Goal: Task Accomplishment & Management: Manage account settings

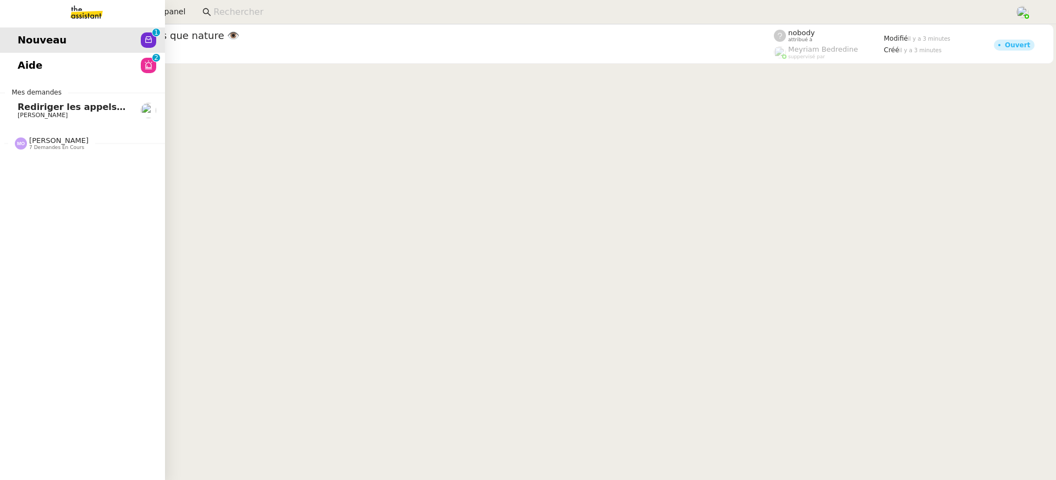
click at [118, 41] on link "Nouveau 0 1 2 3 4 5 6 7 8 9" at bounding box center [82, 40] width 165 height 25
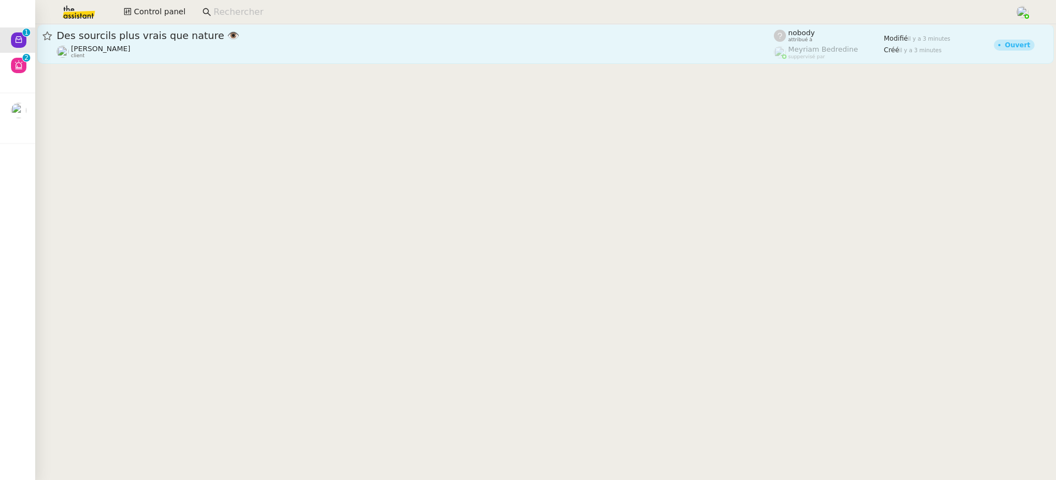
click at [253, 57] on div "Gabriel CIAN client" at bounding box center [416, 52] width 718 height 14
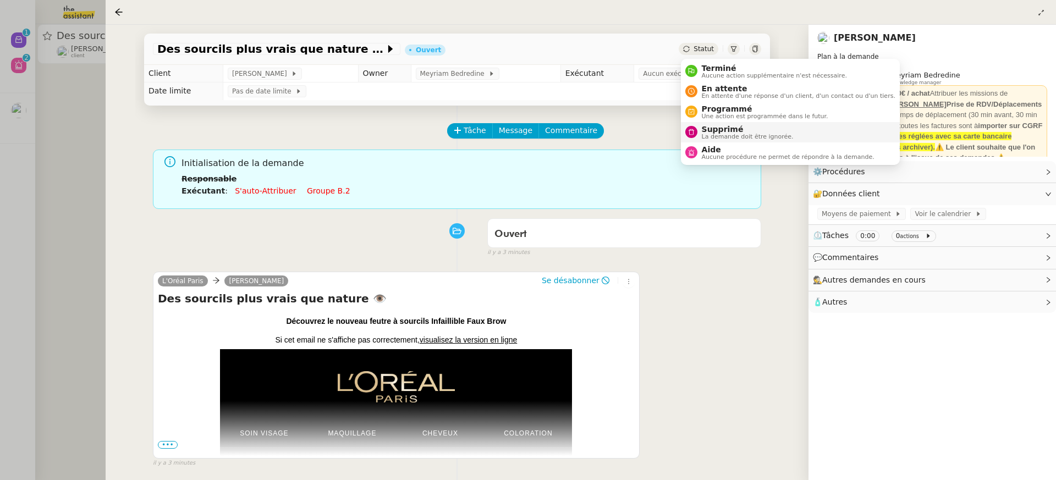
click at [735, 138] on span "La demande doit être ignorée." at bounding box center [748, 137] width 92 height 6
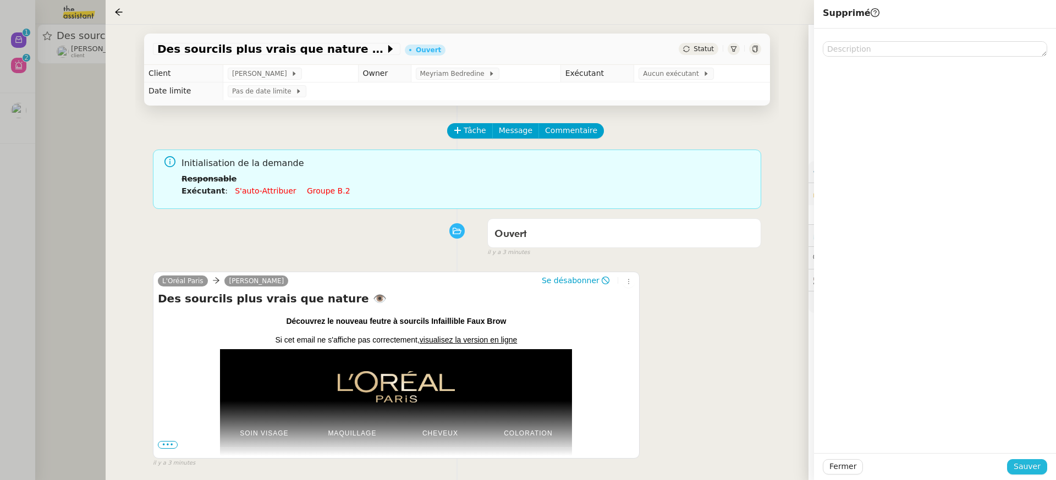
click at [1043, 460] on button "Sauver" at bounding box center [1028, 466] width 40 height 15
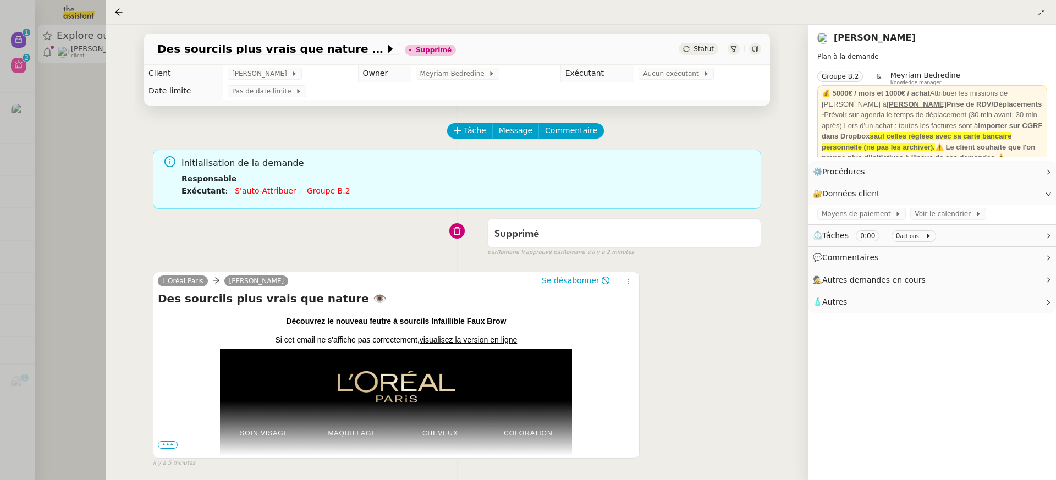
click at [82, 43] on div at bounding box center [528, 240] width 1056 height 480
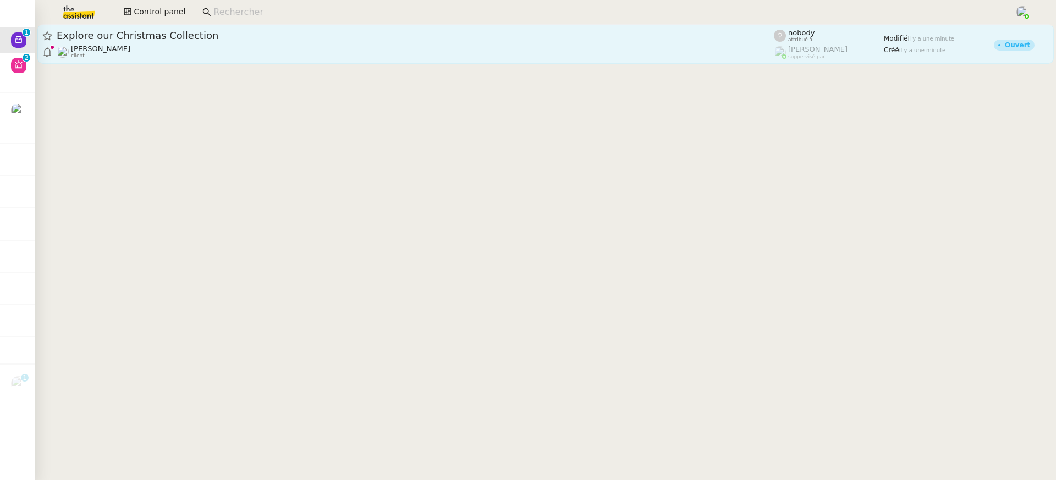
click at [146, 60] on link "Explore our Christmas Collection Gabrielle Tavernier client nobody attribué à R…" at bounding box center [545, 44] width 1017 height 40
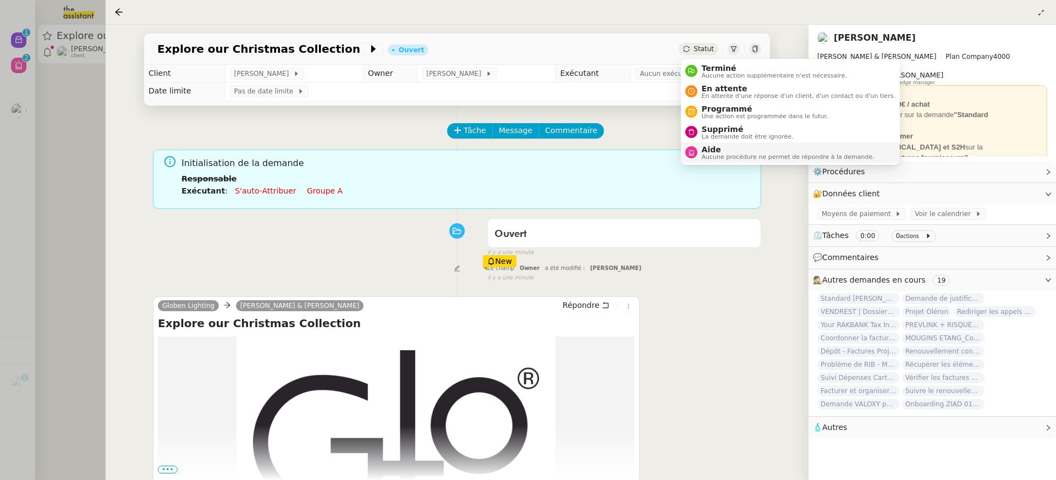
click at [751, 143] on li "Aide Aucune procédure ne permet de répondre à la demande." at bounding box center [790, 153] width 219 height 20
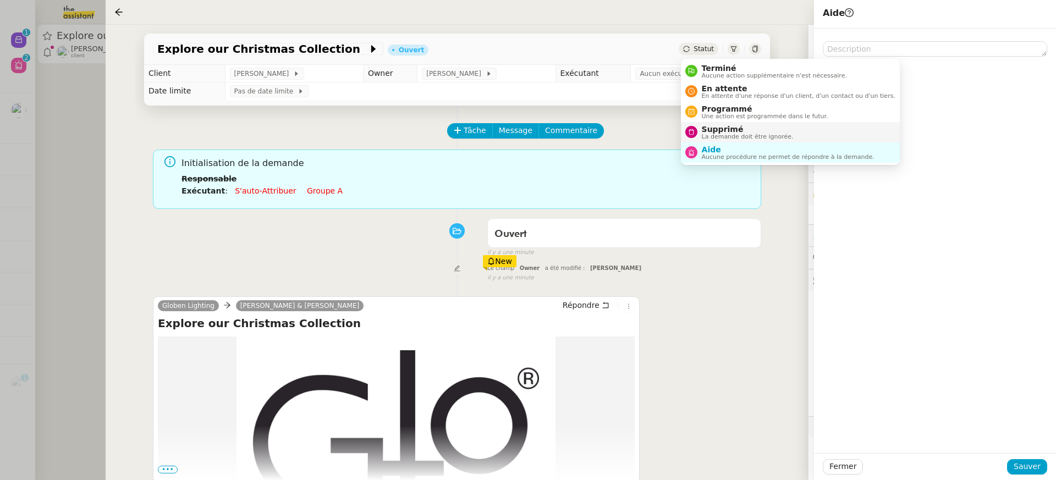
click at [745, 127] on span "Supprimé" at bounding box center [748, 129] width 92 height 9
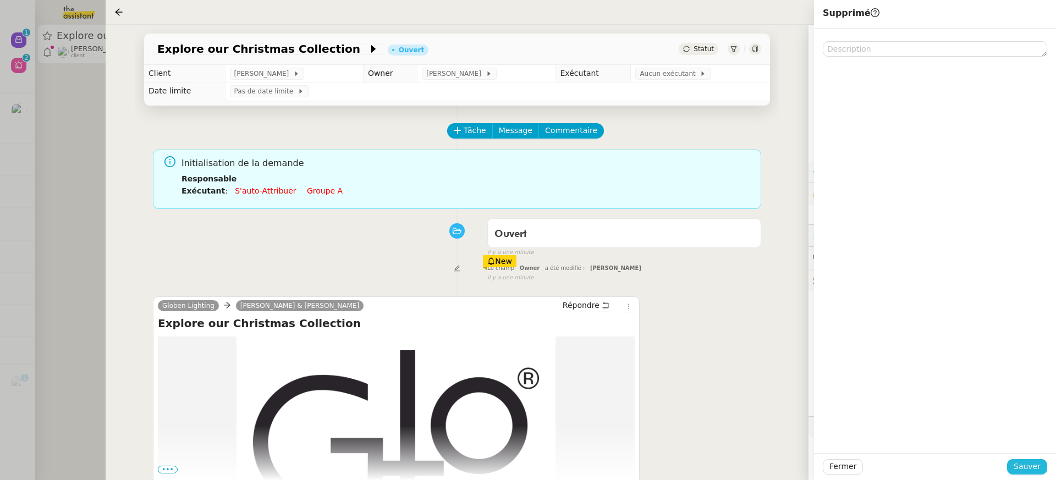
click at [1037, 463] on span "Sauver" at bounding box center [1027, 467] width 27 height 13
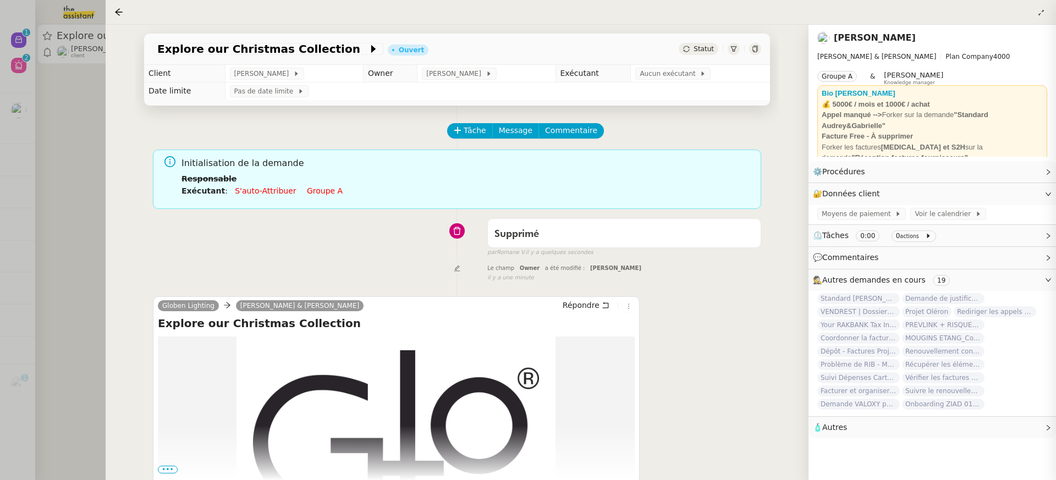
click at [52, 83] on div at bounding box center [528, 240] width 1056 height 480
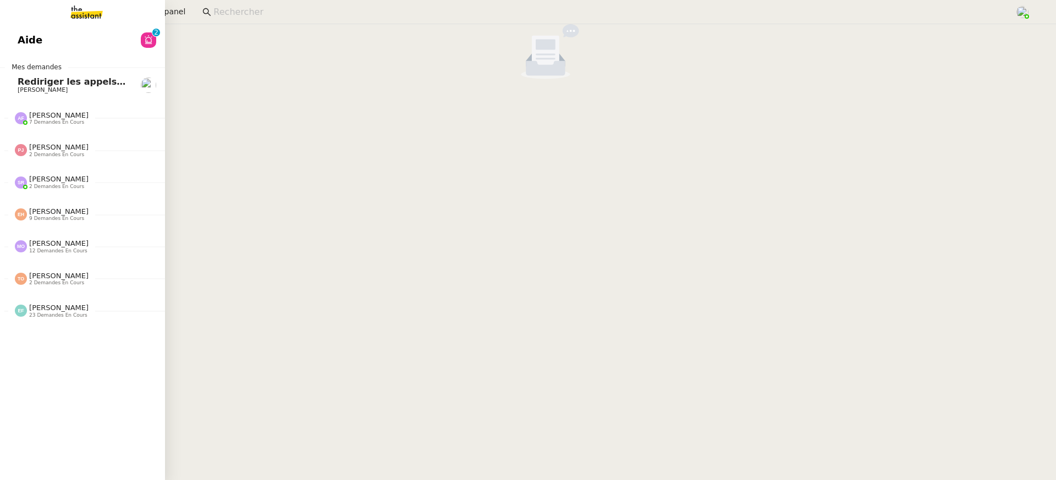
click at [26, 41] on link "Aide 0 1 2 3 4 5 6 7 8 9" at bounding box center [82, 40] width 165 height 25
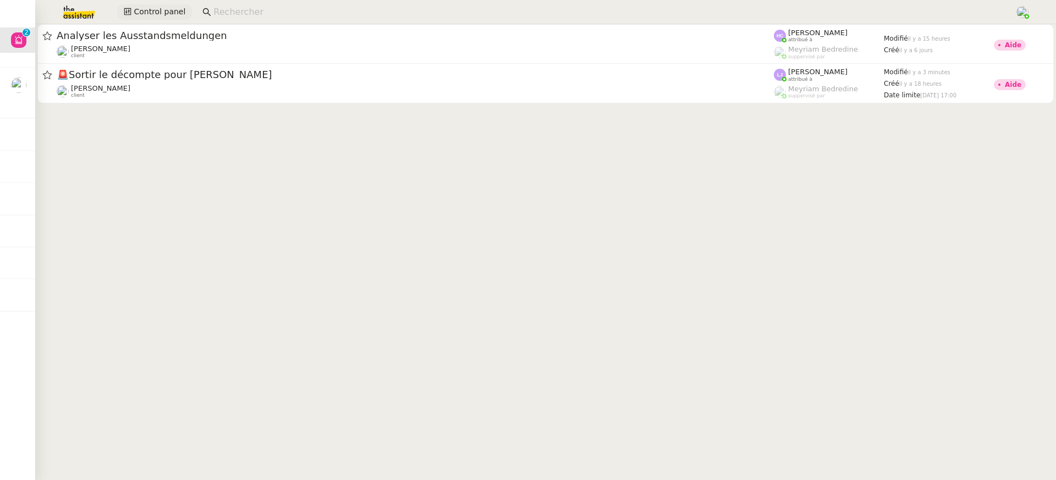
click at [141, 13] on span "Control panel" at bounding box center [160, 12] width 52 height 13
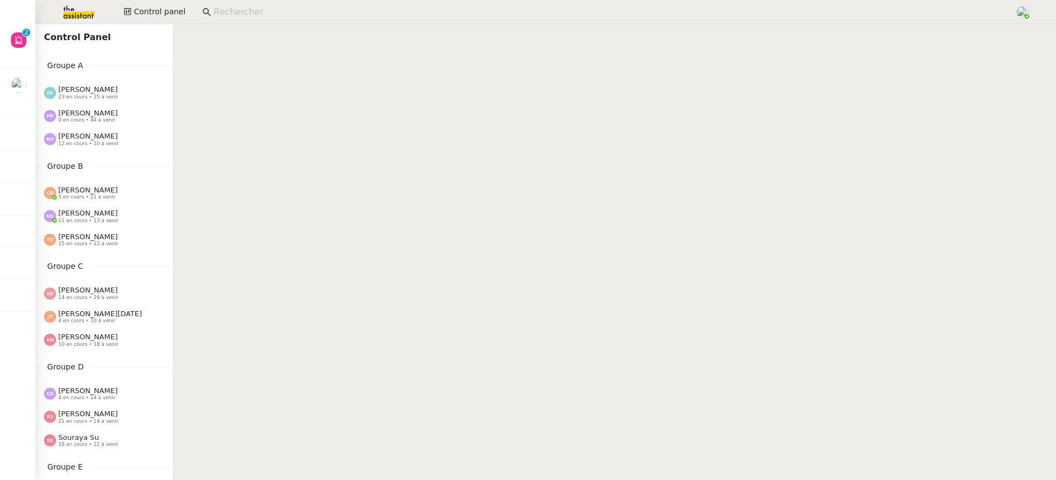
click at [148, 121] on div "[PERSON_NAME] 0 en cours • 44 à venir" at bounding box center [108, 116] width 129 height 14
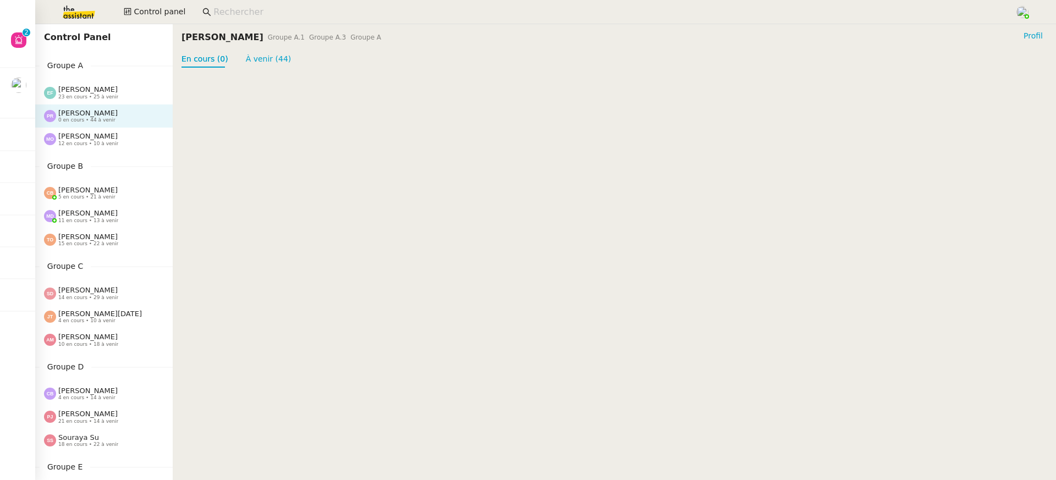
scroll to position [420, 0]
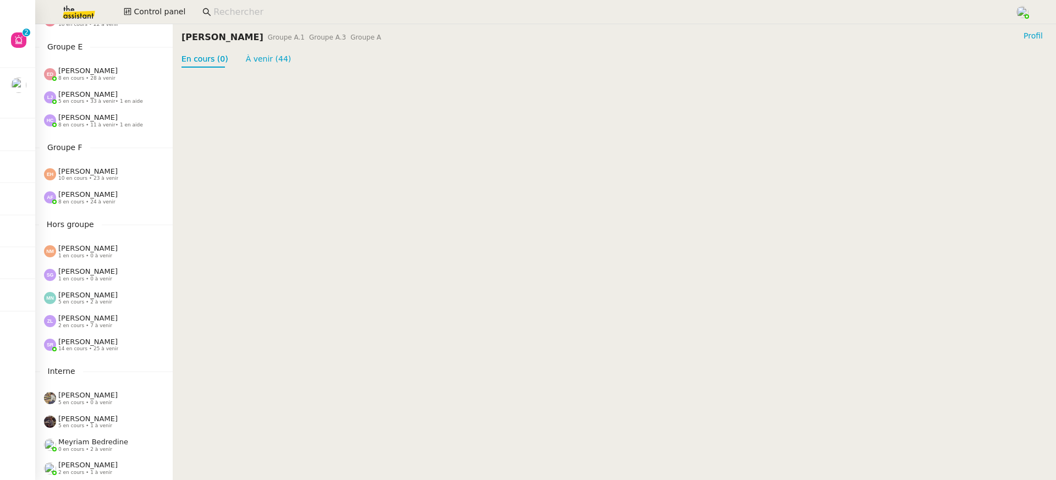
click at [103, 197] on div "Anna Florent 8 en cours • 24 à venir" at bounding box center [87, 197] width 59 height 14
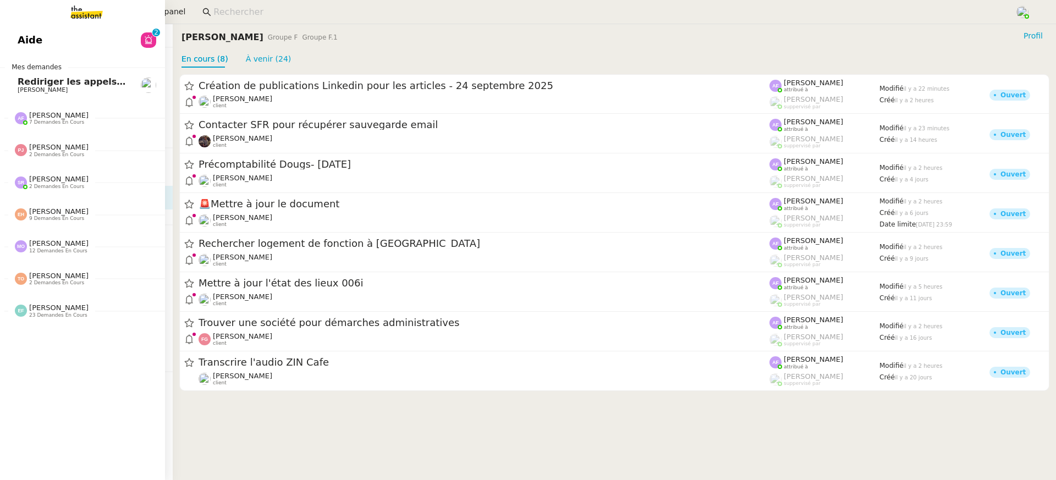
click at [18, 38] on span "Aide" at bounding box center [30, 40] width 25 height 17
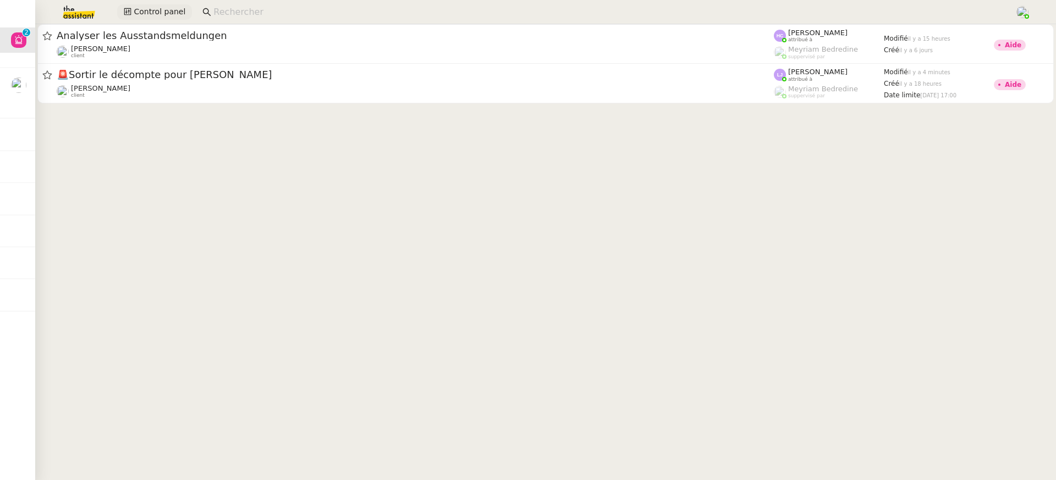
click at [142, 6] on span "Control panel" at bounding box center [160, 12] width 52 height 13
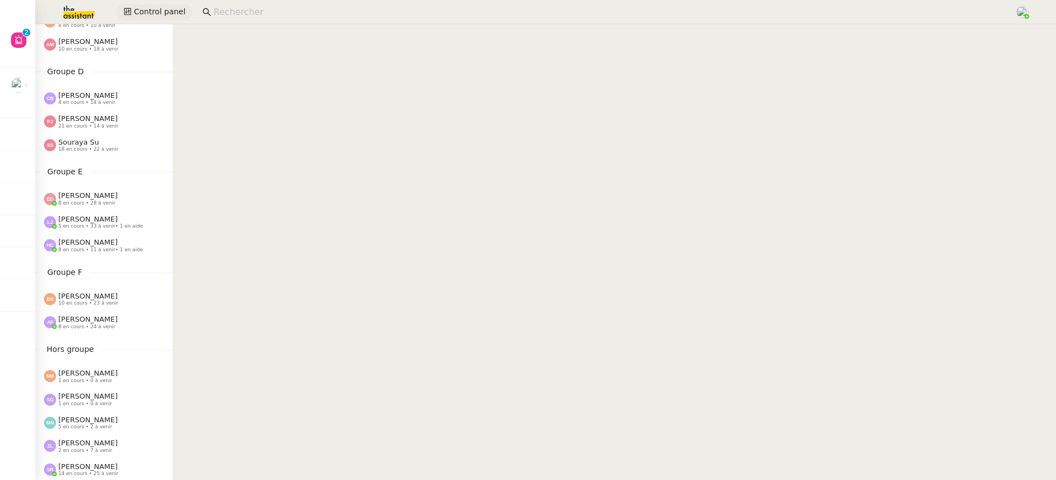
scroll to position [420, 0]
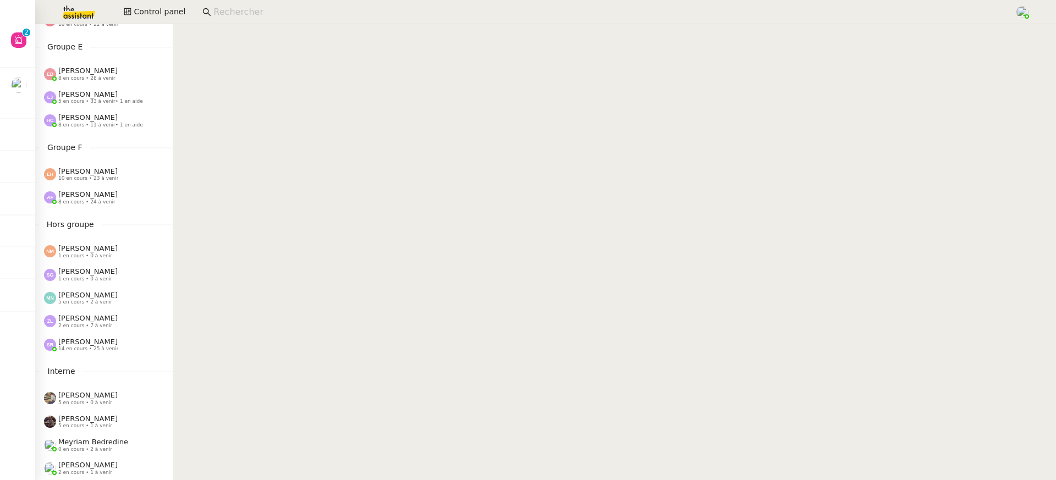
click at [97, 179] on span "10 en cours • 23 à venir" at bounding box center [88, 179] width 60 height 6
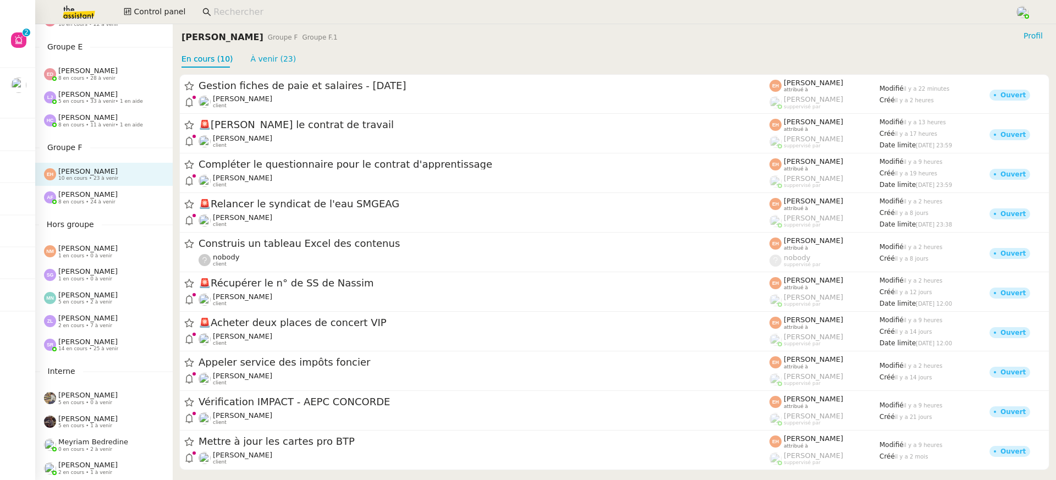
click at [102, 197] on div "Anna Florent 8 en cours • 24 à venir" at bounding box center [87, 197] width 59 height 14
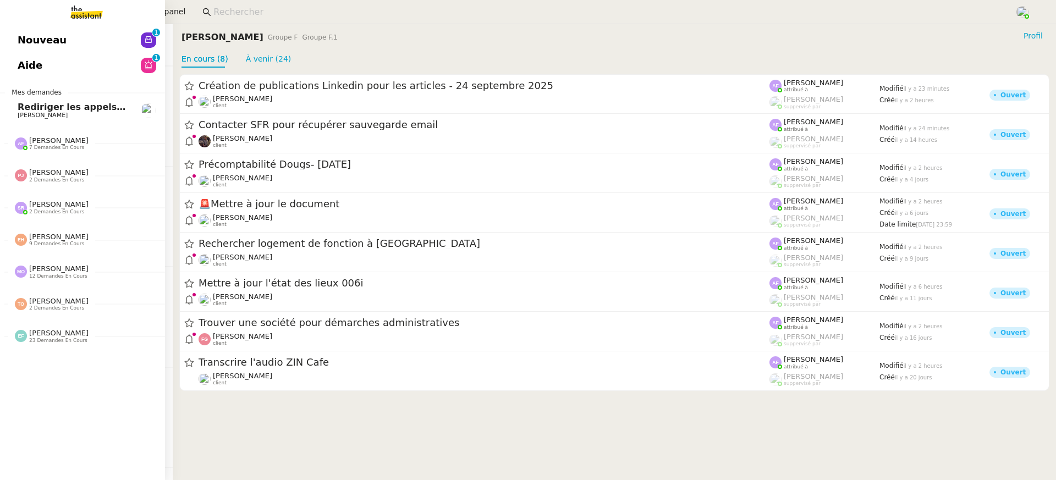
click at [10, 66] on link "Aide 0 1 2 3 4 5 6 7 8 9" at bounding box center [82, 65] width 165 height 25
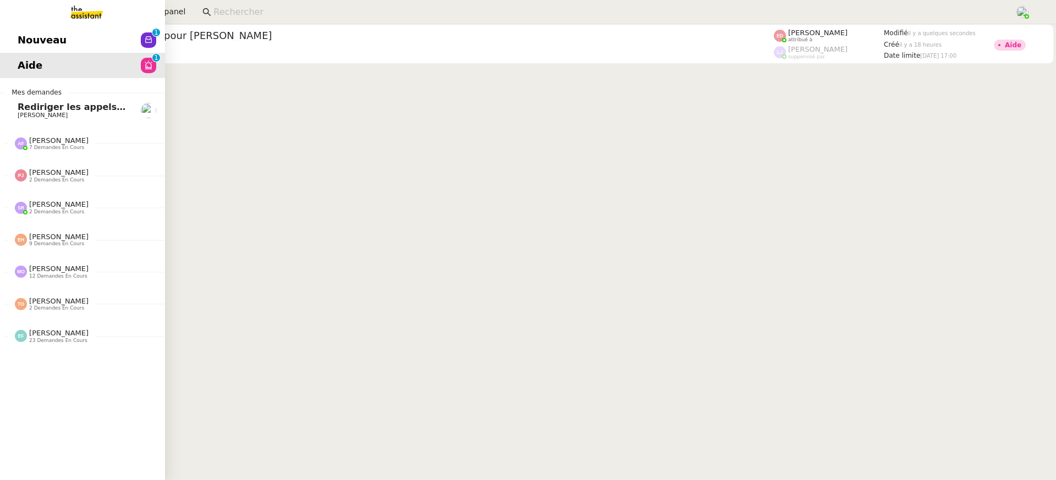
click at [25, 37] on link "Nouveau 0 1 2 3 4 5 6 7 8 9" at bounding box center [82, 40] width 165 height 25
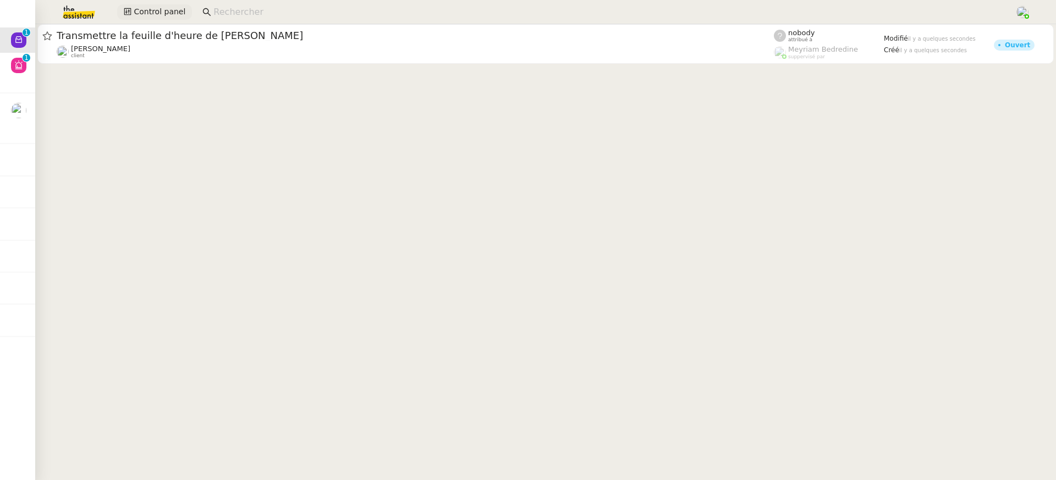
click at [159, 13] on span "Control panel" at bounding box center [160, 12] width 52 height 13
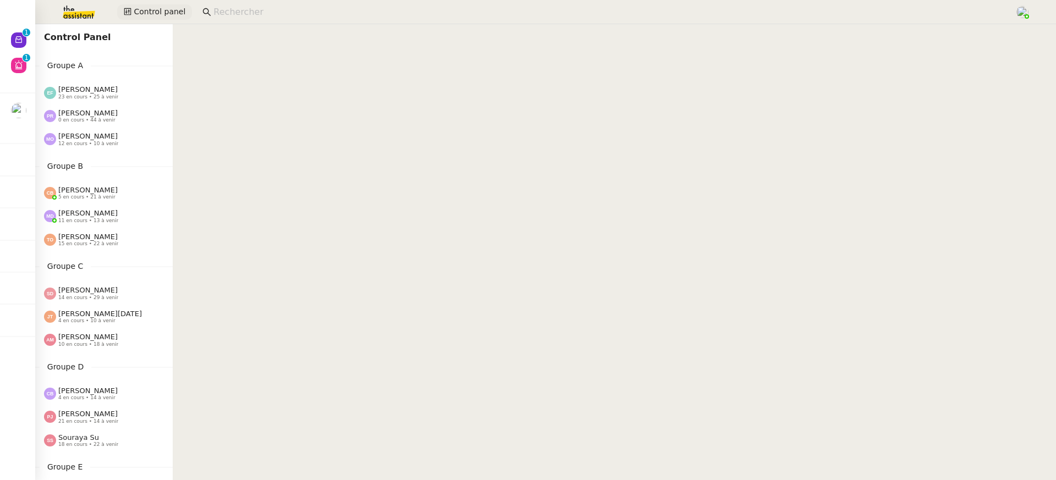
scroll to position [420, 0]
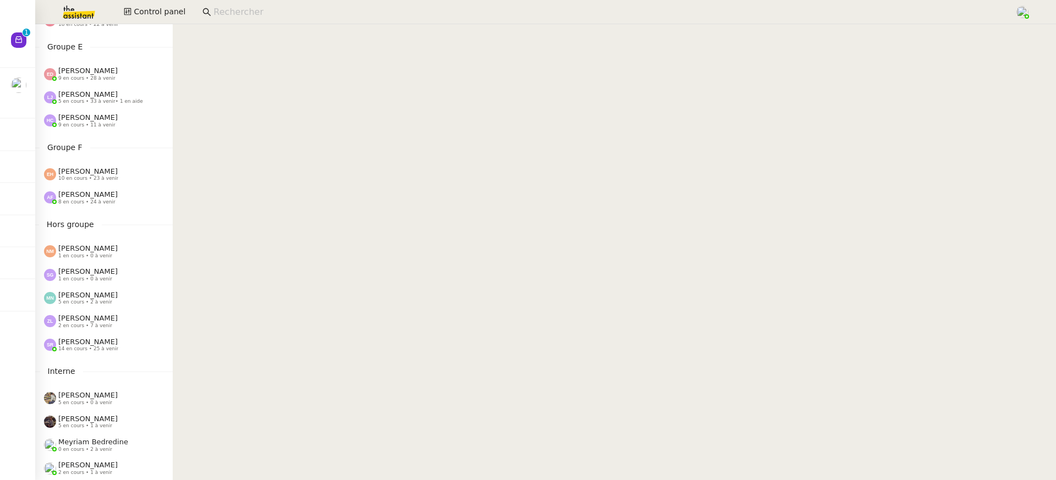
click at [111, 193] on div "Anna Florent 8 en cours • 24 à venir" at bounding box center [87, 197] width 59 height 14
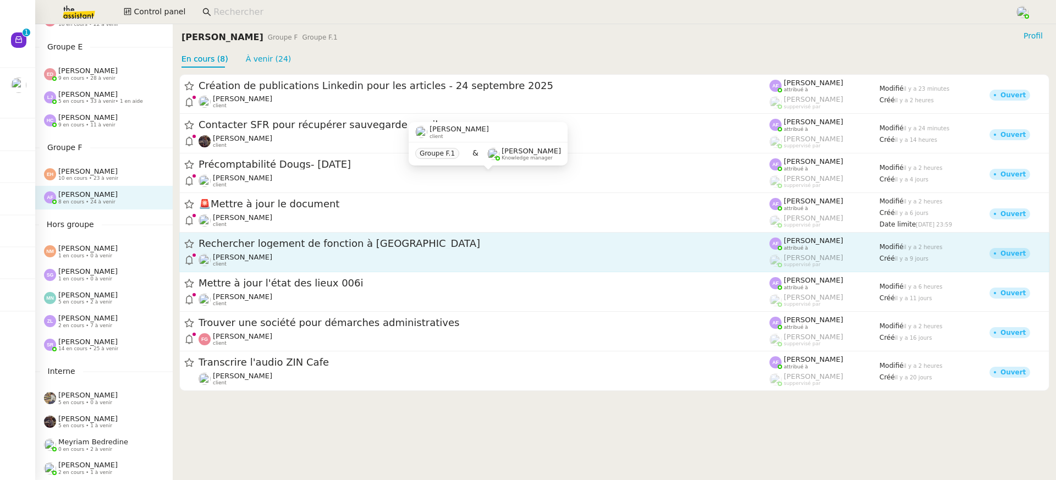
click at [356, 257] on div "[PERSON_NAME] client" at bounding box center [484, 260] width 571 height 14
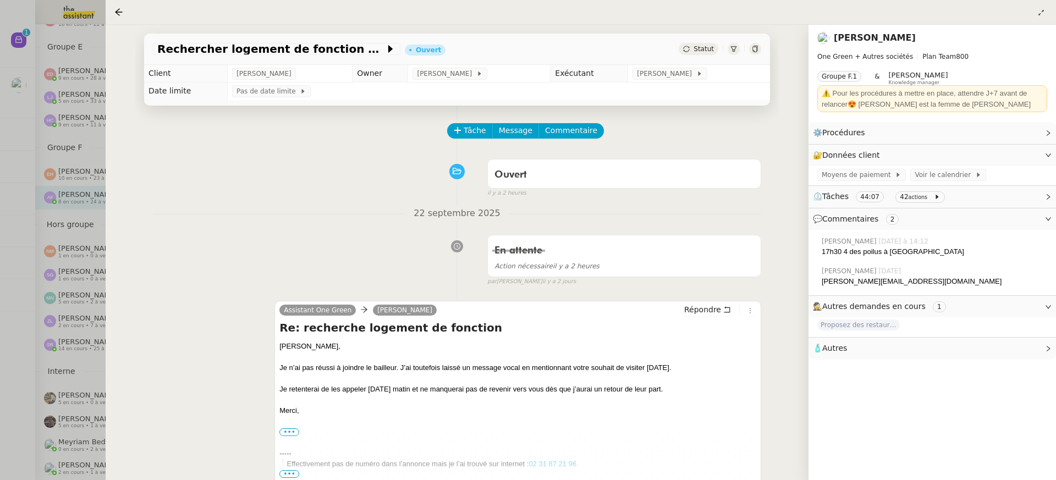
click at [51, 191] on div at bounding box center [528, 240] width 1056 height 480
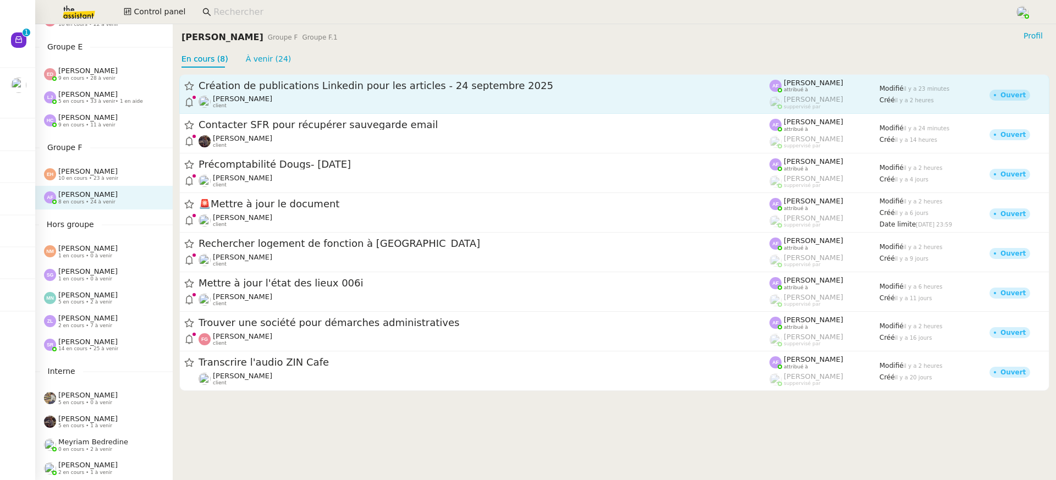
click at [355, 104] on div "Angélique PIERREL client" at bounding box center [484, 102] width 571 height 14
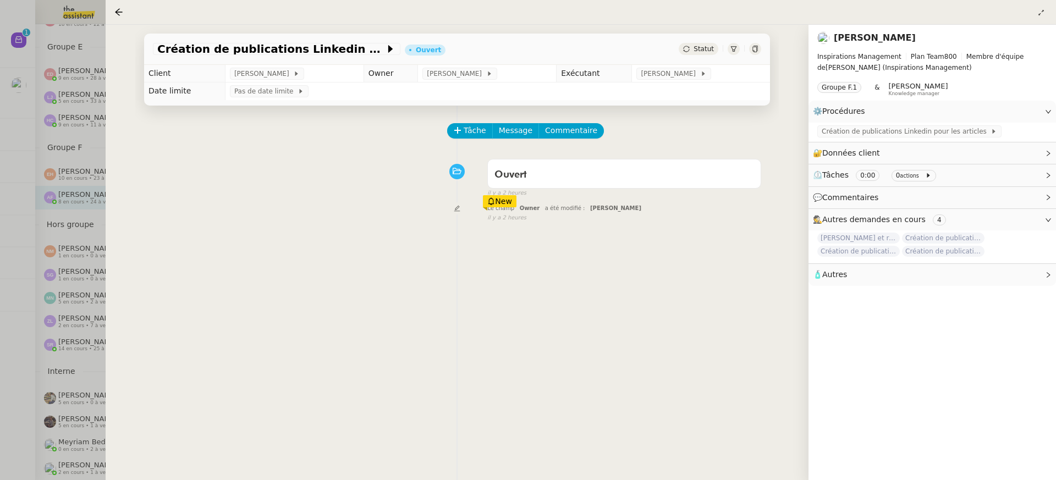
click at [39, 169] on div at bounding box center [528, 240] width 1056 height 480
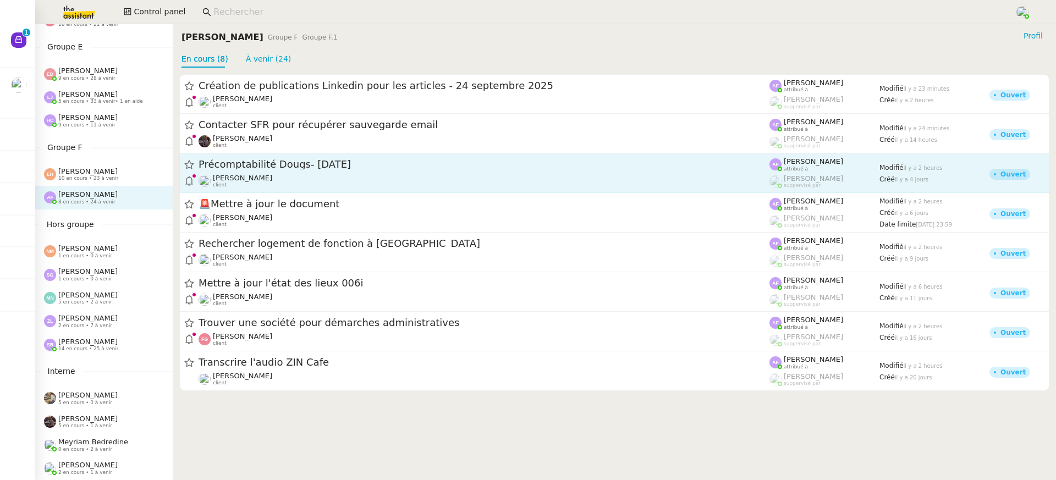
click at [236, 189] on link "Précomptabilité Dougs- septembre 2025 Théo Hudry client Anna Florent attribué à…" at bounding box center [614, 174] width 871 height 40
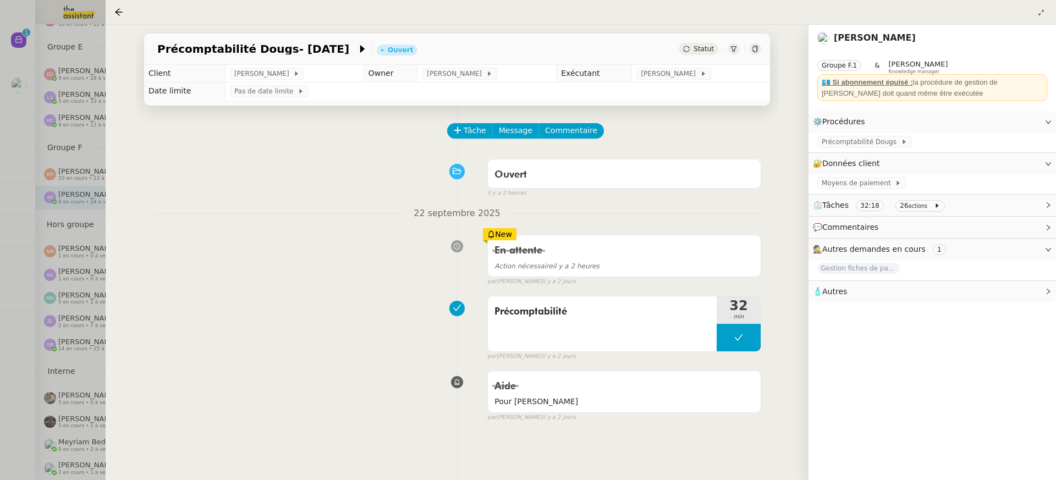
click at [57, 139] on div at bounding box center [528, 240] width 1056 height 480
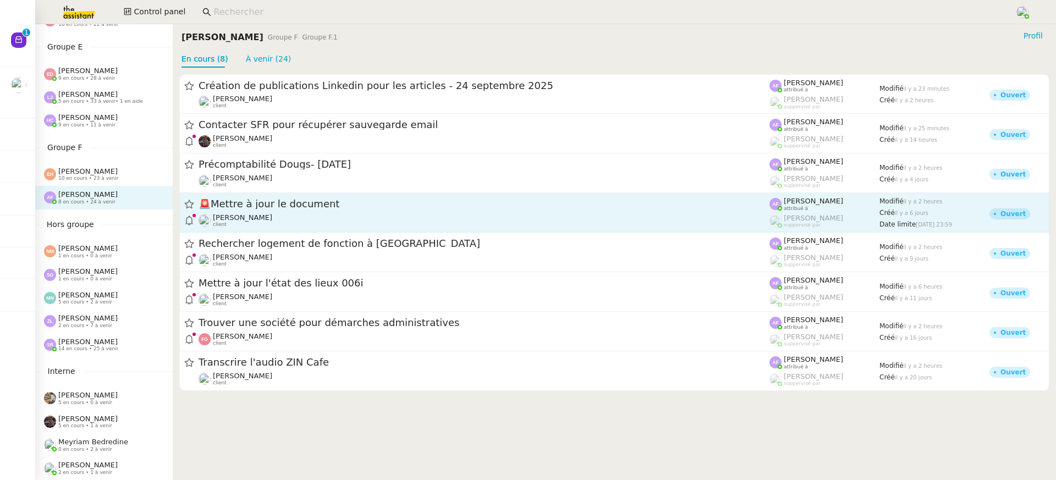
click at [330, 214] on div "Eliott Hosansky client" at bounding box center [484, 220] width 571 height 14
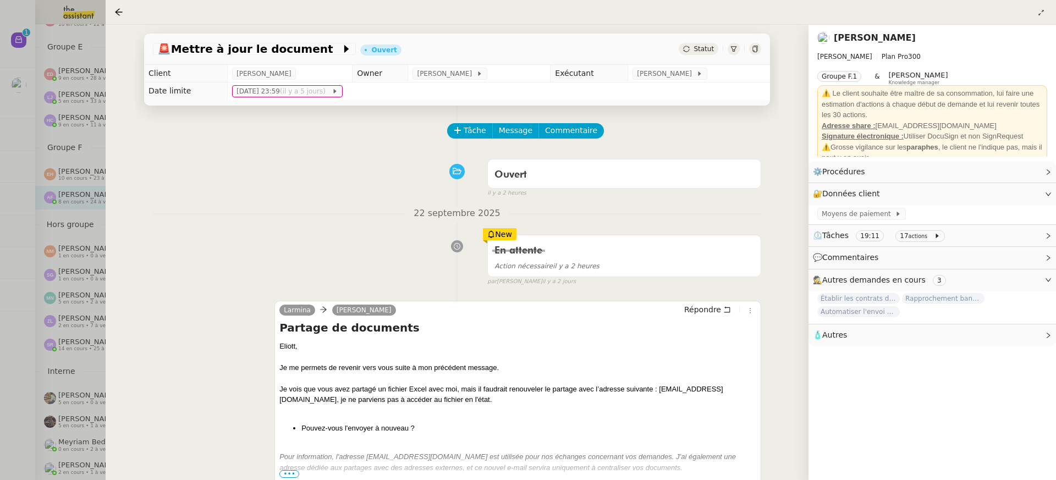
click at [29, 216] on div at bounding box center [528, 240] width 1056 height 480
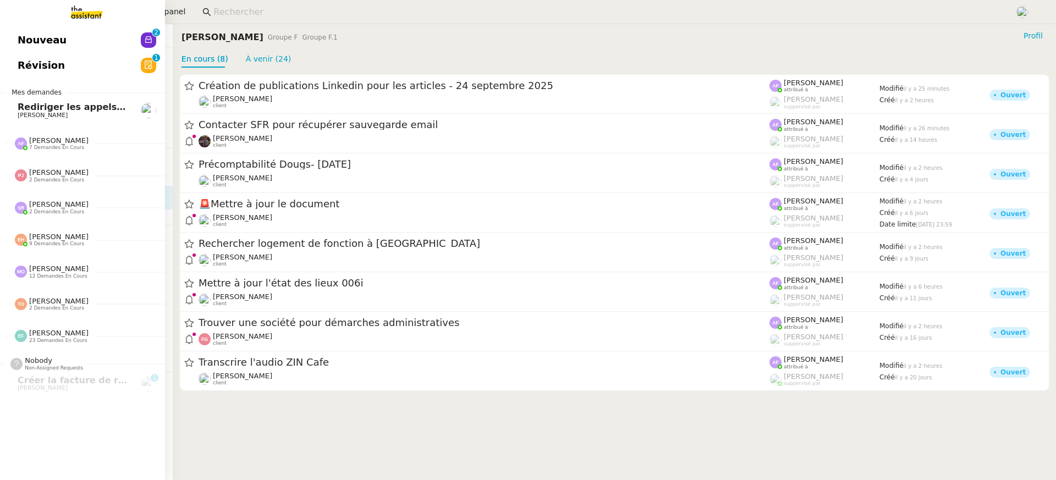
click at [35, 45] on span "Nouveau" at bounding box center [42, 40] width 49 height 17
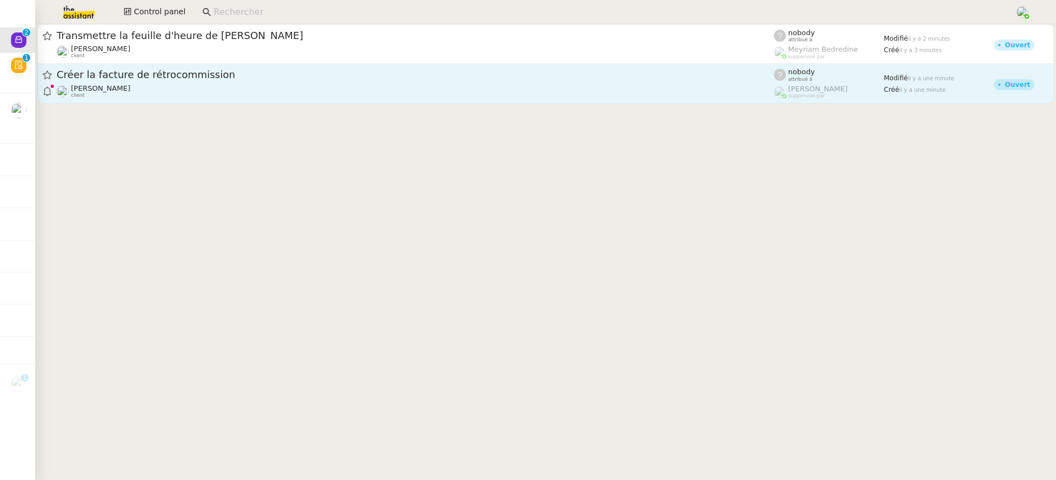
click at [387, 90] on div "Gabrielle Tavernier client" at bounding box center [416, 91] width 718 height 14
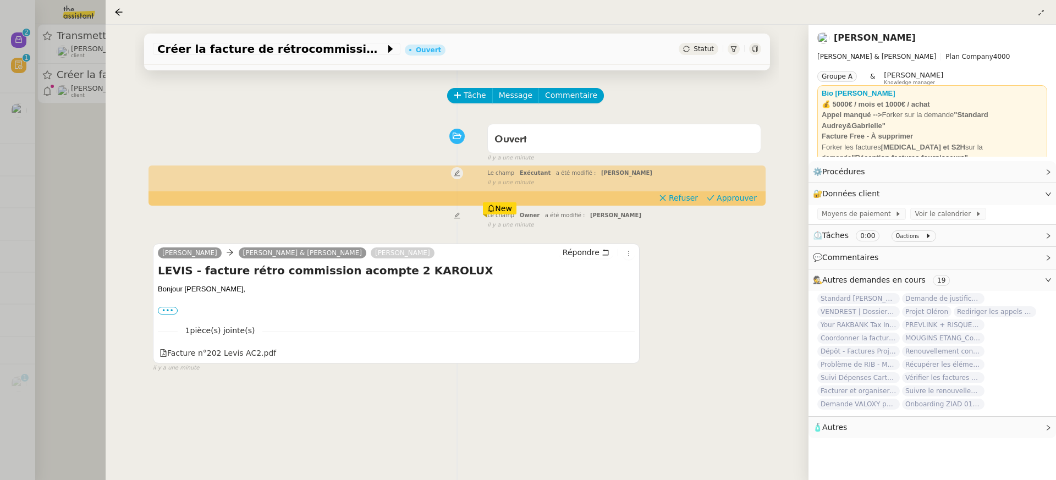
scroll to position [37, 0]
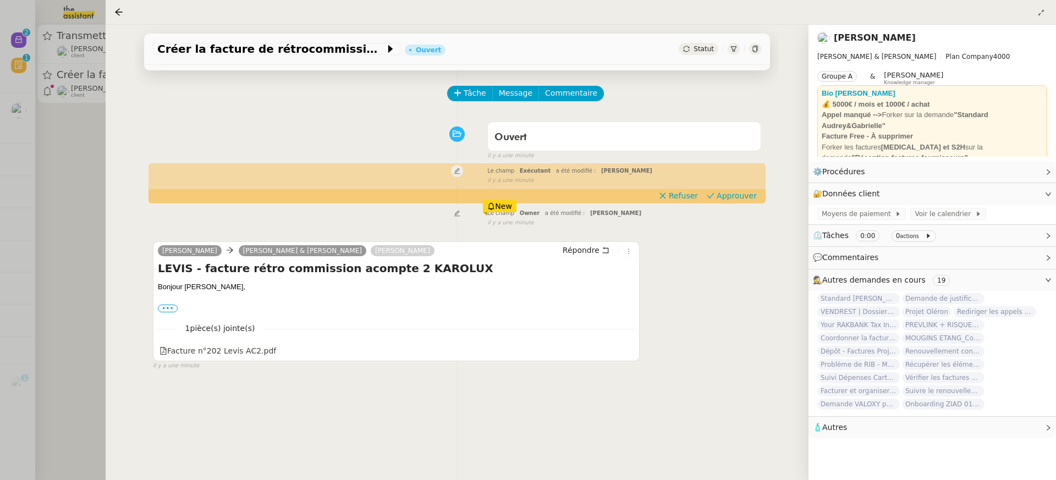
click at [66, 81] on div at bounding box center [528, 240] width 1056 height 480
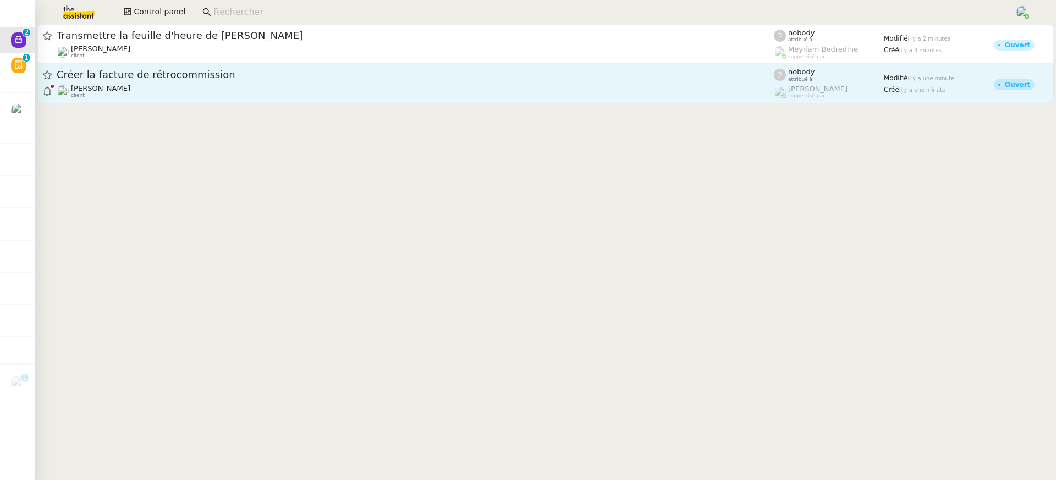
click at [159, 64] on link "Créer la facture de rétrocommission Gabrielle Tavernier client nobody attribué …" at bounding box center [545, 84] width 1017 height 40
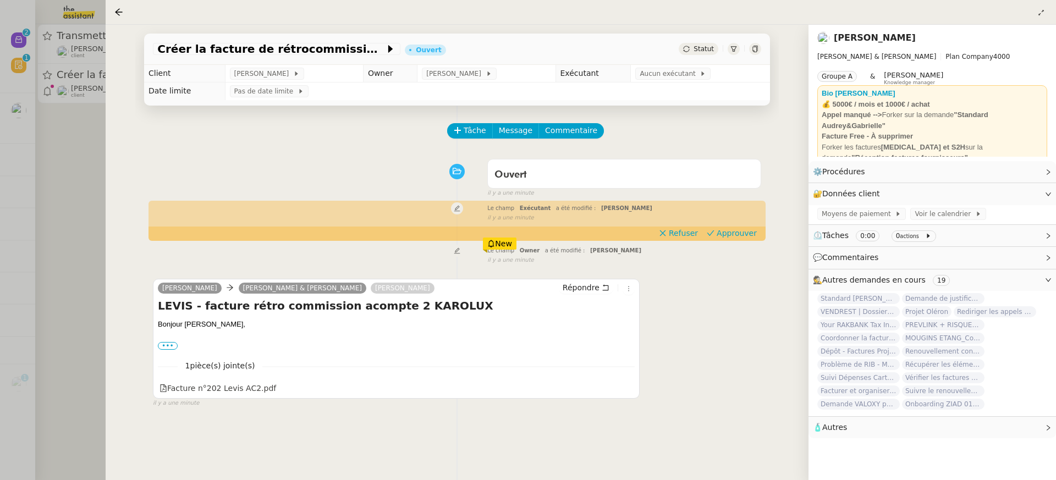
click at [48, 48] on div at bounding box center [528, 240] width 1056 height 480
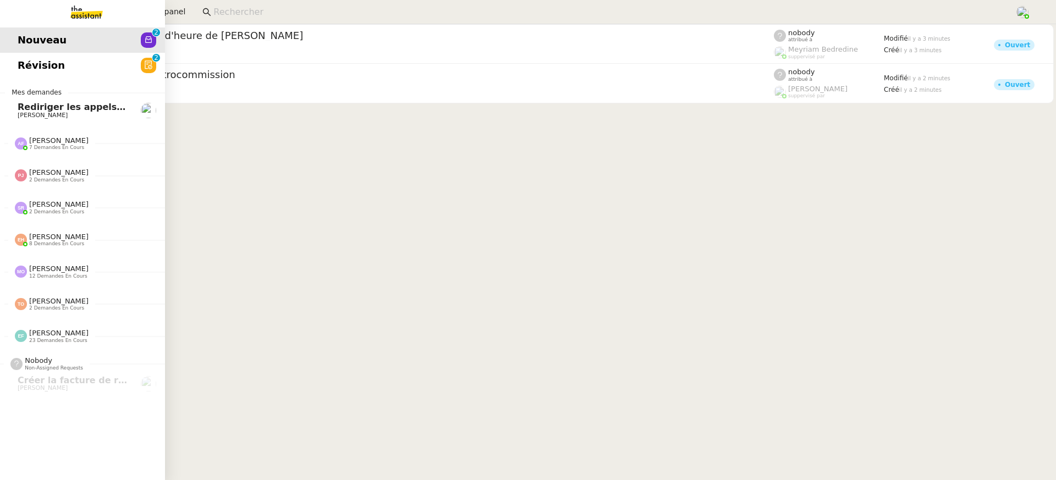
click at [38, 68] on span "Révision" at bounding box center [41, 65] width 47 height 17
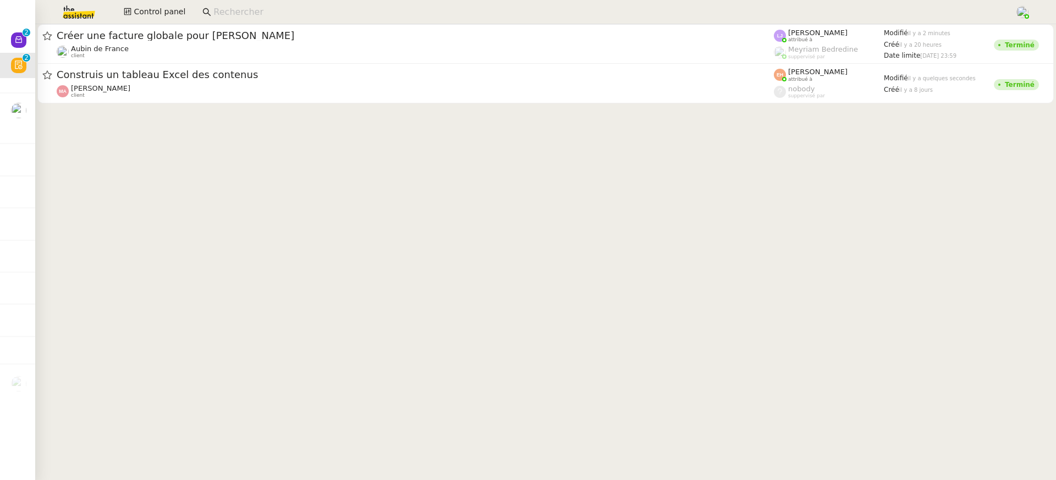
click at [503, 109] on cdk-virtual-scroll-viewport "Créer une facture globale pour Radhika Nayar Aubin de France client Léa Jonvill…" at bounding box center [545, 252] width 1021 height 456
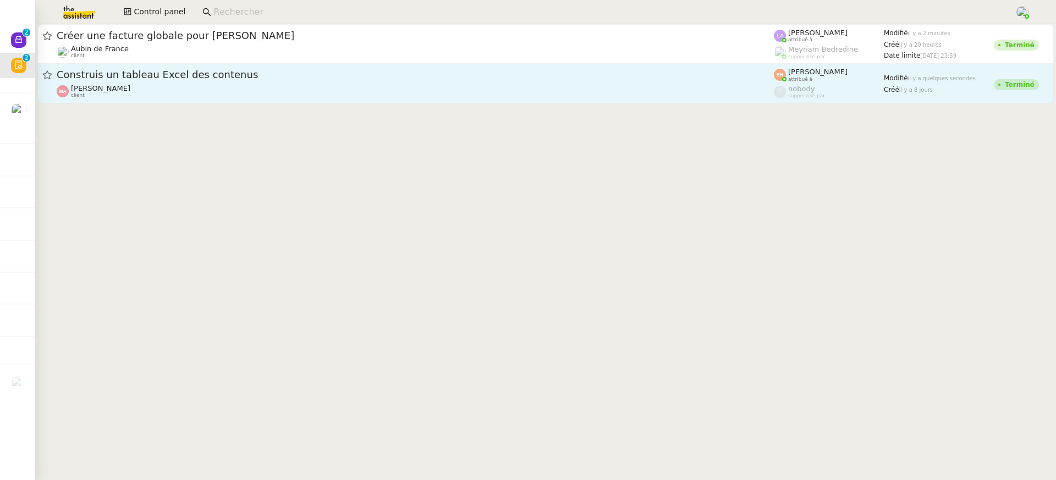
click at [495, 95] on div "Morad Adjaoud client" at bounding box center [416, 91] width 718 height 14
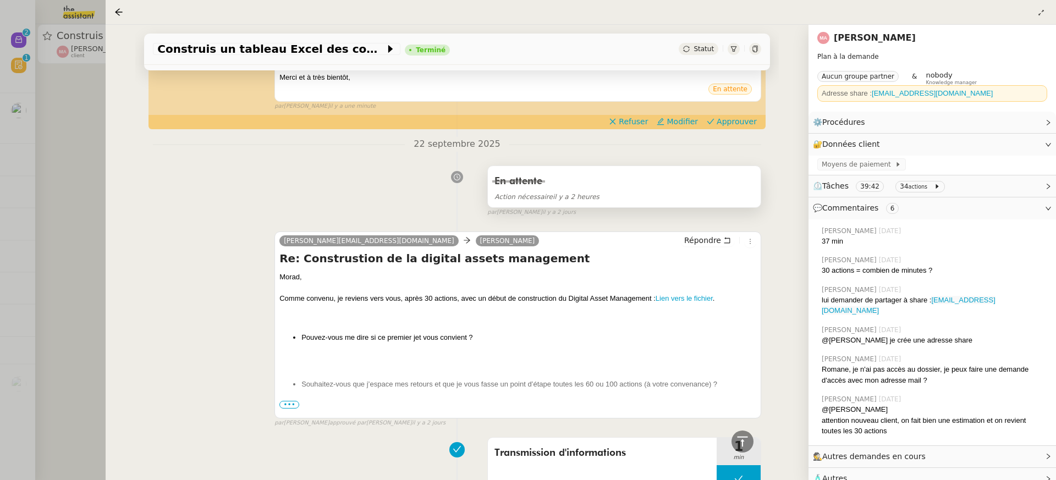
scroll to position [223, 0]
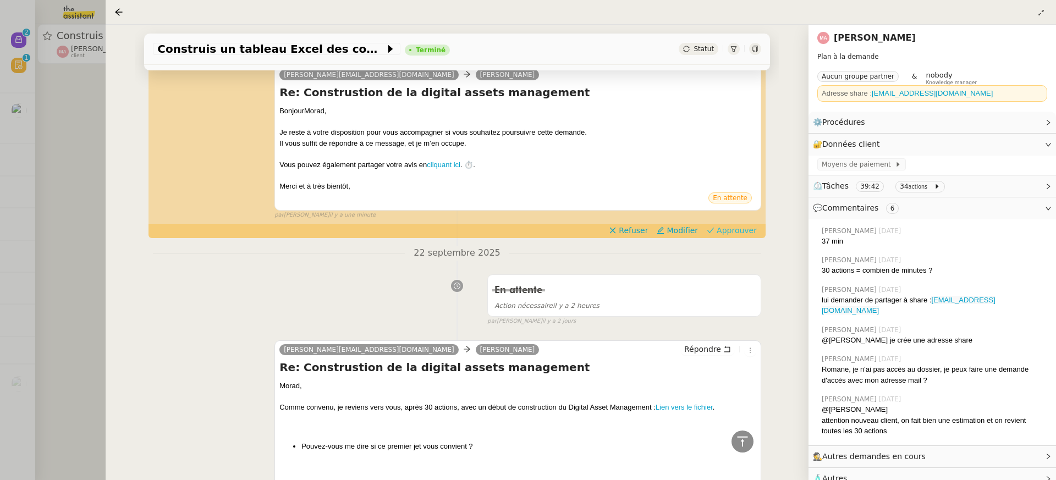
click at [732, 229] on span "Approuver" at bounding box center [737, 230] width 40 height 11
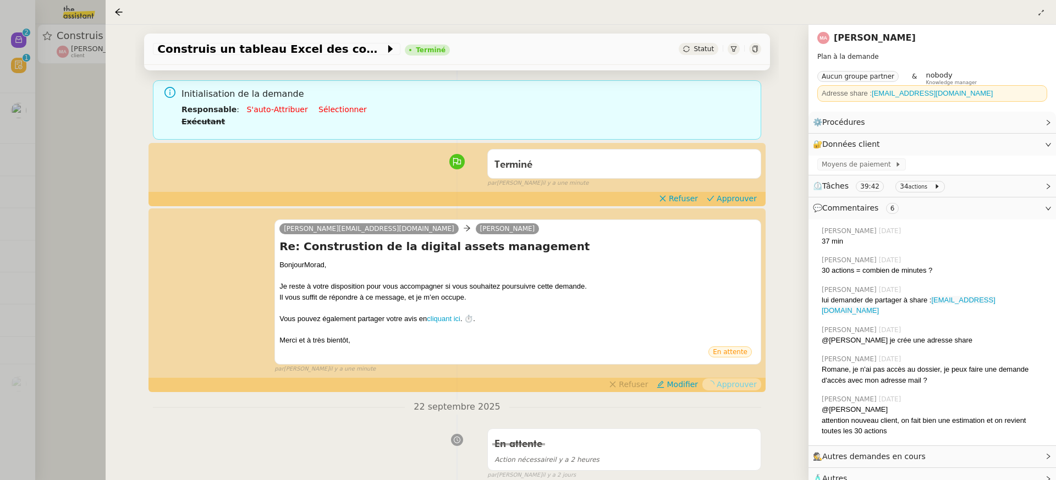
scroll to position [0, 0]
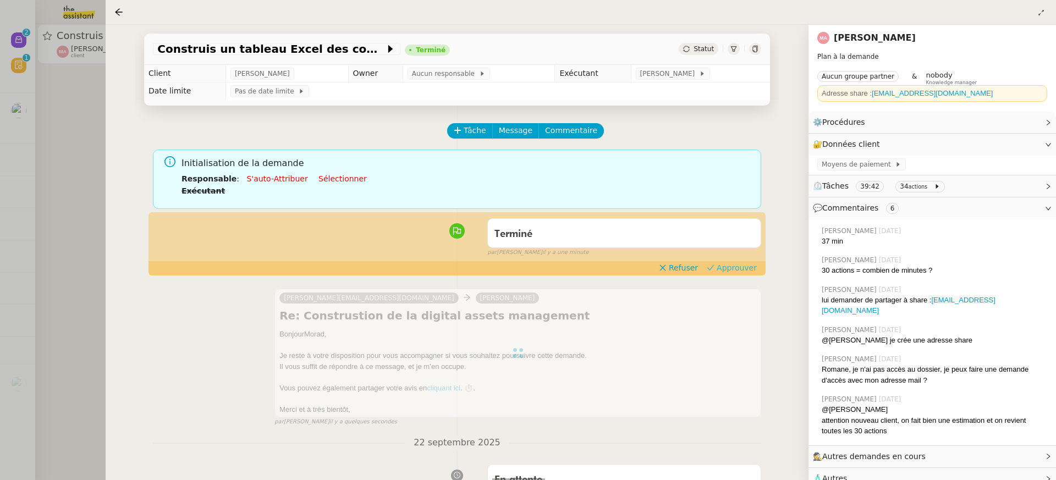
click at [741, 262] on span "Approuver" at bounding box center [737, 267] width 40 height 11
click at [70, 57] on div at bounding box center [528, 240] width 1056 height 480
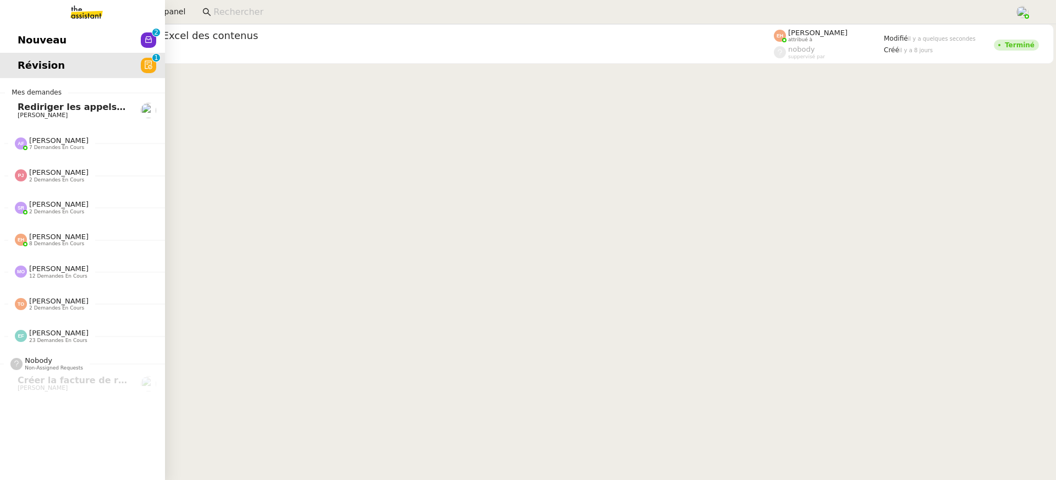
click at [14, 36] on link "Nouveau 0 1 2 3 4 5 6 7 8 9" at bounding box center [82, 40] width 165 height 25
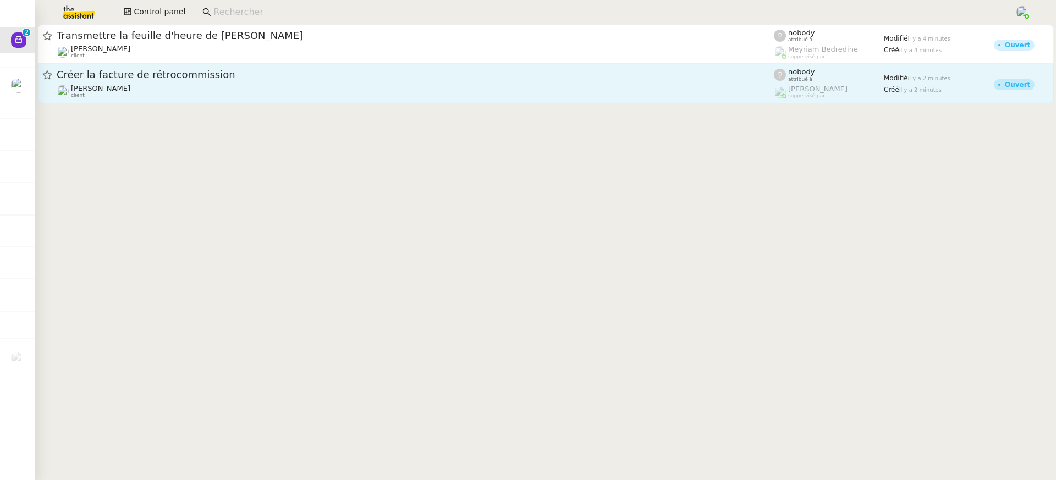
click at [393, 74] on span "Créer la facture de rétrocommission" at bounding box center [416, 75] width 718 height 10
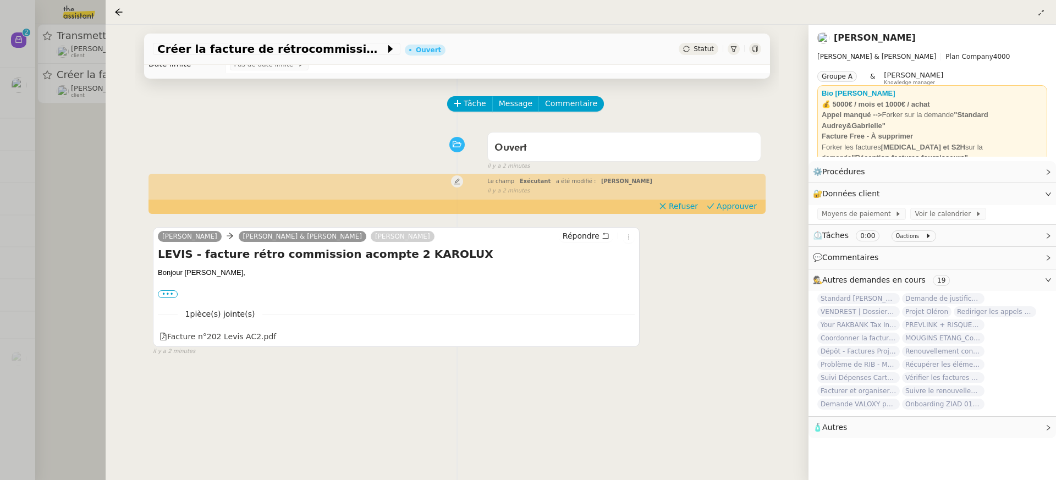
scroll to position [29, 0]
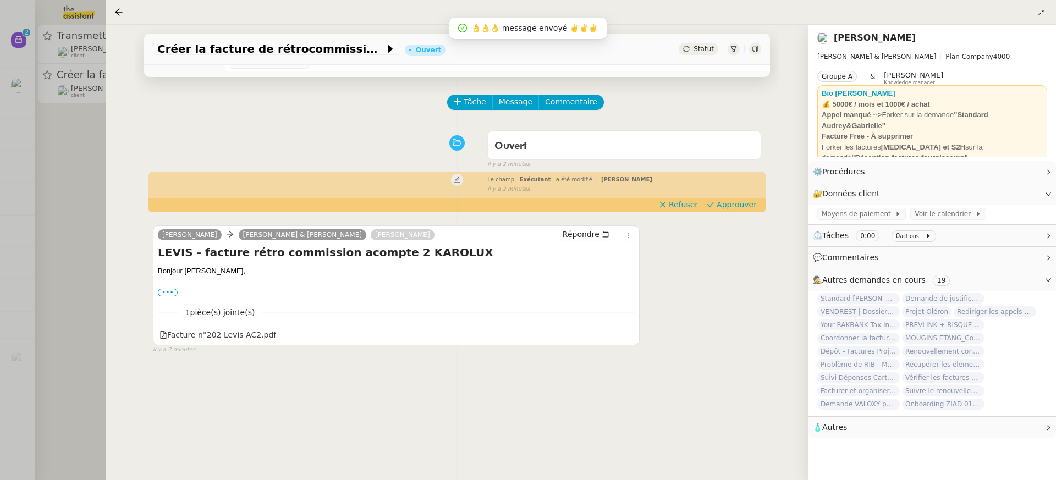
click at [46, 93] on div at bounding box center [528, 240] width 1056 height 480
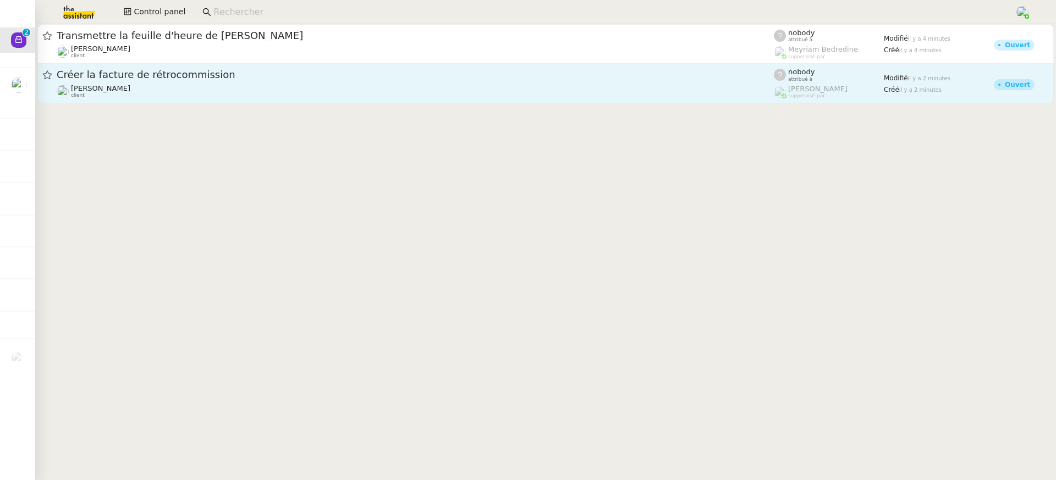
click at [176, 91] on div "[PERSON_NAME] client" at bounding box center [416, 91] width 718 height 14
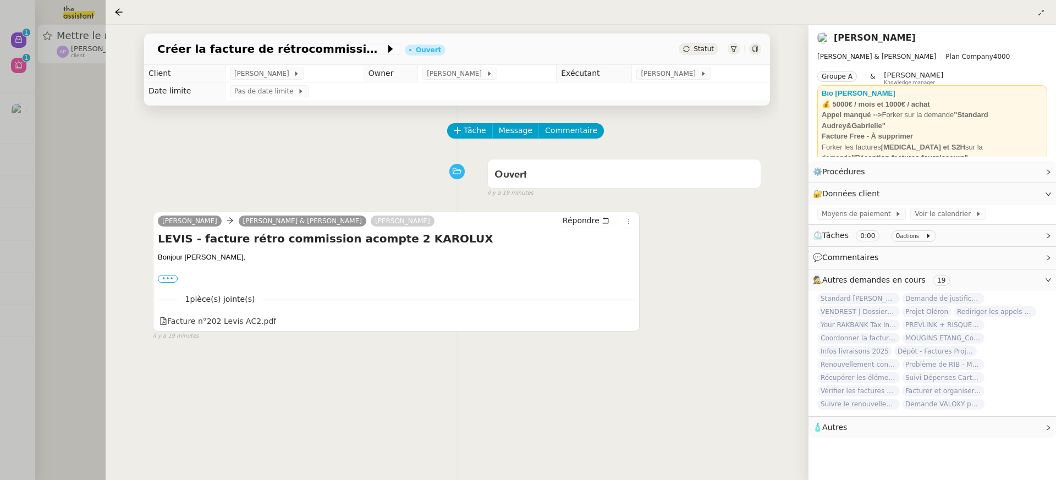
click at [43, 48] on div at bounding box center [528, 240] width 1056 height 480
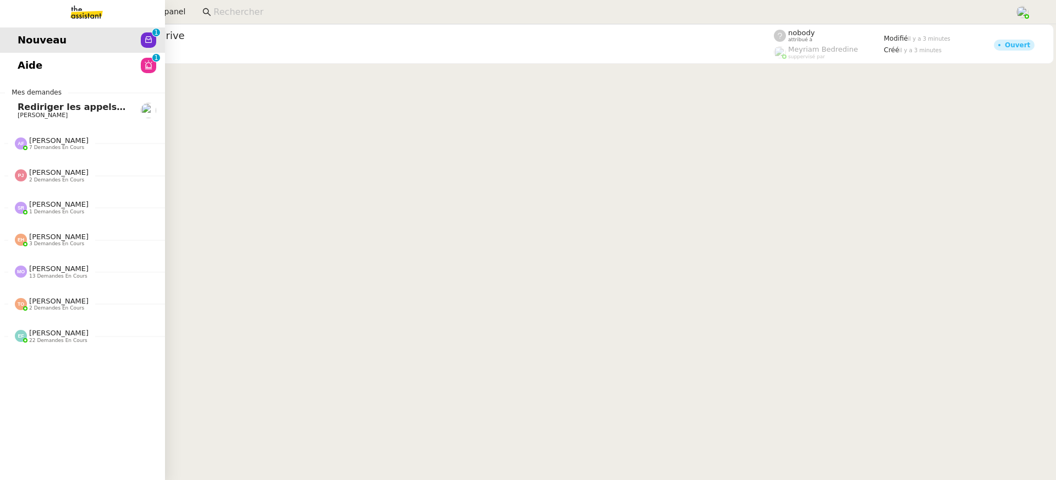
click at [24, 63] on span "Aide" at bounding box center [30, 65] width 25 height 17
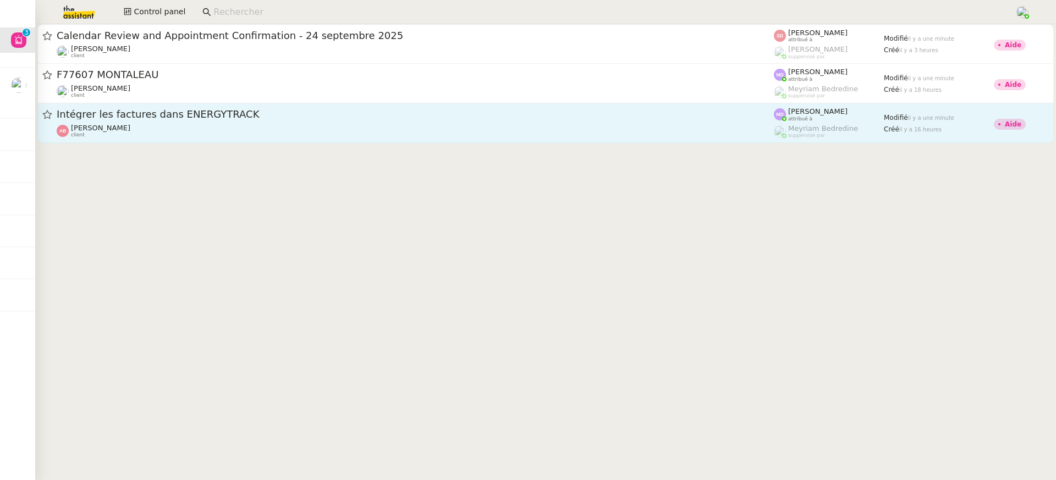
click at [160, 130] on div "Anthony Bruley client" at bounding box center [416, 131] width 718 height 14
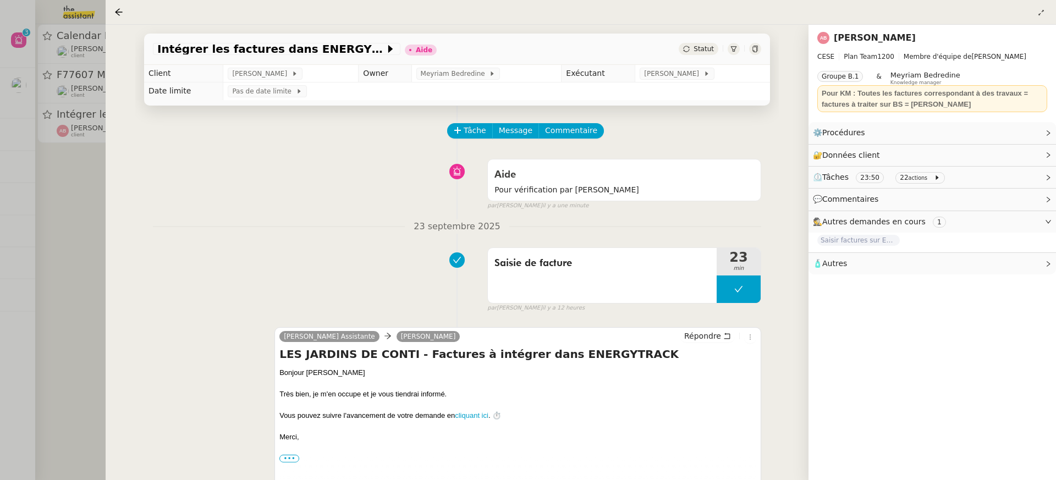
click at [35, 97] on div at bounding box center [528, 240] width 1056 height 480
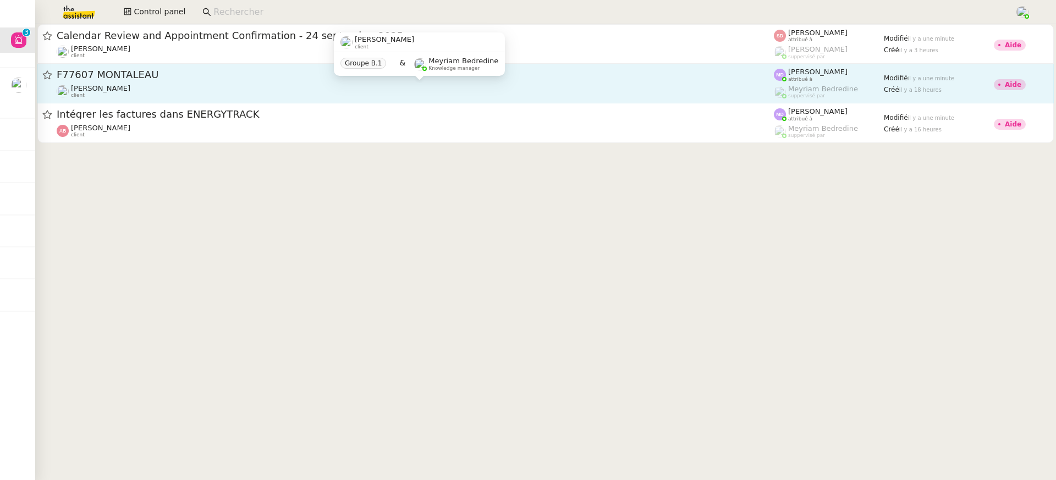
click at [151, 92] on div "Charles Da Conceicao client" at bounding box center [416, 91] width 718 height 14
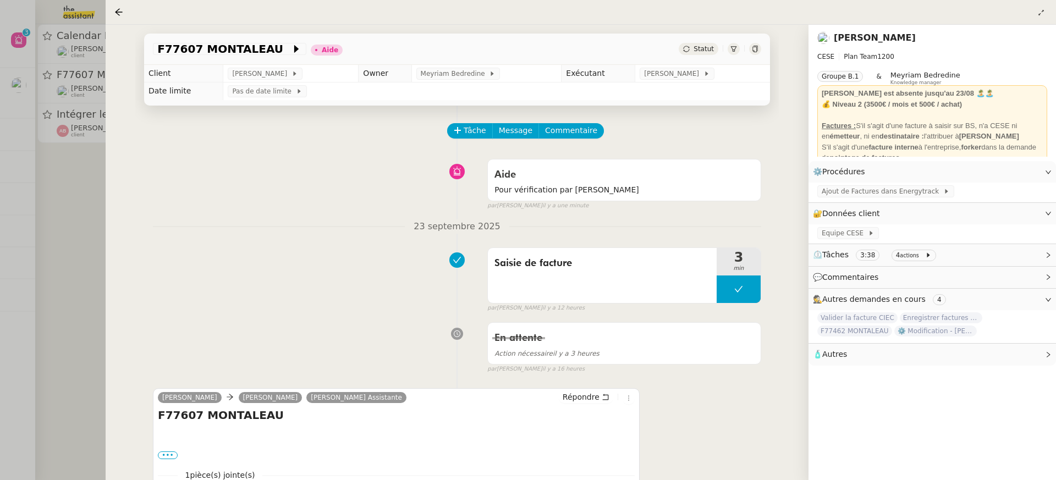
click at [47, 121] on div at bounding box center [528, 240] width 1056 height 480
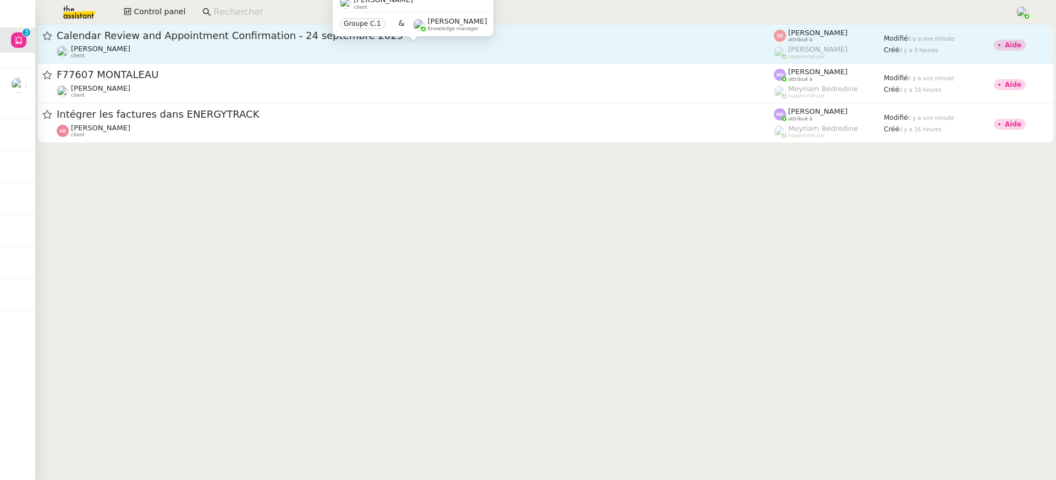
click at [108, 53] on span "Ariel Wengroff" at bounding box center [100, 49] width 59 height 9
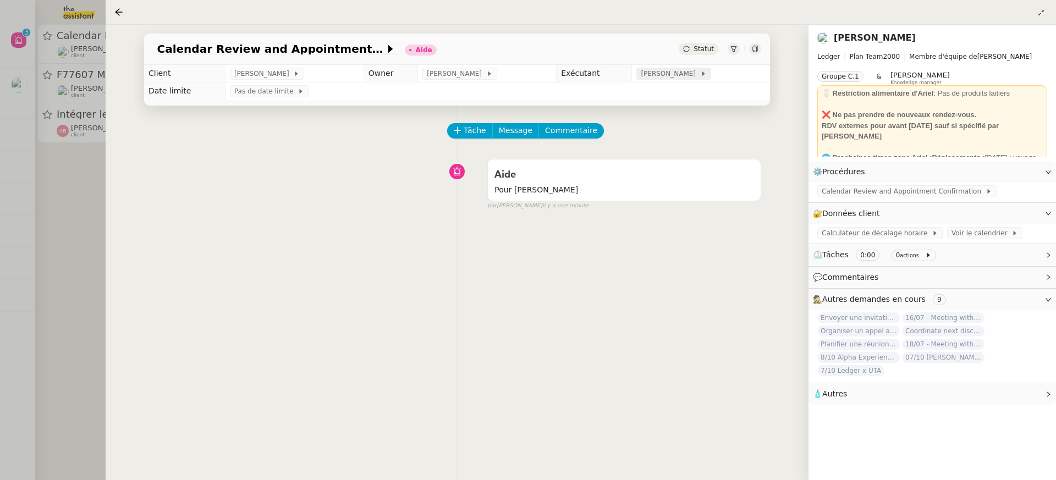
click at [669, 75] on span "[PERSON_NAME]" at bounding box center [670, 73] width 59 height 11
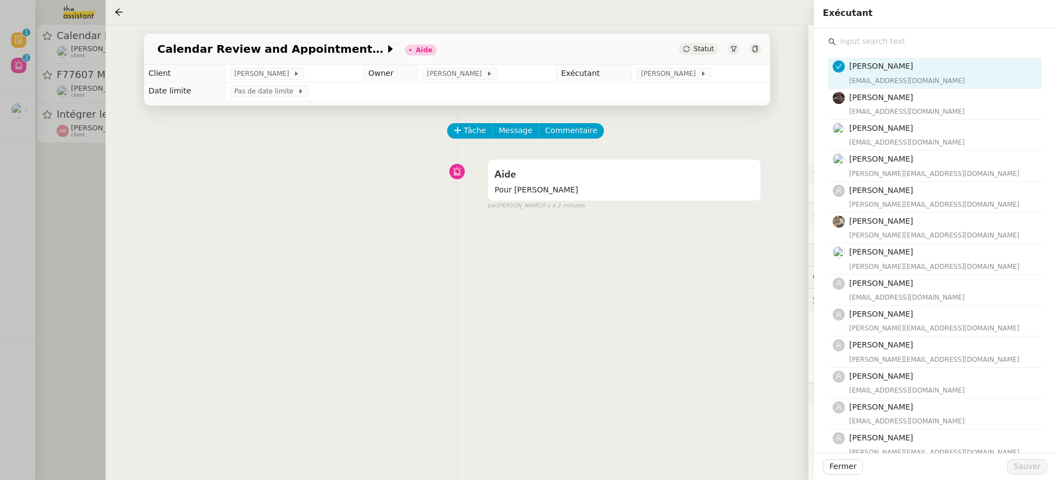
click at [67, 26] on div at bounding box center [528, 240] width 1056 height 480
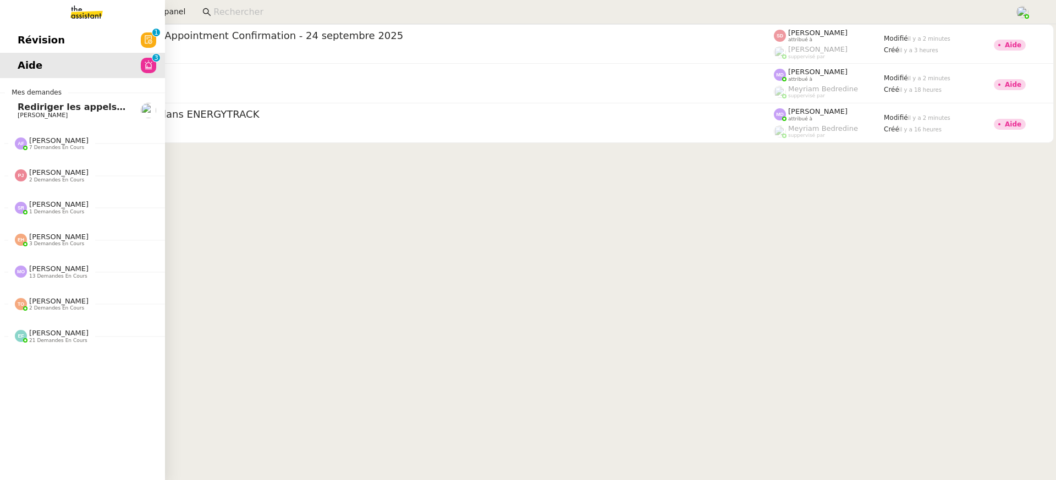
click at [8, 43] on link "Révision 0 1 2 3 4 5 6 7 8 9" at bounding box center [82, 40] width 165 height 25
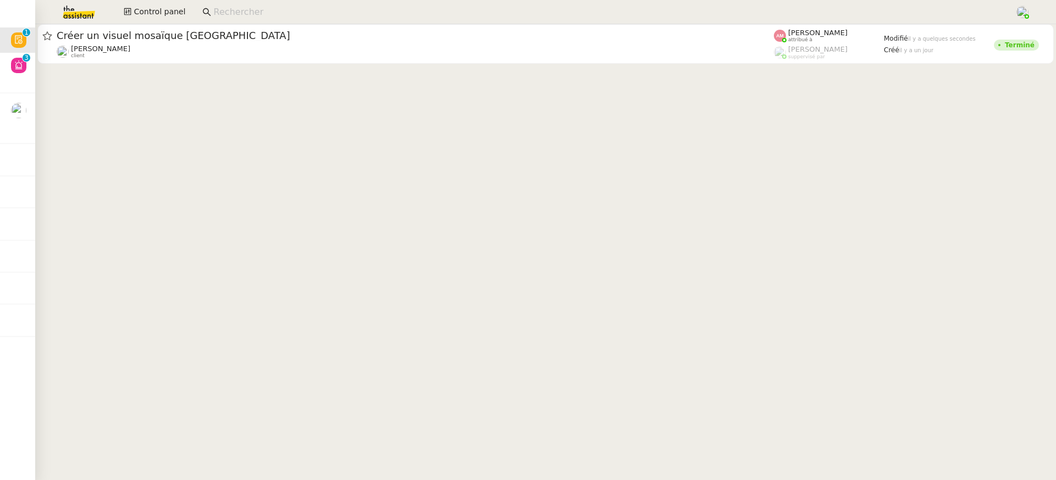
click at [116, 18] on div "Control panel" at bounding box center [528, 12] width 1001 height 24
click at [132, 13] on icon at bounding box center [128, 12] width 8 height 8
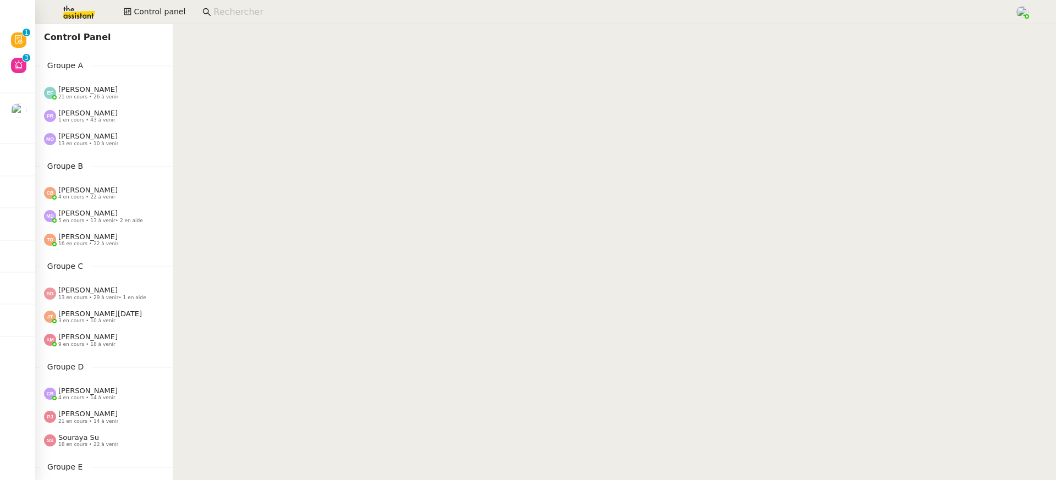
click at [111, 105] on div "Pauline Ribas 1 en cours • 43 à venir" at bounding box center [104, 116] width 138 height 23
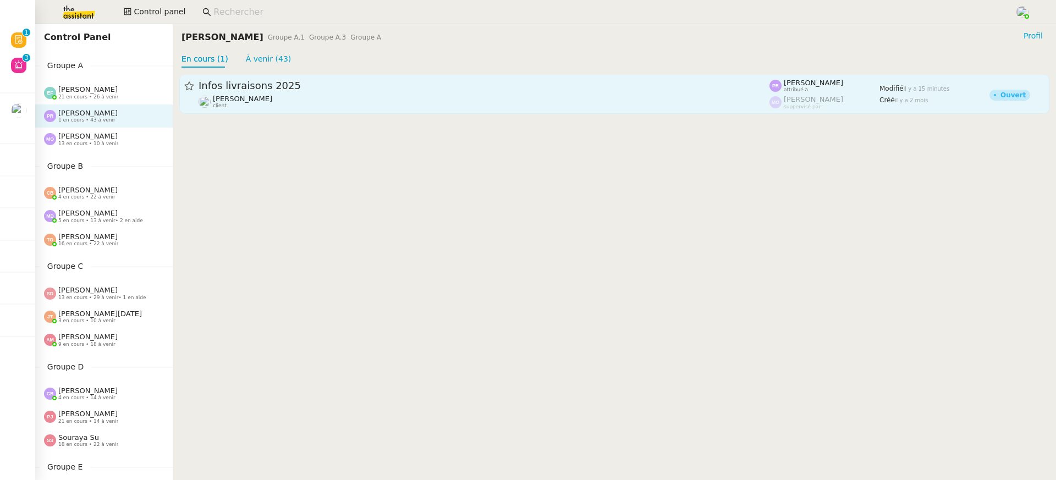
click at [277, 100] on div "Gabrielle Tavernier client" at bounding box center [484, 102] width 571 height 14
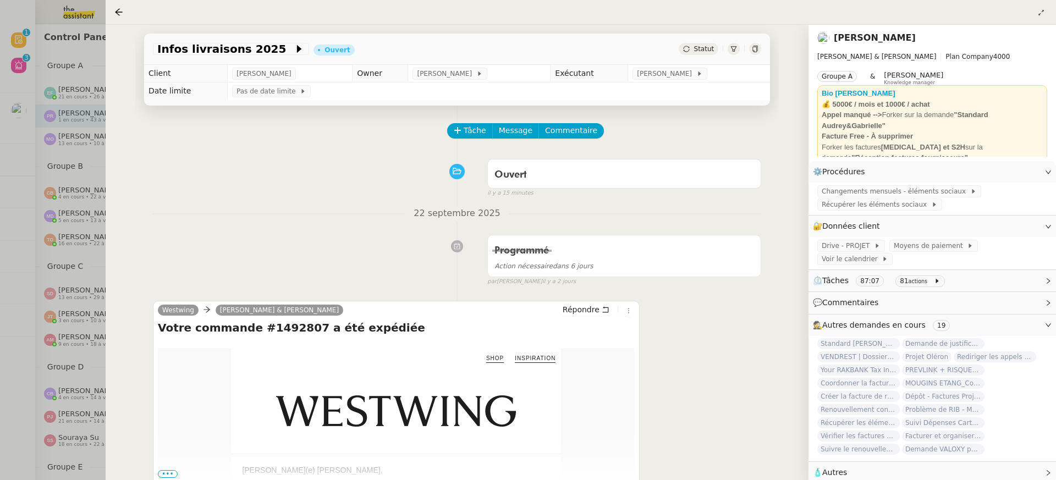
click at [30, 200] on div at bounding box center [528, 240] width 1056 height 480
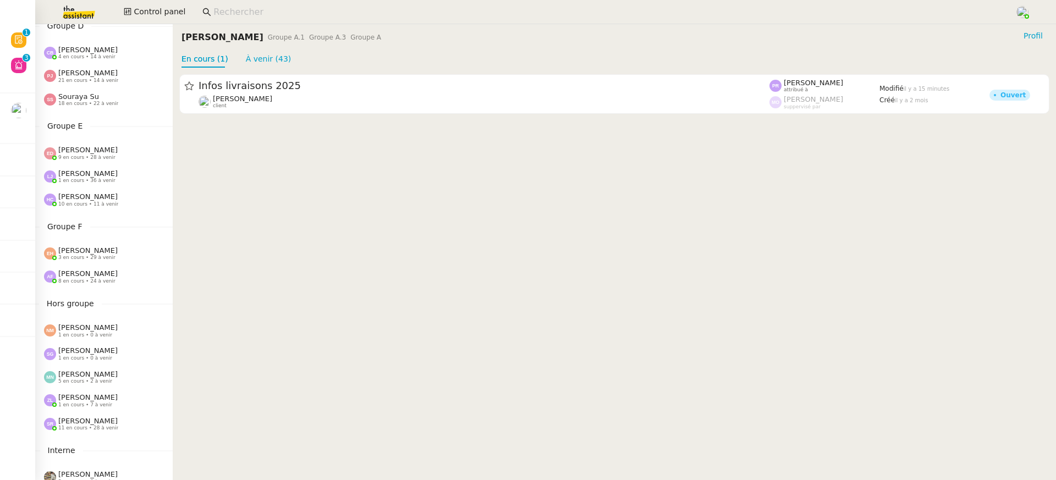
scroll to position [420, 0]
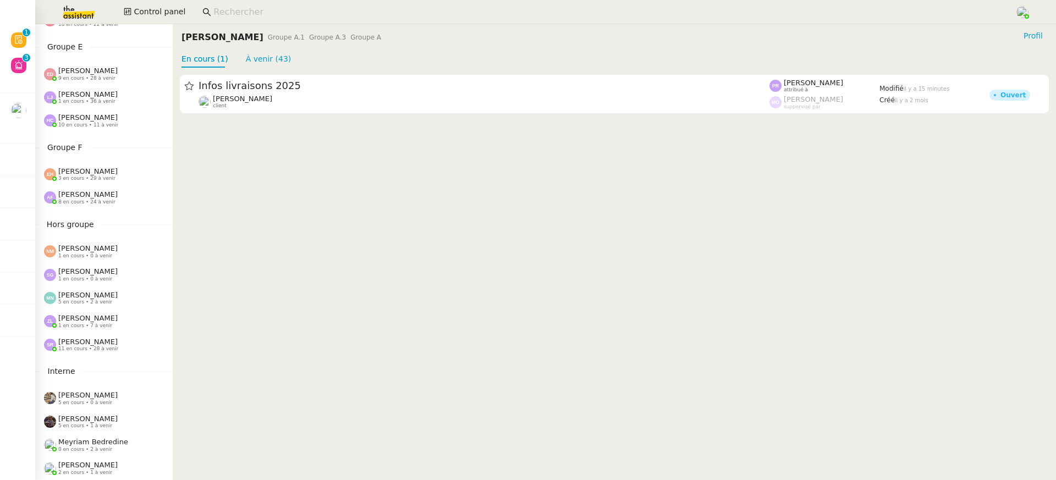
click at [101, 337] on div "Stéphanie Rakotosalama 11 en cours • 28 à venir" at bounding box center [104, 344] width 138 height 23
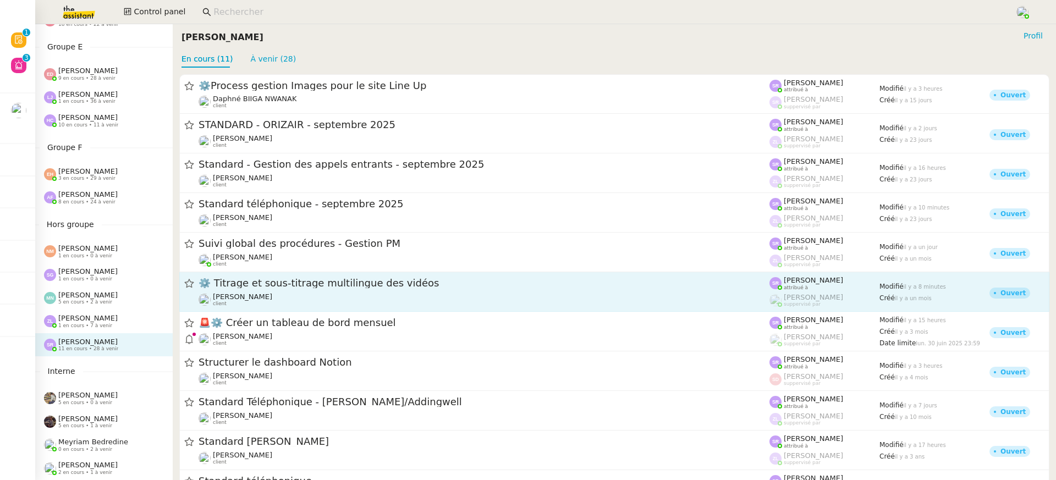
scroll to position [47, 0]
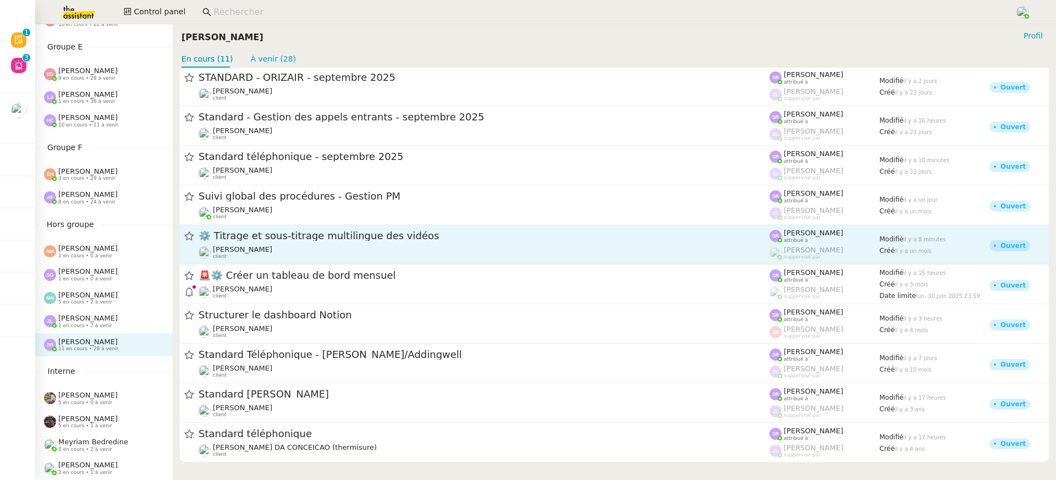
click at [358, 272] on span "🚨 ⚙️ Créer un tableau de bord mensuel" at bounding box center [484, 276] width 571 height 10
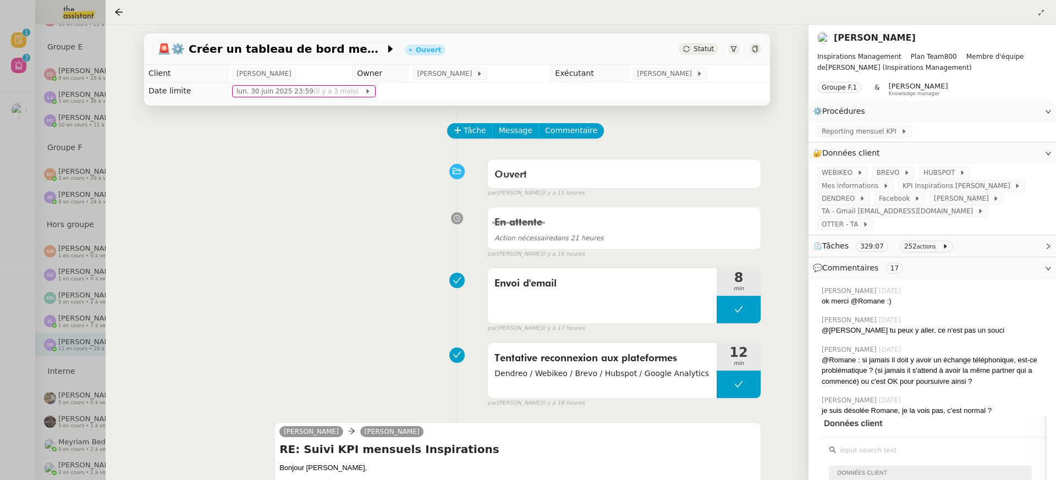
scroll to position [270, 0]
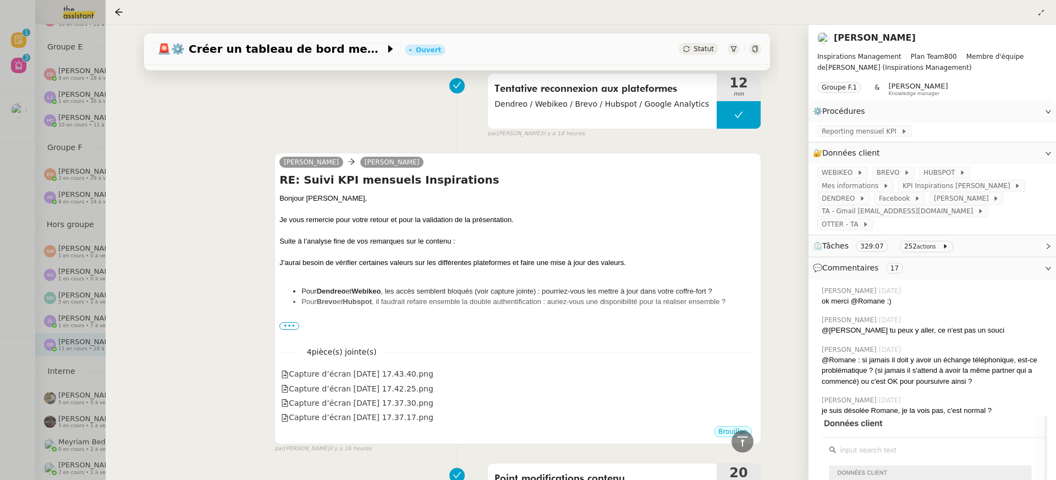
click at [56, 191] on div at bounding box center [528, 240] width 1056 height 480
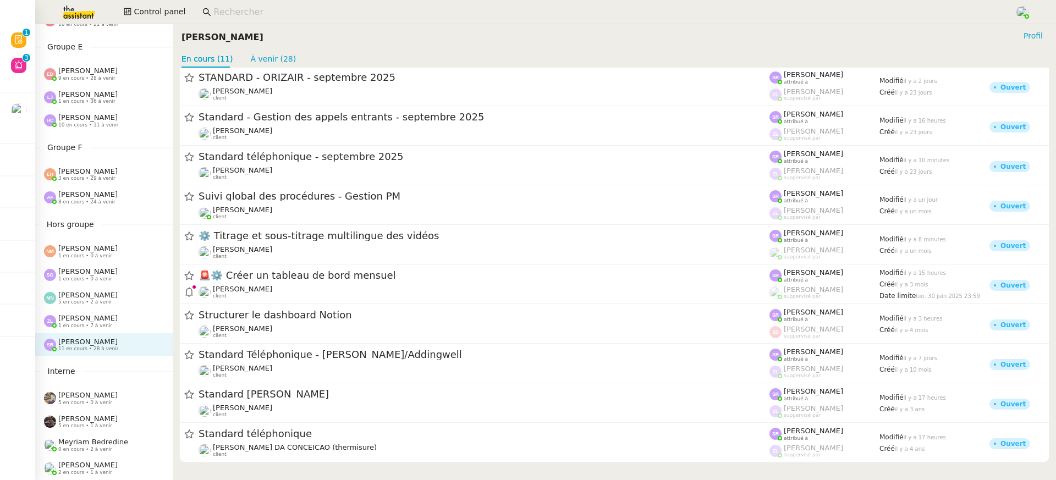
click at [115, 318] on div "Zoé Lachambre 1 en cours • 7 à venir" at bounding box center [108, 321] width 129 height 14
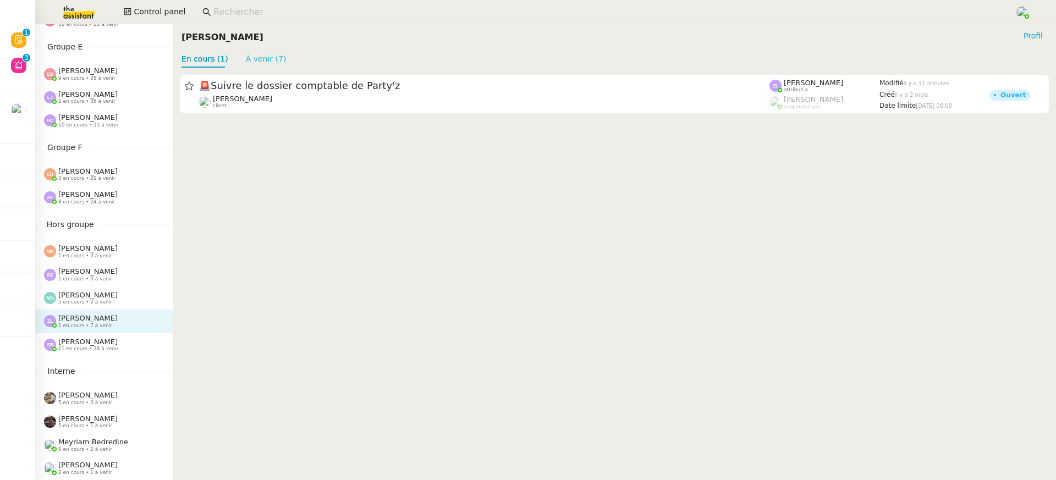
click at [262, 61] on link "À venir (7)" at bounding box center [266, 58] width 41 height 9
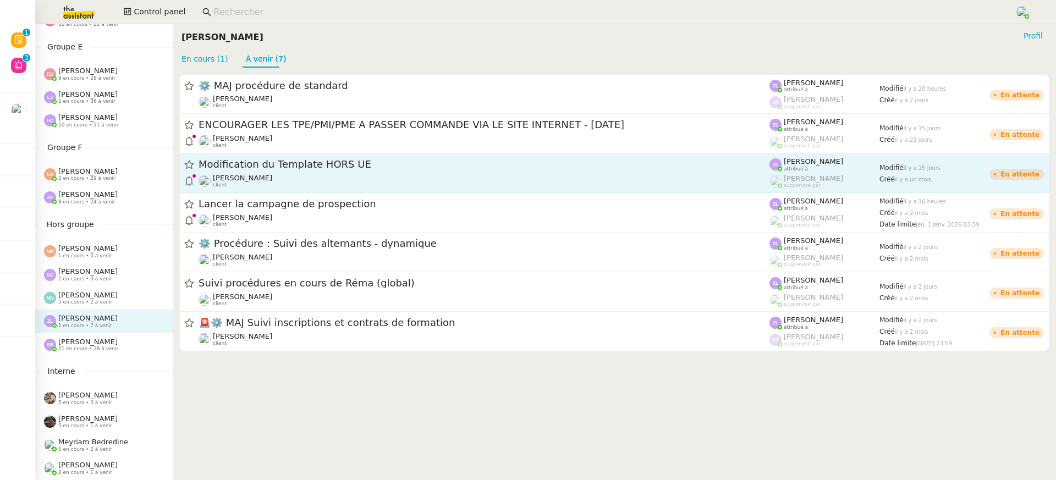
click at [333, 191] on link "Modification du Template HORS UE Edwige Giron-Fleckinger client Zoé Lachambre a…" at bounding box center [614, 174] width 871 height 40
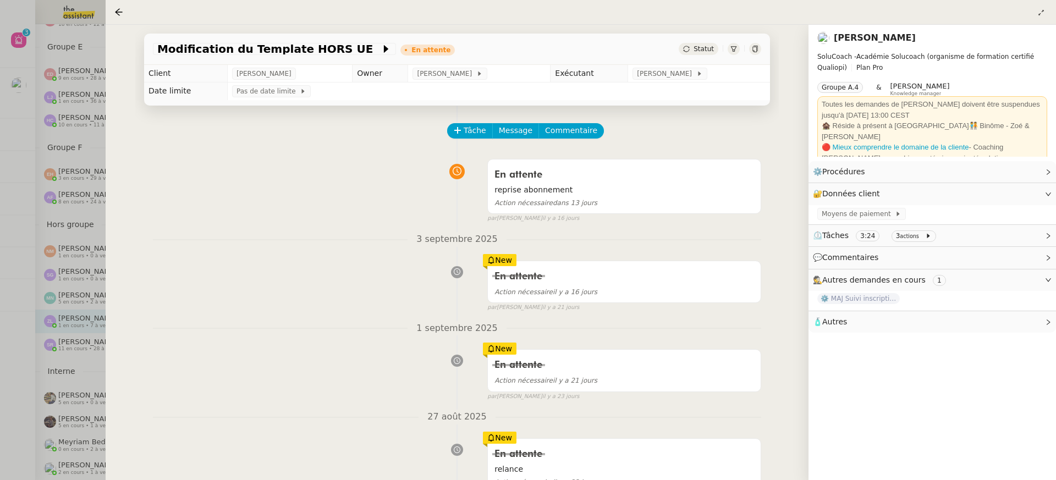
click at [57, 189] on div at bounding box center [528, 240] width 1056 height 480
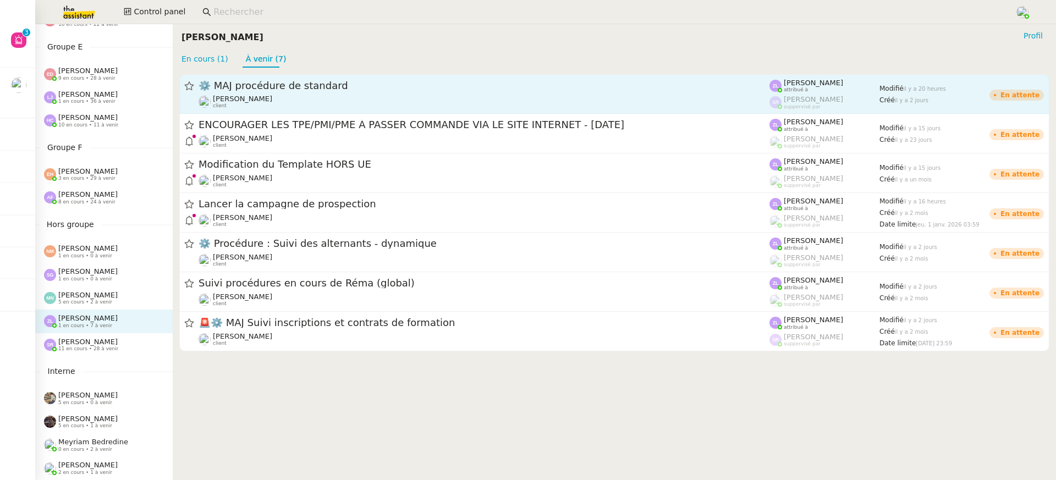
click at [296, 109] on link "⚙️ MAJ procédure de standard Thomas SOULIER client Zoé Lachambre attribué à Sté…" at bounding box center [614, 94] width 871 height 40
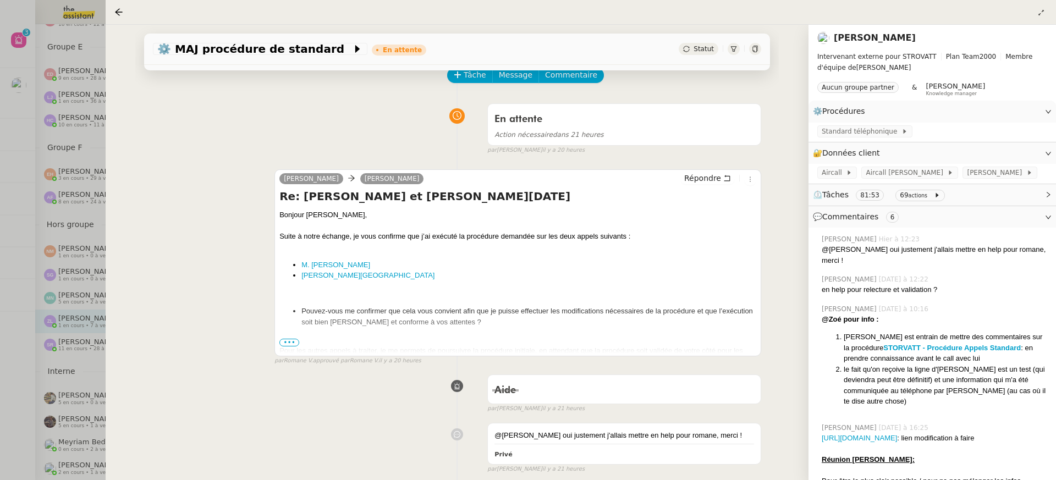
scroll to position [75, 0]
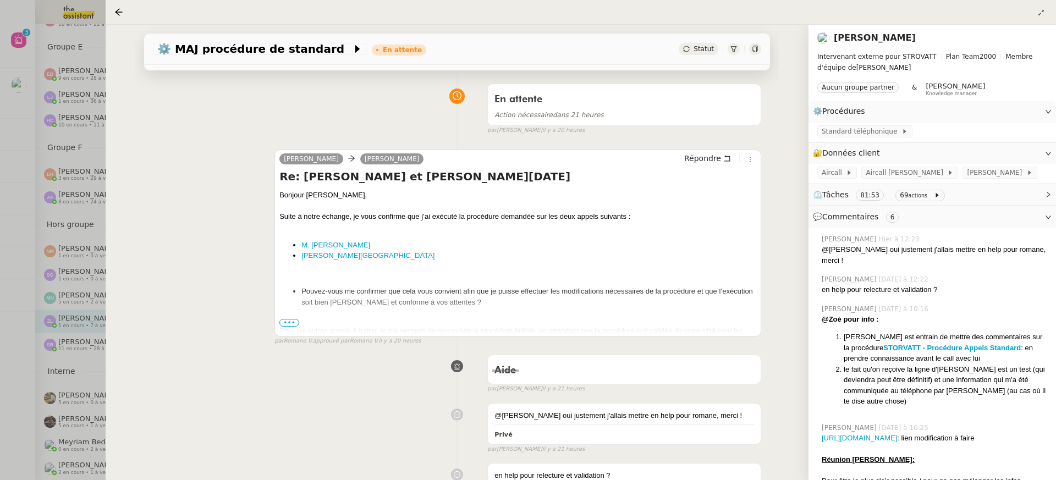
click at [282, 324] on span "•••" at bounding box center [290, 323] width 20 height 8
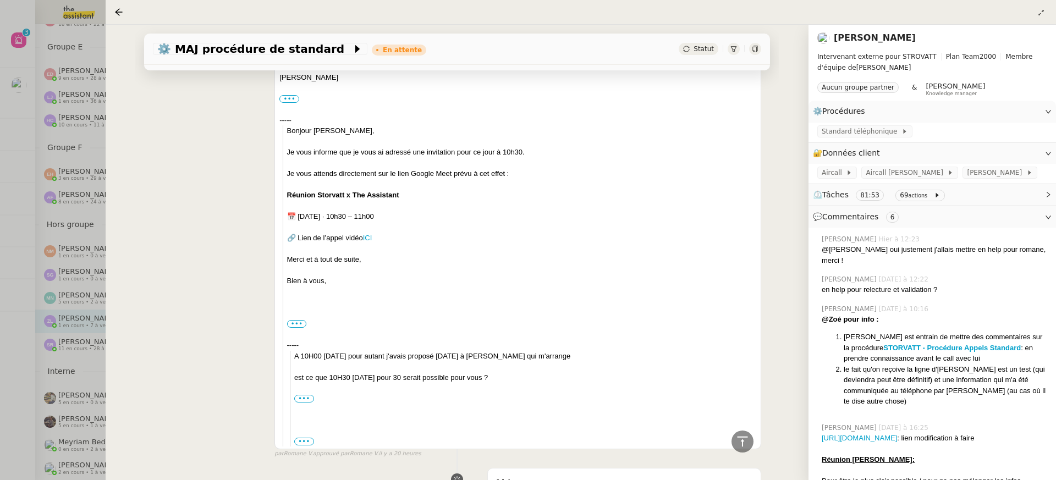
scroll to position [1000, 0]
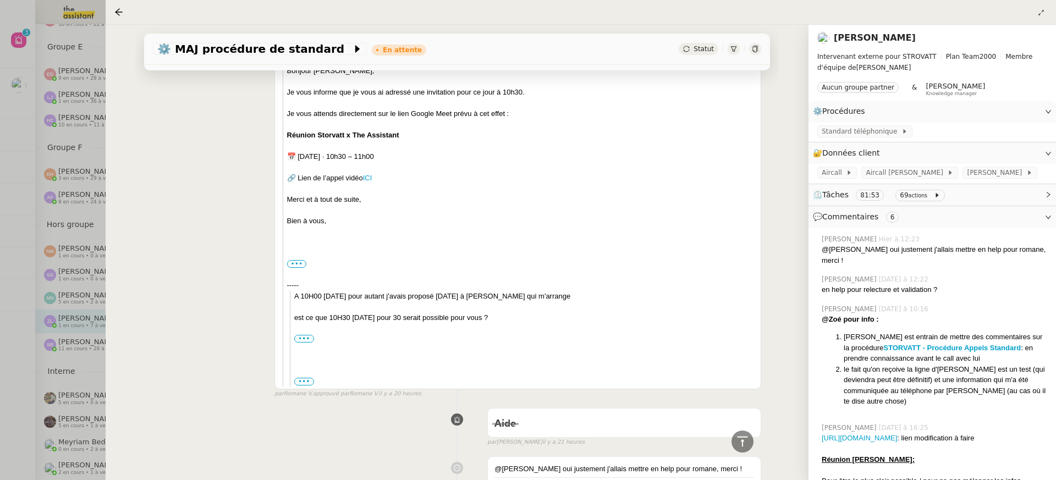
click at [46, 232] on div at bounding box center [528, 240] width 1056 height 480
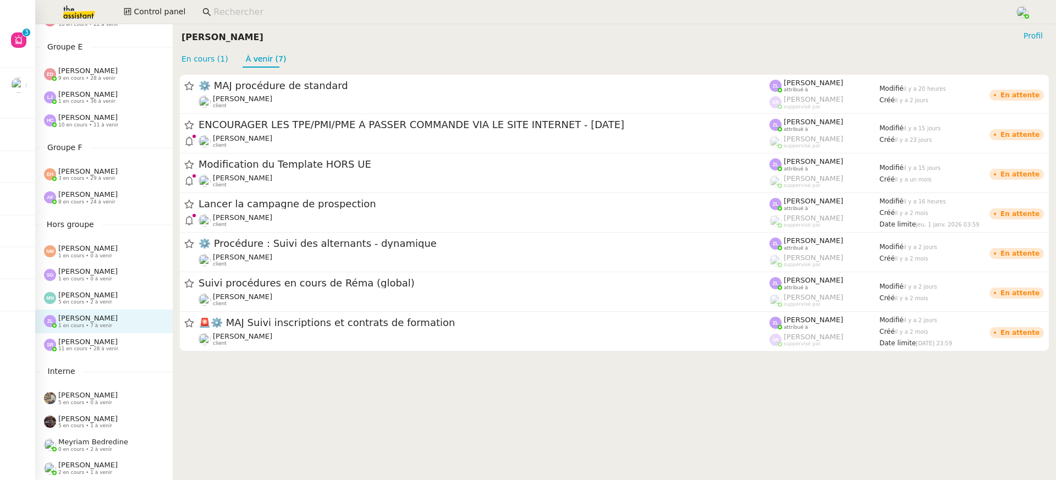
click at [90, 164] on div "Esther Hillenbrand 3 en cours • 29 à venir" at bounding box center [104, 174] width 138 height 23
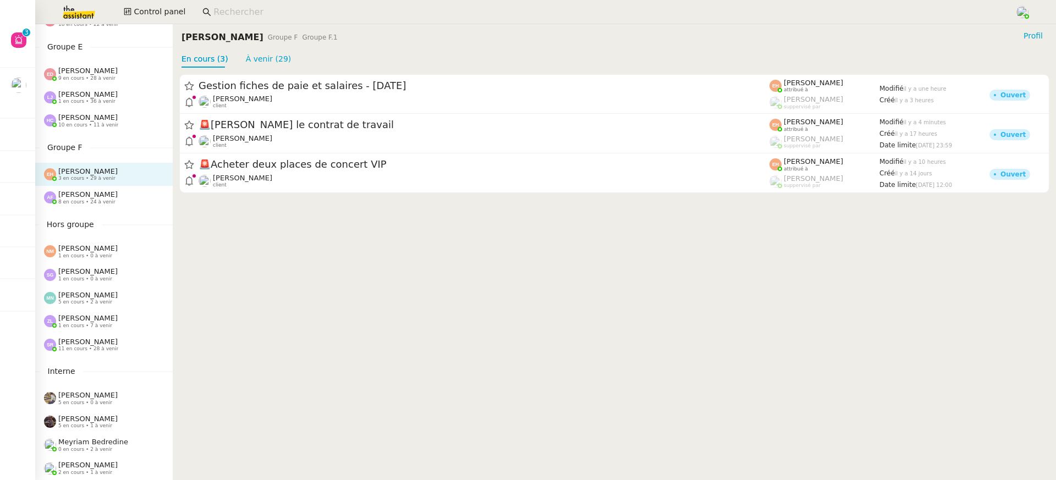
click at [337, 196] on div "Gestion fiches de paie et salaires - septembre 2025 Théo Hudry client Esther Hi…" at bounding box center [615, 134] width 884 height 132
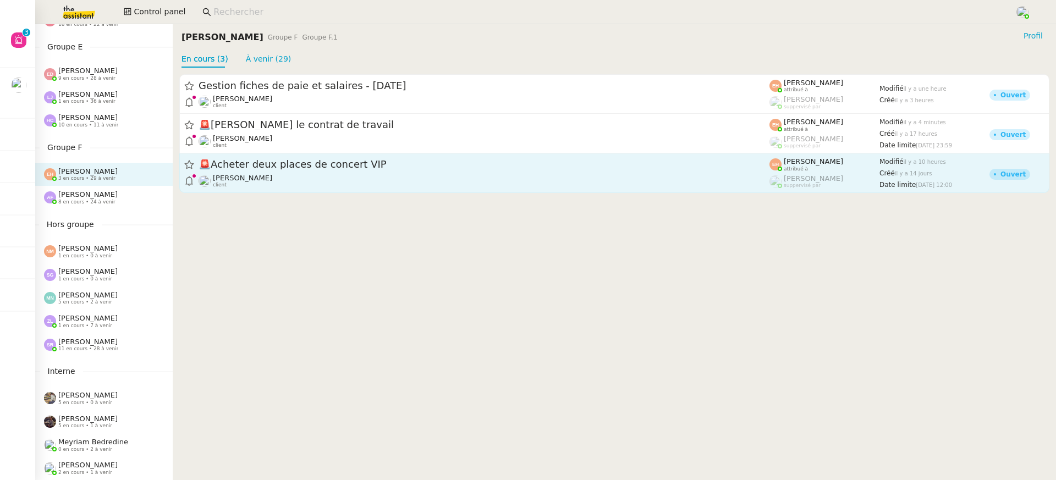
click at [318, 180] on div "[PERSON_NAME] client" at bounding box center [484, 181] width 571 height 14
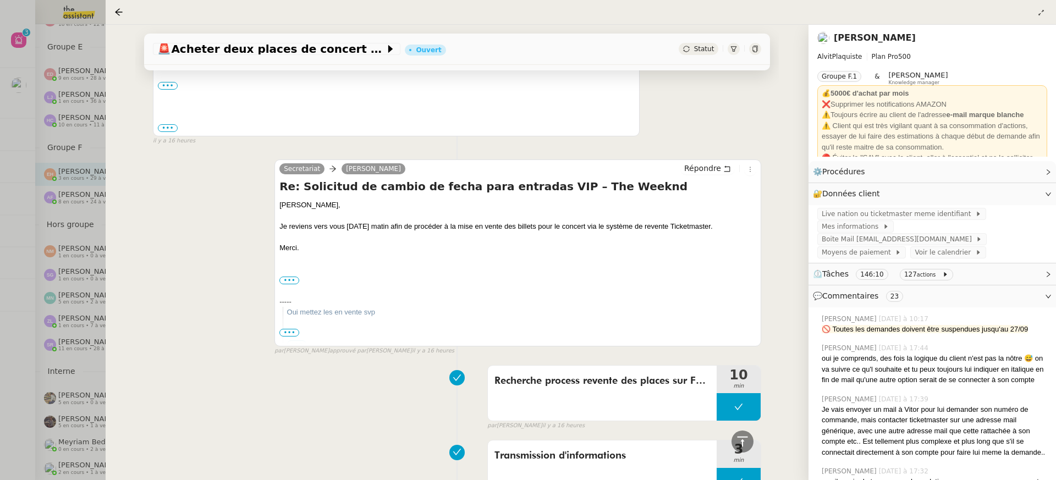
scroll to position [469, 0]
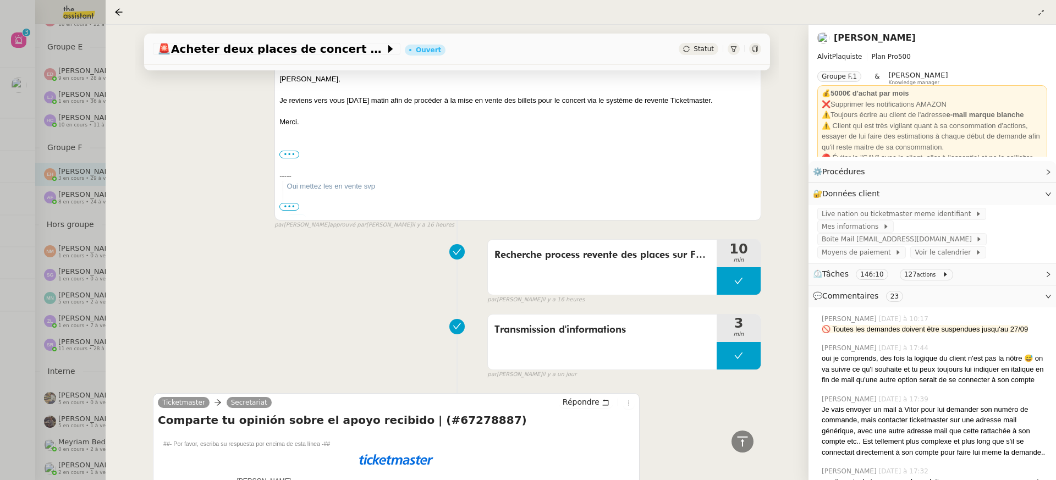
click at [66, 154] on div at bounding box center [528, 240] width 1056 height 480
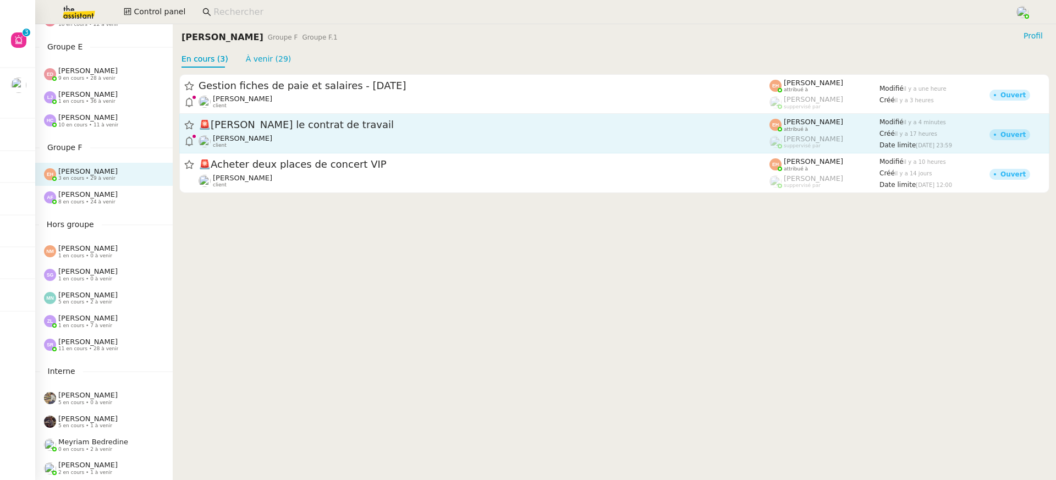
click at [244, 130] on div "🚨 Rédiger le contrat de travail" at bounding box center [484, 125] width 571 height 14
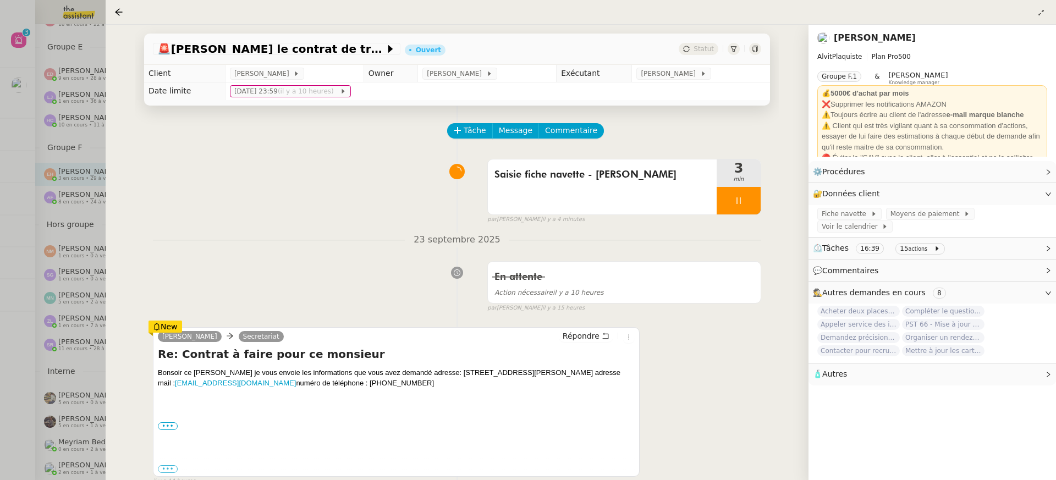
click at [95, 151] on div at bounding box center [528, 240] width 1056 height 480
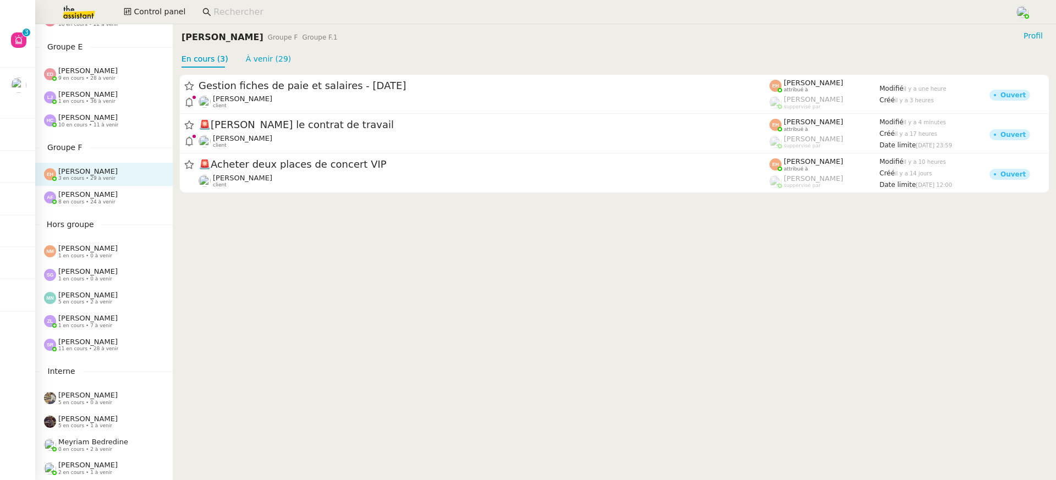
click at [128, 206] on div "Anna Florent 8 en cours • 24 à venir" at bounding box center [104, 197] width 138 height 23
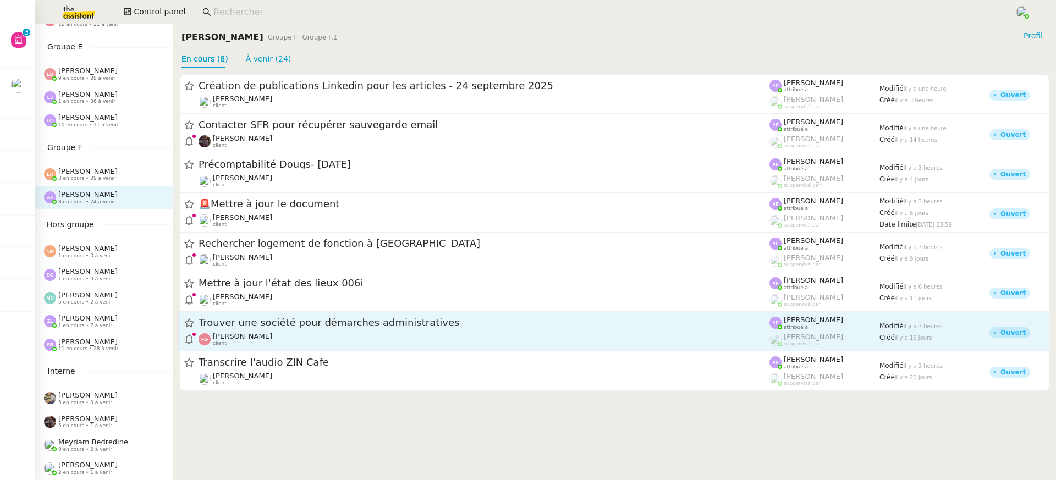
click at [340, 344] on div "[PERSON_NAME] client" at bounding box center [484, 339] width 571 height 14
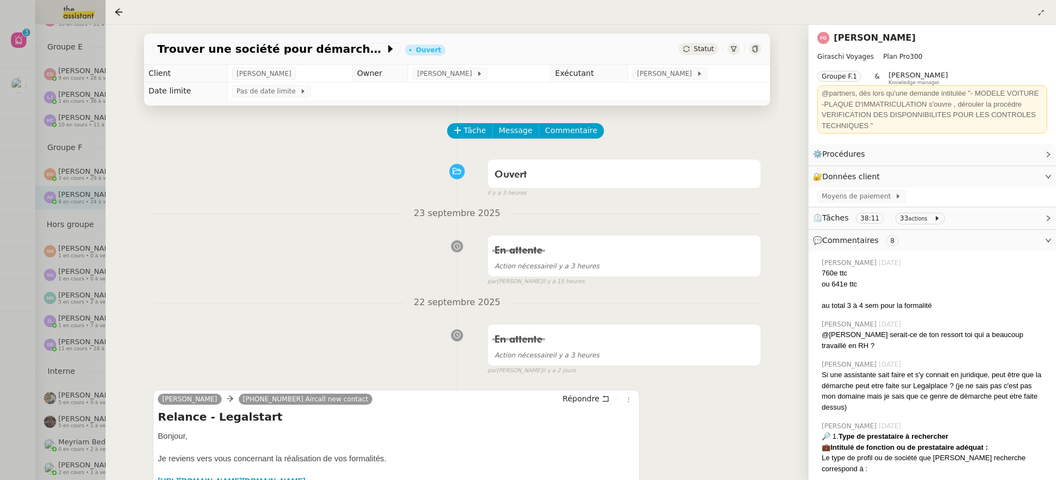
click at [39, 84] on div at bounding box center [528, 240] width 1056 height 480
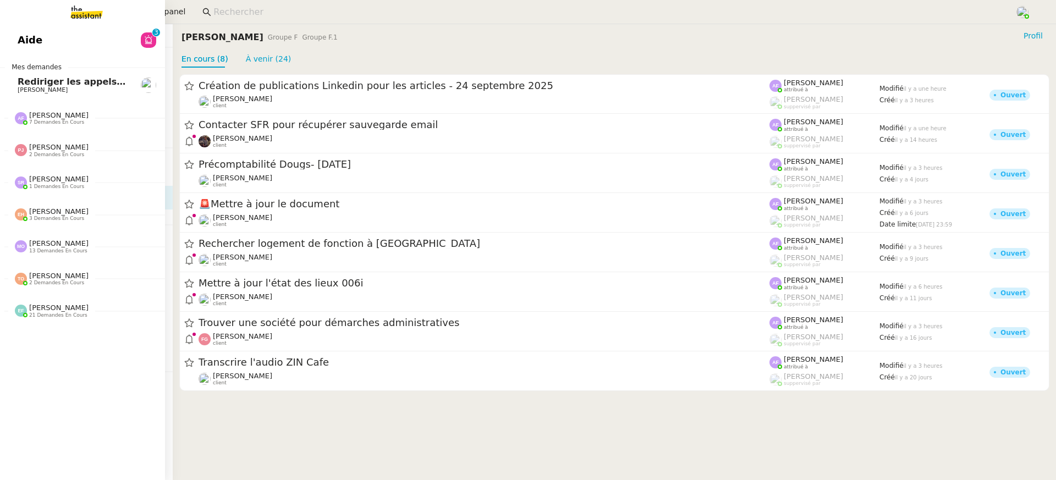
click at [26, 84] on span "Rediriger les appels des nouveaux projets" at bounding box center [122, 81] width 209 height 10
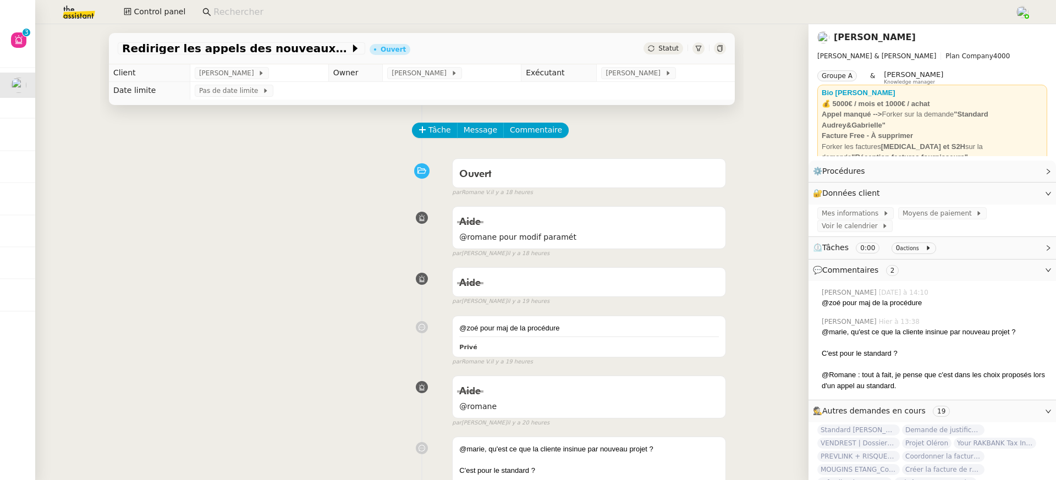
scroll to position [221, 0]
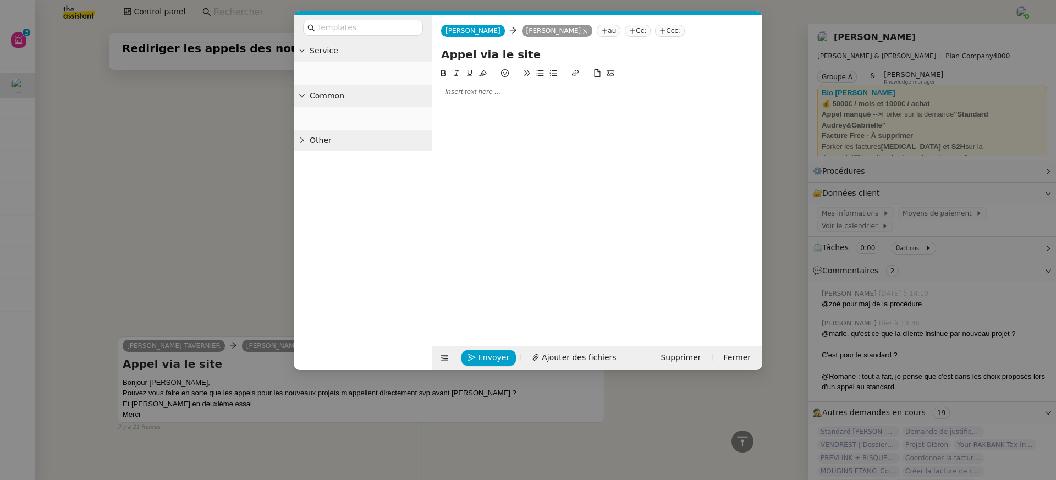
scroll to position [332, 0]
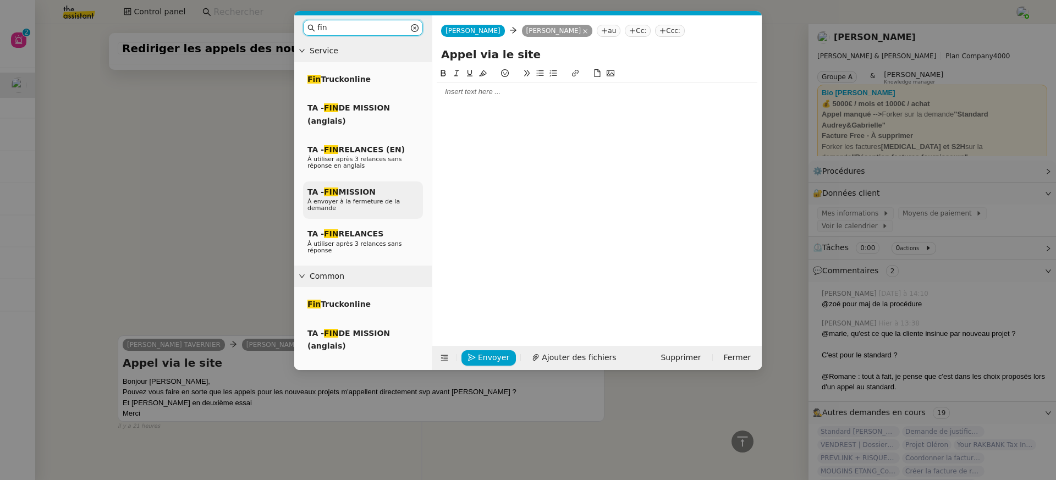
type input "fin"
click at [376, 200] on span "À envoyer à la fermeture de la demande" at bounding box center [354, 205] width 92 height 14
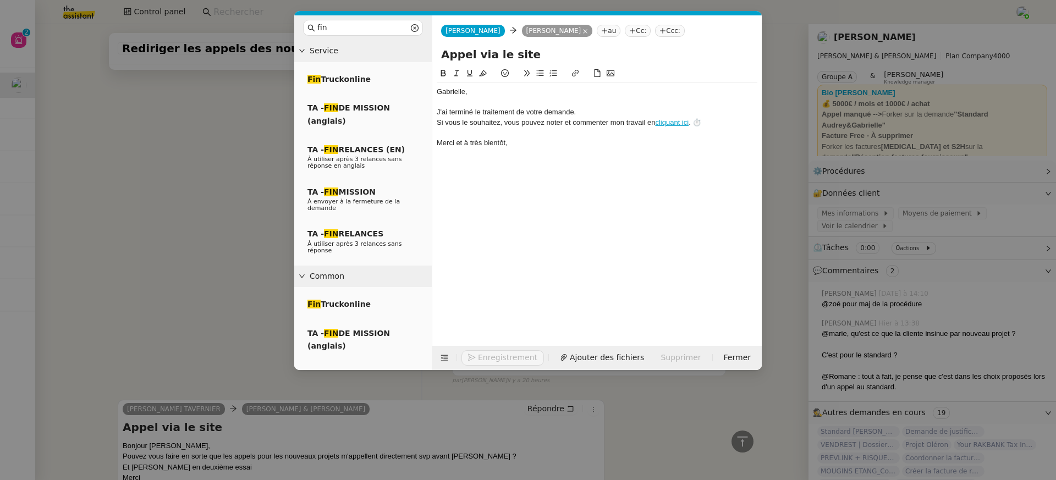
scroll to position [397, 0]
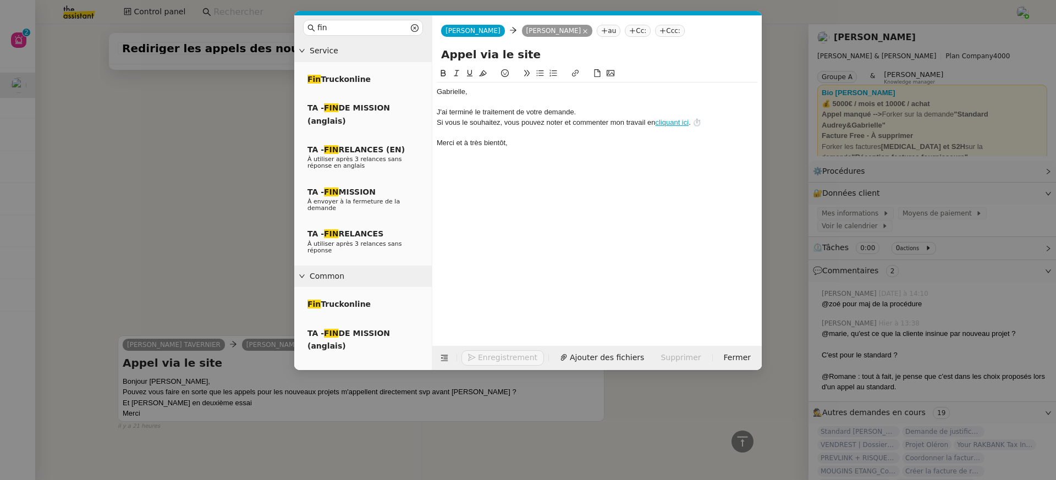
click at [488, 91] on div "﻿Gabrielle﻿," at bounding box center [597, 92] width 321 height 10
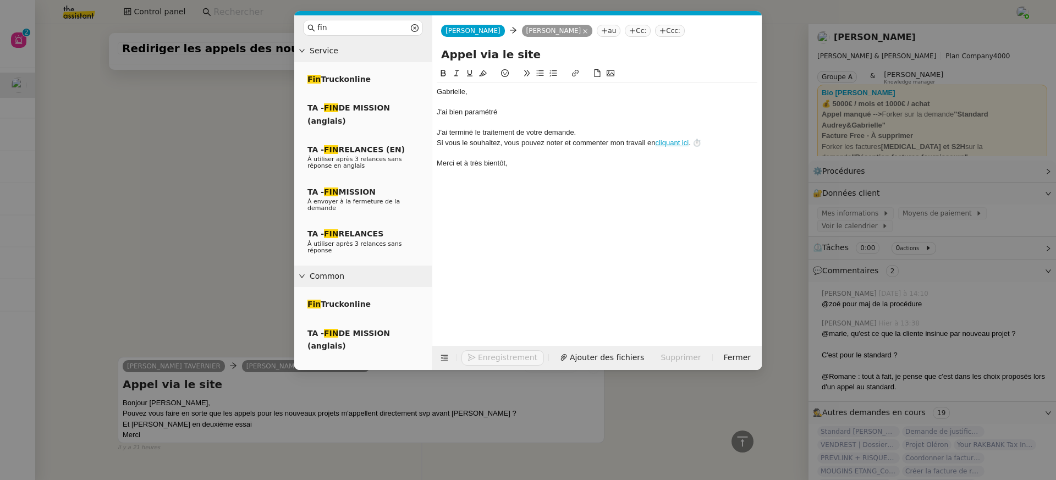
scroll to position [418, 0]
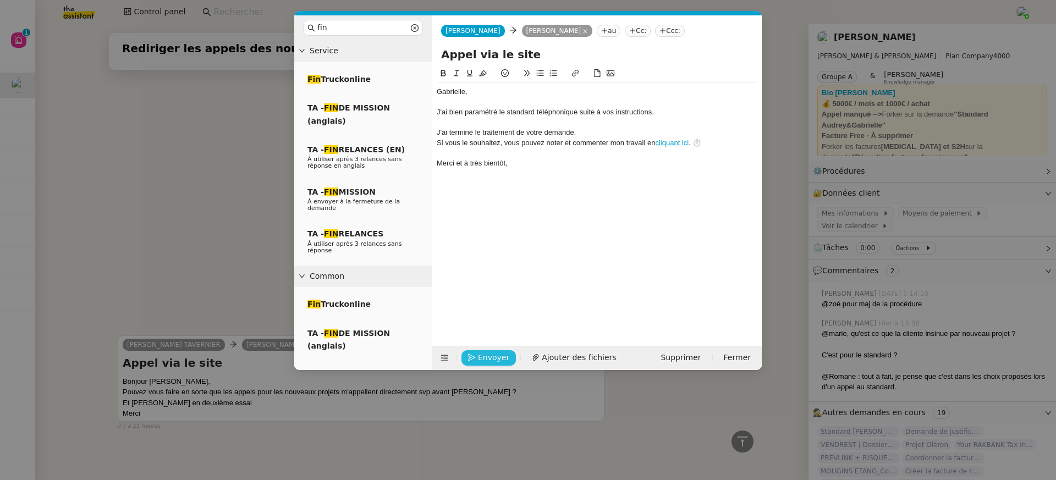
click at [481, 354] on span "Envoyer" at bounding box center [493, 358] width 31 height 13
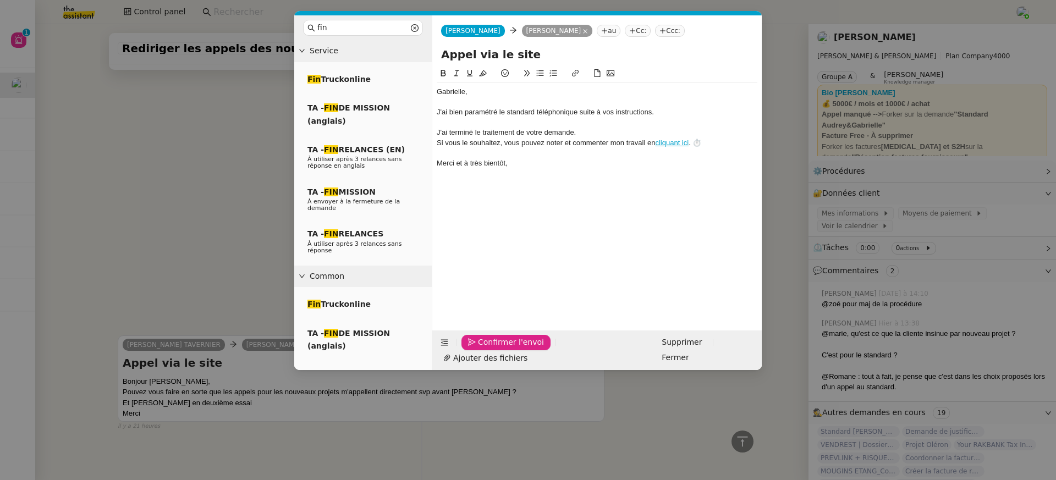
click at [481, 349] on span "Confirmer l'envoi" at bounding box center [511, 342] width 66 height 13
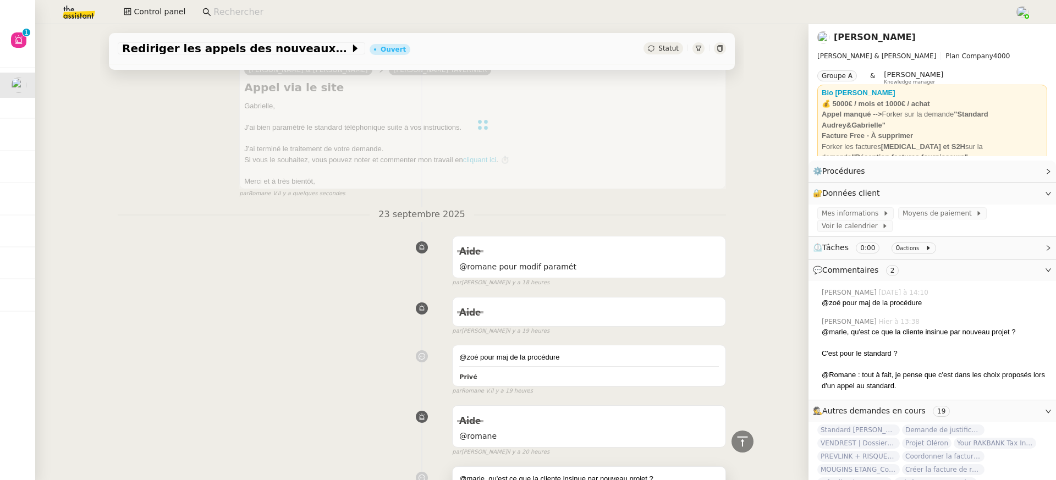
scroll to position [0, 0]
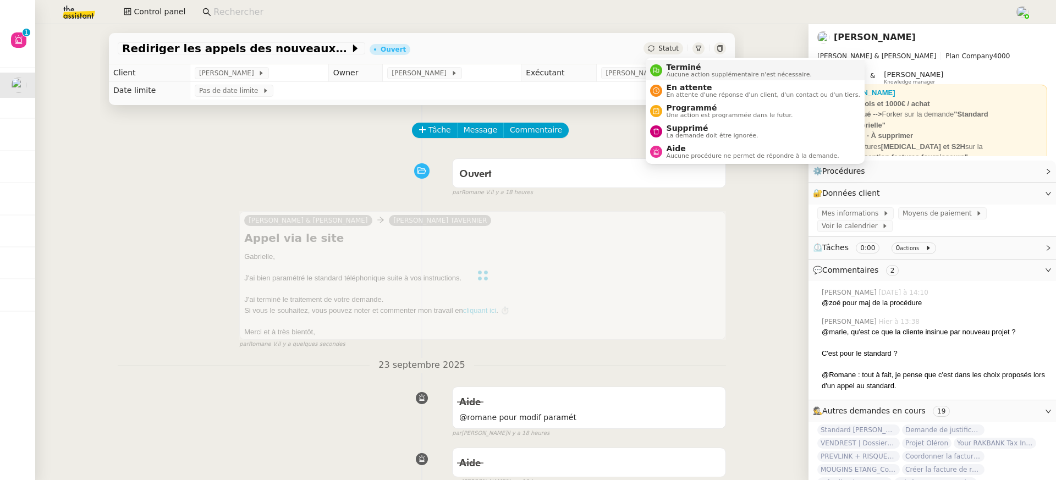
click at [678, 70] on span "Terminé" at bounding box center [739, 67] width 145 height 9
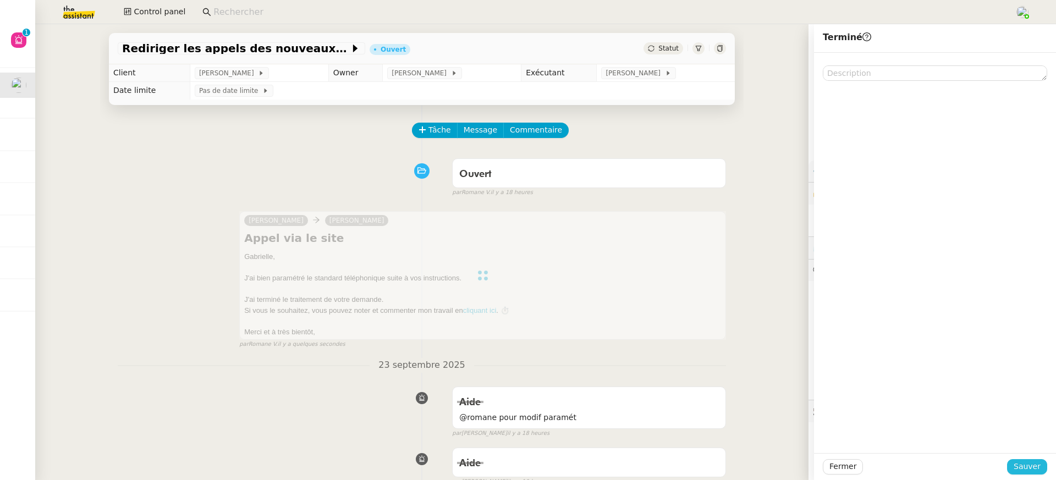
click at [1021, 466] on span "Sauver" at bounding box center [1027, 467] width 27 height 13
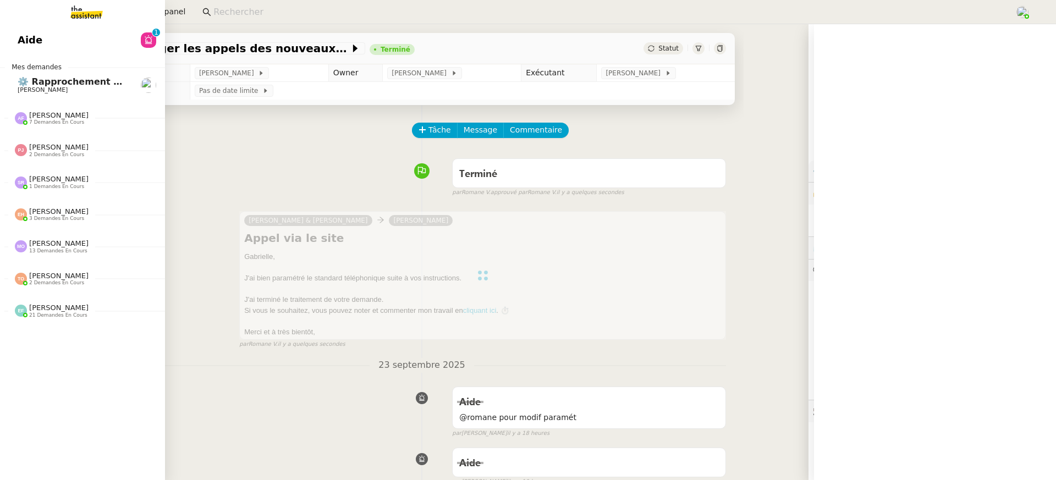
click at [42, 50] on link "Aide 0 1 2 3 4 5 6 7 8 9" at bounding box center [82, 40] width 165 height 25
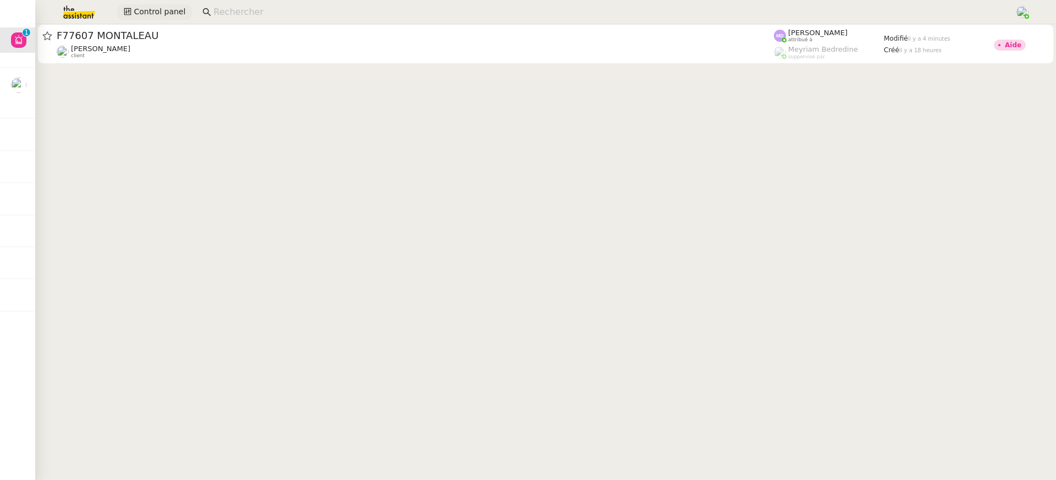
click at [180, 10] on span "Control panel" at bounding box center [160, 12] width 52 height 13
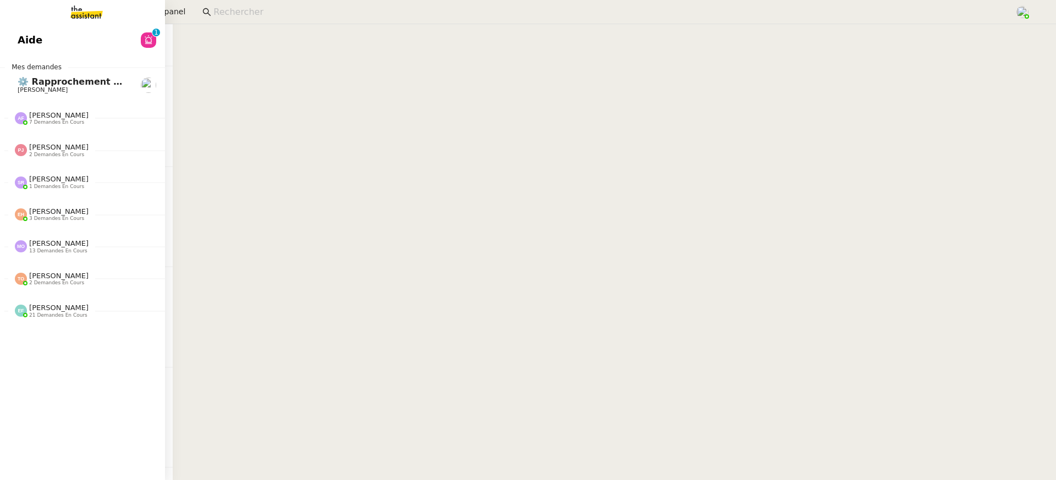
click at [8, 85] on link "⚙️ Rapprochement bancaire Raphael Tougeron" at bounding box center [82, 85] width 165 height 25
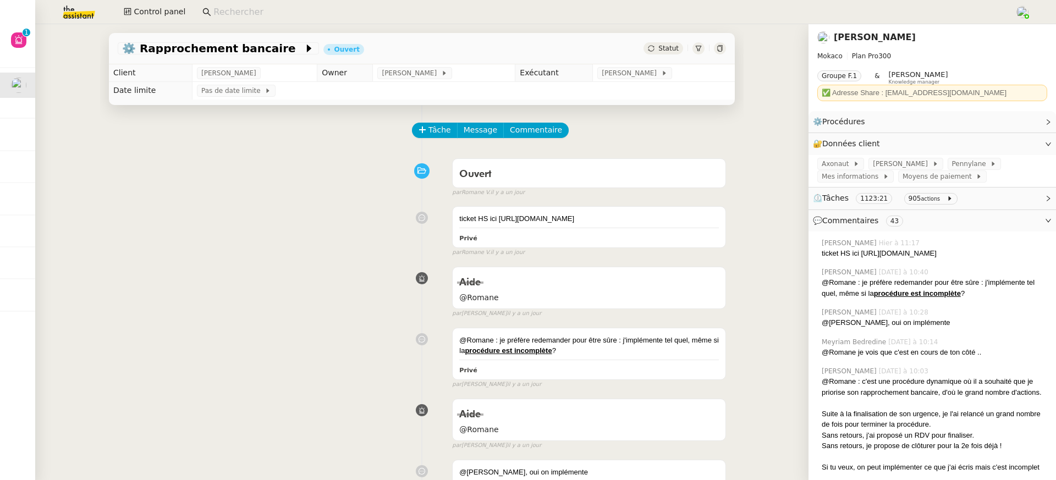
click at [37, 35] on div "⚙️ Rapprochement bancaire Ouvert Statut Client Raphael Tougeron Owner Romane Va…" at bounding box center [422, 252] width 774 height 456
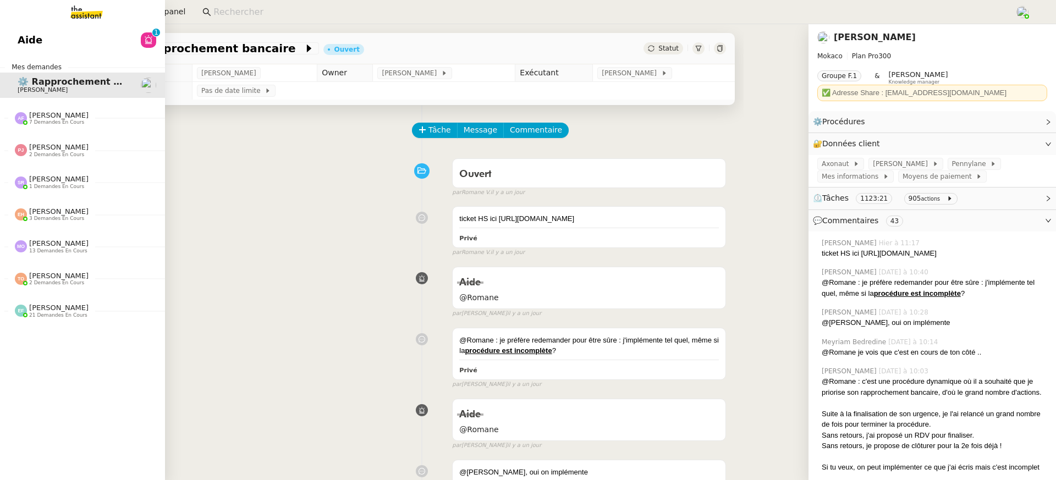
click at [197, 25] on div "⚙️ Rapprochement bancaire Ouvert Statut" at bounding box center [422, 44] width 644 height 40
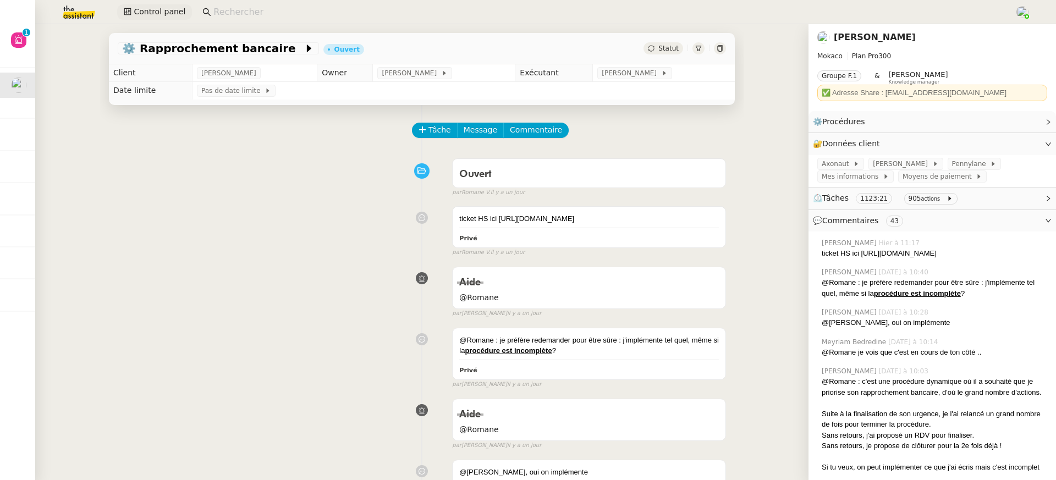
click at [171, 8] on span "Control panel" at bounding box center [160, 12] width 52 height 13
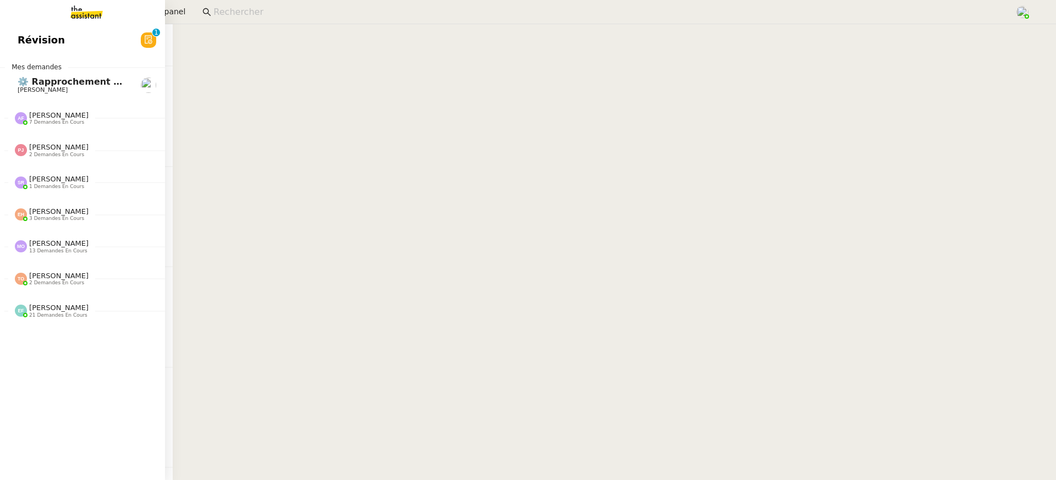
click at [20, 44] on span "Révision" at bounding box center [41, 40] width 47 height 17
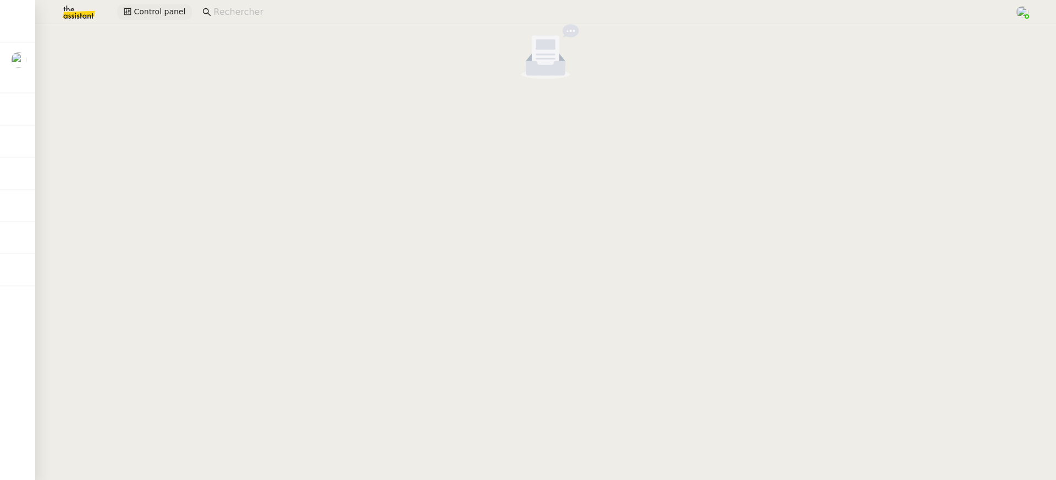
click at [132, 7] on button "Control panel" at bounding box center [154, 11] width 75 height 15
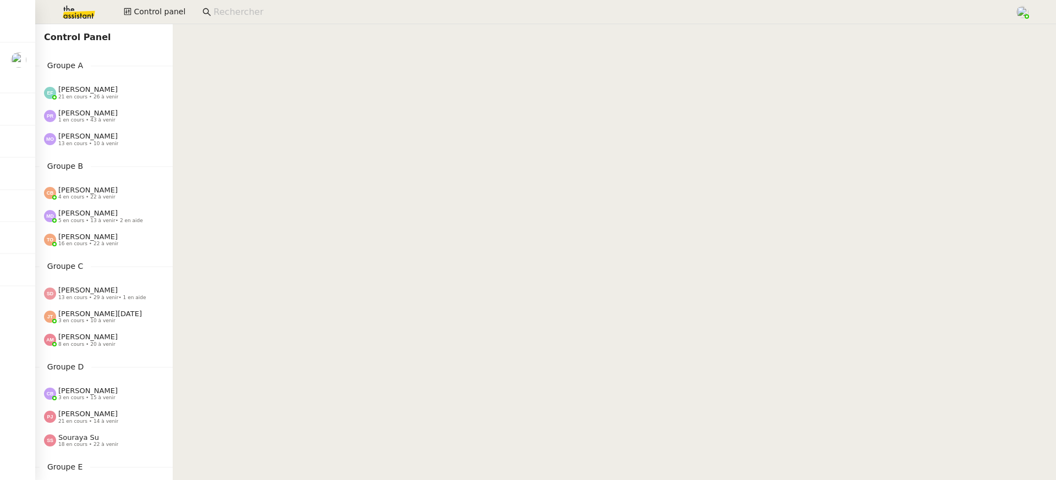
click at [104, 331] on div "Amyna Mehrez 8 en cours • 20 à venir" at bounding box center [104, 340] width 138 height 23
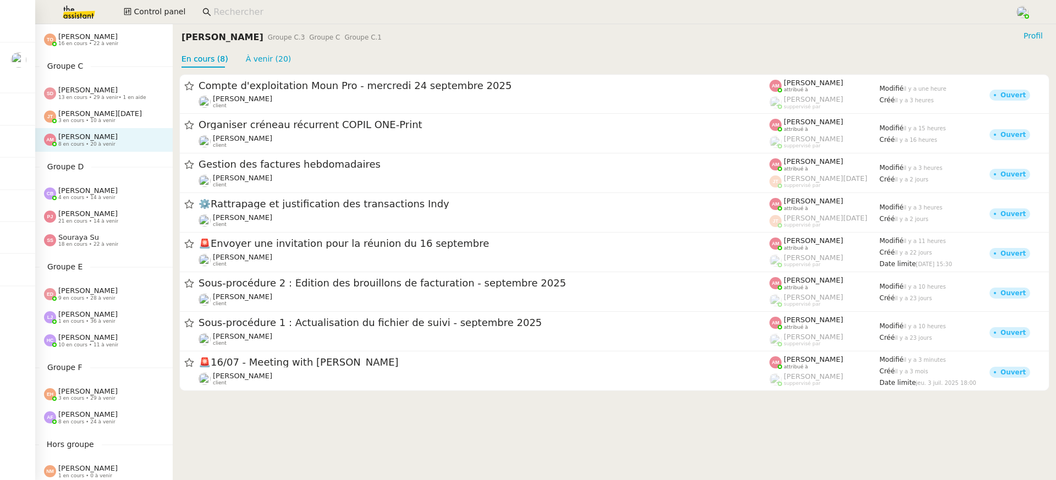
scroll to position [202, 0]
click at [102, 283] on div "Eva Dubois 9 en cours • 28 à venir" at bounding box center [104, 291] width 138 height 23
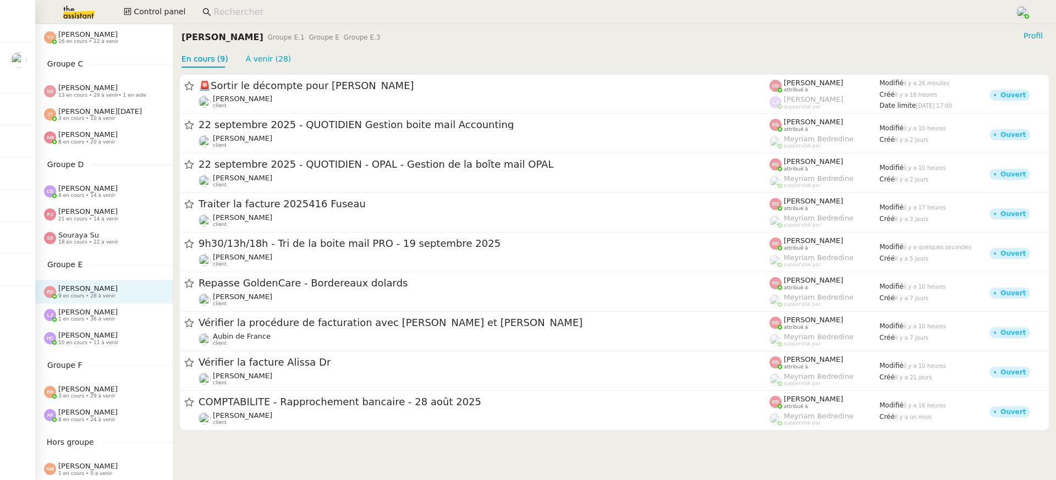
click at [100, 337] on span "[PERSON_NAME]" at bounding box center [87, 335] width 59 height 8
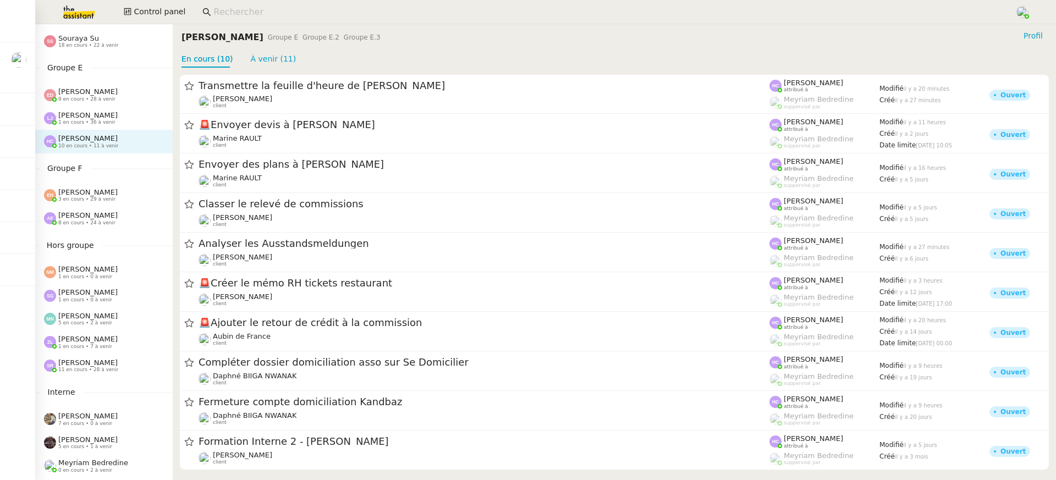
scroll to position [420, 0]
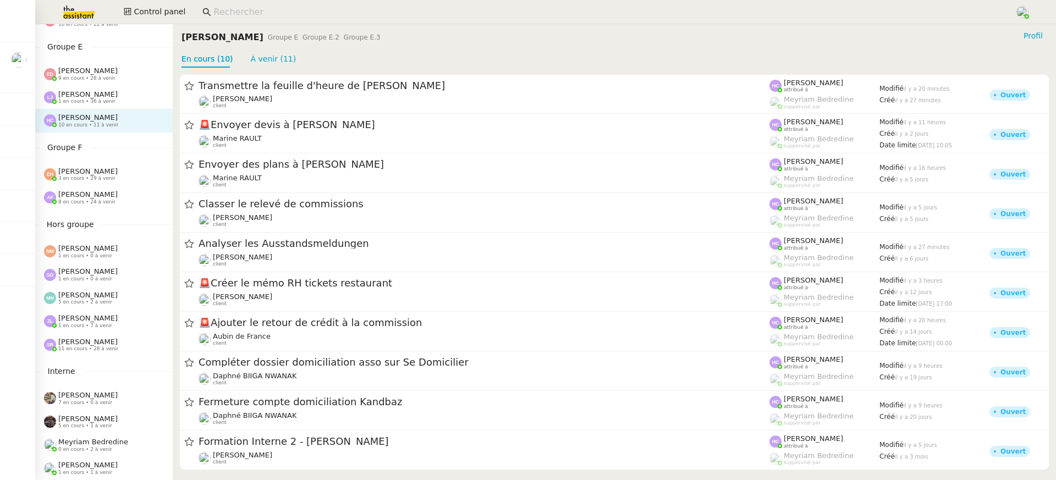
click at [110, 343] on span "[PERSON_NAME]" at bounding box center [87, 342] width 59 height 8
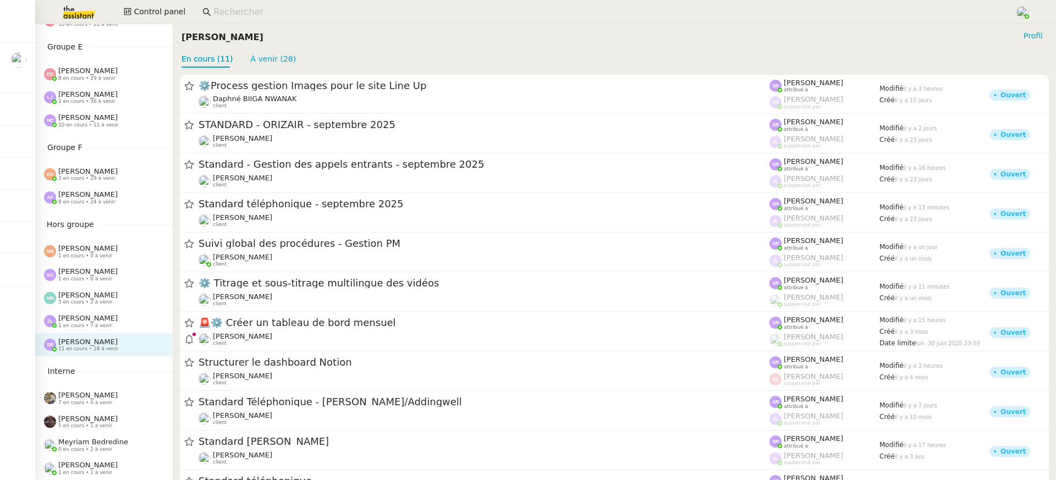
click at [107, 320] on span "[PERSON_NAME]" at bounding box center [87, 318] width 59 height 8
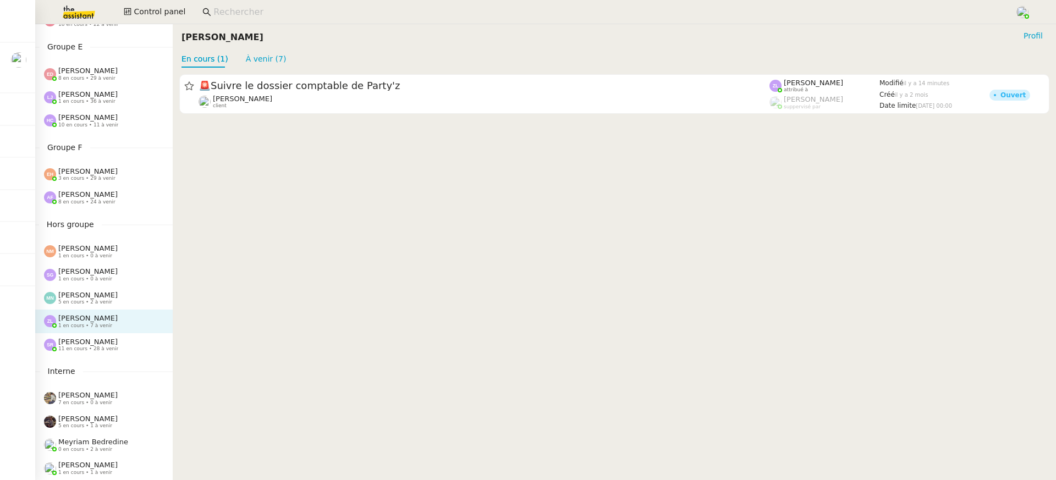
click at [123, 331] on div "Zoé Lachambre 1 en cours • 7 à venir" at bounding box center [104, 321] width 138 height 23
click at [118, 347] on div "Stéphanie Rakotosalama 11 en cours • 28 à venir" at bounding box center [88, 345] width 60 height 14
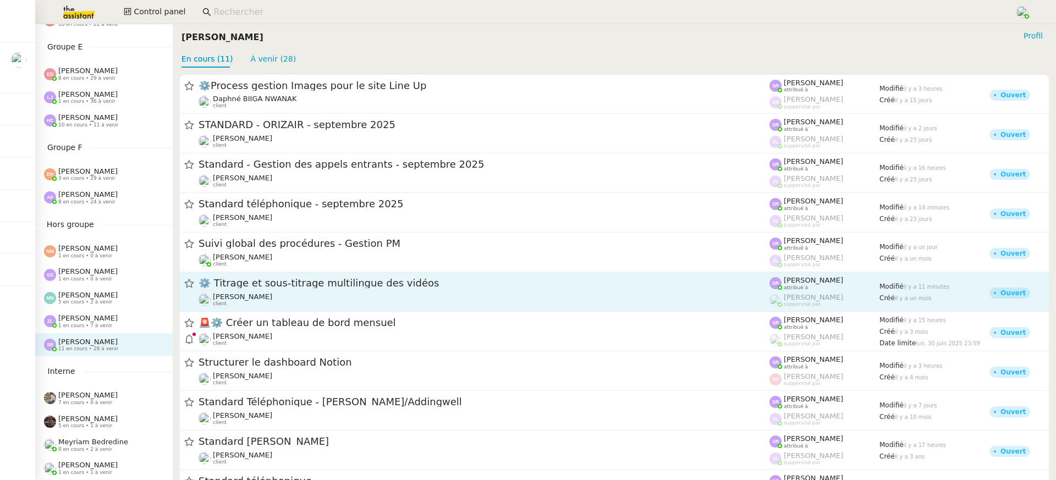
click at [325, 310] on link "⚙️ Titrage et sous-titrage multilingue des vidéos Benjamin Delahaye client Stép…" at bounding box center [614, 292] width 871 height 40
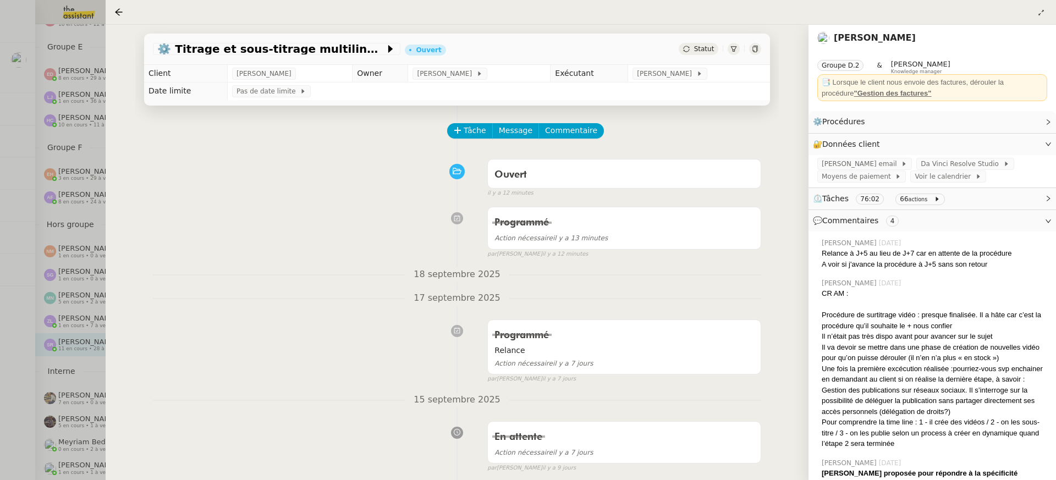
click at [15, 239] on div at bounding box center [528, 240] width 1056 height 480
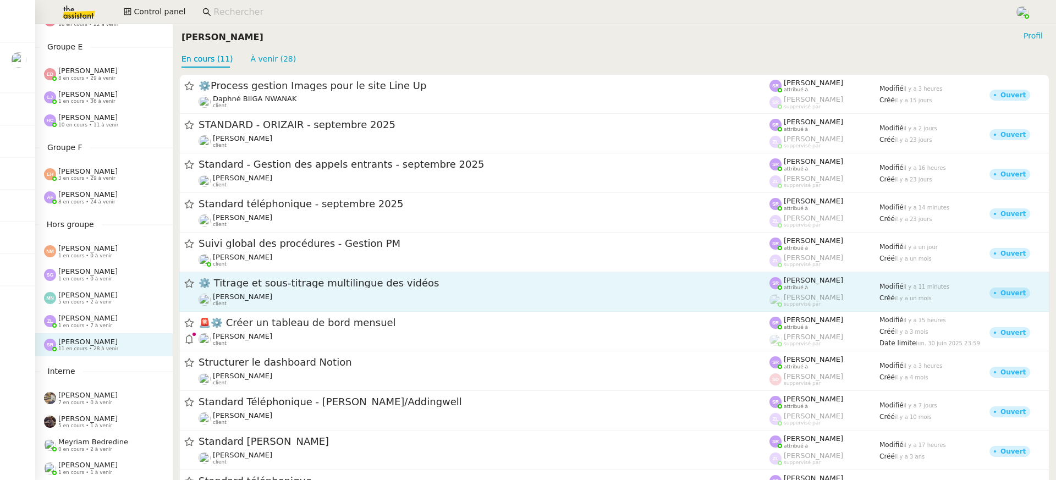
click at [363, 295] on div "Benjamin Delahaye client" at bounding box center [484, 300] width 571 height 14
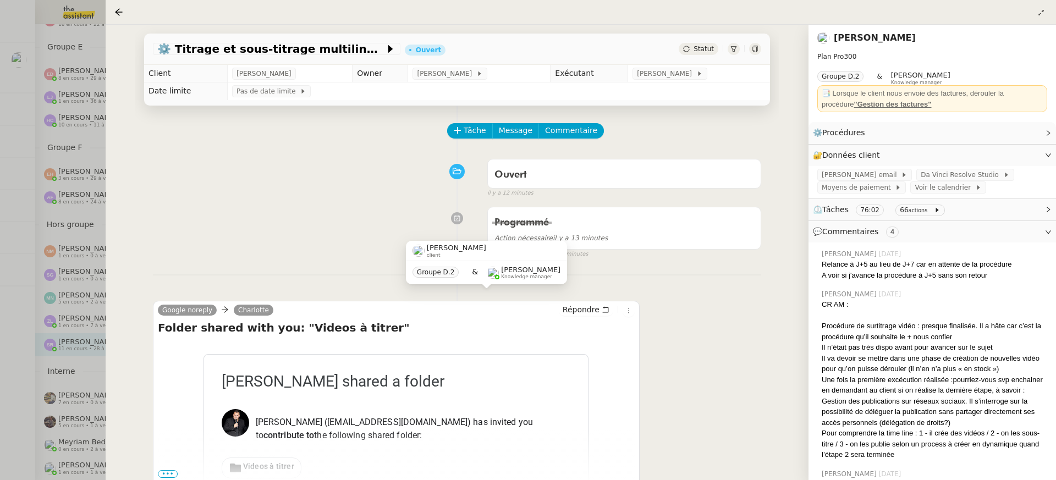
click at [40, 255] on div at bounding box center [528, 240] width 1056 height 480
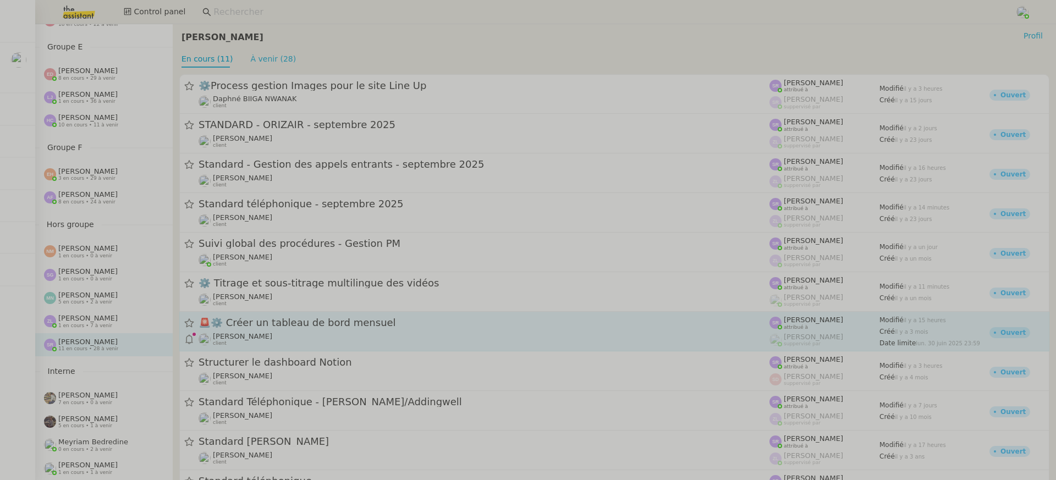
click at [366, 340] on div "Didier DUFFAUT client" at bounding box center [484, 339] width 571 height 14
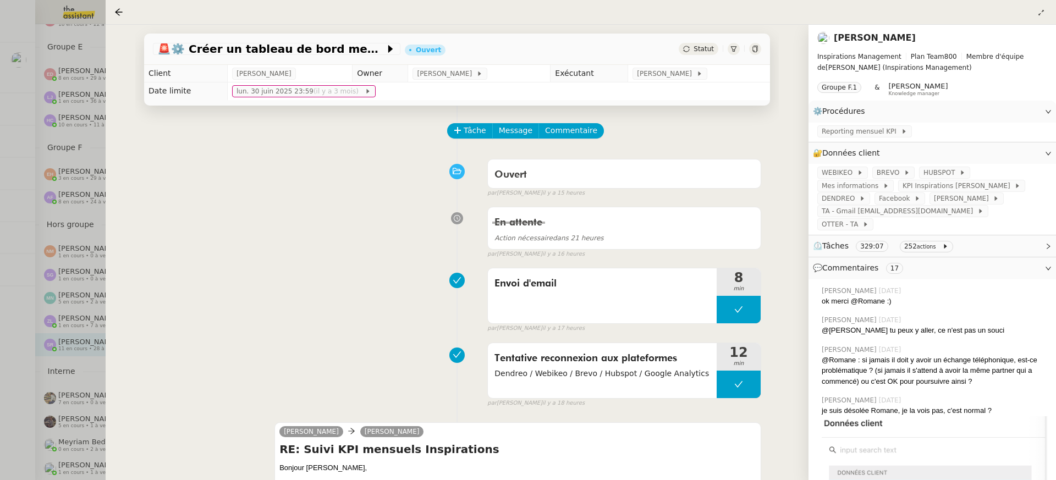
scroll to position [122, 0]
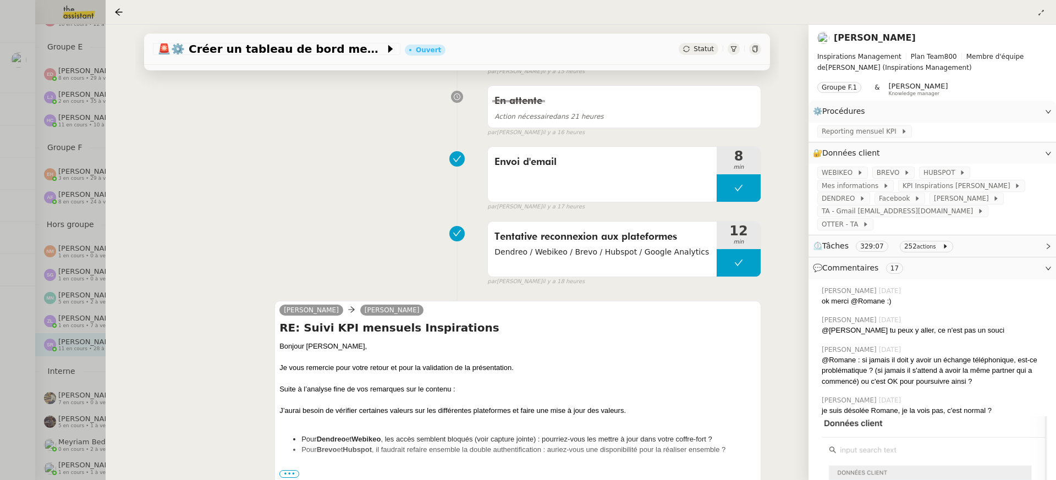
click at [38, 37] on div at bounding box center [528, 240] width 1056 height 480
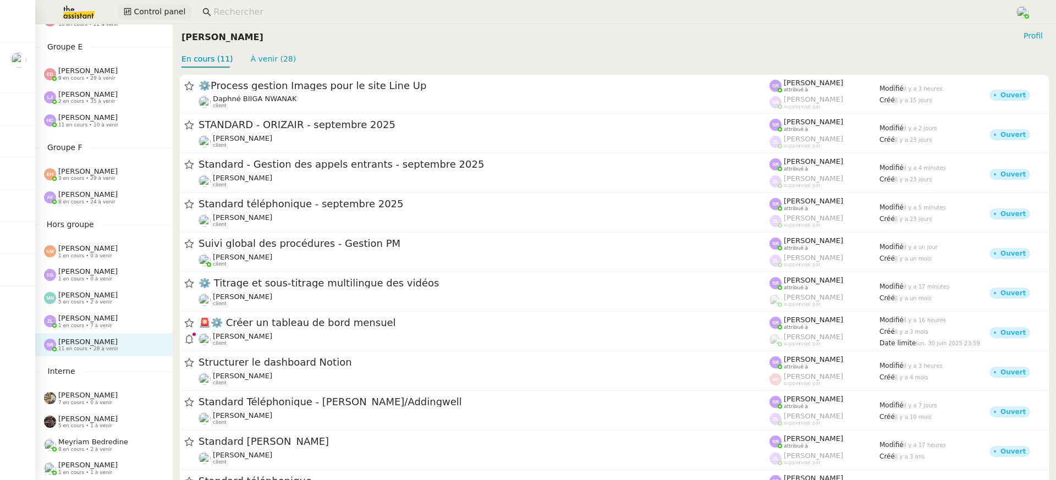
click at [141, 13] on span "Control panel" at bounding box center [160, 12] width 52 height 13
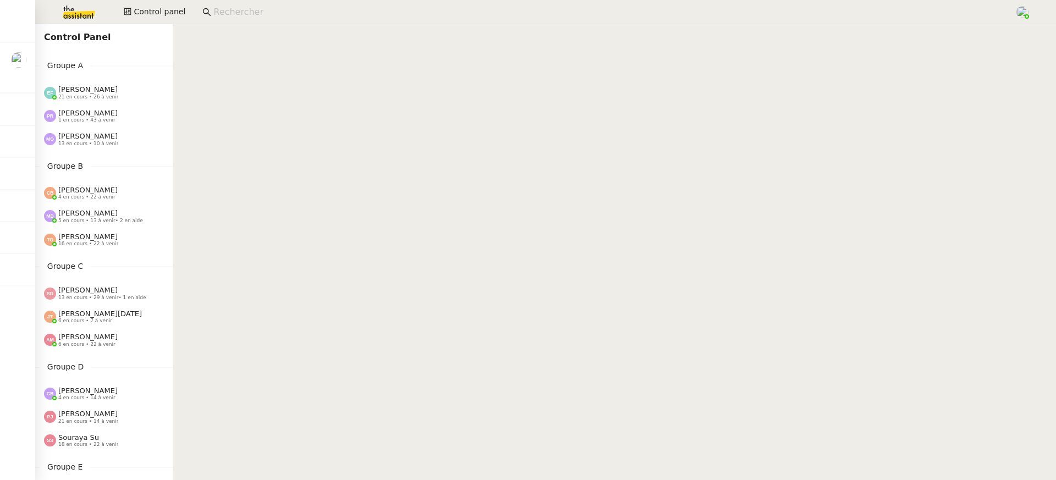
click at [104, 128] on div "Marie Orsoni 13 en cours • 10 à venir" at bounding box center [104, 139] width 138 height 23
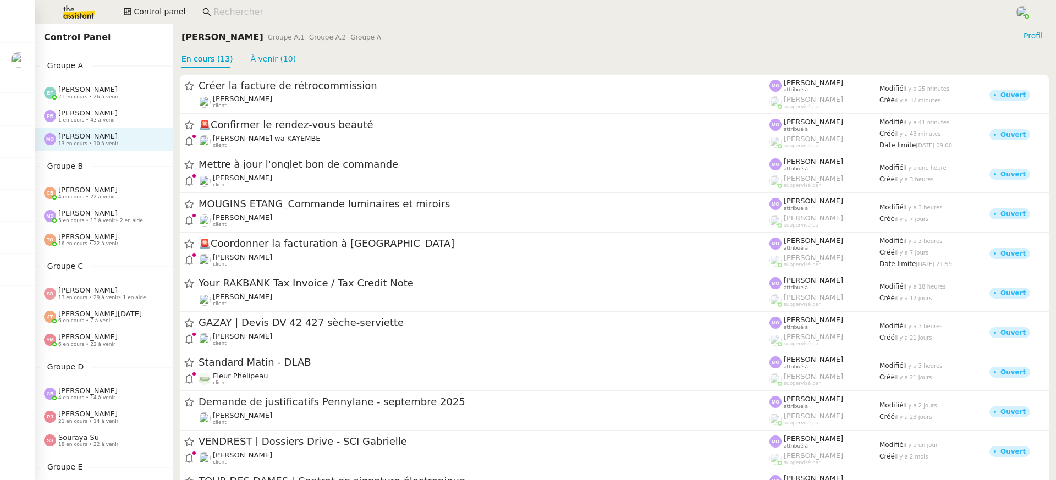
click at [100, 114] on span "[PERSON_NAME]" at bounding box center [87, 113] width 59 height 8
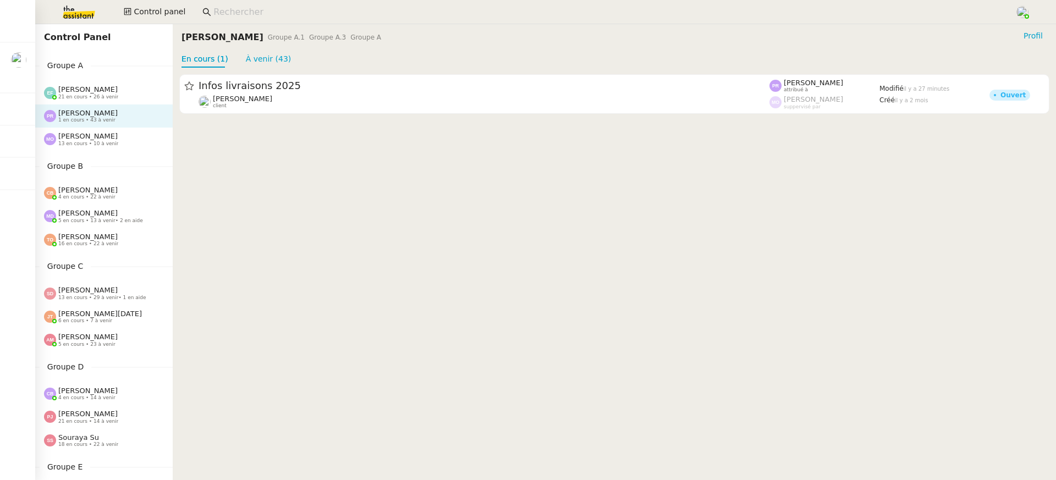
click at [79, 110] on span "[PERSON_NAME]" at bounding box center [87, 113] width 59 height 8
click at [78, 72] on span "Groupe A" at bounding box center [65, 65] width 51 height 13
click at [85, 86] on span "[PERSON_NAME]" at bounding box center [87, 89] width 59 height 8
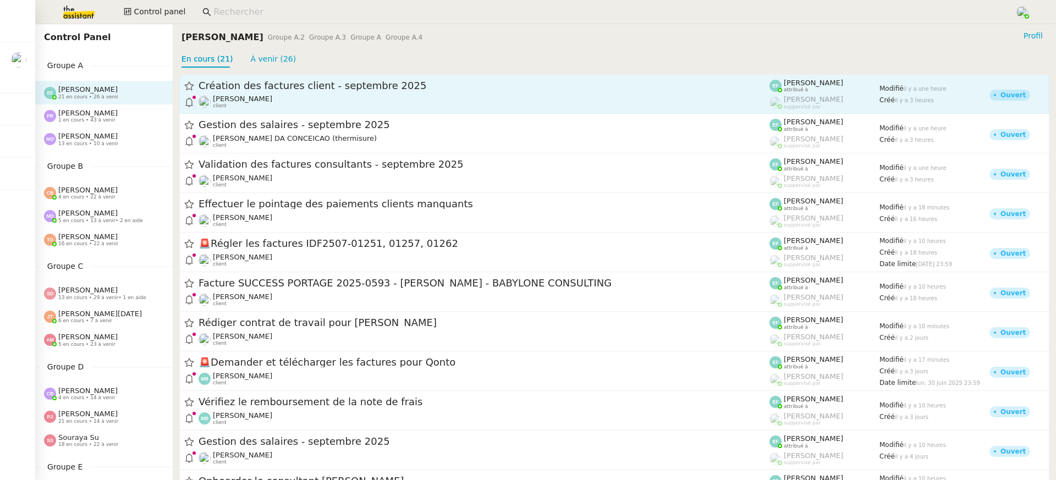
click at [278, 102] on div "[PERSON_NAME] client" at bounding box center [484, 102] width 571 height 14
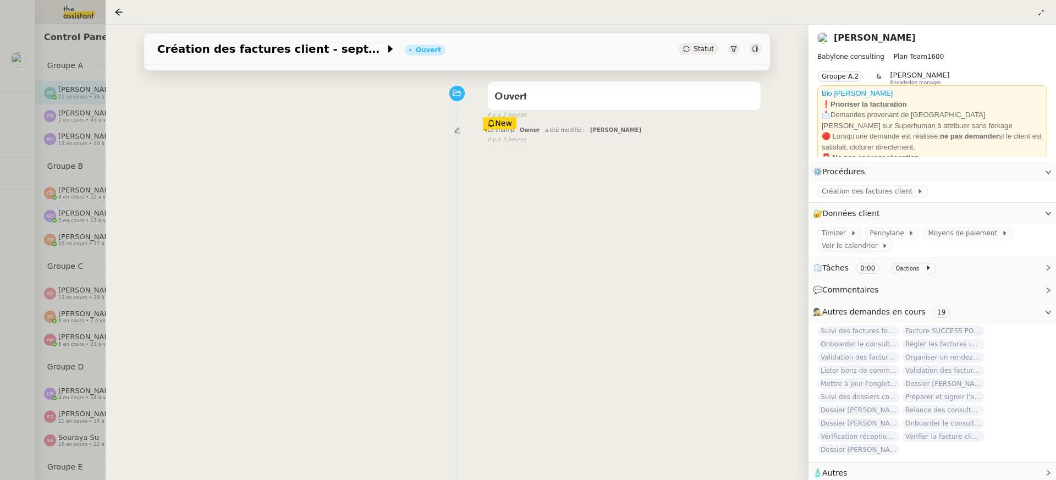
scroll to position [141, 0]
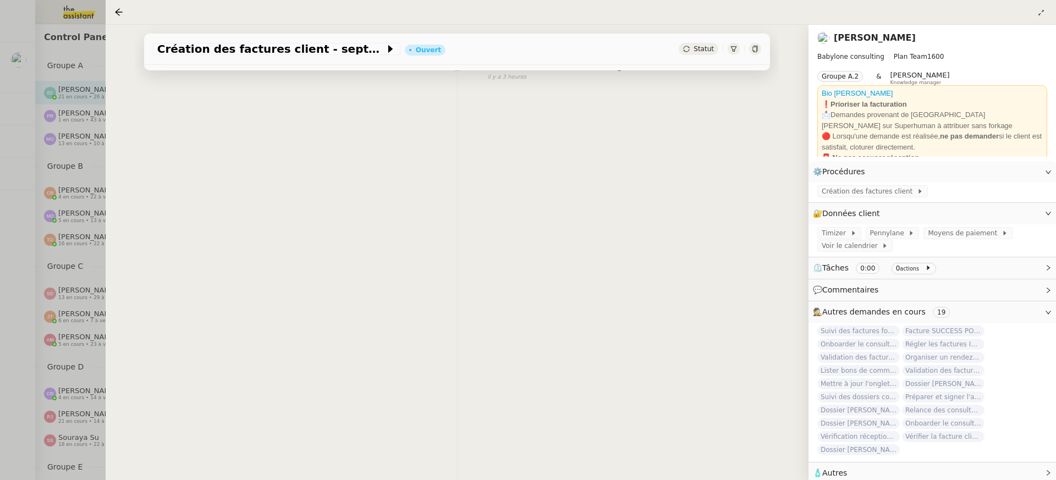
click at [92, 206] on div at bounding box center [528, 240] width 1056 height 480
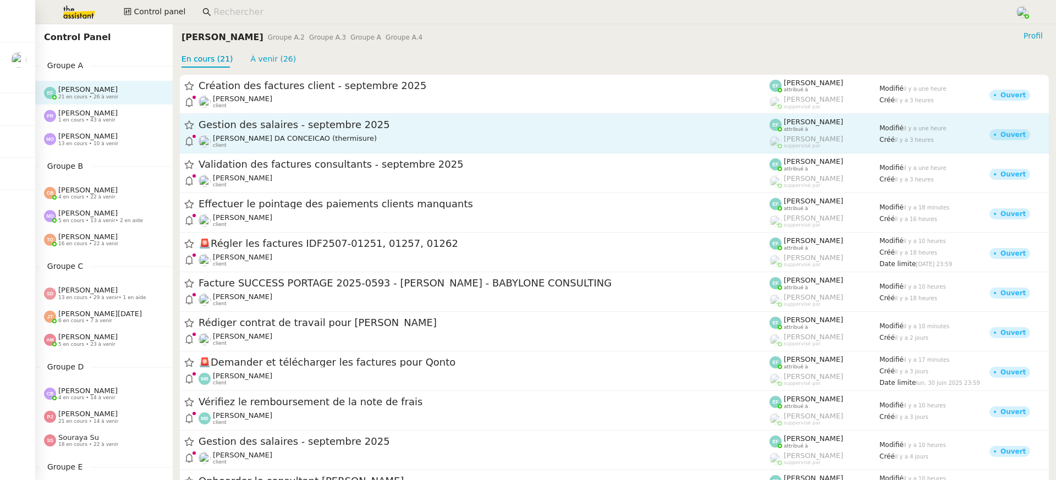
click at [333, 136] on span "Charles DA CONCEICAO (thermisure)" at bounding box center [295, 138] width 164 height 8
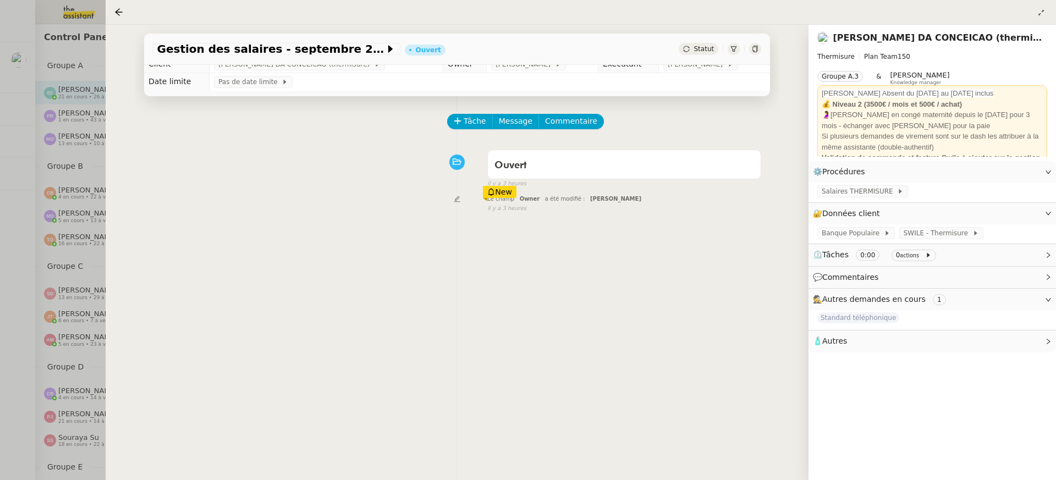
scroll to position [11, 0]
click at [47, 201] on div at bounding box center [528, 240] width 1056 height 480
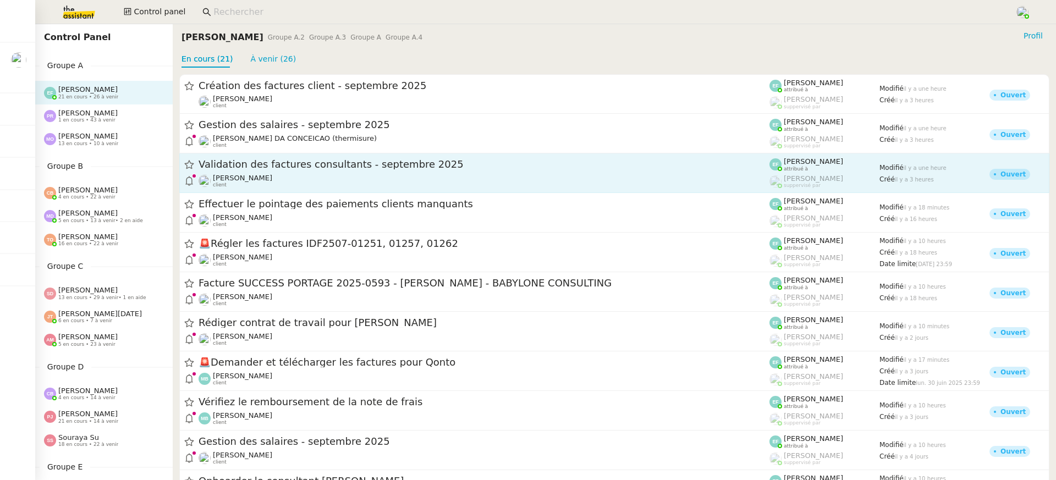
click at [265, 158] on div "Validation des factures consultants - septembre 2025" at bounding box center [484, 165] width 571 height 14
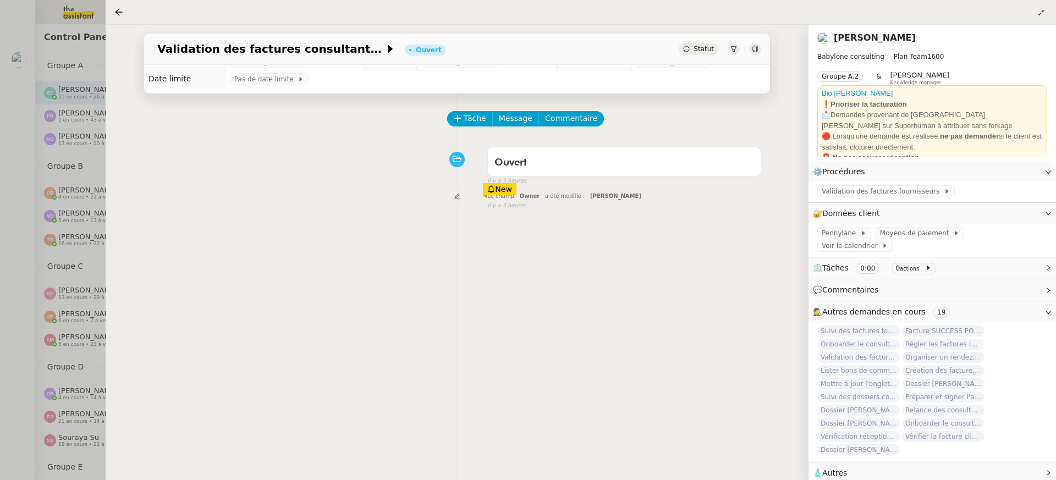
scroll to position [15, 0]
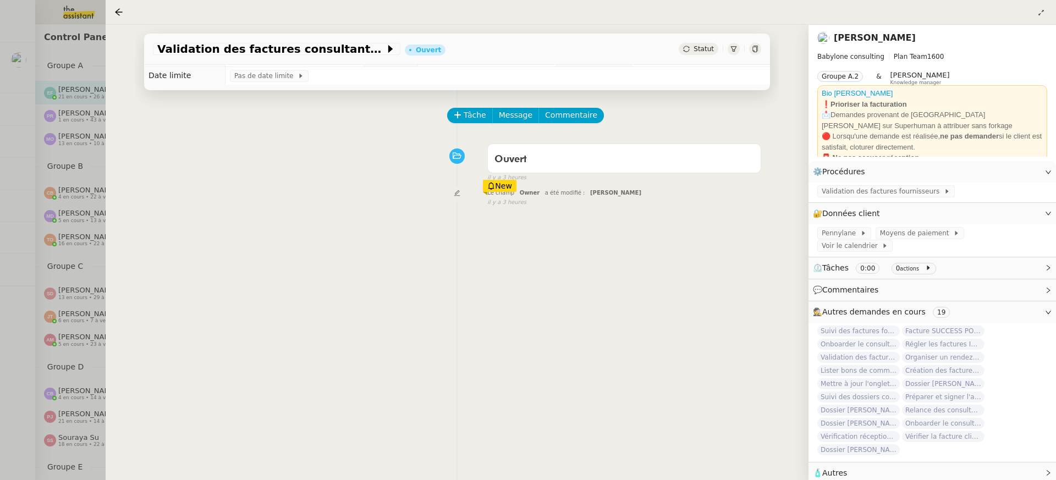
click at [78, 166] on div at bounding box center [528, 240] width 1056 height 480
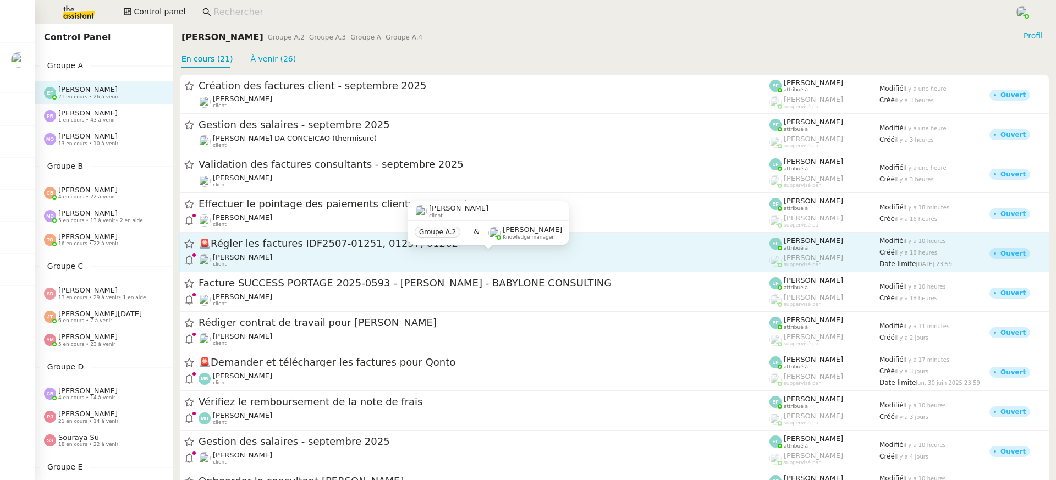
click at [294, 265] on div "[PERSON_NAME] client" at bounding box center [484, 260] width 571 height 14
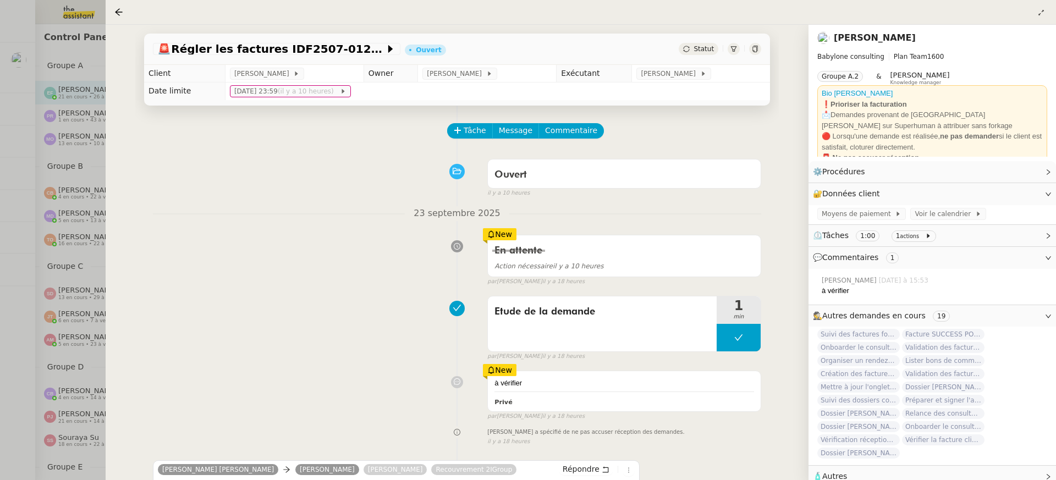
scroll to position [222, 0]
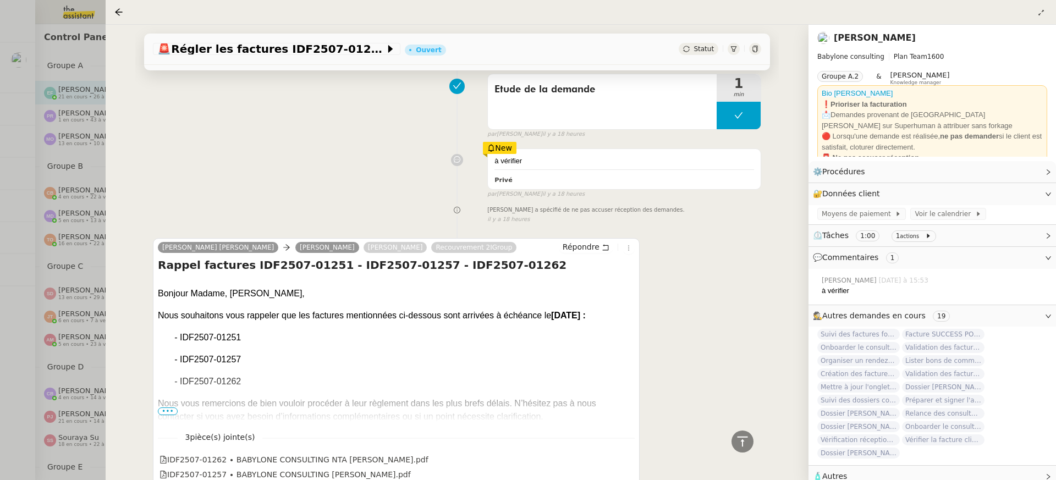
click at [47, 226] on div at bounding box center [528, 240] width 1056 height 480
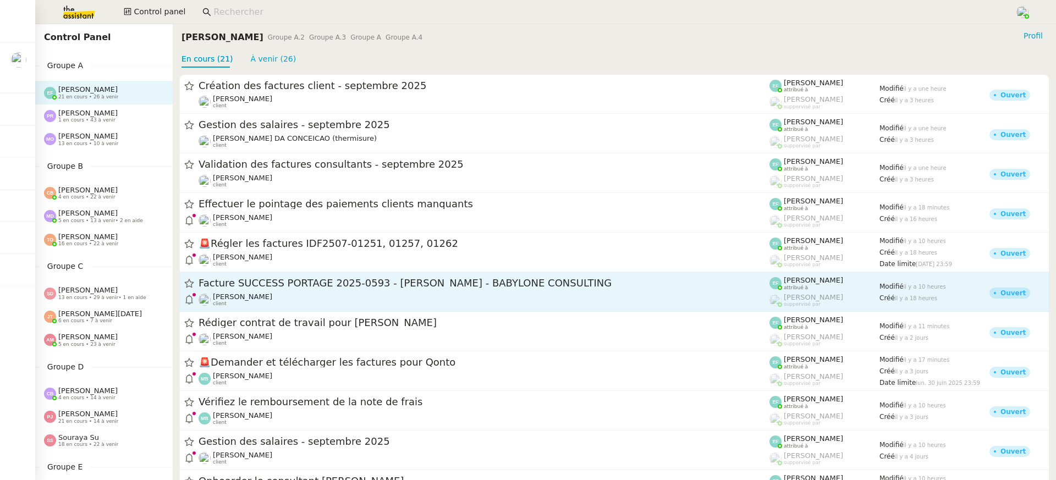
click at [310, 281] on span "Facture SUCCESS PORTAGE 2025-0593 - Morgan COADOU - BABYLONE CONSULTING" at bounding box center [484, 284] width 571 height 10
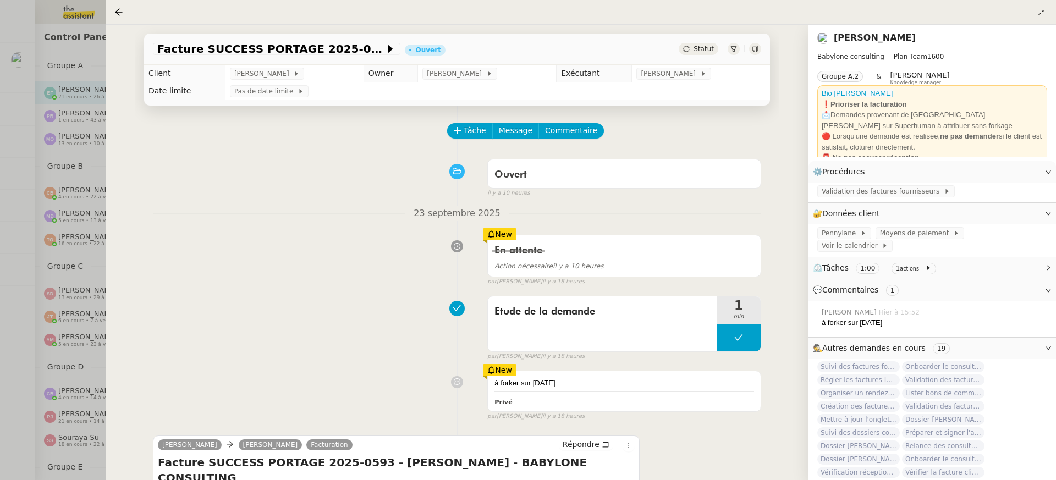
scroll to position [248, 0]
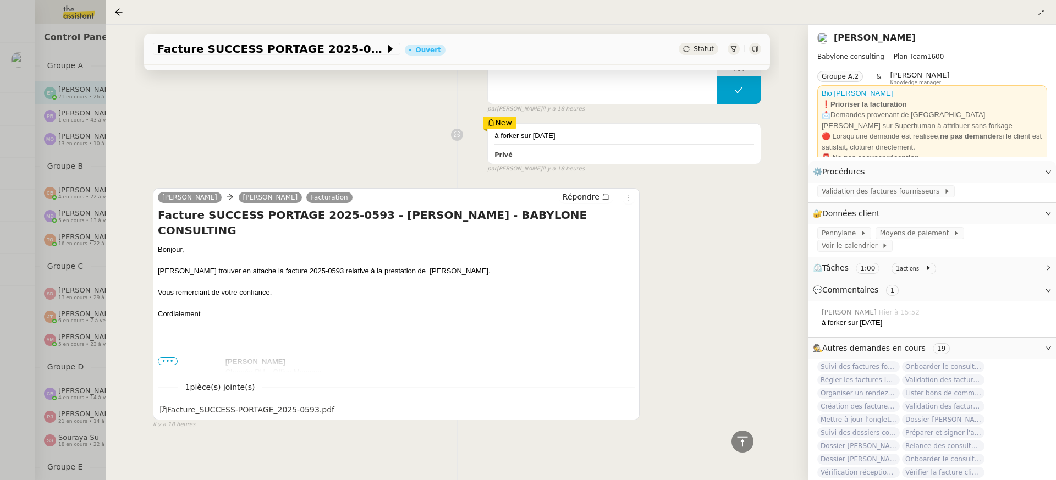
click at [58, 263] on div at bounding box center [528, 240] width 1056 height 480
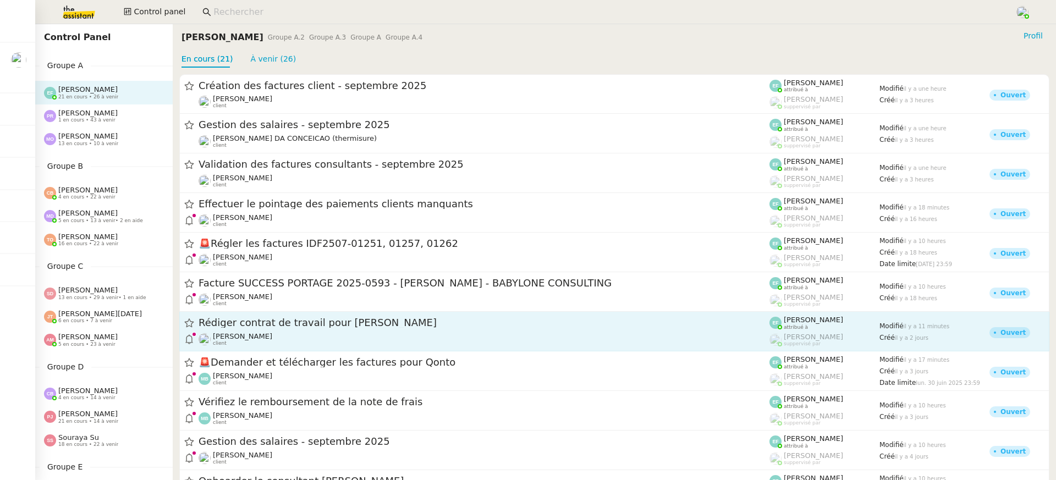
click at [313, 340] on div "Manon Loustau client" at bounding box center [484, 339] width 571 height 14
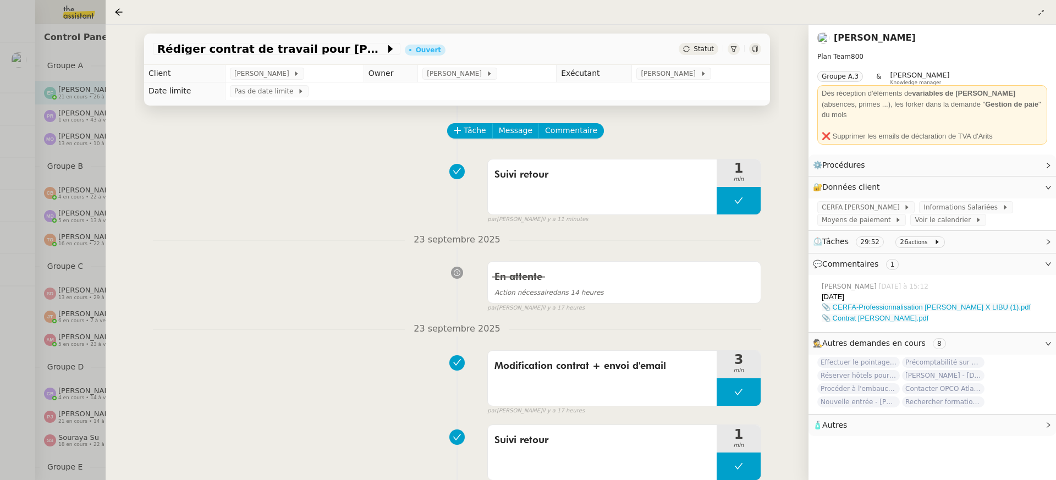
scroll to position [146, 0]
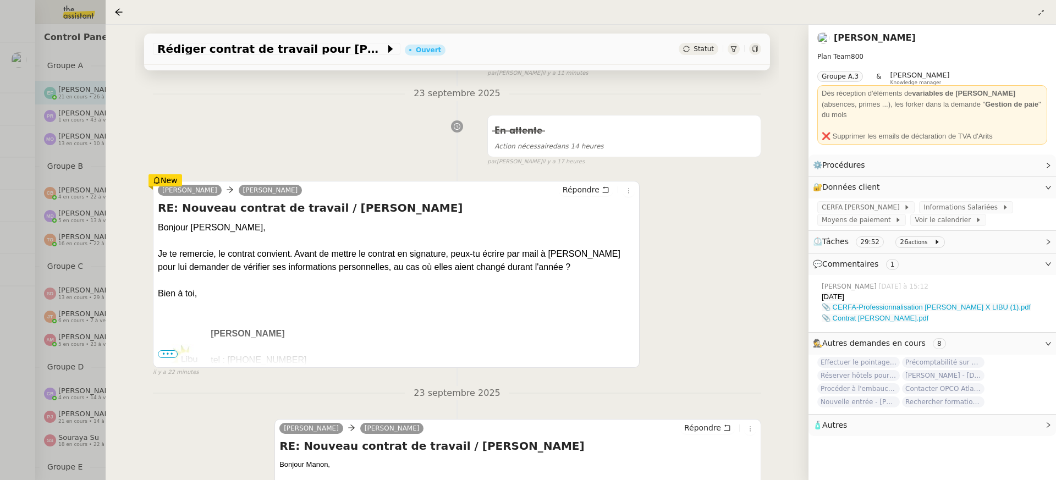
click at [54, 54] on div at bounding box center [528, 240] width 1056 height 480
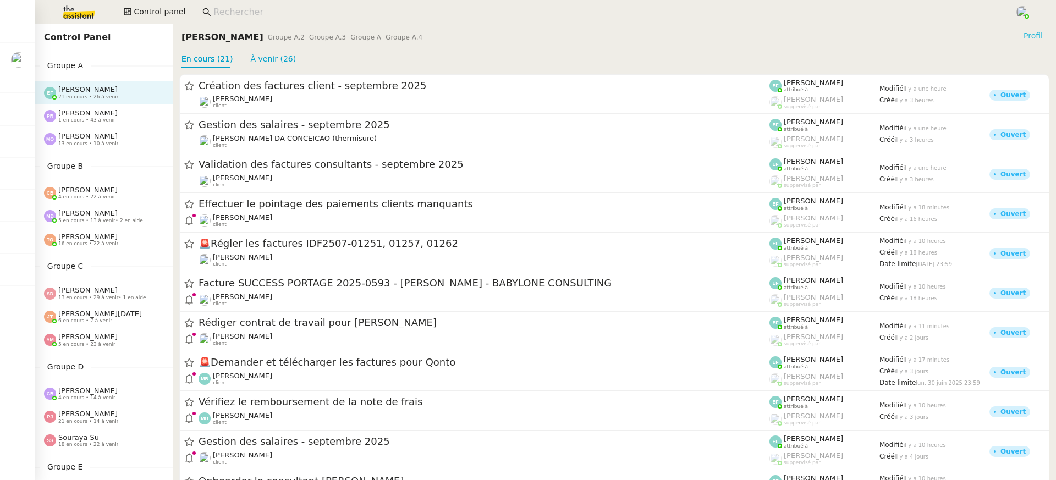
click at [1039, 35] on span "Profil" at bounding box center [1033, 35] width 19 height 11
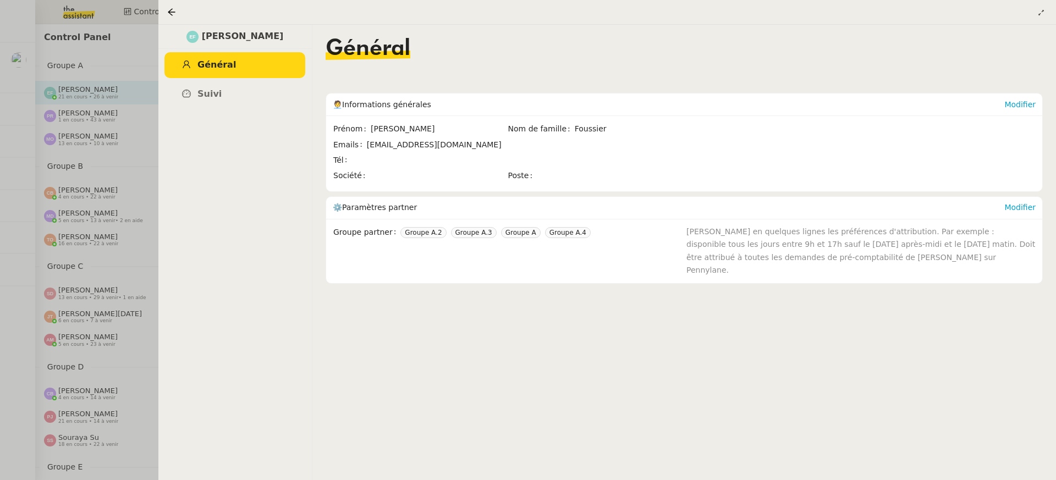
click at [215, 78] on link "Général" at bounding box center [235, 65] width 141 height 26
click at [218, 89] on link "Suivi" at bounding box center [235, 94] width 141 height 26
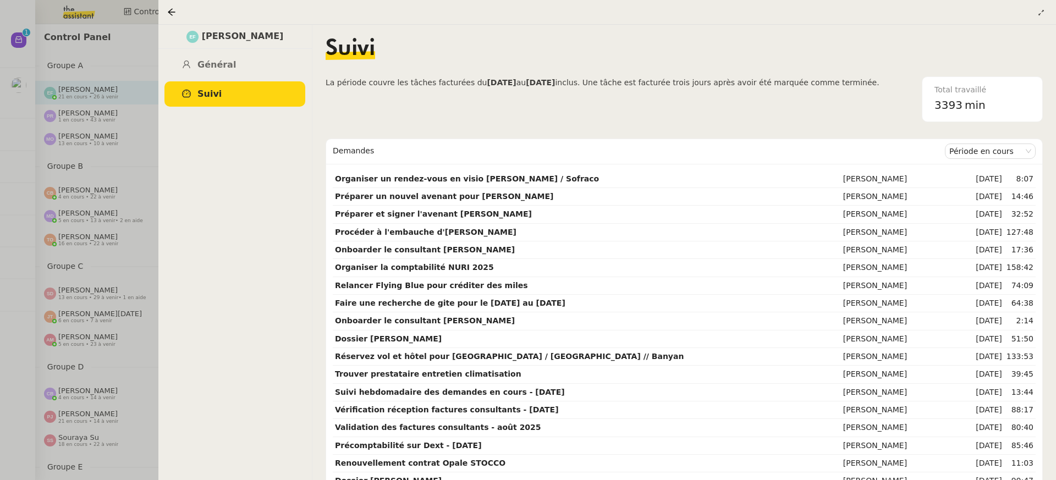
click at [147, 407] on div at bounding box center [528, 240] width 1056 height 480
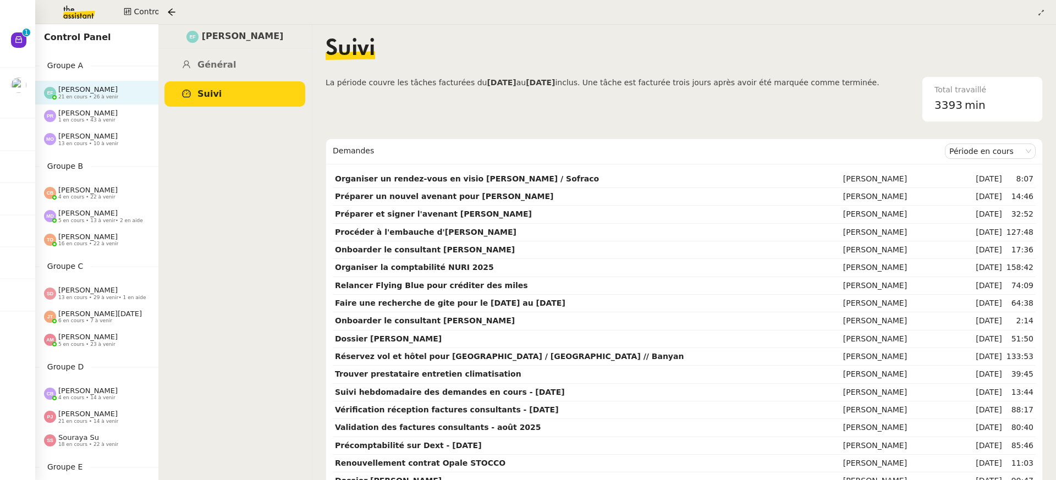
click at [147, 407] on div at bounding box center [528, 240] width 1056 height 480
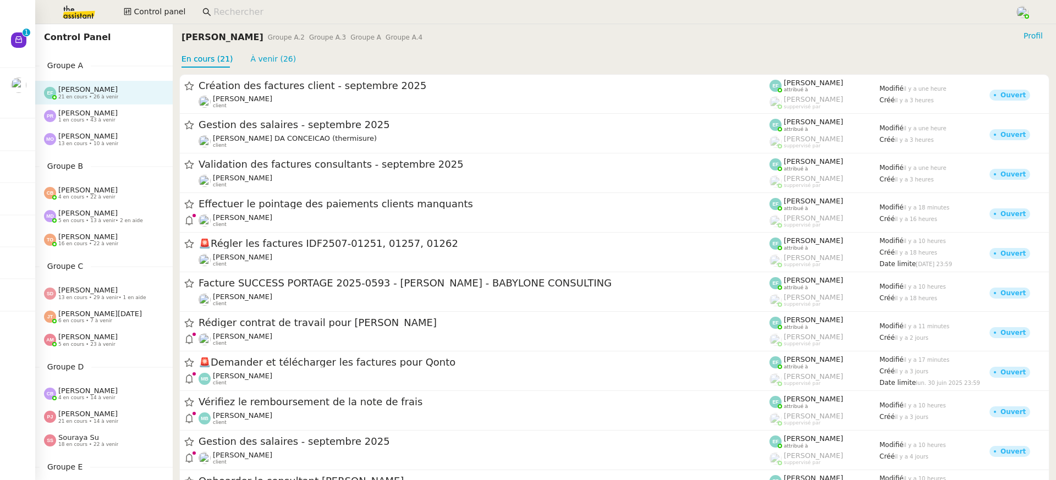
scroll to position [420, 0]
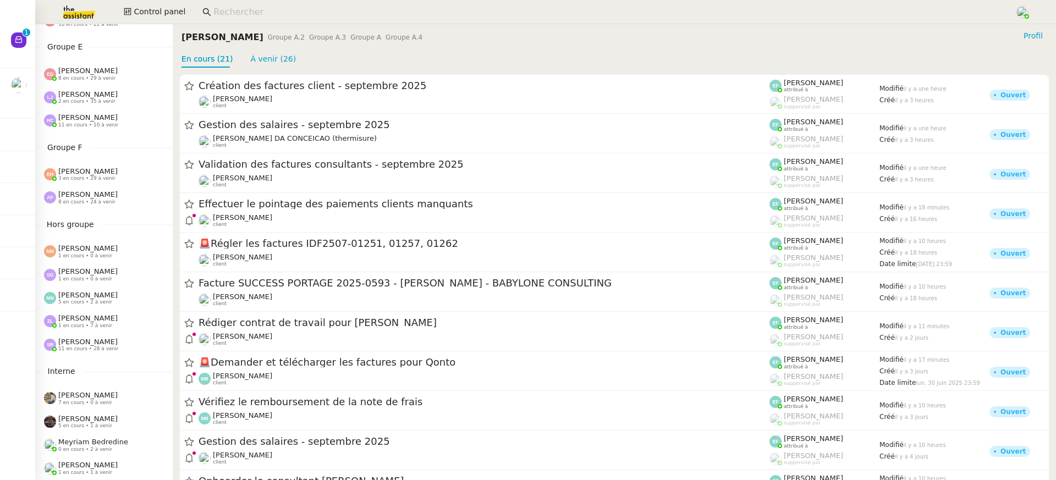
click at [86, 189] on div "Anna Florent 8 en cours • 24 à venir" at bounding box center [104, 197] width 138 height 23
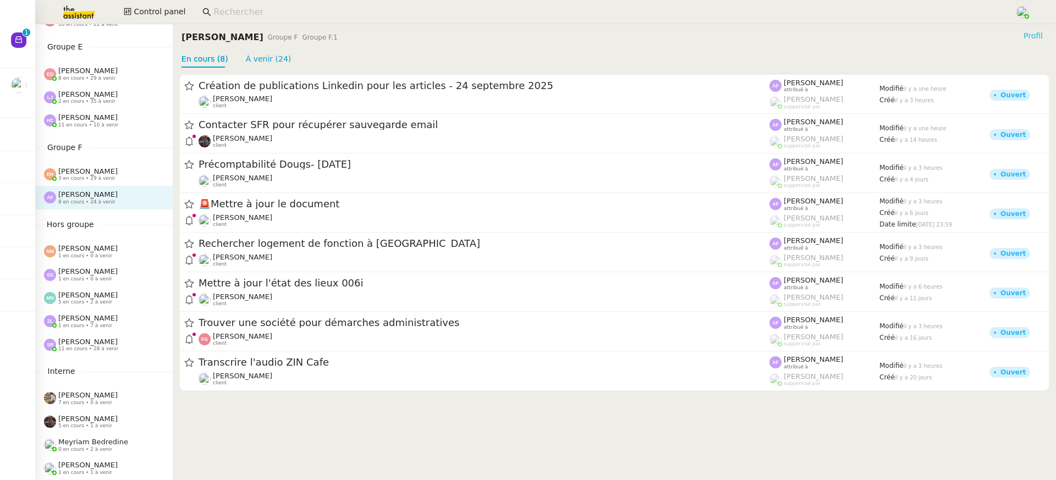
click at [1039, 33] on span "Profil" at bounding box center [1033, 35] width 19 height 11
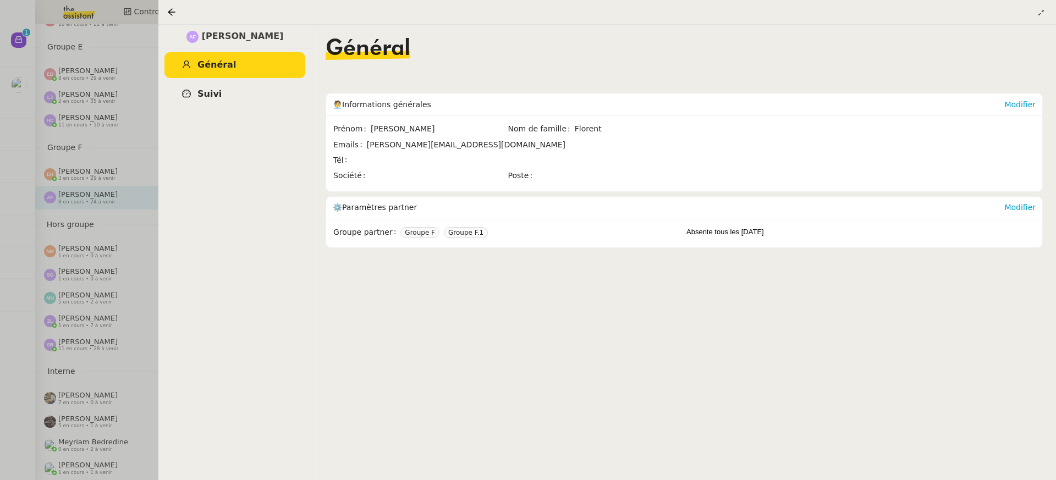
click at [219, 100] on link "Suivi" at bounding box center [235, 94] width 141 height 26
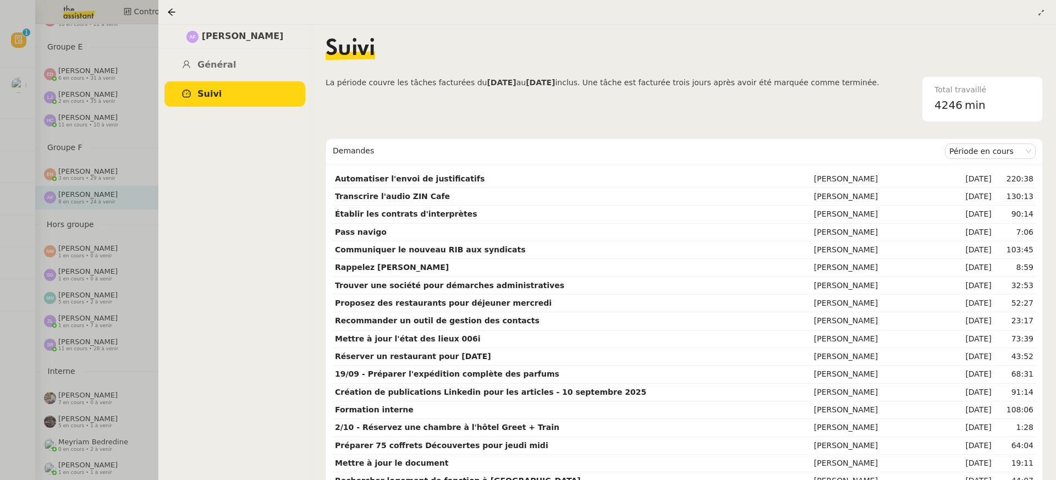
click at [84, 61] on div at bounding box center [528, 240] width 1056 height 480
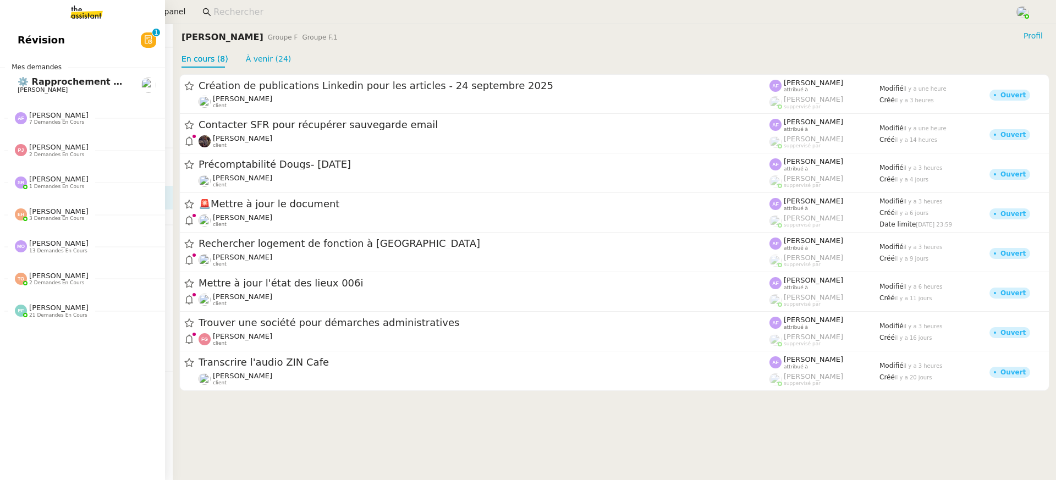
click at [23, 37] on link "Révision 0 1 2 3 4 5 6 7 8 9" at bounding box center [82, 40] width 165 height 25
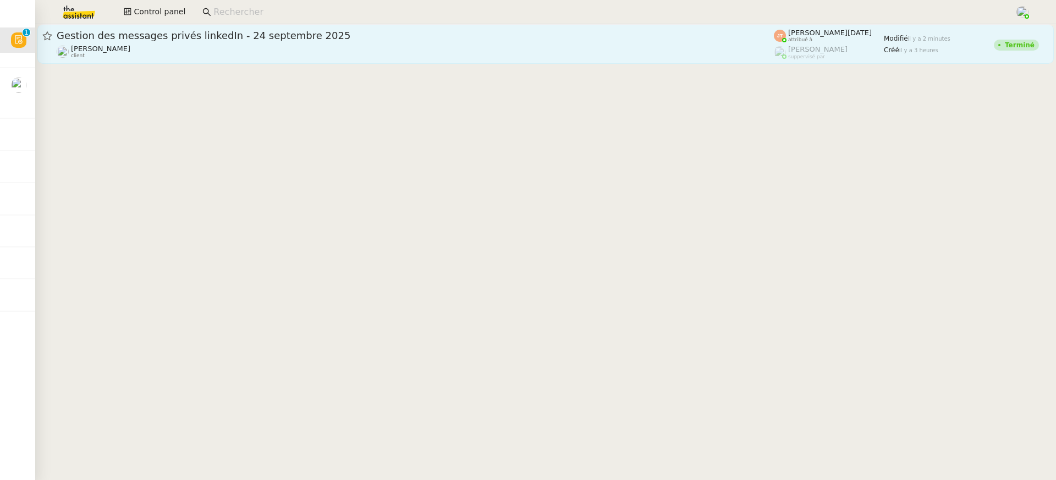
click at [410, 30] on div "Gestion des messages privés linkedIn - 24 septembre 2025" at bounding box center [416, 35] width 718 height 13
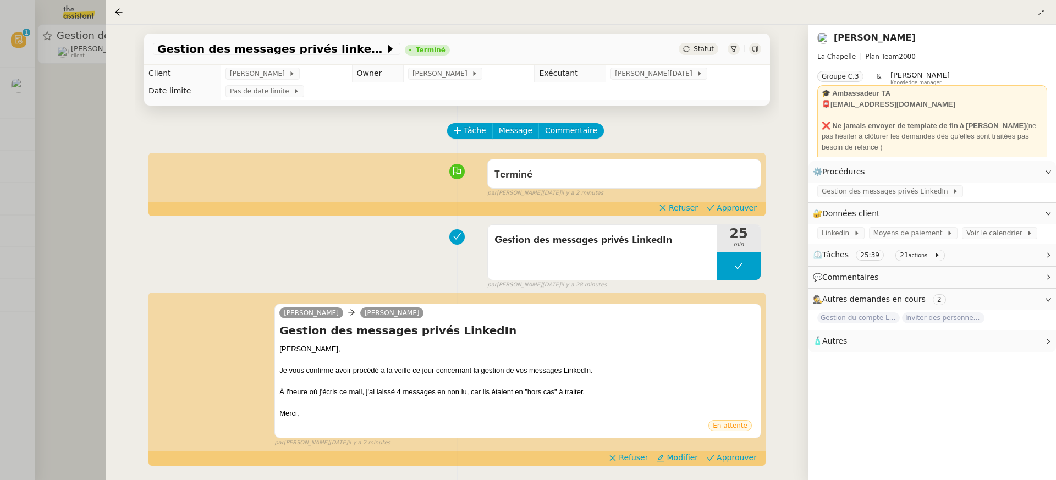
click at [733, 198] on div "Terminé false par Jean-Noël D. il y a 2 minutes" at bounding box center [457, 176] width 609 height 44
click at [740, 211] on span "Approuver" at bounding box center [737, 207] width 40 height 11
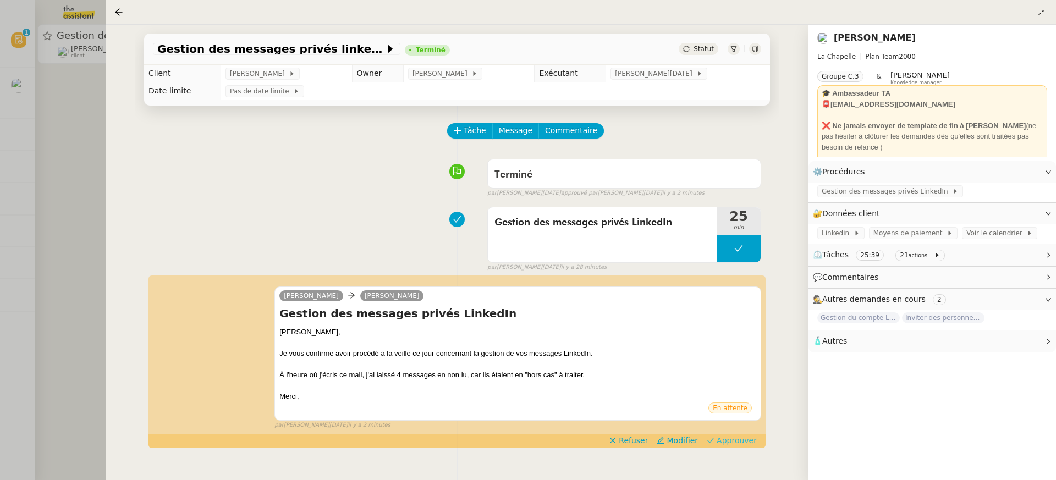
click at [743, 435] on button "Approuver" at bounding box center [732, 441] width 59 height 12
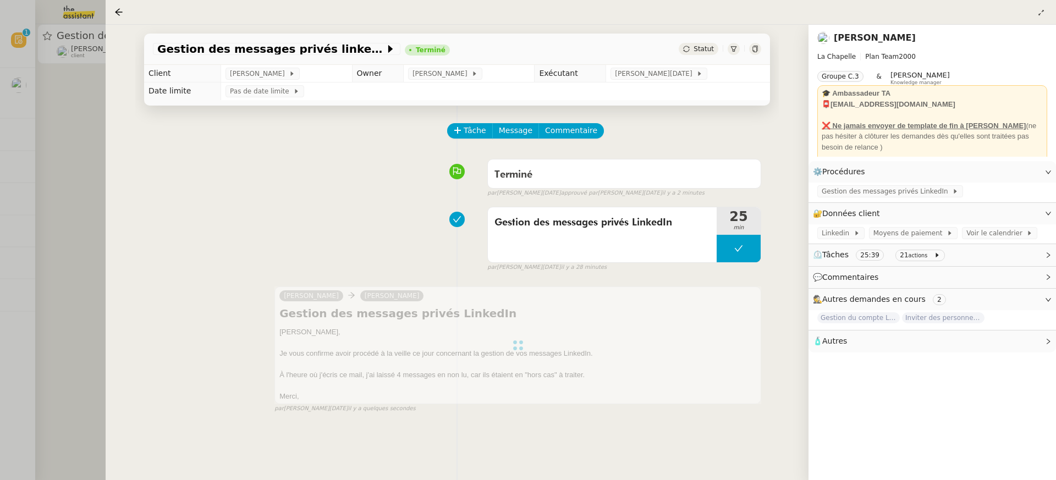
click at [91, 61] on div at bounding box center [528, 240] width 1056 height 480
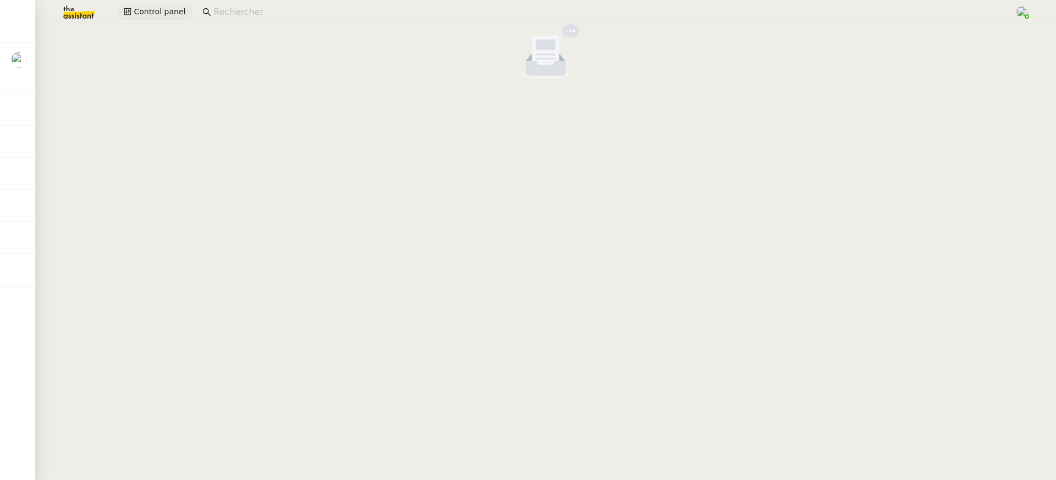
click at [180, 19] on button "Control panel" at bounding box center [154, 11] width 75 height 15
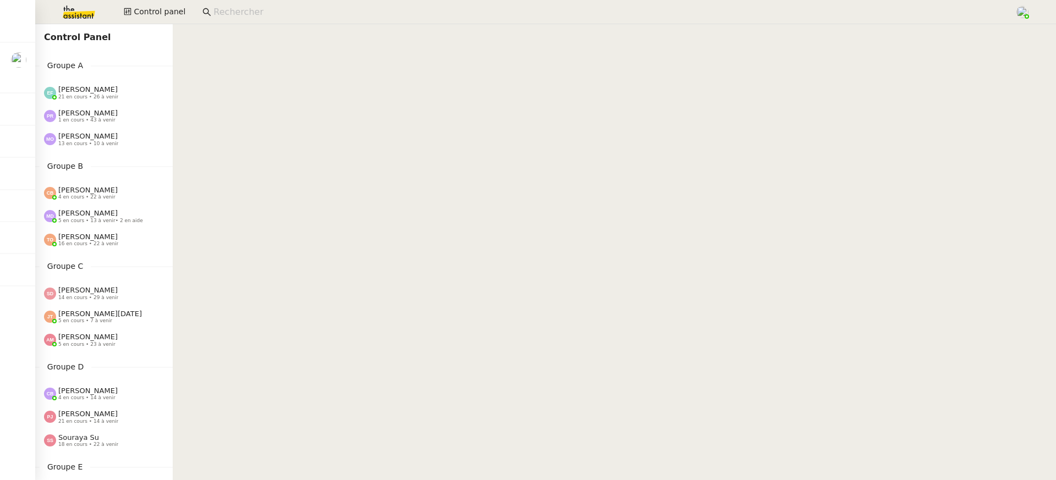
click at [137, 91] on div "Emelyne Foussier 21 en cours • 26 à venir" at bounding box center [108, 92] width 129 height 14
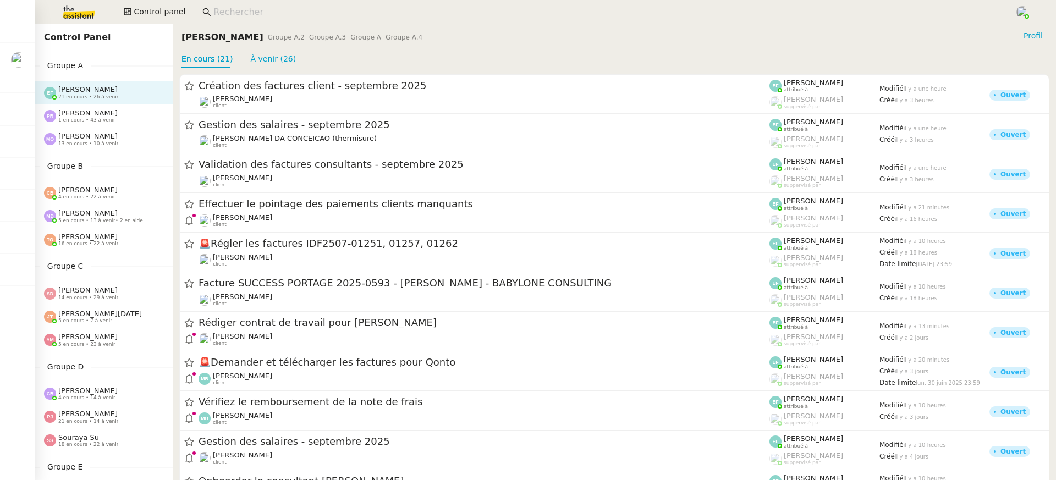
click at [101, 94] on div "Emelyne Foussier 21 en cours • 26 à venir" at bounding box center [88, 92] width 60 height 14
click at [101, 109] on span "[PERSON_NAME]" at bounding box center [87, 113] width 59 height 8
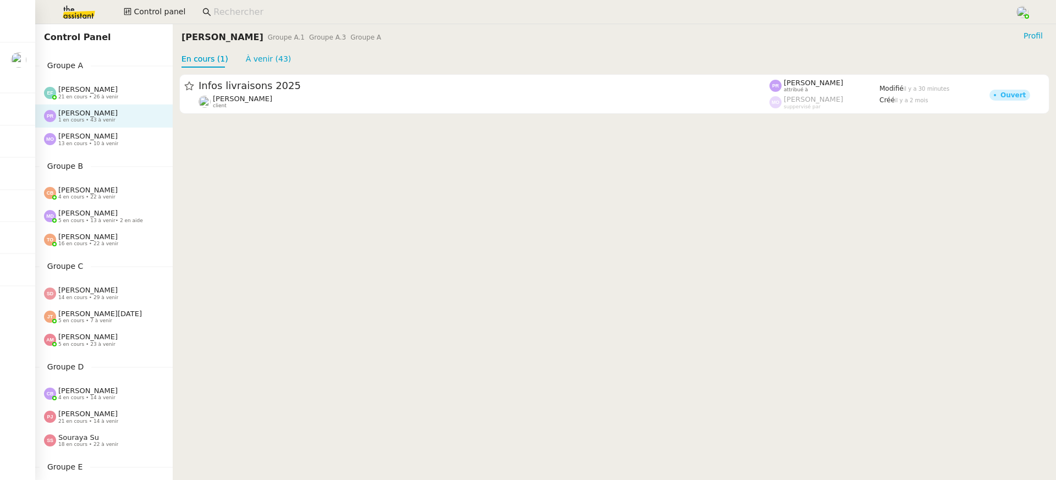
click at [101, 141] on span "13 en cours • 10 à venir" at bounding box center [88, 144] width 60 height 6
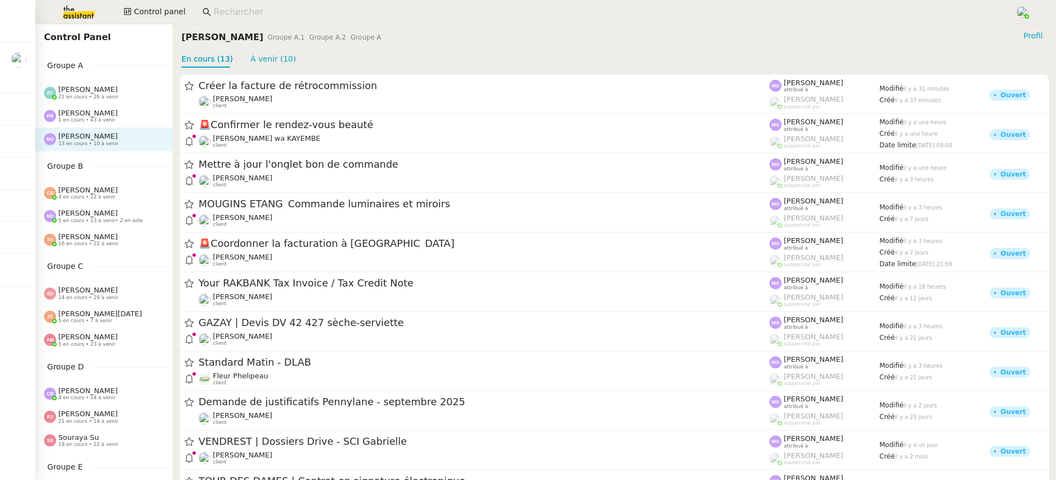
click at [69, 183] on div "Coralie Bordas 4 en cours • 22 à venir" at bounding box center [104, 193] width 138 height 23
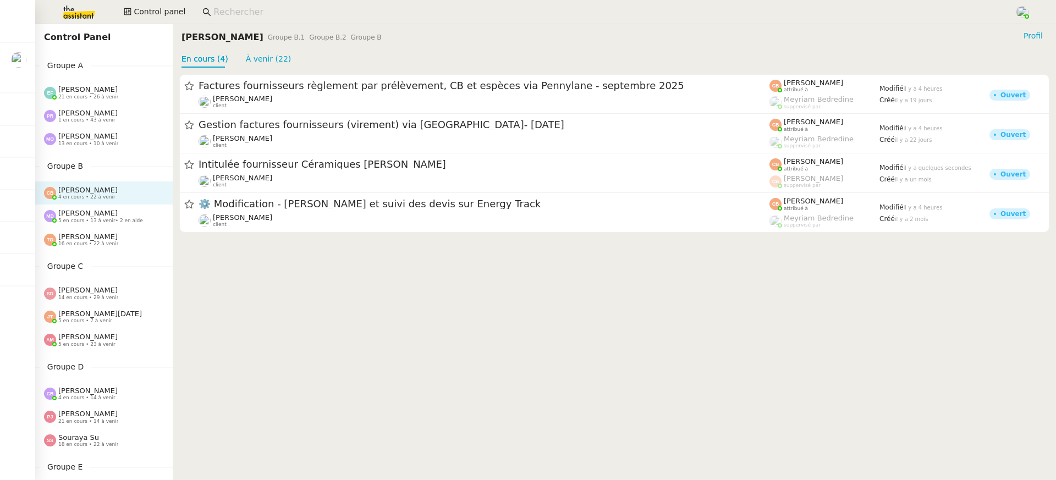
click at [91, 221] on span "5 en cours • 13 à venir • 2 en aide" at bounding box center [100, 221] width 85 height 6
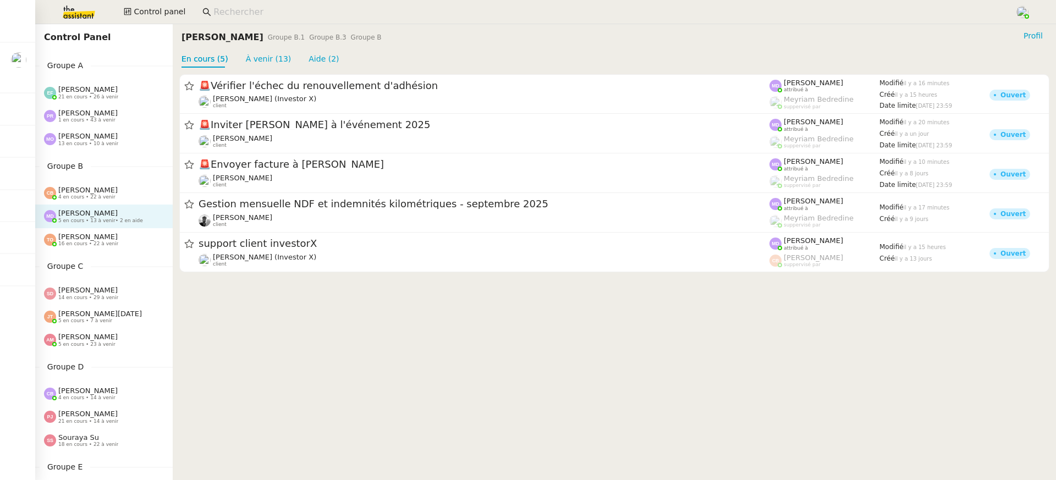
click at [97, 244] on span "16 en cours • 22 à venir" at bounding box center [88, 244] width 60 height 6
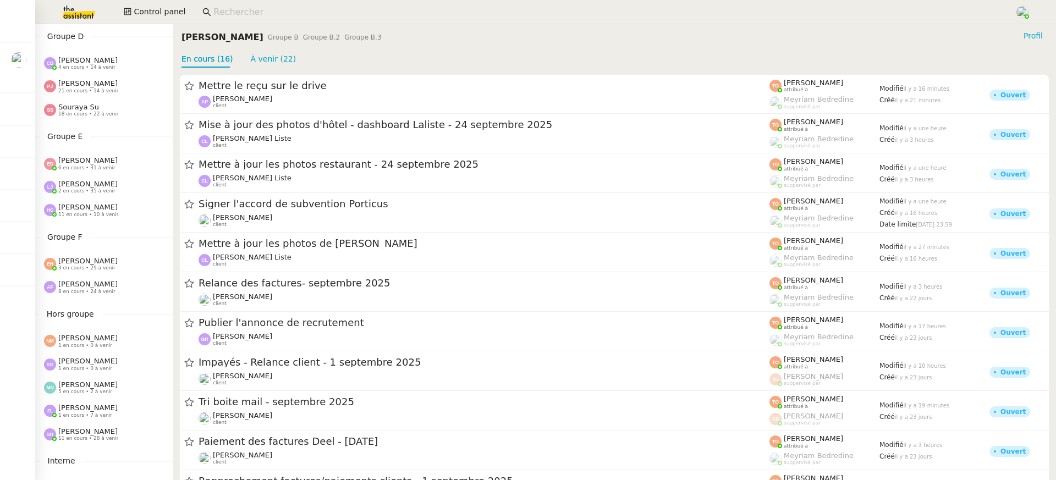
scroll to position [333, 0]
click at [113, 243] on div "Groupe F Esther Hillenbrand 3 en cours • 29 à venir Anna Florent 8 en cours • 2…" at bounding box center [104, 263] width 138 height 68
click at [113, 257] on span "[PERSON_NAME]" at bounding box center [87, 259] width 59 height 8
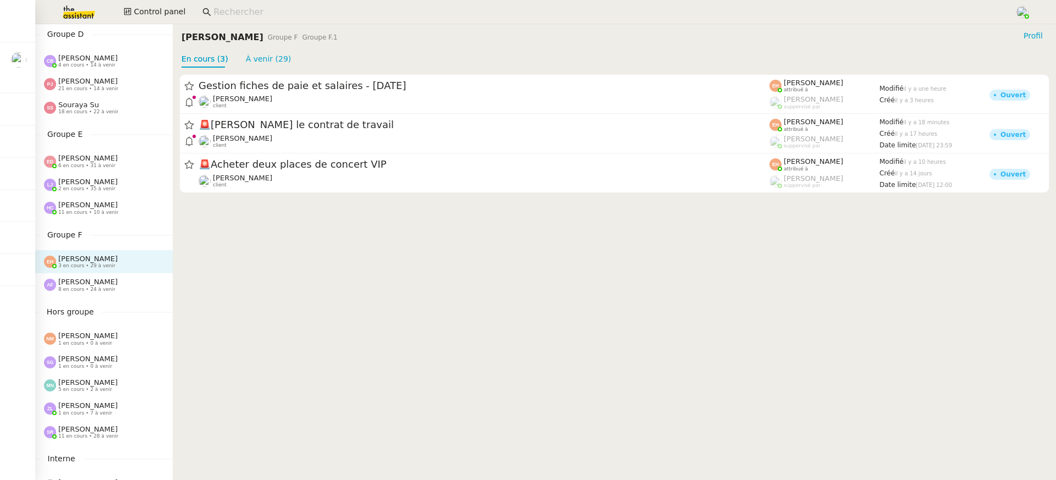
scroll to position [117, 0]
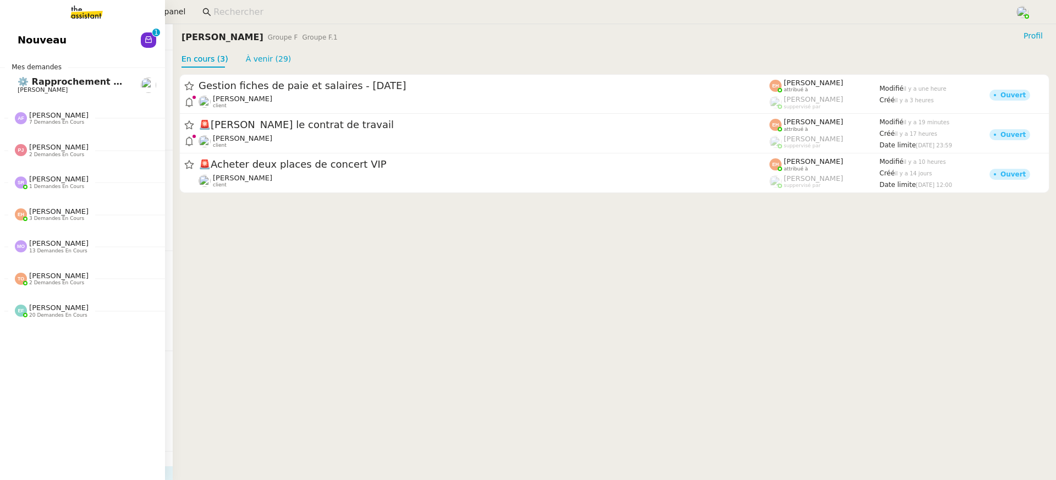
click at [14, 47] on link "Nouveau 0 1 2 3 4 5 6 7 8 9" at bounding box center [82, 40] width 165 height 25
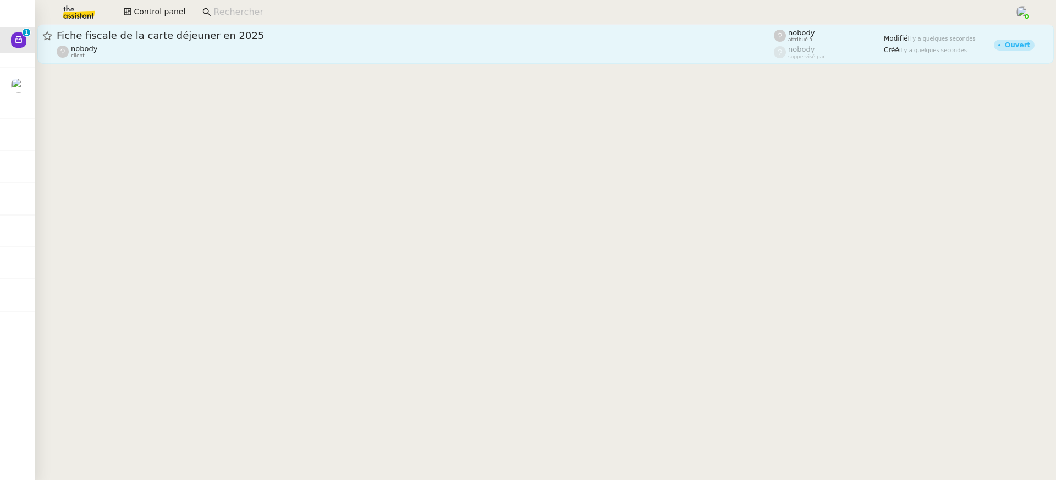
click at [353, 52] on div "nobody client" at bounding box center [416, 52] width 718 height 14
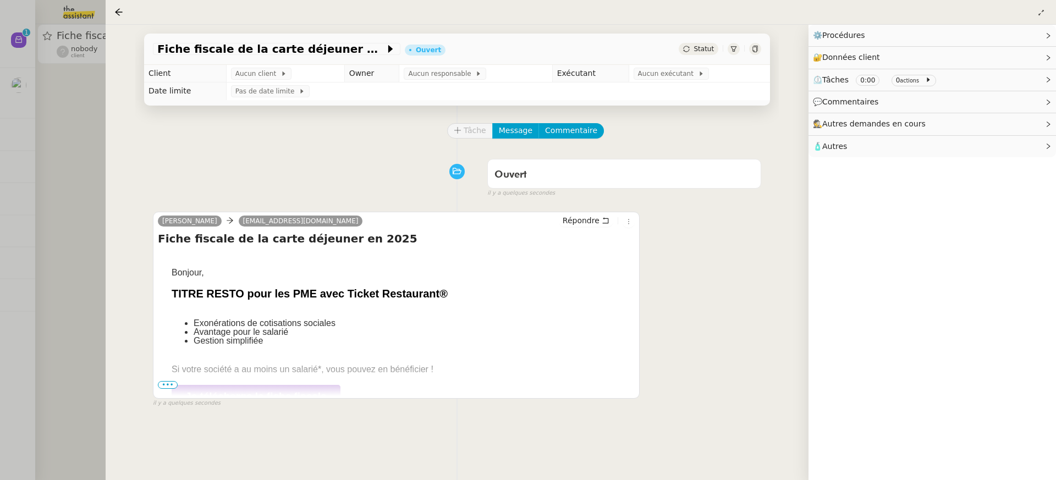
scroll to position [117, 0]
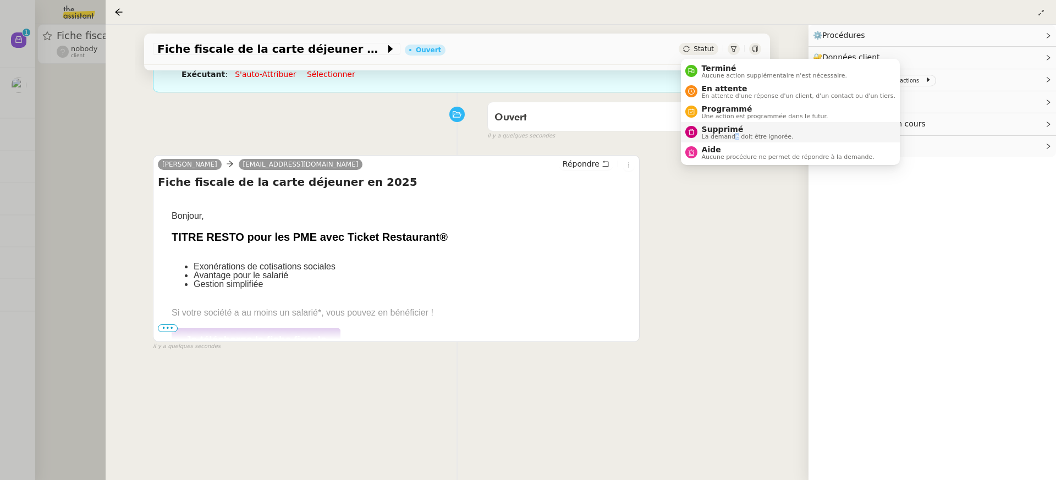
click at [735, 135] on span "La demande doit être ignorée." at bounding box center [748, 137] width 92 height 6
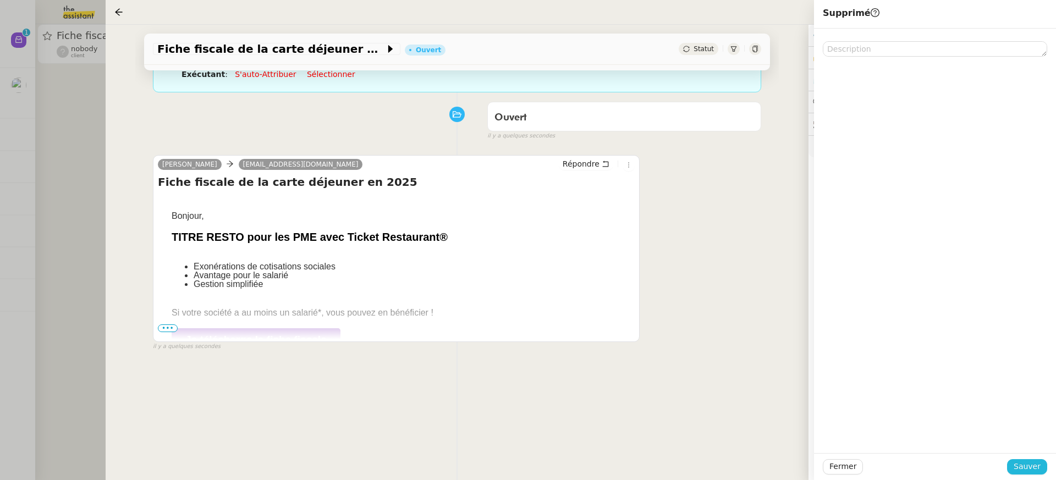
click at [1028, 464] on span "Sauver" at bounding box center [1027, 467] width 27 height 13
click at [32, 141] on div at bounding box center [528, 240] width 1056 height 480
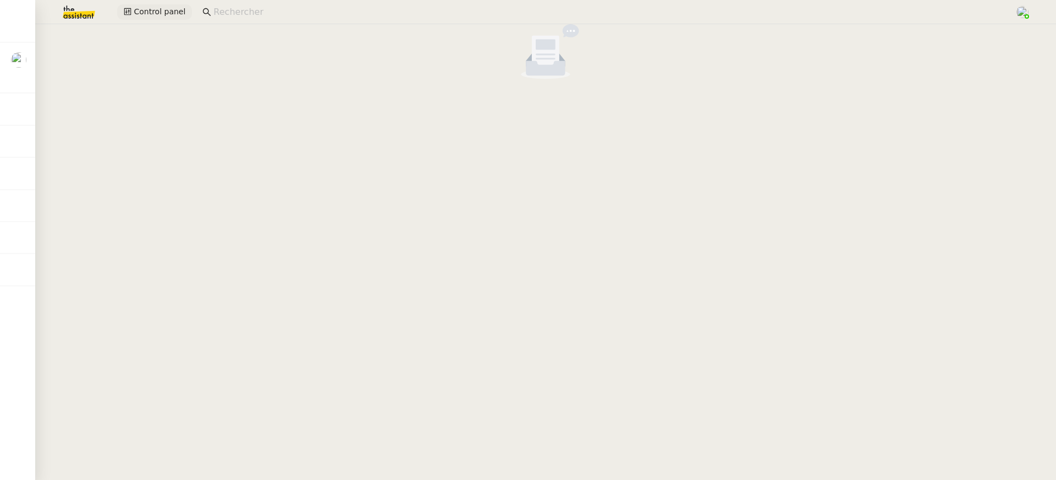
click at [163, 4] on div "Control panel" at bounding box center [528, 12] width 1001 height 24
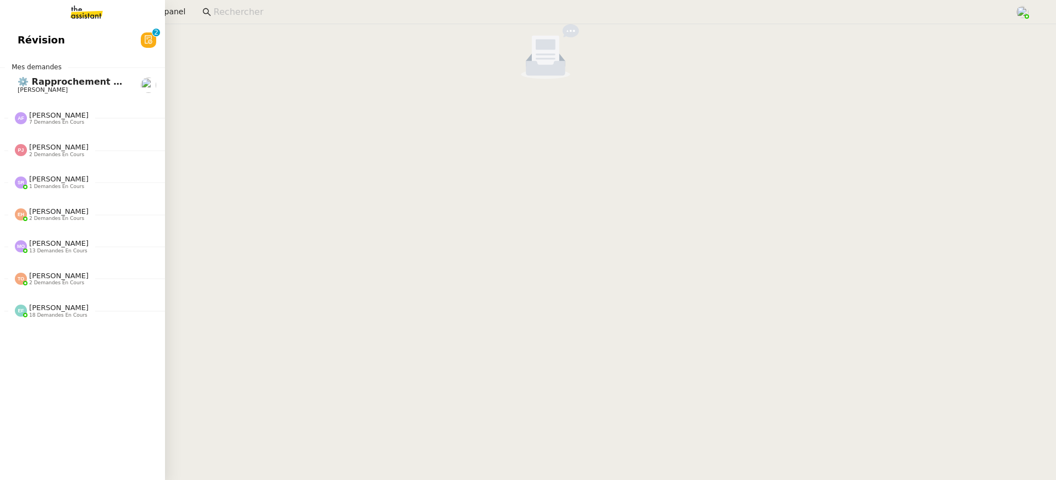
click at [18, 42] on span "Révision" at bounding box center [41, 40] width 47 height 17
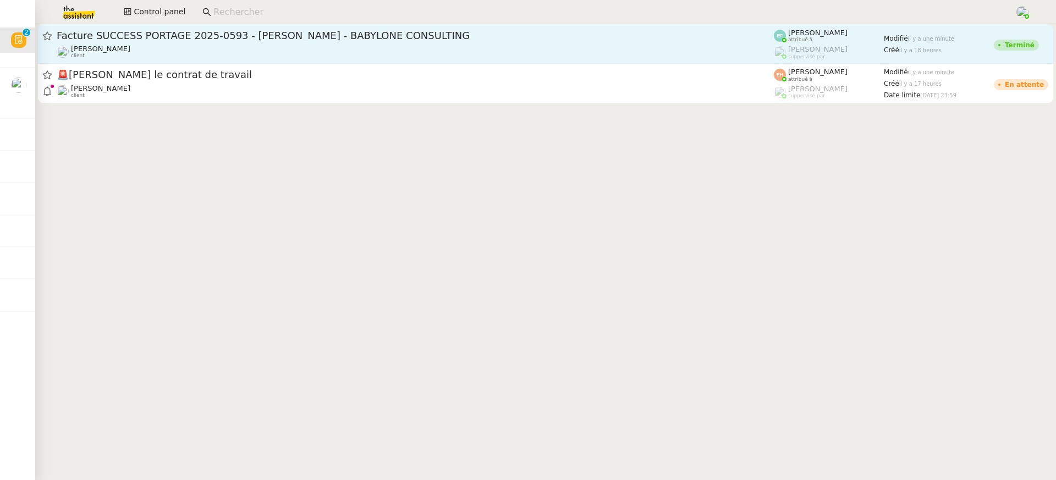
click at [351, 41] on div "Facture SUCCESS PORTAGE 2025-0593 - Morgan COADOU - BABYLONE CONSULTING" at bounding box center [416, 35] width 718 height 13
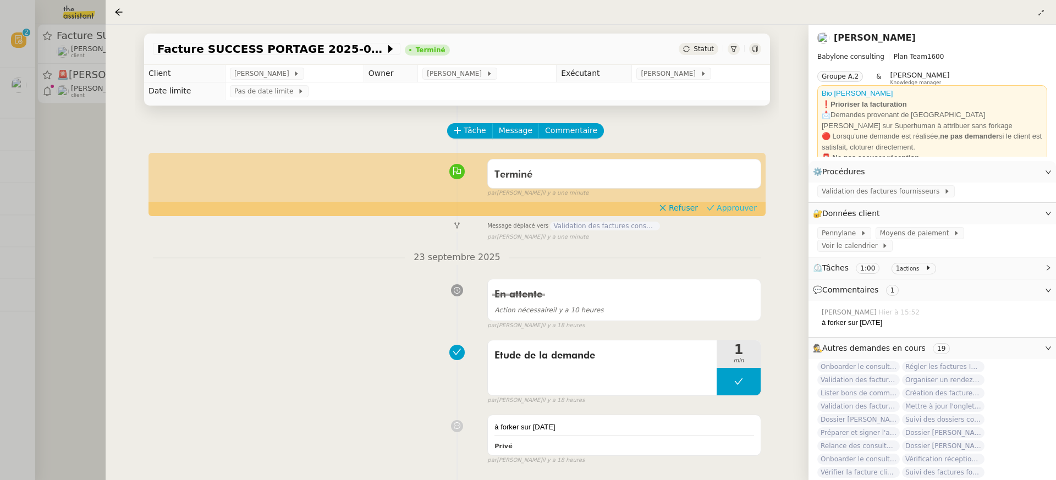
click at [747, 207] on span "Approuver" at bounding box center [737, 207] width 40 height 11
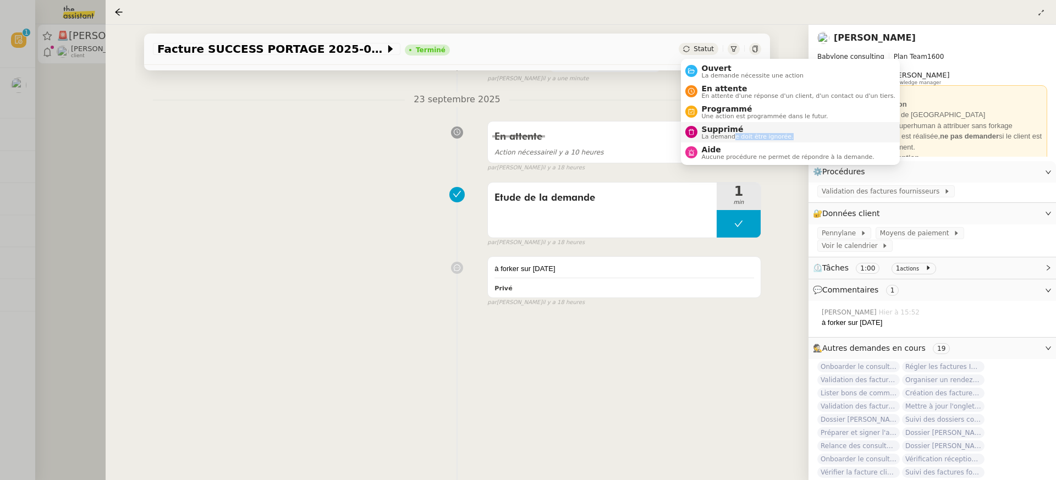
click at [732, 140] on li "Supprimé La demande doit être ignorée." at bounding box center [790, 132] width 219 height 20
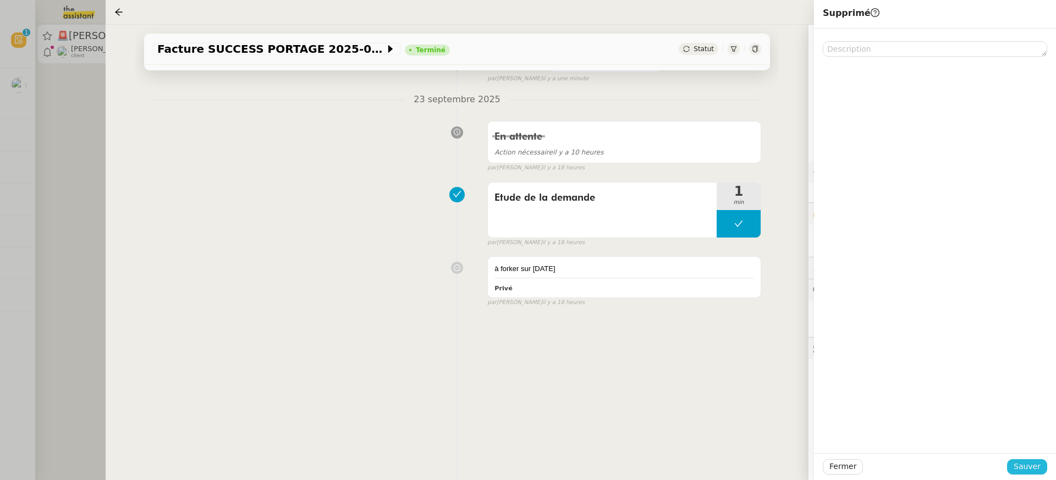
click at [1032, 470] on span "Sauver" at bounding box center [1027, 467] width 27 height 13
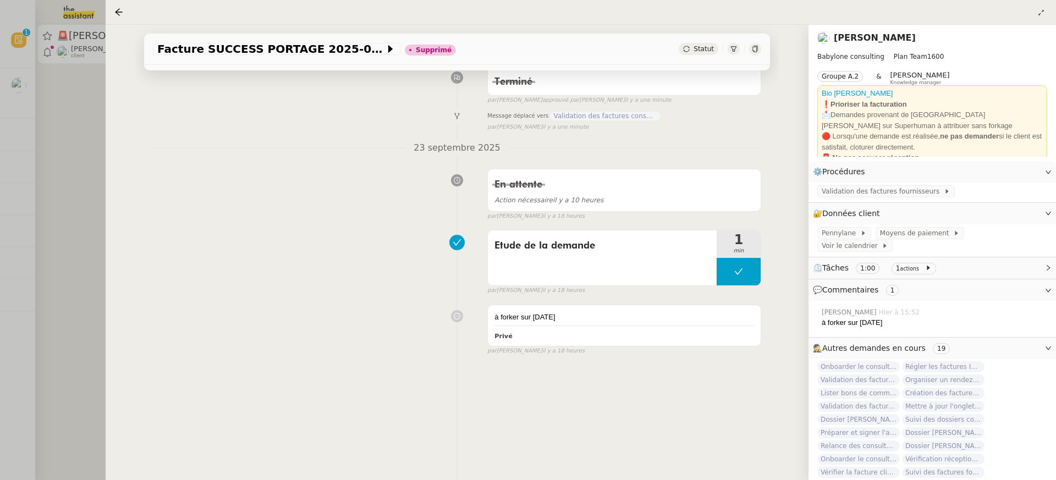
click at [35, 89] on div at bounding box center [528, 240] width 1056 height 480
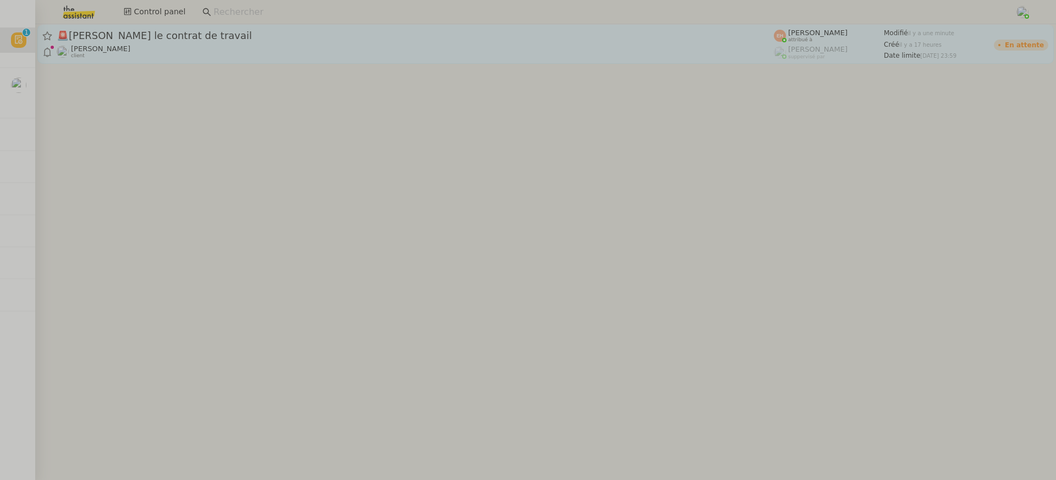
click at [151, 41] on div "🚨 Rédiger le contrat de travail" at bounding box center [416, 35] width 718 height 13
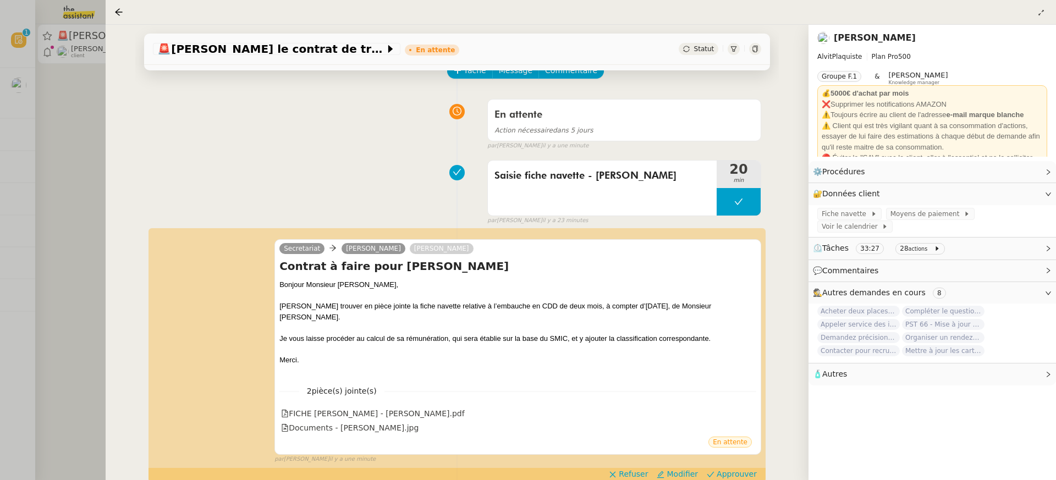
scroll to position [140, 0]
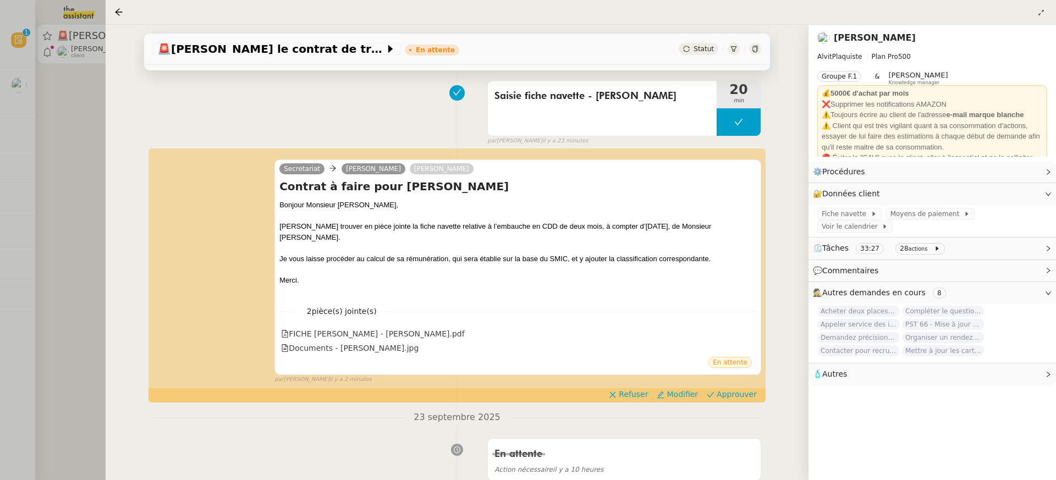
click at [102, 196] on div at bounding box center [528, 240] width 1056 height 480
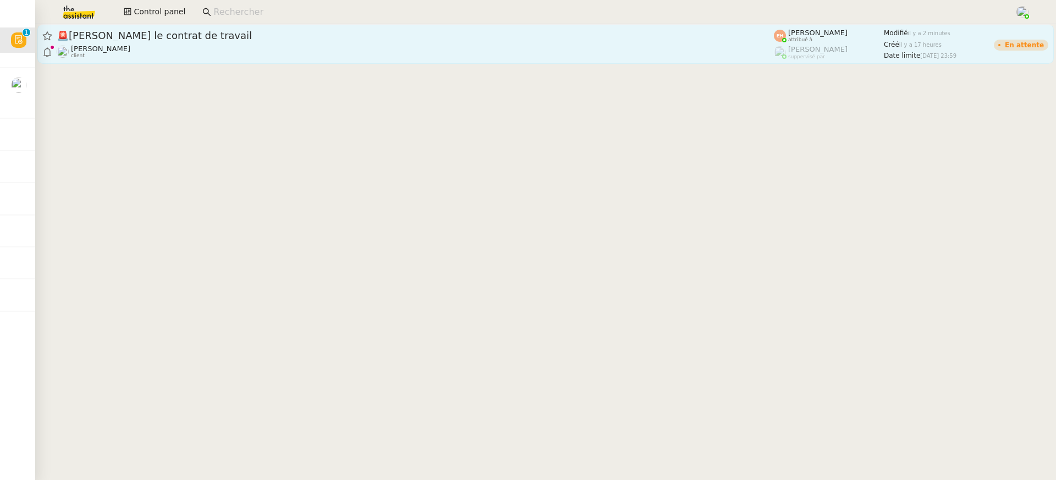
click at [206, 40] on div "🚨 Rédiger le contrat de travail" at bounding box center [416, 35] width 718 height 13
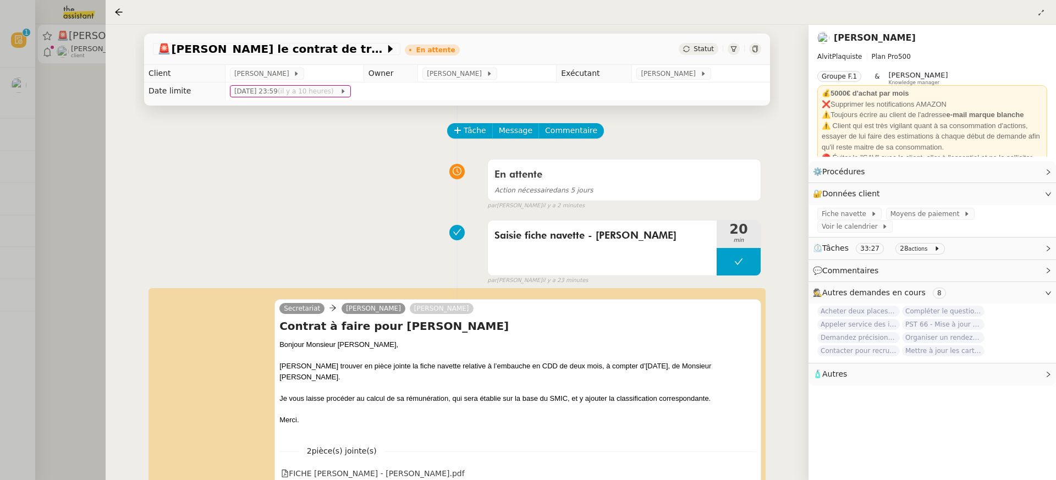
scroll to position [176, 0]
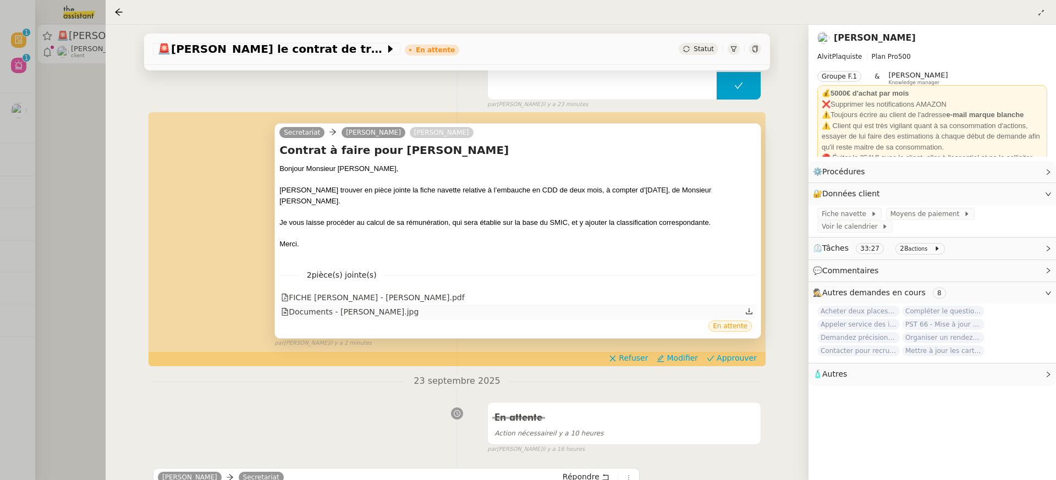
click at [444, 313] on div "Documents - De Oliveira Santos Franck.jpg" at bounding box center [518, 312] width 477 height 14
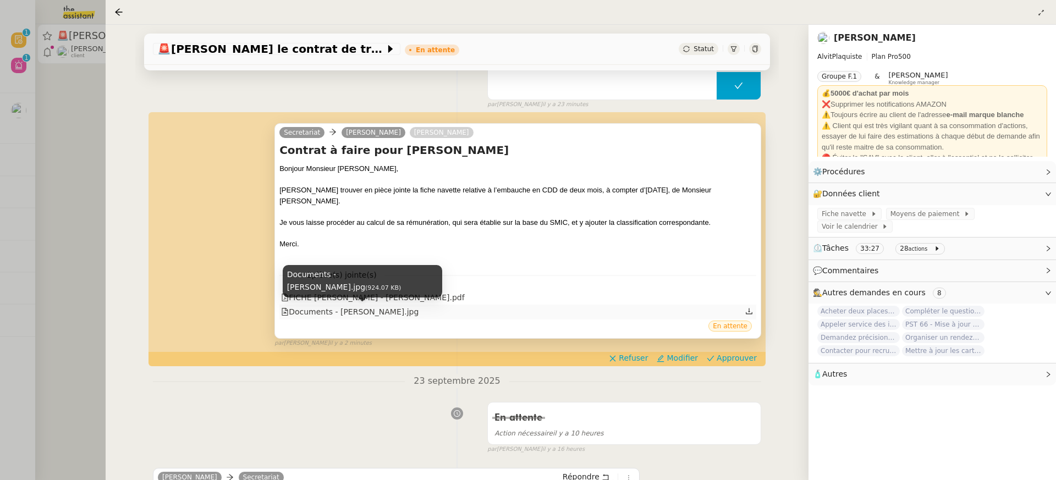
click at [419, 311] on div "Documents - De Oliveira Santos Franck.jpg" at bounding box center [350, 312] width 138 height 13
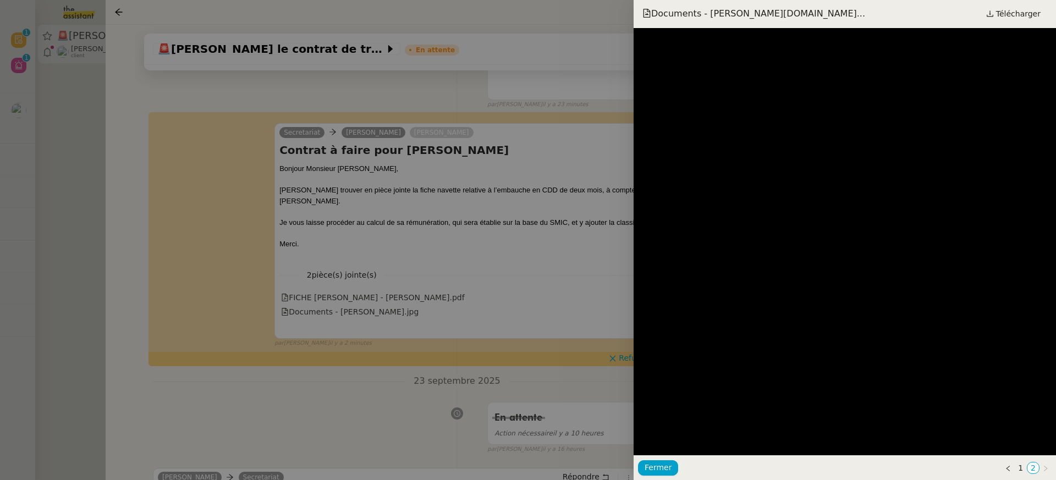
click at [541, 204] on div at bounding box center [528, 240] width 1056 height 480
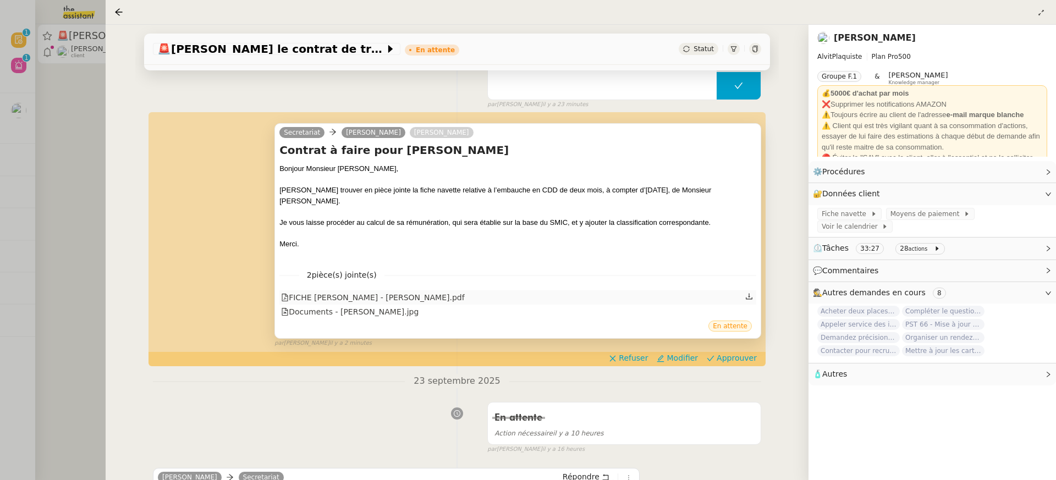
click at [464, 295] on div "FICHE NAVETTE EMBAUCHE - FRANCK DE OLIVEIRA SANTOS.pdf" at bounding box center [372, 298] width 183 height 13
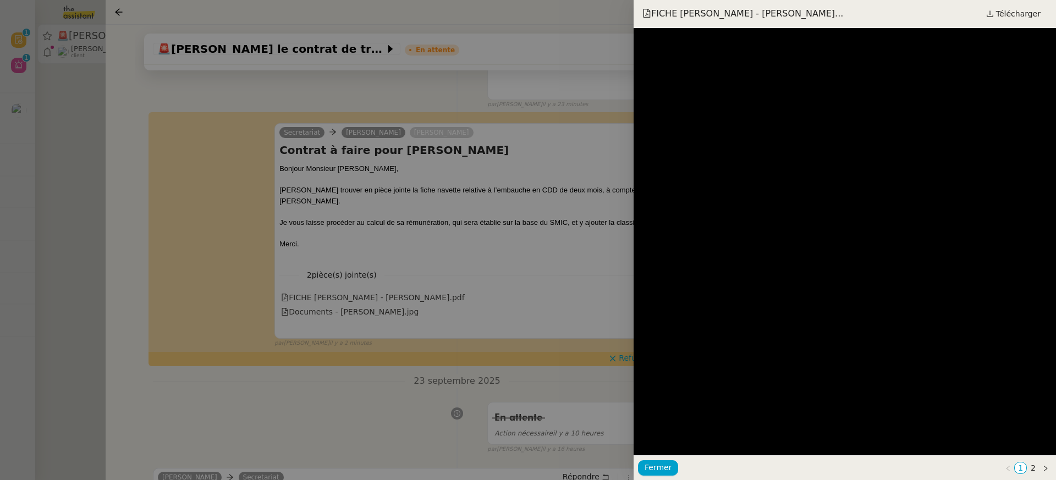
click at [538, 229] on div at bounding box center [528, 240] width 1056 height 480
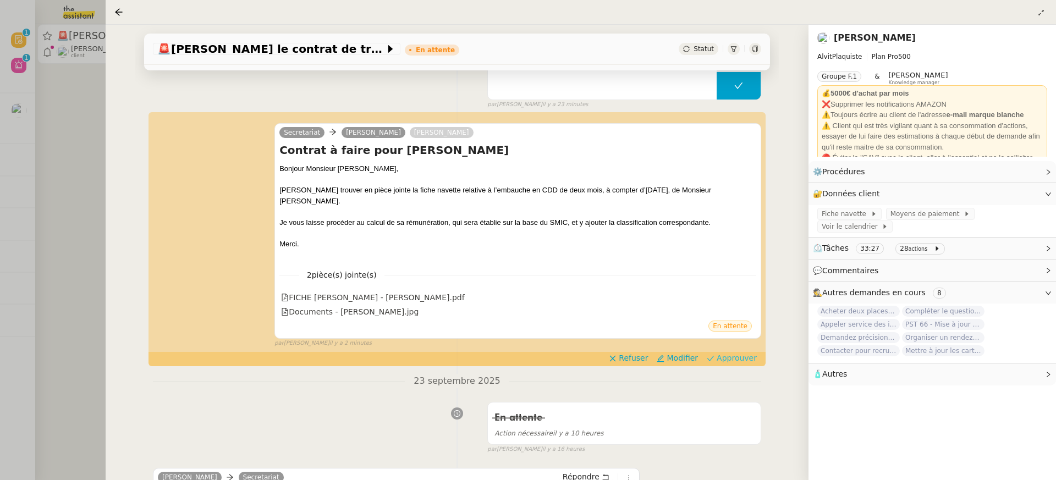
click at [730, 360] on span "Approuver" at bounding box center [737, 358] width 40 height 11
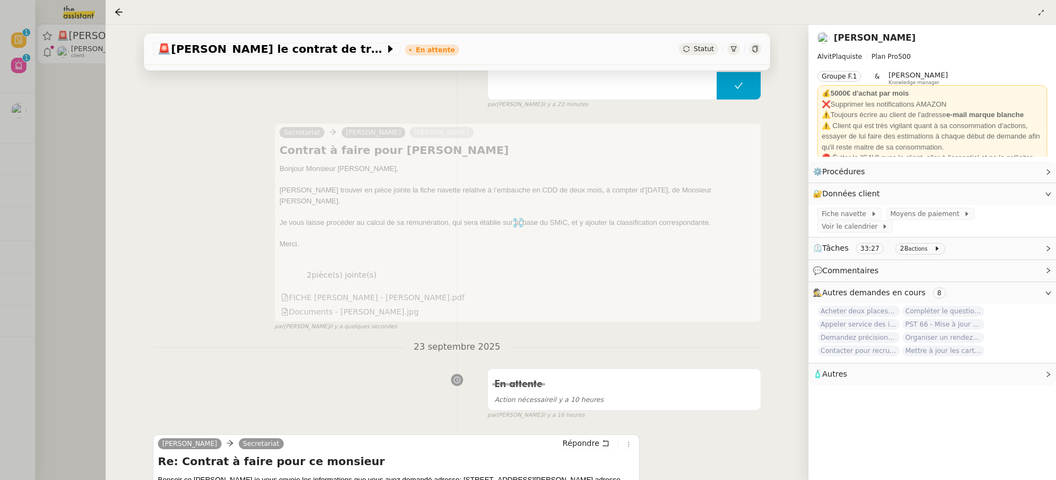
click at [42, 132] on div at bounding box center [528, 240] width 1056 height 480
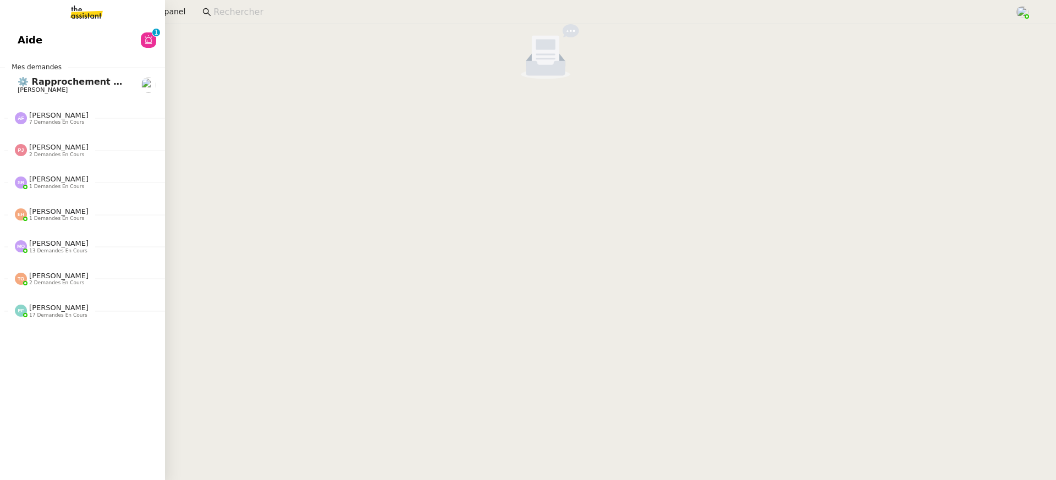
click at [31, 43] on span "Aide" at bounding box center [30, 40] width 25 height 17
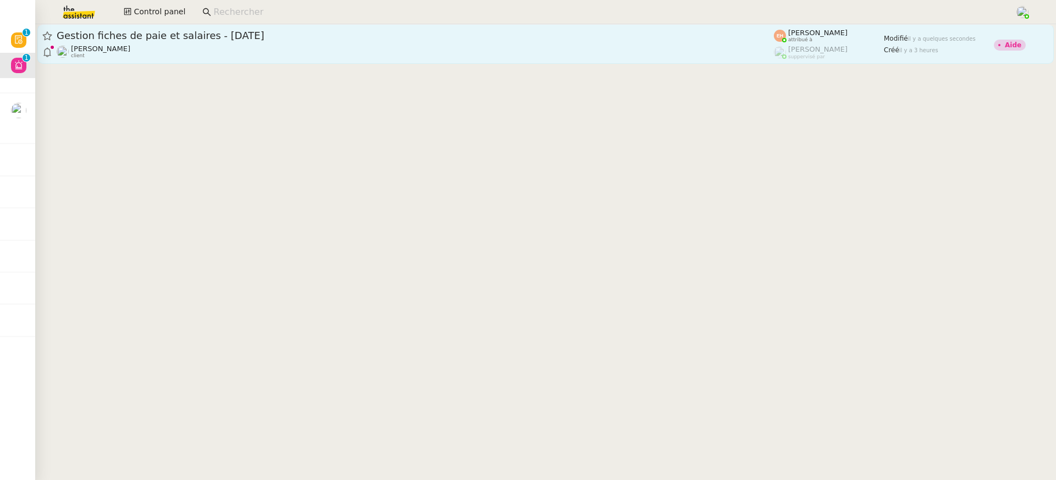
click at [404, 57] on div "Théo Hudry client" at bounding box center [416, 52] width 718 height 14
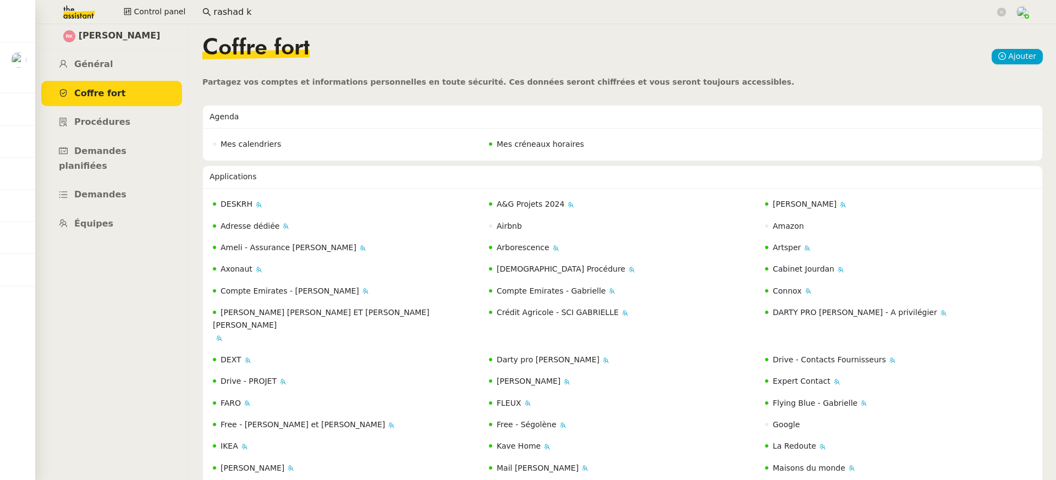
click at [136, 3] on div "Control panel rashad k" at bounding box center [528, 12] width 1001 height 24
click at [138, 7] on span "Control panel" at bounding box center [160, 12] width 52 height 13
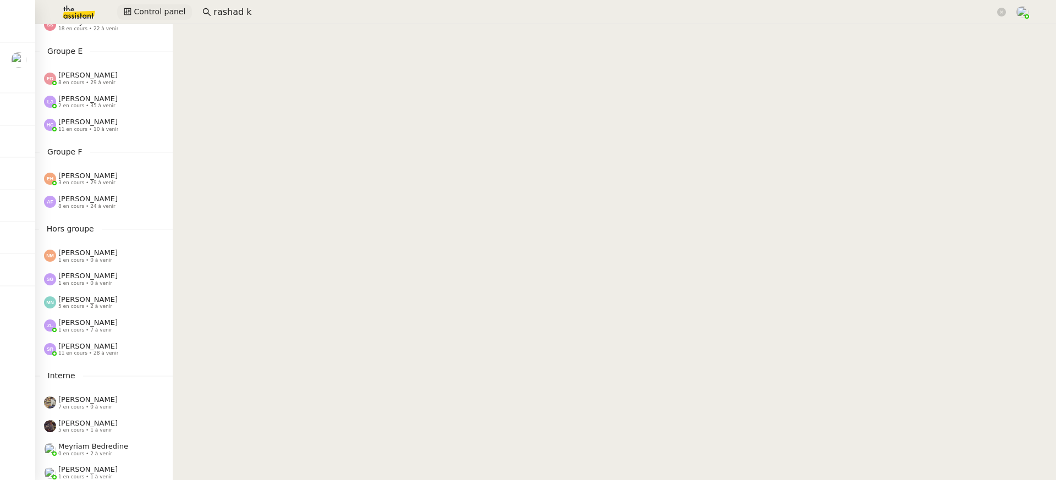
scroll to position [384, 0]
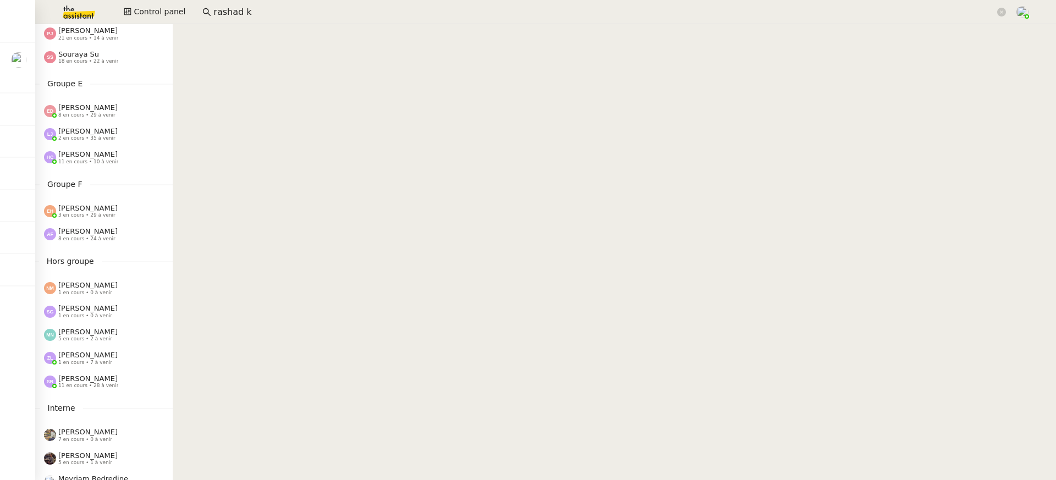
click at [94, 167] on div "Hannah Cassar 11 en cours • 10 à venir" at bounding box center [104, 157] width 138 height 23
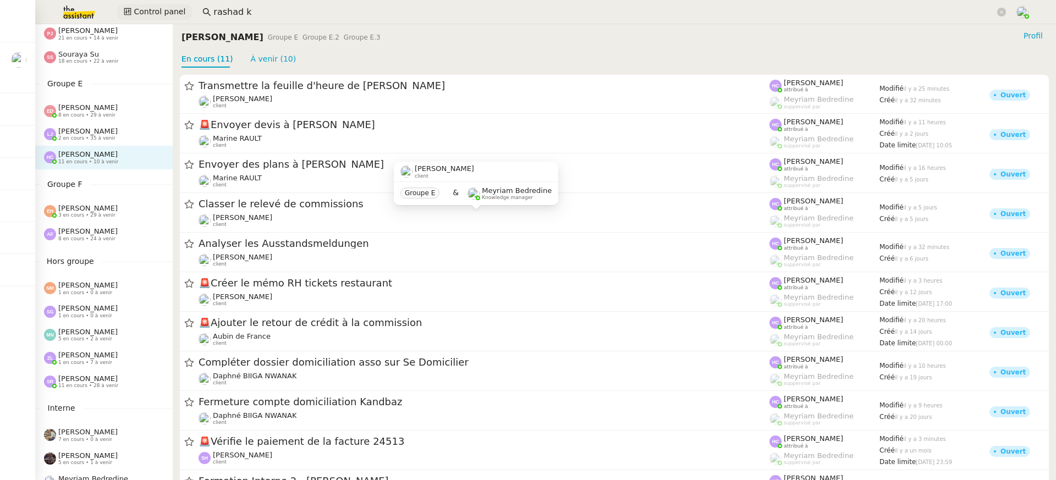
click at [152, 7] on span "Control panel" at bounding box center [160, 12] width 52 height 13
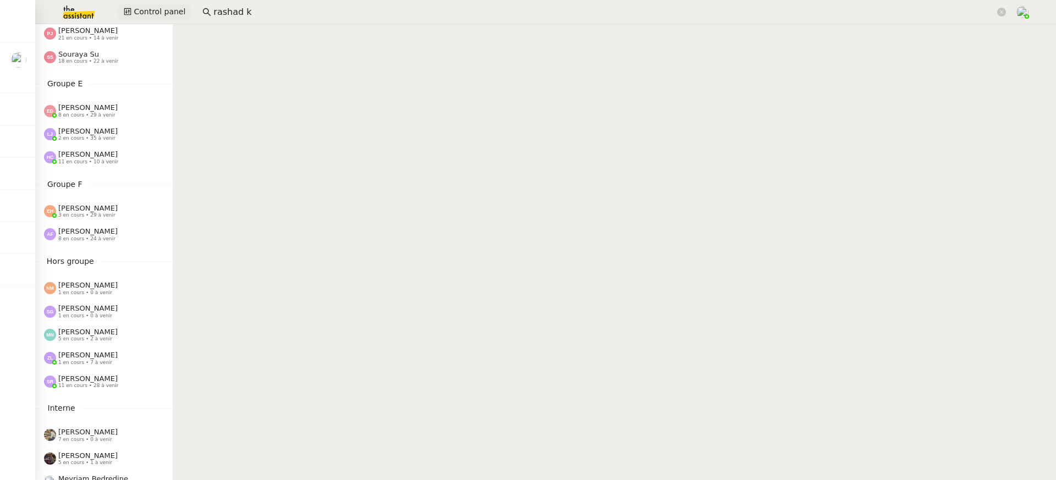
scroll to position [420, 0]
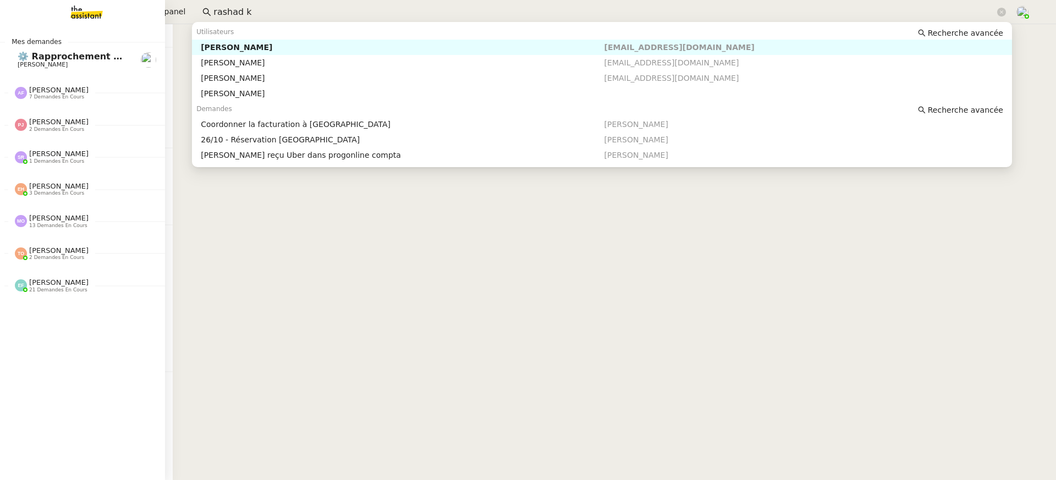
drag, startPoint x: 256, startPoint y: 18, endPoint x: 0, endPoint y: 8, distance: 256.0
click at [0, 8] on nz-layout "Mes demandes ⚙️ Rapprochement bancaire Raphael Tougeron Anna Florent 7 demandes…" at bounding box center [528, 240] width 1056 height 480
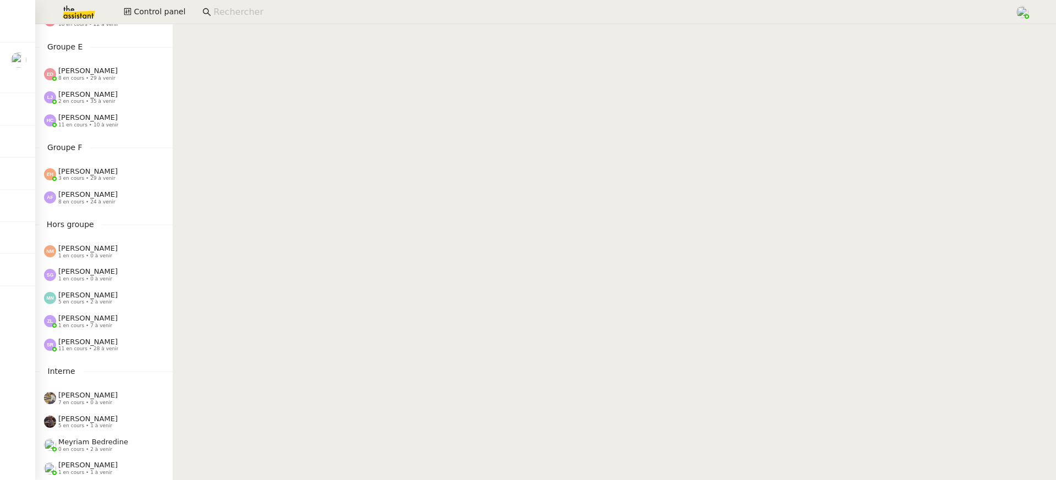
click at [118, 4] on div "Control panel" at bounding box center [528, 12] width 1001 height 24
click at [153, 22] on div "Control panel" at bounding box center [528, 12] width 1001 height 24
click at [152, 167] on div "Esther Hillenbrand 3 en cours • 29 à venir" at bounding box center [108, 174] width 129 height 14
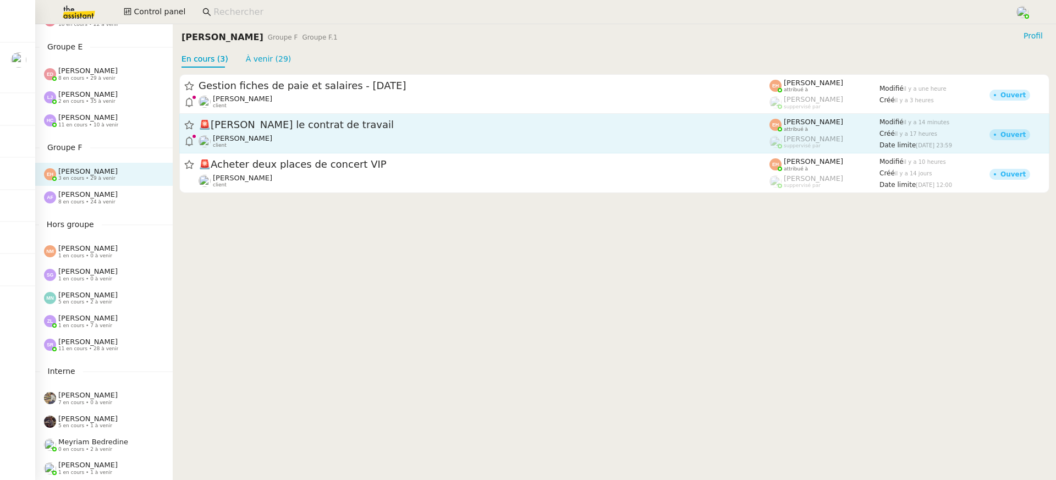
click at [337, 130] on div "🚨 Rédiger le contrat de travail" at bounding box center [484, 125] width 571 height 14
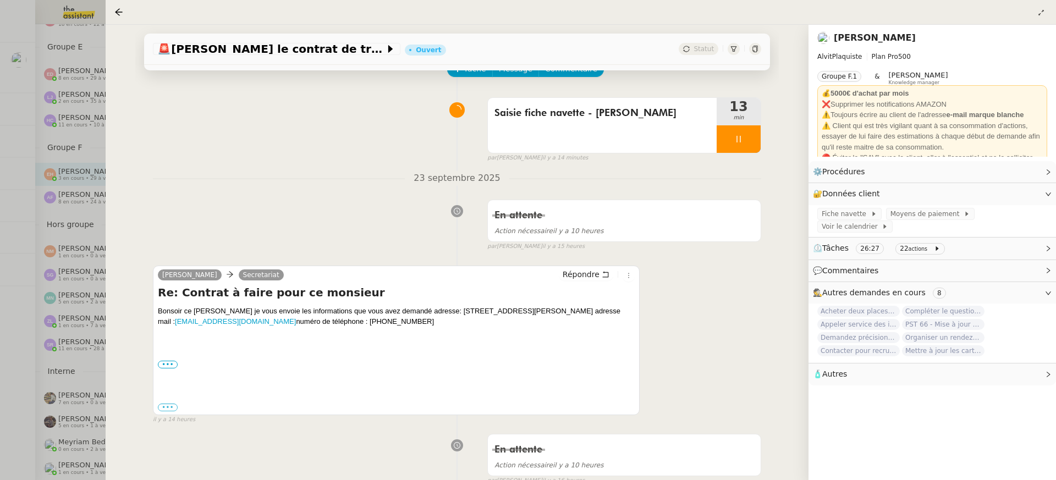
scroll to position [64, 0]
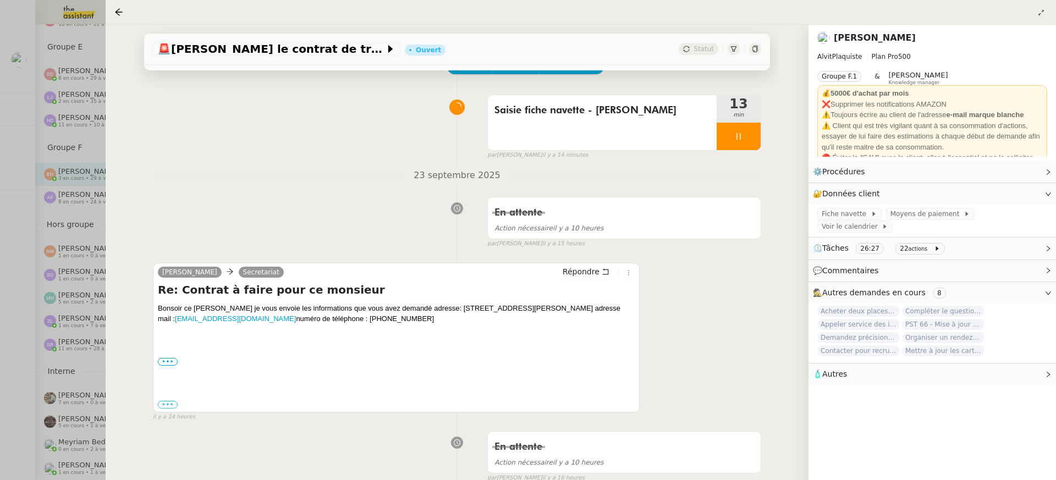
click at [93, 107] on div at bounding box center [528, 240] width 1056 height 480
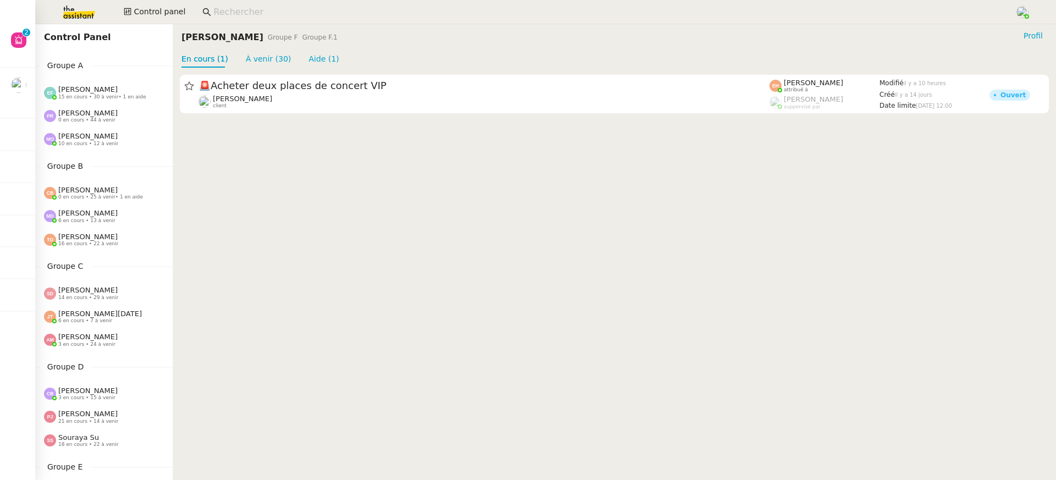
click at [89, 5] on img at bounding box center [70, 12] width 85 height 24
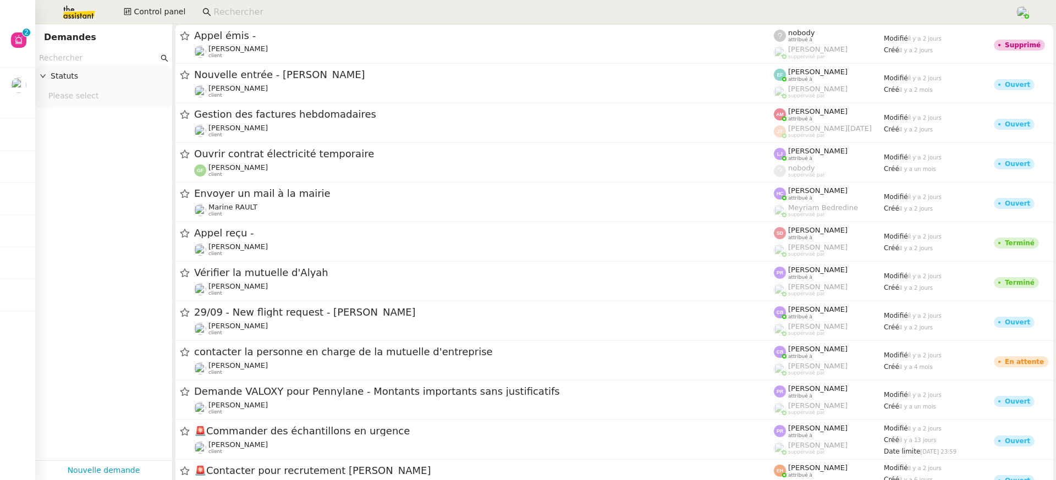
click at [101, 55] on input "text" at bounding box center [98, 58] width 119 height 13
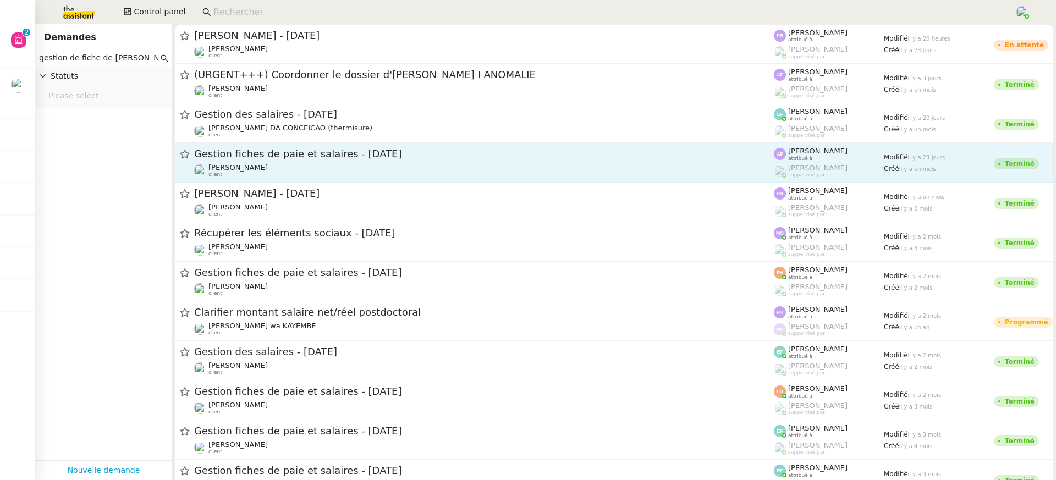
type input "gestion de fiche de paie"
click at [259, 151] on span "Gestion fiches de paie et salaires - [DATE]" at bounding box center [484, 154] width 580 height 10
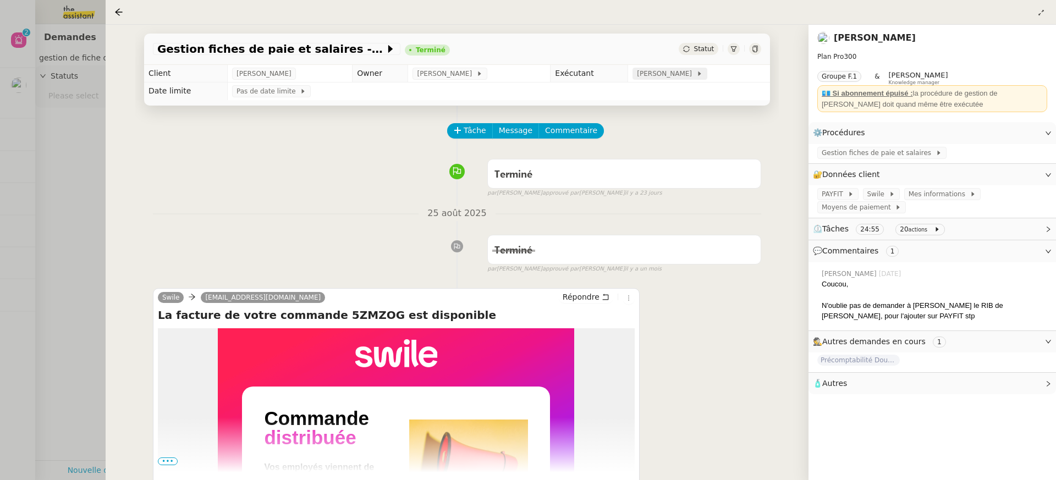
click at [667, 77] on span "[PERSON_NAME]" at bounding box center [666, 73] width 59 height 11
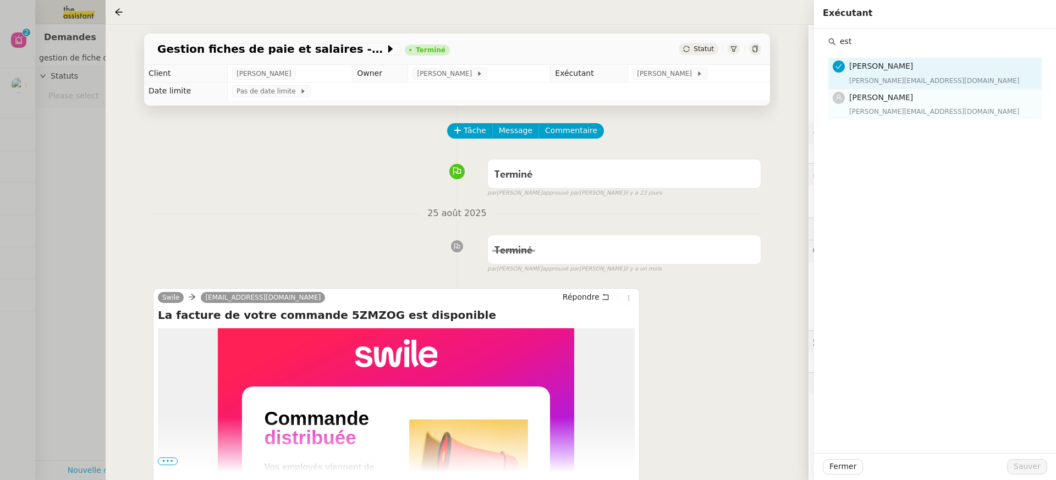
type input "est"
click at [885, 104] on div "Esther Hillenbrand esther@theassistant.team" at bounding box center [943, 104] width 186 height 26
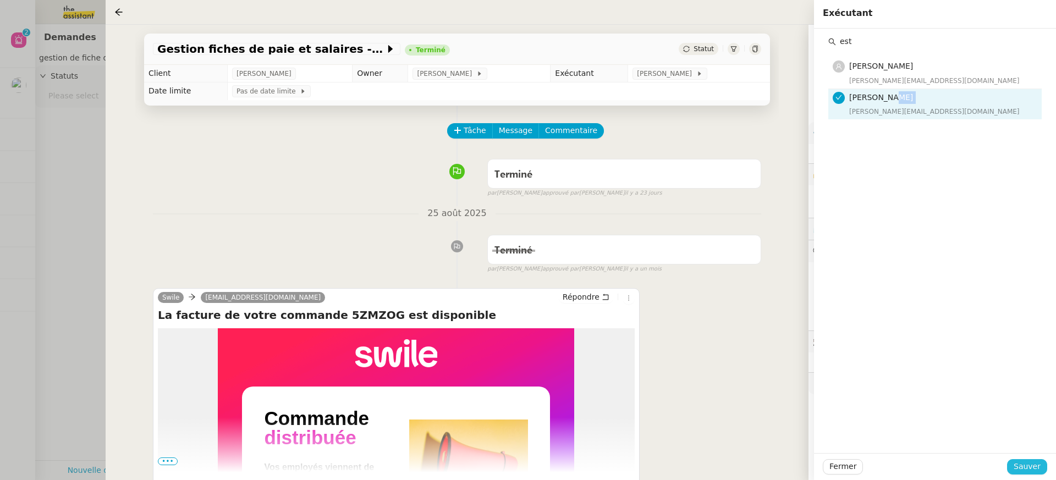
click at [1041, 462] on span "Sauver" at bounding box center [1027, 467] width 27 height 13
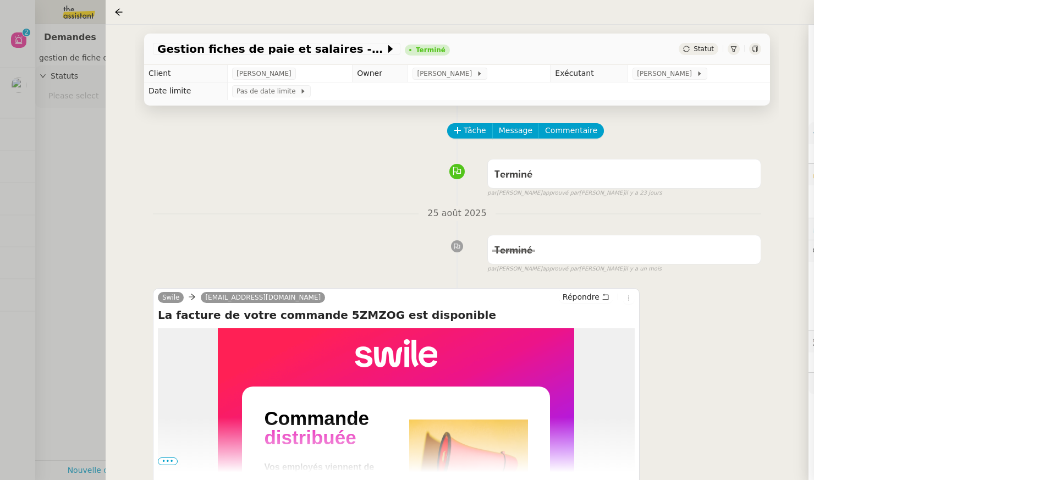
click at [760, 50] on div at bounding box center [755, 49] width 12 height 12
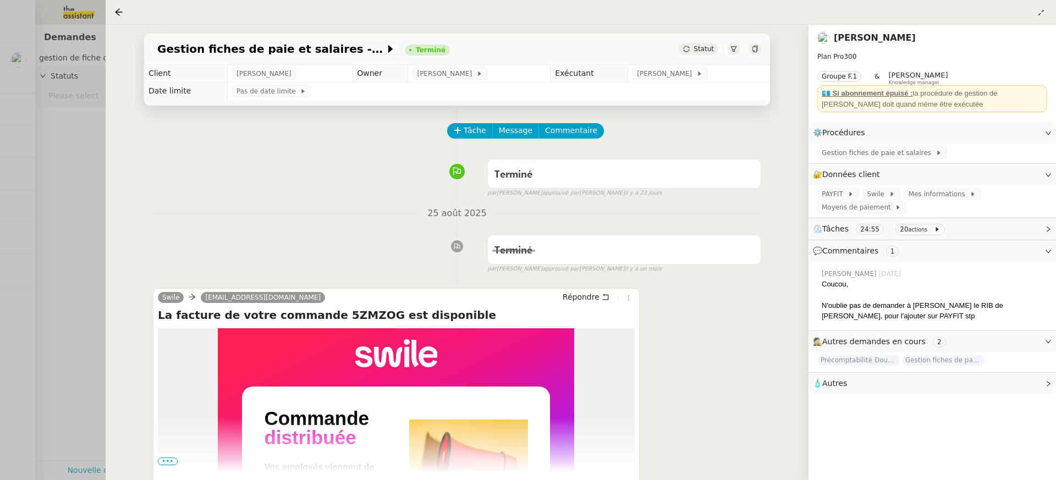
click at [6, 62] on div at bounding box center [528, 240] width 1056 height 480
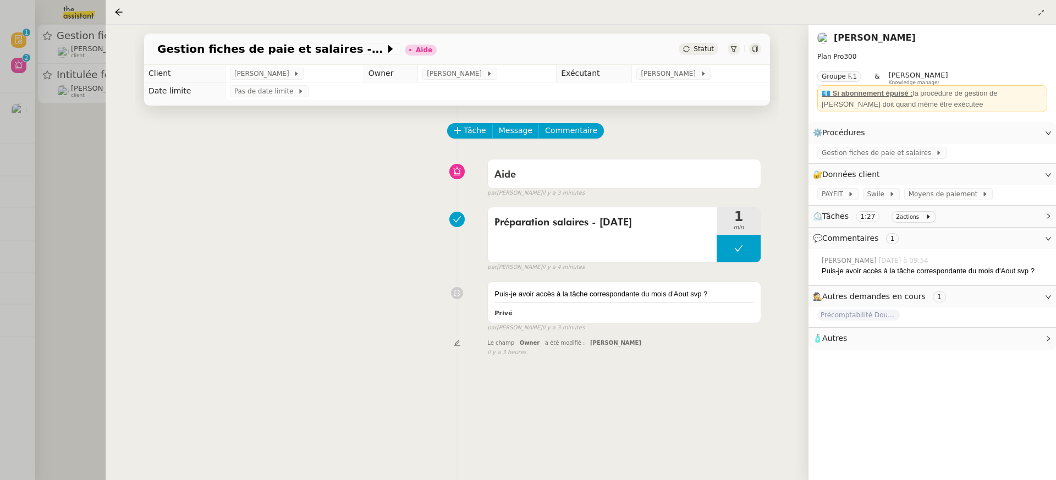
click at [45, 94] on div at bounding box center [528, 240] width 1056 height 480
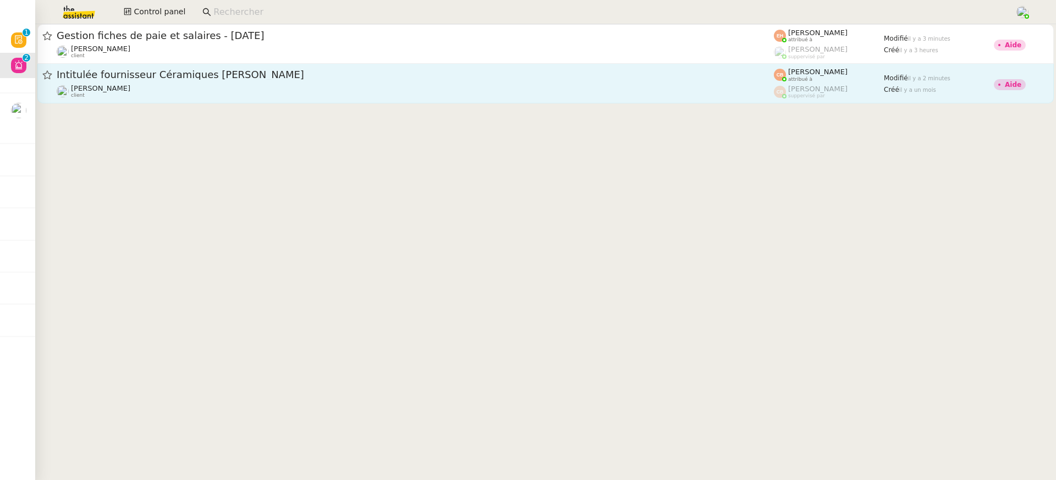
click at [171, 90] on div "[PERSON_NAME] client" at bounding box center [416, 91] width 718 height 14
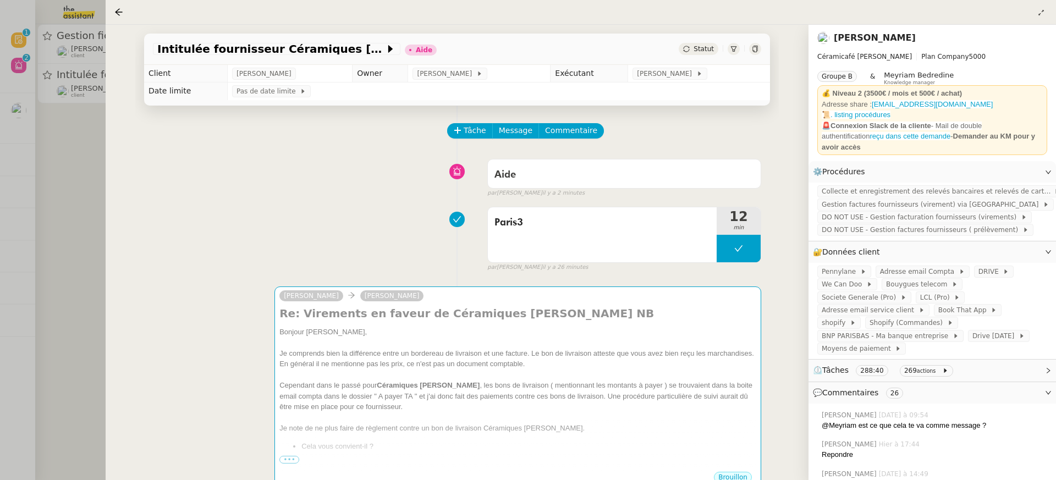
click at [75, 128] on div at bounding box center [528, 240] width 1056 height 480
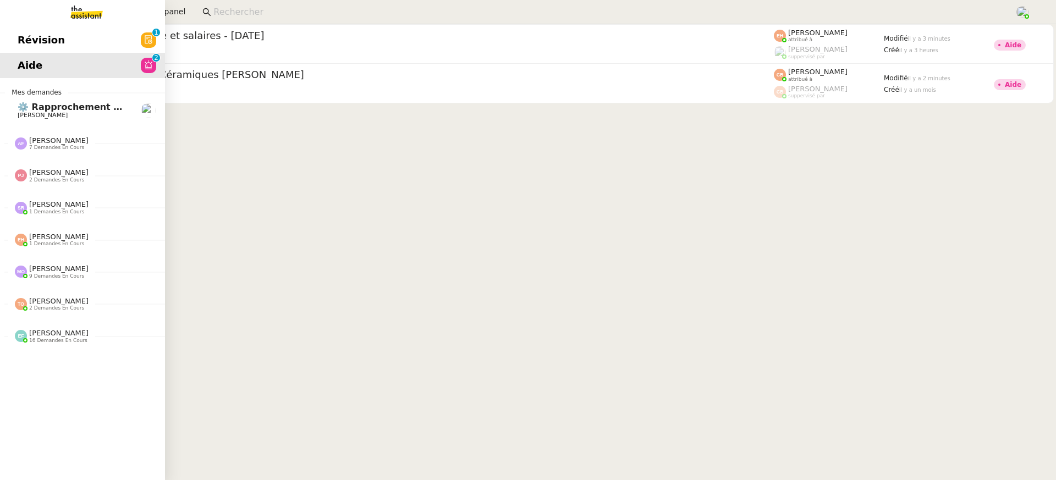
click at [30, 35] on span "Révision" at bounding box center [41, 40] width 47 height 17
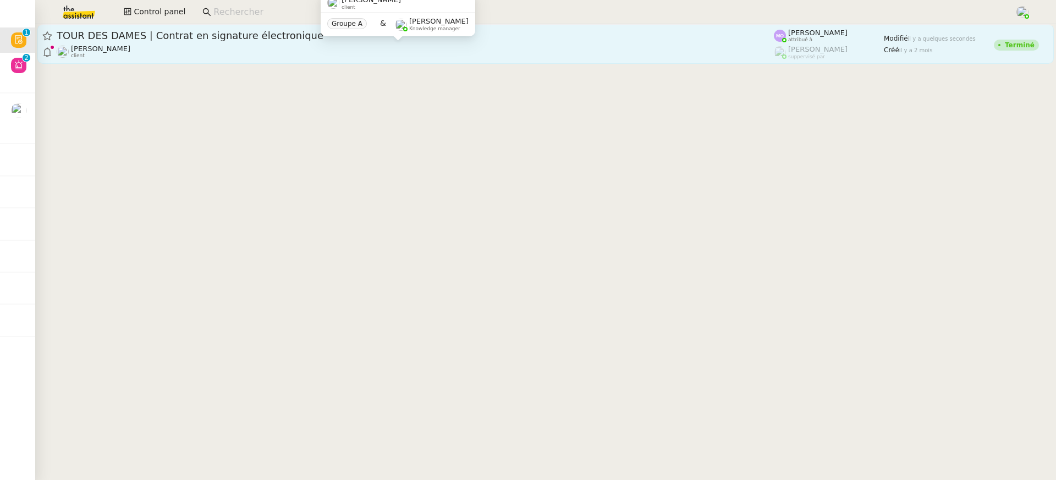
click at [273, 46] on div "[PERSON_NAME] client" at bounding box center [416, 52] width 718 height 14
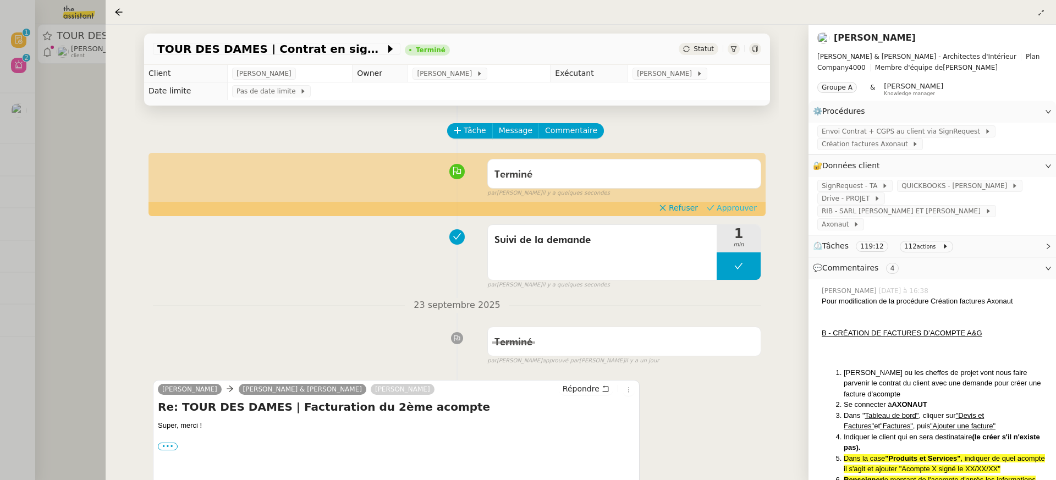
click at [757, 212] on span "Approuver" at bounding box center [737, 207] width 40 height 11
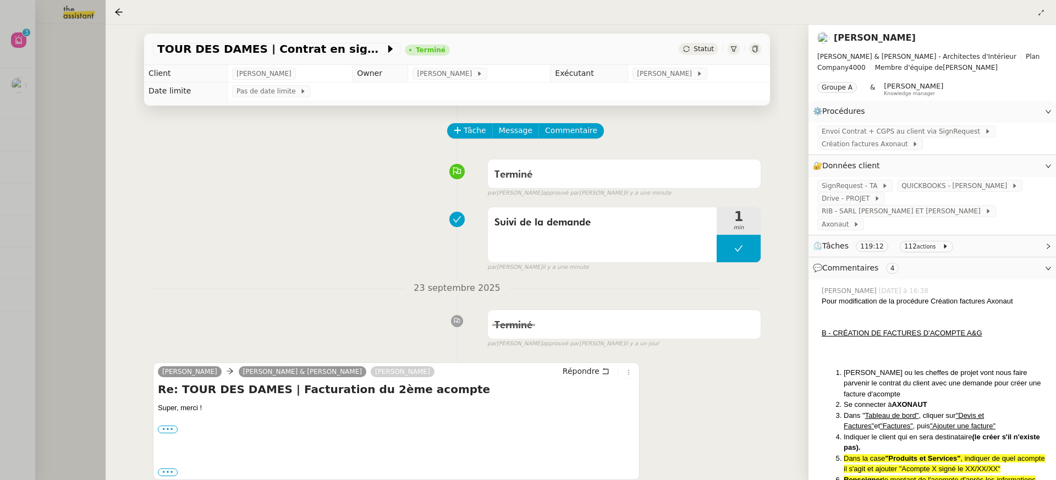
click at [44, 21] on div at bounding box center [528, 240] width 1056 height 480
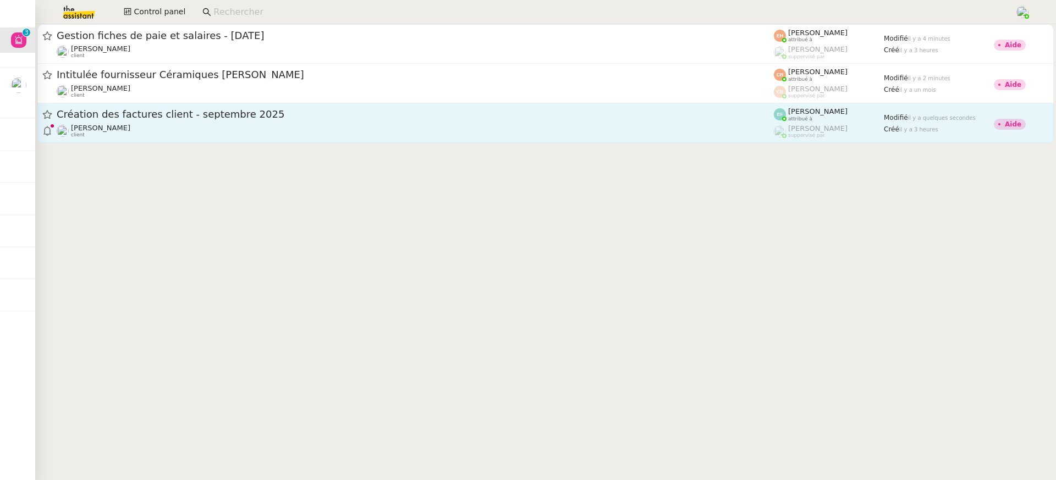
click at [225, 132] on div "[PERSON_NAME] client" at bounding box center [416, 131] width 718 height 14
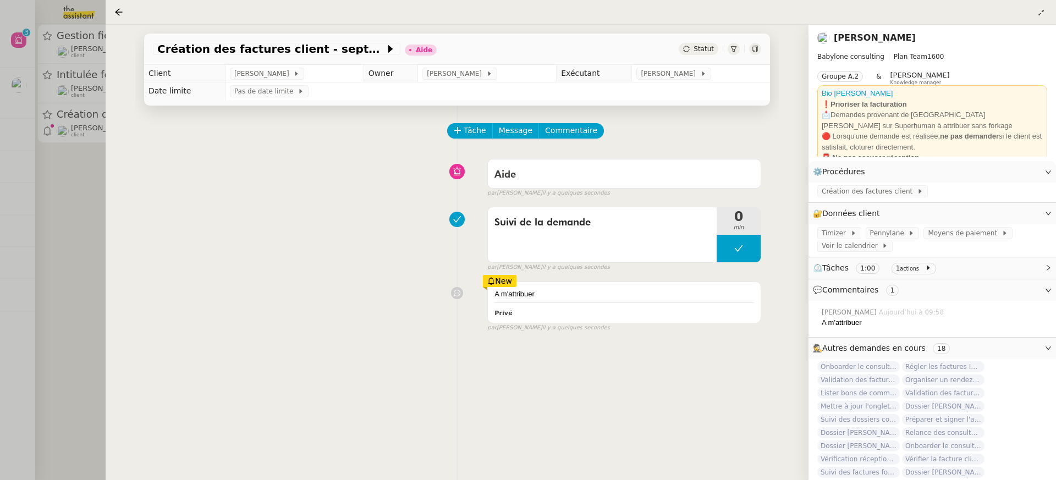
click at [639, 87] on td "Pas de date limite" at bounding box center [497, 92] width 545 height 18
click at [637, 85] on td "Pas de date limite" at bounding box center [497, 92] width 545 height 18
click at [637, 84] on td "Pas de date limite" at bounding box center [497, 92] width 545 height 18
click at [641, 78] on span "[PERSON_NAME]" at bounding box center [670, 73] width 59 height 11
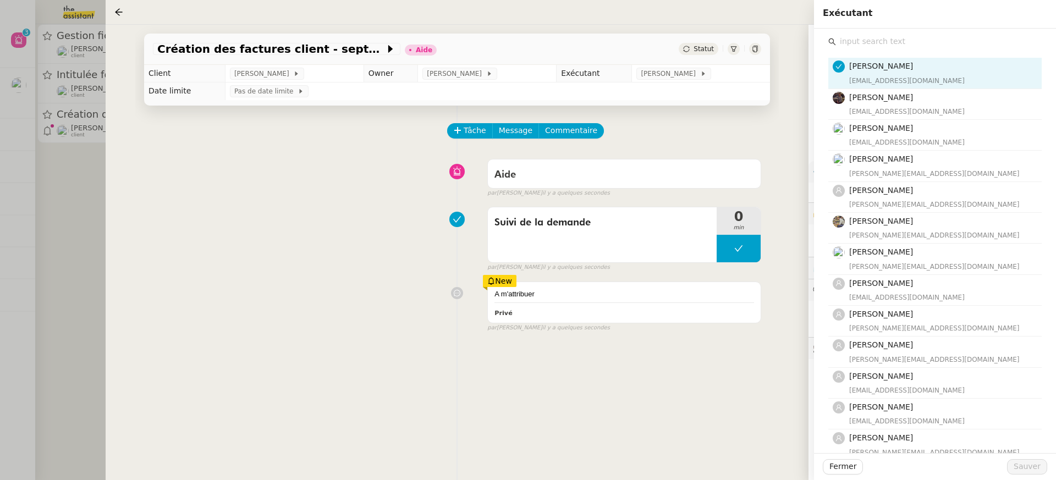
click at [890, 38] on input "text" at bounding box center [939, 41] width 206 height 15
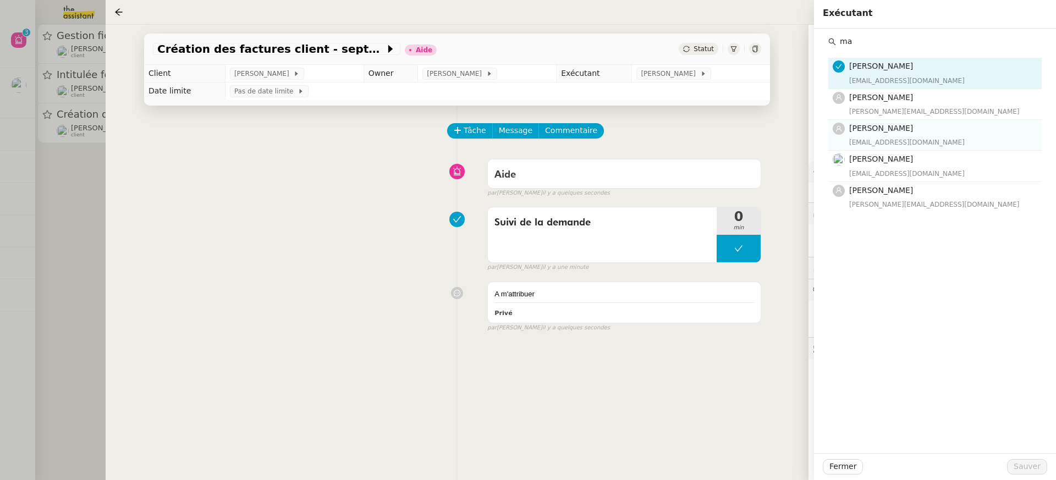
type input "ma"
click at [872, 141] on div "[EMAIL_ADDRESS][DOMAIN_NAME]" at bounding box center [943, 142] width 186 height 11
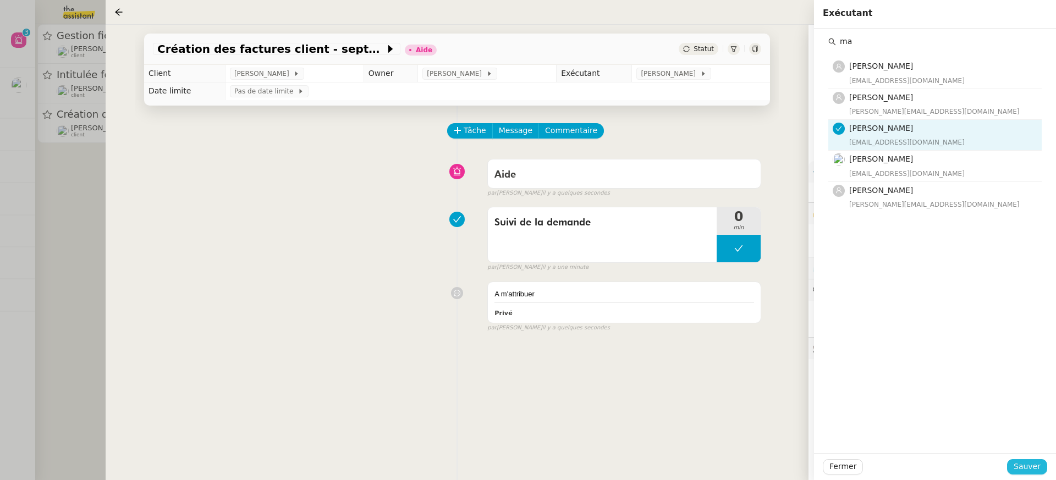
click at [1043, 460] on button "Sauver" at bounding box center [1028, 466] width 40 height 15
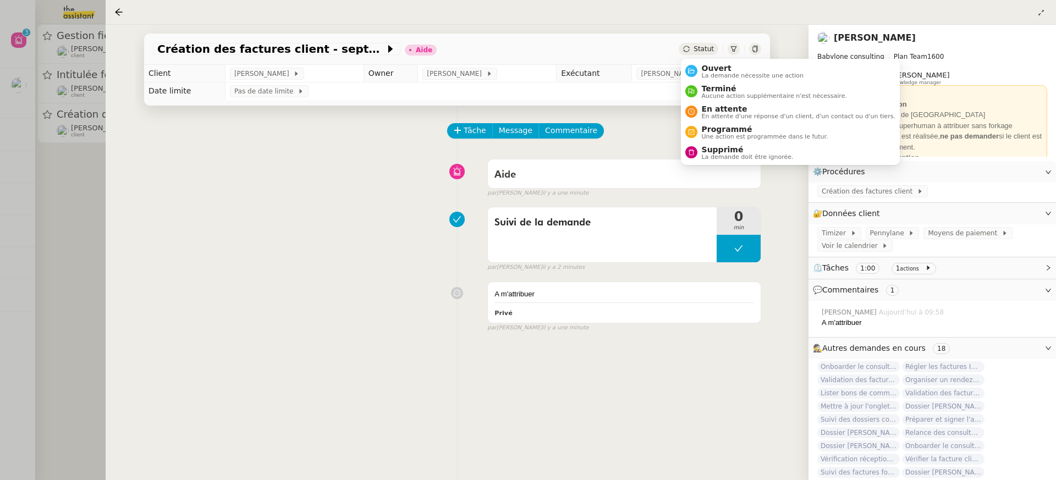
click at [709, 59] on div "Ouvert La demande nécessite une action Terminé Aucune action supplémentaire n'e…" at bounding box center [790, 112] width 219 height 106
click at [714, 62] on li "Ouvert La demande nécessite une action" at bounding box center [790, 71] width 219 height 20
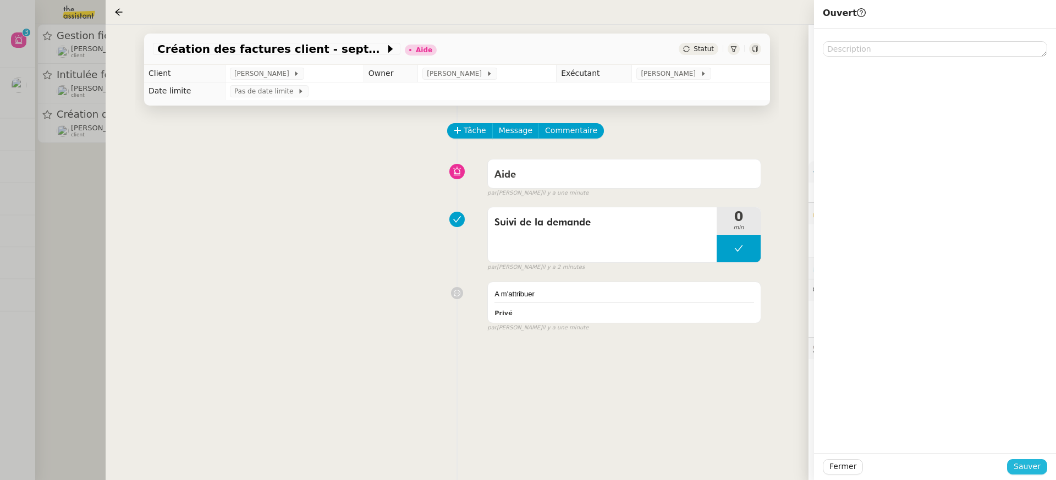
click at [1036, 461] on span "Sauver" at bounding box center [1027, 467] width 27 height 13
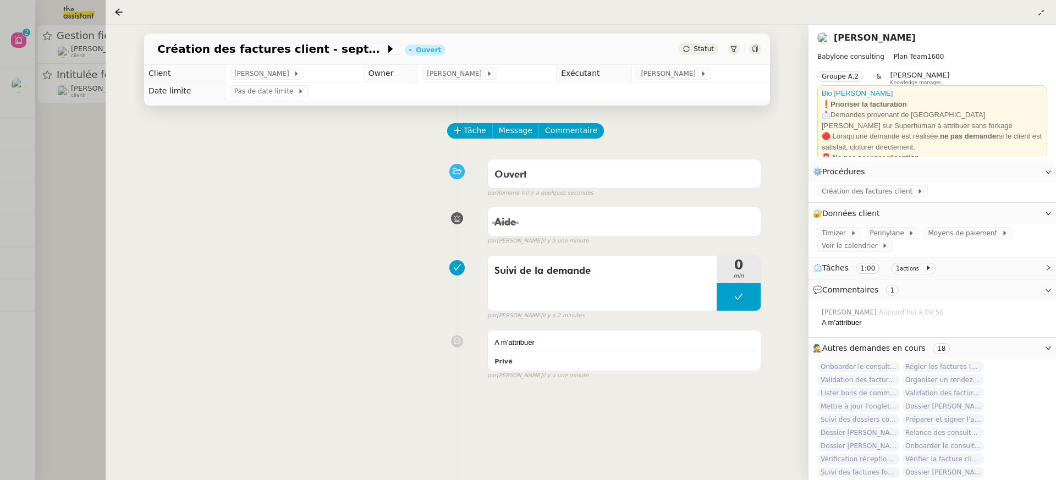
click at [28, 55] on div at bounding box center [528, 240] width 1056 height 480
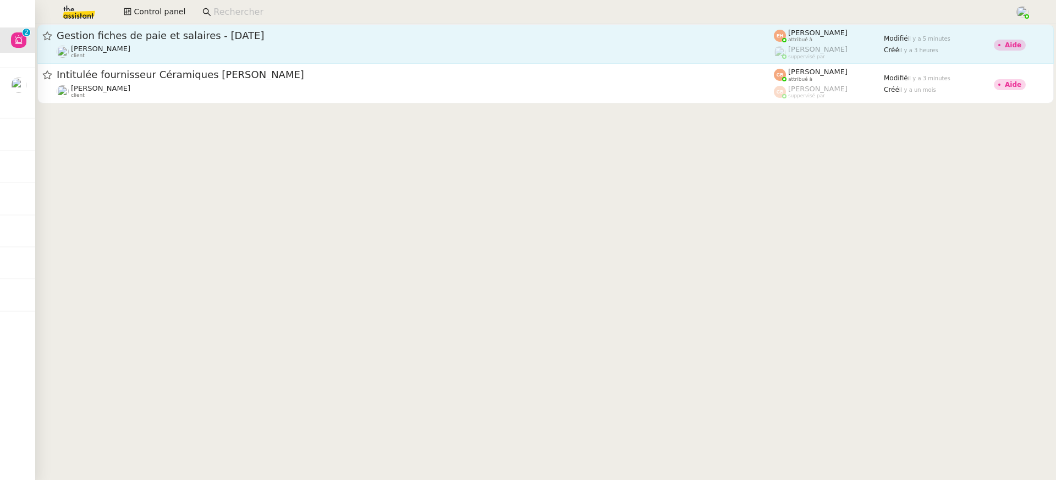
click at [197, 43] on div "Gestion fiches de paie et salaires - [DATE] [PERSON_NAME] client" at bounding box center [416, 44] width 718 height 30
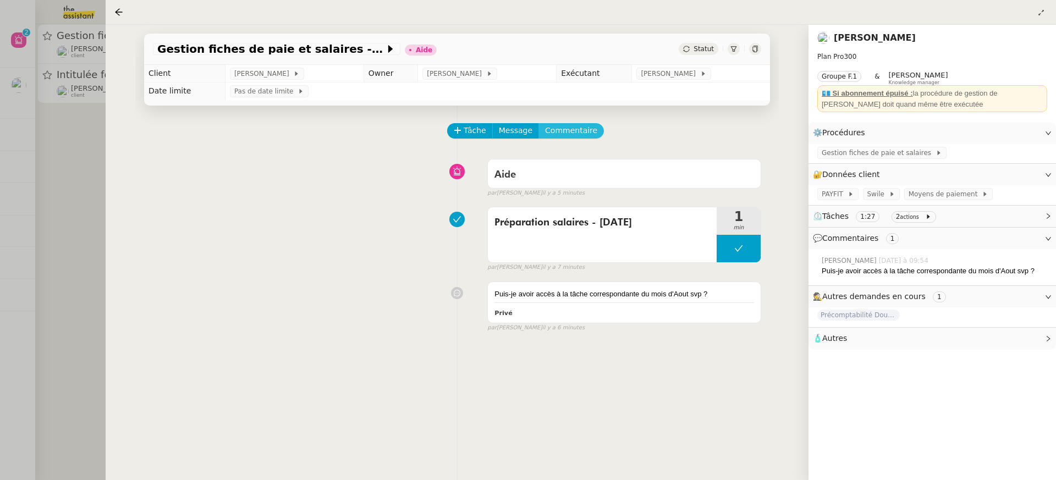
click at [571, 128] on span "Commentaire" at bounding box center [571, 130] width 52 height 13
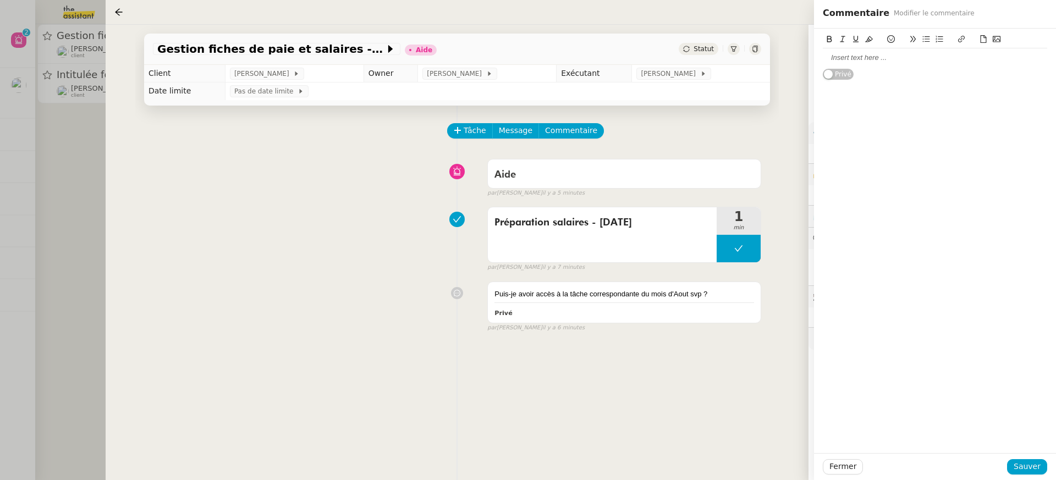
click at [895, 64] on div at bounding box center [935, 57] width 225 height 19
click at [1038, 463] on span "Sauver" at bounding box center [1027, 467] width 27 height 13
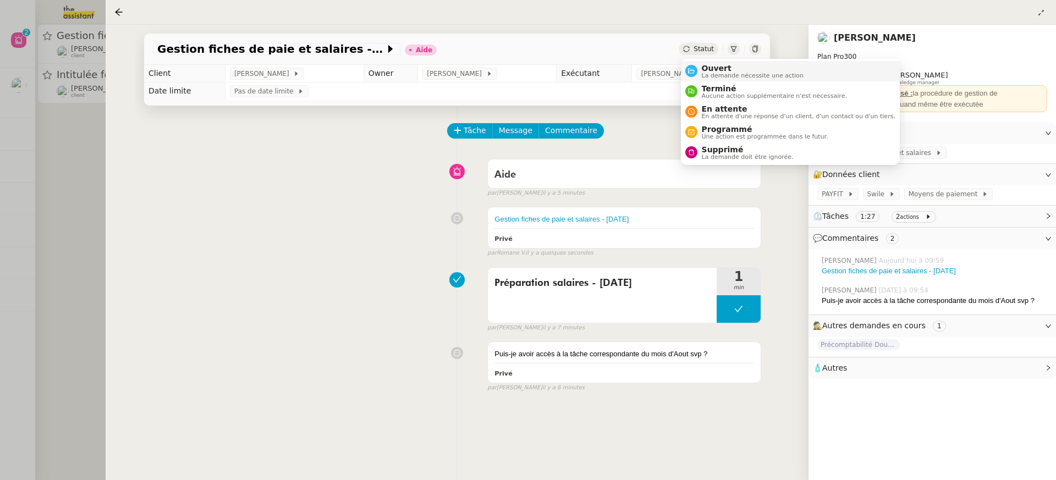
click at [724, 65] on span "Ouvert" at bounding box center [753, 68] width 102 height 9
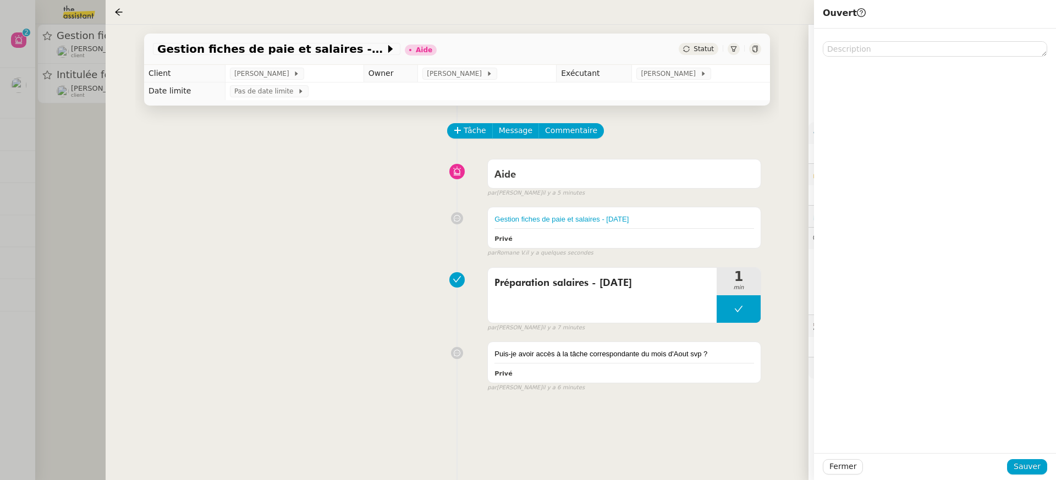
click at [1023, 453] on div "Ouvert Fermer Sauver" at bounding box center [935, 240] width 242 height 480
click at [1024, 459] on div "Fermer Sauver" at bounding box center [935, 466] width 242 height 27
click at [1025, 465] on span "Sauver" at bounding box center [1027, 467] width 27 height 13
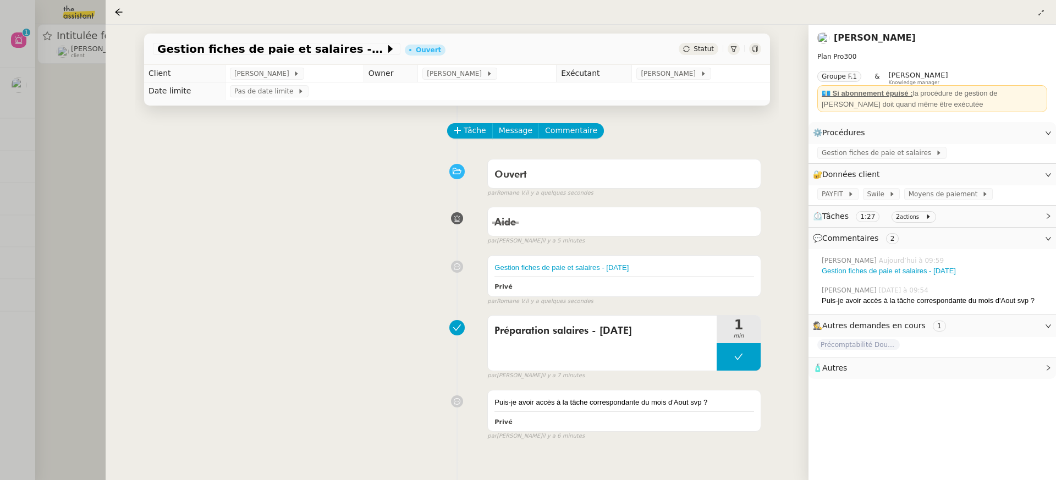
click at [96, 60] on div at bounding box center [528, 240] width 1056 height 480
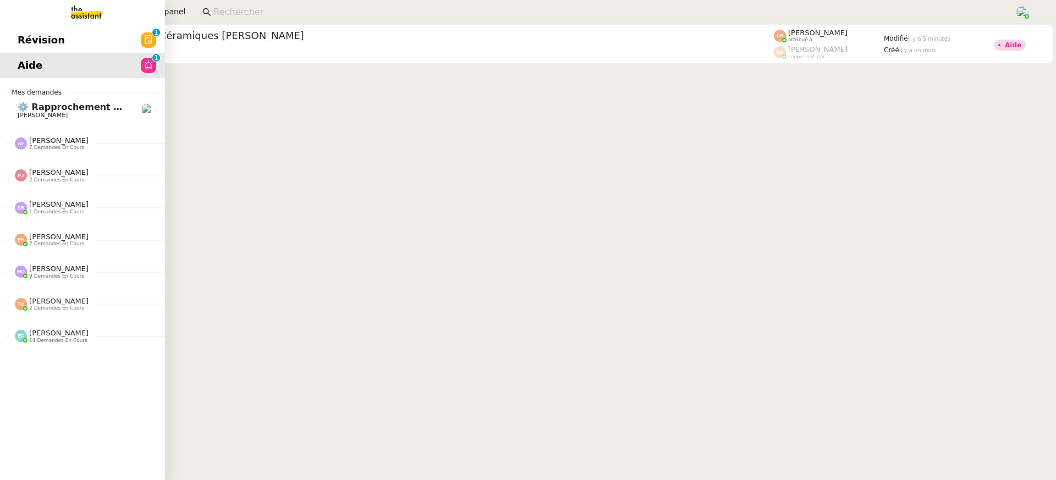
click at [28, 39] on link "Révision 0 1 2 3 4 5 6 7 8 9" at bounding box center [82, 40] width 165 height 25
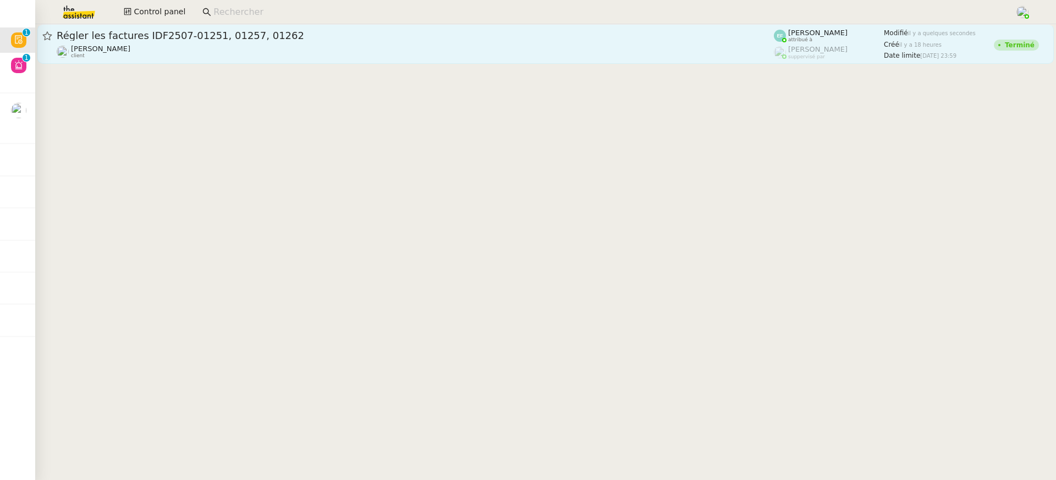
click at [364, 36] on span "Régler les factures IDF2507-01251, 01257, 01262" at bounding box center [416, 36] width 718 height 10
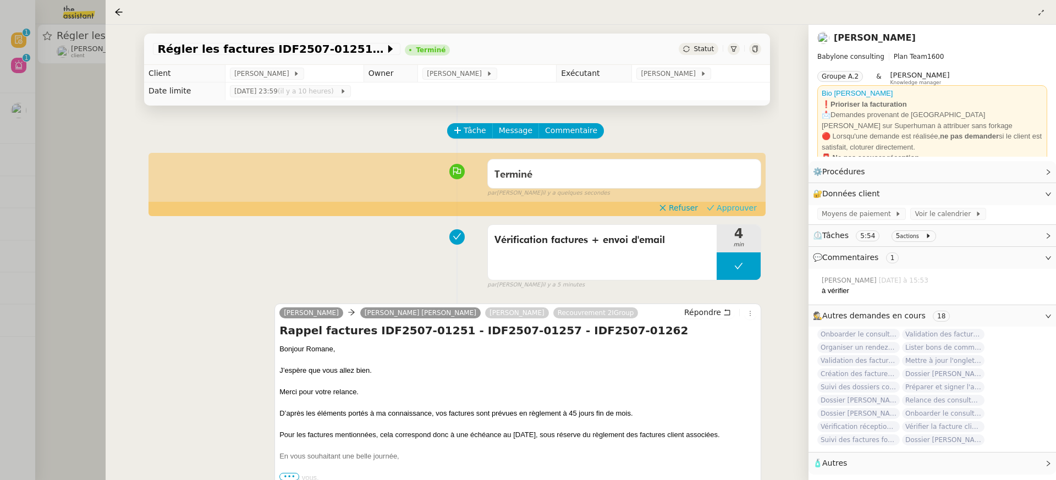
click at [745, 210] on span "Approuver" at bounding box center [737, 207] width 40 height 11
click at [85, 93] on div at bounding box center [528, 240] width 1056 height 480
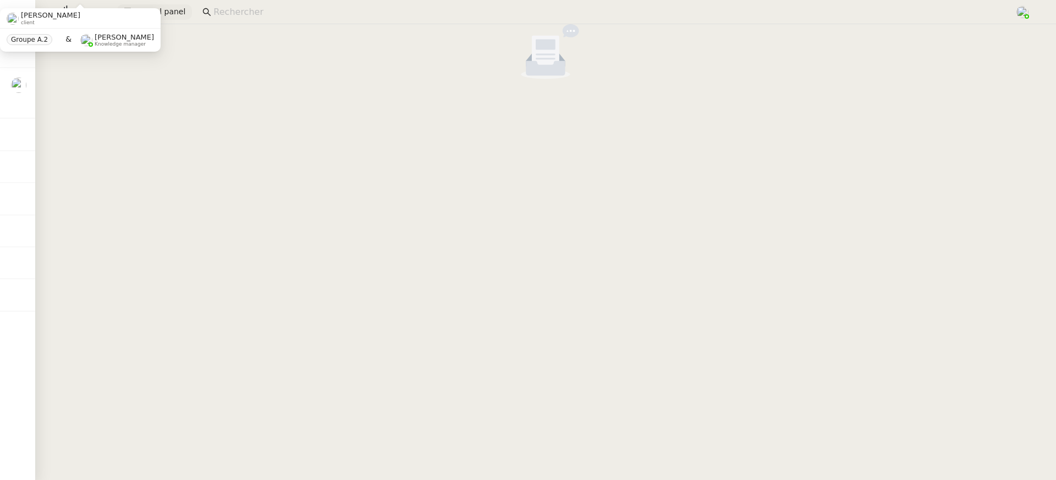
click at [164, 14] on span "Control panel" at bounding box center [160, 12] width 52 height 13
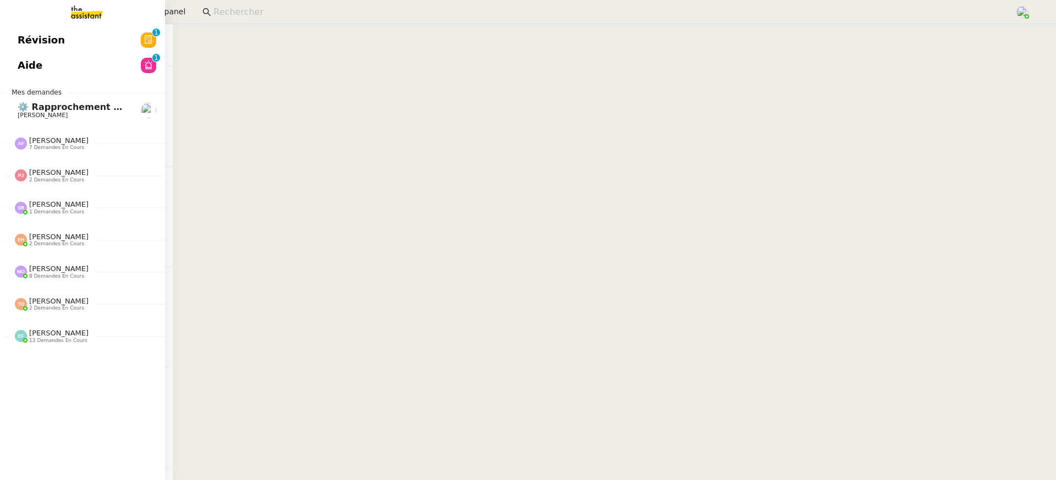
click at [14, 45] on link "Révision 0 1 2 3 4 5 6 7 8 9" at bounding box center [82, 40] width 165 height 25
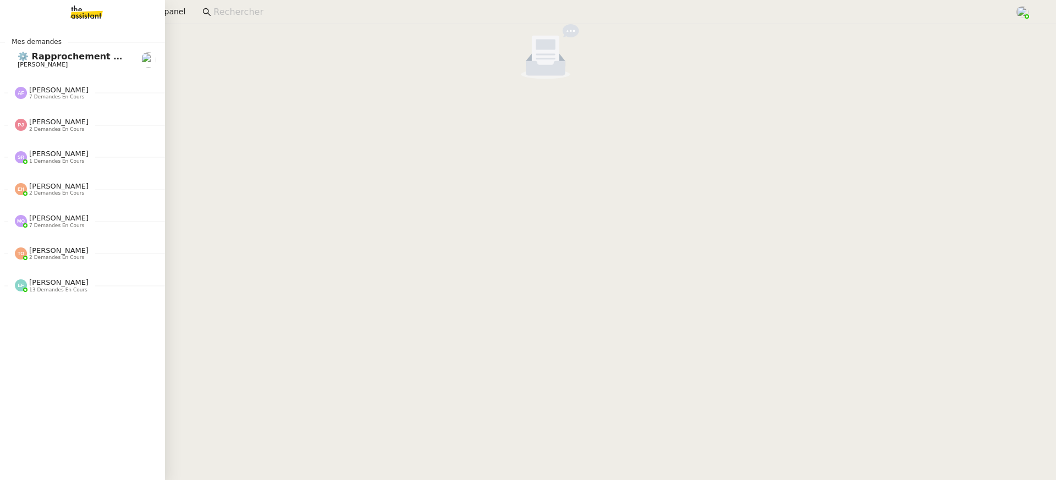
click at [164, 10] on link at bounding box center [82, 12] width 165 height 24
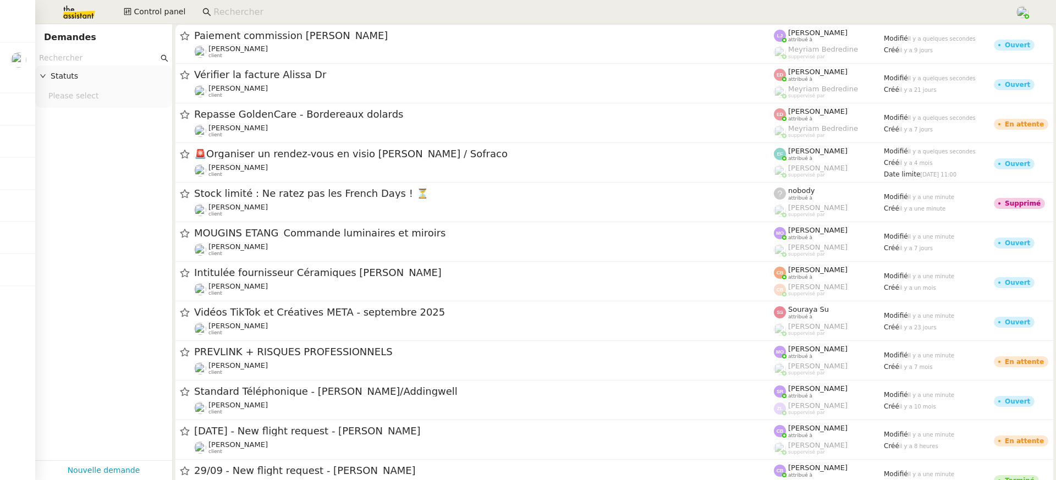
click at [148, 25] on nz-page-header "Demandes" at bounding box center [103, 37] width 137 height 26
click at [151, 4] on button "Control panel" at bounding box center [154, 11] width 75 height 15
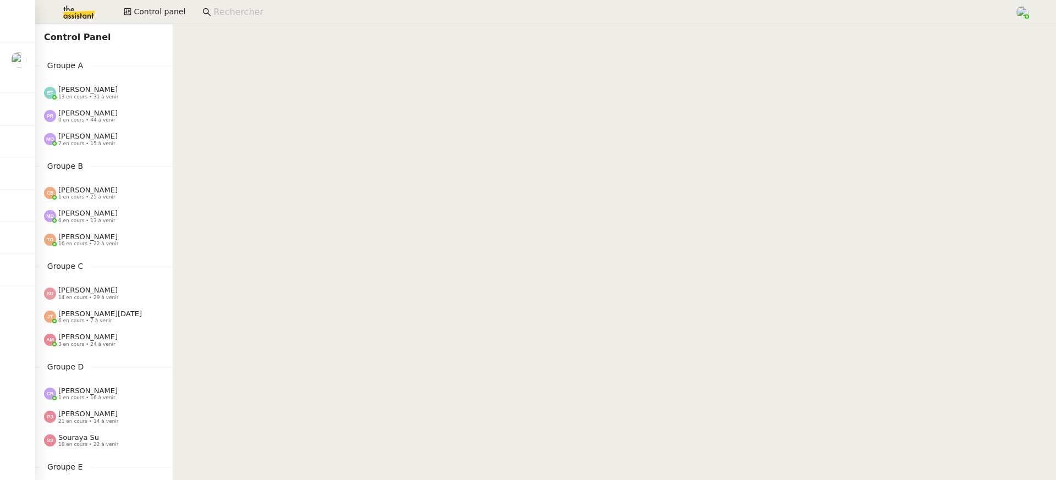
click at [109, 155] on div "Control Panel Groupe A Emelyne Foussier 13 en cours • 31 à venir Pauline Ribas …" at bounding box center [104, 252] width 138 height 456
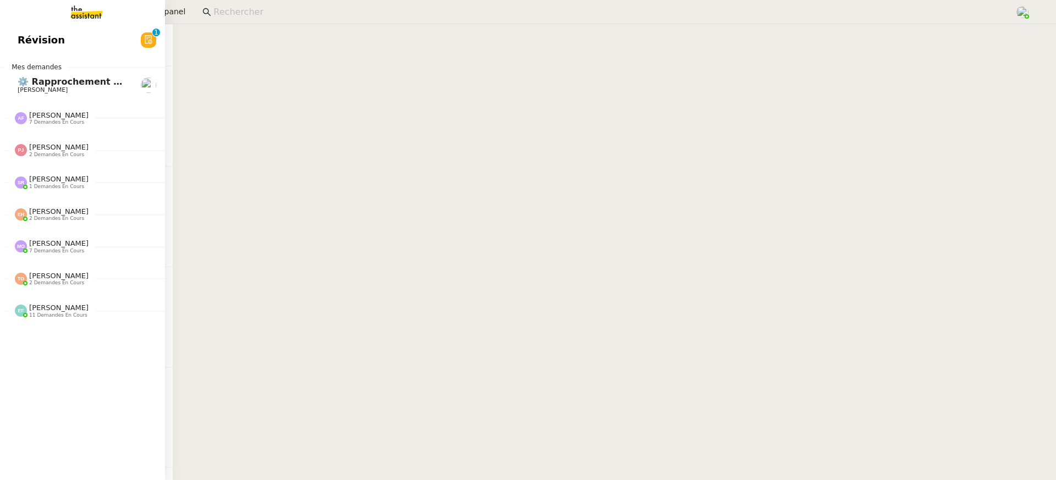
click at [19, 35] on span "Révision" at bounding box center [41, 40] width 47 height 17
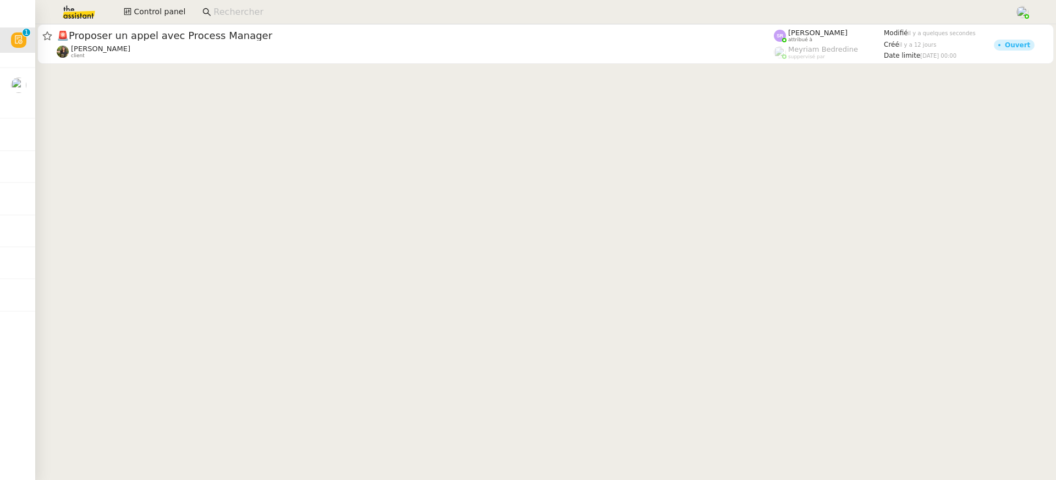
click at [404, 53] on div "Enora Conan client" at bounding box center [416, 52] width 718 height 14
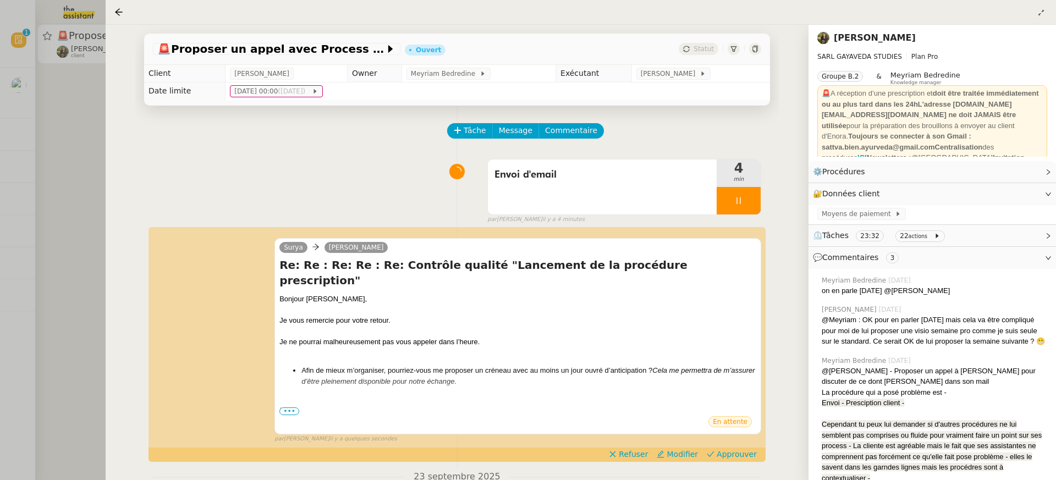
click at [57, 171] on div at bounding box center [528, 240] width 1056 height 480
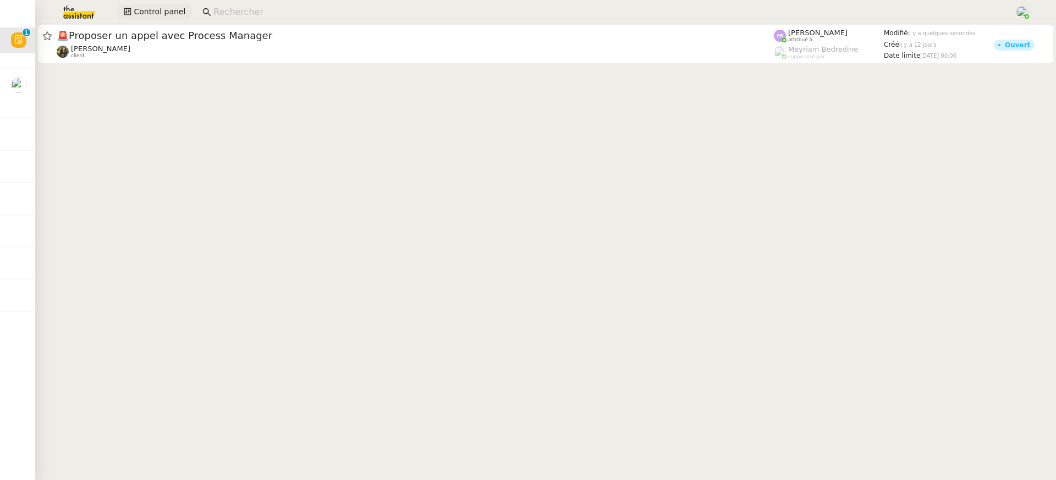
click at [125, 14] on icon at bounding box center [128, 12] width 8 height 8
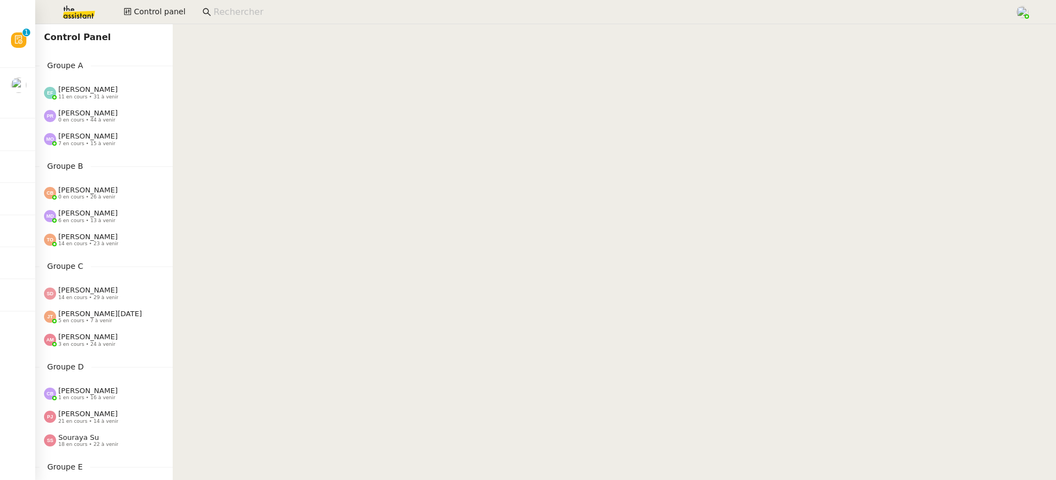
click at [116, 135] on div "Marie Orsoni 7 en cours • 15 à venir" at bounding box center [108, 139] width 129 height 14
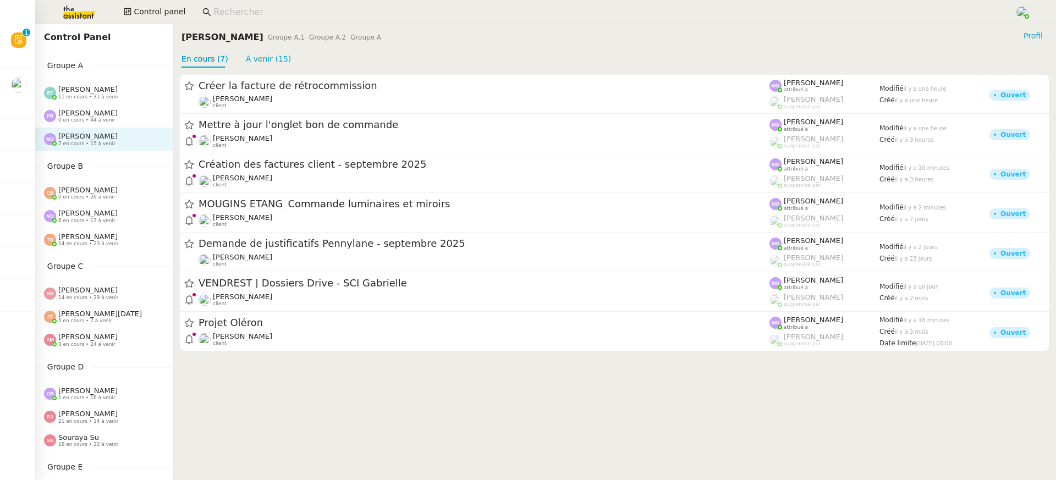
click at [90, 114] on span "[PERSON_NAME]" at bounding box center [87, 113] width 59 height 8
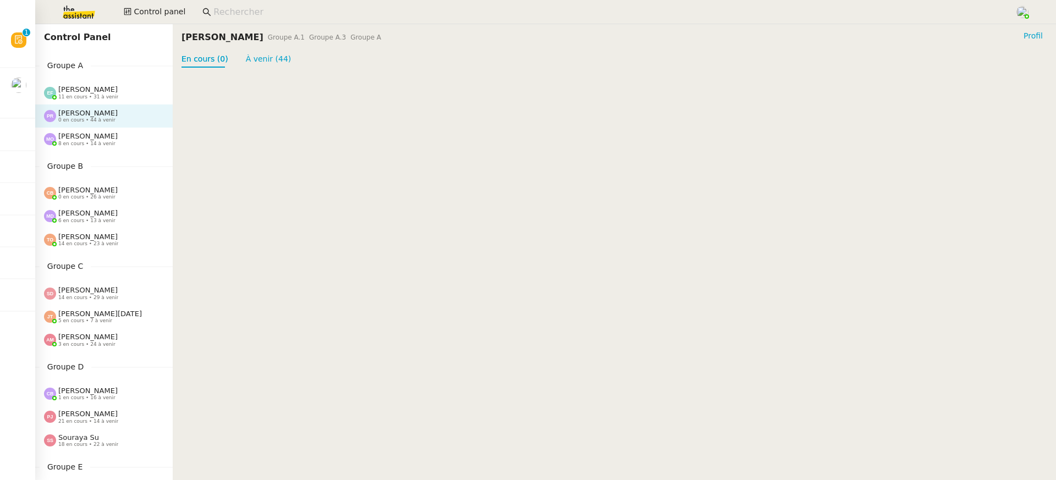
click at [91, 88] on span "[PERSON_NAME]" at bounding box center [87, 89] width 59 height 8
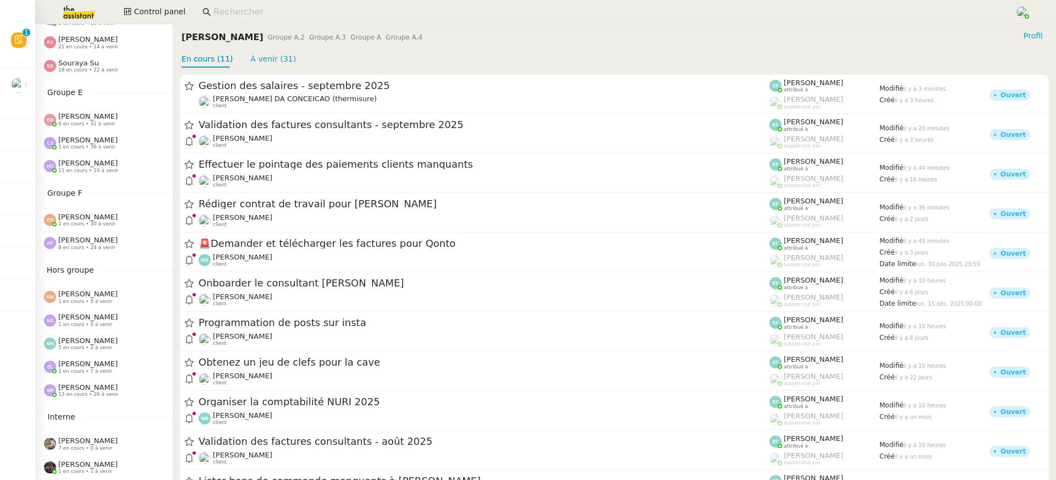
scroll to position [420, 0]
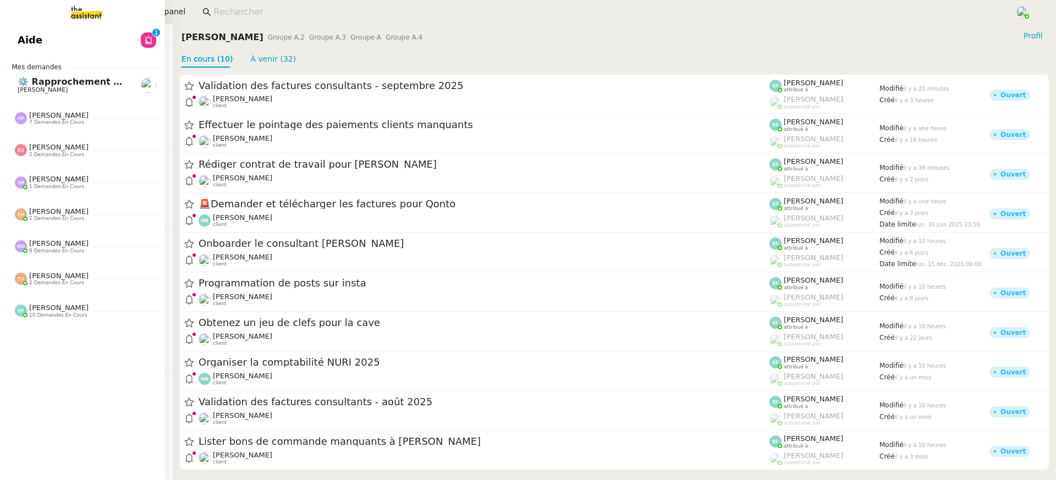
click at [18, 42] on span "Aide" at bounding box center [30, 40] width 25 height 17
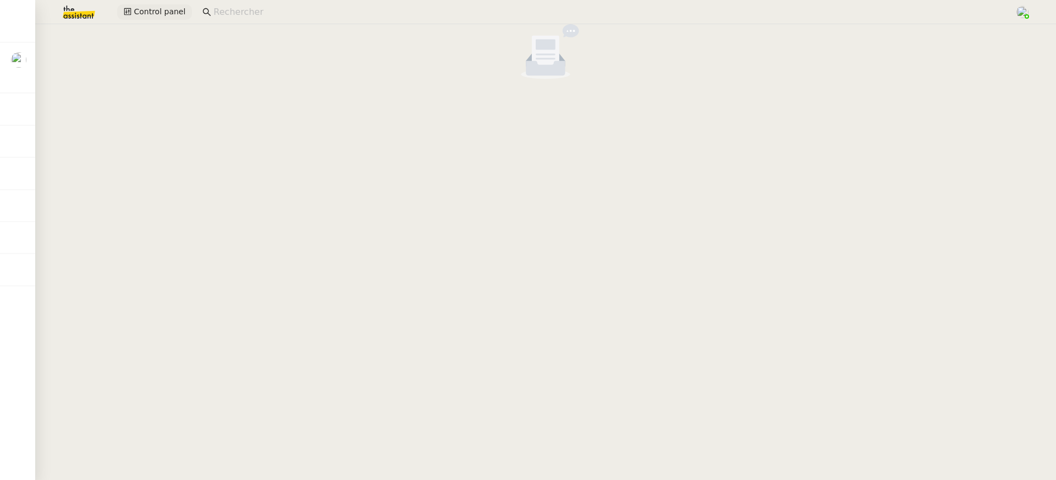
click at [167, 12] on span "Control panel" at bounding box center [160, 12] width 52 height 13
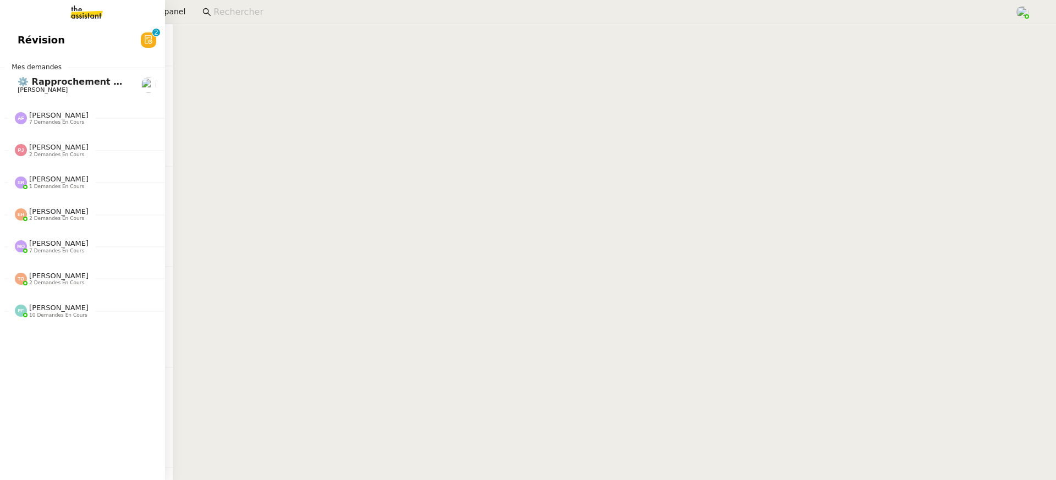
click at [24, 37] on span "Révision" at bounding box center [41, 40] width 47 height 17
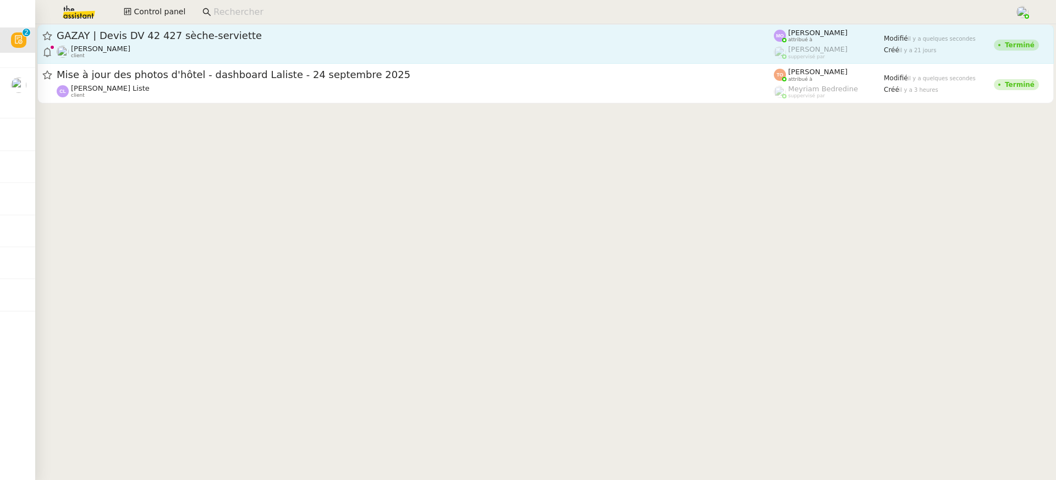
click at [550, 40] on div "GAZAY | Devis DV 42 427 sèche-serviette" at bounding box center [416, 35] width 718 height 13
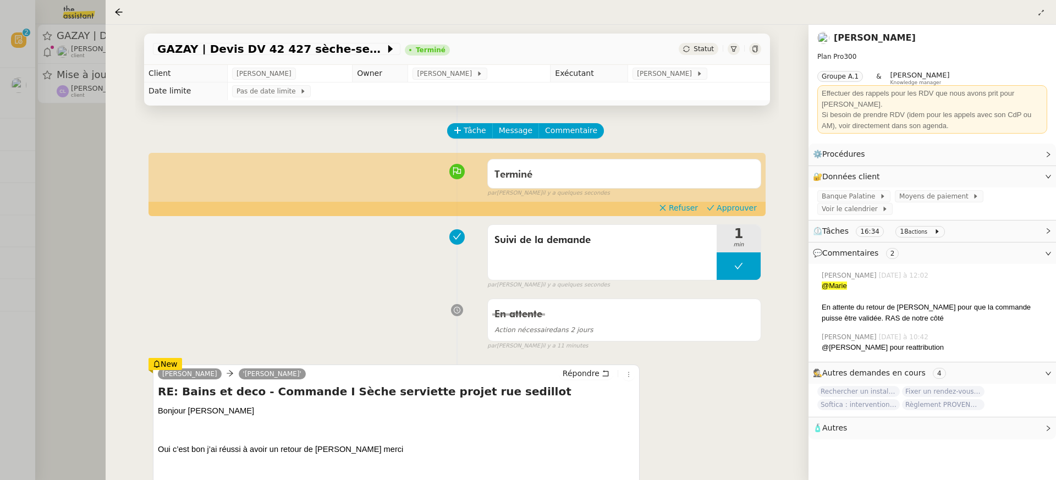
click at [738, 195] on div "par Marie O. il y a quelques secondes" at bounding box center [625, 193] width 274 height 9
click at [741, 205] on span "Approuver" at bounding box center [737, 207] width 40 height 11
click at [102, 72] on div at bounding box center [528, 240] width 1056 height 480
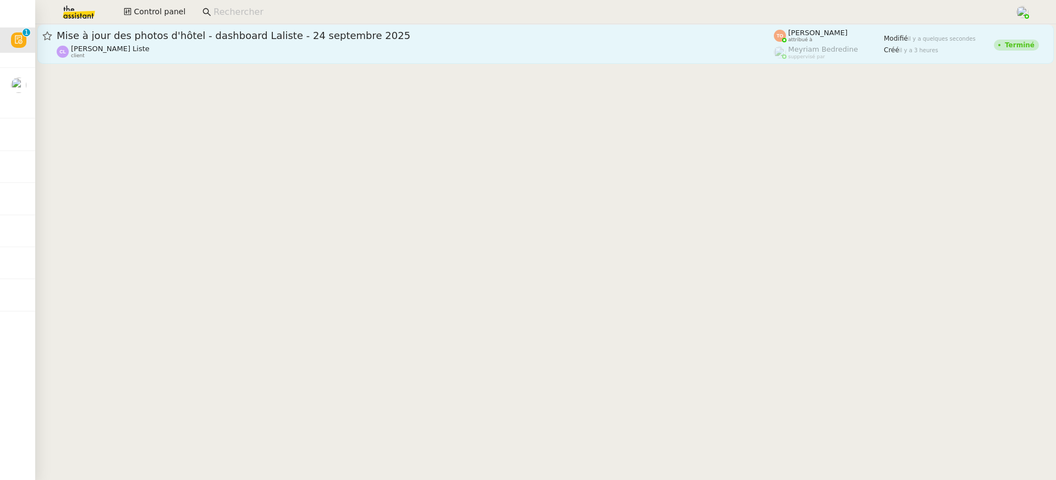
click at [215, 56] on div "Charles La Liste client" at bounding box center [416, 52] width 718 height 14
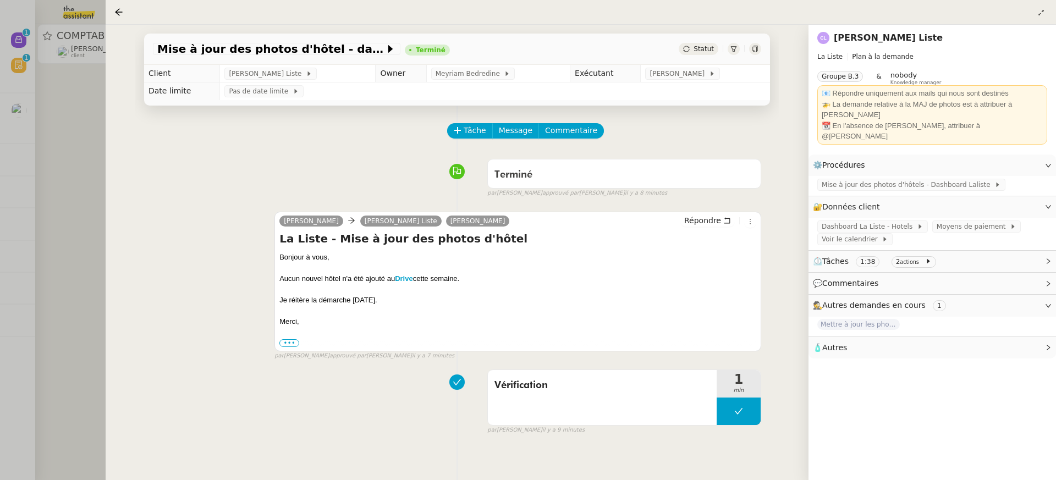
click at [59, 72] on div at bounding box center [528, 240] width 1056 height 480
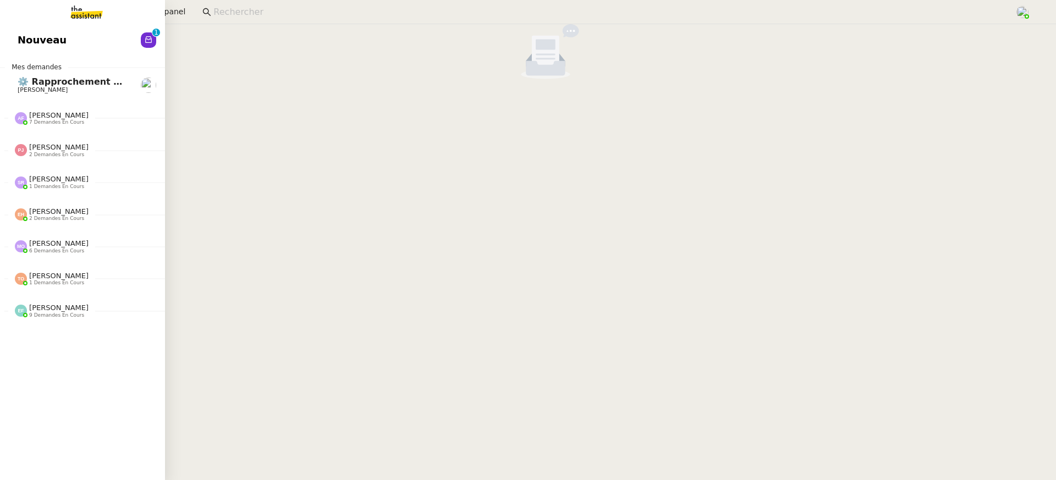
click at [13, 29] on link "Nouveau 0 1 2 3 4 5 6 7 8 9" at bounding box center [82, 40] width 165 height 25
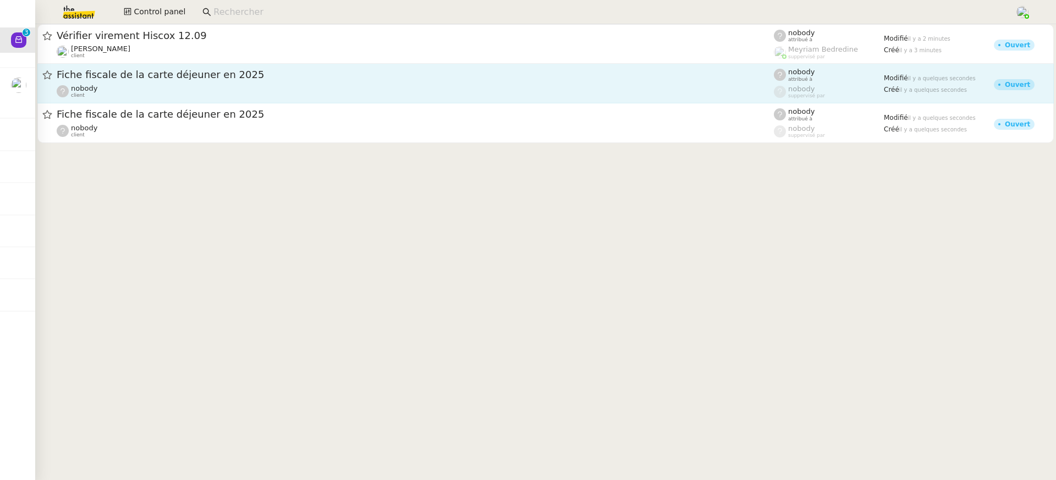
click at [569, 76] on span "Fiche fiscale de la carte déjeuner en 2025" at bounding box center [416, 75] width 718 height 10
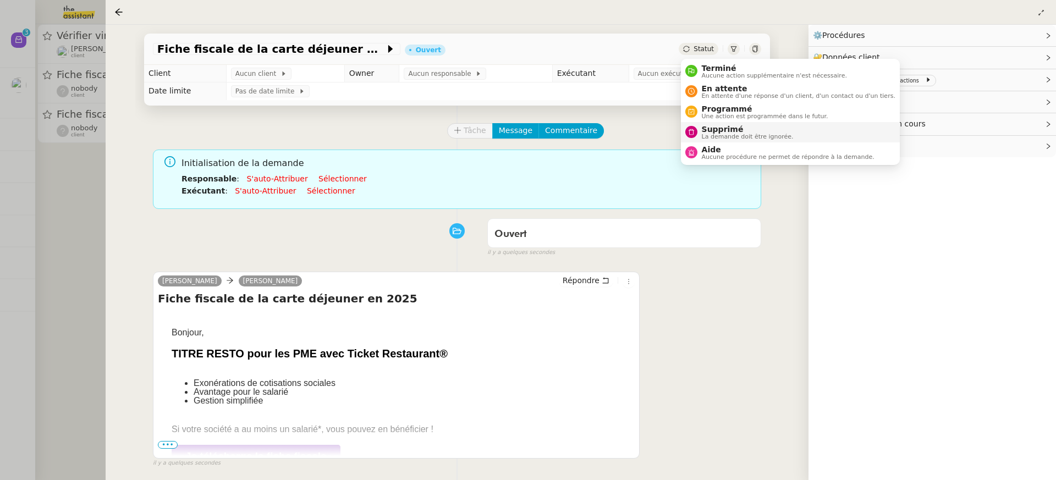
click at [720, 141] on li "Supprimé La demande doit être ignorée." at bounding box center [790, 132] width 219 height 20
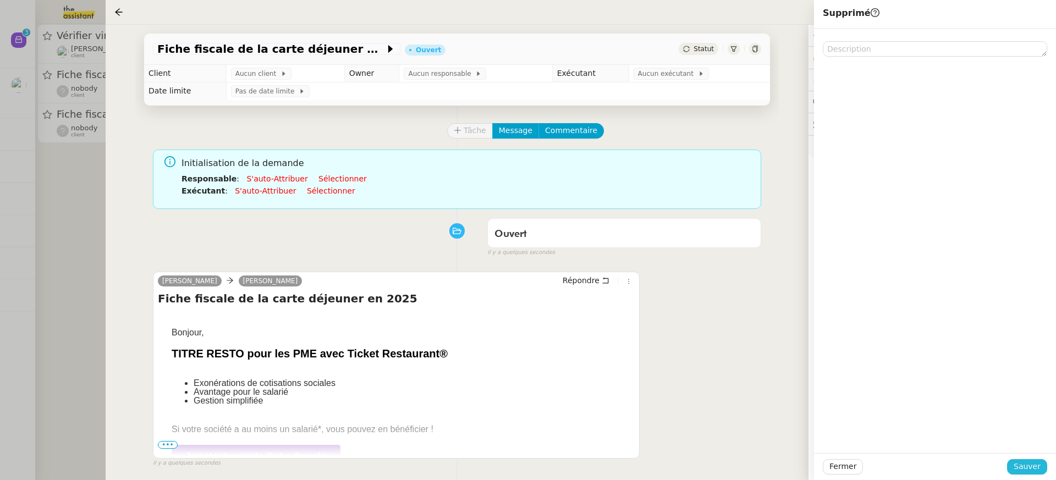
click at [1020, 469] on span "Sauver" at bounding box center [1027, 467] width 27 height 13
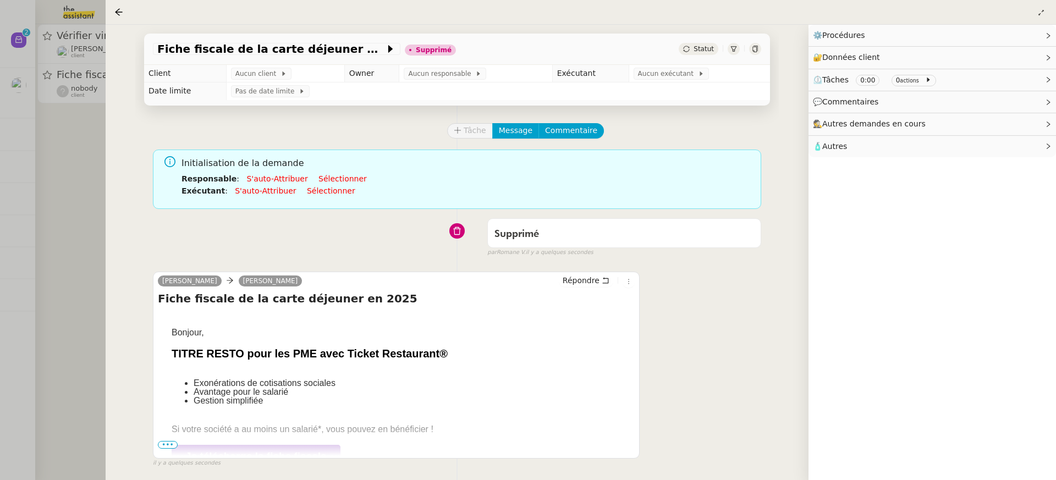
click at [69, 144] on div at bounding box center [528, 240] width 1056 height 480
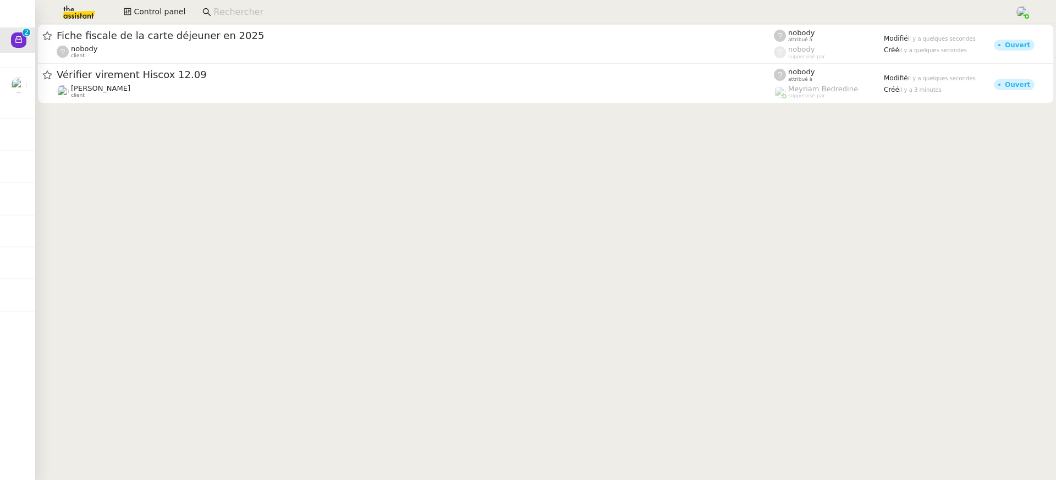
click at [139, 21] on div "Control panel" at bounding box center [528, 12] width 1001 height 24
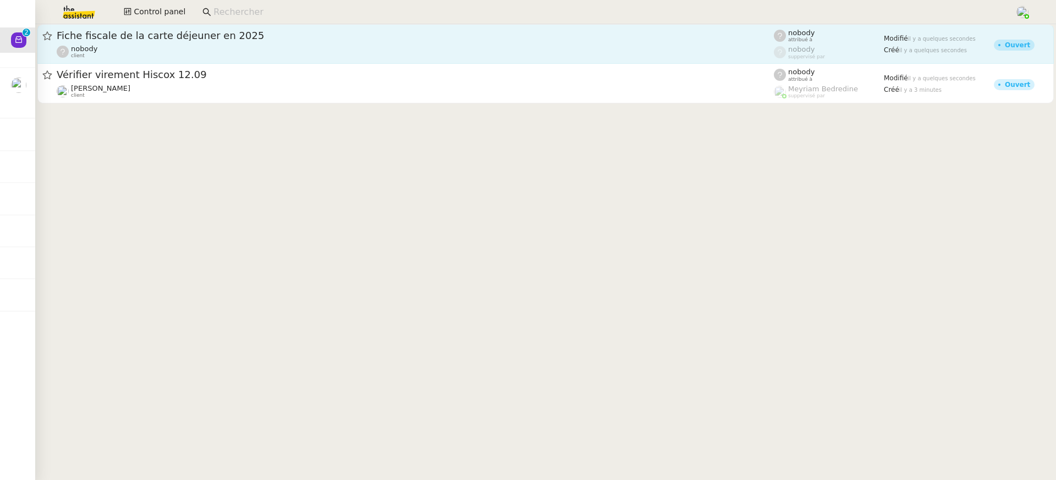
click at [148, 32] on span "Fiche fiscale de la carte déjeuner en 2025" at bounding box center [416, 36] width 718 height 10
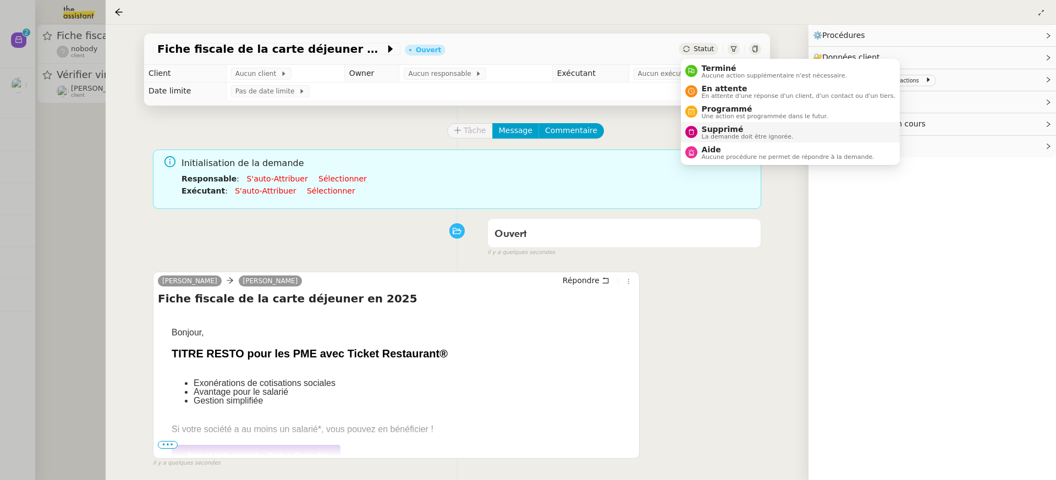
click at [736, 135] on span "La demande doit être ignorée." at bounding box center [748, 137] width 92 height 6
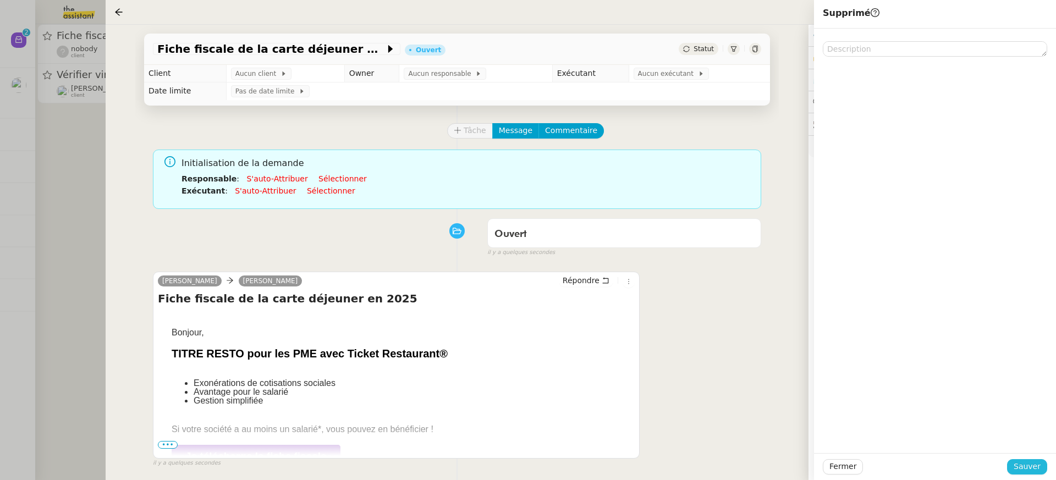
click at [1027, 460] on button "Sauver" at bounding box center [1028, 466] width 40 height 15
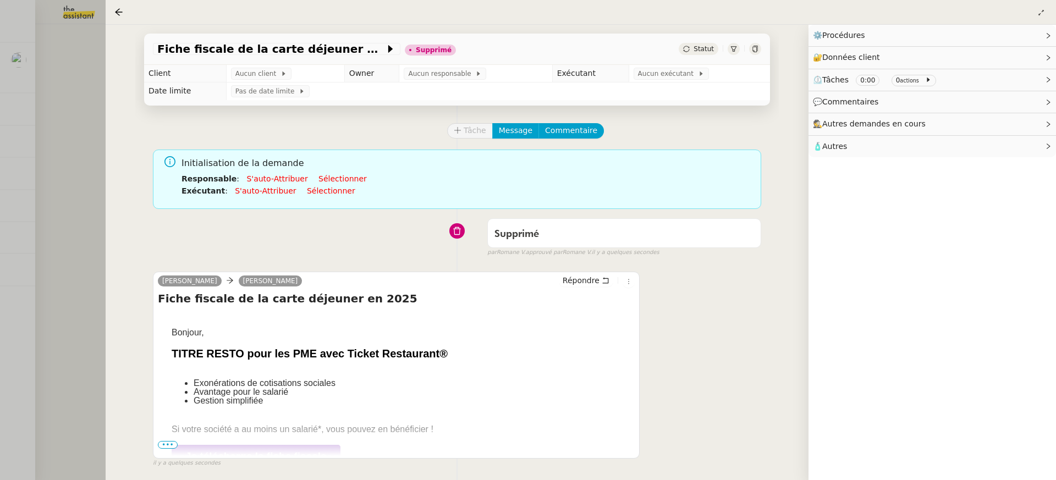
click at [85, 144] on div at bounding box center [528, 240] width 1056 height 480
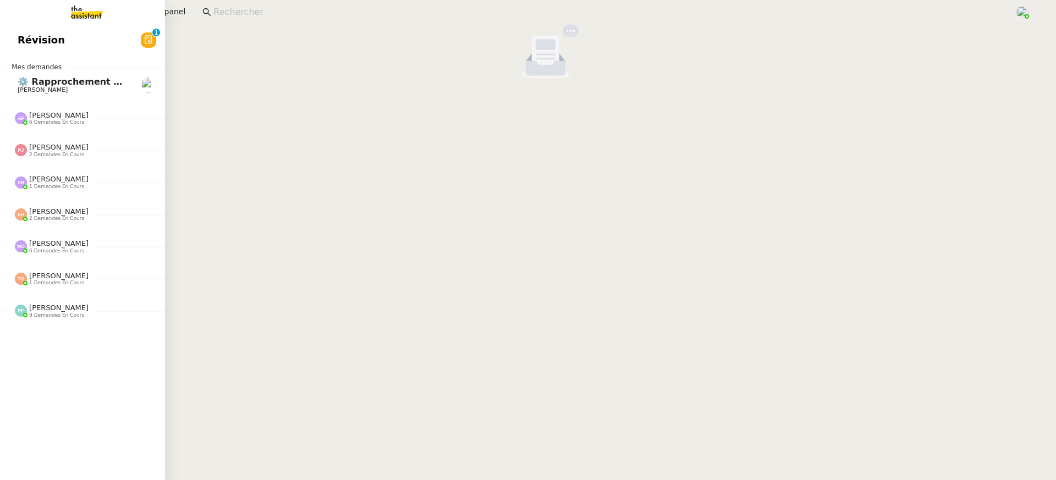
click at [6, 42] on link "Révision 0 1 2 3 4 5 6 7 8 9" at bounding box center [82, 40] width 165 height 25
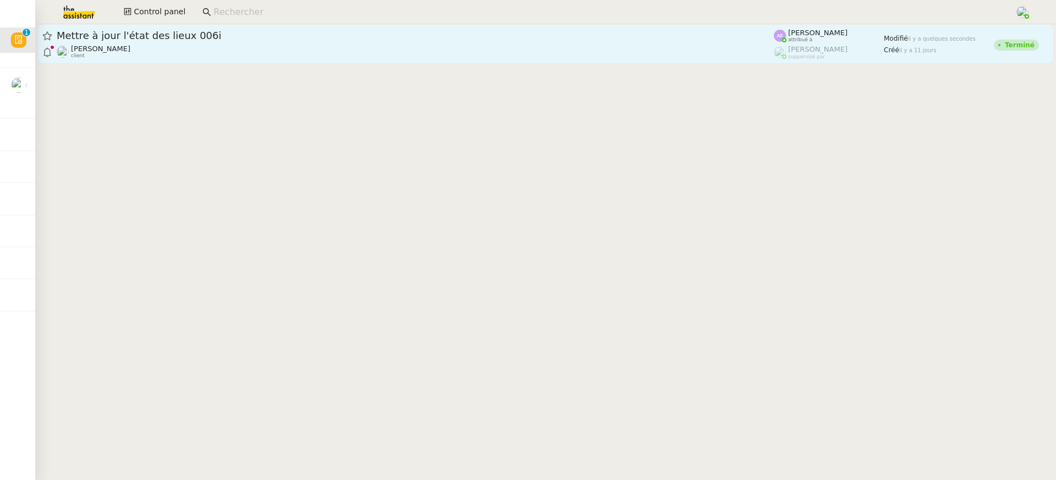
click at [446, 60] on link "Mettre à jour l'état des lieux 006i Pascal PIQUIONNE client Anna Florent attrib…" at bounding box center [545, 44] width 1017 height 40
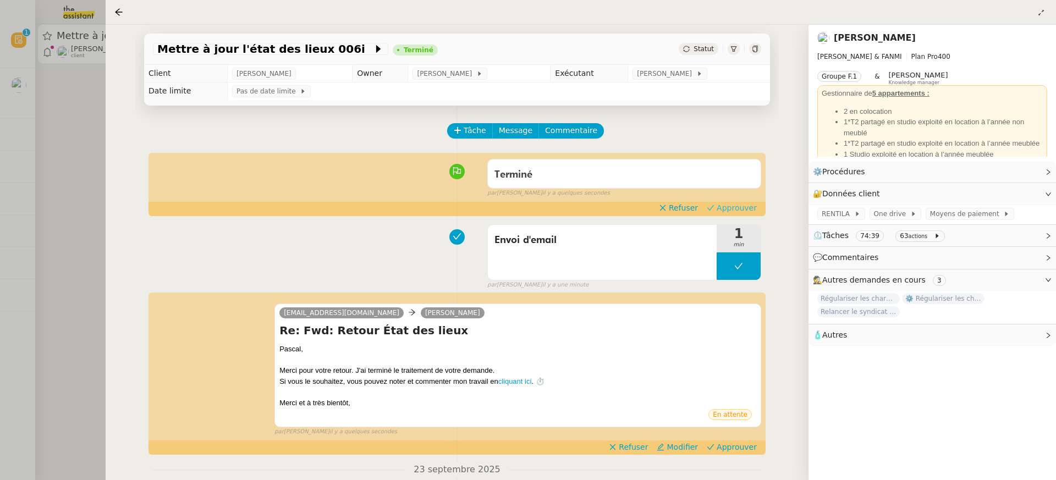
click at [727, 204] on span "Approuver" at bounding box center [737, 207] width 40 height 11
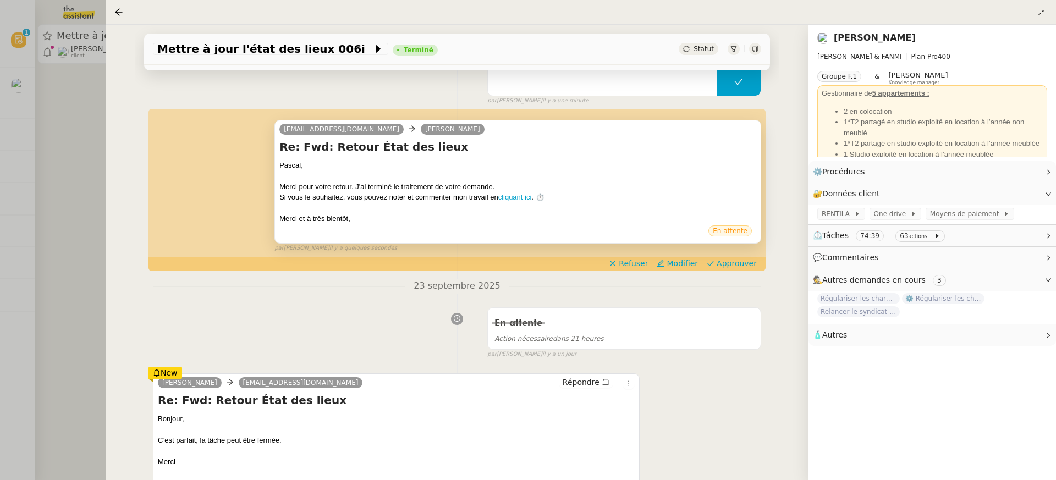
scroll to position [154, 0]
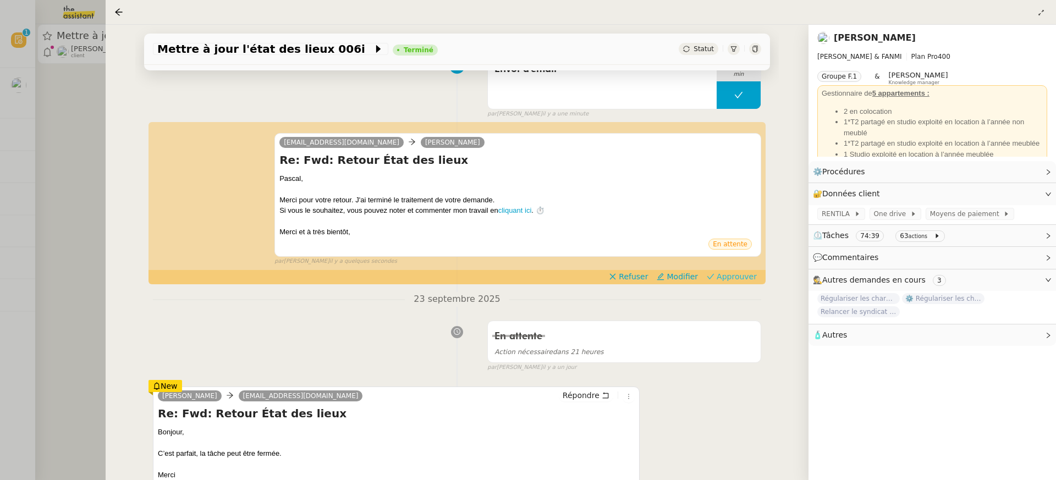
click at [723, 276] on span "Approuver" at bounding box center [737, 276] width 40 height 11
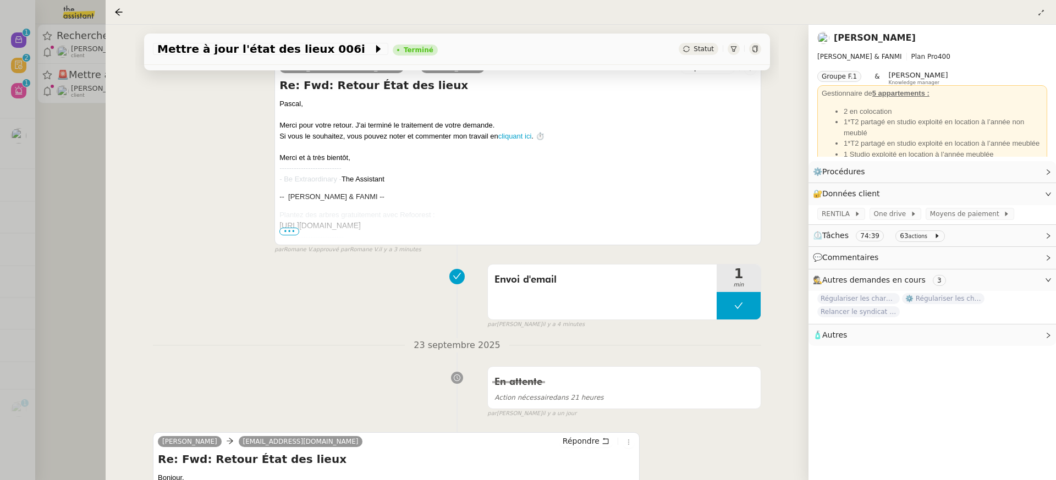
click at [78, 59] on div at bounding box center [528, 240] width 1056 height 480
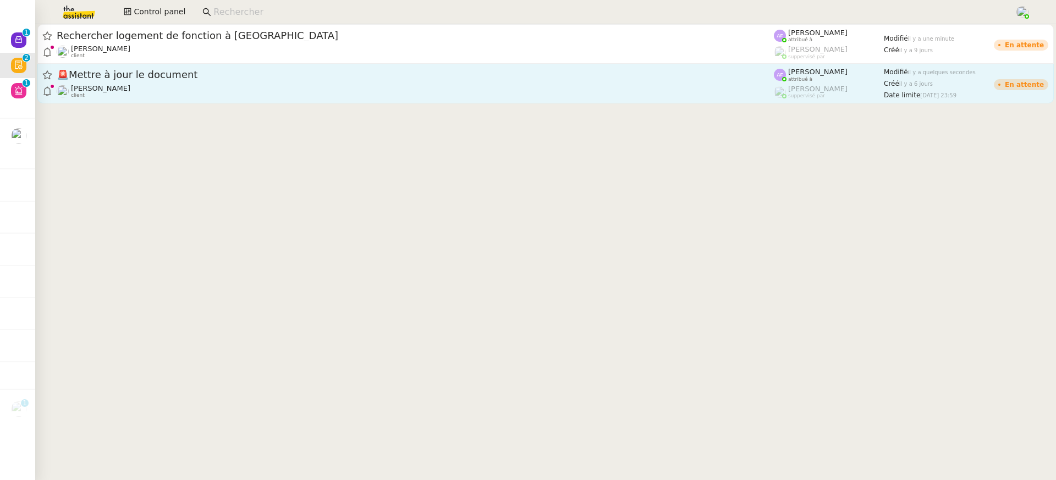
click at [151, 90] on div "Eliott Hosansky client" at bounding box center [416, 91] width 718 height 14
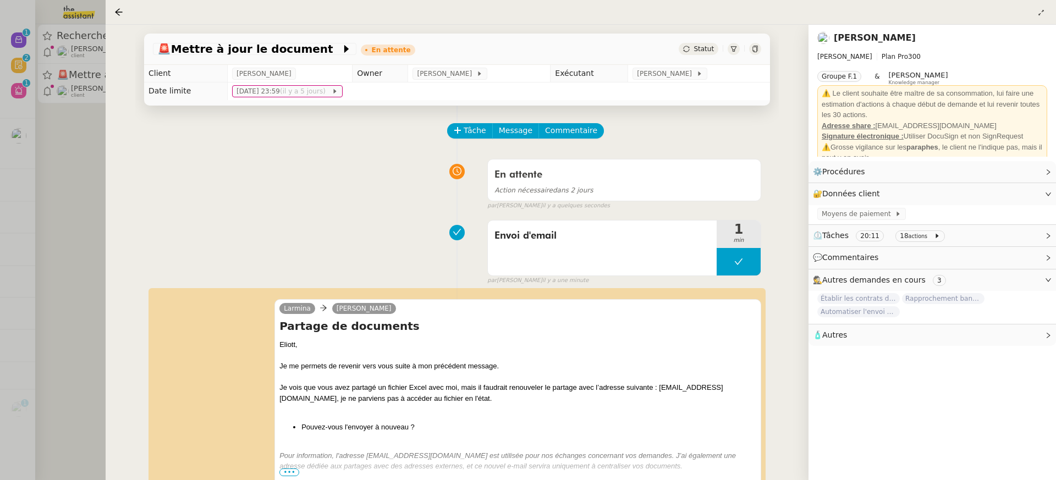
scroll to position [149, 0]
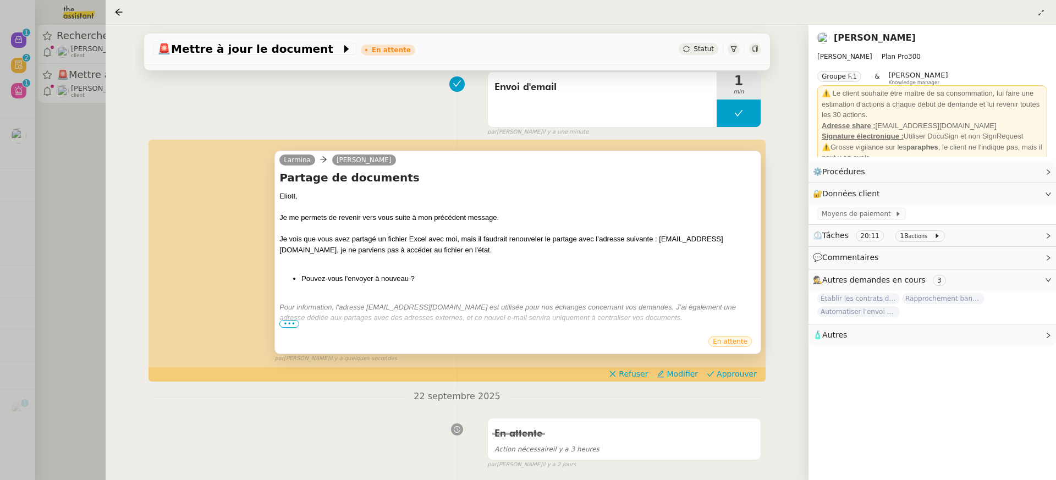
click at [287, 322] on span "•••" at bounding box center [290, 324] width 20 height 8
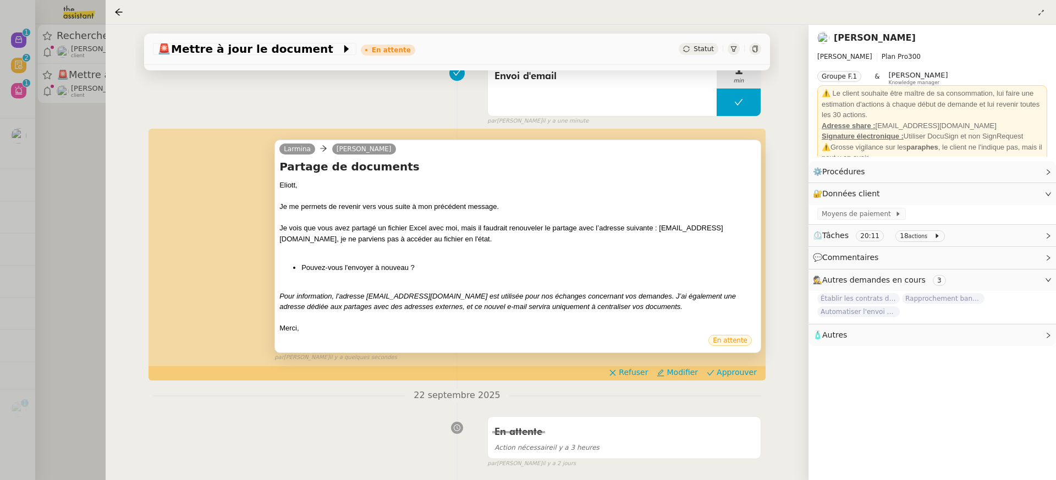
scroll to position [157, 0]
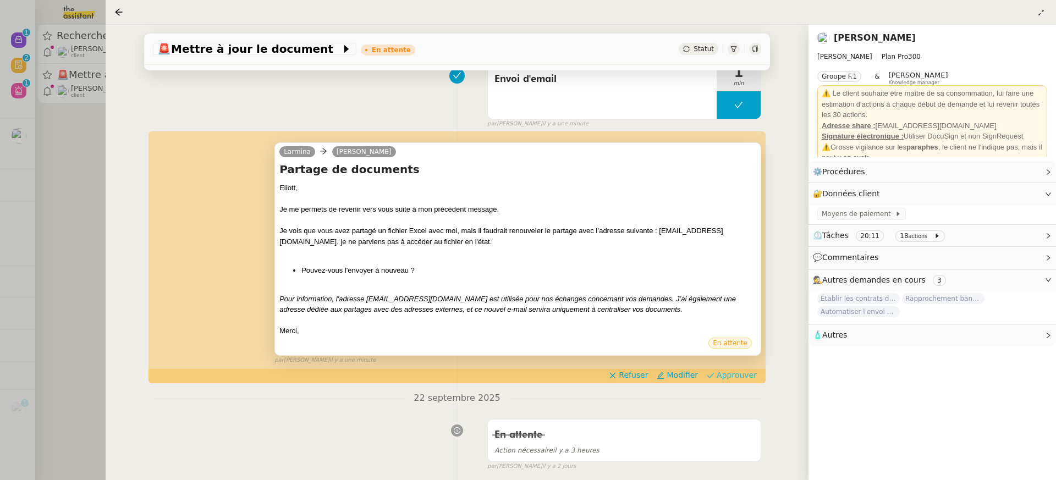
click at [745, 378] on span "Approuver" at bounding box center [737, 375] width 40 height 11
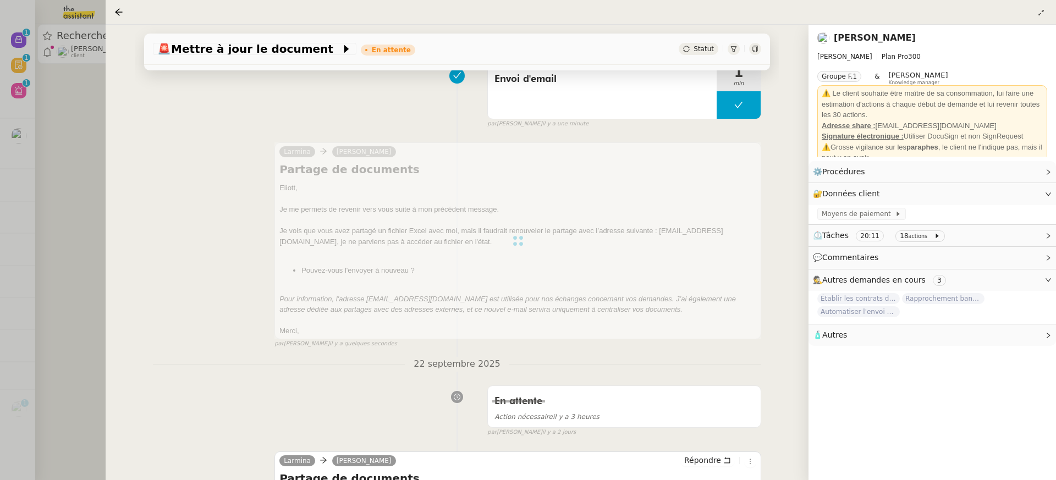
click at [96, 139] on div at bounding box center [528, 240] width 1056 height 480
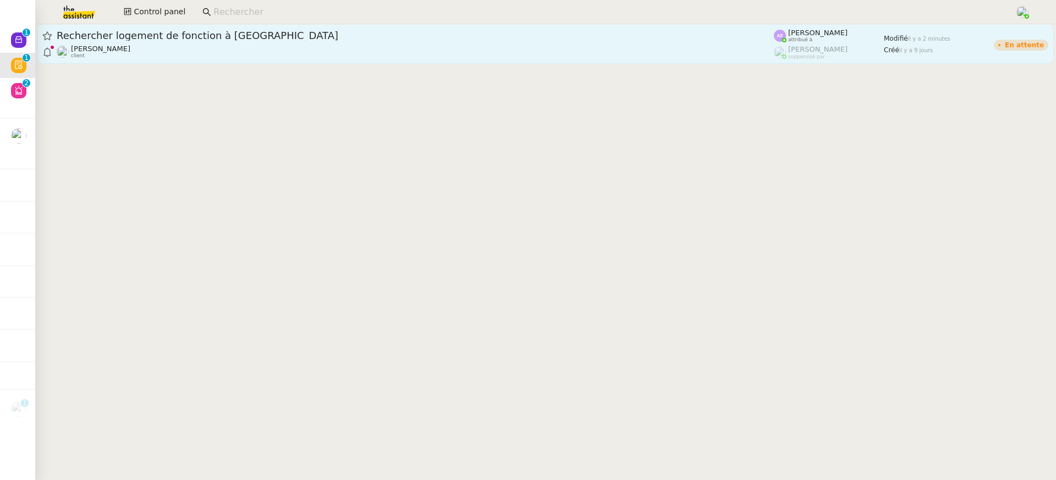
click at [121, 50] on div "Jerome Proust client" at bounding box center [416, 52] width 718 height 14
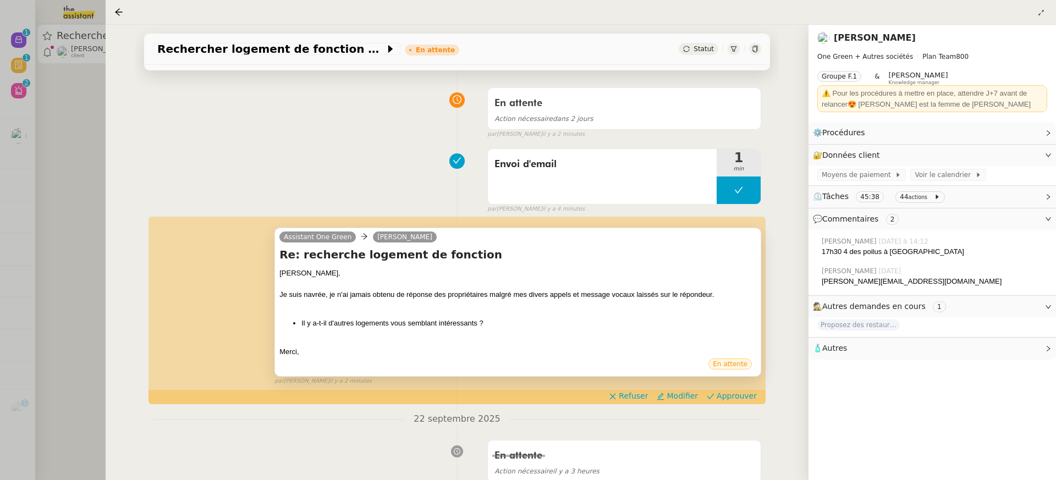
scroll to position [88, 0]
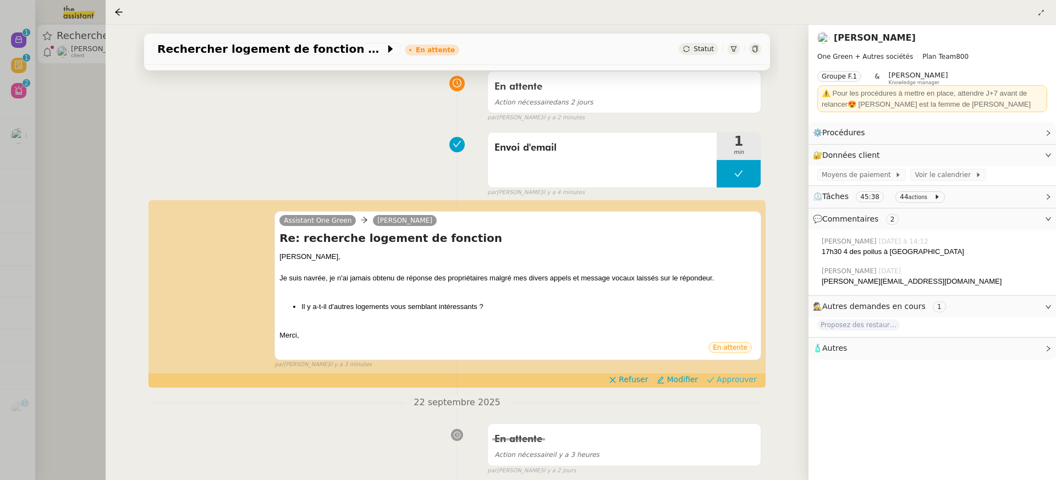
click at [732, 376] on span "Approuver" at bounding box center [737, 379] width 40 height 11
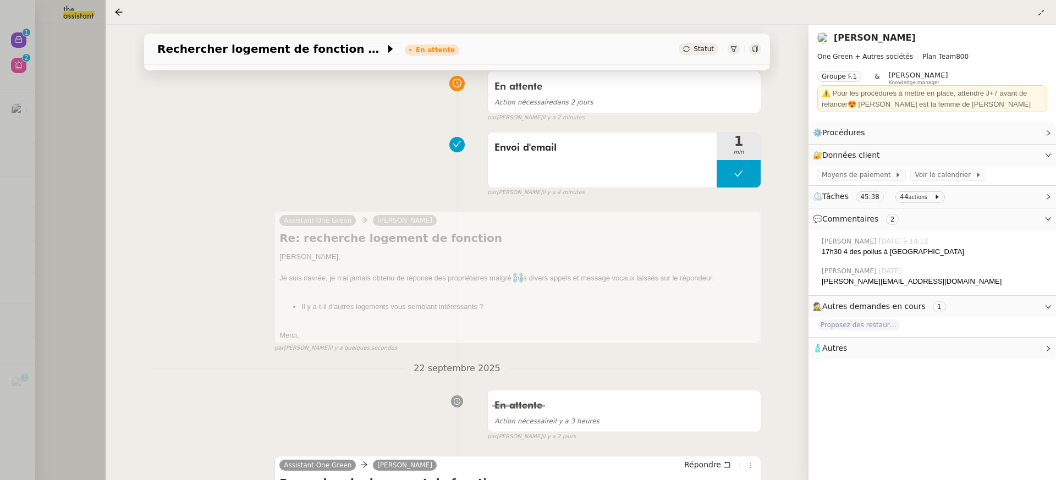
click at [47, 29] on div at bounding box center [528, 240] width 1056 height 480
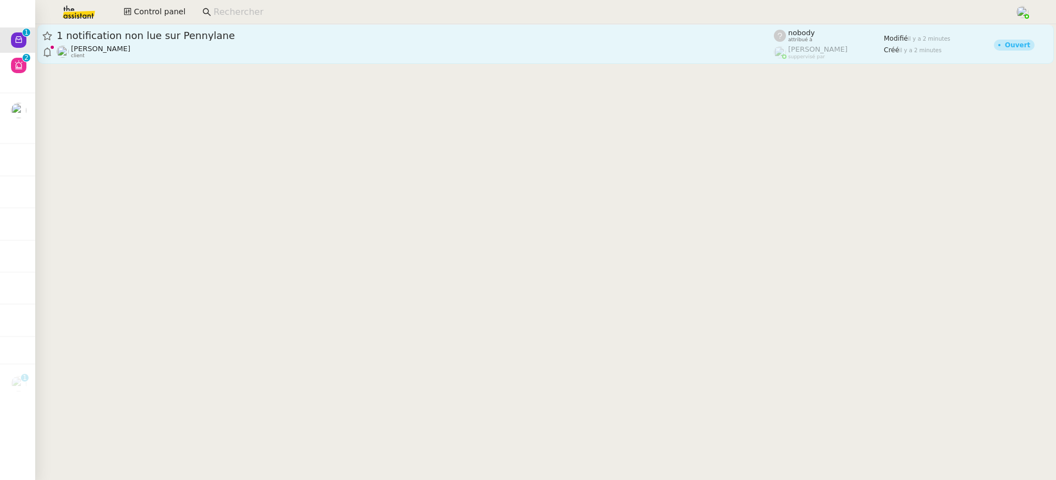
click at [503, 55] on div "Gabrielle Tavernier client" at bounding box center [416, 52] width 718 height 14
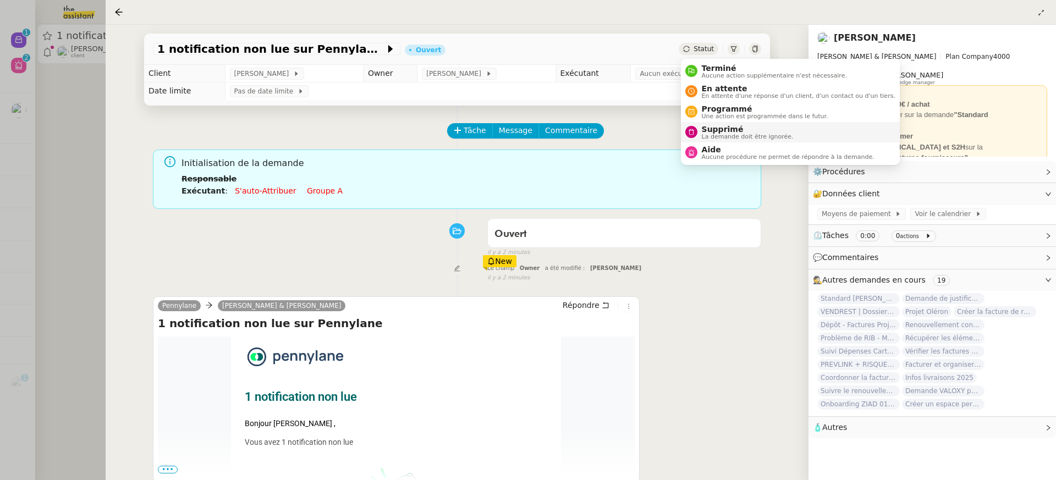
click at [727, 130] on span "Supprimé" at bounding box center [748, 129] width 92 height 9
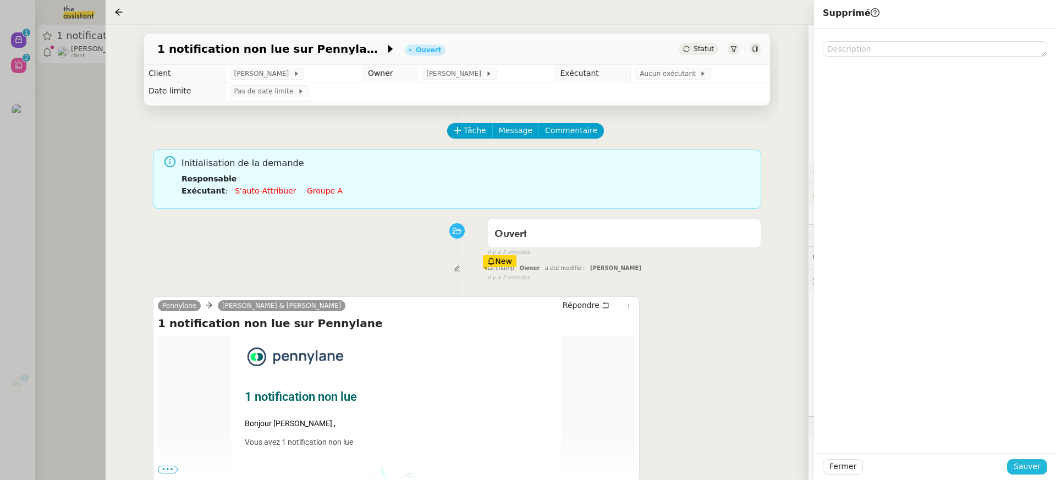
click at [1039, 464] on span "Sauver" at bounding box center [1027, 467] width 27 height 13
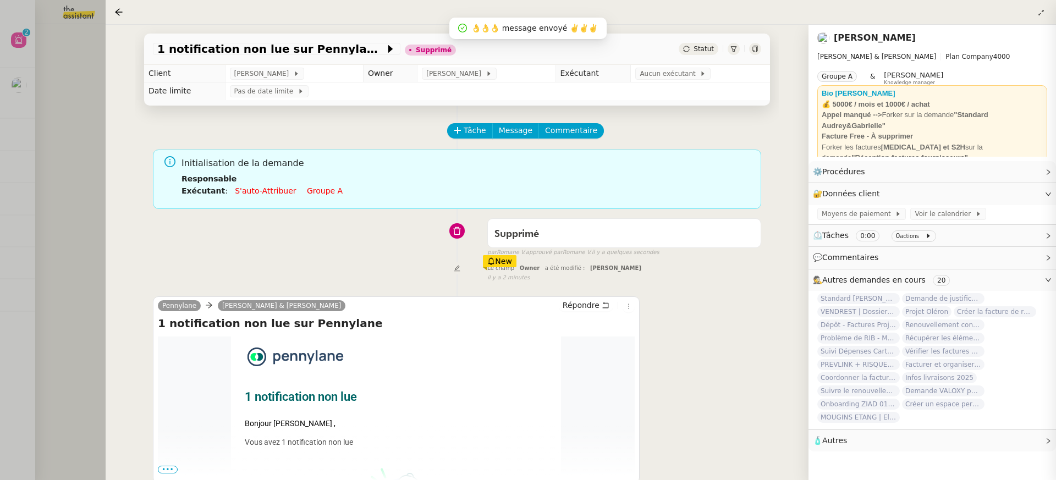
click at [110, 50] on div "1 notification non lue sur Pennylane Supprimé Statut Client Gabrielle Tavernier…" at bounding box center [457, 253] width 703 height 456
click at [80, 48] on div at bounding box center [528, 240] width 1056 height 480
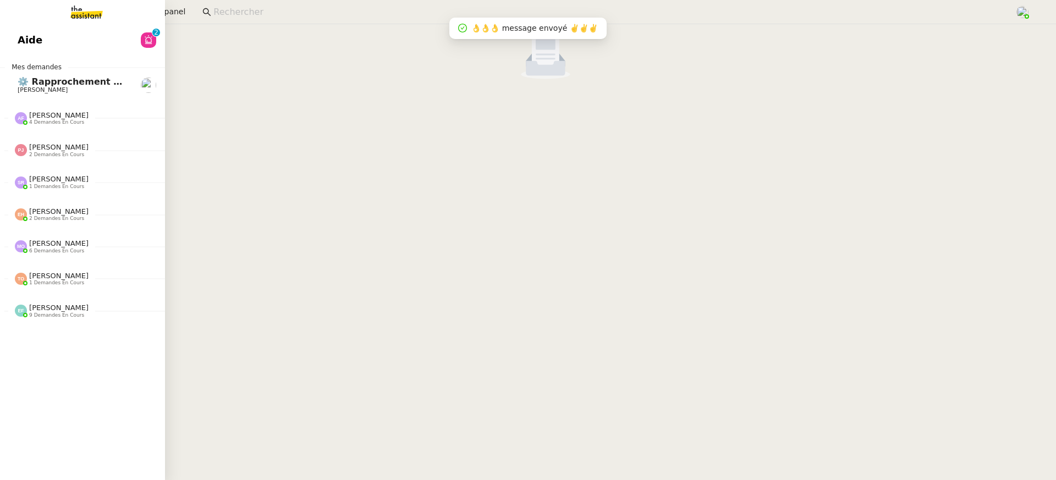
click at [16, 47] on link "Aide 0 1 2 3 4 5 6 7 8 9" at bounding box center [82, 40] width 165 height 25
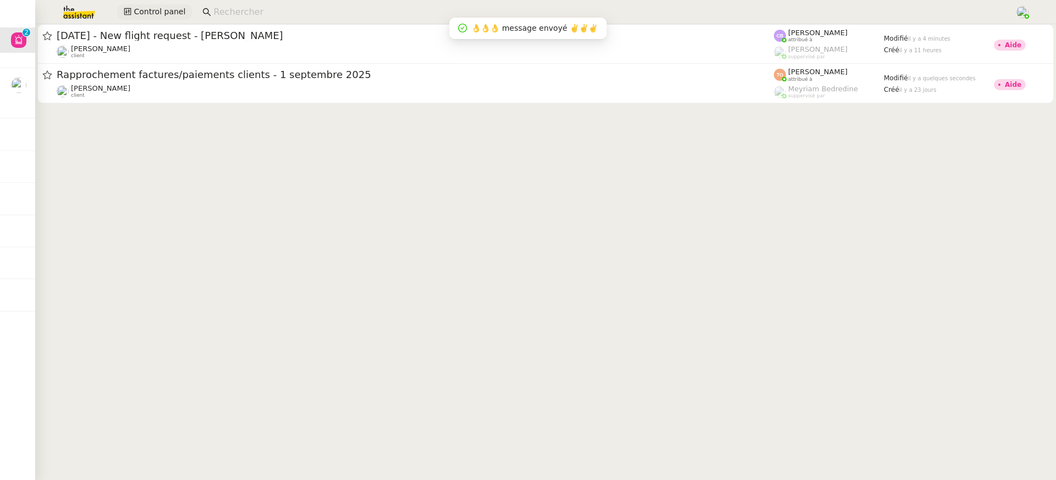
click at [158, 14] on span "Control panel" at bounding box center [160, 12] width 52 height 13
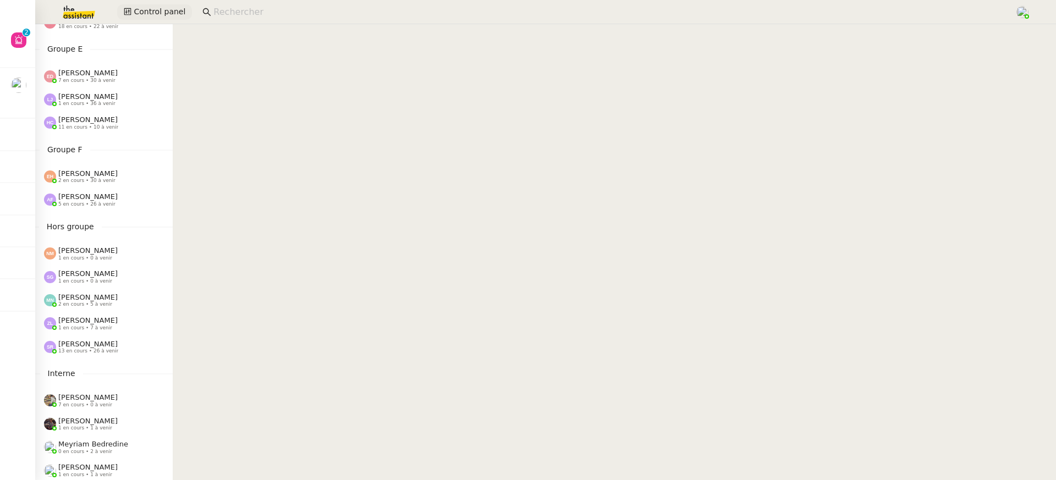
scroll to position [420, 0]
click at [105, 178] on span "2 en cours • 30 à venir" at bounding box center [86, 179] width 57 height 6
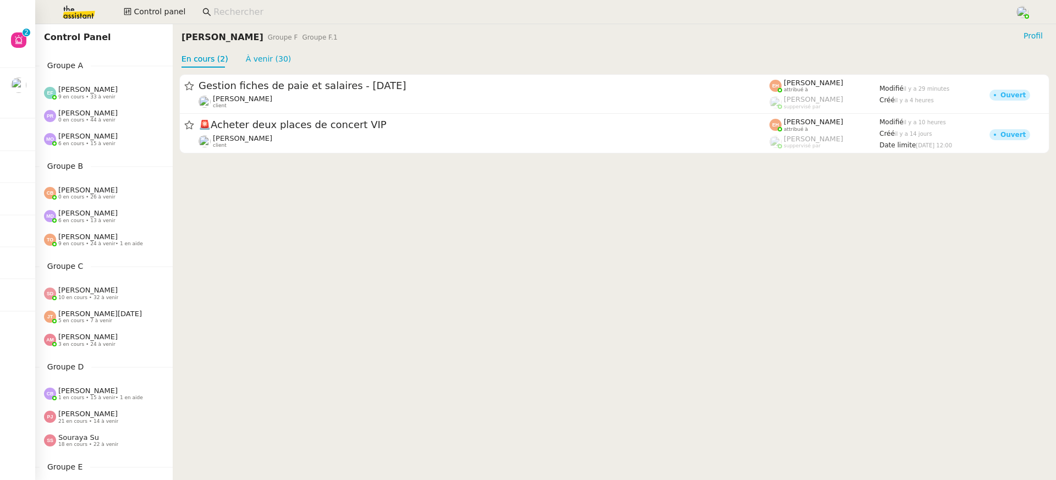
click at [92, 96] on span "9 en cours • 33 à venir" at bounding box center [86, 97] width 57 height 6
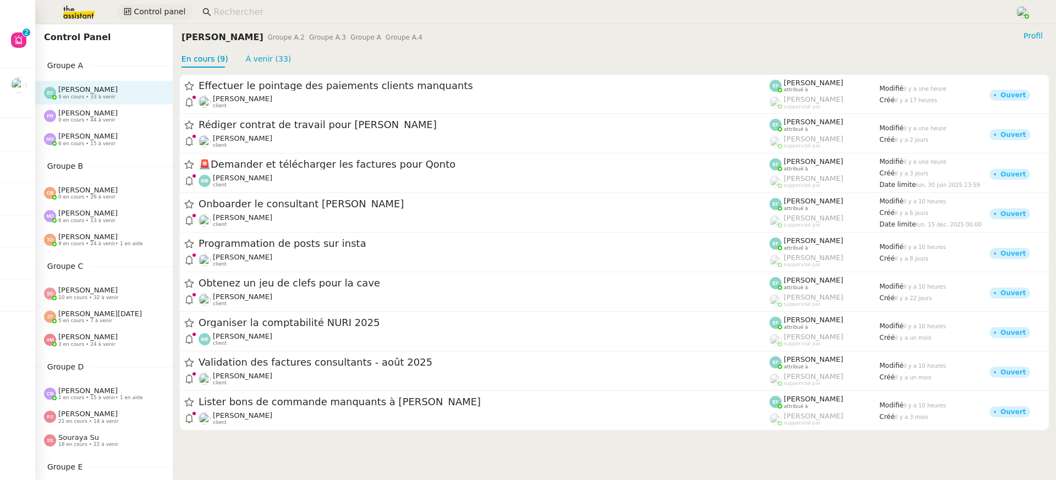
click at [127, 15] on icon at bounding box center [127, 11] width 7 height 7
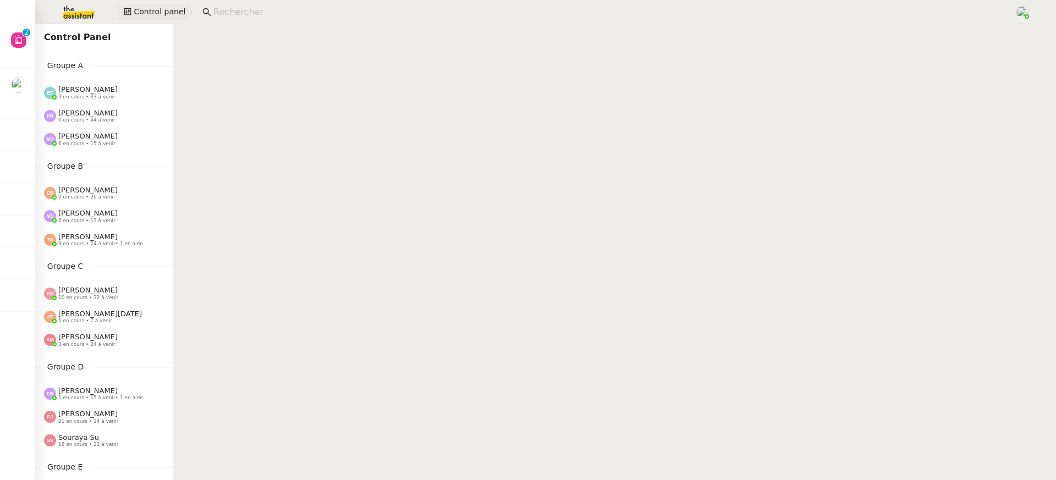
scroll to position [420, 0]
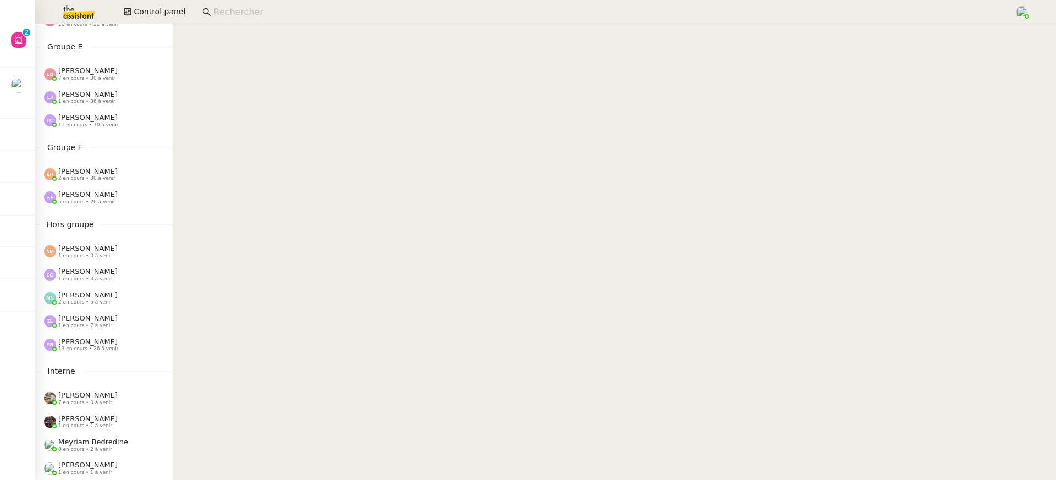
click at [95, 396] on span "[PERSON_NAME]" at bounding box center [87, 395] width 59 height 8
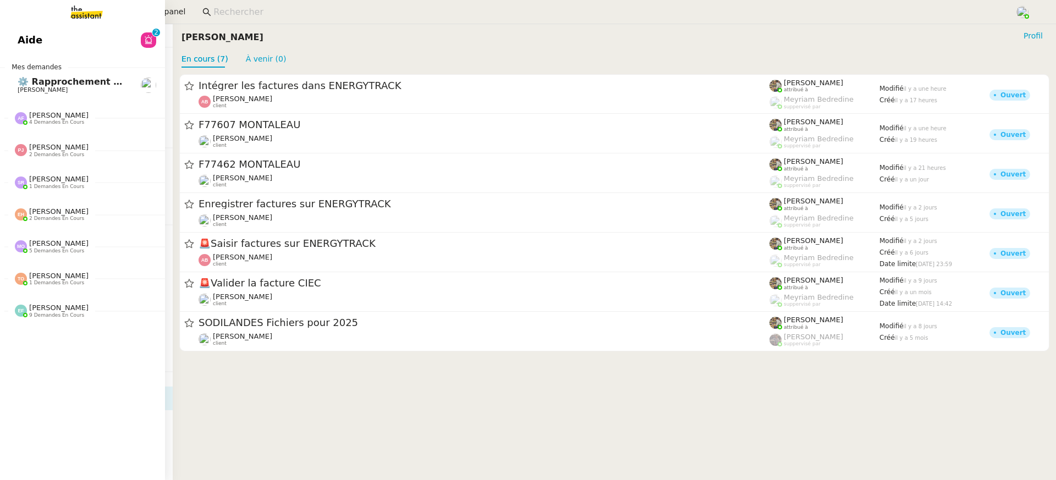
click at [26, 61] on div "Aide 0 1 2 3 4 5 6 7 8 9 Mes demandes ⚙️ Rapprochement bancaire Raphael Tougero…" at bounding box center [82, 252] width 165 height 456
click at [40, 41] on link "Aide 0 1 2 3 4 5 6 7 8 9" at bounding box center [82, 40] width 165 height 25
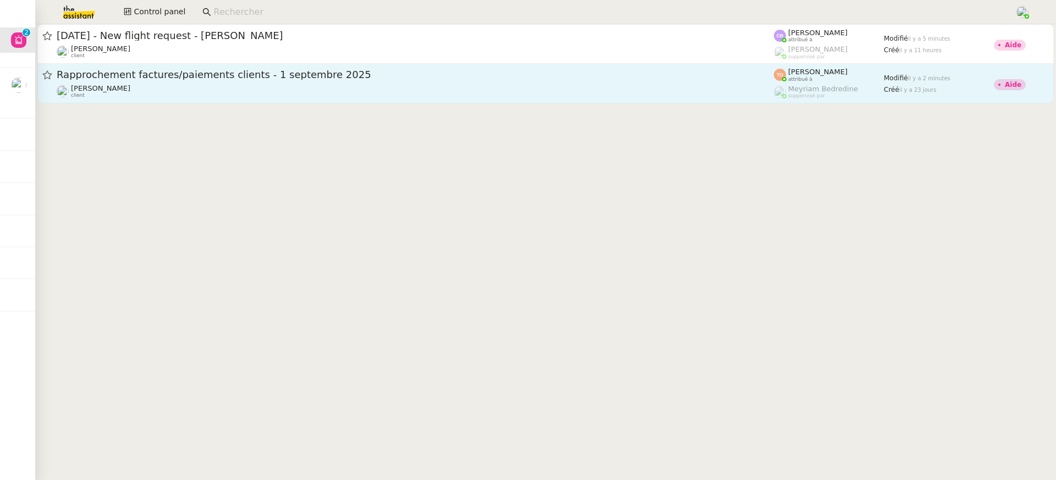
click at [189, 90] on div "Julien Decroix client" at bounding box center [416, 91] width 718 height 14
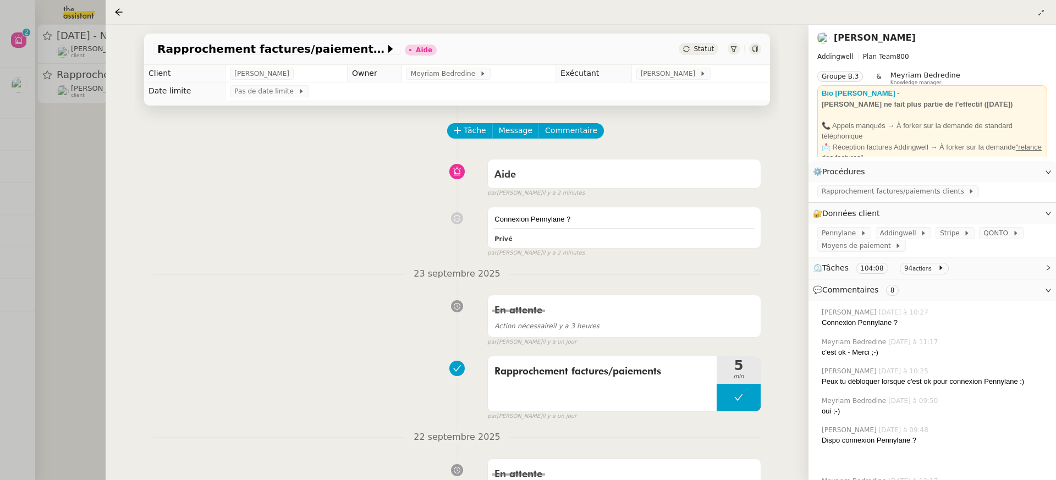
click at [65, 101] on div at bounding box center [528, 240] width 1056 height 480
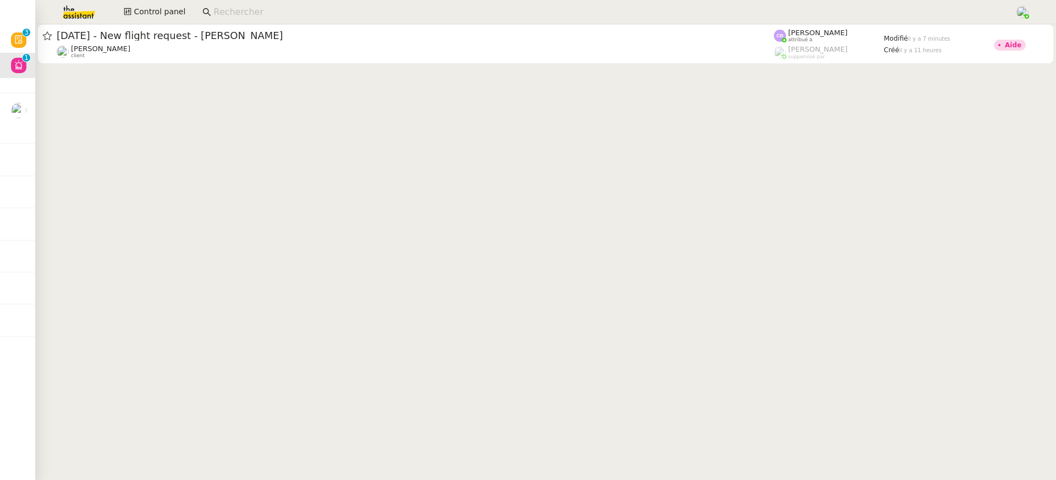
click at [258, 21] on app-search-bar at bounding box center [604, 12] width 816 height 24
click at [255, 18] on input at bounding box center [608, 12] width 791 height 15
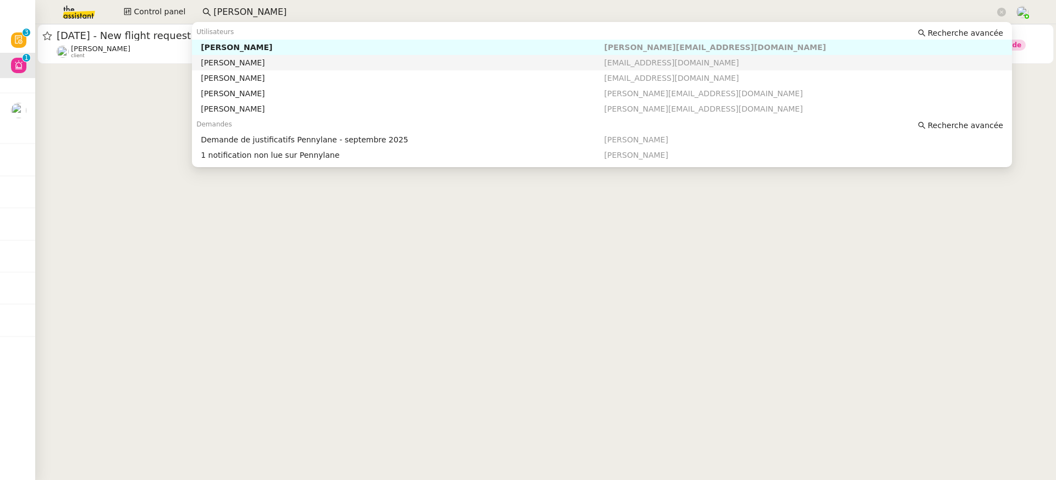
click at [295, 56] on nz-auto-option "Gabrielle Boundou lhairdesboucles@gmail.com" at bounding box center [602, 62] width 820 height 15
type input "gabrielle"
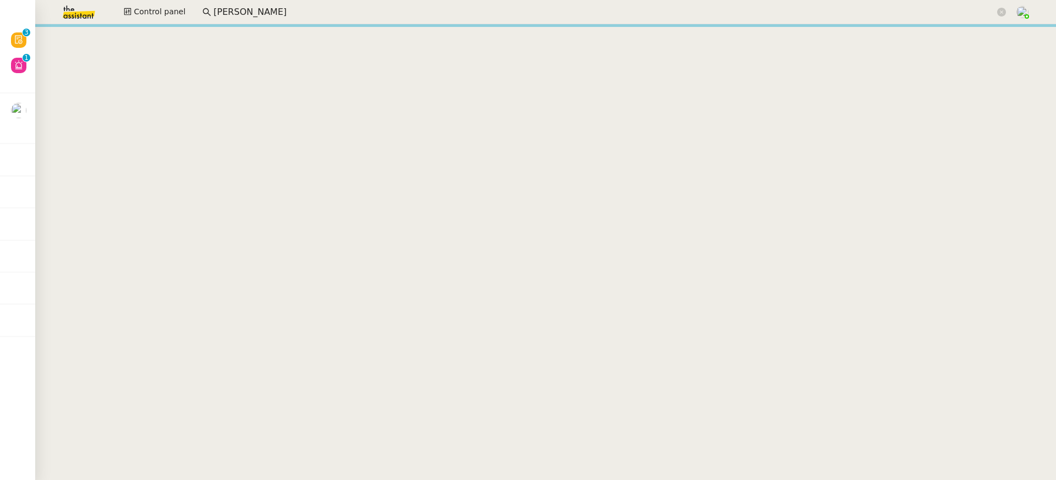
click at [245, 14] on input "gabrielle" at bounding box center [604, 12] width 782 height 15
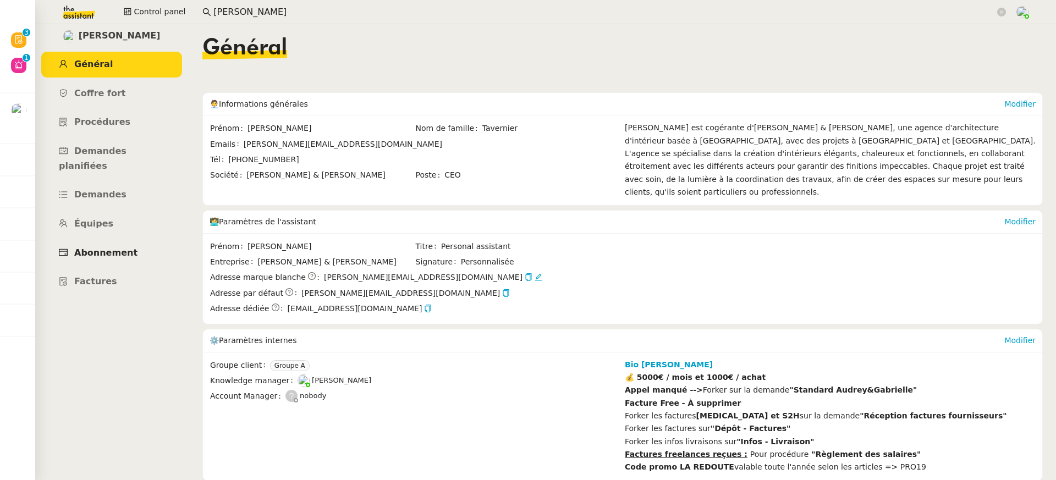
click at [104, 248] on link "Abonnement" at bounding box center [111, 253] width 141 height 26
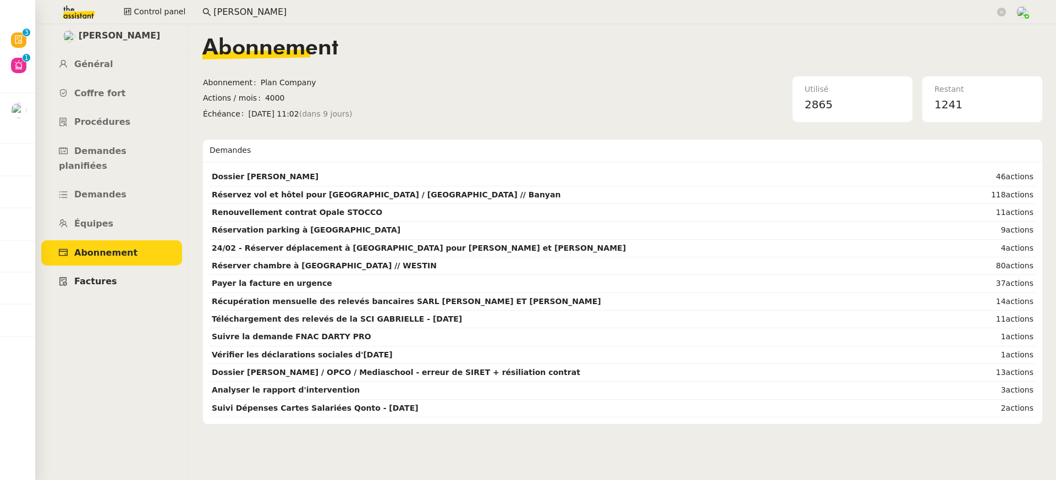
click at [112, 269] on link "Factures" at bounding box center [111, 282] width 141 height 26
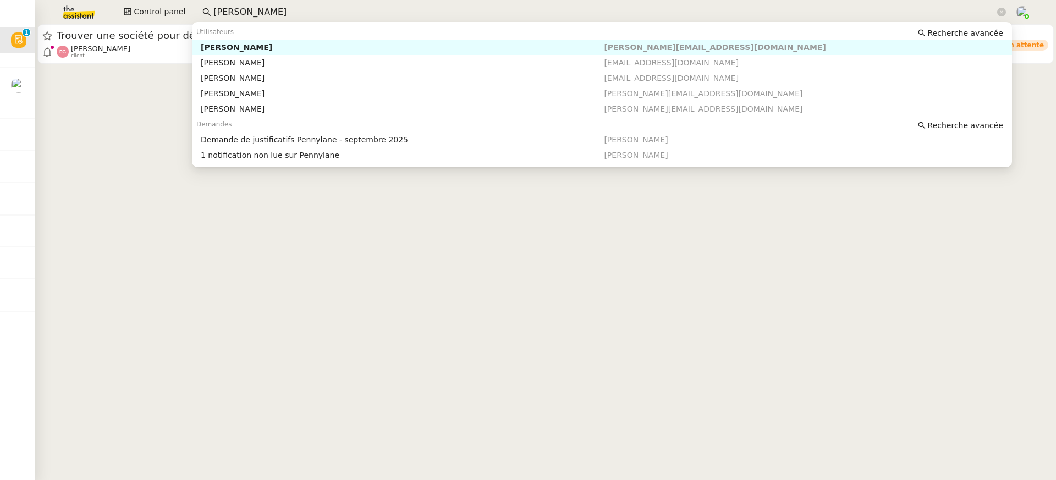
click at [488, 15] on input "[PERSON_NAME]" at bounding box center [604, 12] width 782 height 15
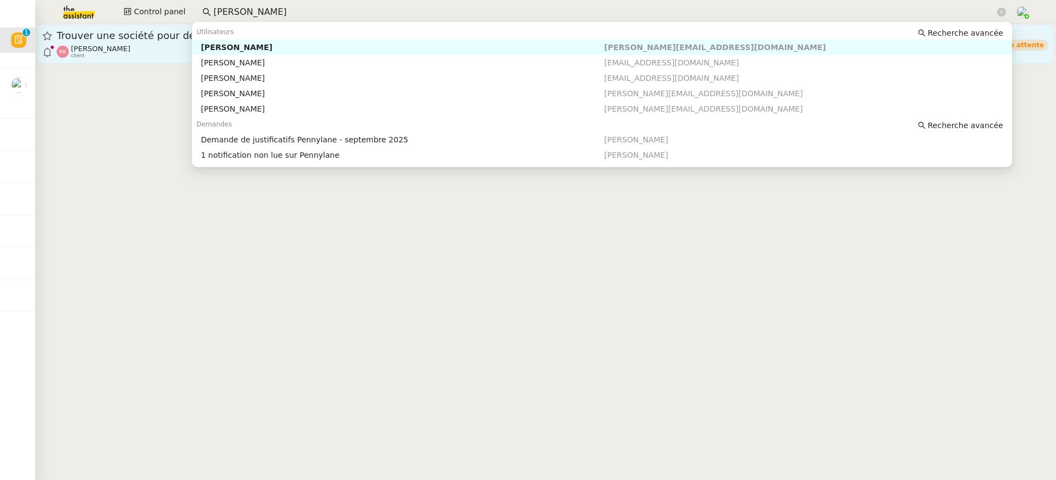
click at [117, 39] on span "Trouver une société pour démarches administratives" at bounding box center [416, 36] width 718 height 10
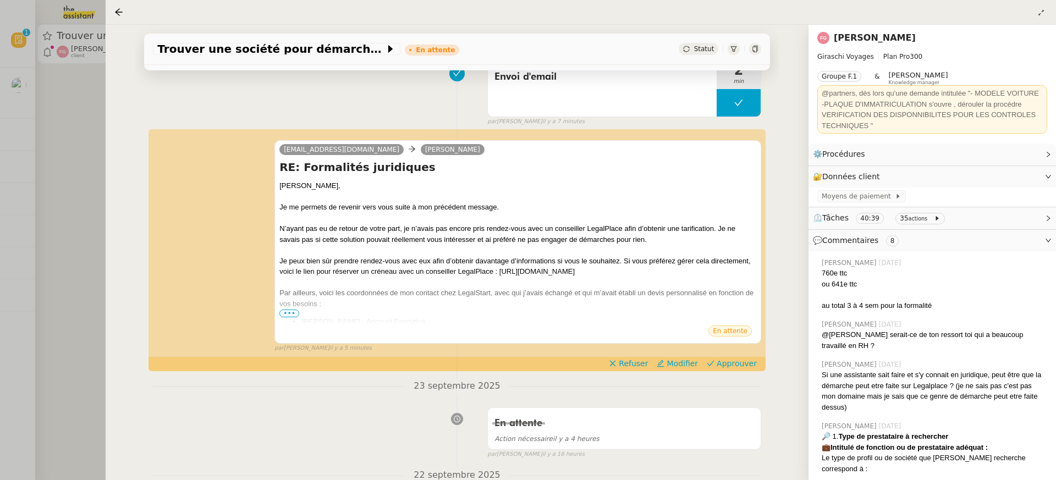
scroll to position [161, 0]
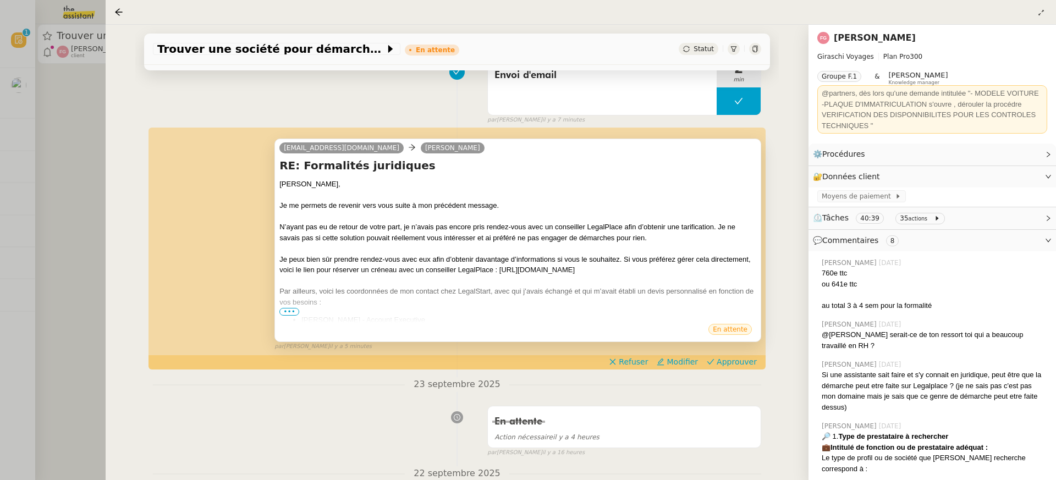
click at [292, 306] on div "Par ailleurs, voici les coordonnées de mon contact chez LegalStart, avec qui j’…" at bounding box center [518, 296] width 477 height 21
click at [291, 306] on div "Par ailleurs, voici les coordonnées de mon contact chez LegalStart, avec qui j’…" at bounding box center [518, 296] width 477 height 21
click at [297, 316] on ul "[PERSON_NAME] - Account Executive 07 57 90 03 25 [EMAIL_ADDRESS][DOMAIN_NAME]" at bounding box center [518, 331] width 477 height 32
click at [289, 313] on span "•••" at bounding box center [290, 312] width 20 height 8
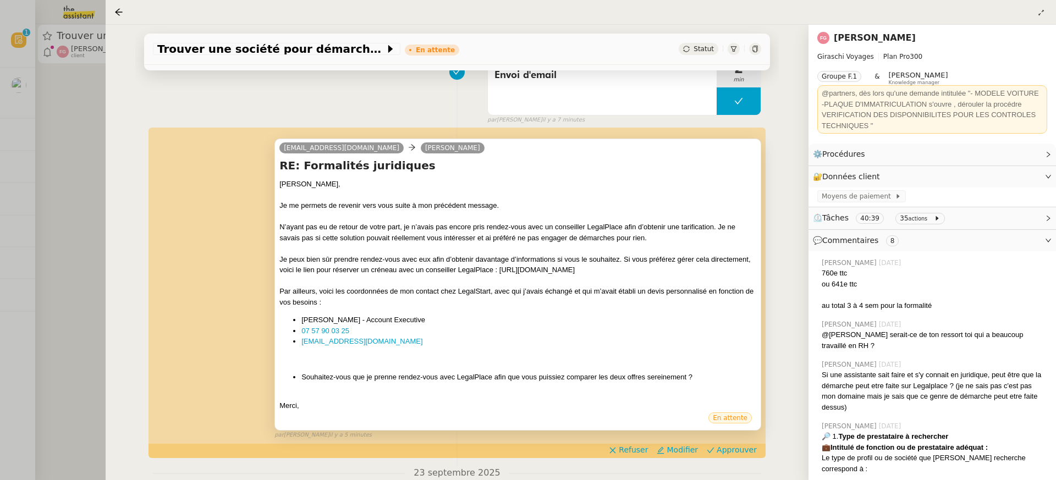
scroll to position [200, 0]
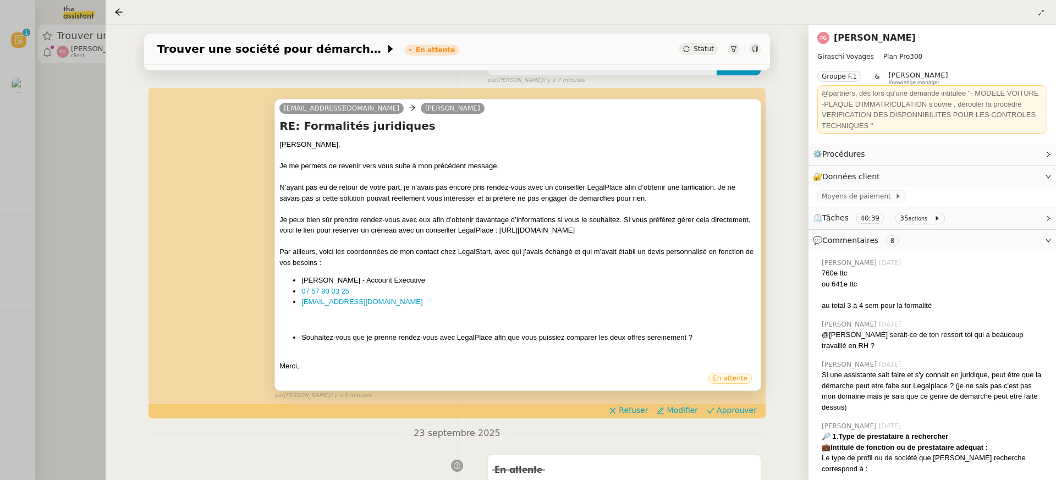
click at [26, 89] on div at bounding box center [528, 240] width 1056 height 480
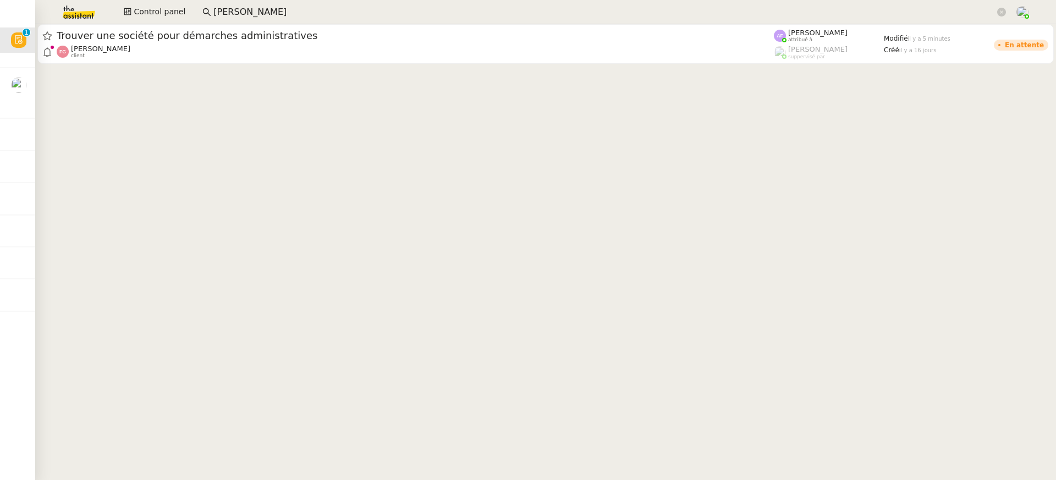
drag, startPoint x: 300, startPoint y: 2, endPoint x: 267, endPoint y: 2, distance: 33.0
click at [267, 2] on app-search-bar "[PERSON_NAME]" at bounding box center [604, 12] width 816 height 24
drag, startPoint x: 267, startPoint y: 20, endPoint x: 107, endPoint y: 4, distance: 160.4
click at [109, 4] on div "Control panel [PERSON_NAME]" at bounding box center [528, 12] width 1001 height 24
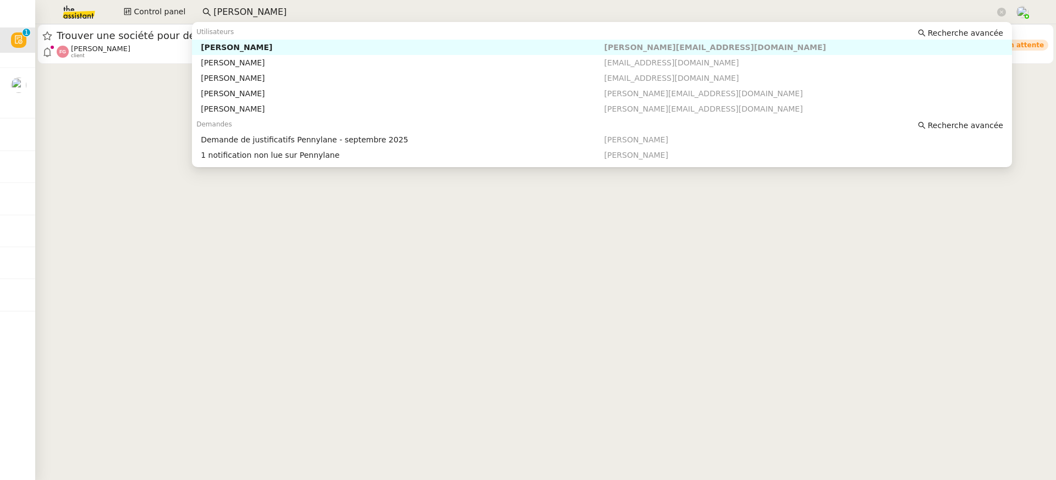
drag, startPoint x: 267, startPoint y: 4, endPoint x: 107, endPoint y: 3, distance: 160.1
click at [107, 3] on div "Control panel [PERSON_NAME]" at bounding box center [528, 12] width 1001 height 24
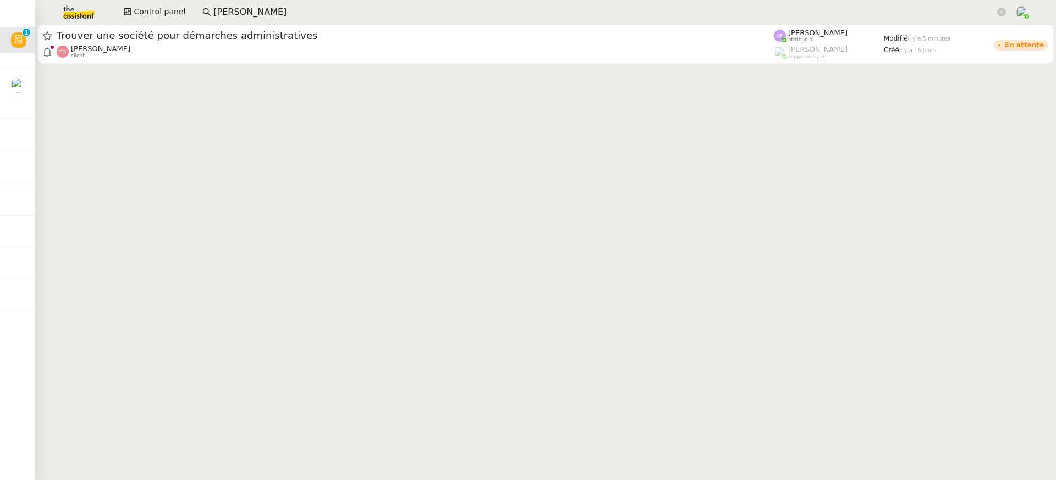
drag, startPoint x: 263, startPoint y: 6, endPoint x: 108, endPoint y: 6, distance: 154.6
click at [108, 6] on div "Control panel [PERSON_NAME]" at bounding box center [528, 12] width 1001 height 24
click at [153, 12] on span "Control panel" at bounding box center [160, 12] width 52 height 13
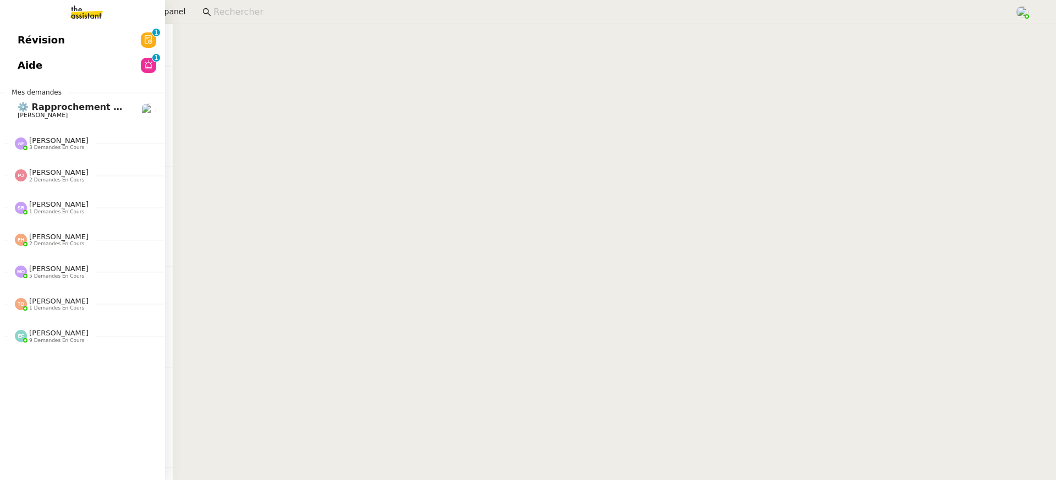
click at [26, 55] on link "Aide 0 1 2 3 4 5 6 7 8 9" at bounding box center [82, 65] width 165 height 25
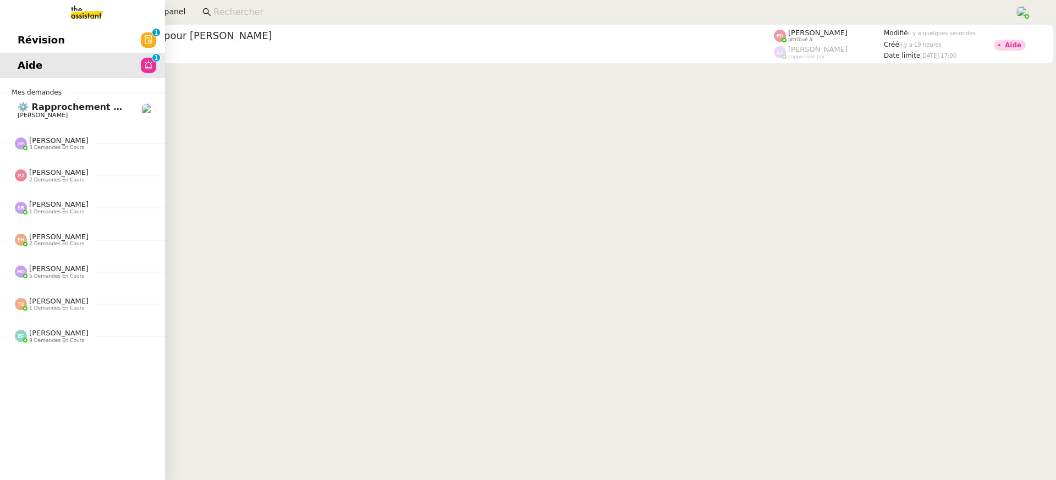
click at [35, 51] on link "Révision 0 1 2 3 4 5 6 7 8 9" at bounding box center [82, 40] width 165 height 25
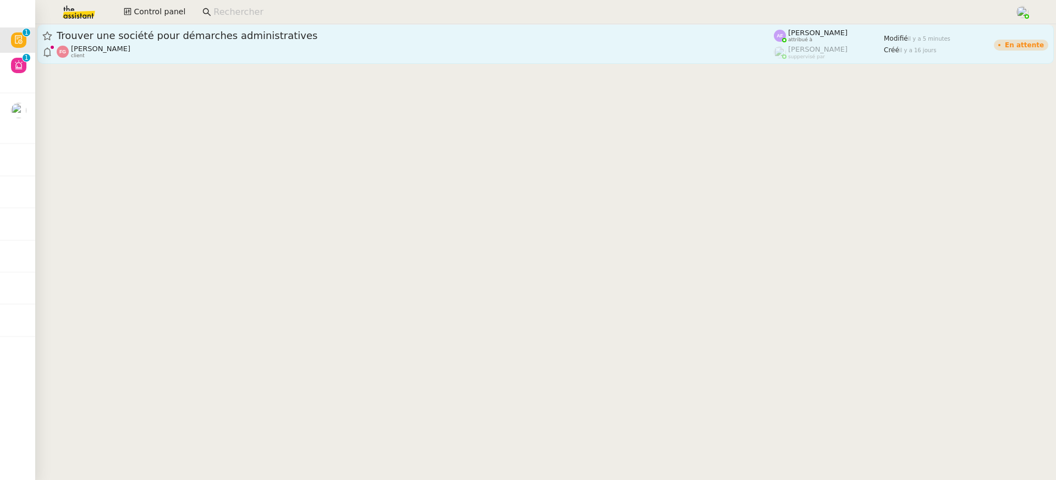
click at [605, 33] on span "Trouver une société pour démarches administratives" at bounding box center [416, 36] width 718 height 10
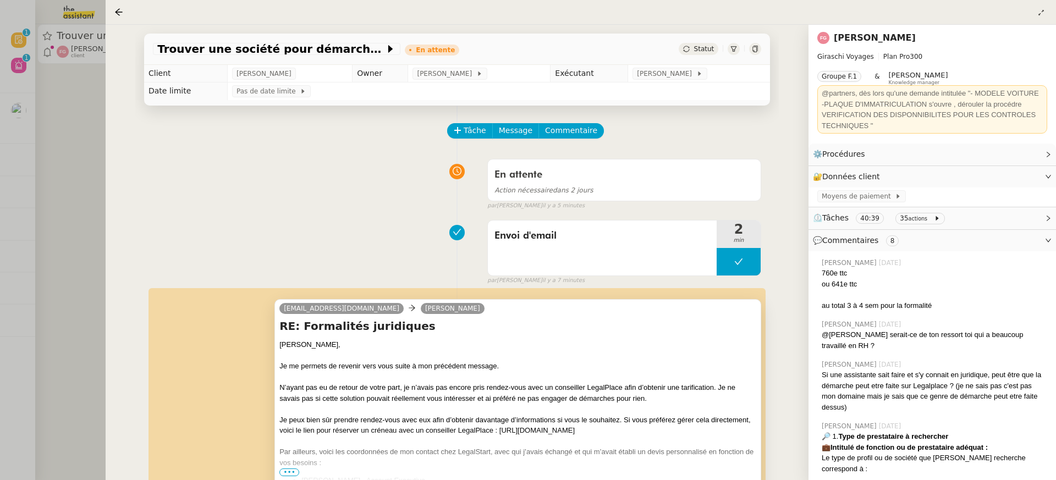
scroll to position [90, 0]
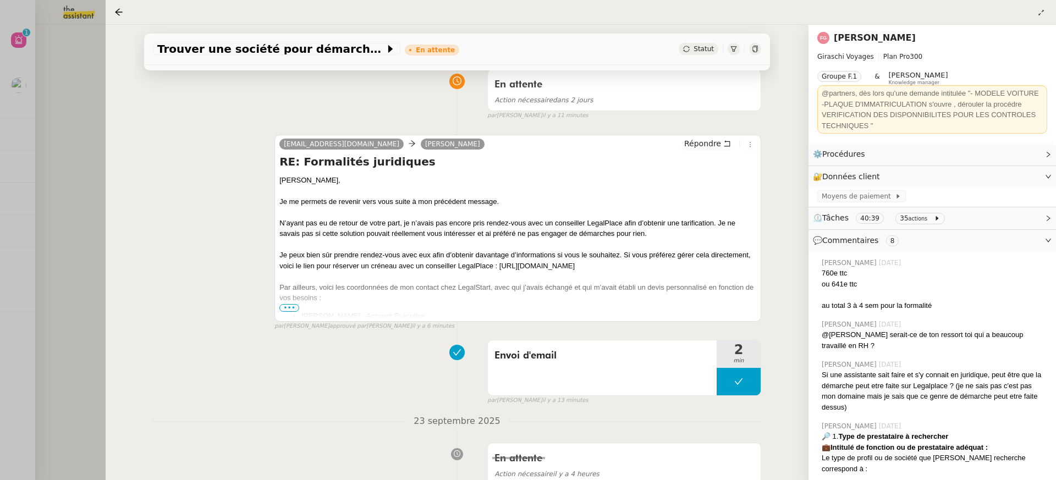
click at [40, 97] on div at bounding box center [528, 240] width 1056 height 480
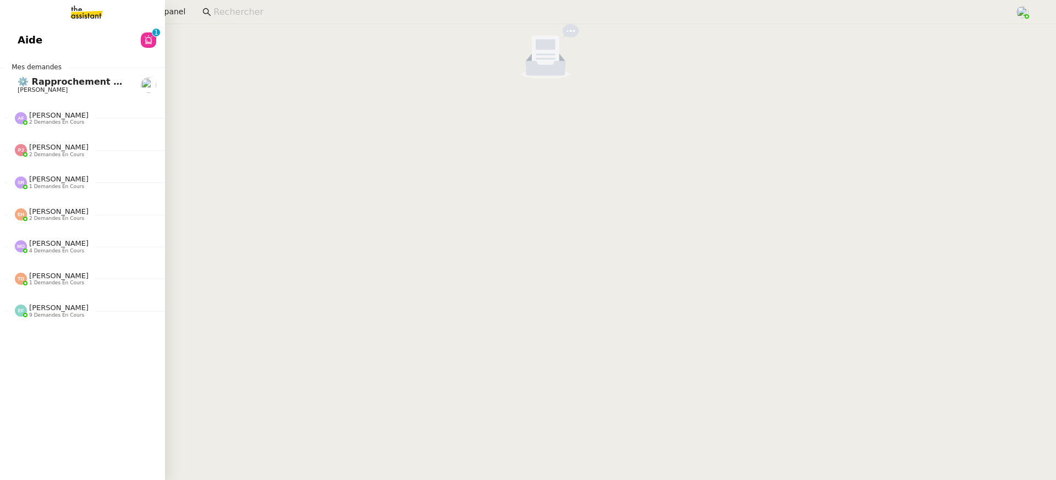
click at [39, 41] on span "Aide" at bounding box center [30, 40] width 25 height 17
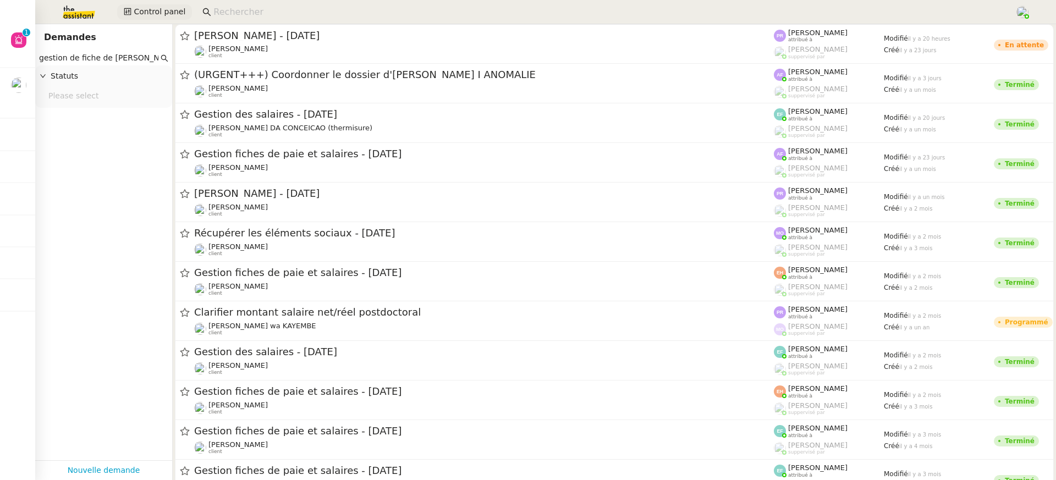
click at [150, 12] on span "Control panel" at bounding box center [160, 12] width 52 height 13
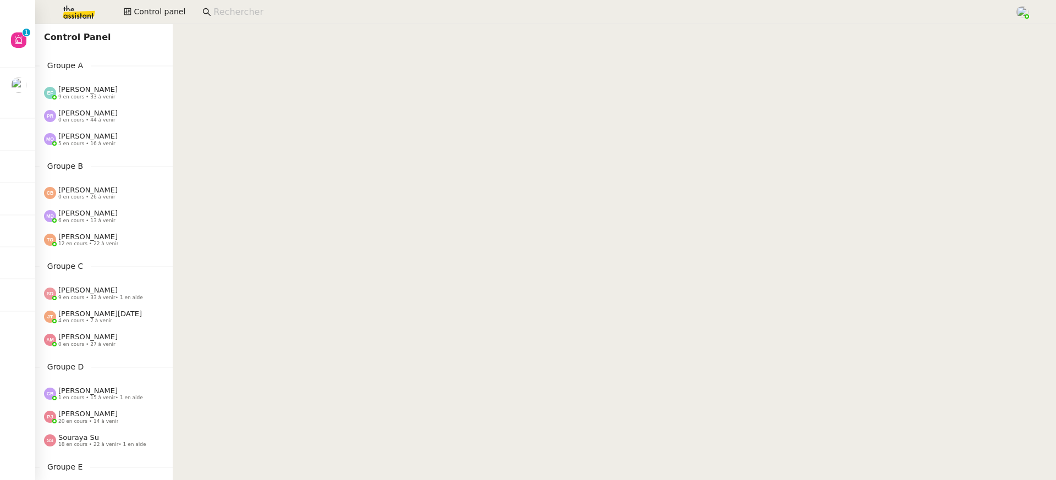
click at [106, 96] on span "9 en cours • 33 à venir" at bounding box center [86, 97] width 57 height 6
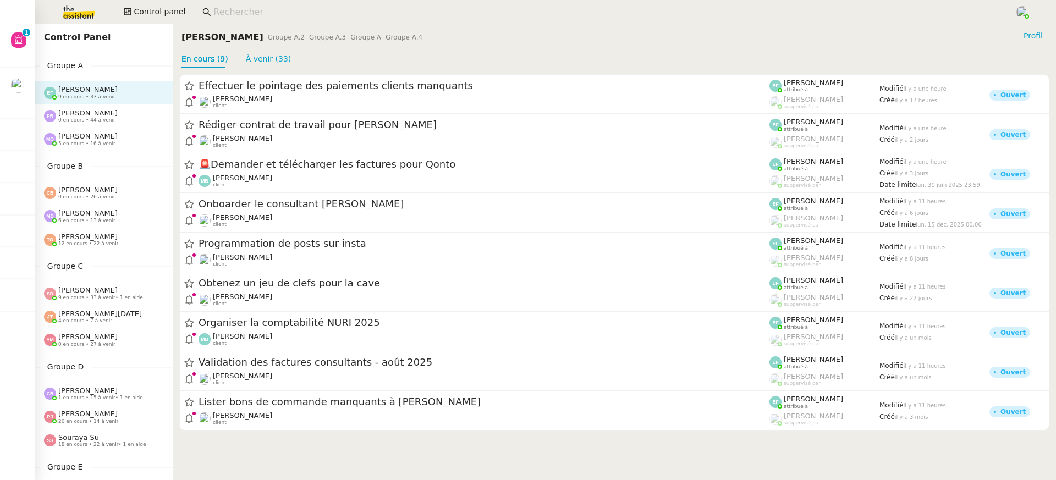
click at [101, 125] on div "[PERSON_NAME] 0 en cours • 44 à venir" at bounding box center [104, 116] width 138 height 23
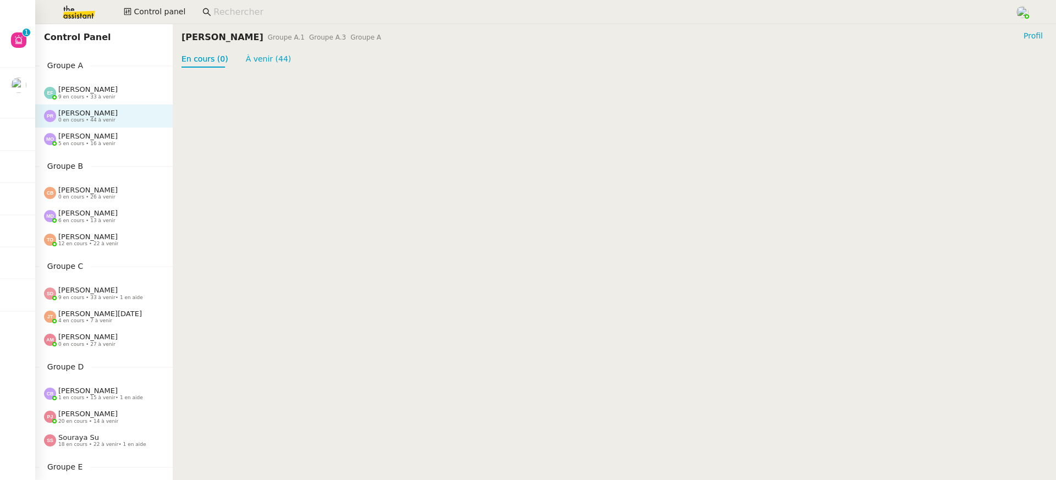
click at [104, 136] on div "[PERSON_NAME] 5 en cours • 16 à venir" at bounding box center [87, 139] width 59 height 14
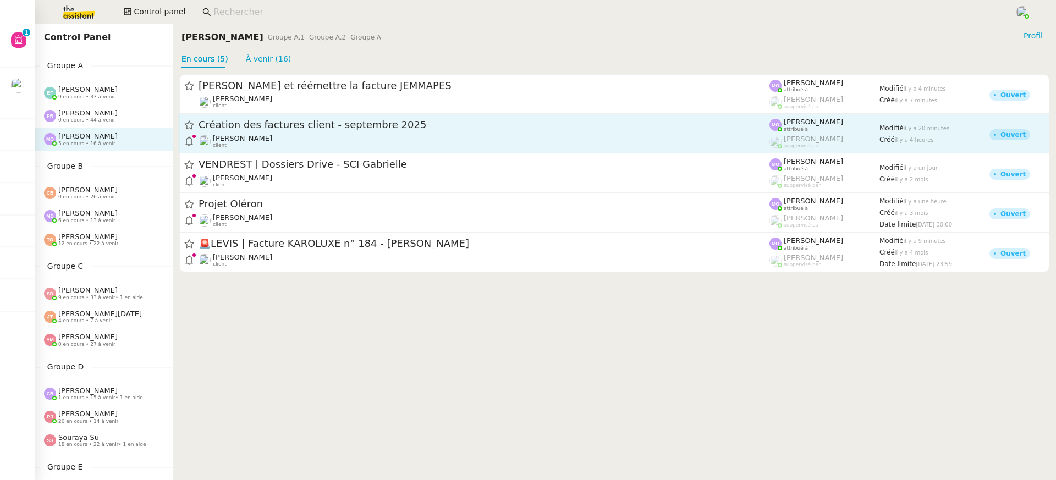
click at [275, 136] on div "[PERSON_NAME] client" at bounding box center [484, 141] width 571 height 14
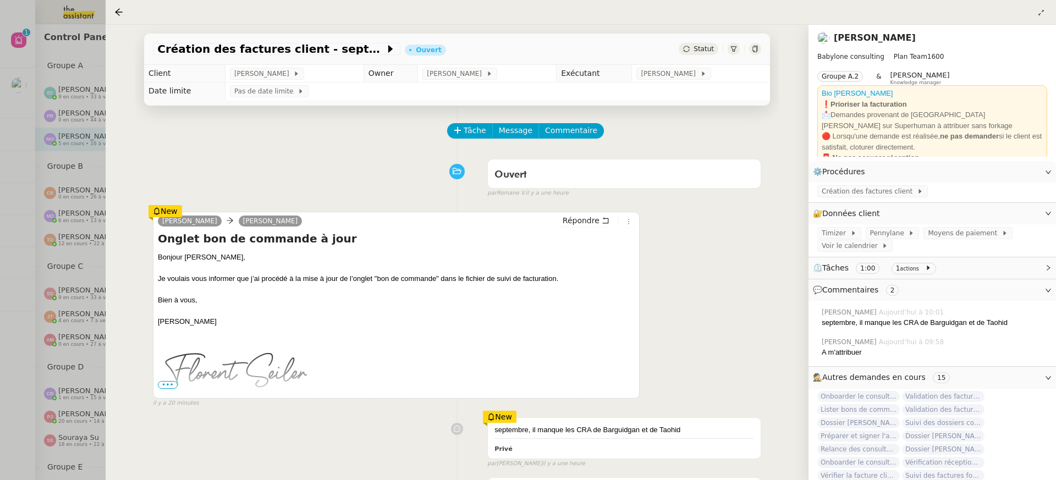
scroll to position [33, 0]
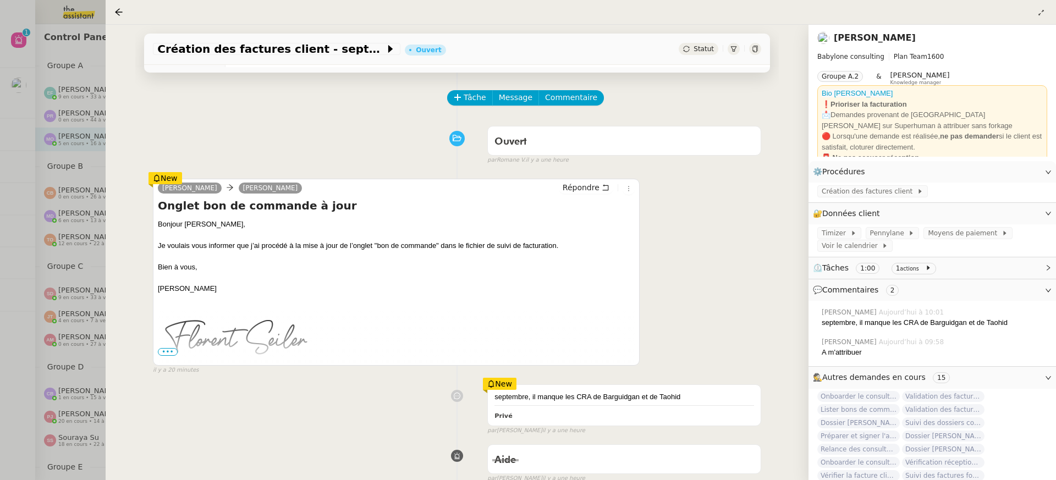
click at [35, 183] on div at bounding box center [528, 240] width 1056 height 480
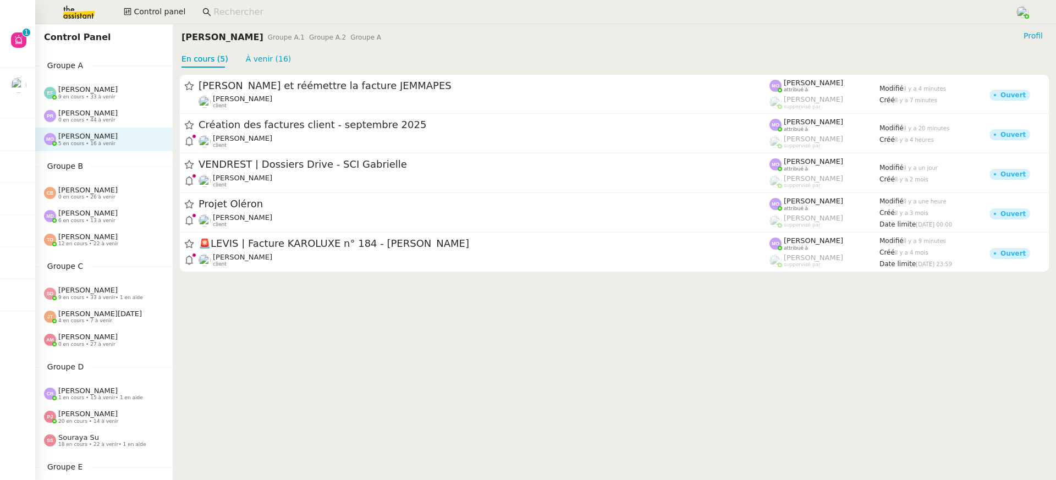
click at [86, 96] on span "9 en cours • 33 à venir" at bounding box center [86, 97] width 57 height 6
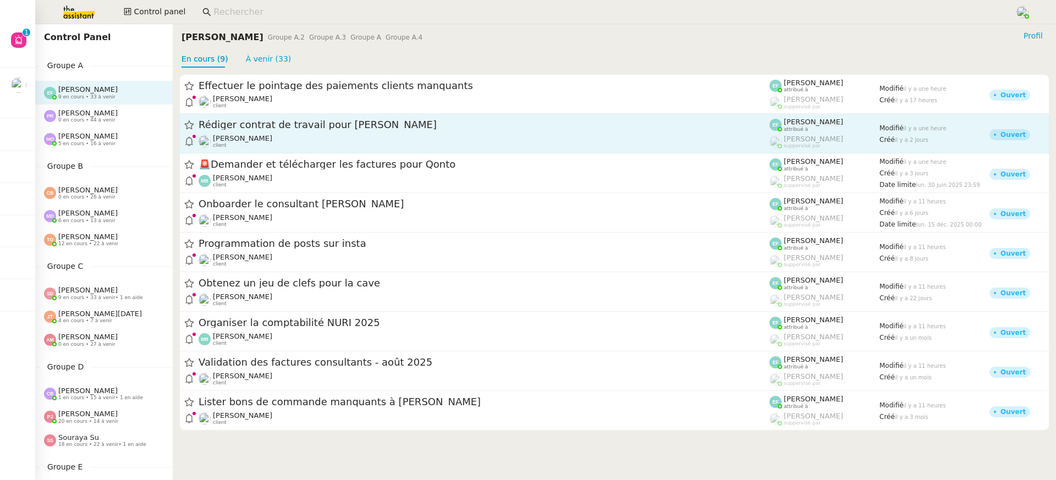
click at [366, 123] on span "Rédiger contrat de travail pour [PERSON_NAME]" at bounding box center [484, 126] width 571 height 10
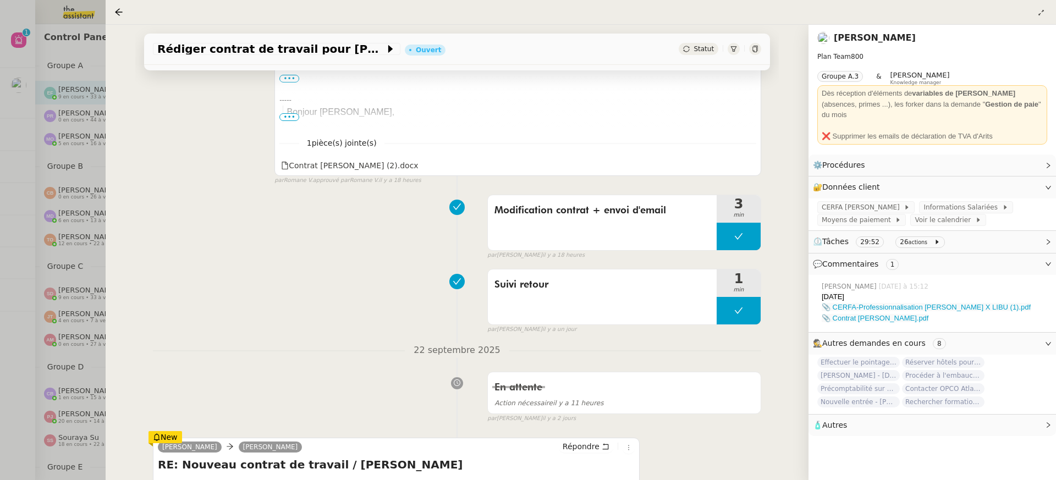
scroll to position [632, 0]
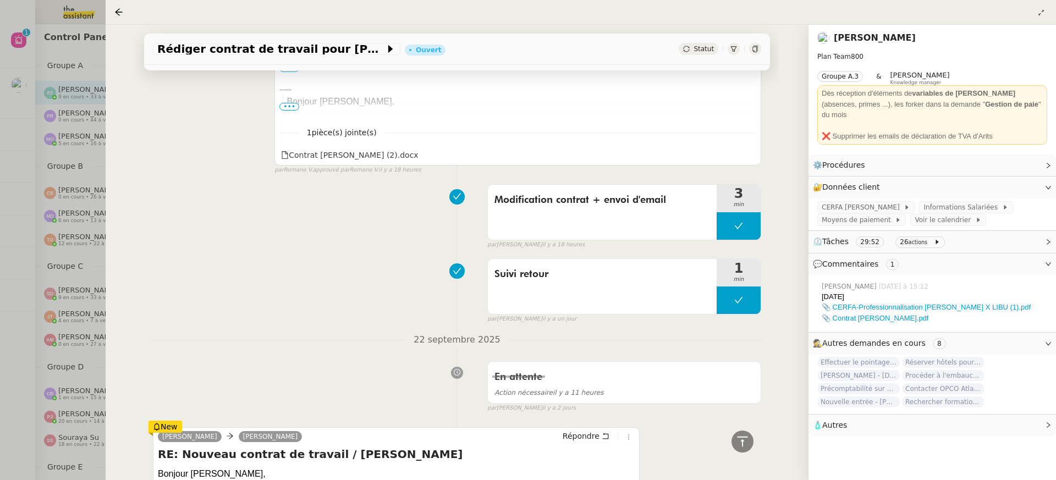
click at [10, 319] on div at bounding box center [528, 240] width 1056 height 480
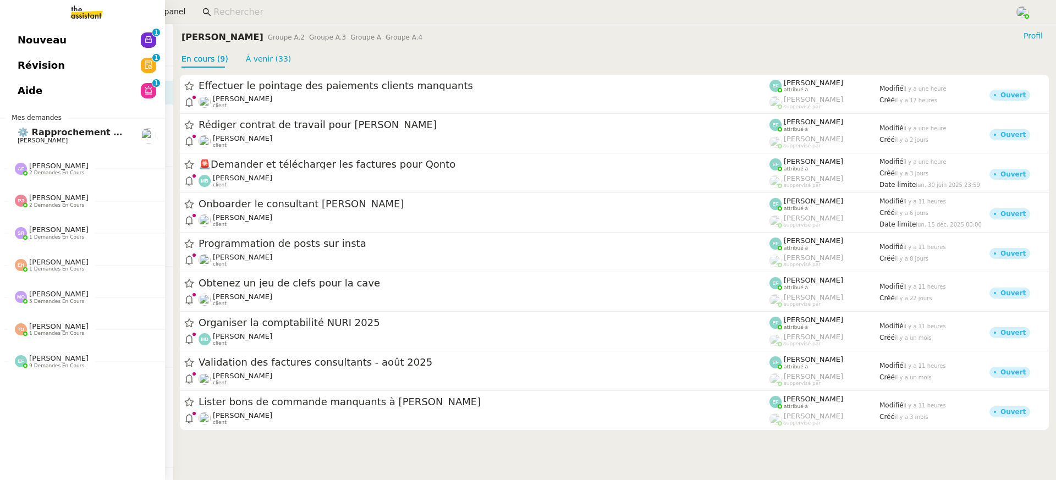
click at [29, 46] on link "Nouveau 0 1 2 3 4 5 6 7 8 9" at bounding box center [82, 40] width 165 height 25
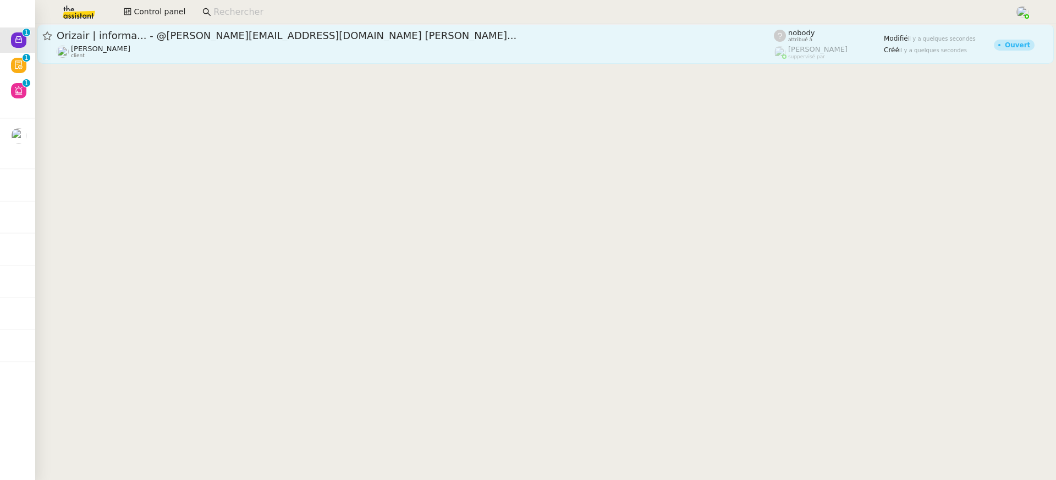
click at [302, 40] on span "Orizair | informa... - @[PERSON_NAME][EMAIL_ADDRESS][DOMAIN_NAME] [PERSON_NAME]…" at bounding box center [416, 36] width 718 height 10
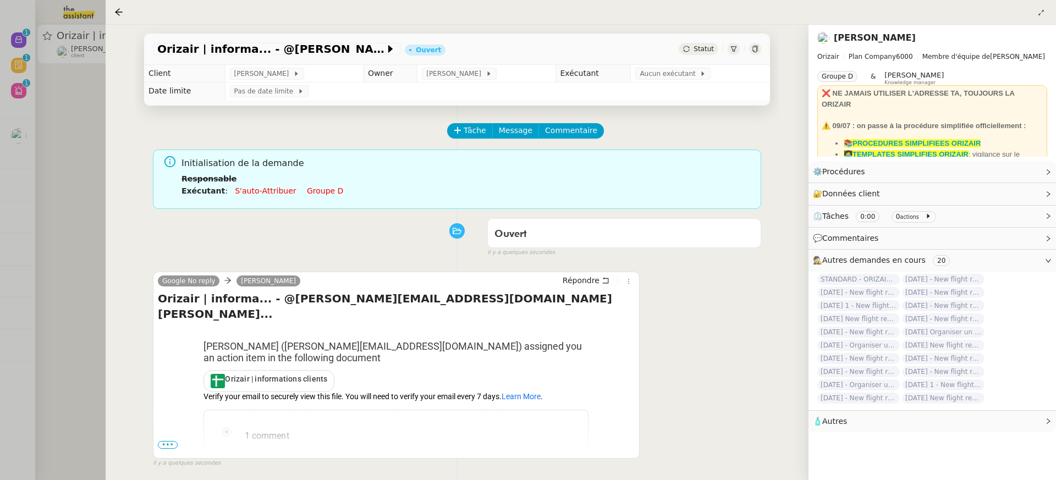
click at [78, 264] on div at bounding box center [528, 240] width 1056 height 480
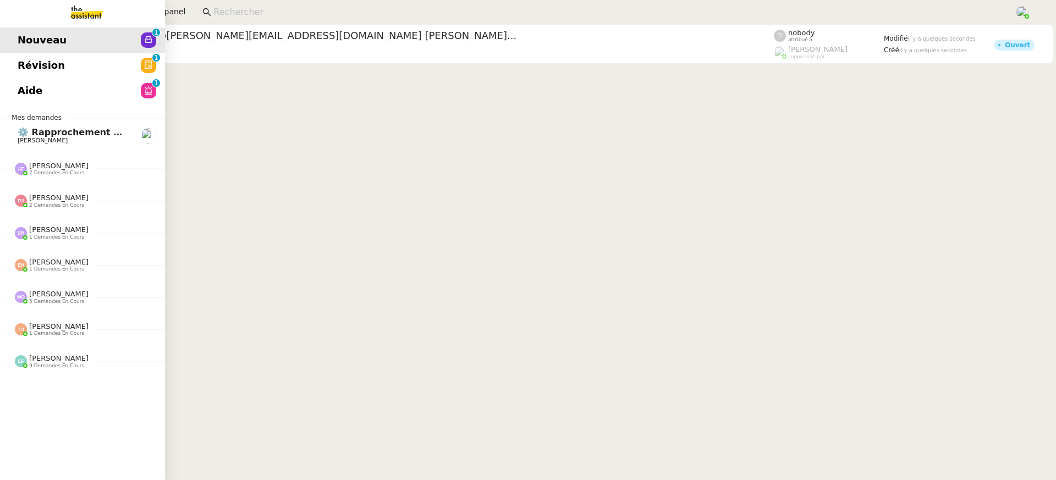
click at [39, 67] on span "Révision" at bounding box center [41, 65] width 47 height 17
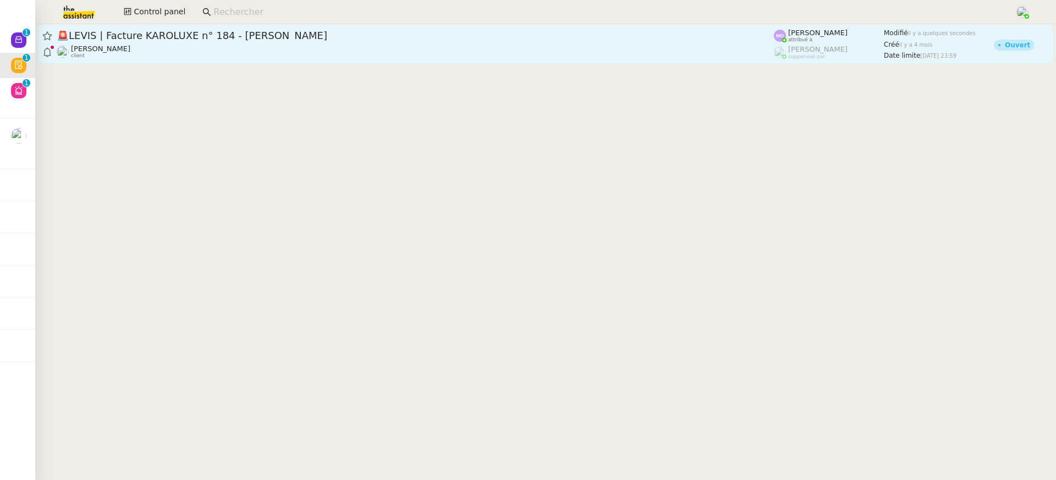
click at [287, 47] on div "[PERSON_NAME] client" at bounding box center [416, 52] width 718 height 14
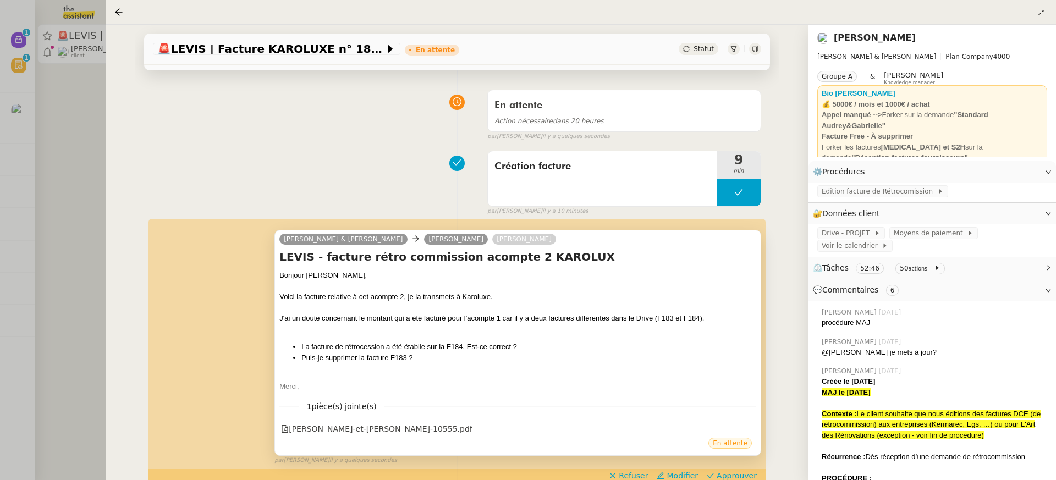
scroll to position [186, 0]
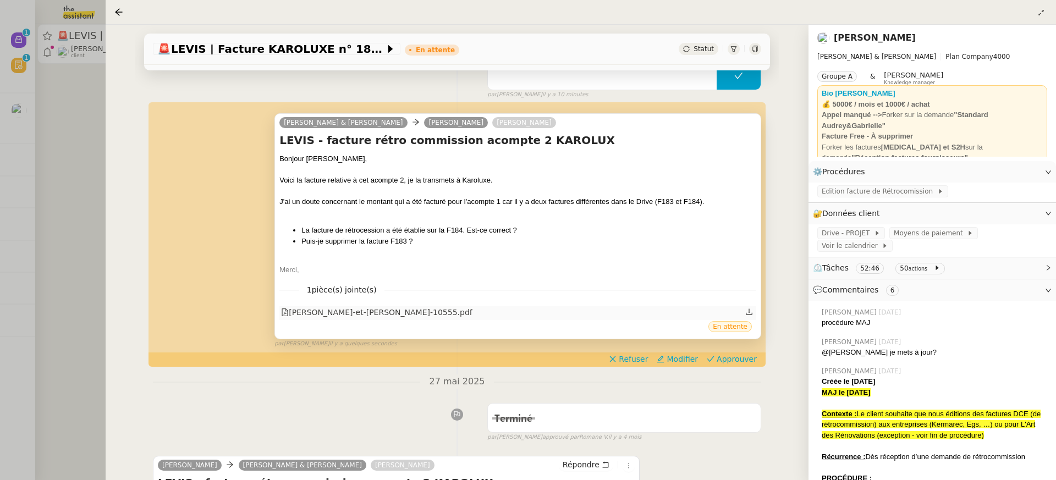
click at [442, 312] on div "[PERSON_NAME]-et-[PERSON_NAME]-10555.pdf" at bounding box center [376, 312] width 191 height 13
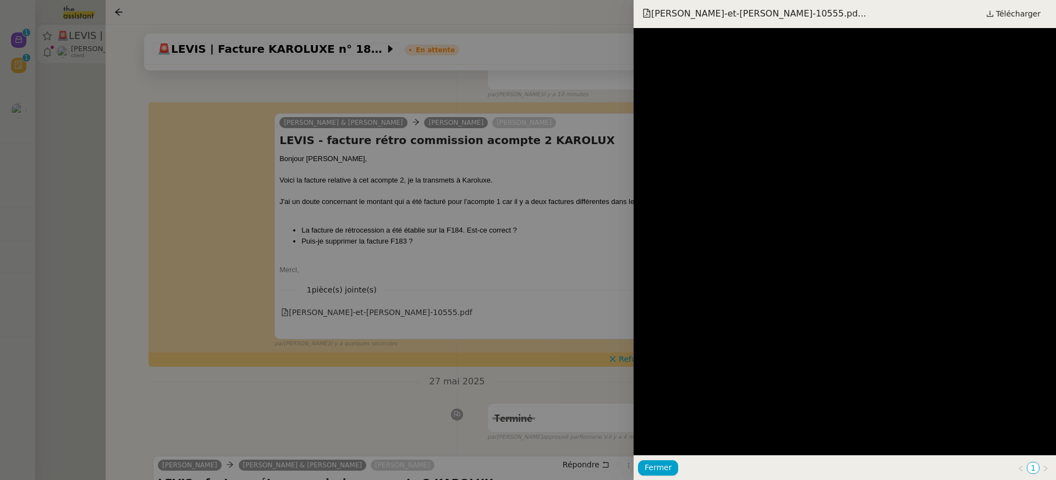
click at [579, 235] on div at bounding box center [528, 240] width 1056 height 480
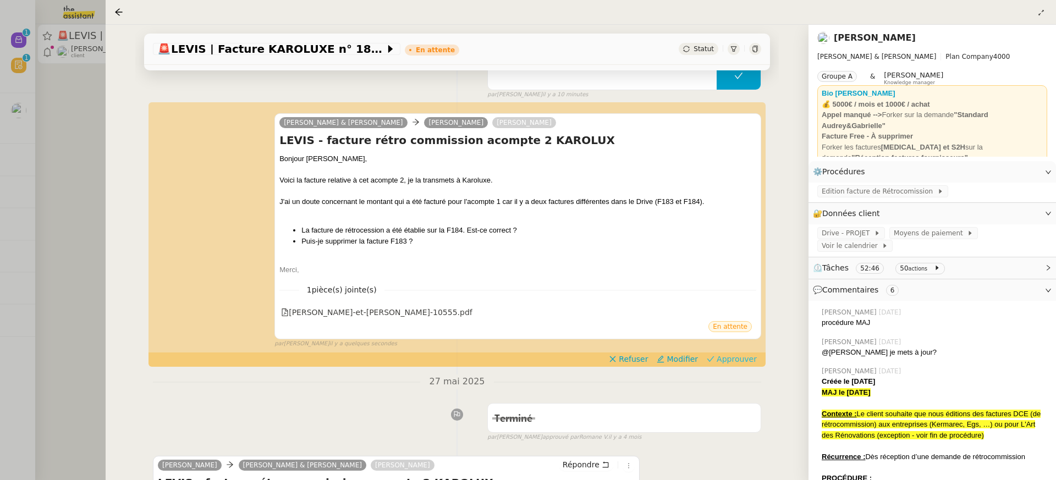
click at [746, 347] on div "[PERSON_NAME] & [PERSON_NAME] [PERSON_NAME] LEVIS - facture rétro commission ac…" at bounding box center [457, 225] width 609 height 245
click at [744, 364] on button "Approuver" at bounding box center [732, 359] width 59 height 12
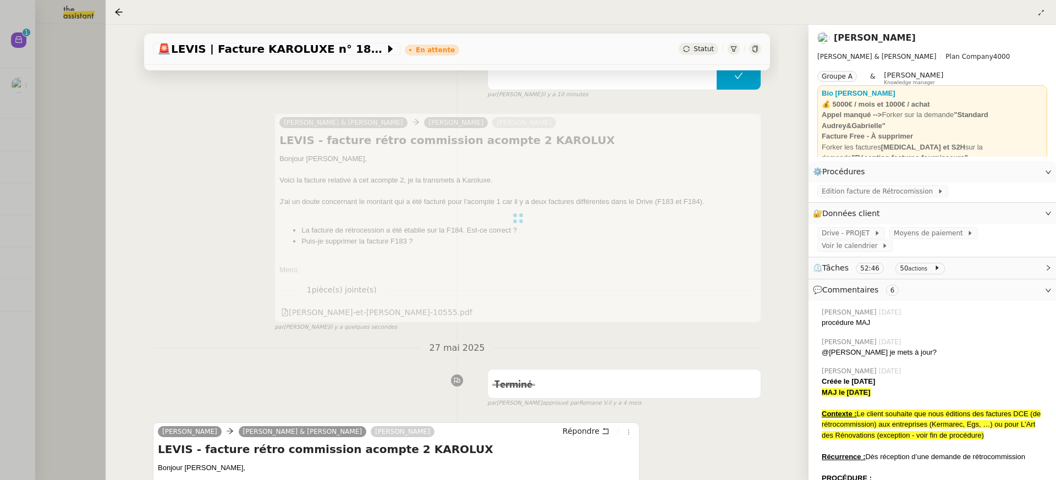
click at [91, 123] on div at bounding box center [528, 240] width 1056 height 480
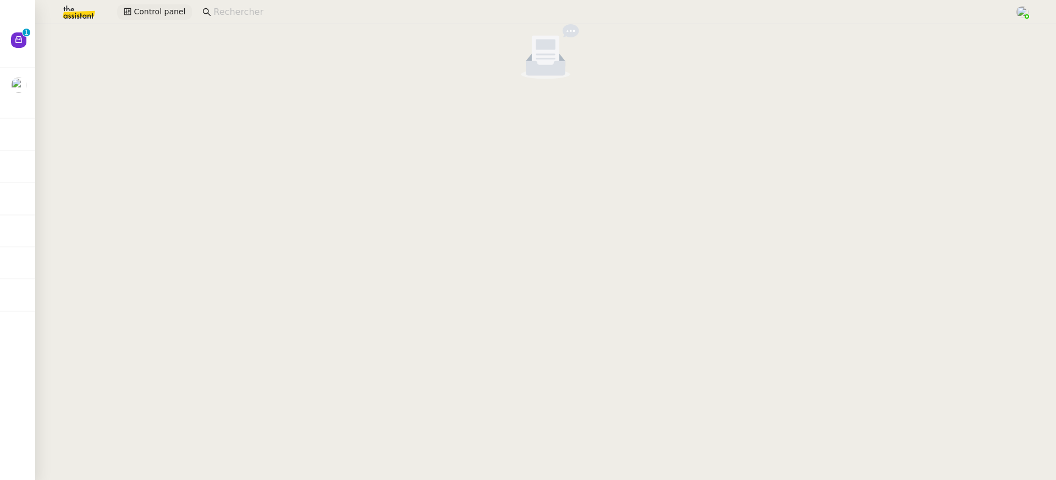
click at [174, 8] on span "Control panel" at bounding box center [160, 12] width 52 height 13
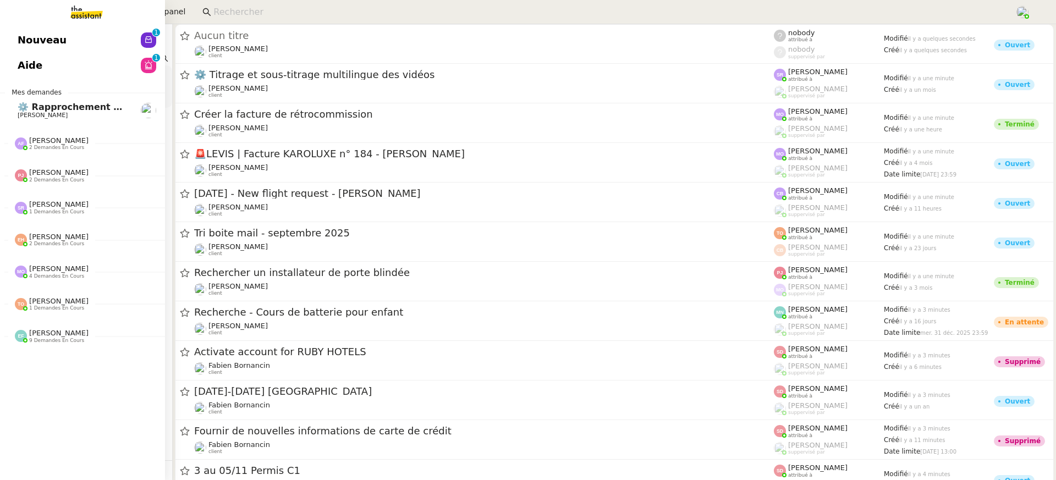
click at [13, 40] on link "Nouveau 0 1 2 3 4 5 6 7 8 9" at bounding box center [82, 40] width 165 height 25
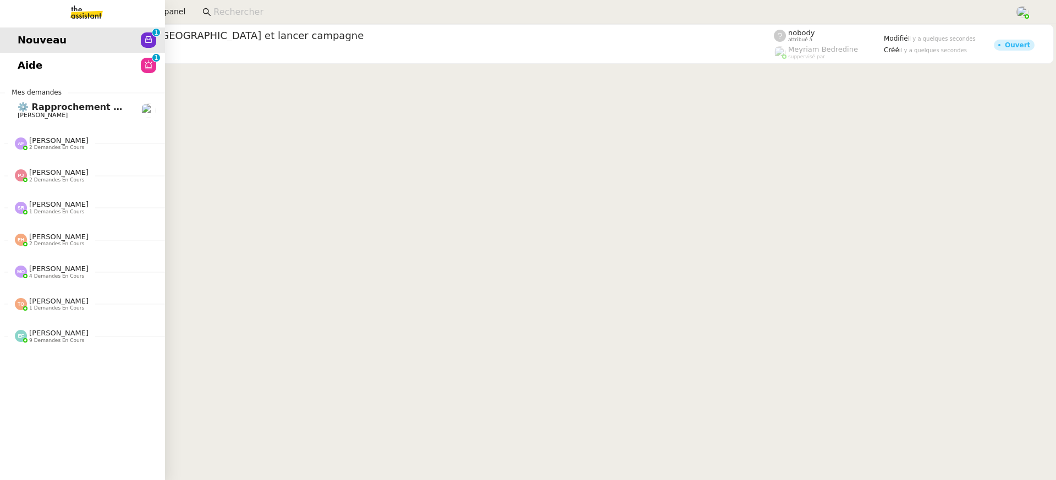
click at [23, 69] on link "Aide 0 1 2 3 4 5 6 7 8 9" at bounding box center [82, 65] width 165 height 25
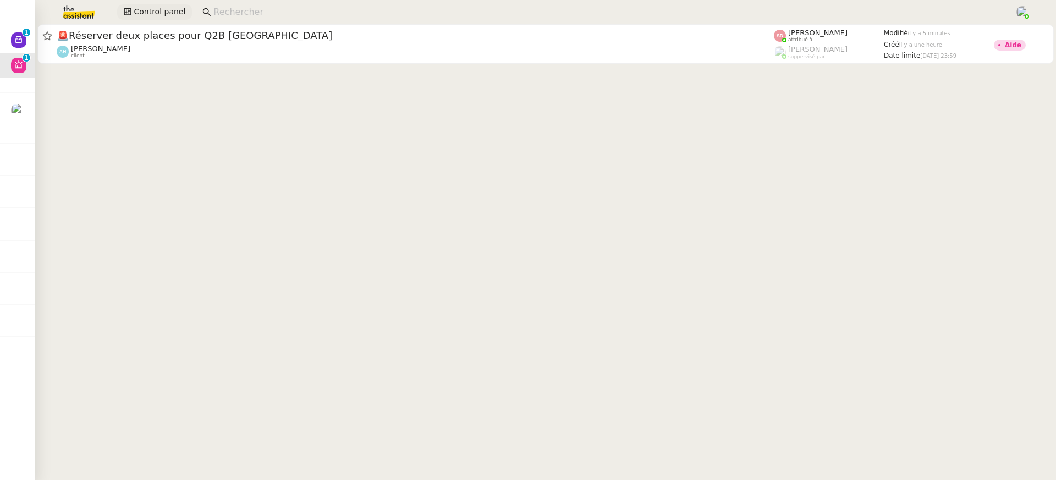
click at [167, 18] on span "Control panel" at bounding box center [160, 12] width 52 height 13
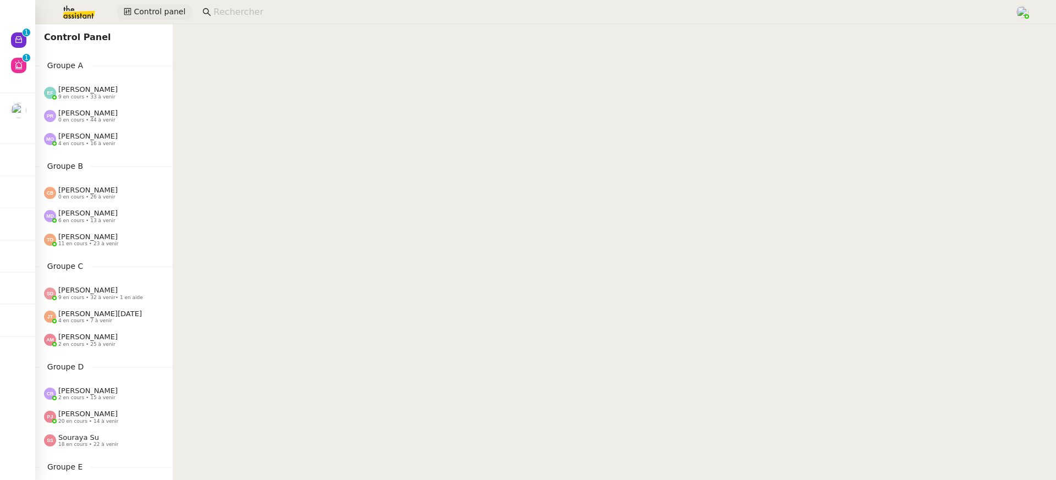
scroll to position [22, 0]
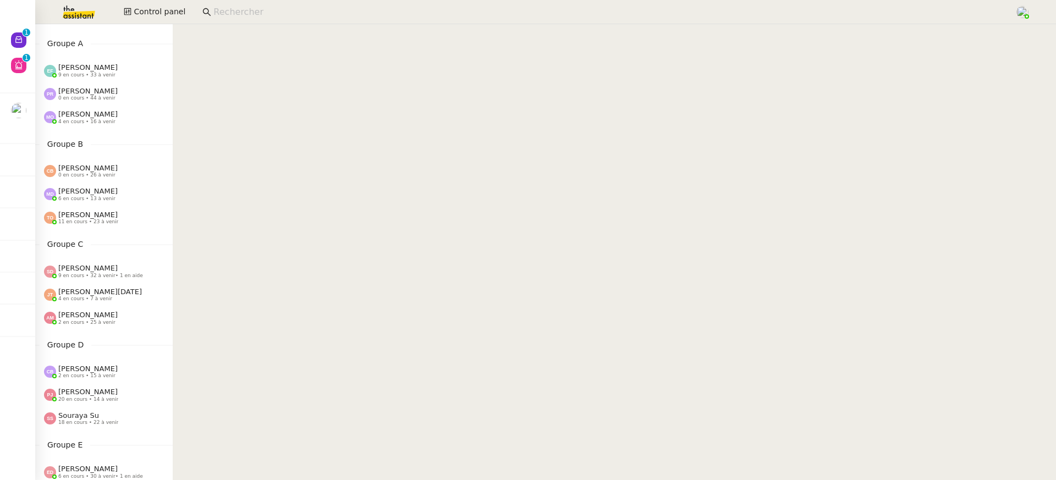
click at [98, 84] on div "[PERSON_NAME] 0 en cours • 44 à venir" at bounding box center [104, 94] width 138 height 23
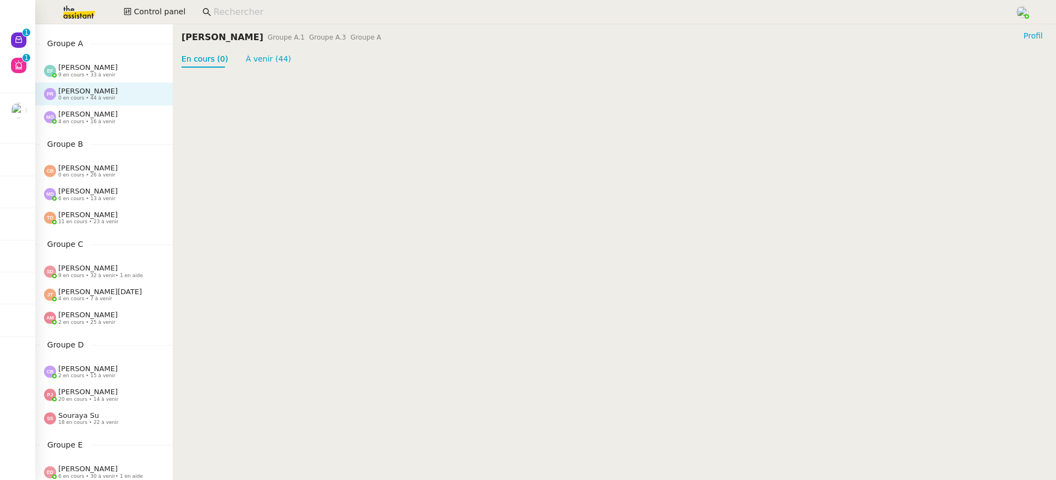
click at [98, 98] on span "0 en cours • 44 à venir" at bounding box center [86, 98] width 57 height 6
click at [100, 103] on div "[PERSON_NAME] 0 en cours • 44 à venir" at bounding box center [104, 94] width 138 height 23
click at [38, 46] on nz-divider "Groupe A" at bounding box center [104, 43] width 138 height 13
click at [37, 45] on nz-divider "Groupe A" at bounding box center [104, 43] width 138 height 13
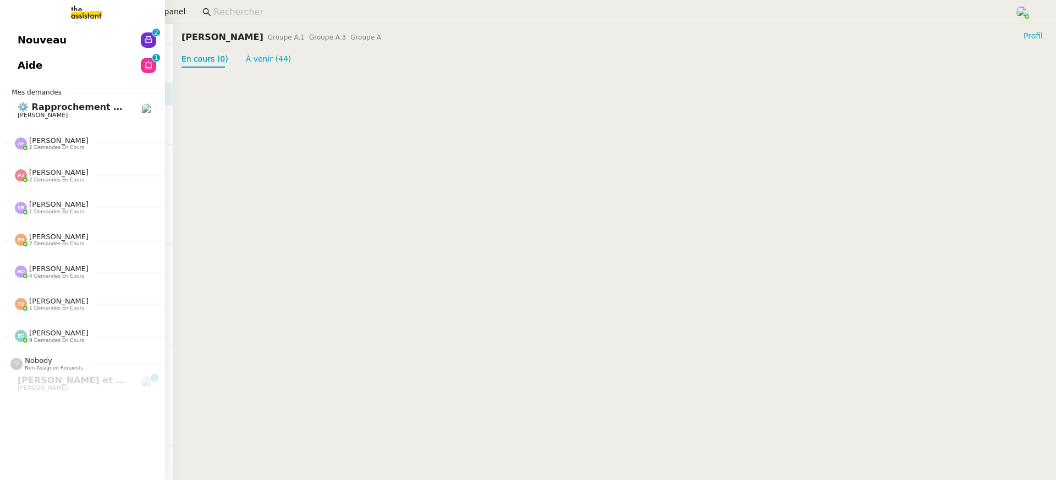
click at [23, 39] on link "Nouveau 0 1 2 3 4 5 6 7 8 9" at bounding box center [82, 40] width 165 height 25
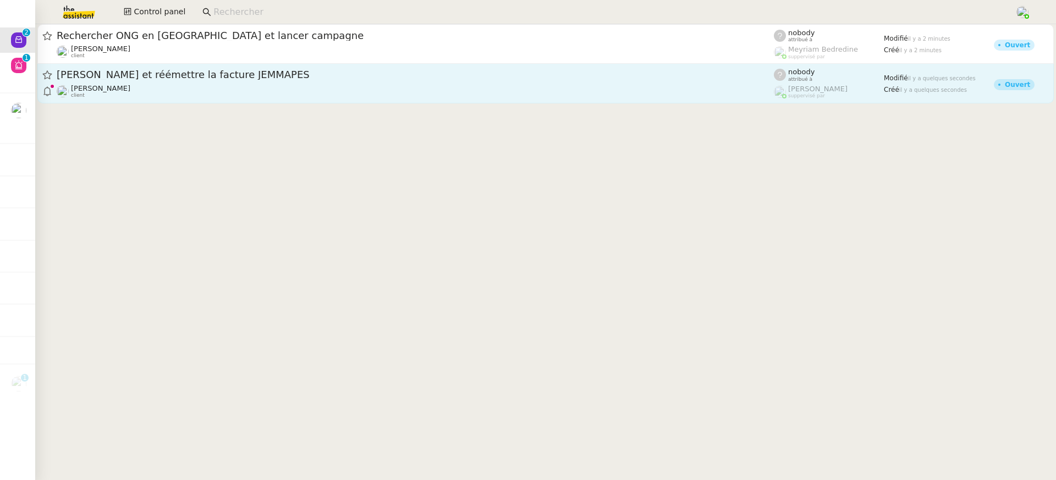
click at [465, 91] on div "[PERSON_NAME] client" at bounding box center [416, 91] width 718 height 14
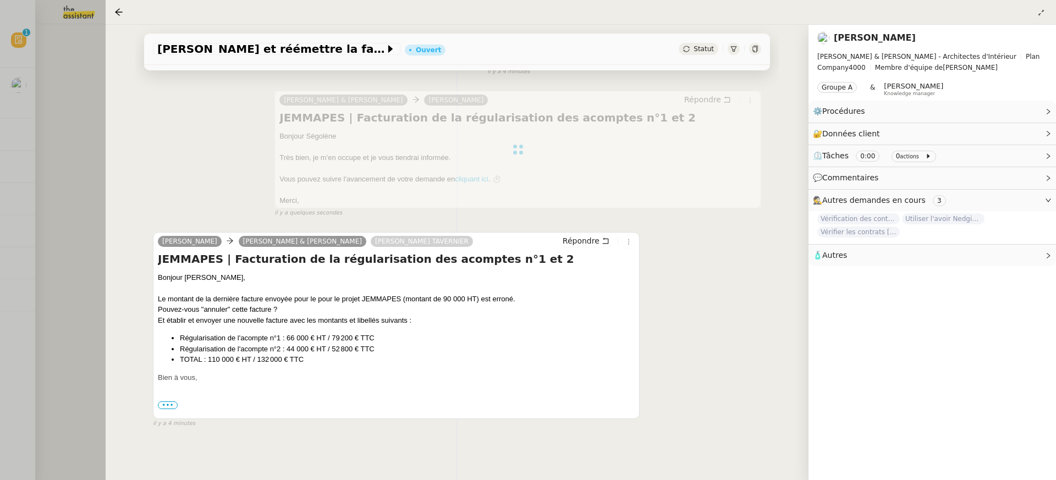
scroll to position [215, 0]
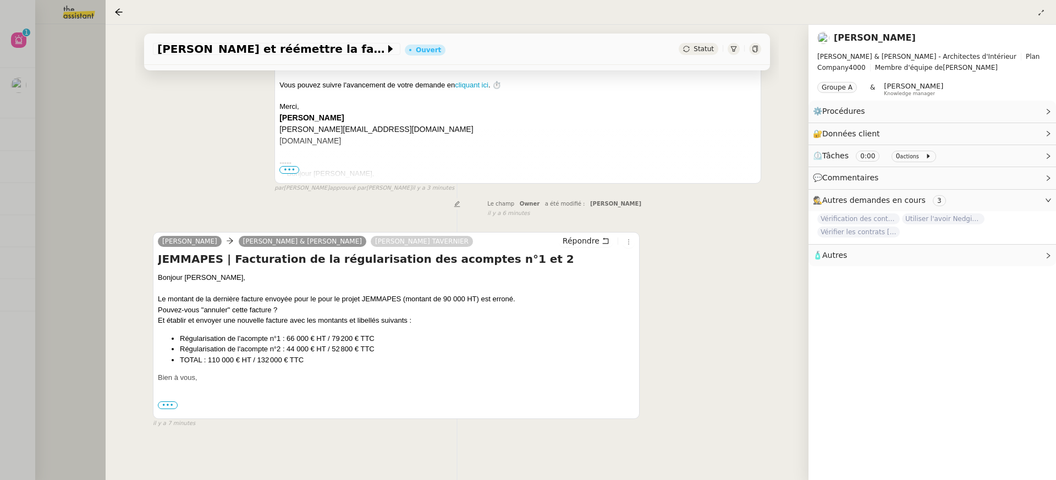
click at [78, 54] on div at bounding box center [528, 240] width 1056 height 480
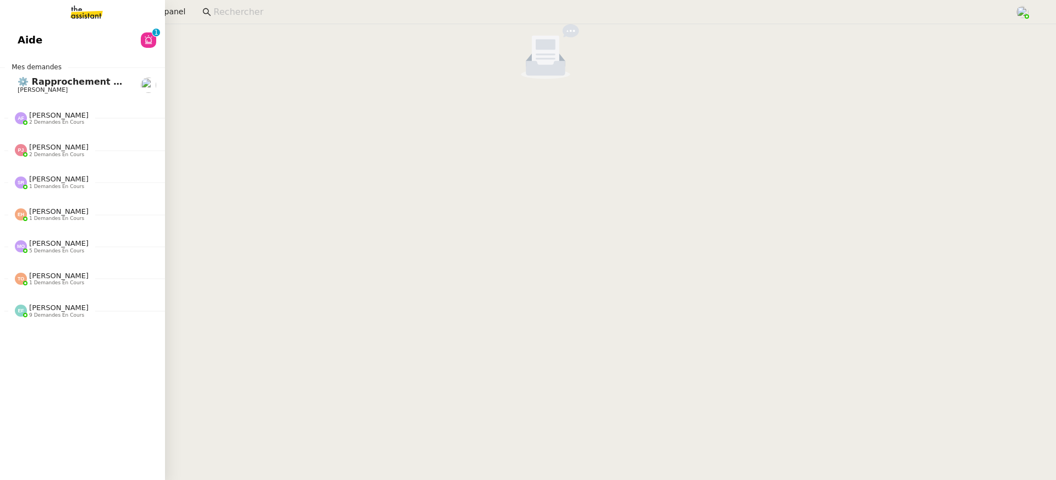
click at [44, 54] on div "Aide 0 1 2 3 4 5 6 7 8 9 Mes demandes ⚙️ Rapprochement bancaire [PERSON_NAME] […" at bounding box center [82, 252] width 165 height 456
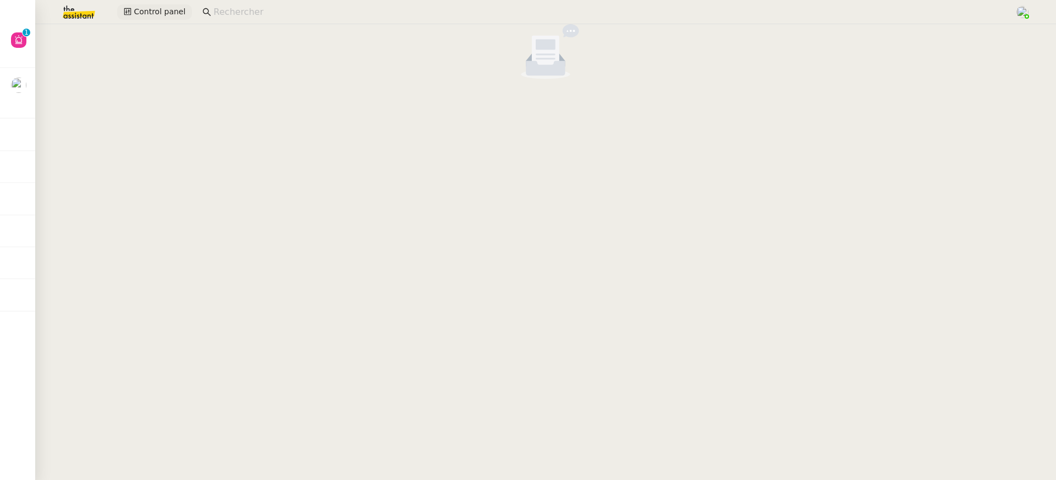
click at [178, 7] on span "Control panel" at bounding box center [160, 12] width 52 height 13
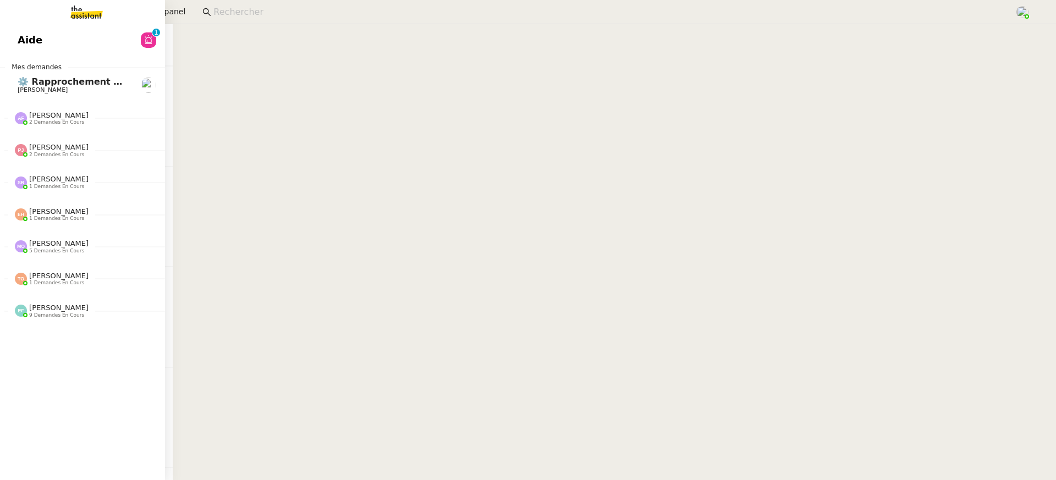
click at [56, 53] on div "Aide 0 1 2 3 4 5 6 7 8 9 Mes demandes ⚙️ Rapprochement bancaire [PERSON_NAME] […" at bounding box center [82, 252] width 165 height 456
drag, startPoint x: 56, startPoint y: 53, endPoint x: 54, endPoint y: 47, distance: 6.7
click at [54, 47] on div "Aide 0 1 2 3 4 5 6 7 8 9 Mes demandes ⚙️ Rapprochement bancaire [PERSON_NAME] […" at bounding box center [82, 252] width 165 height 456
click at [153, 41] on nz-avatar at bounding box center [148, 39] width 15 height 15
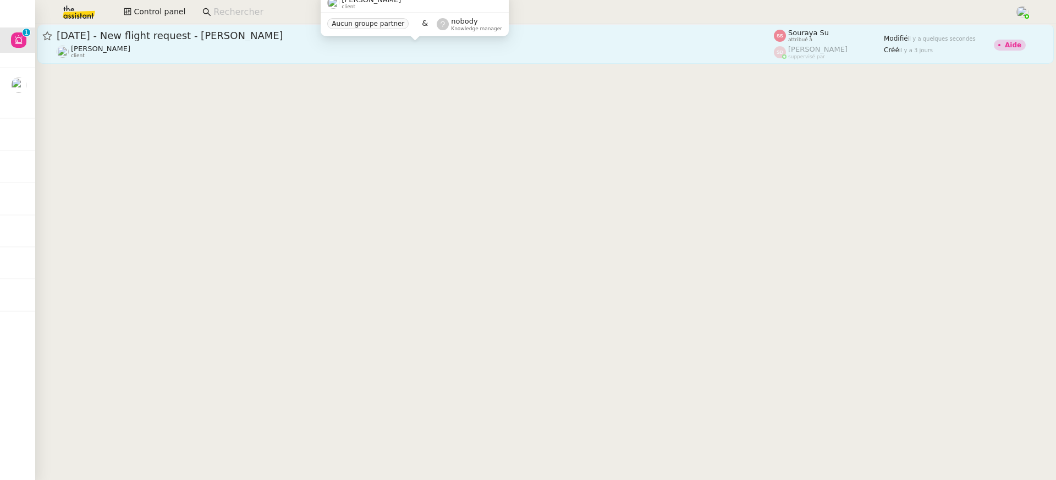
click at [328, 48] on div "[PERSON_NAME] client" at bounding box center [416, 52] width 718 height 14
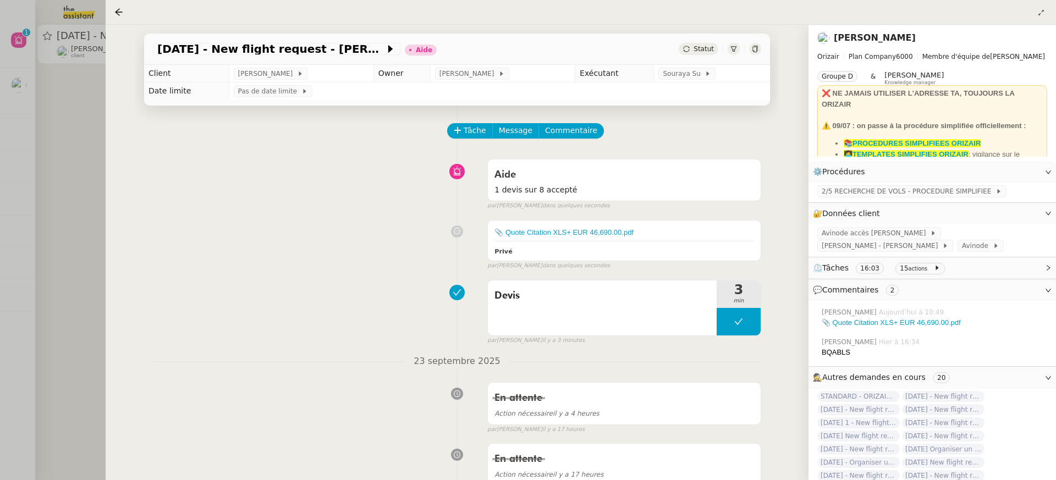
click at [55, 132] on div at bounding box center [528, 240] width 1056 height 480
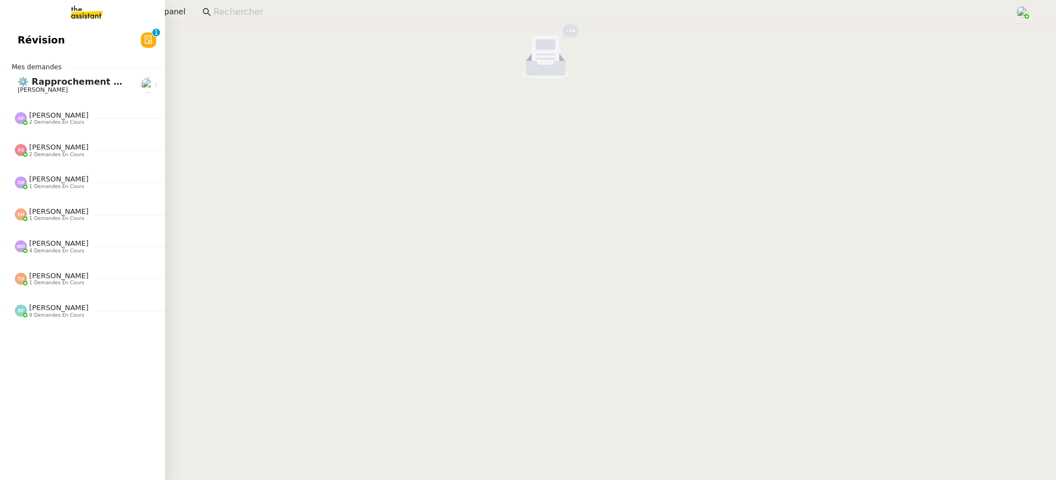
click at [26, 39] on span "Révision" at bounding box center [41, 40] width 47 height 17
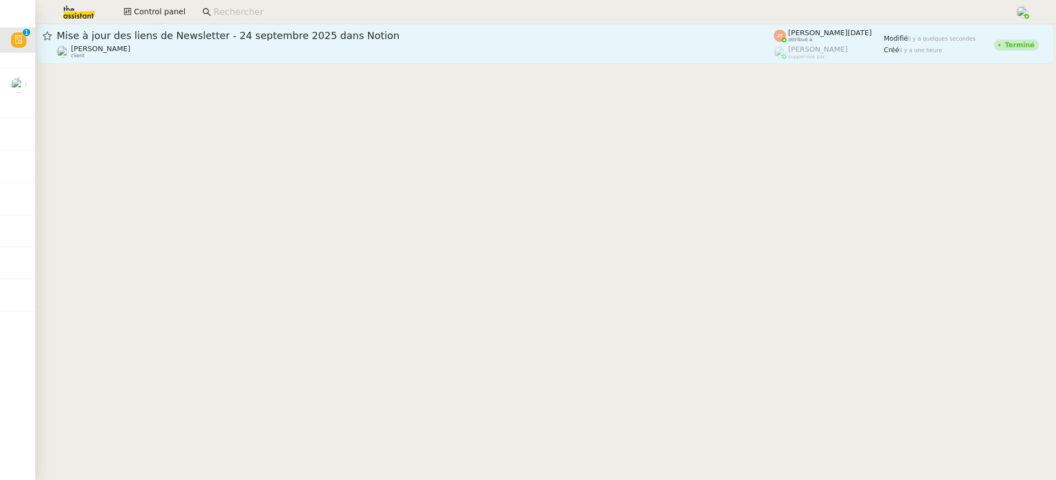
click at [499, 29] on div "Mise à jour des liens de Newsletter - 24 septembre 2025 dans Notion" at bounding box center [416, 35] width 718 height 13
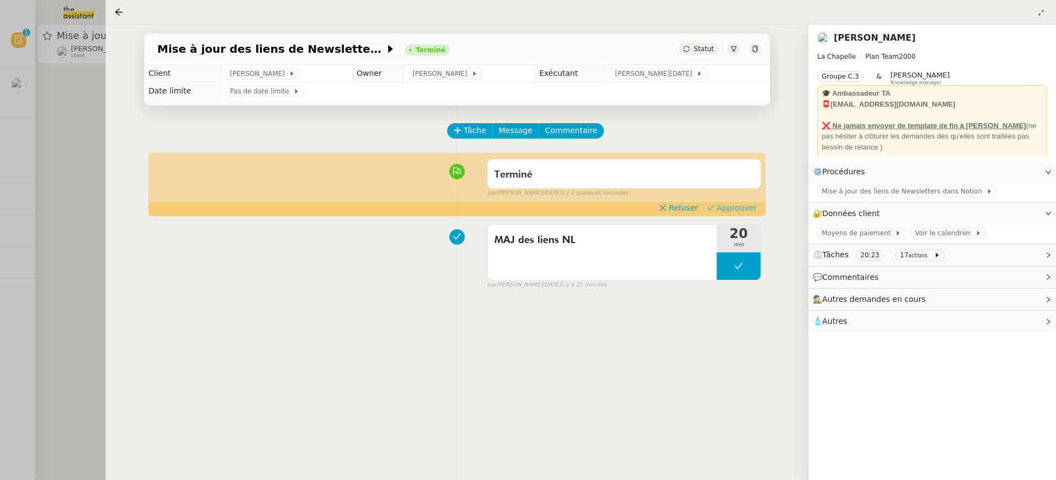
click at [746, 203] on span "Approuver" at bounding box center [737, 207] width 40 height 11
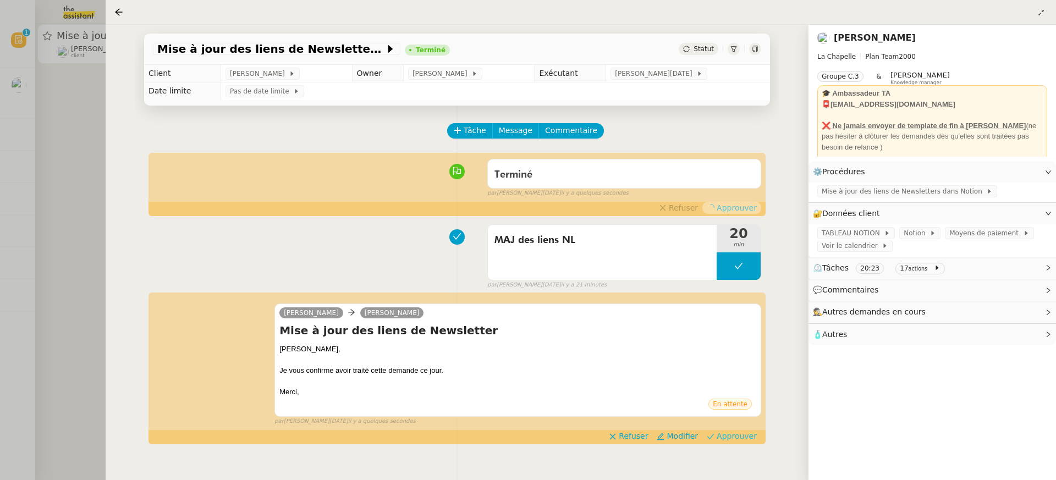
click at [738, 436] on span "Approuver" at bounding box center [737, 436] width 40 height 11
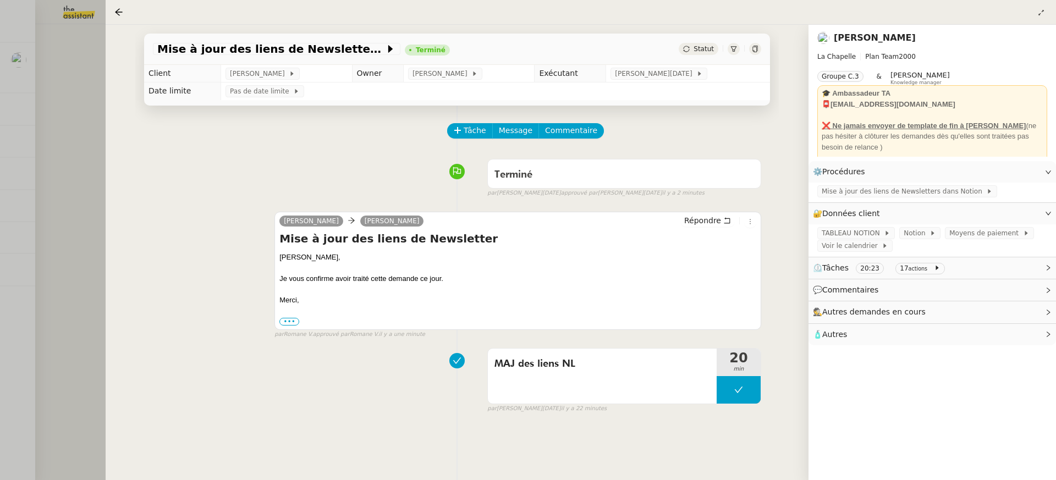
click at [42, 56] on div at bounding box center [528, 240] width 1056 height 480
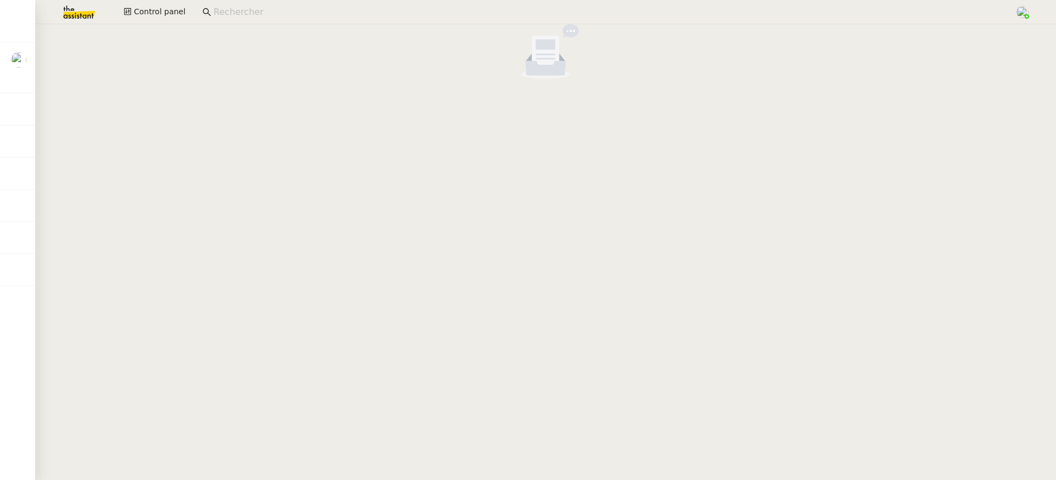
click at [185, 4] on div "Control panel" at bounding box center [528, 12] width 1001 height 24
click at [176, 12] on span "Control panel" at bounding box center [160, 12] width 52 height 13
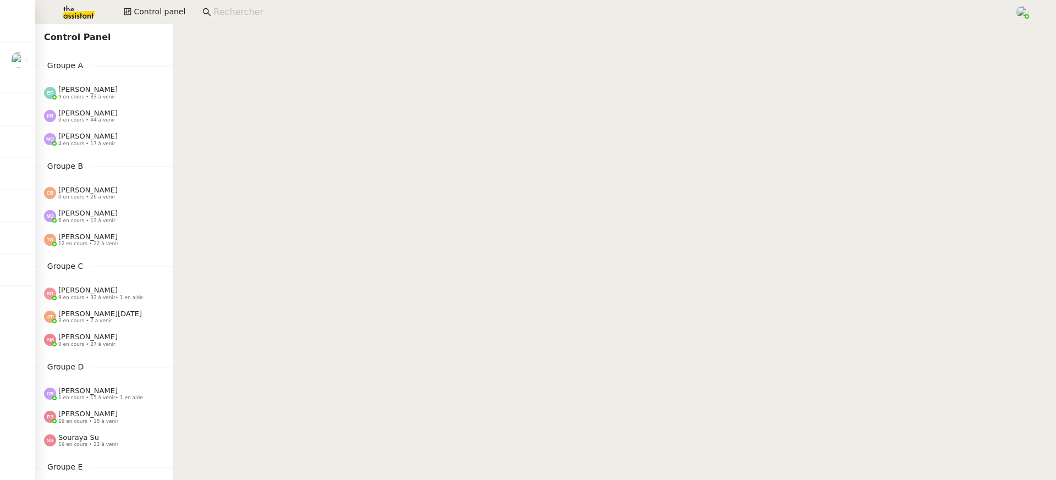
click at [259, 29] on nz-content at bounding box center [615, 252] width 884 height 456
click at [248, 23] on app-search-bar at bounding box center [604, 12] width 816 height 24
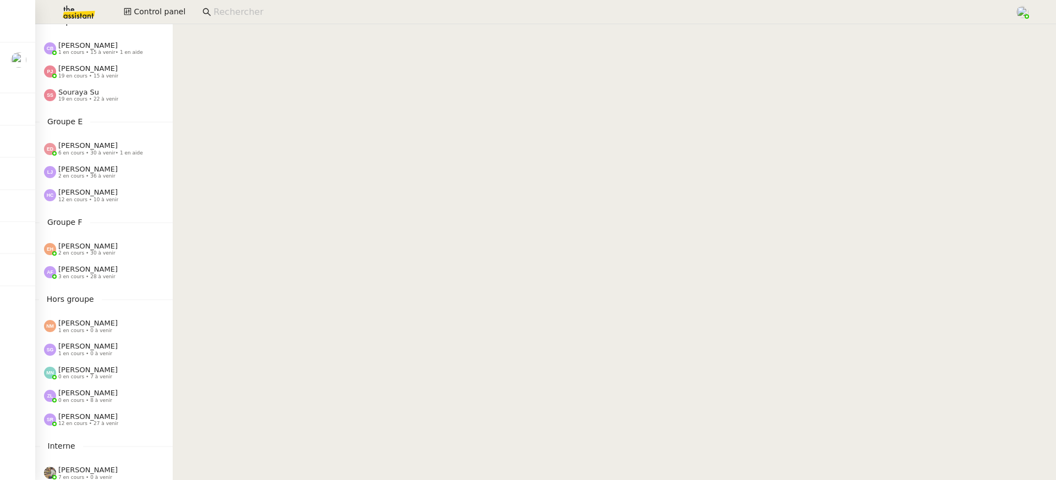
scroll to position [420, 0]
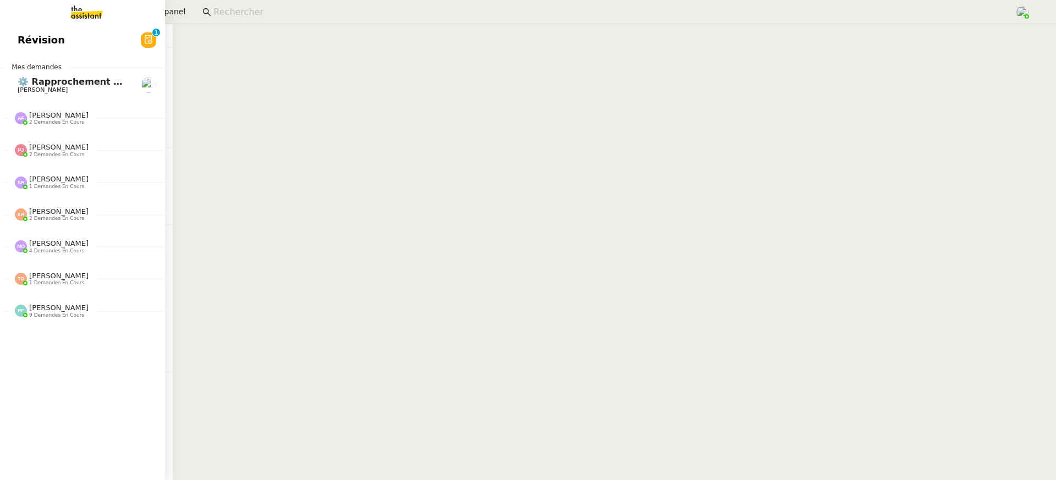
click at [18, 41] on span "Révision" at bounding box center [41, 40] width 47 height 17
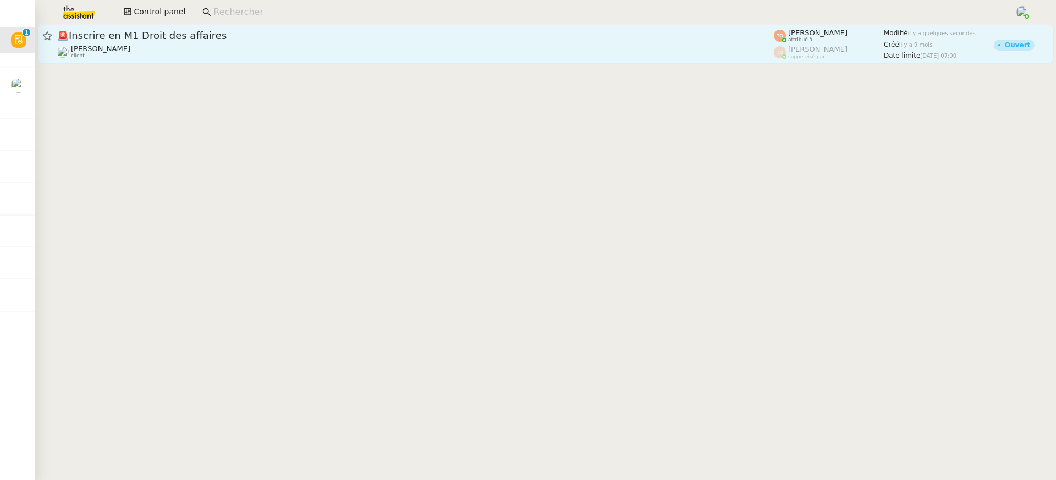
click at [557, 40] on span "🚨 Inscrire en M1 Droit des affaires" at bounding box center [416, 36] width 718 height 10
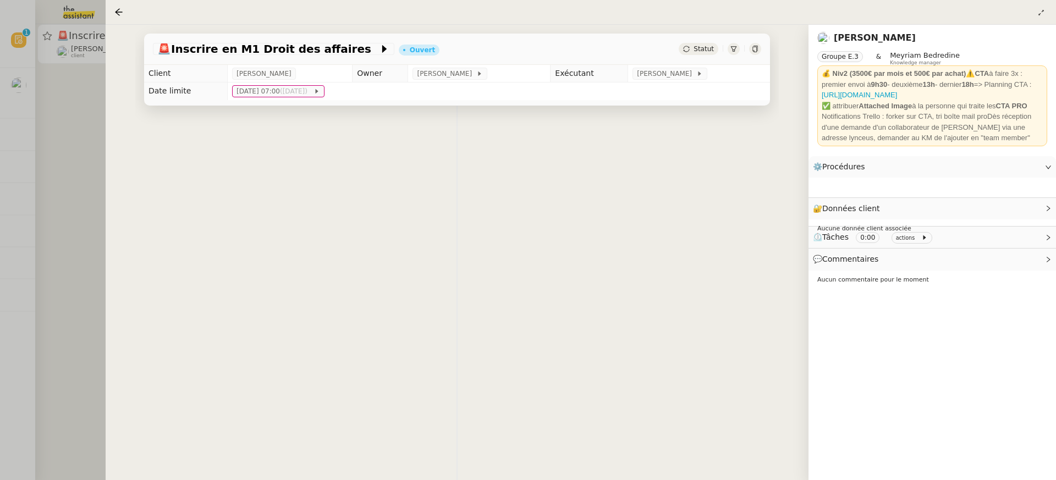
click at [8, 107] on div at bounding box center [528, 240] width 1056 height 480
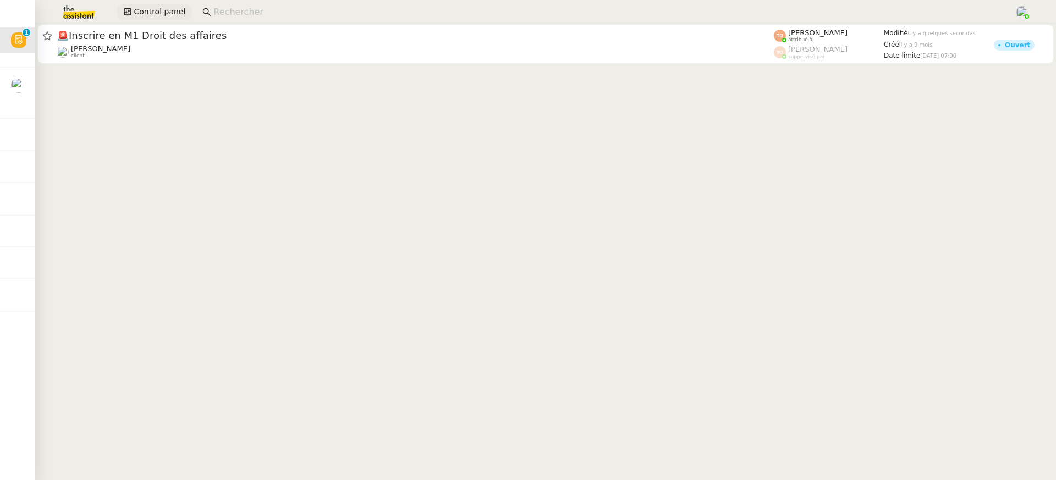
click at [153, 15] on span "Control panel" at bounding box center [160, 12] width 52 height 13
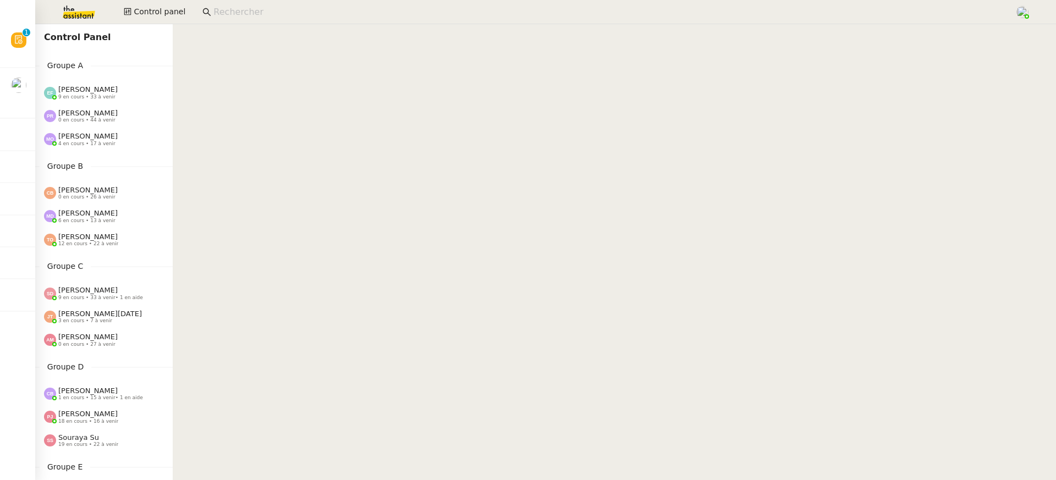
click at [73, 150] on div "[PERSON_NAME] 4 en cours • 17 à venir" at bounding box center [104, 139] width 138 height 23
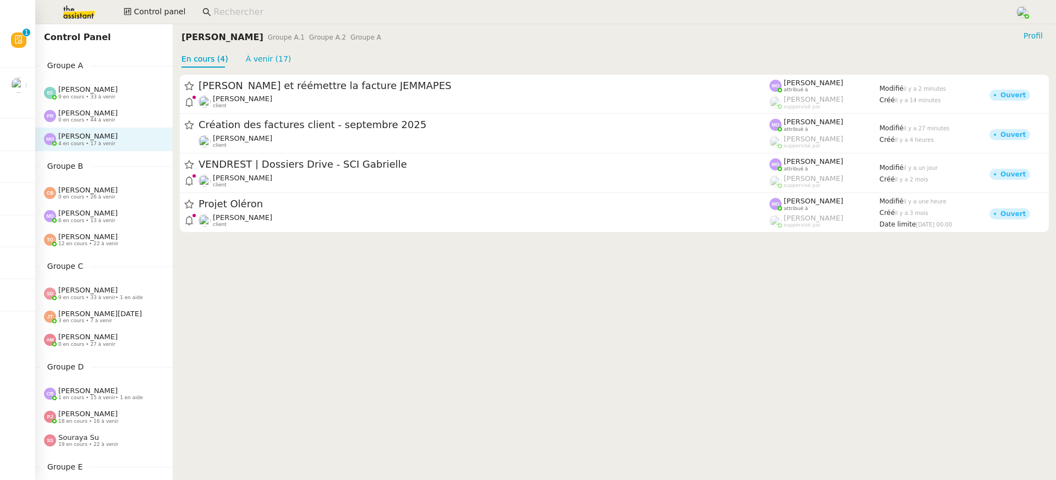
click at [80, 122] on span "0 en cours • 44 à venir" at bounding box center [86, 120] width 57 height 6
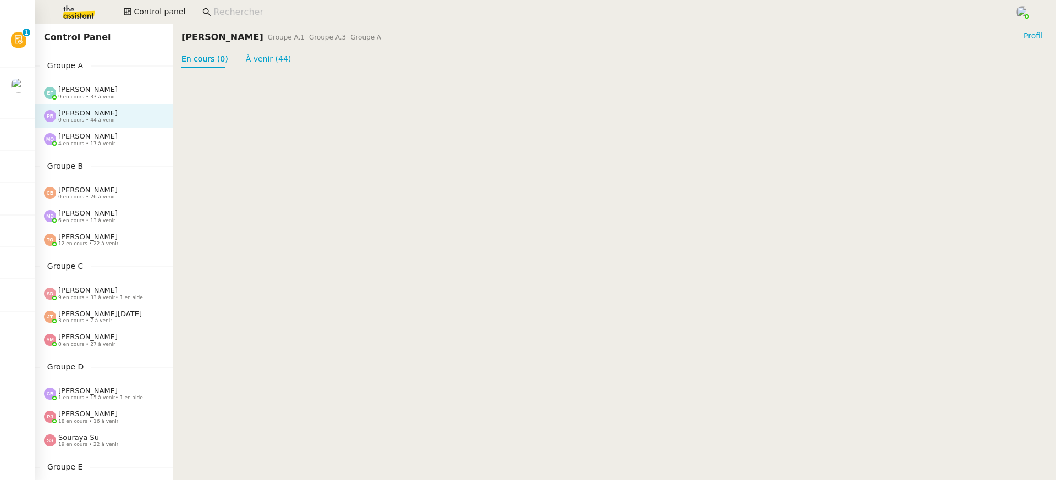
scroll to position [420, 0]
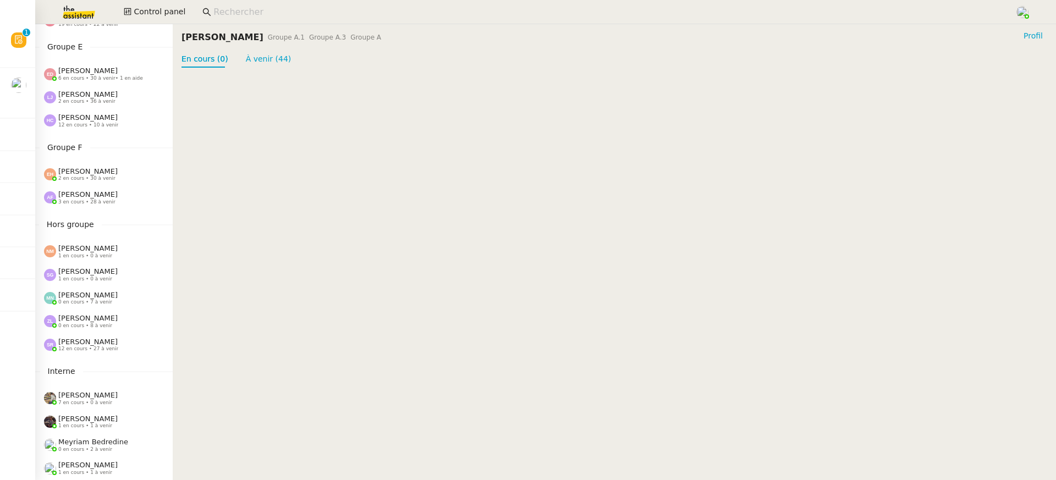
click at [80, 226] on span "Hors groupe" at bounding box center [70, 224] width 63 height 13
click at [92, 194] on span "[PERSON_NAME]" at bounding box center [87, 194] width 59 height 8
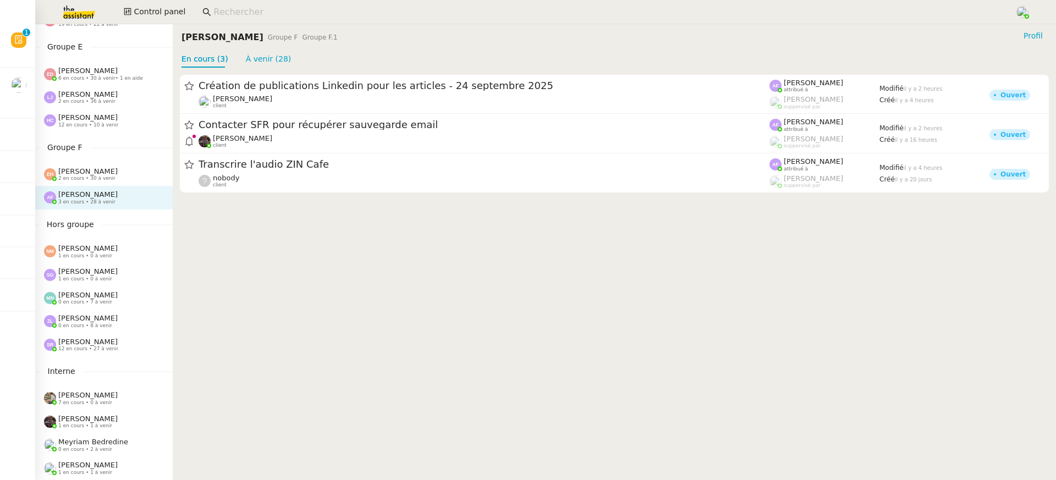
click at [100, 184] on div "[PERSON_NAME] 2 en cours • 30 à venir" at bounding box center [104, 174] width 138 height 23
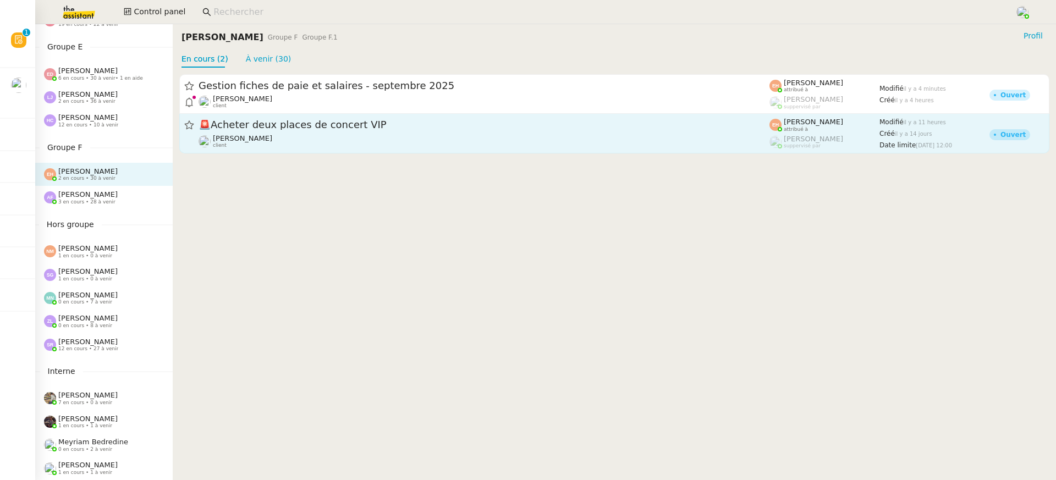
click at [264, 135] on div "[PERSON_NAME] client" at bounding box center [484, 141] width 571 height 14
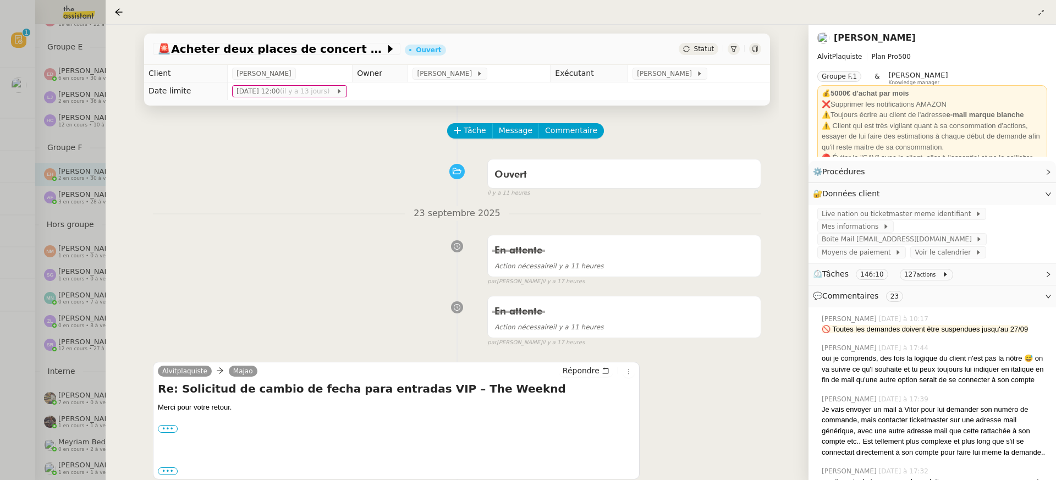
scroll to position [96, 0]
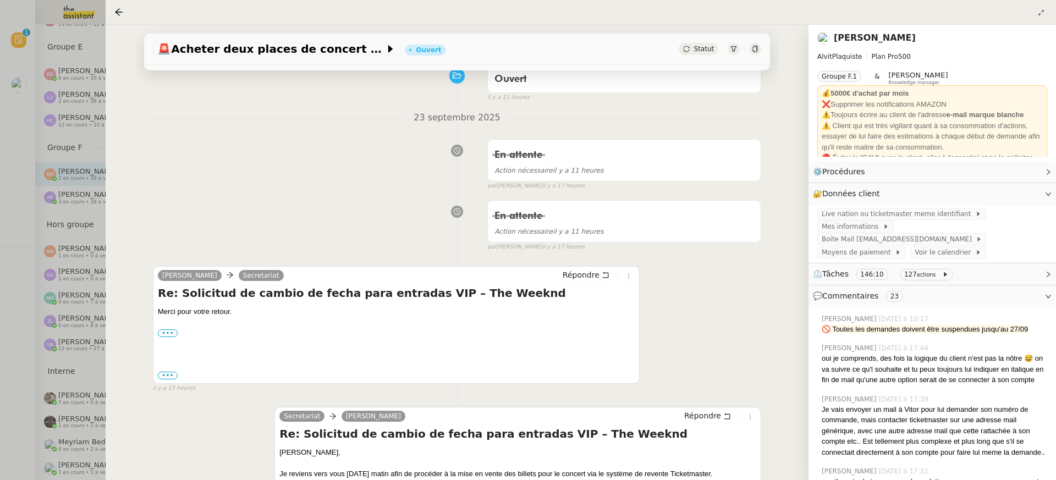
click at [70, 180] on div at bounding box center [528, 240] width 1056 height 480
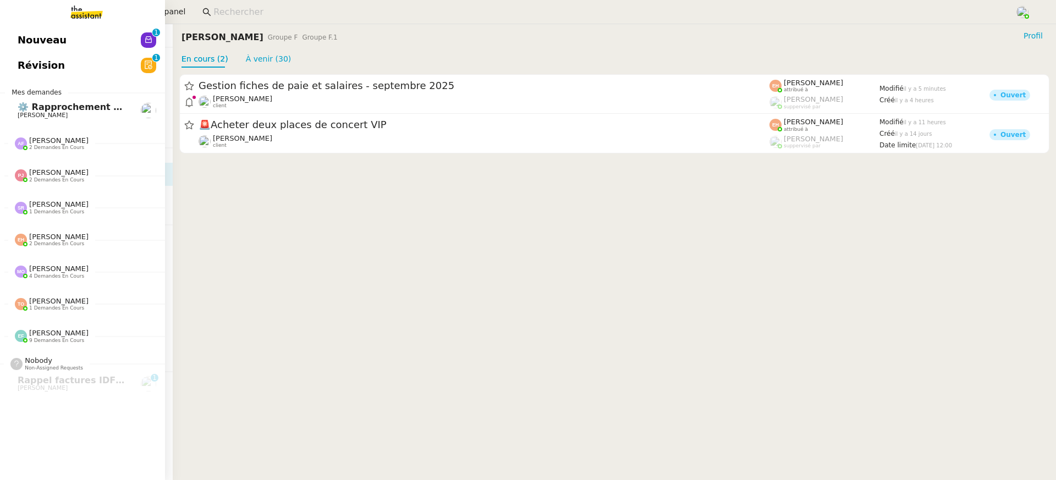
click at [37, 58] on span "Révision" at bounding box center [41, 65] width 47 height 17
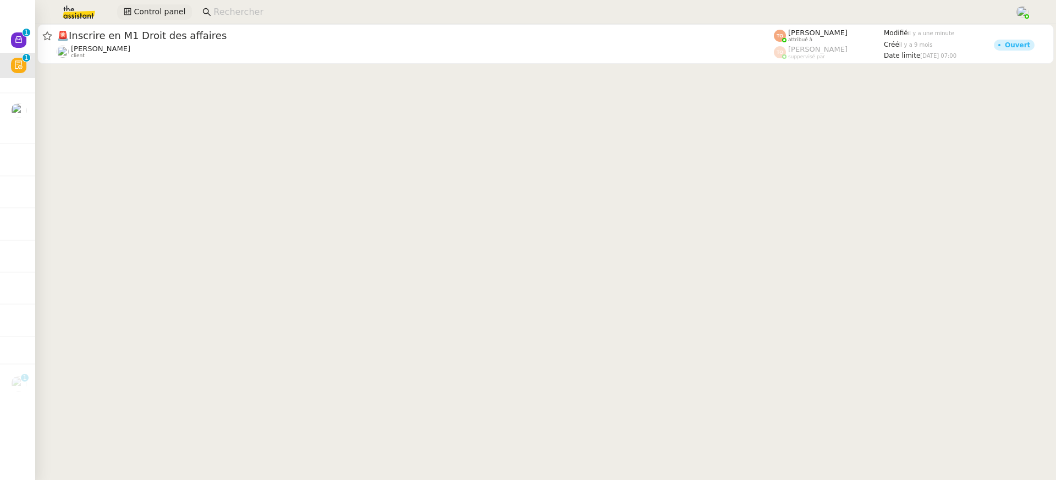
click at [152, 7] on span "Control panel" at bounding box center [160, 12] width 52 height 13
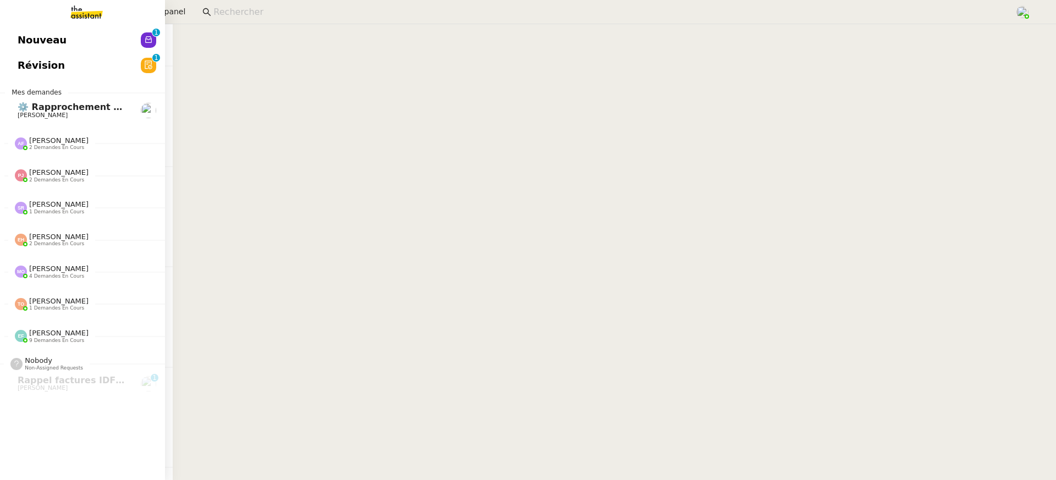
click at [18, 42] on span "Nouveau" at bounding box center [42, 40] width 49 height 17
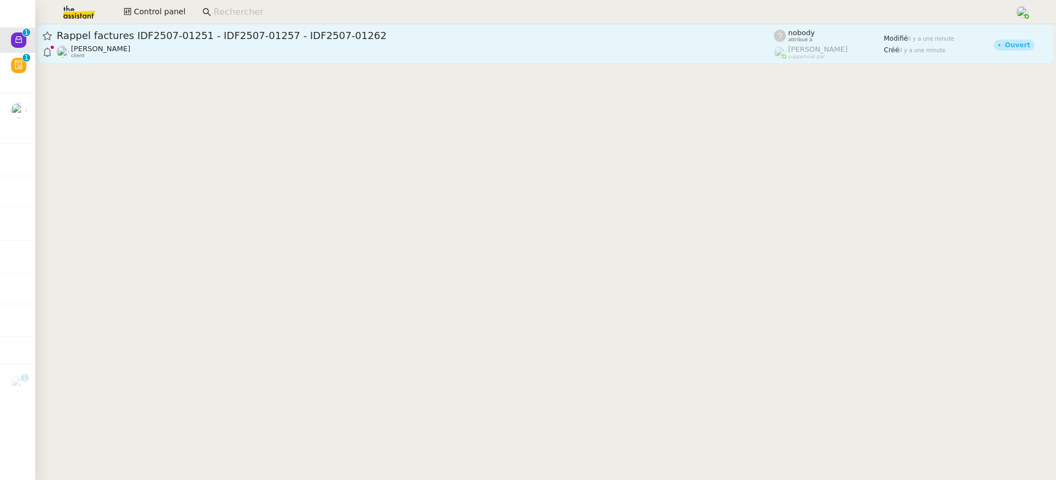
click at [386, 40] on span "Rappel factures IDF2507-01251 - IDF2507-01257 - IDF2507-01262" at bounding box center [416, 36] width 718 height 10
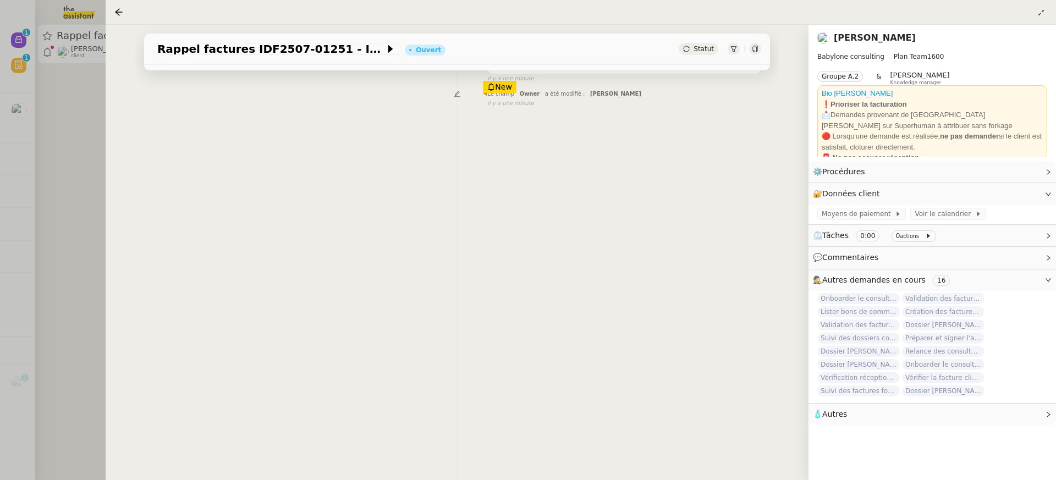
scroll to position [141, 0]
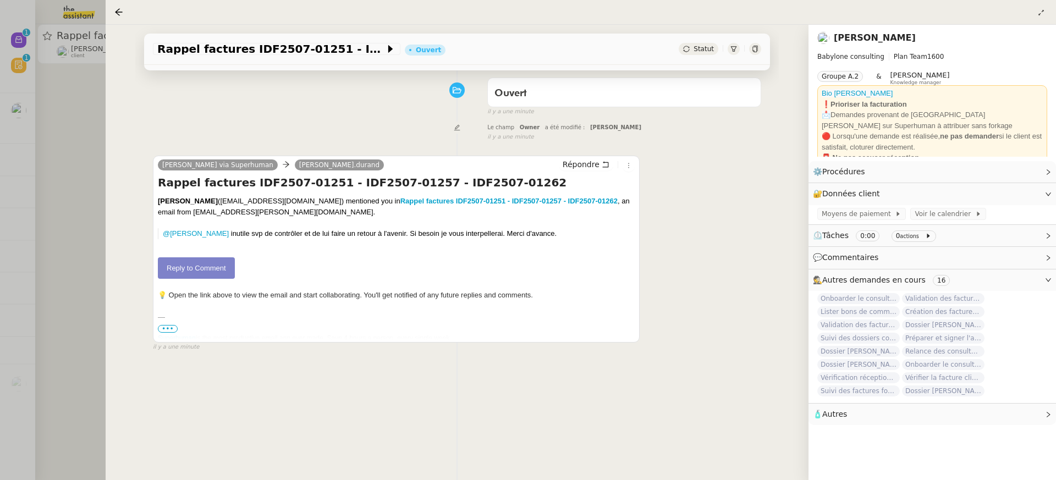
click at [55, 80] on div at bounding box center [528, 240] width 1056 height 480
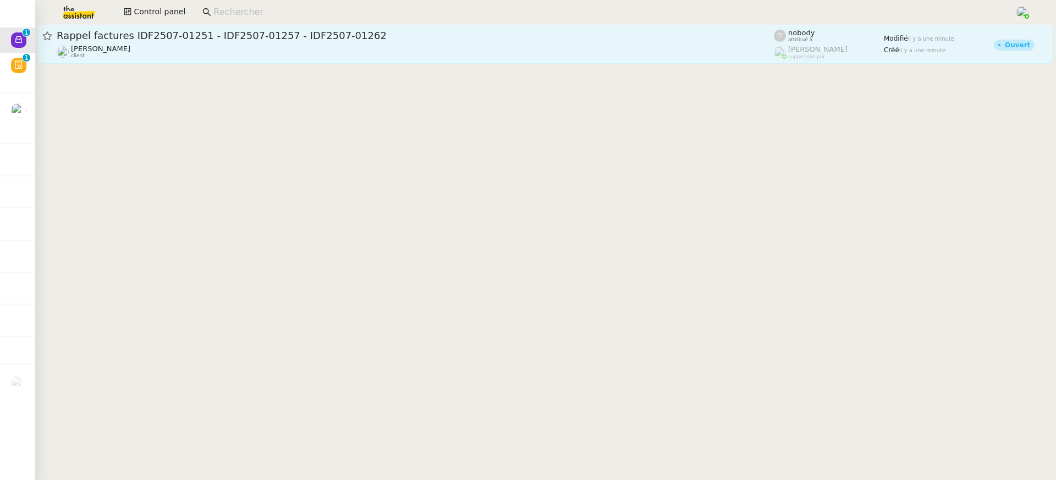
click at [154, 47] on div "[PERSON_NAME] client" at bounding box center [416, 52] width 718 height 14
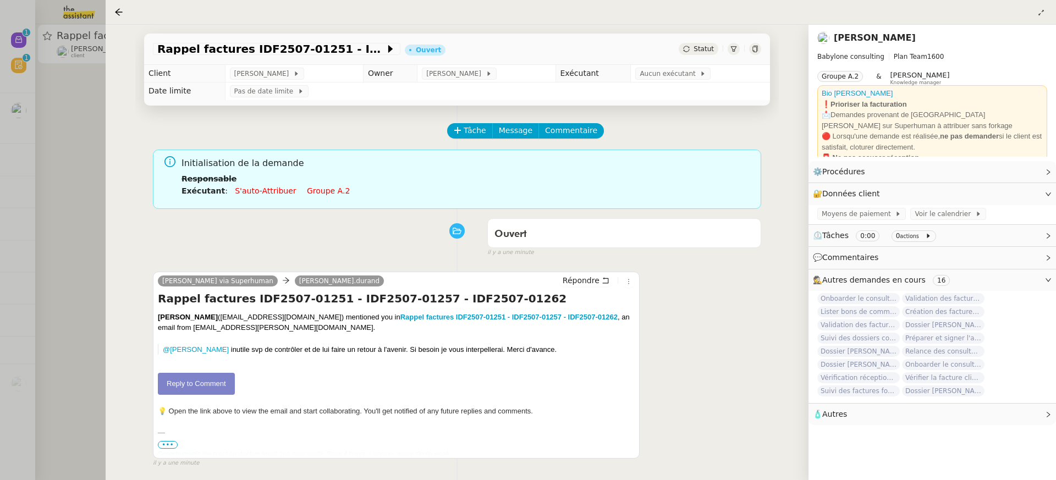
click at [643, 64] on div "Rappel factures IDF2507-01251 - IDF2507-01257 - IDF2507-01262 Ouvert Statut" at bounding box center [457, 49] width 626 height 31
click at [643, 72] on span "Aucun exécutant" at bounding box center [670, 73] width 60 height 11
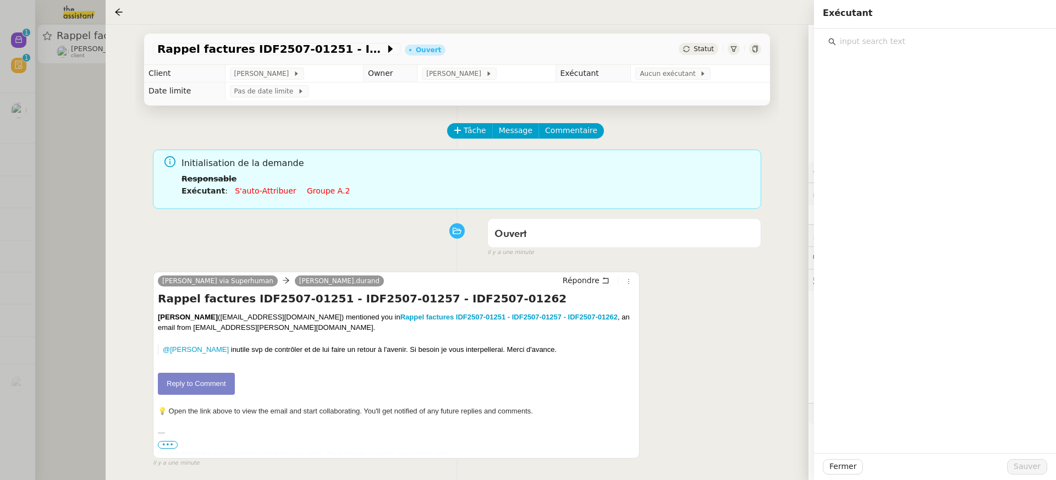
click at [864, 48] on input "text" at bounding box center [939, 41] width 206 height 15
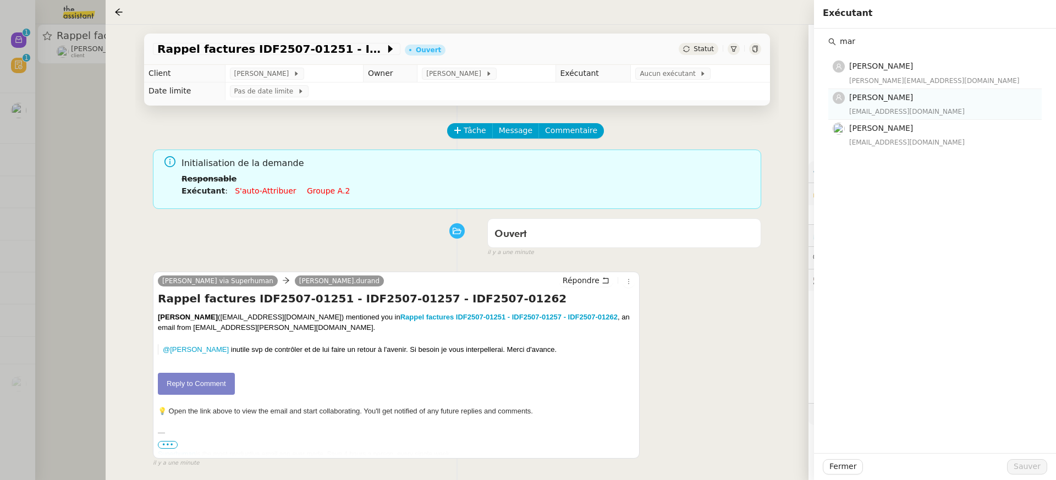
type input "mar"
click at [913, 98] on h4 "[PERSON_NAME]" at bounding box center [943, 97] width 186 height 13
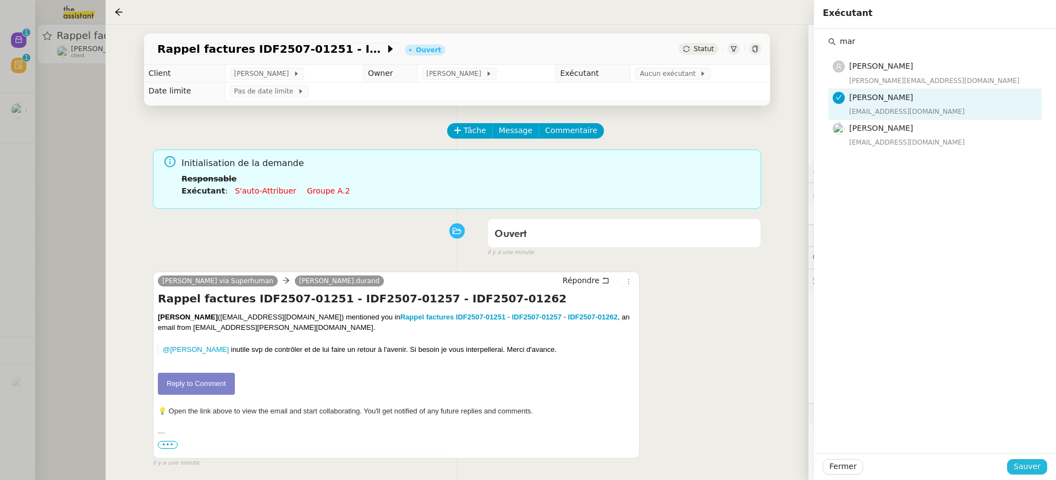
click at [1026, 468] on span "Sauver" at bounding box center [1027, 467] width 27 height 13
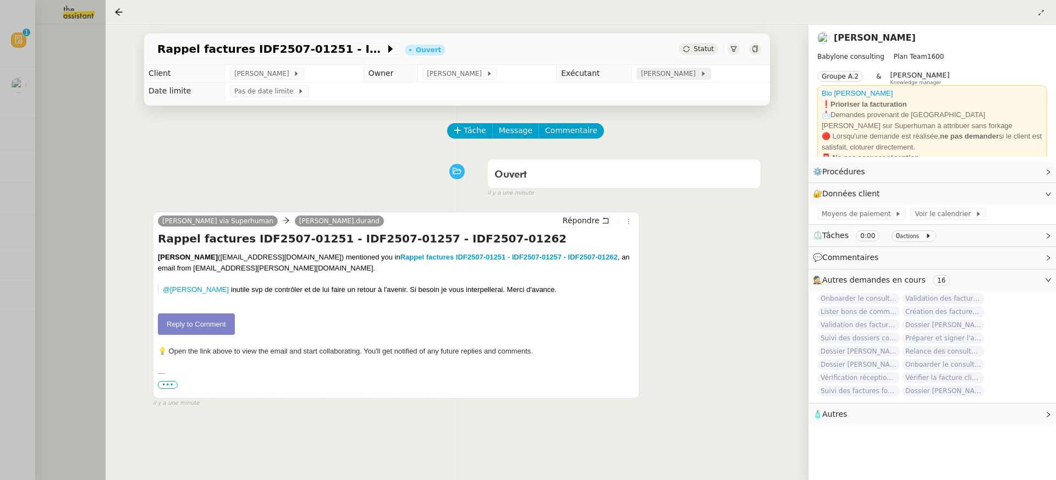
click at [674, 73] on span "[PERSON_NAME]" at bounding box center [670, 73] width 59 height 11
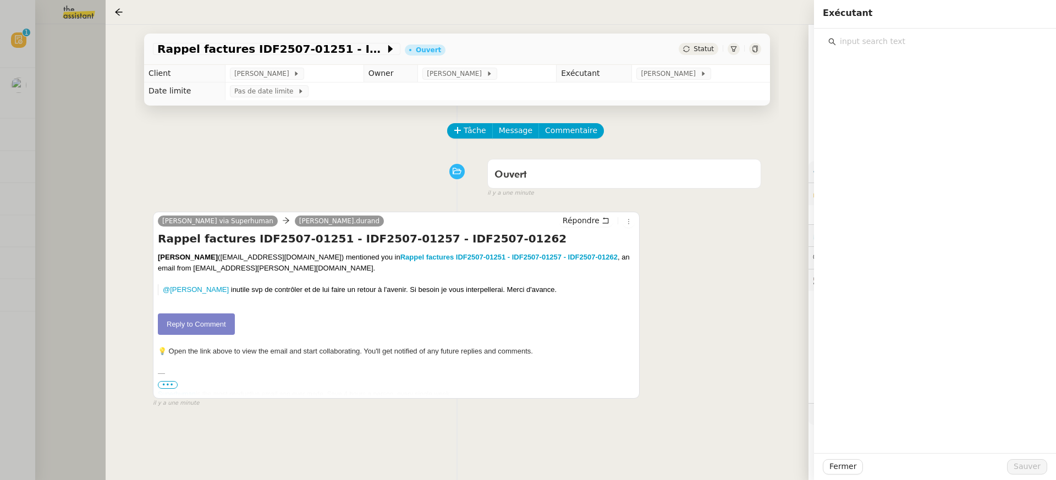
click at [904, 55] on div at bounding box center [935, 241] width 242 height 425
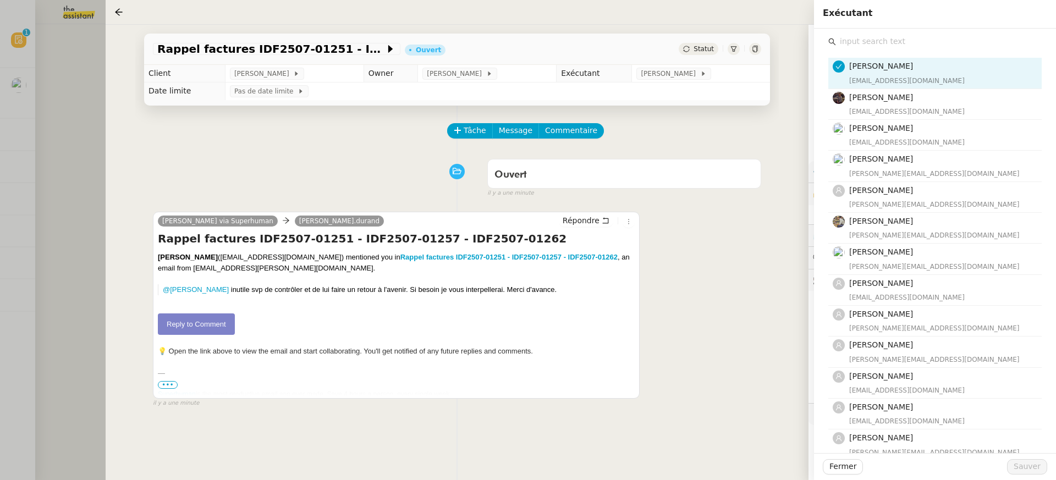
click at [900, 46] on input "text" at bounding box center [939, 41] width 206 height 15
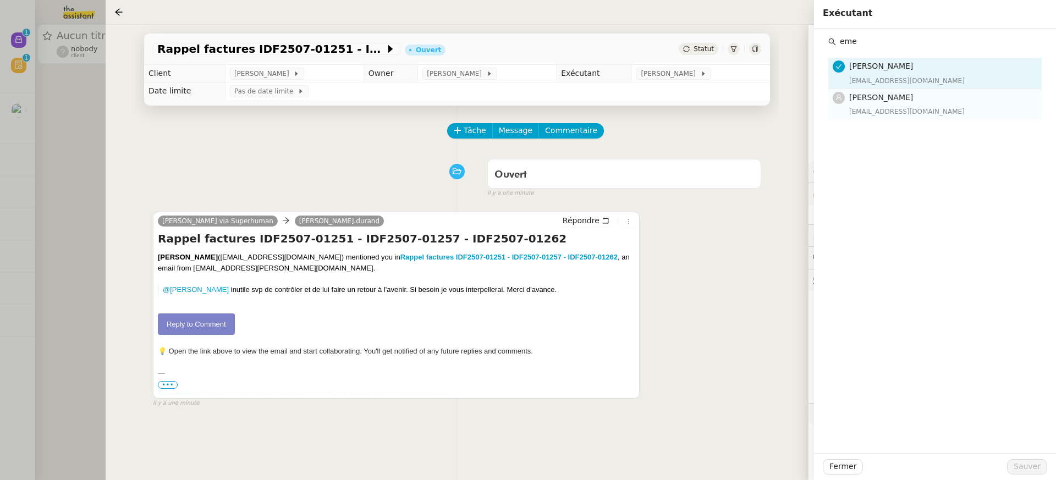
type input "eme"
click at [891, 114] on div "[EMAIL_ADDRESS][DOMAIN_NAME]" at bounding box center [943, 111] width 186 height 11
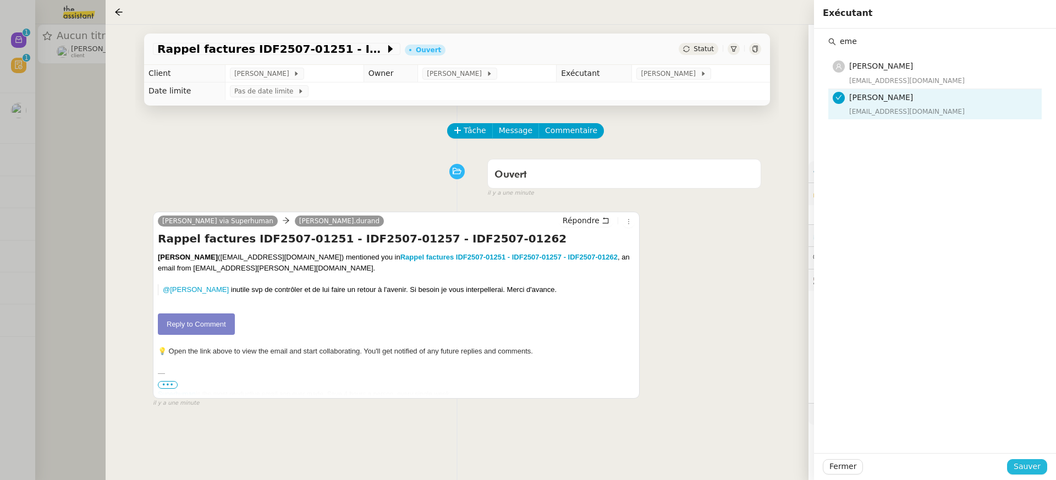
click at [1036, 470] on span "Sauver" at bounding box center [1027, 467] width 27 height 13
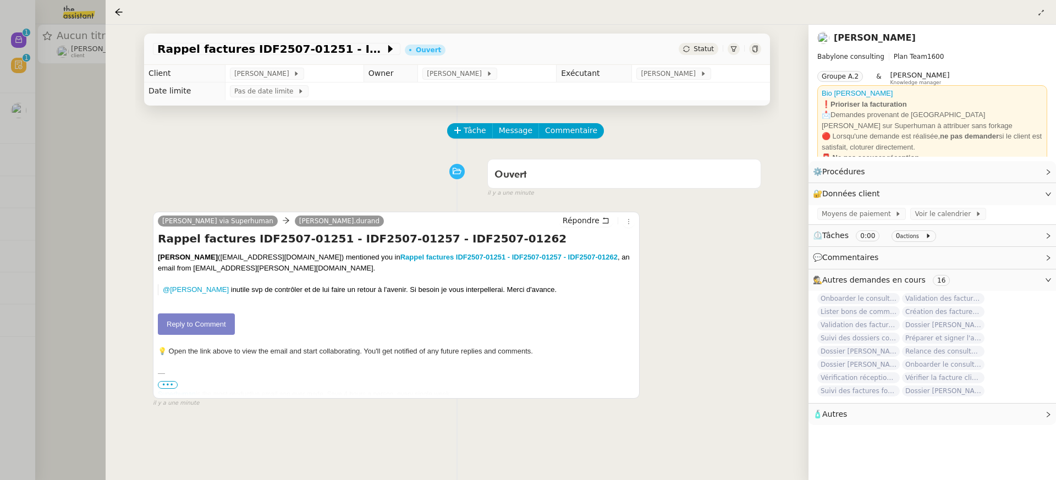
click at [53, 121] on div at bounding box center [528, 240] width 1056 height 480
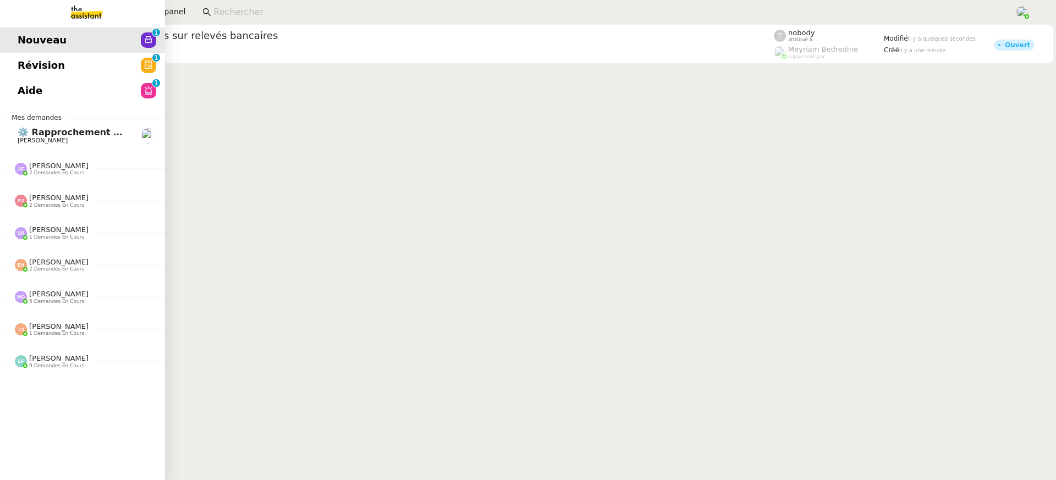
click at [23, 83] on span "Aide" at bounding box center [30, 91] width 25 height 17
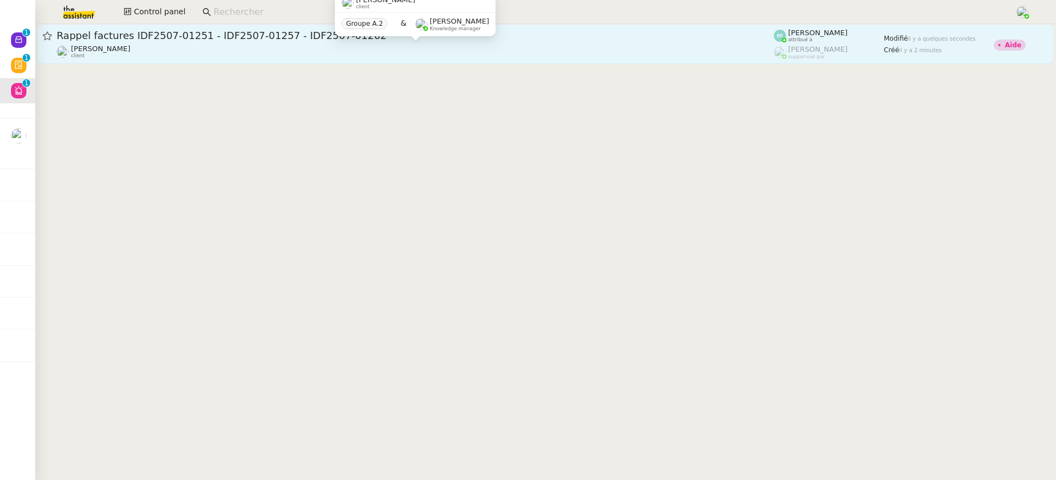
click at [539, 52] on div "[PERSON_NAME] client" at bounding box center [416, 52] width 718 height 14
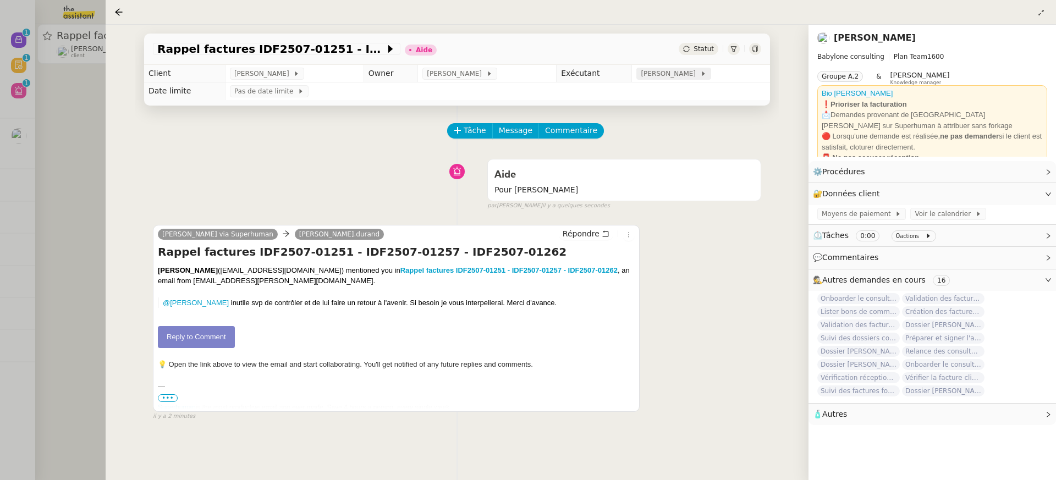
click at [657, 69] on div "[PERSON_NAME]" at bounding box center [674, 74] width 74 height 12
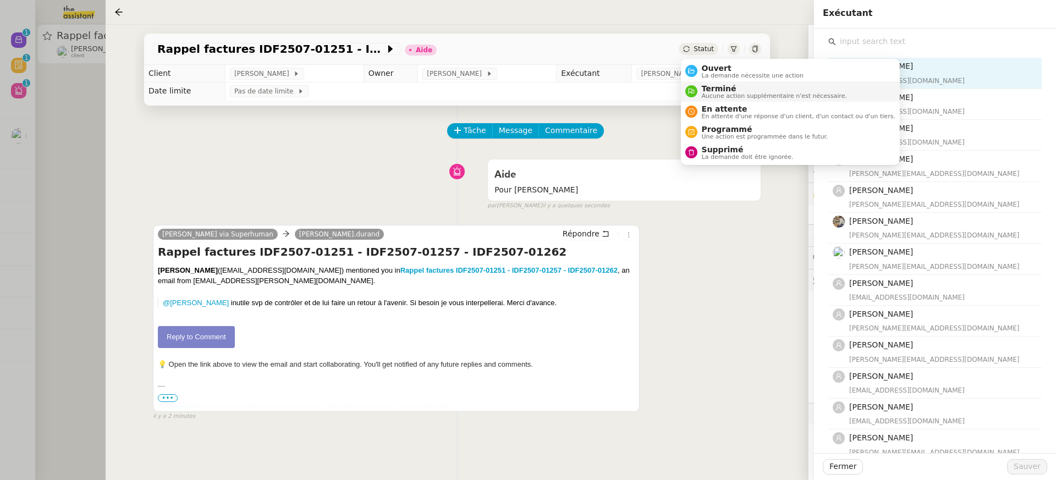
click at [743, 83] on li "Terminé Aucune action supplémentaire n'est nécessaire." at bounding box center [790, 91] width 219 height 20
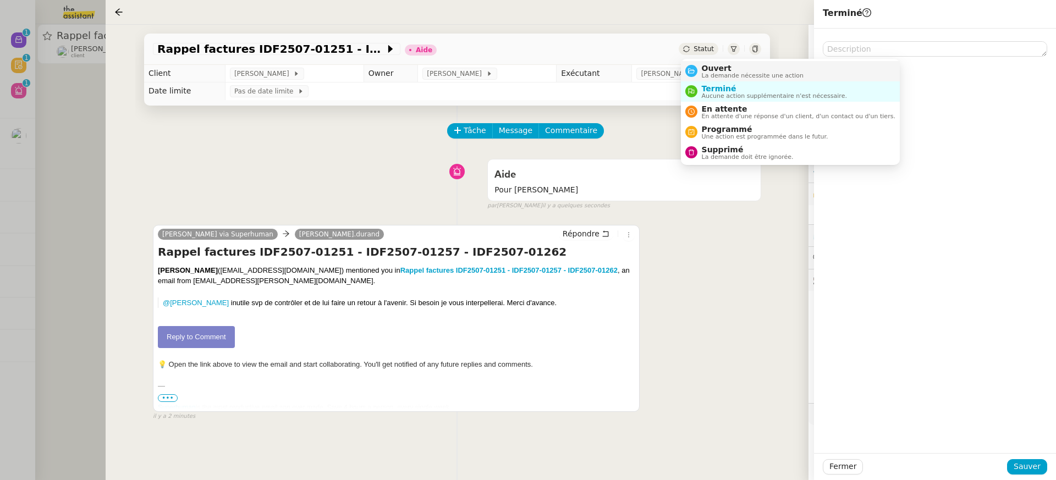
click at [720, 70] on span "Ouvert" at bounding box center [753, 68] width 102 height 9
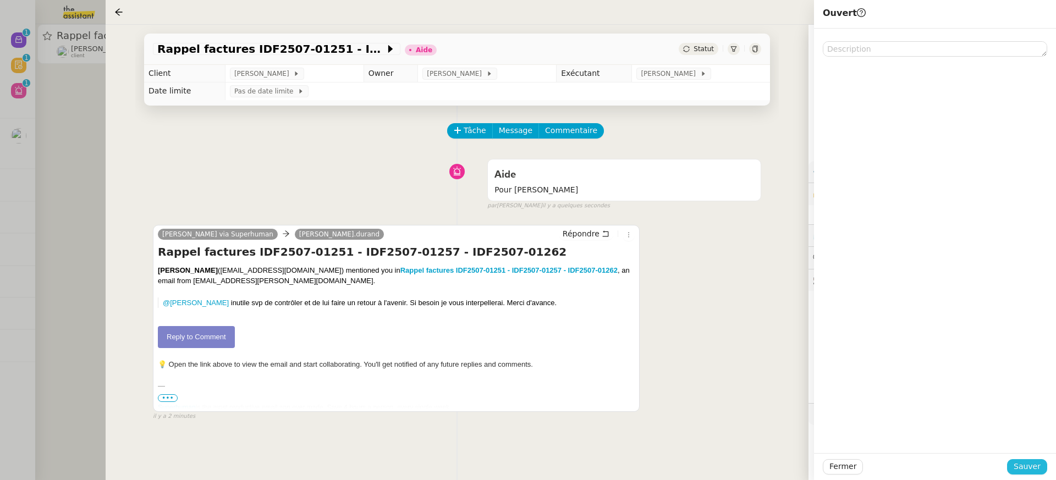
click at [1031, 462] on span "Sauver" at bounding box center [1027, 467] width 27 height 13
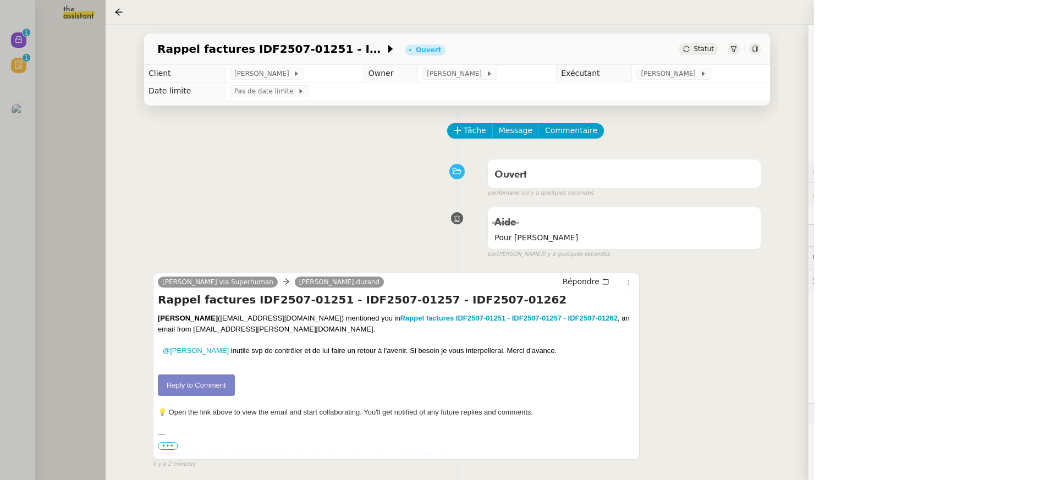
click at [52, 58] on div at bounding box center [528, 240] width 1056 height 480
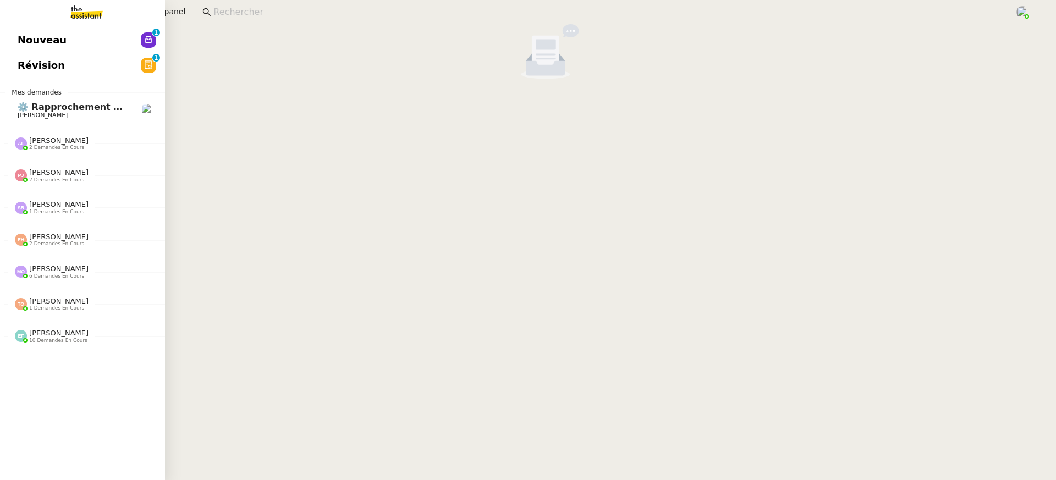
click at [18, 41] on link "Nouveau 0 1 2 3 4 5 6 7 8 9" at bounding box center [82, 40] width 165 height 25
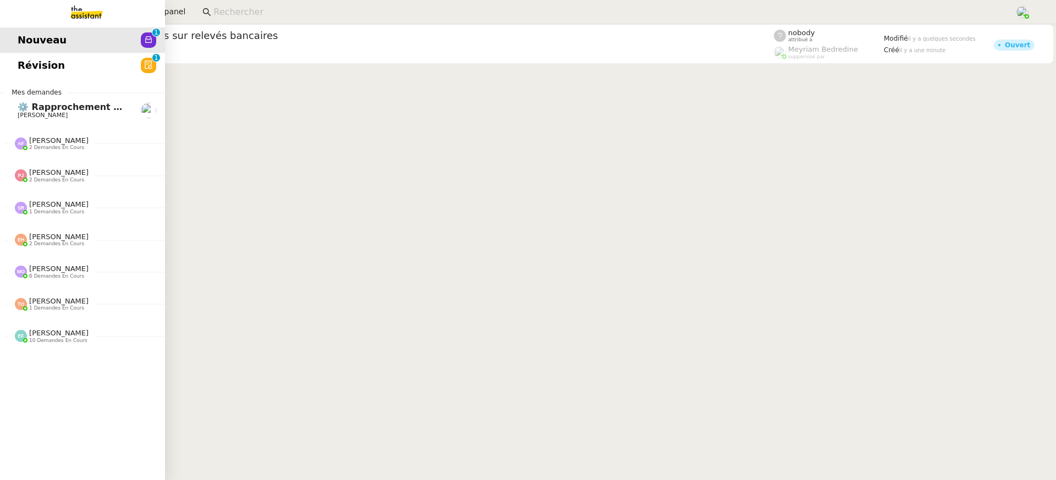
click at [50, 63] on span "Révision" at bounding box center [41, 65] width 47 height 17
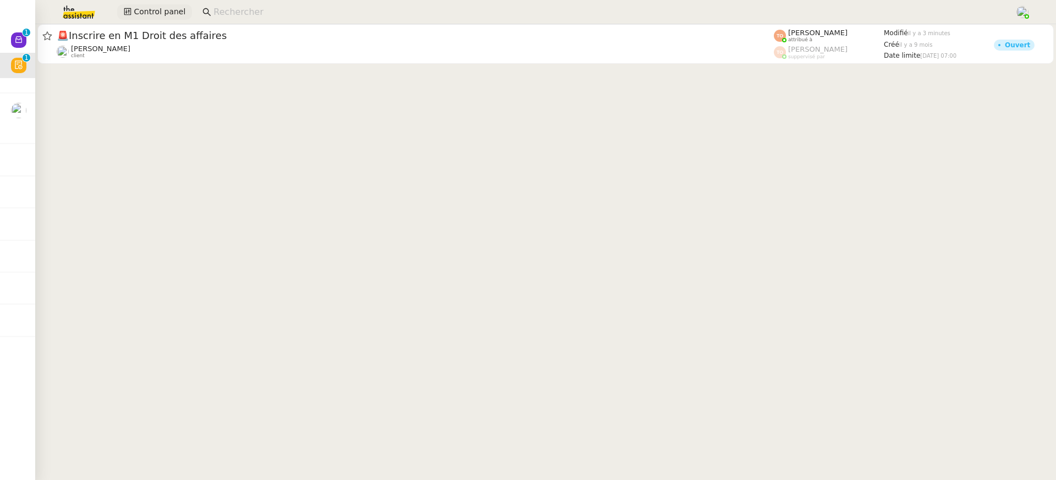
click at [144, 15] on span "Control panel" at bounding box center [160, 12] width 52 height 13
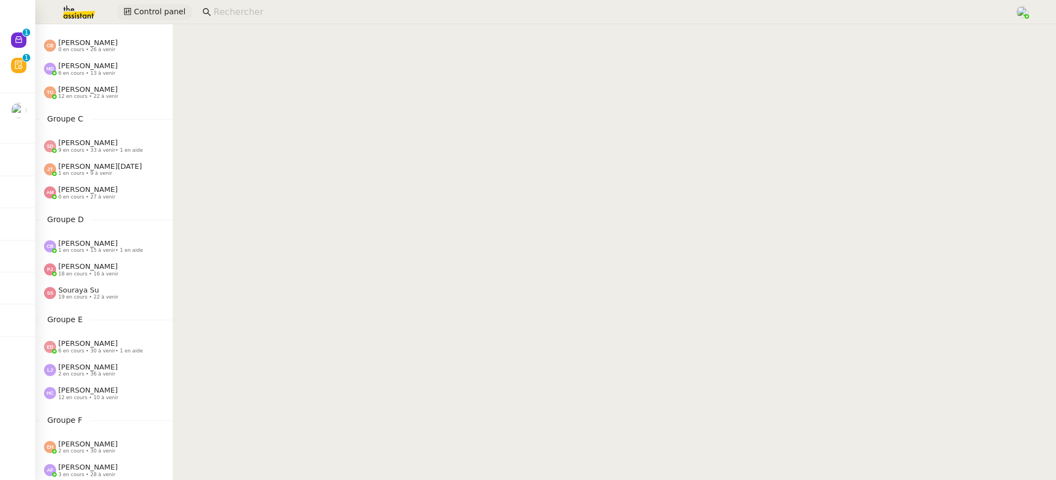
scroll to position [143, 0]
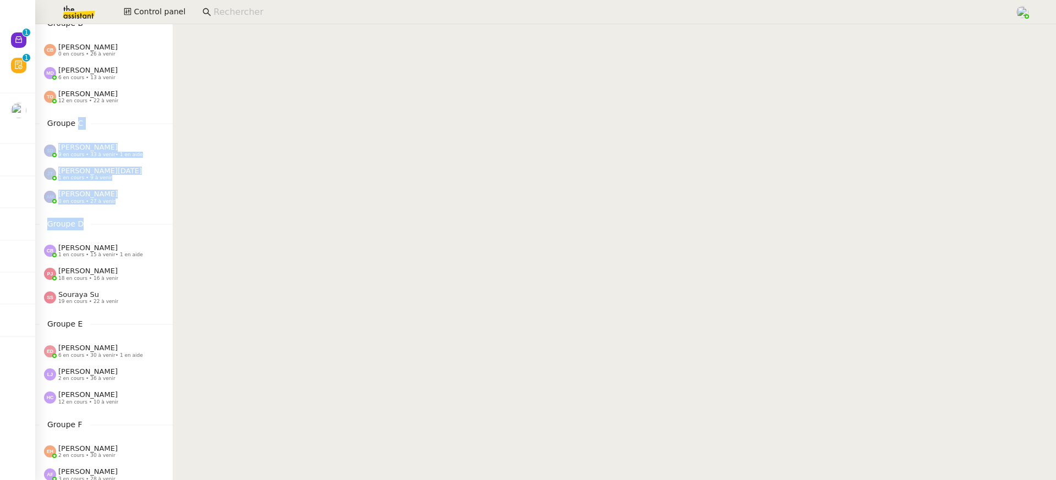
drag, startPoint x: 75, startPoint y: 126, endPoint x: 151, endPoint y: 234, distance: 131.9
click at [151, 234] on div "Control Panel Groupe A [PERSON_NAME] 10 en cours • 33 à venir [PERSON_NAME] 0 e…" at bounding box center [104, 109] width 138 height 456
click at [151, 234] on div "Groupe D [PERSON_NAME] 1 en cours • 15 à venir • 1 en aide [PERSON_NAME] 18 en …" at bounding box center [104, 264] width 138 height 92
drag, startPoint x: 68, startPoint y: 114, endPoint x: 123, endPoint y: 201, distance: 102.9
click at [123, 201] on div "Control Panel Groupe A [PERSON_NAME] 10 en cours • 33 à venir [PERSON_NAME] 0 e…" at bounding box center [104, 109] width 138 height 456
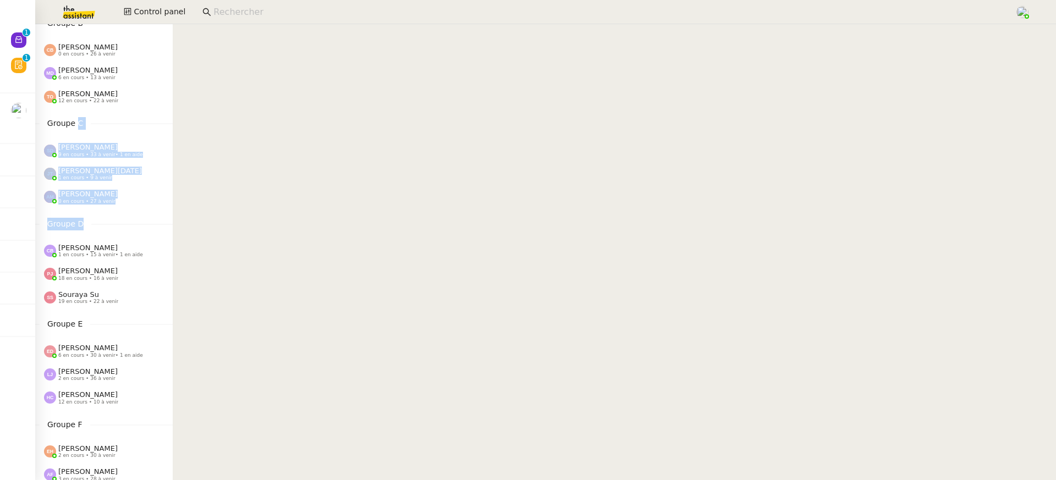
click at [165, 194] on div "[PERSON_NAME] 0 en cours • 27 à venir" at bounding box center [108, 197] width 129 height 14
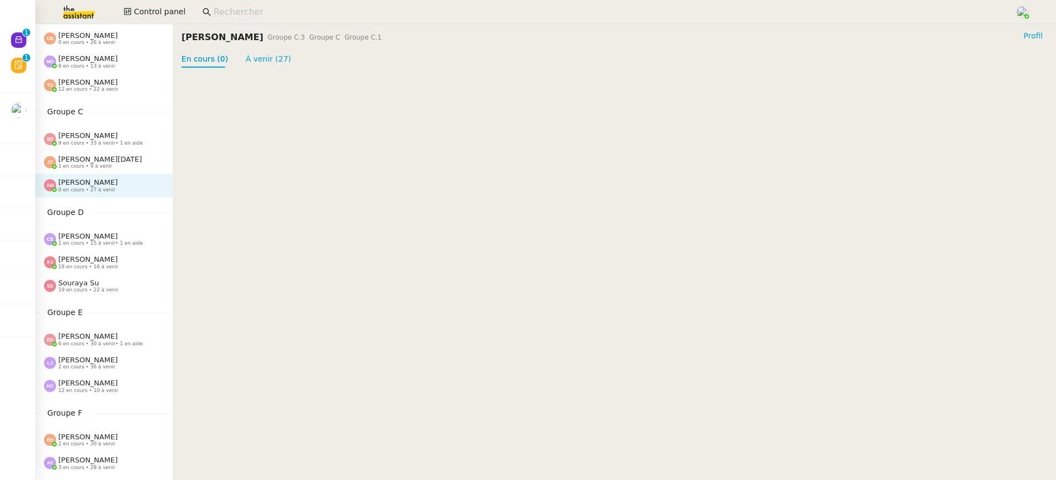
click at [229, 171] on cdk-virtual-scroll-viewport at bounding box center [615, 274] width 884 height 413
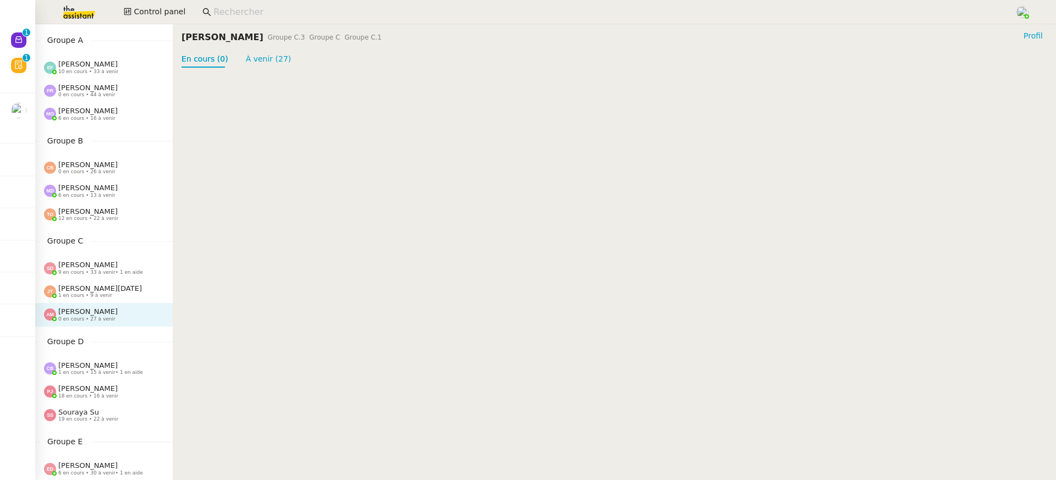
scroll to position [0, 0]
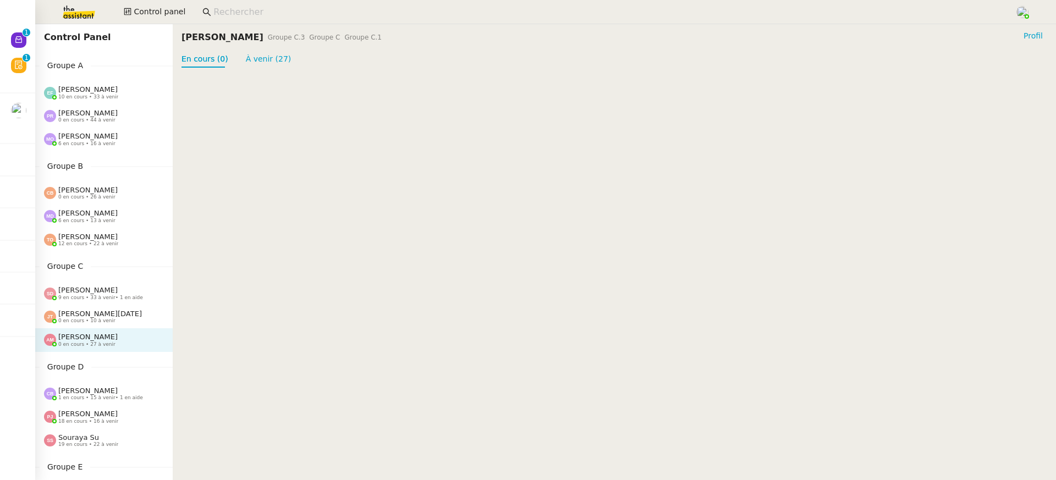
drag, startPoint x: 41, startPoint y: 268, endPoint x: 149, endPoint y: 349, distance: 135.1
click at [149, 349] on div "Groupe C Sheida Delpazir 9 en cours • 33 à venir • 1 en aide Jean-Noël De Tingu…" at bounding box center [104, 306] width 138 height 92
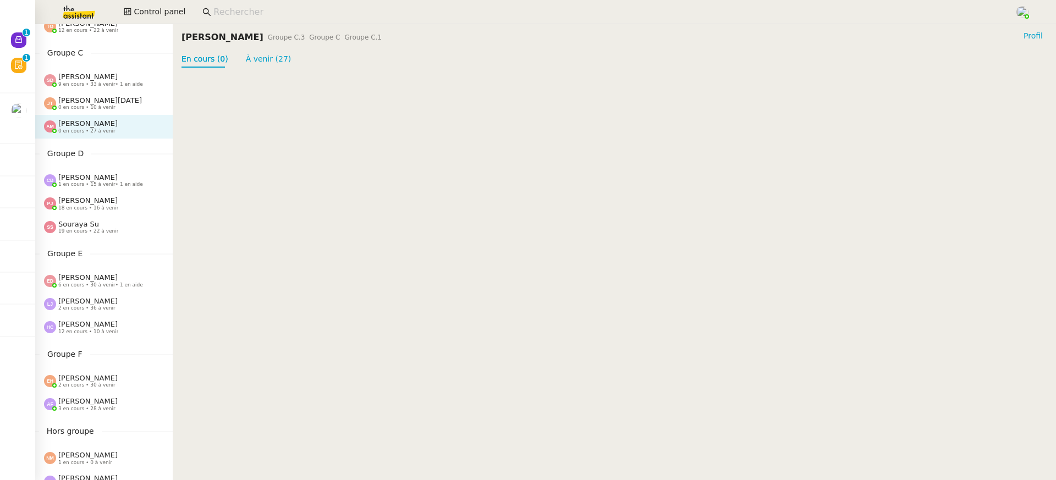
scroll to position [198, 0]
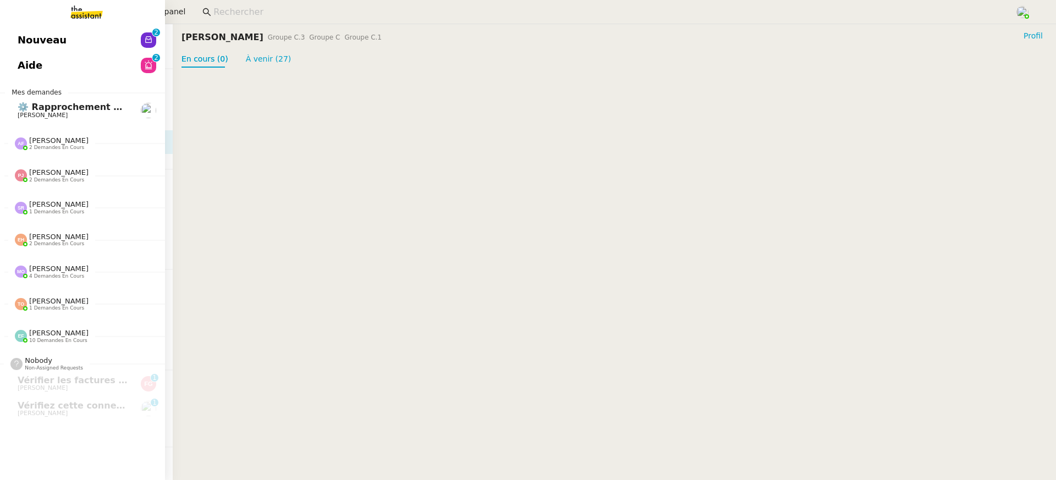
click at [24, 65] on span "Aide" at bounding box center [30, 65] width 25 height 17
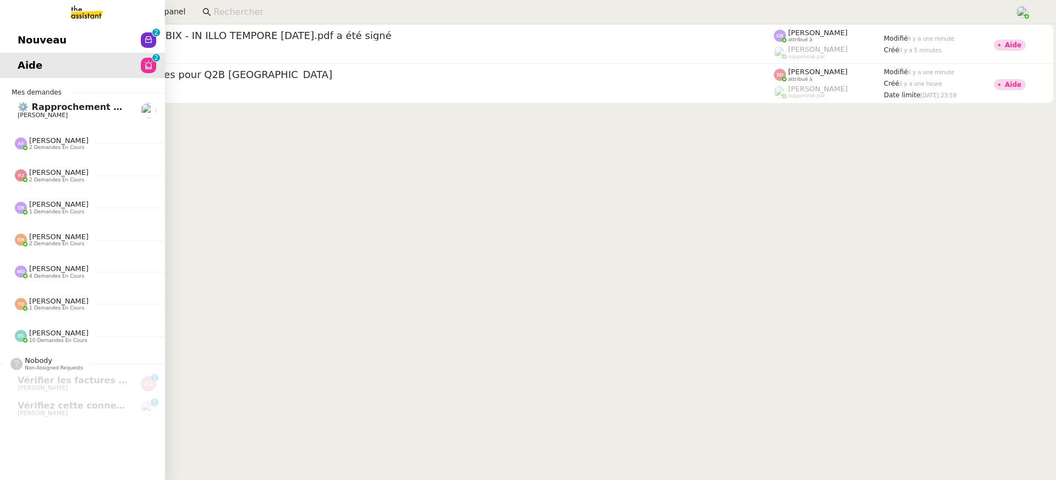
click at [70, 42] on link "Nouveau 0 1 2 3 4 5 6 7 8 9" at bounding box center [82, 40] width 165 height 25
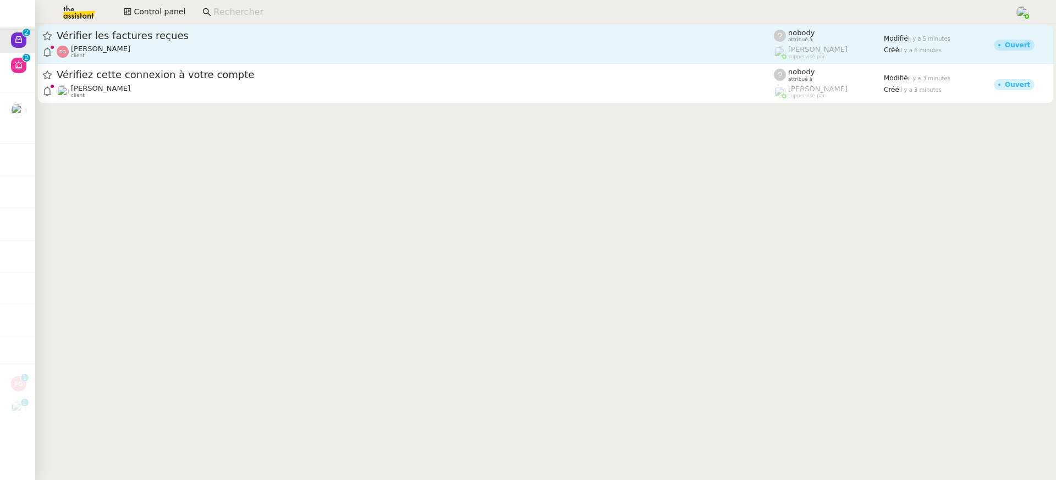
click at [465, 49] on div "Franck Giraschi client" at bounding box center [416, 52] width 718 height 14
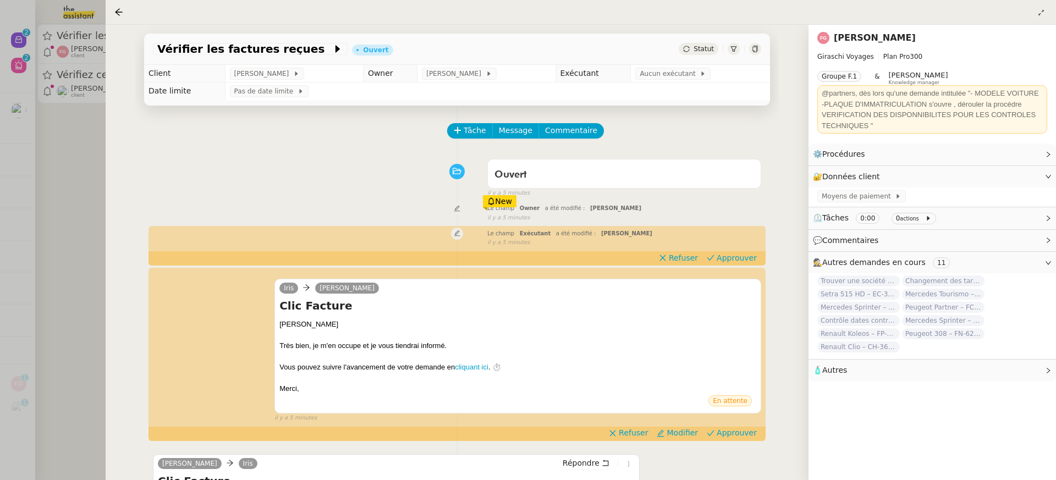
scroll to position [176, 0]
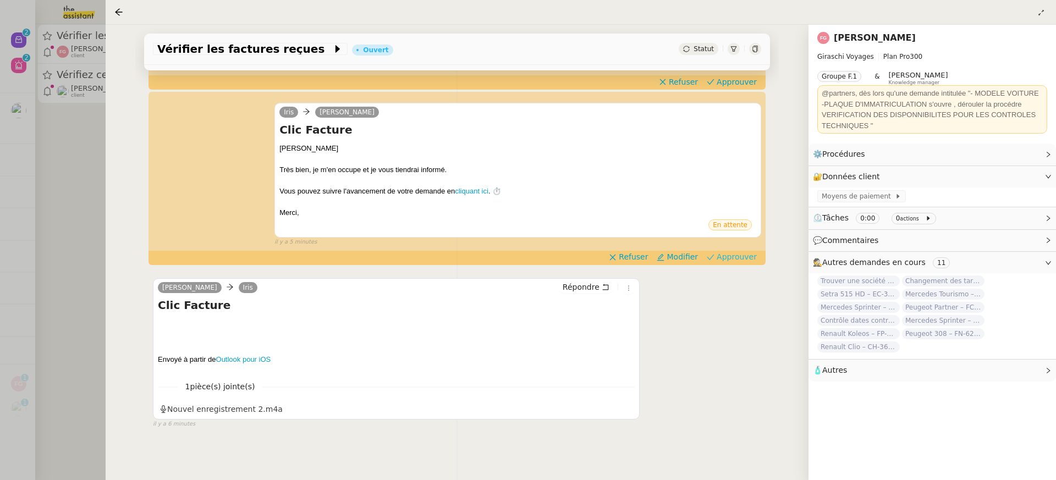
click at [725, 251] on span "Approuver" at bounding box center [737, 256] width 40 height 11
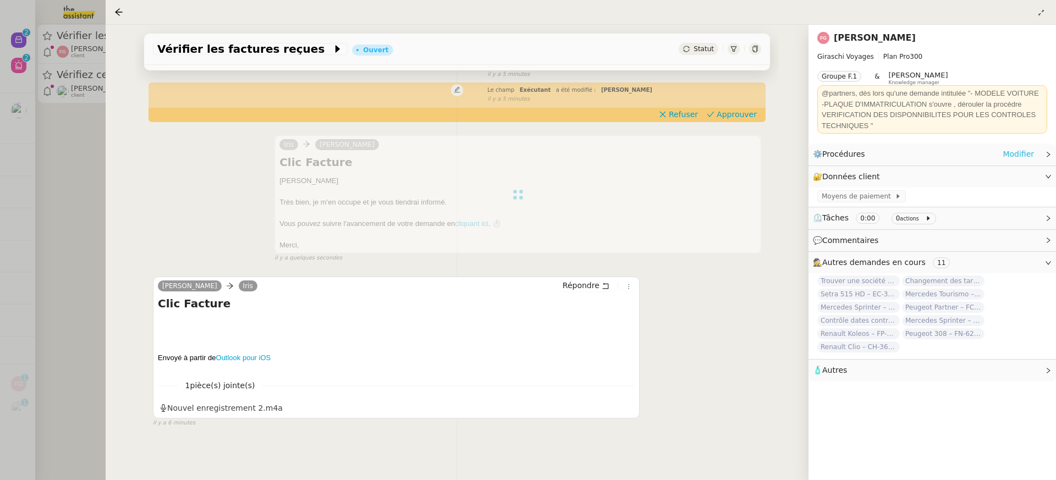
scroll to position [143, 0]
click at [1016, 152] on link "Modifier" at bounding box center [1018, 154] width 31 height 13
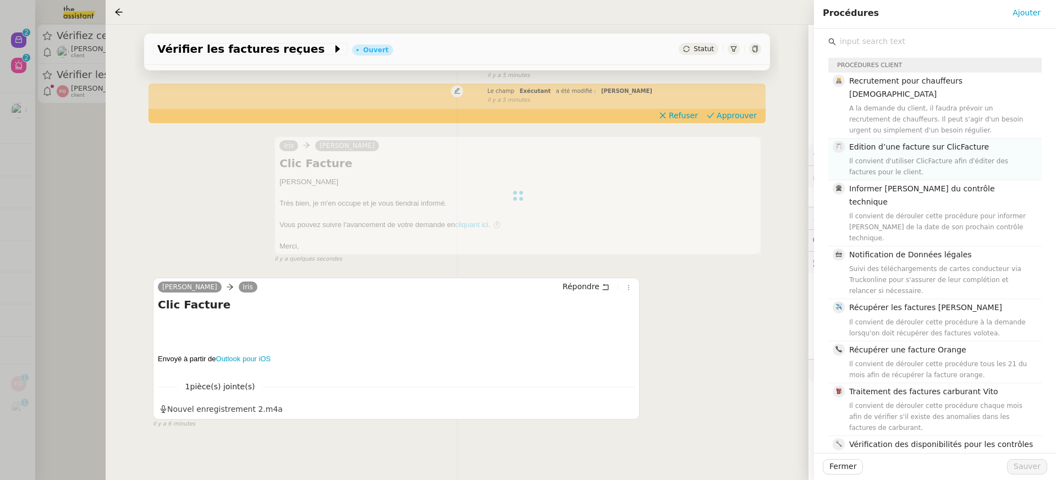
click at [950, 142] on div "Edition d’une facture sur ClicFacture Il convient d'utiliser ClicFacture afin d…" at bounding box center [943, 159] width 186 height 37
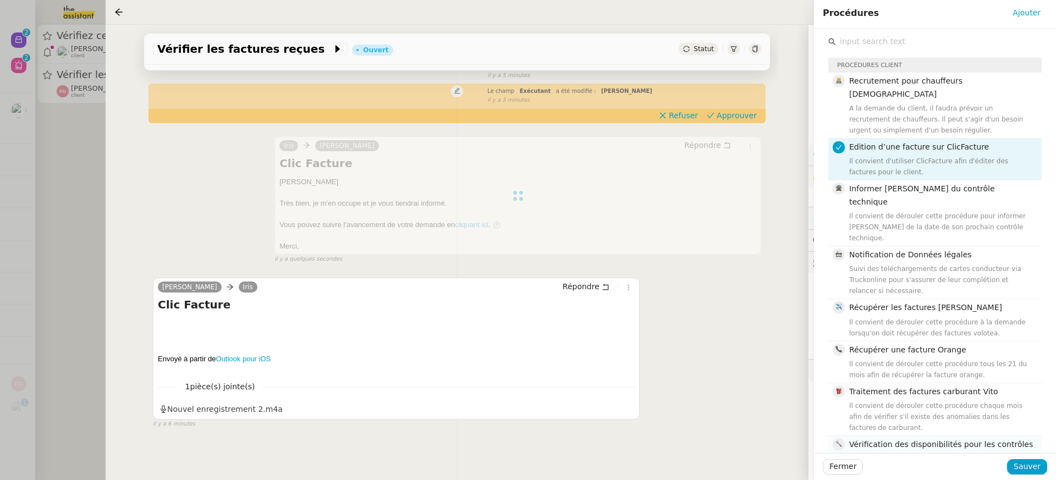
scroll to position [212, 0]
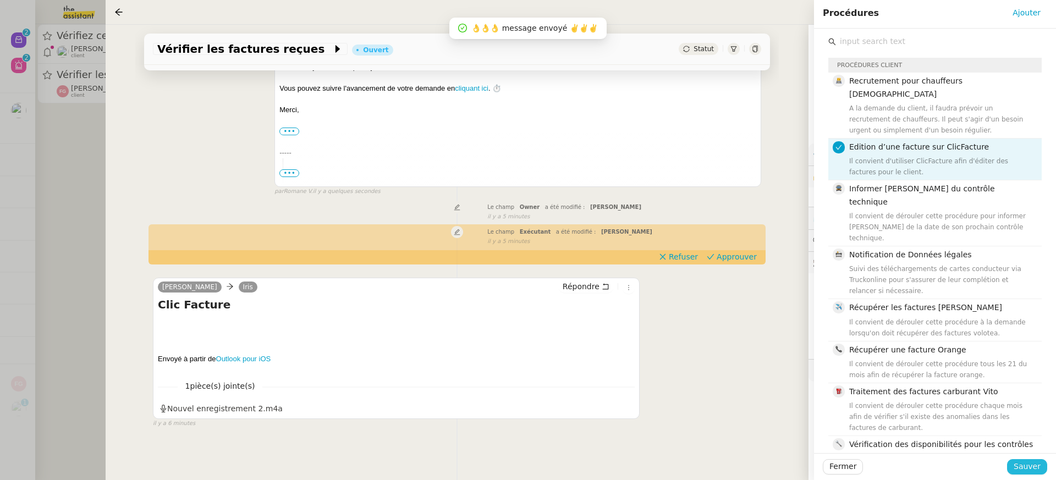
click at [1032, 463] on span "Sauver" at bounding box center [1027, 467] width 27 height 13
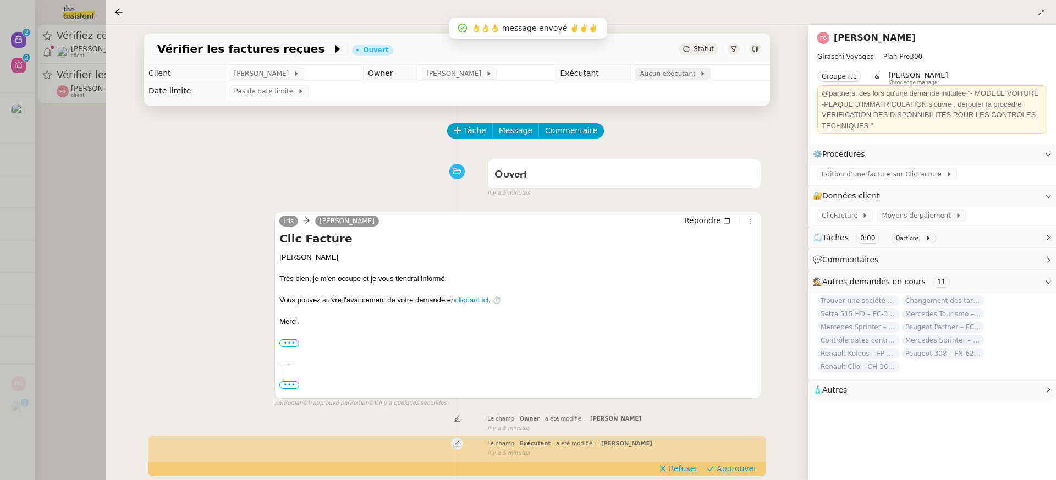
click at [641, 77] on span "Aucun exécutant" at bounding box center [670, 73] width 60 height 11
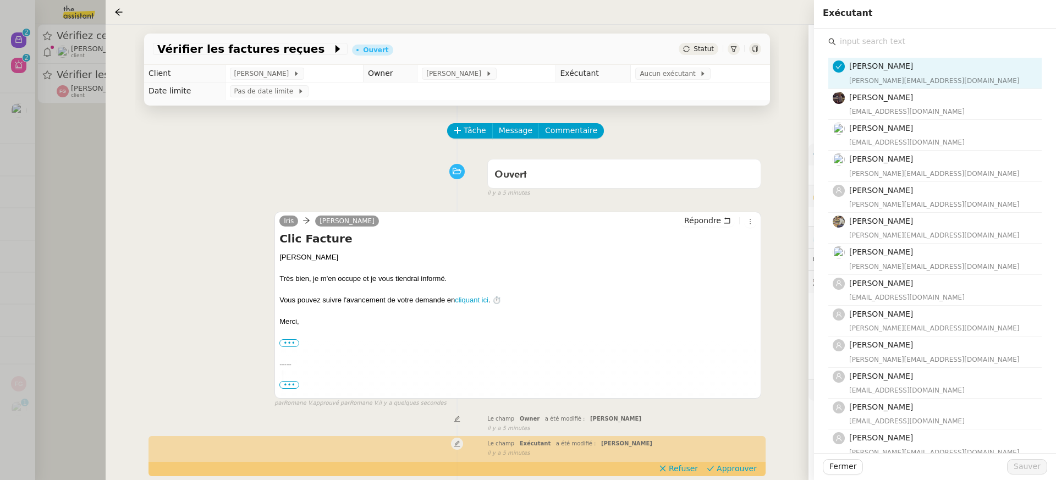
click at [880, 40] on input "text" at bounding box center [939, 41] width 206 height 15
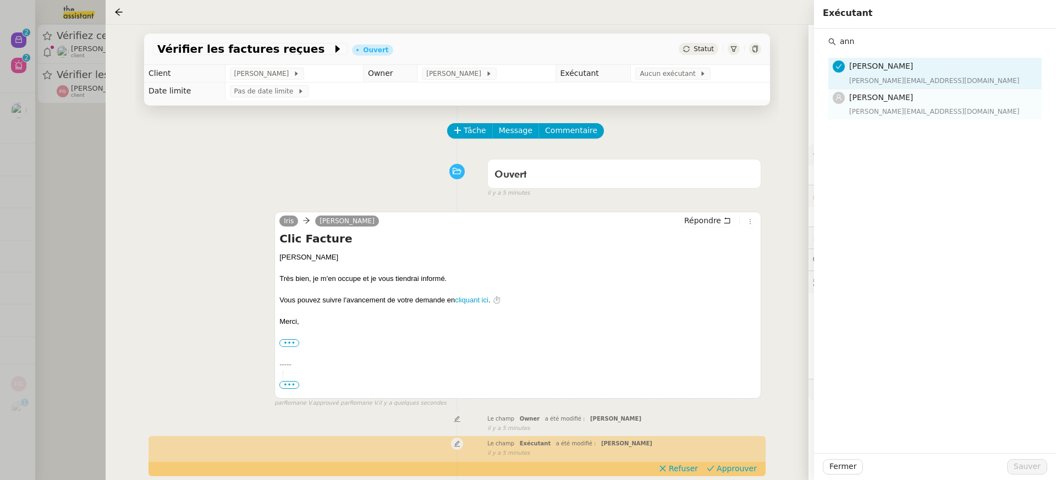
type input "ann"
click at [877, 111] on div "anna@theassistant.team" at bounding box center [943, 111] width 186 height 11
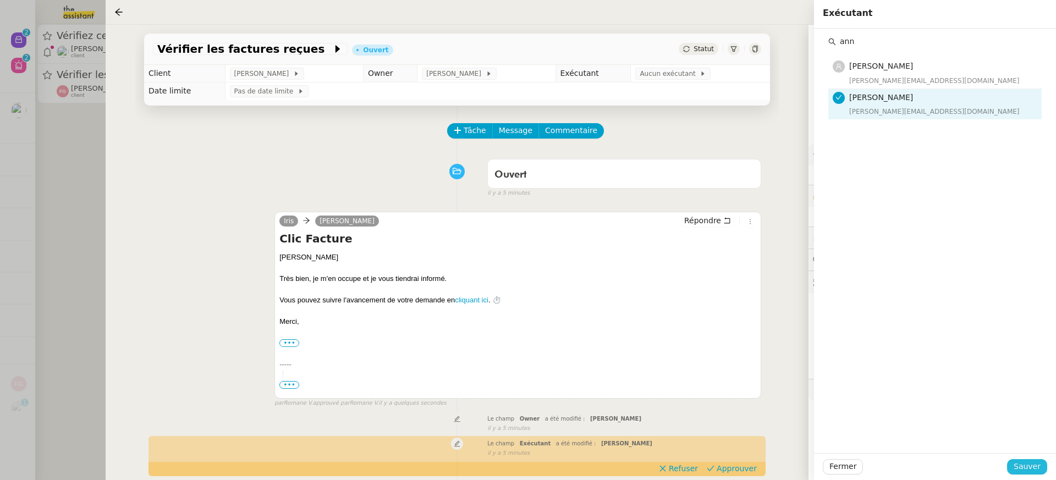
click at [1037, 470] on span "Sauver" at bounding box center [1027, 467] width 27 height 13
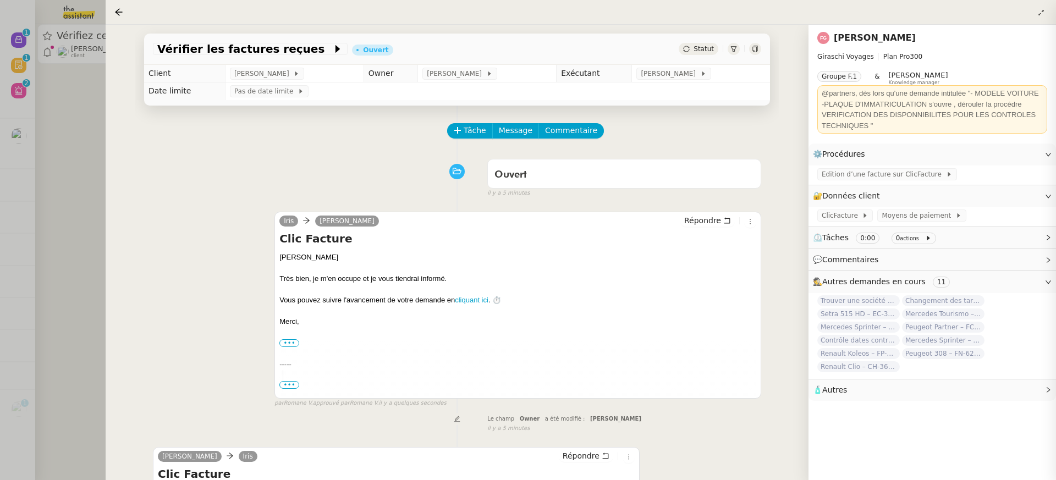
click at [58, 139] on div at bounding box center [528, 240] width 1056 height 480
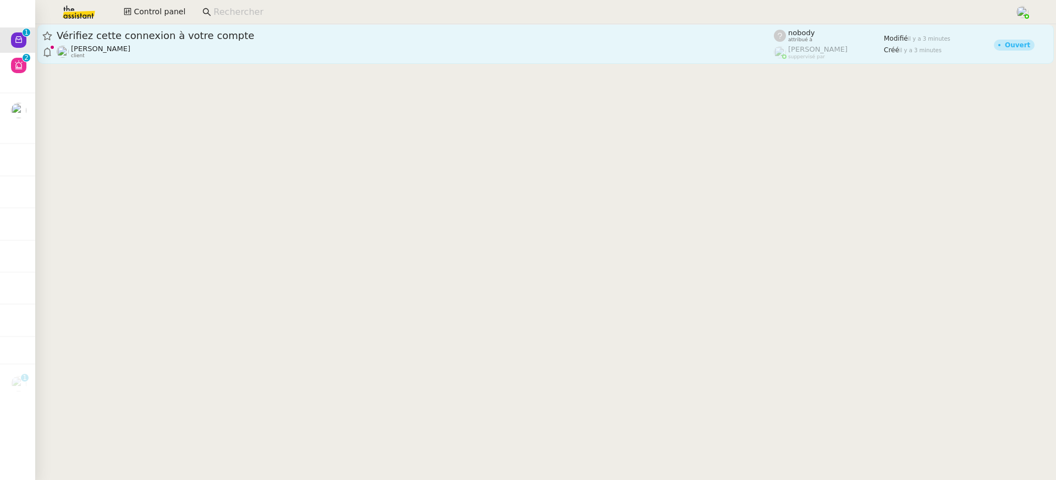
click at [137, 54] on div "Florent Seiler client" at bounding box center [416, 52] width 718 height 14
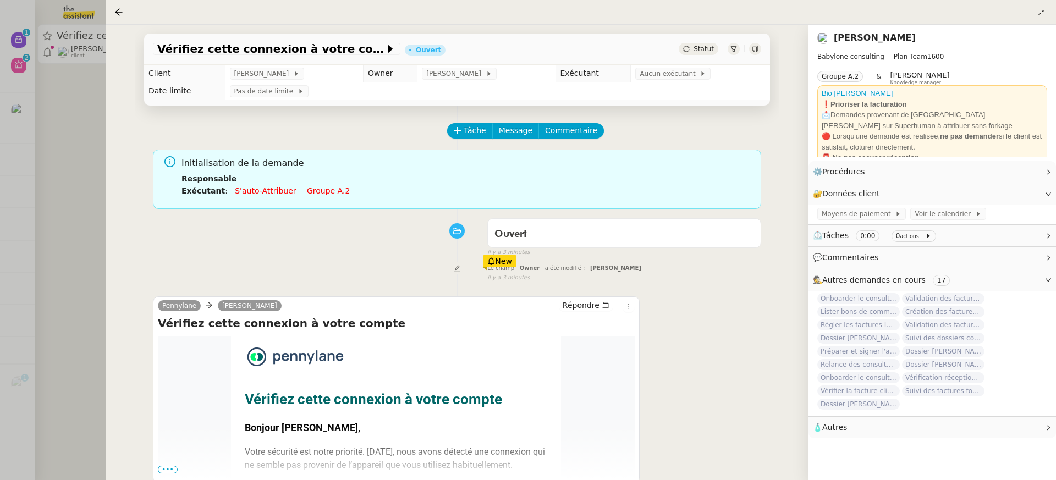
scroll to position [117, 0]
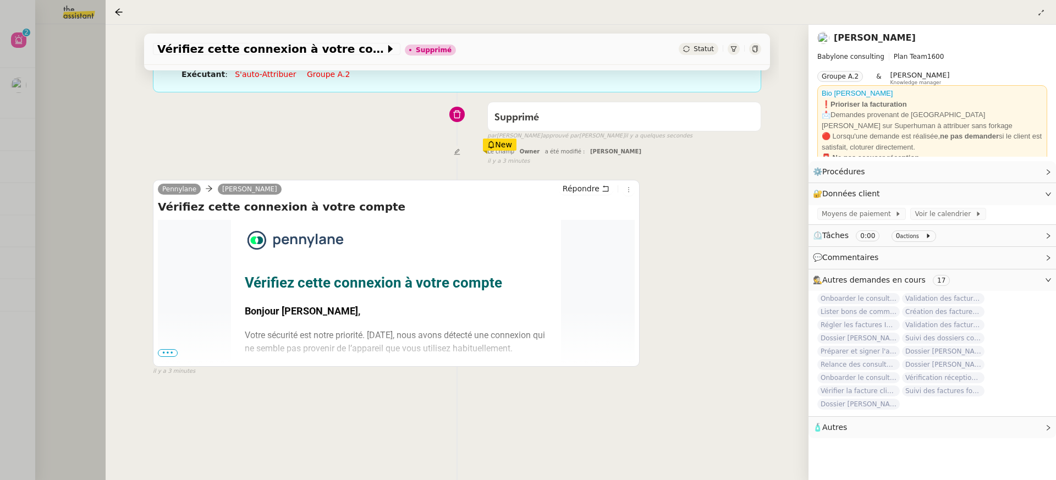
click at [168, 351] on span "•••" at bounding box center [168, 353] width 20 height 8
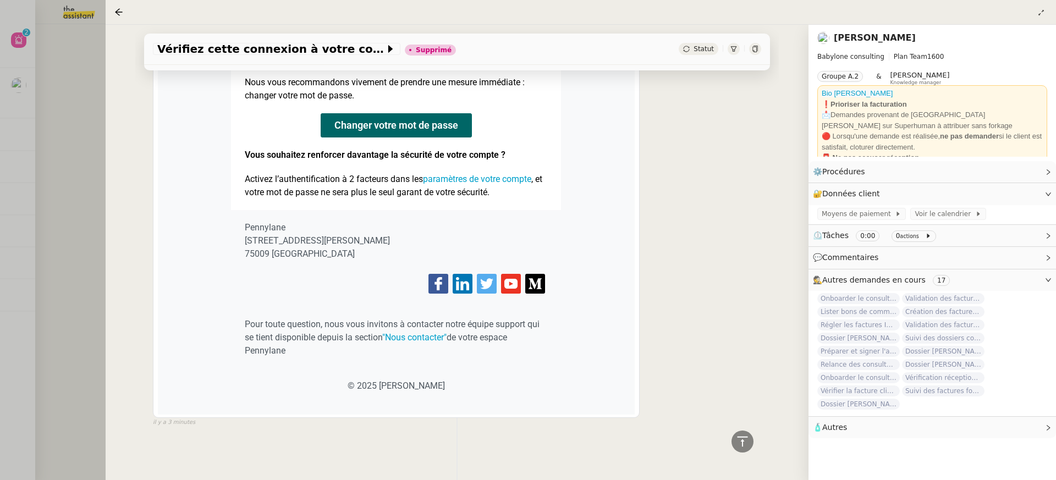
scroll to position [0, 0]
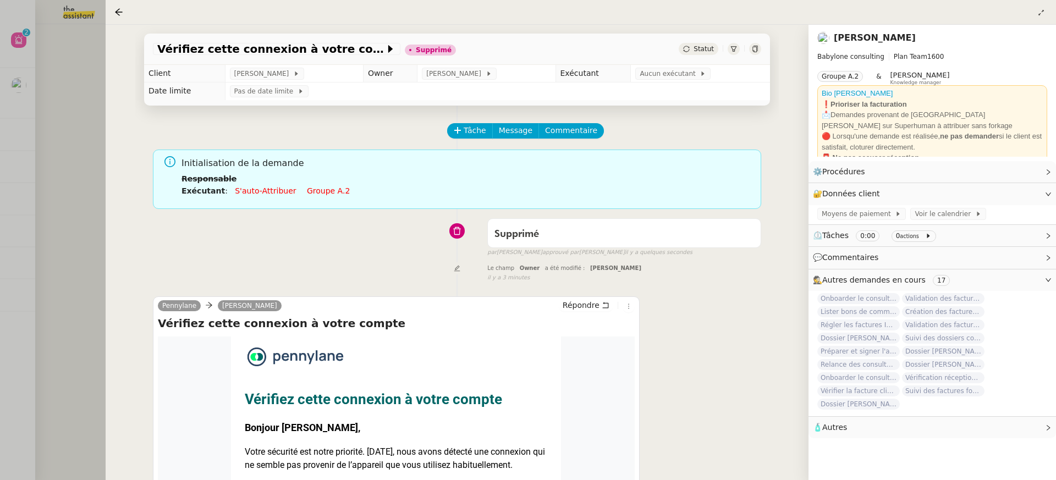
click at [122, 125] on div "Vérifiez cette connexion à votre compte Supprimé Statut Client Florent Seiler O…" at bounding box center [457, 253] width 703 height 456
click at [90, 107] on div at bounding box center [528, 240] width 1056 height 480
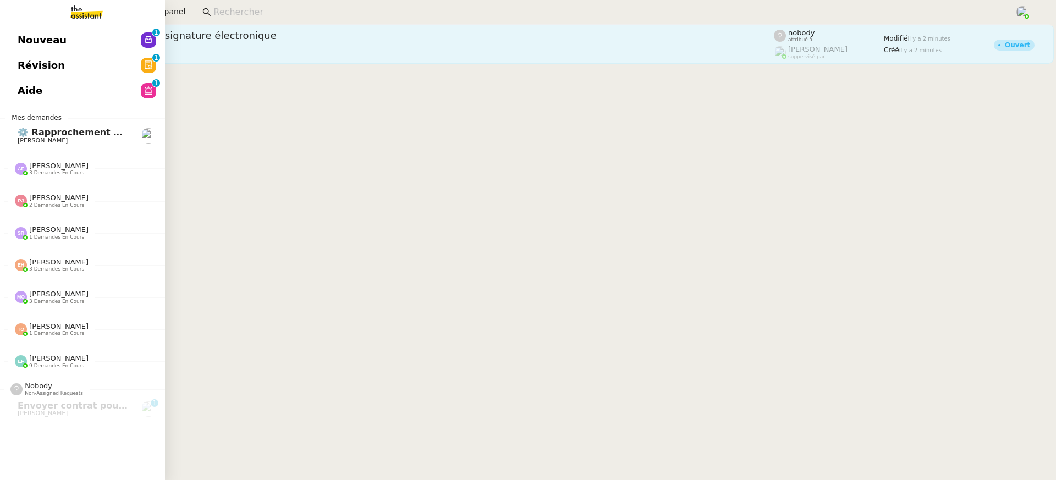
click at [226, 43] on div "Envoyer contrat pour signature électronique Segolène Labinsky client" at bounding box center [416, 44] width 718 height 30
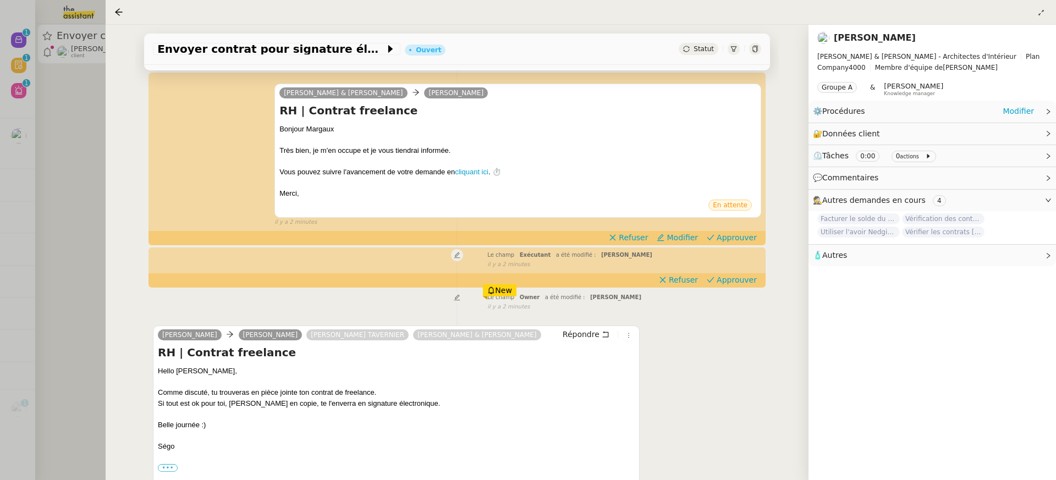
scroll to position [182, 0]
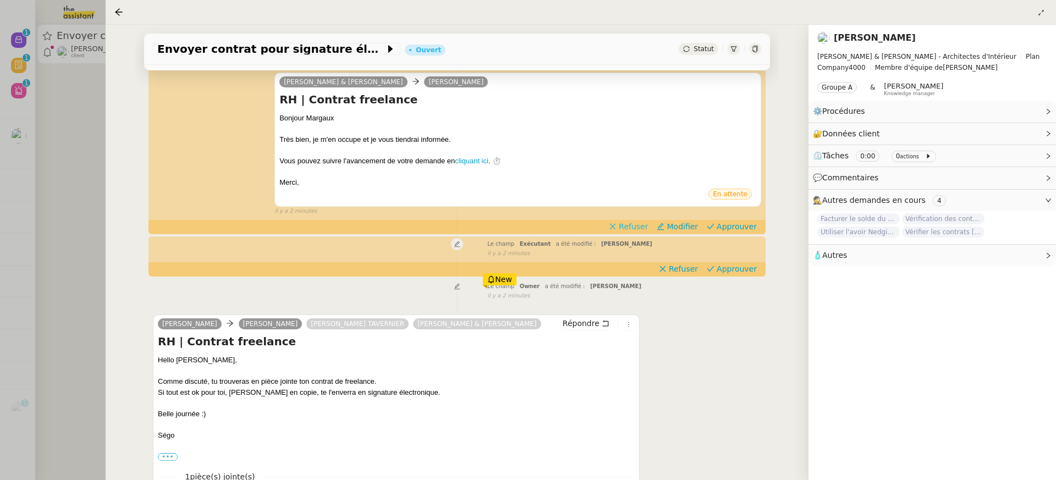
click at [648, 224] on span "Refuser" at bounding box center [633, 226] width 29 height 11
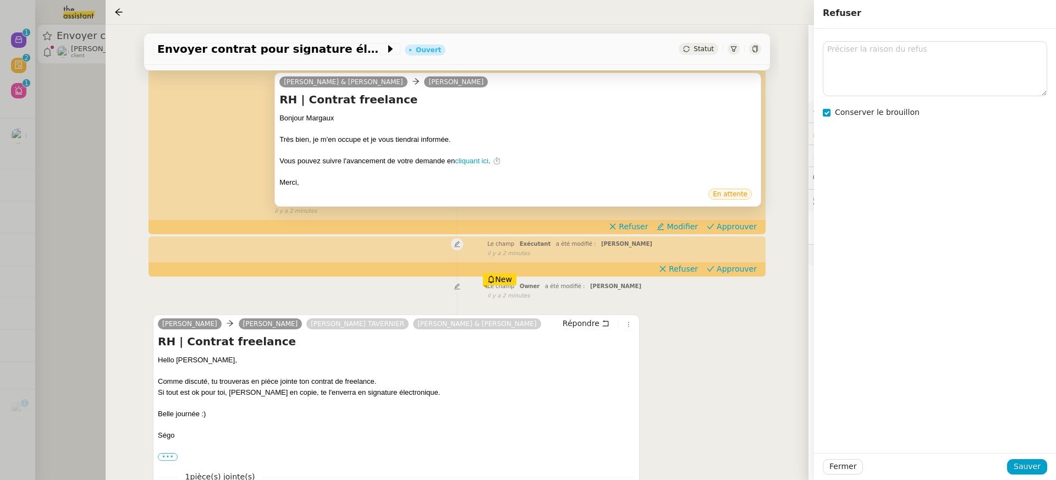
click at [883, 125] on div "Conserver le brouillon" at bounding box center [935, 241] width 242 height 425
click at [883, 118] on span "Conserver le brouillon" at bounding box center [878, 112] width 94 height 13
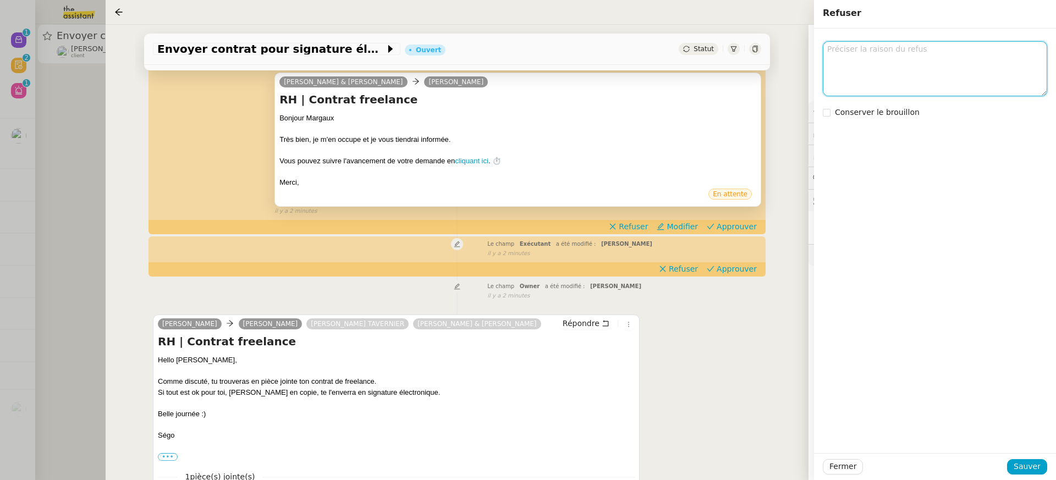
click at [883, 95] on textarea at bounding box center [935, 68] width 225 height 54
type textarea "on est en copie"
click at [1033, 463] on span "Sauver" at bounding box center [1027, 467] width 27 height 13
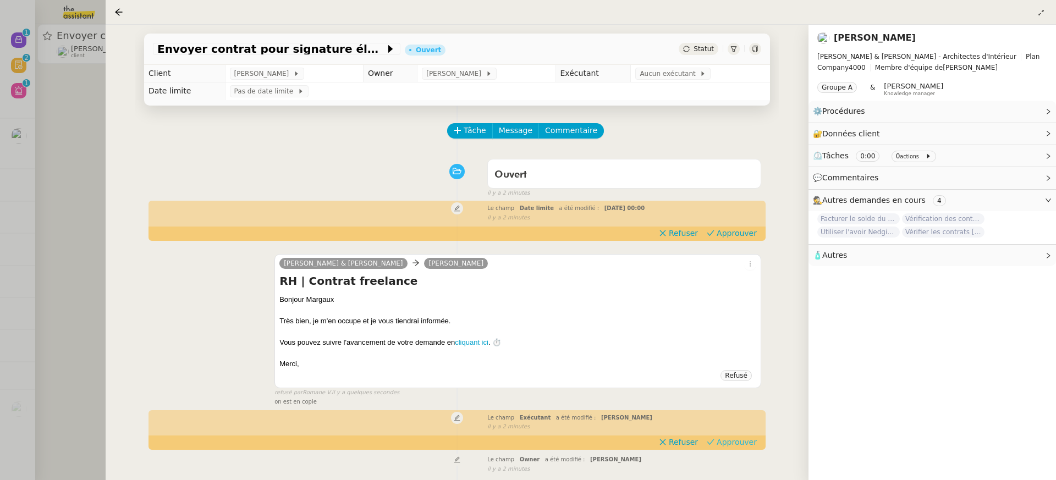
click at [732, 439] on span "Approuver" at bounding box center [737, 442] width 40 height 11
click at [742, 234] on span "Approuver" at bounding box center [737, 233] width 40 height 11
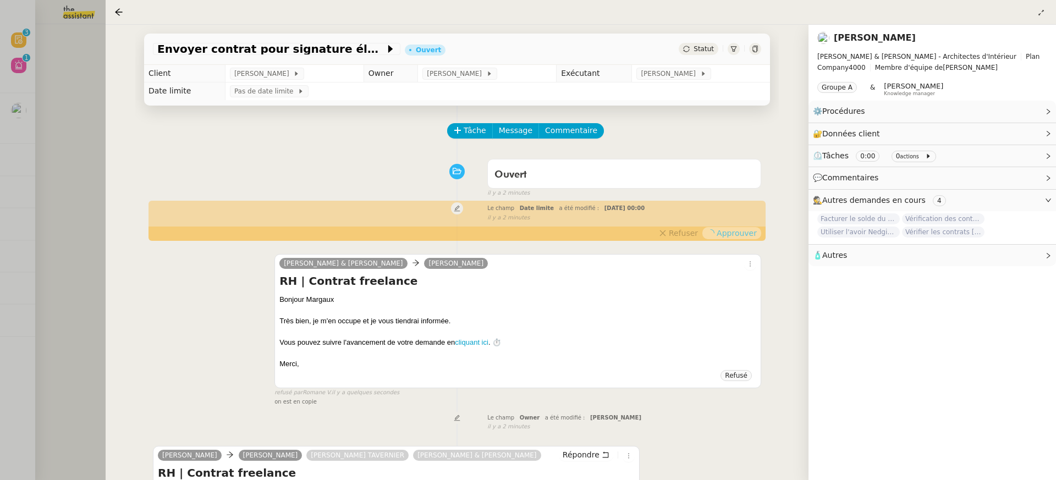
click at [28, 71] on div at bounding box center [528, 240] width 1056 height 480
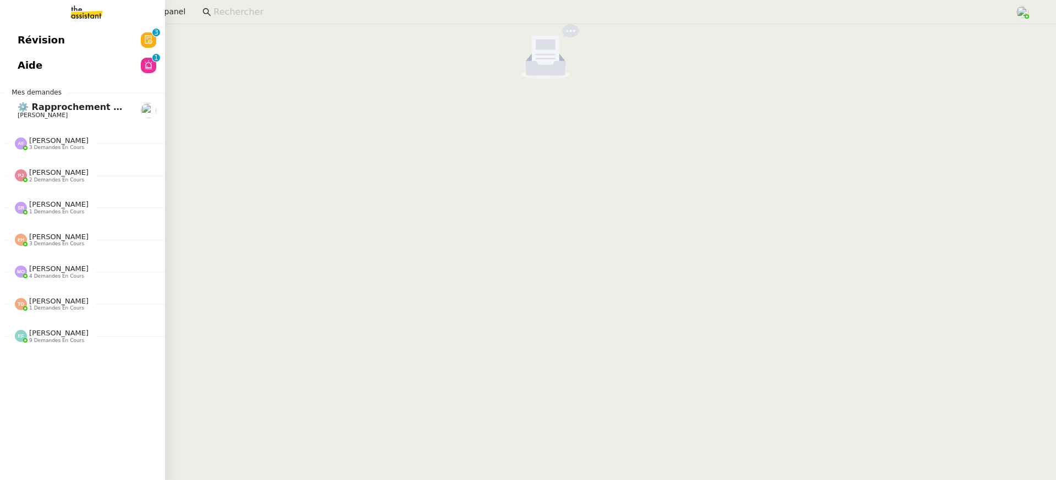
click at [24, 42] on span "Révision" at bounding box center [41, 40] width 47 height 17
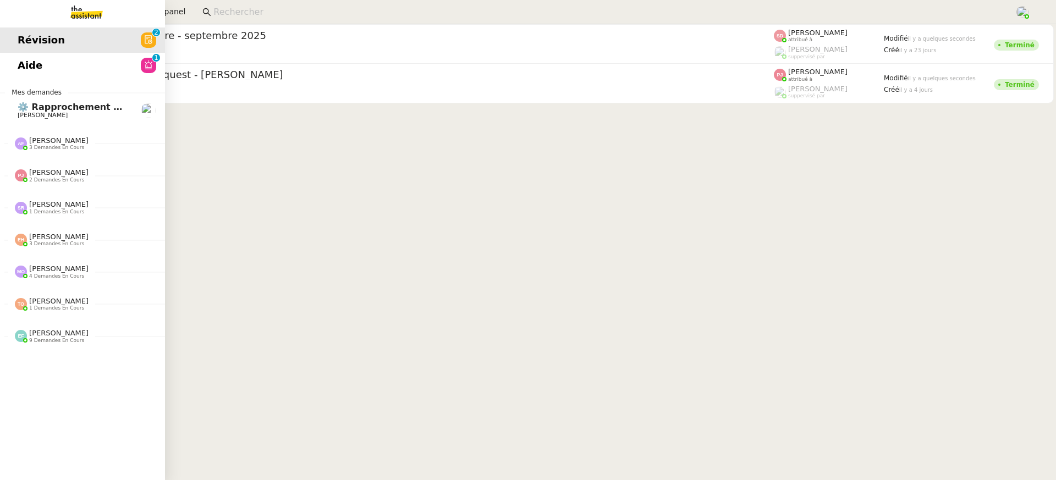
click at [65, 64] on link "Aide 0 1 2 3 4 5 6 7 8 9" at bounding box center [82, 65] width 165 height 25
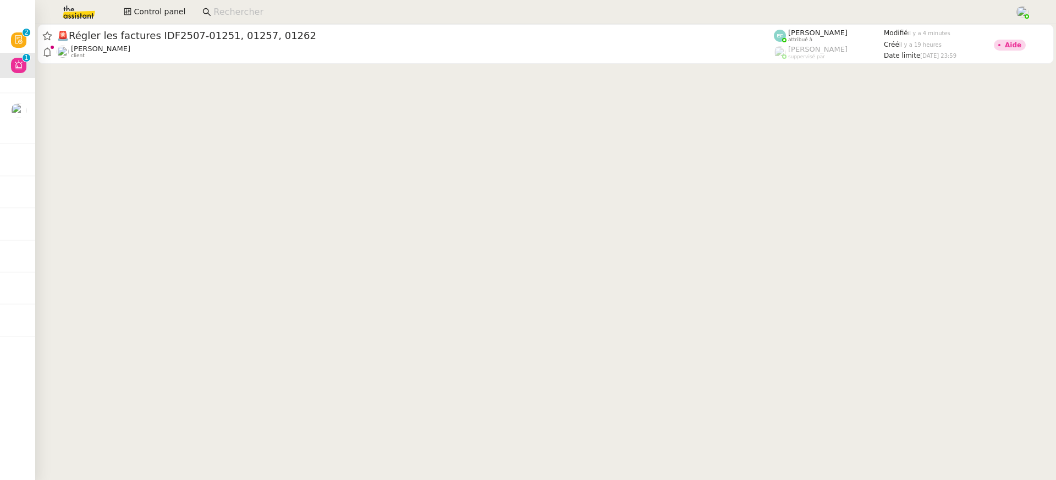
click at [459, 13] on input at bounding box center [608, 12] width 791 height 15
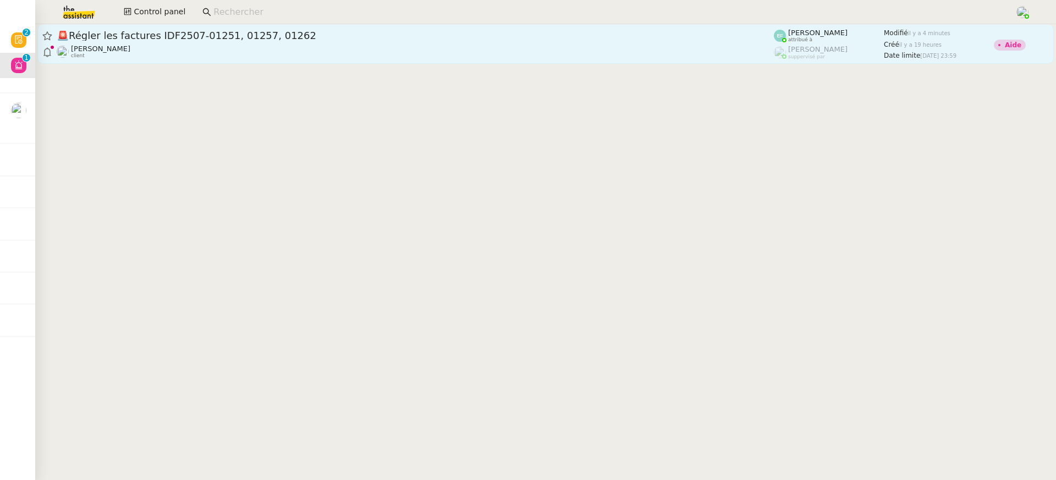
click at [460, 42] on div "🚨 Régler les factures IDF2507-01251, 01257, 01262 Florent Seiler client" at bounding box center [416, 44] width 718 height 30
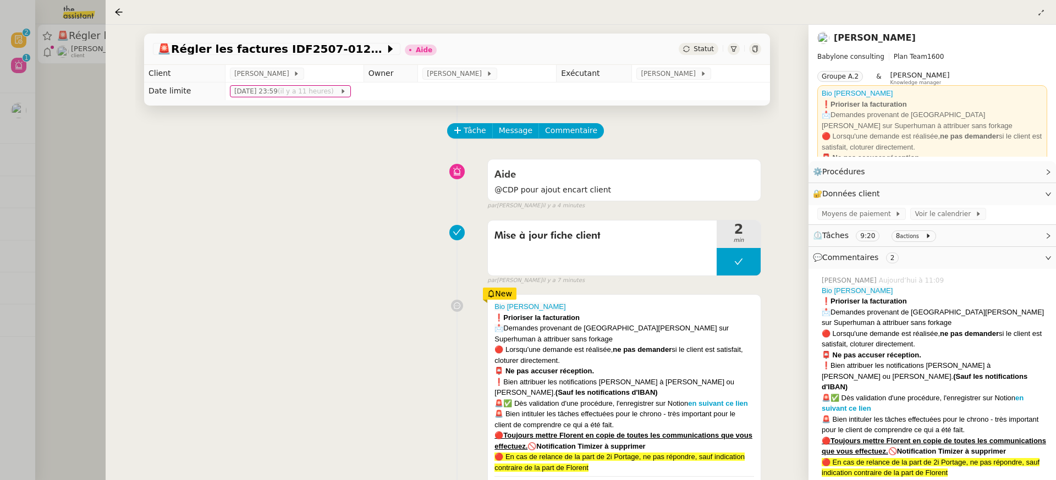
scroll to position [196, 0]
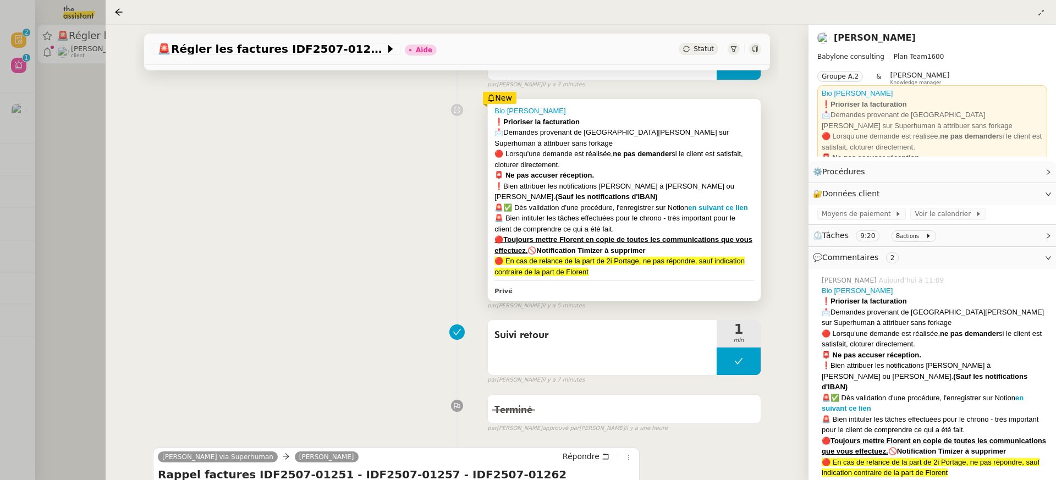
click at [627, 207] on div "🚨✅ Dès validation d'une procédure, l'enregistrer sur Notion en suivant ce lien" at bounding box center [625, 207] width 260 height 11
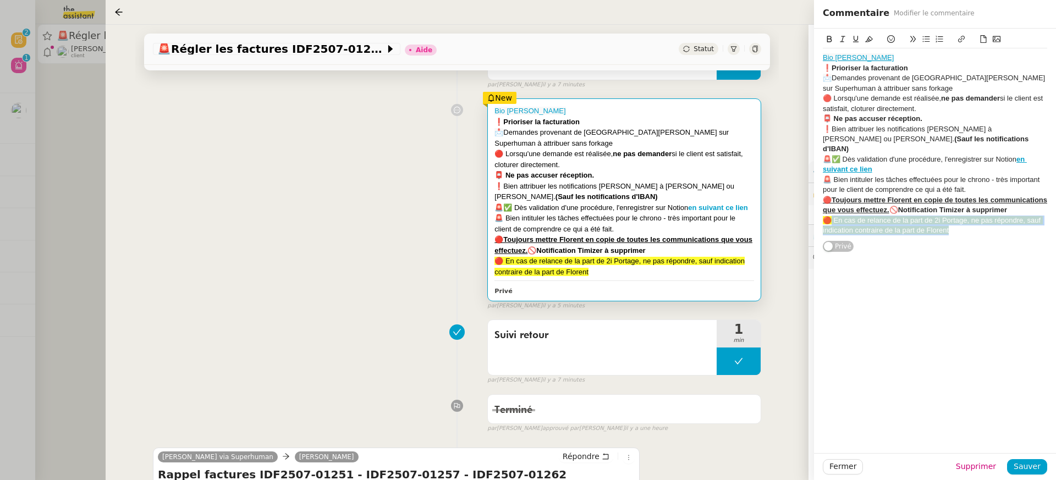
drag, startPoint x: 958, startPoint y: 218, endPoint x: 829, endPoint y: 209, distance: 129.1
click at [830, 216] on div "🔴 En cas de relance de la part de 2i Portage, ne pas répondre, sauf indication …" at bounding box center [935, 226] width 225 height 20
copy span "En cas de relance de la part de 2i Portage, ne pas répondre, sauf indication co…"
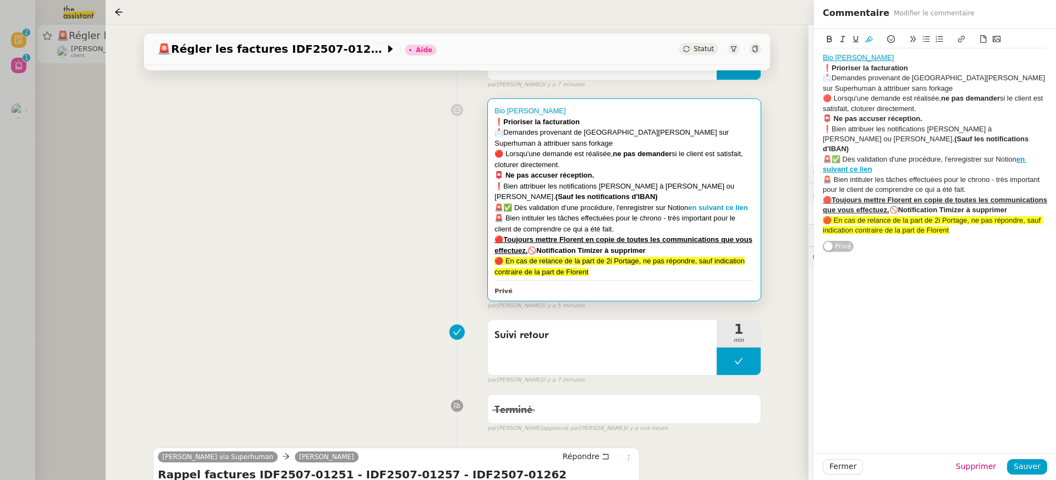
click at [158, 259] on div "Bio Florent Seiler ❗Prioriser la facturation 📩 Demandes provenant de Florent Se…" at bounding box center [457, 202] width 609 height 217
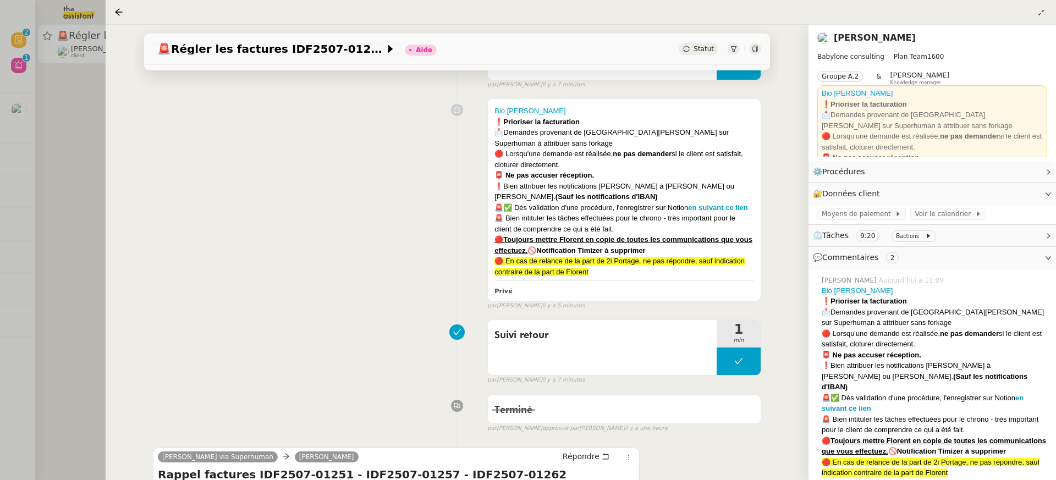
click at [867, 25] on nz-page-header "Florent Seiler Babylone consulting Plan Team 1600 Groupe A.2 & Romane Vachon Kn…" at bounding box center [933, 93] width 248 height 136
click at [869, 30] on nz-page-header-title "[PERSON_NAME]" at bounding box center [875, 37] width 82 height 15
click at [884, 30] on nz-page-header-title "[PERSON_NAME]" at bounding box center [875, 37] width 82 height 15
click at [884, 47] on nz-page-header-content "Babylone consulting Plan Team 1600 Groupe A.2 & Romane Vachon Knowledge manager…" at bounding box center [933, 102] width 230 height 110
click at [877, 42] on link "[PERSON_NAME]" at bounding box center [875, 37] width 82 height 10
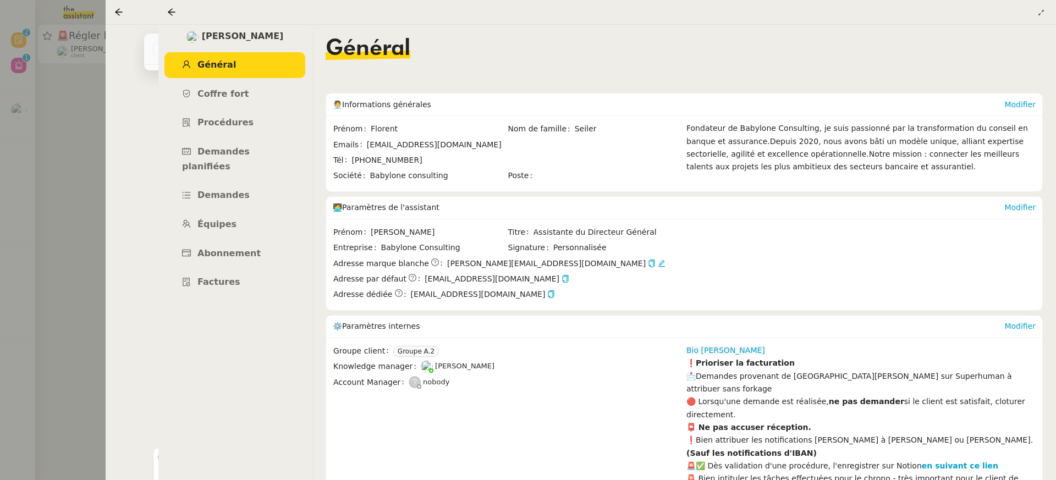
scroll to position [100, 0]
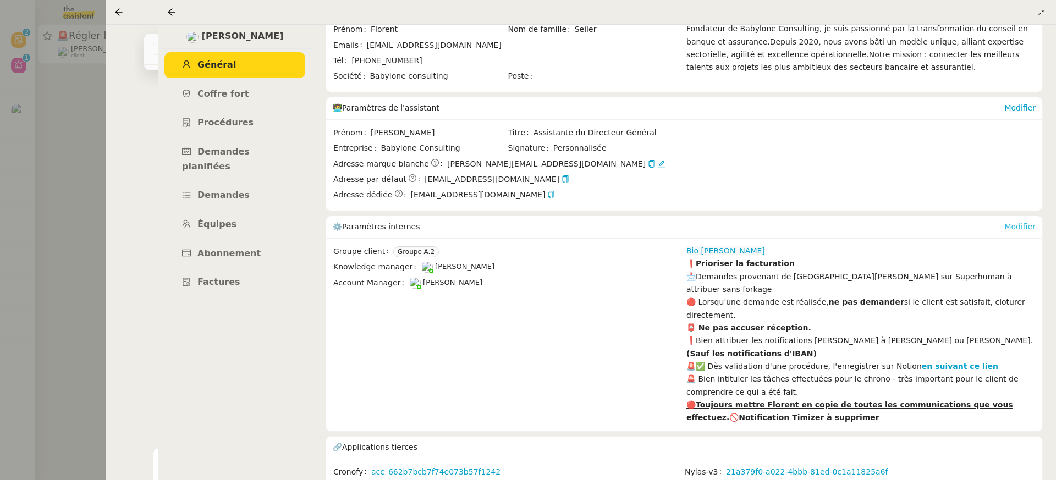
click at [1011, 227] on link "Modifier" at bounding box center [1020, 226] width 31 height 9
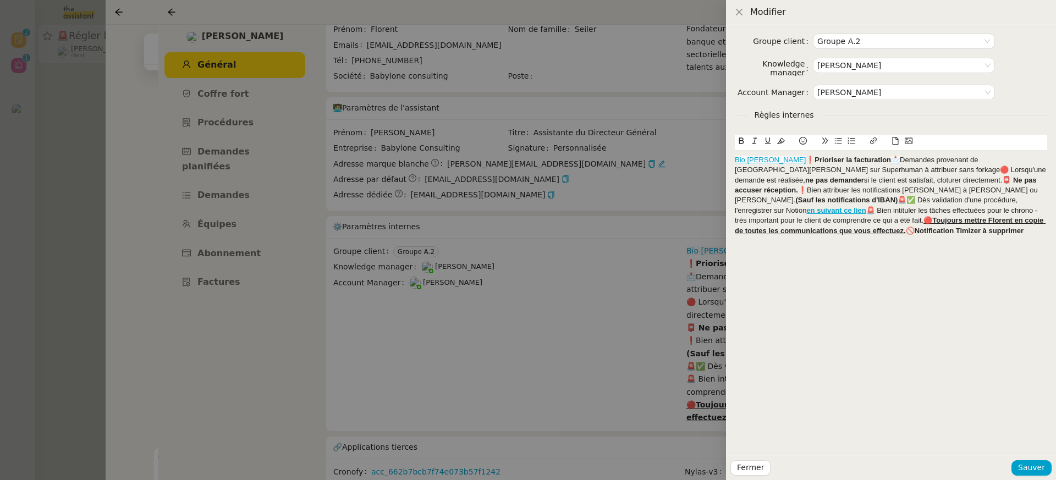
click at [854, 234] on div "Bio Florent Seiler ❗Prioriser la facturation 📩 Demandes provenant de Florent Se…" at bounding box center [891, 195] width 313 height 81
click at [741, 240] on span "En cas de relance de la part de 2i Portage, ne pas répondre, sauf indication co…" at bounding box center [891, 246] width 313 height 18
click at [737, 240] on span "En cas de relance de la part de 2i Portage, ne pas répondre, sauf indication co…" at bounding box center [891, 246] width 313 height 18
click at [803, 139] on icon at bounding box center [804, 141] width 8 height 8
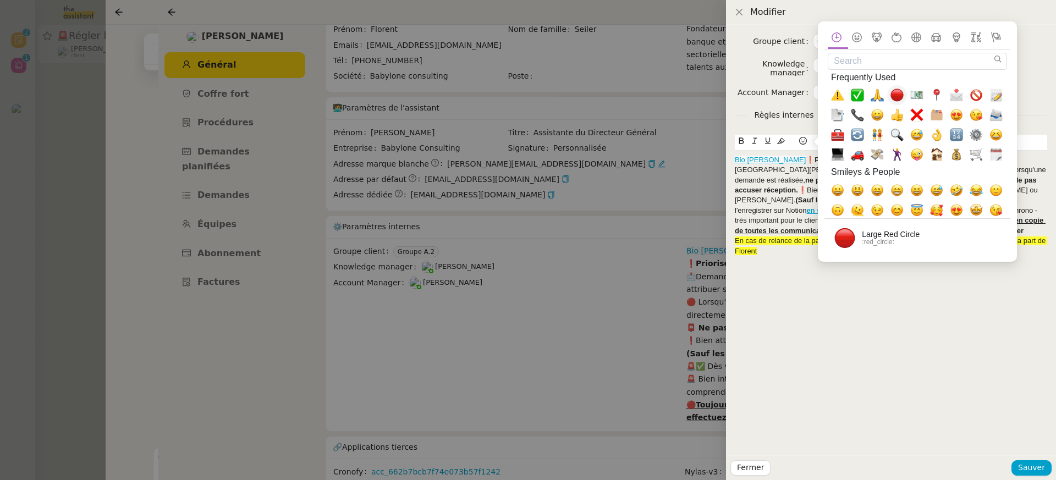
click at [895, 95] on span "🔴, red_circle" at bounding box center [897, 95] width 13 height 13
click at [751, 223] on u "🔴Toujours mettre Florent en copie de toutes les communications que vous effectu…" at bounding box center [890, 225] width 311 height 18
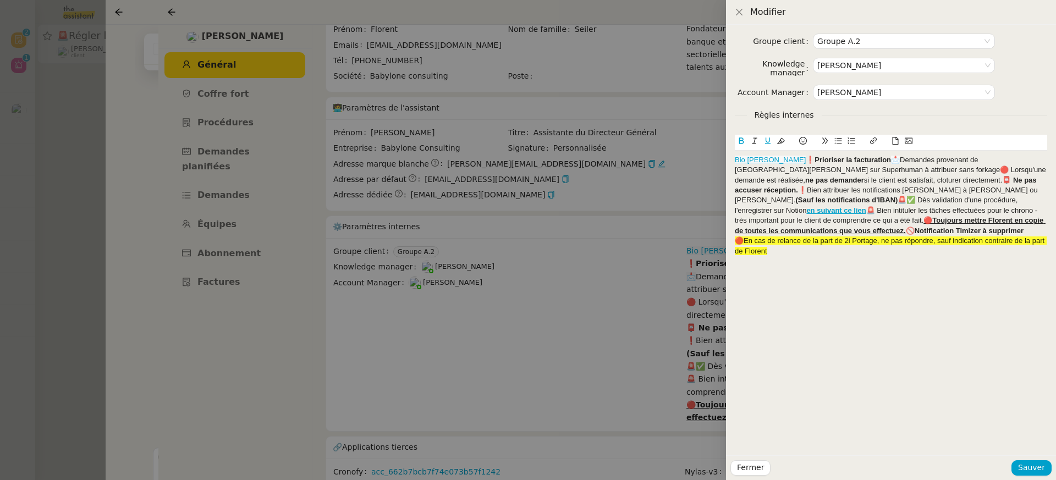
click at [806, 163] on strong "❗Prioriser la facturation" at bounding box center [848, 160] width 85 height 8
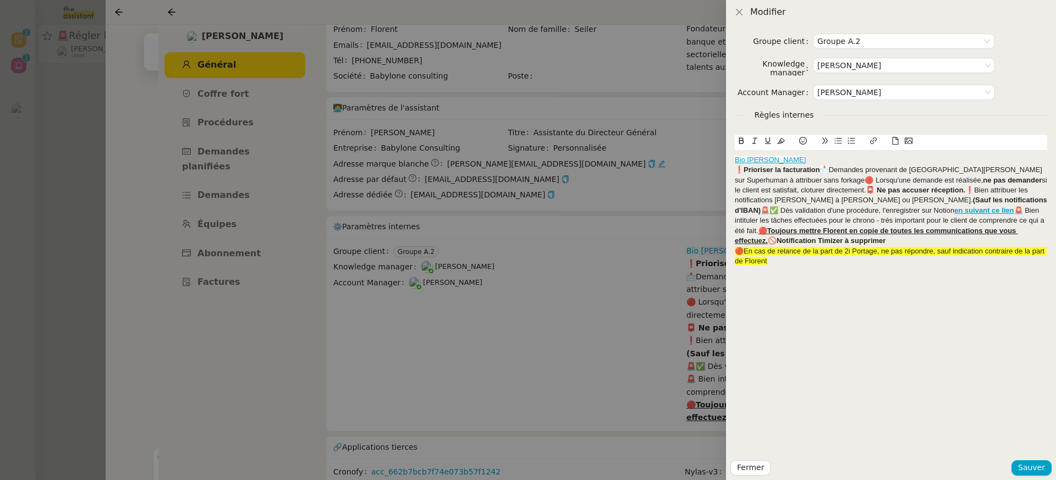
click at [824, 170] on span "📩" at bounding box center [824, 170] width 9 height 8
click at [823, 170] on span "📩" at bounding box center [824, 170] width 9 height 8
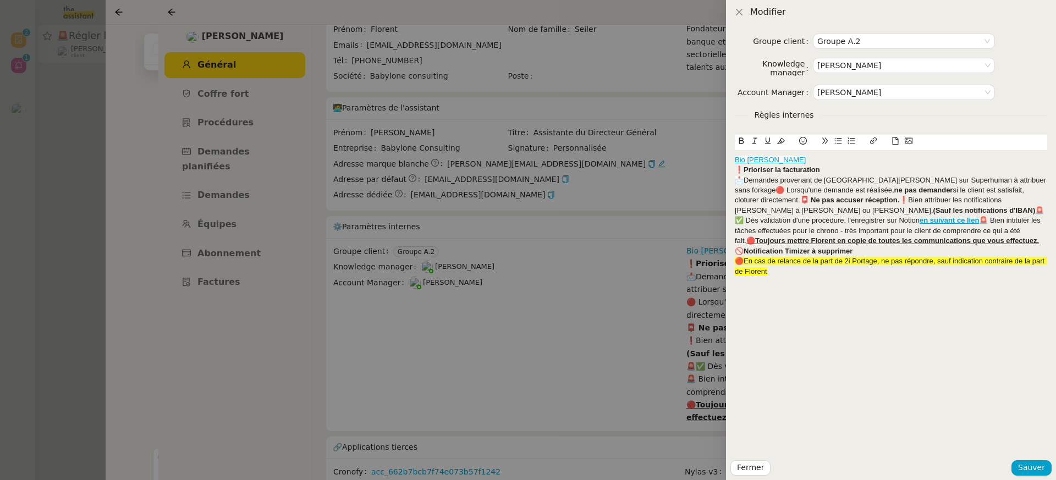
click at [1000, 179] on div "﻿ 📩 Demandes provenant de Florent Seiler sur Superhuman à attribuer sans forkag…" at bounding box center [891, 216] width 313 height 81
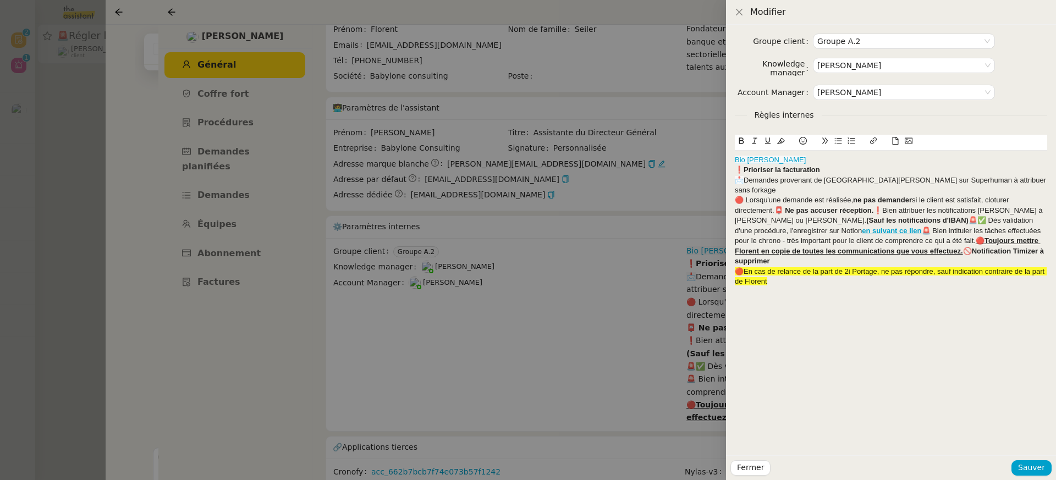
click at [776, 206] on strong "📮 Ne pas accuser réception." at bounding box center [825, 210] width 100 height 8
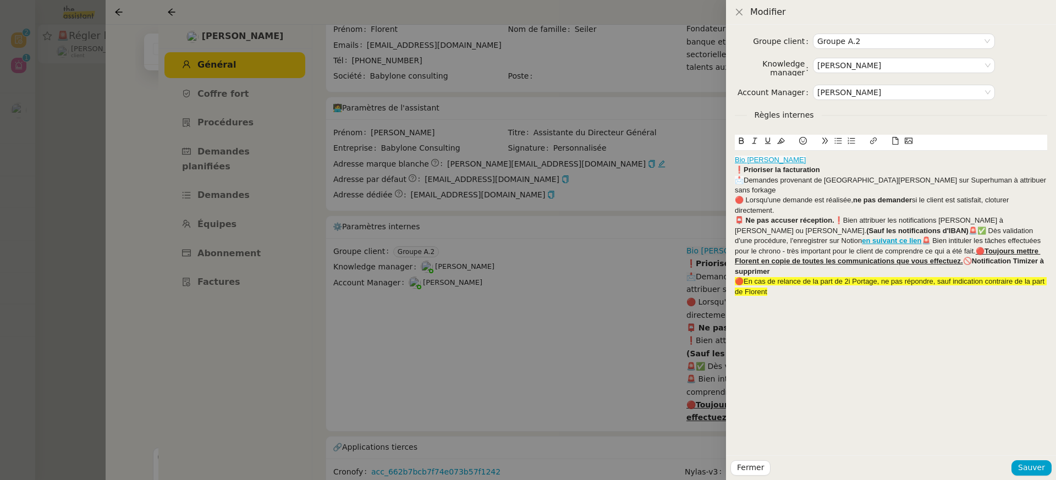
click at [840, 219] on div "📮 Ne pas accuser réception. ❗Bien attribuer les notifications Pennylane à Marie…" at bounding box center [891, 246] width 313 height 61
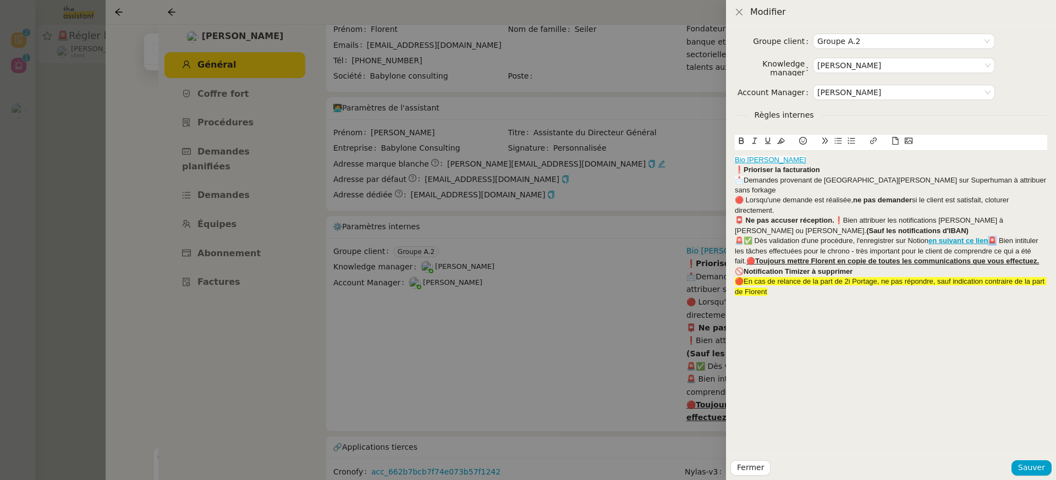
click at [995, 236] on div "﻿ 🚨✅ Dès validation d'une procédure, l'enregistrer sur Notion en suivant ce lie…" at bounding box center [891, 256] width 313 height 41
click at [990, 236] on div "﻿ 🚨✅ Dès validation d'une procédure, l'enregistrer sur Notion en suivant ce lie…" at bounding box center [891, 256] width 313 height 41
click at [786, 257] on u "🔴Toujours mettre Florent en copie de toutes les communications que vous effectu…" at bounding box center [890, 266] width 310 height 18
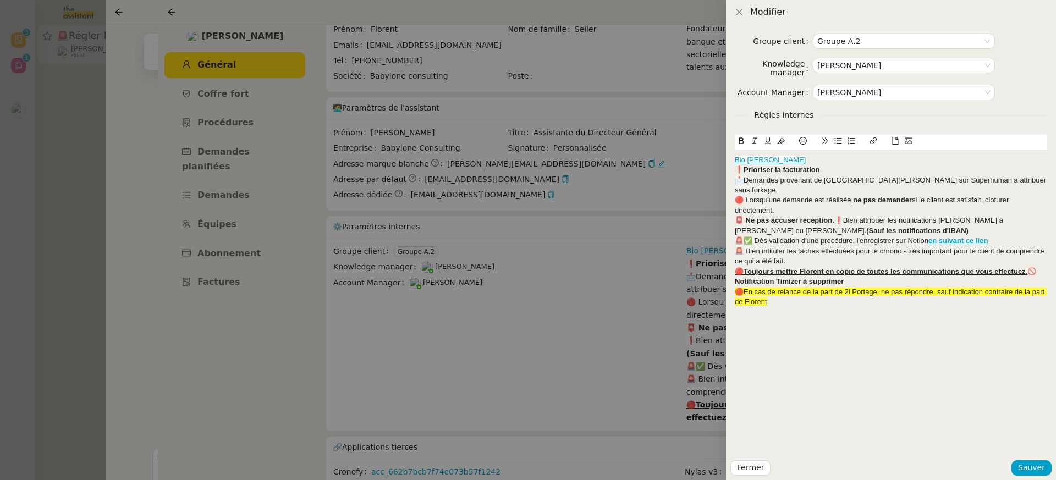
click at [1027, 267] on strong "🔴Toujours mettre Florent en copie de toutes les communications que vous effectu…" at bounding box center [886, 276] width 302 height 18
drag, startPoint x: 878, startPoint y: 272, endPoint x: 657, endPoint y: 262, distance: 221.4
click at [661, 264] on div "Modifier Groupe client Groupe A.2 Knowledge manager Romane Vachon Account Manag…" at bounding box center [528, 240] width 1056 height 480
click at [810, 288] on span "🔴En cas de relance de la part de 2i Portage, ne pas répondre, sauf indication c…" at bounding box center [891, 297] width 312 height 18
drag, startPoint x: 869, startPoint y: 280, endPoint x: 861, endPoint y: 280, distance: 7.7
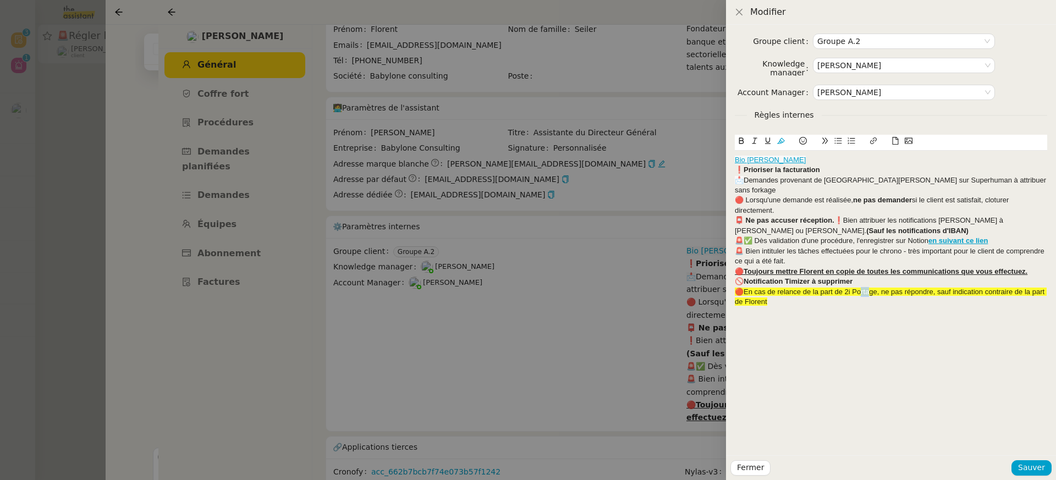
click at [861, 288] on span "🔴En cas de relance de la part de 2i Portage, ne pas répondre, sauf indication c…" at bounding box center [891, 297] width 312 height 18
drag, startPoint x: 785, startPoint y: 288, endPoint x: 742, endPoint y: 282, distance: 42.8
click at [742, 287] on div "🔴En cas de relance de la part de 2i Portage, ne pas répondre, sauf indication c…" at bounding box center [891, 297] width 313 height 20
click at [784, 139] on icon at bounding box center [782, 141] width 8 height 8
click at [770, 357] on div "Groupe client Groupe A.2 Knowledge manager Romane Vachon Account Manager Marie …" at bounding box center [891, 240] width 330 height 431
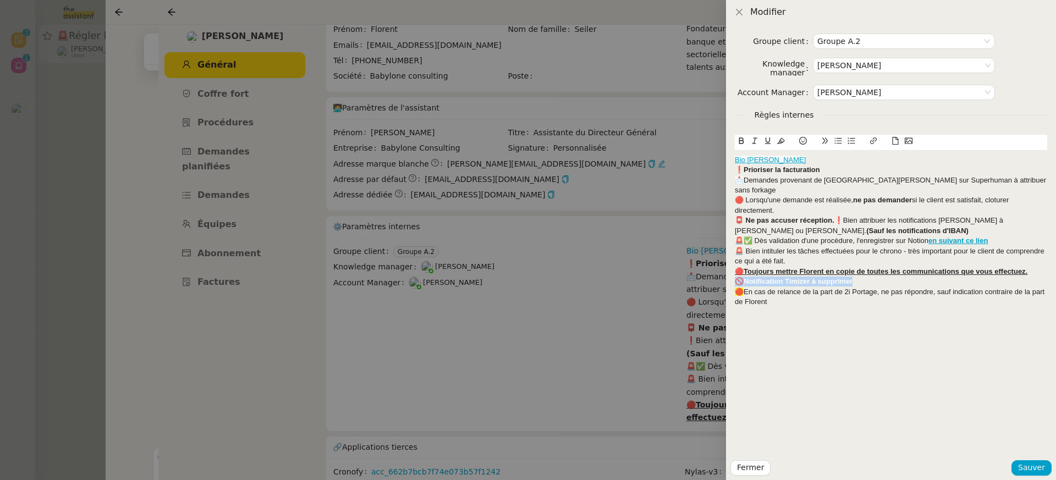
drag, startPoint x: 866, startPoint y: 273, endPoint x: 726, endPoint y: 271, distance: 139.8
click at [726, 271] on div "Groupe client Groupe A.2 Knowledge manager Romane Vachon Account Manager Marie …" at bounding box center [891, 240] width 330 height 431
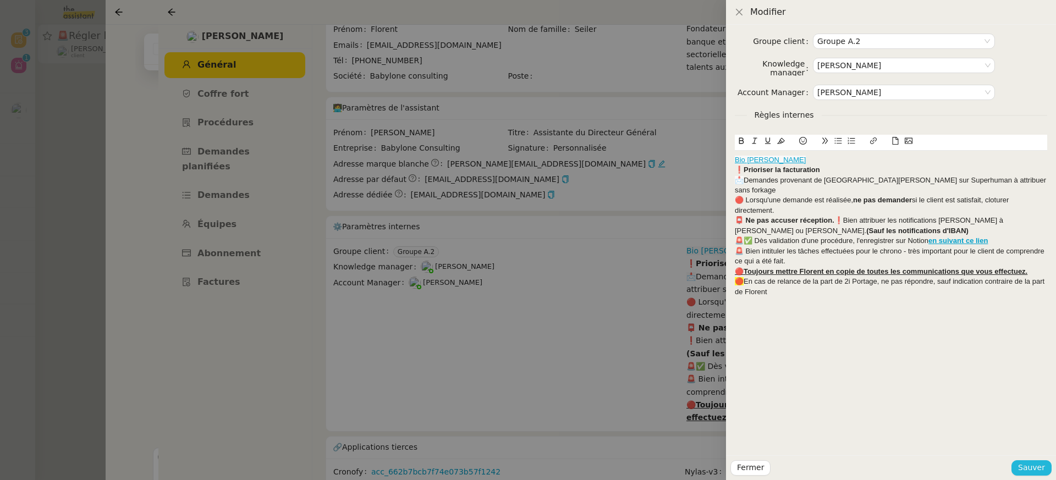
click at [1038, 465] on span "Sauver" at bounding box center [1032, 468] width 27 height 13
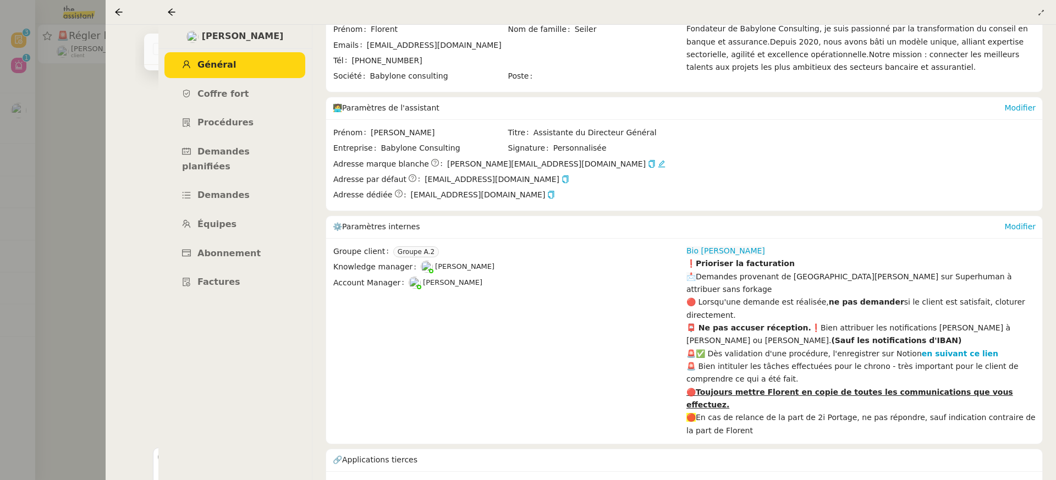
click at [168, 18] on div at bounding box center [173, 12] width 13 height 13
click at [171, 10] on icon at bounding box center [171, 11] width 7 height 7
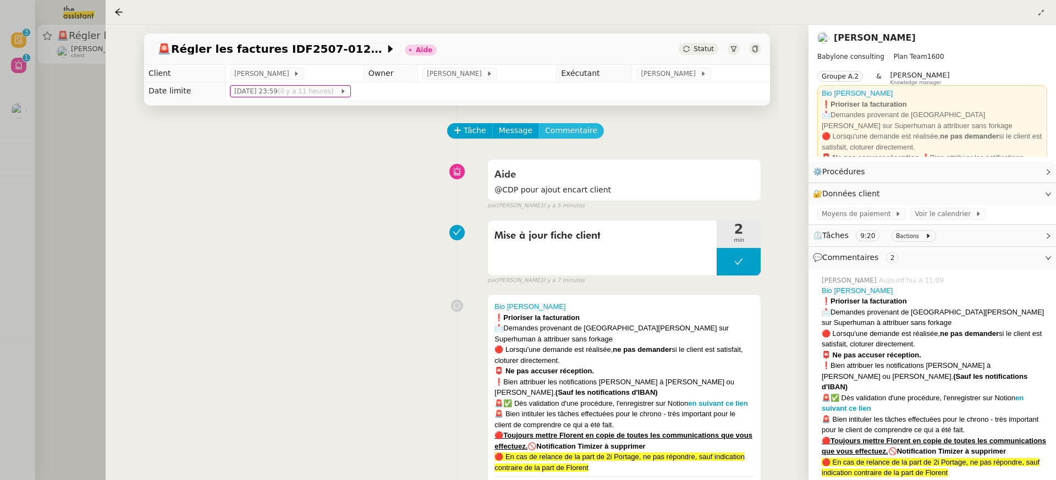
click at [589, 128] on button "Commentaire" at bounding box center [571, 130] width 65 height 15
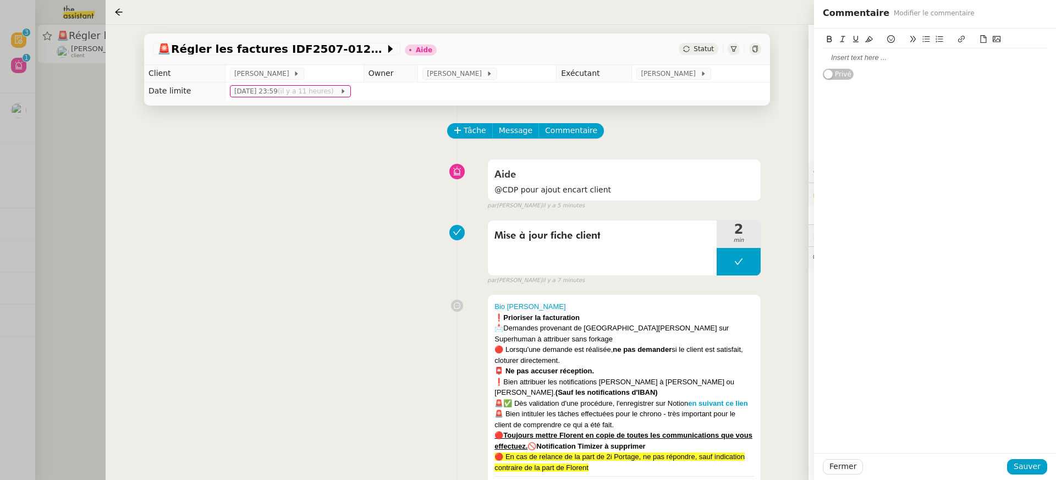
click at [916, 59] on div at bounding box center [935, 58] width 225 height 10
click at [1027, 468] on span "Sauver" at bounding box center [1027, 467] width 27 height 13
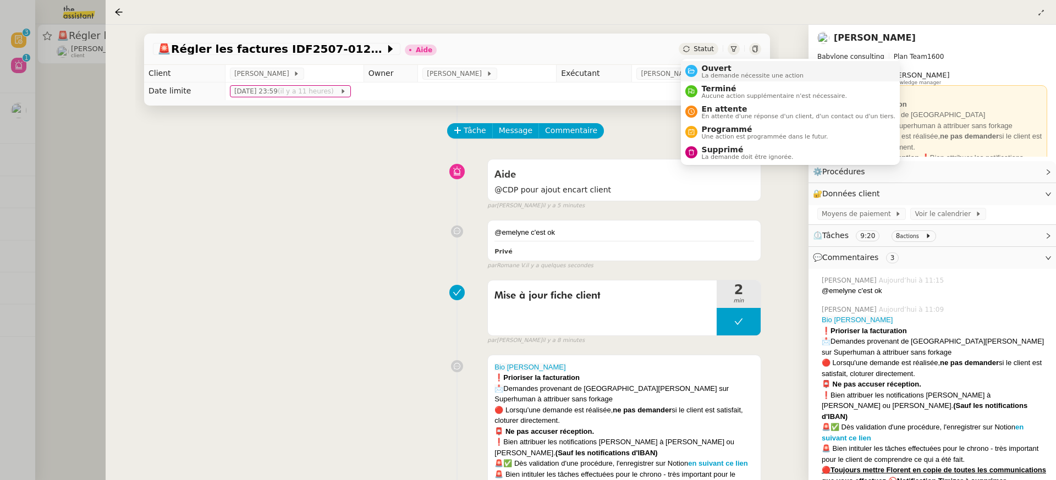
click at [719, 64] on span "Ouvert" at bounding box center [753, 68] width 102 height 9
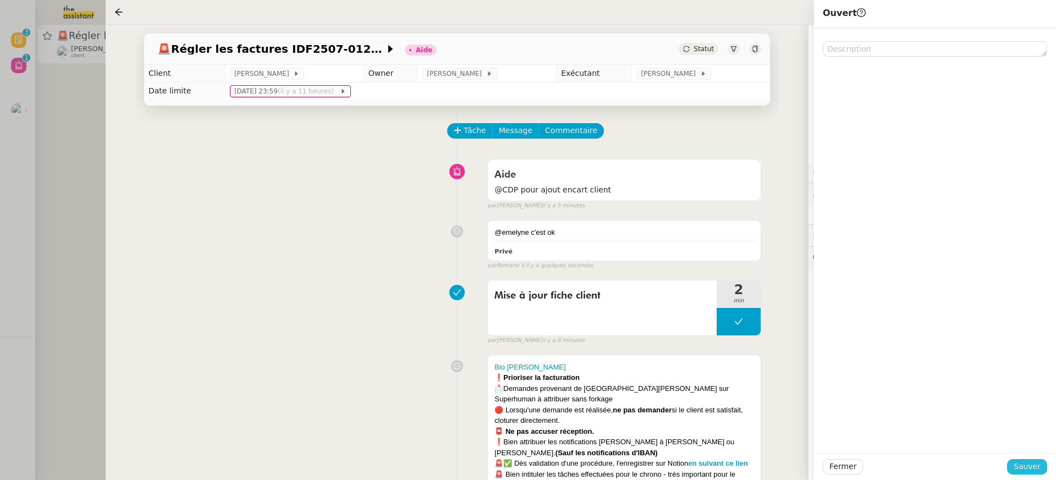
click at [1015, 463] on button "Sauver" at bounding box center [1028, 466] width 40 height 15
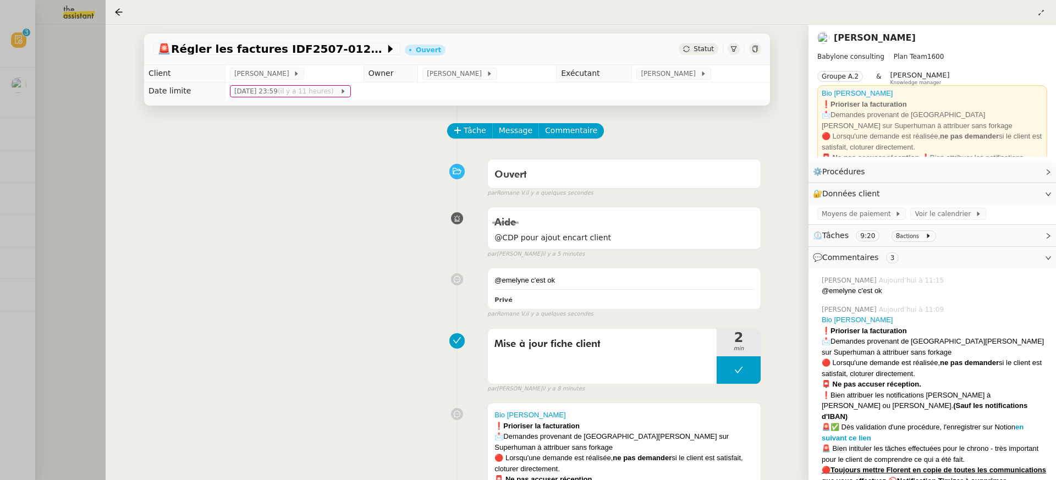
click at [31, 59] on div at bounding box center [528, 240] width 1056 height 480
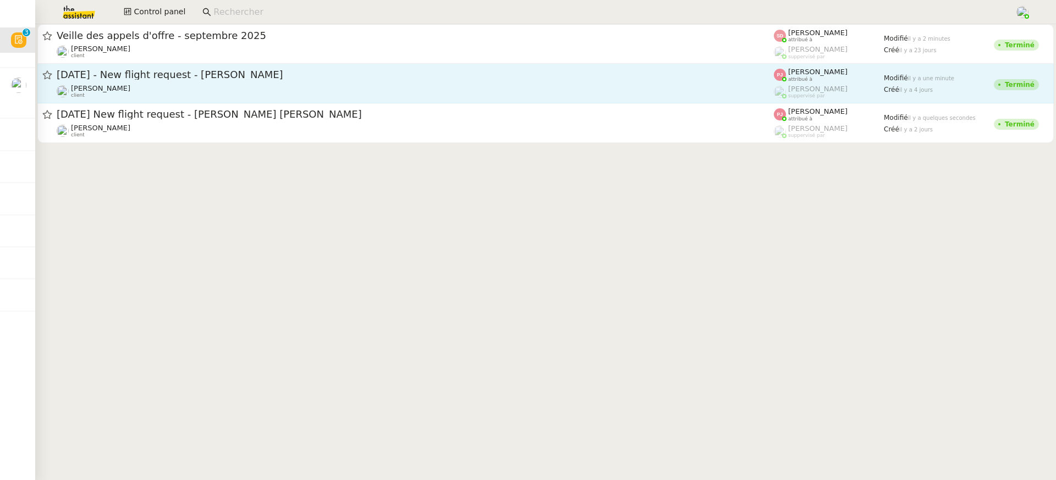
click at [812, 99] on link "20th February 2026 - New flight request - Aaron Myers Louis Frei client Pauline…" at bounding box center [545, 84] width 1017 height 40
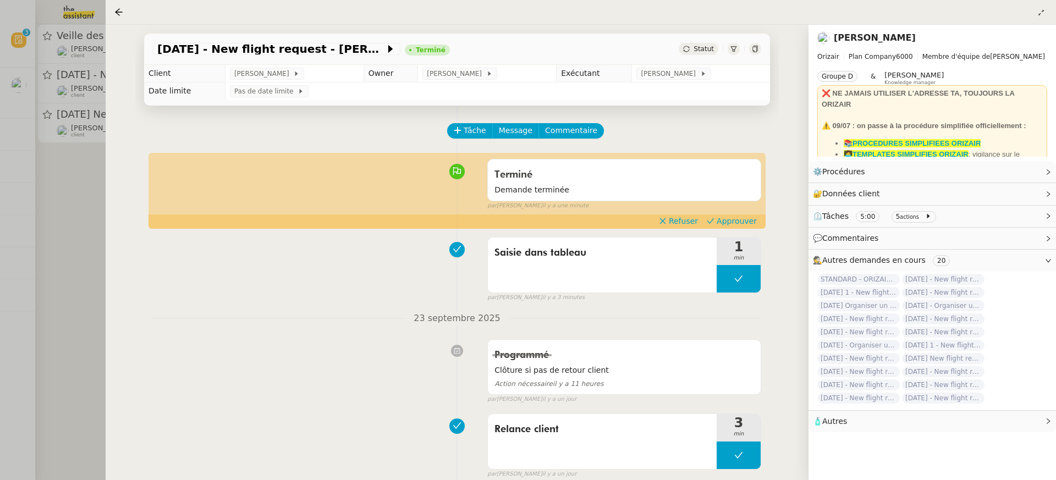
click at [743, 211] on div "Terminé Demande terminée false par Pauline J. il y a une minute" at bounding box center [457, 182] width 609 height 57
click at [735, 222] on span "Approuver" at bounding box center [737, 221] width 40 height 11
click at [63, 107] on div at bounding box center [528, 240] width 1056 height 480
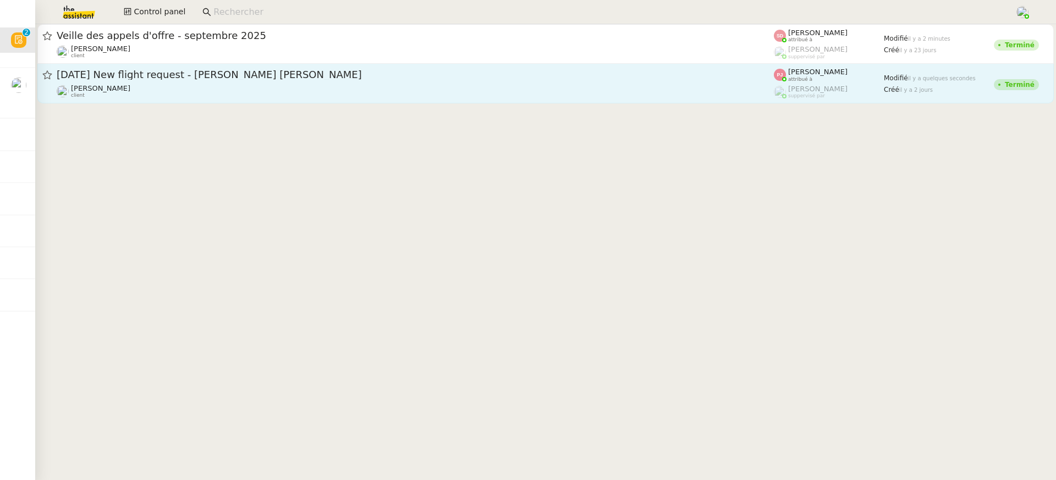
click at [214, 73] on span "17th November 2025 New flight request - Patricia Cobeña Rosales" at bounding box center [416, 75] width 718 height 10
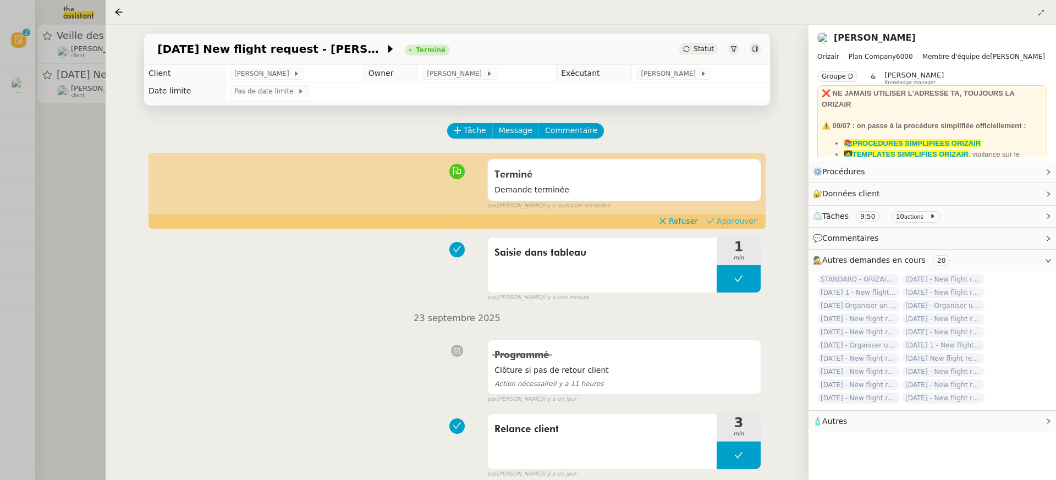
click at [723, 222] on span "Approuver" at bounding box center [737, 221] width 40 height 11
click at [86, 90] on div at bounding box center [528, 240] width 1056 height 480
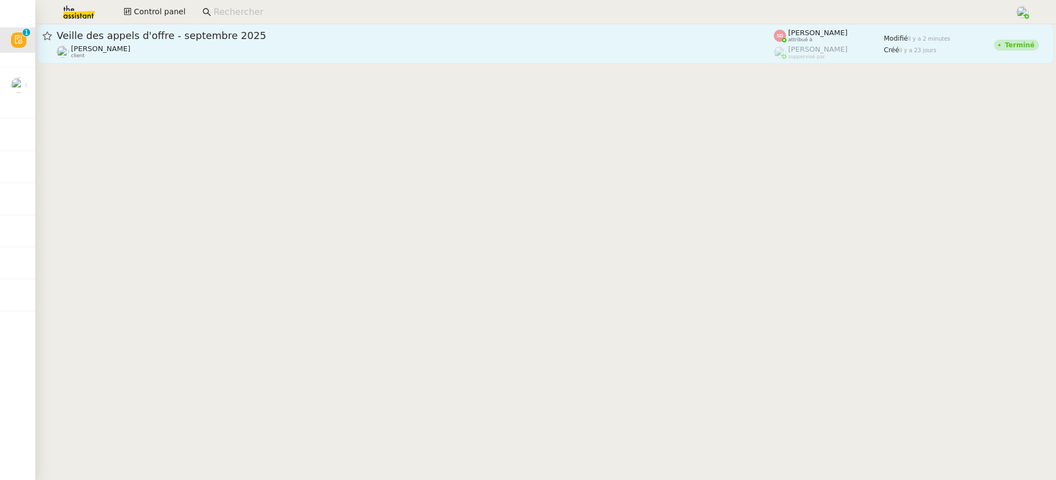
click at [182, 37] on span "Veille des appels d'offre - septembre 2025" at bounding box center [416, 36] width 718 height 10
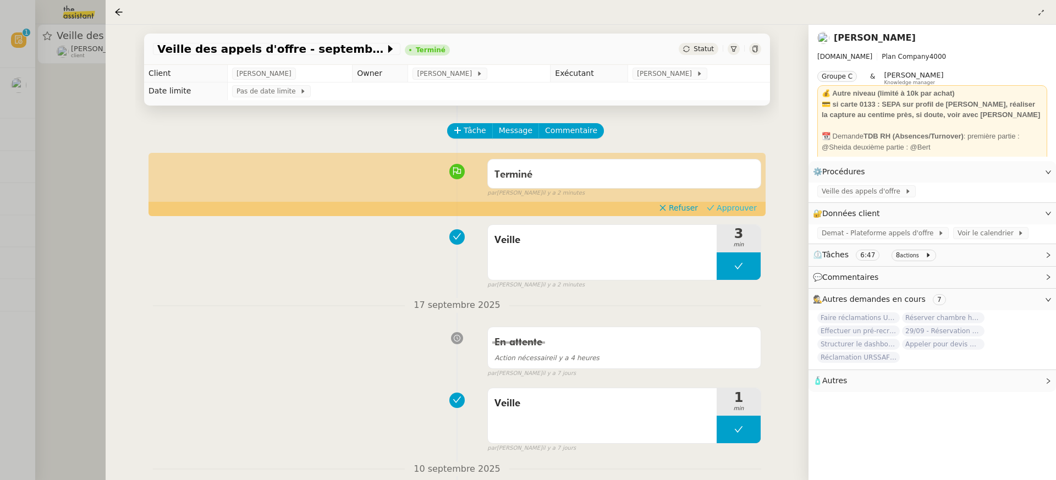
click at [734, 209] on span "Approuver" at bounding box center [737, 207] width 40 height 11
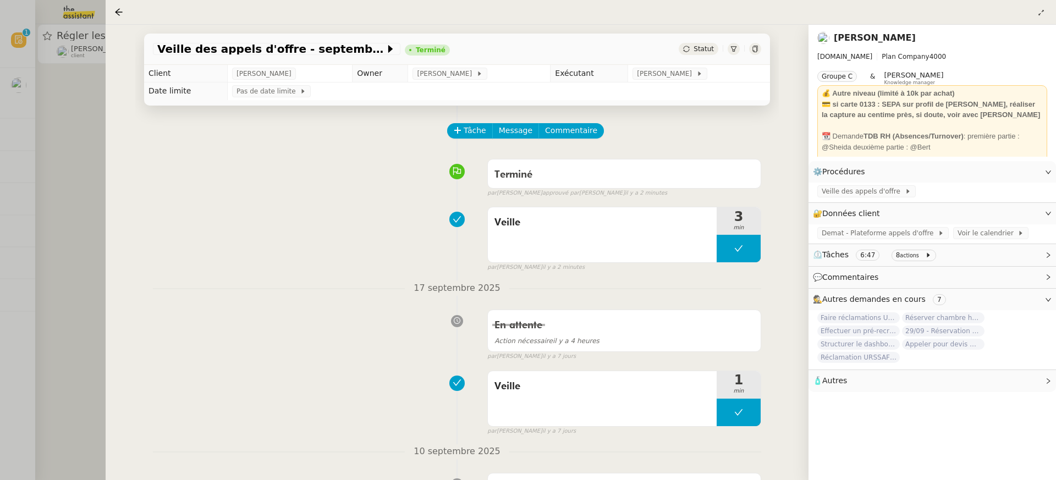
click at [81, 125] on div at bounding box center [528, 240] width 1056 height 480
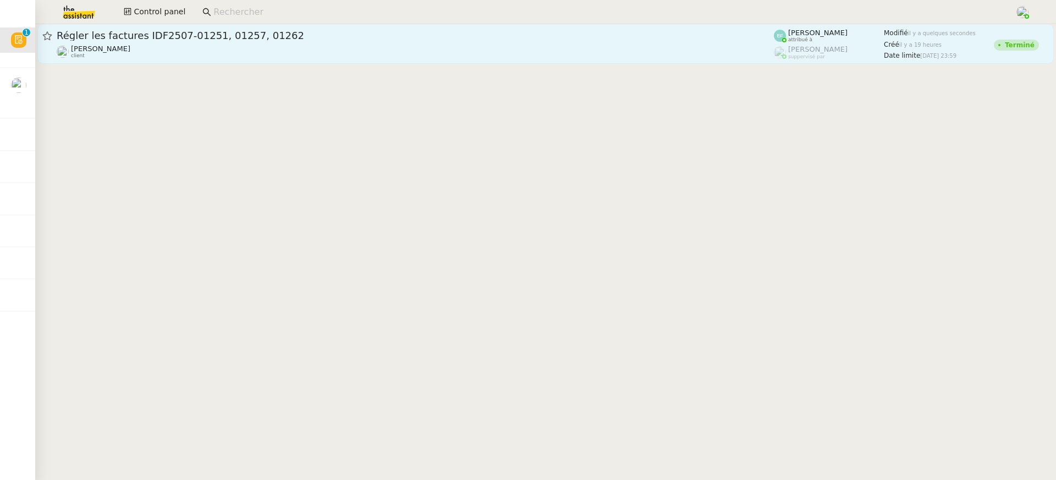
click at [273, 42] on div "Régler les factures IDF2507-01251, 01257, 01262 Florent Seiler client" at bounding box center [416, 44] width 718 height 30
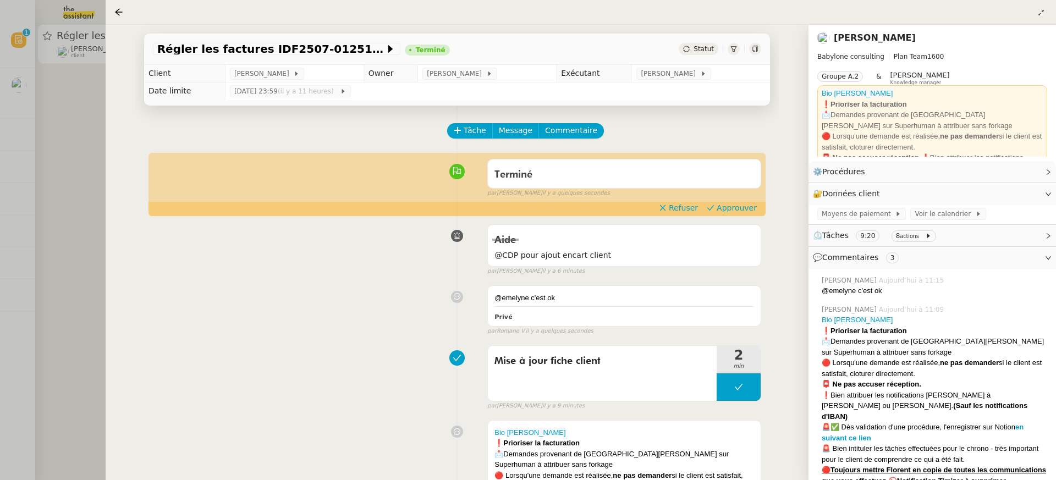
click at [740, 202] on app-ticket-timeline-item "Terminé false par Emelyne F. il y a quelques secondes Refuser Approuver 👌👌👌 mes…" at bounding box center [457, 184] width 609 height 61
click at [748, 209] on span "Approuver" at bounding box center [737, 207] width 40 height 11
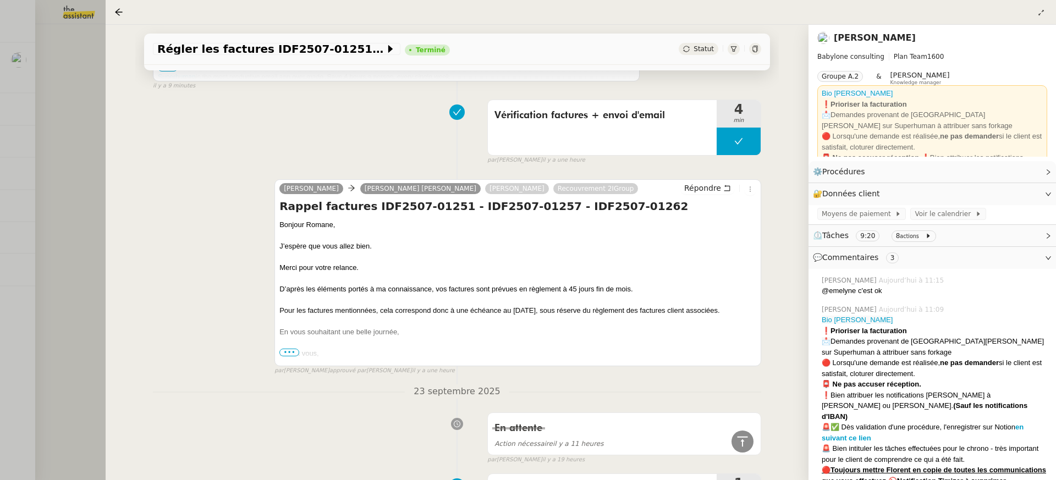
scroll to position [682, 0]
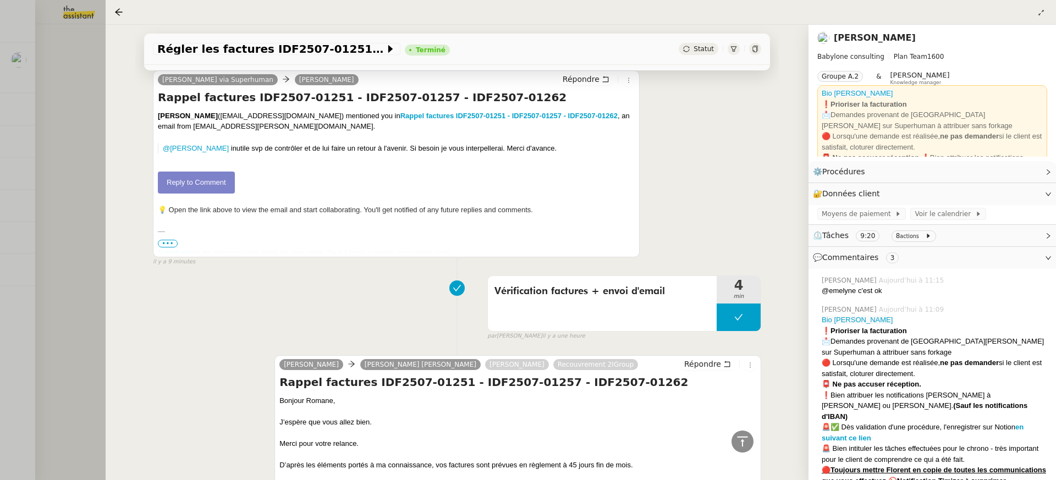
click at [70, 138] on div at bounding box center [528, 240] width 1056 height 480
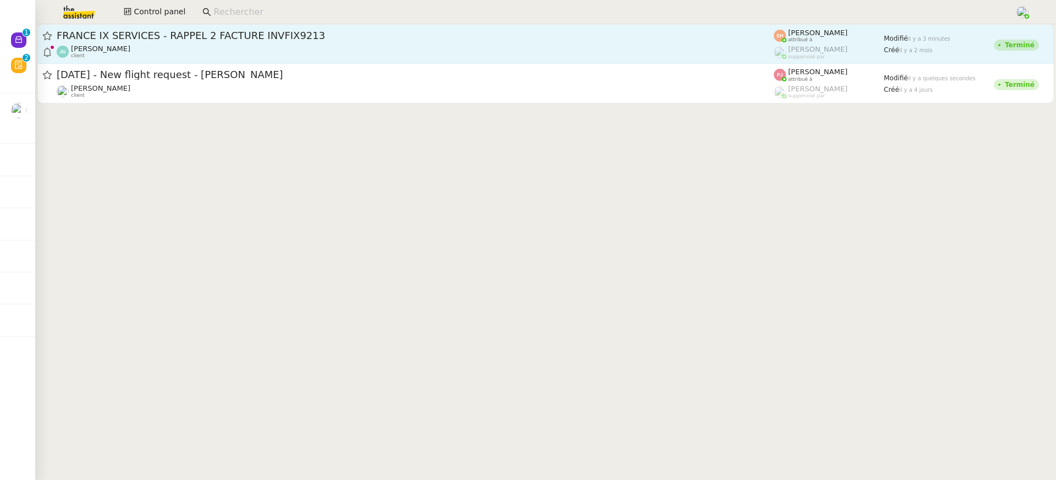
click at [186, 43] on div "FRANCE IX SERVICES - RAPPEL 2 FACTURE INVFIX9213 Jordan GUERDER client" at bounding box center [416, 44] width 718 height 30
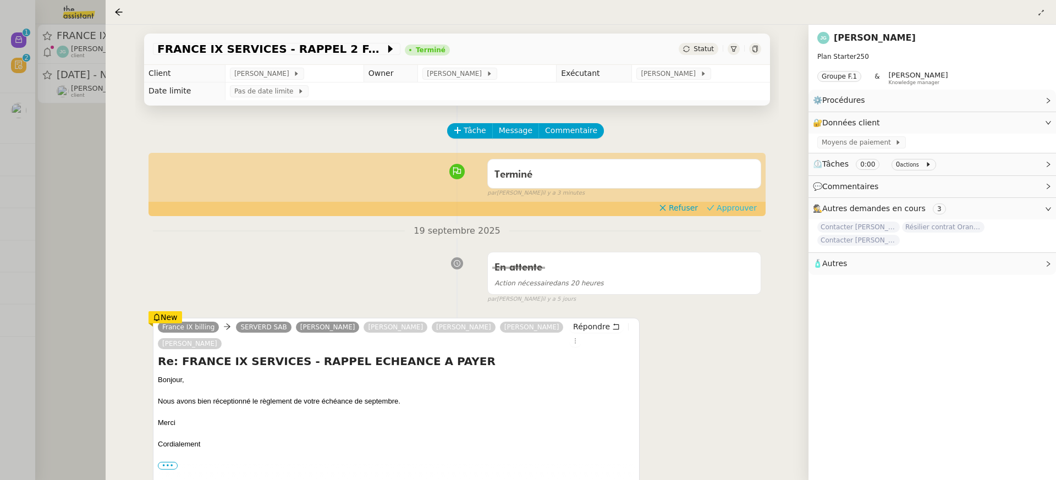
click at [737, 207] on span "Approuver" at bounding box center [737, 207] width 40 height 11
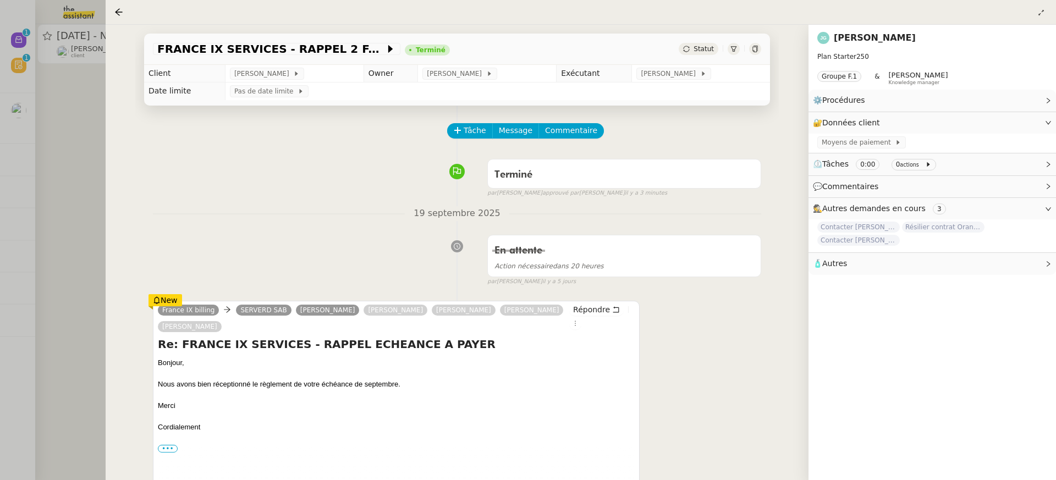
click at [51, 110] on div at bounding box center [528, 240] width 1056 height 480
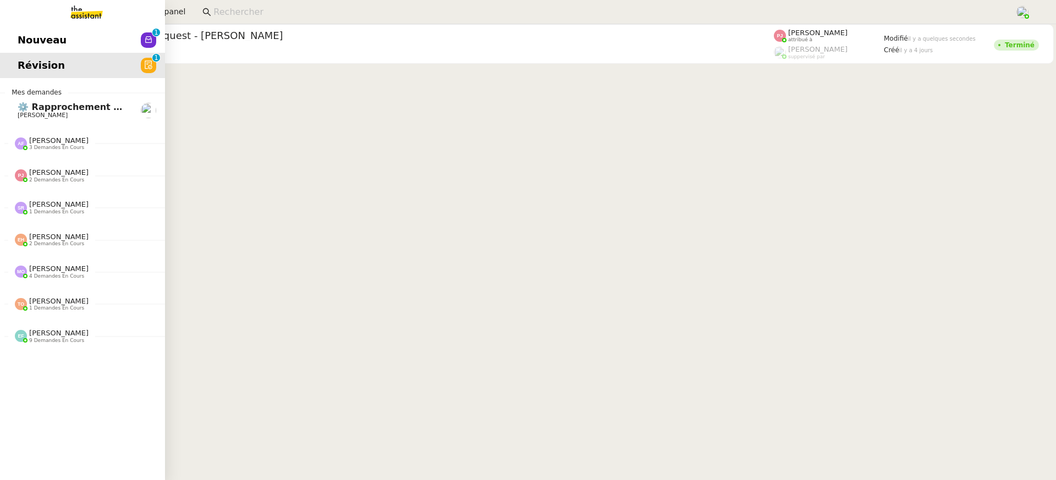
click at [29, 42] on span "Nouveau" at bounding box center [42, 40] width 49 height 17
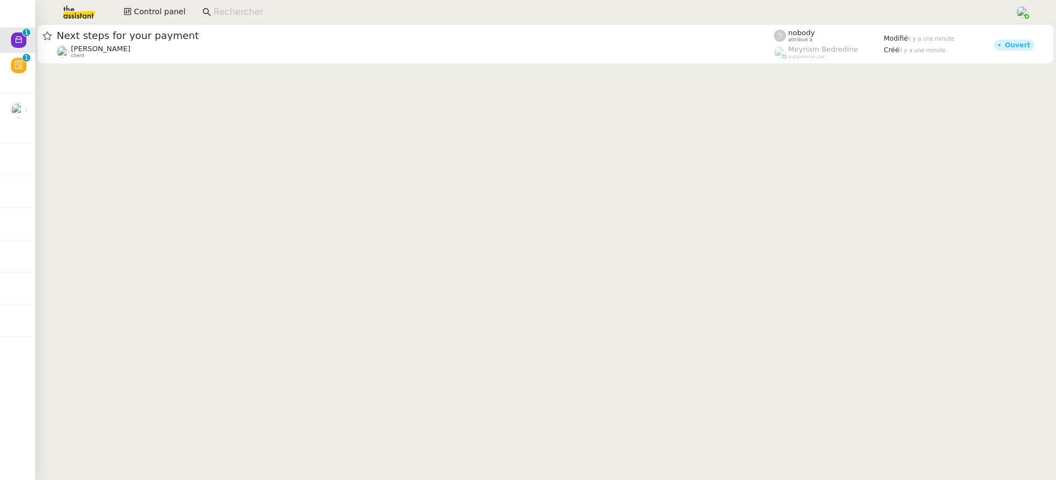
click at [244, 66] on cdk-virtual-scroll-viewport "Next steps for your payment Julien Decroix client nobody attribué à Meyriam Bed…" at bounding box center [545, 252] width 1021 height 456
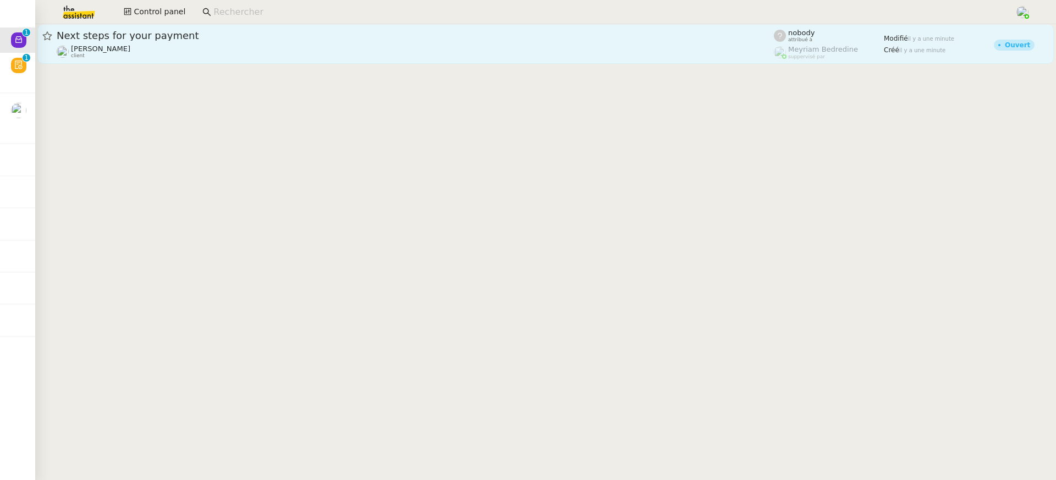
click at [244, 51] on div "Julien Decroix client" at bounding box center [416, 52] width 718 height 14
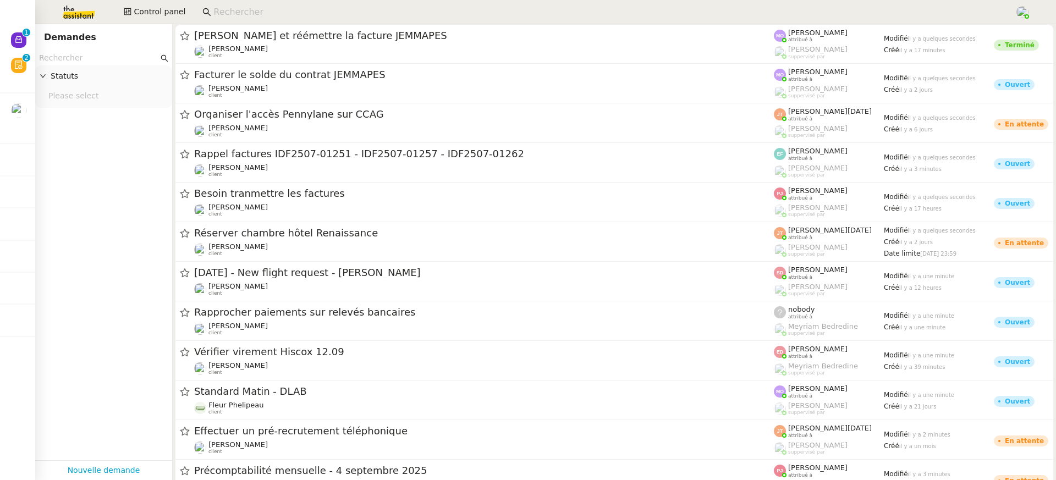
click at [37, 52] on nz-input-group at bounding box center [103, 58] width 137 height 15
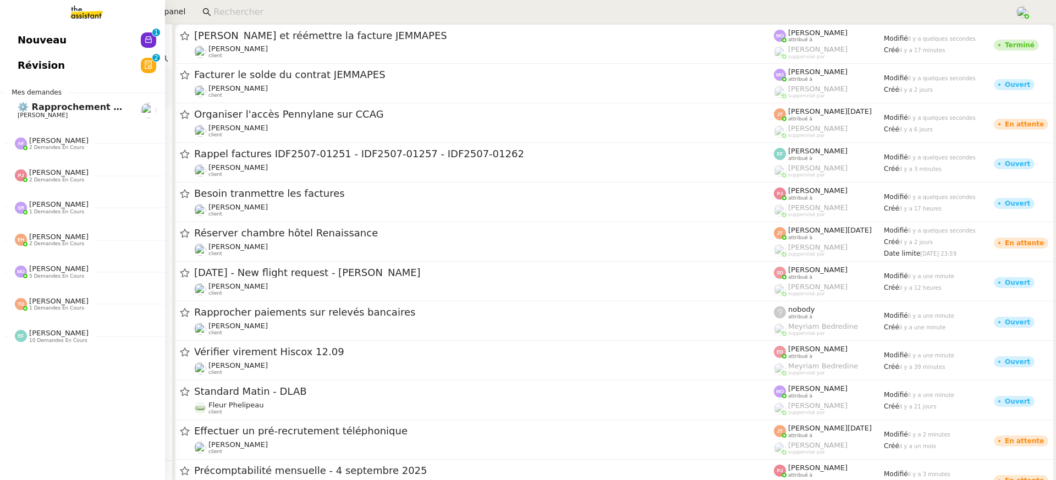
click at [25, 40] on link "Nouveau 0 1 2 3 4 5 6 7 8 9" at bounding box center [82, 40] width 165 height 25
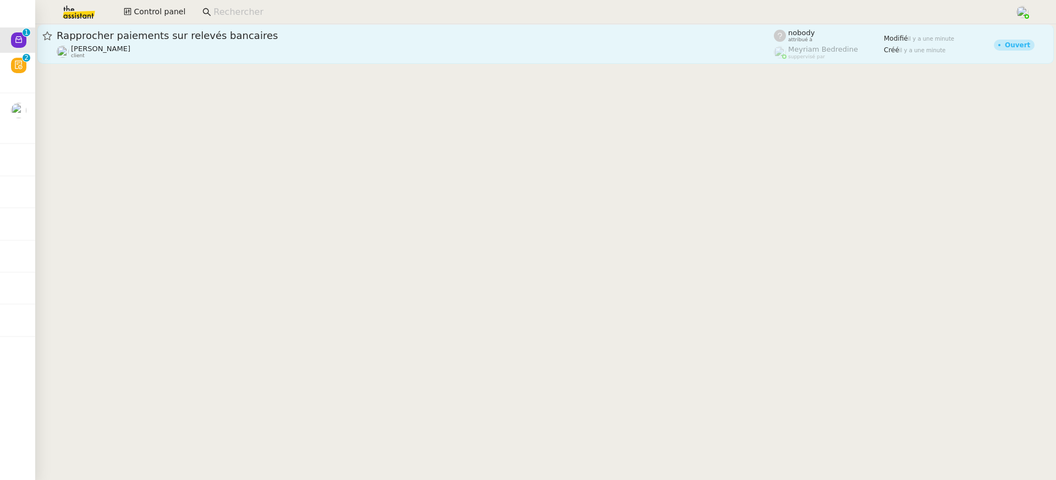
click at [561, 38] on span "Rapprocher paiements sur relevés bancaires" at bounding box center [416, 36] width 718 height 10
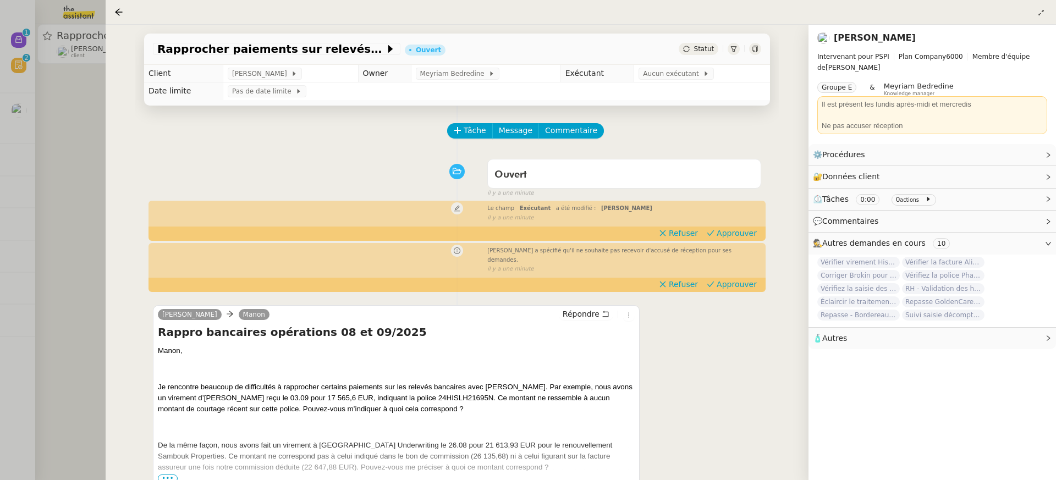
click at [98, 160] on div at bounding box center [528, 240] width 1056 height 480
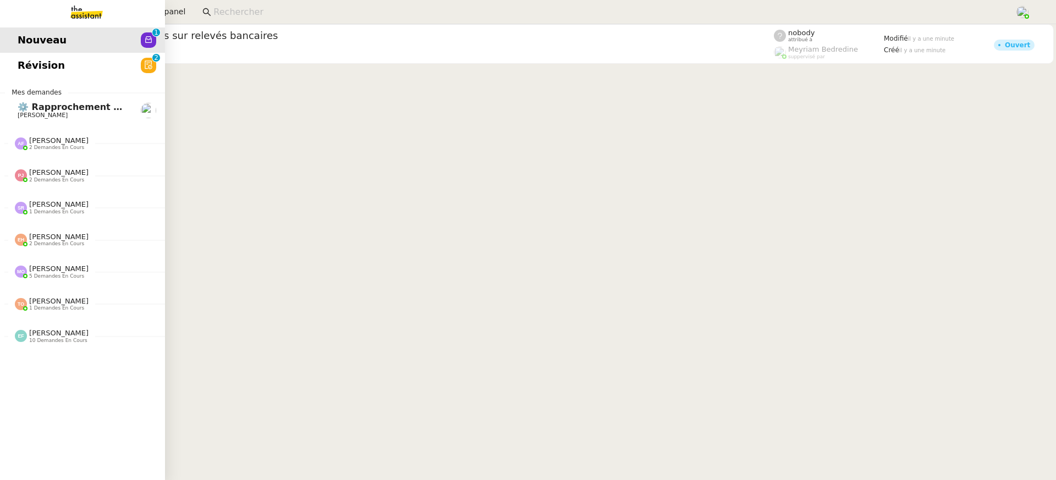
click at [19, 68] on span "Révision" at bounding box center [41, 65] width 47 height 17
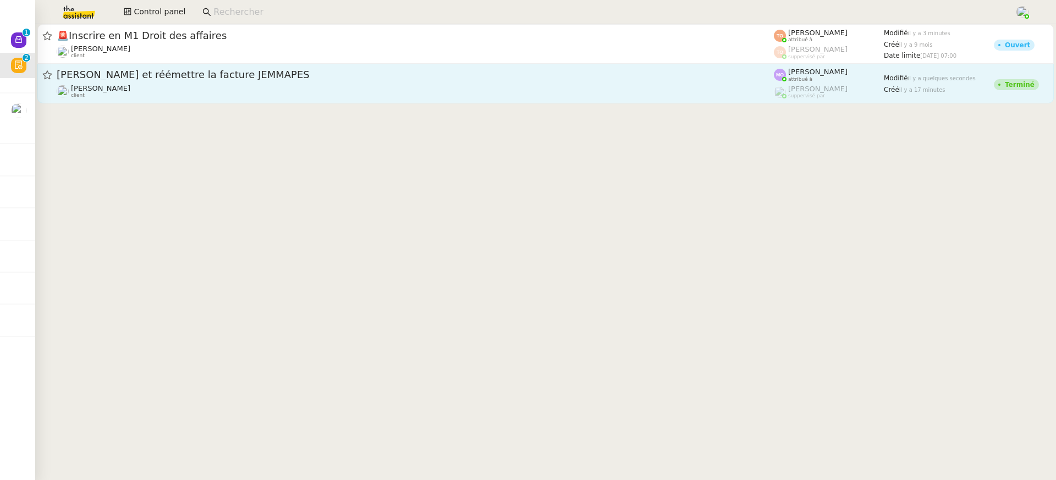
click at [551, 101] on link "[PERSON_NAME] et réémettre la facture JEMMAPES [PERSON_NAME] client [PERSON_NAM…" at bounding box center [545, 84] width 1017 height 40
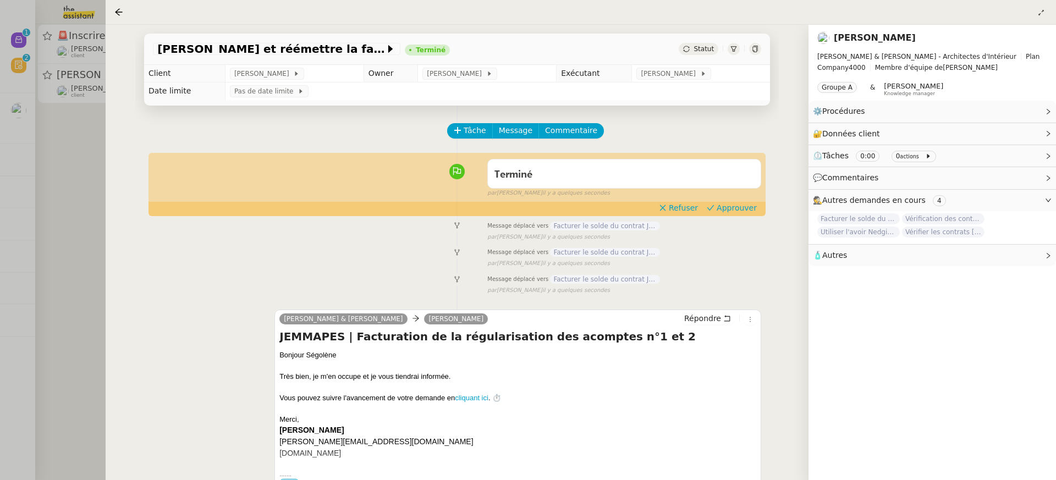
click at [745, 198] on div "Terminé false par [PERSON_NAME] il y a quelques secondes" at bounding box center [457, 176] width 609 height 44
click at [743, 213] on span "Approuver" at bounding box center [737, 207] width 40 height 11
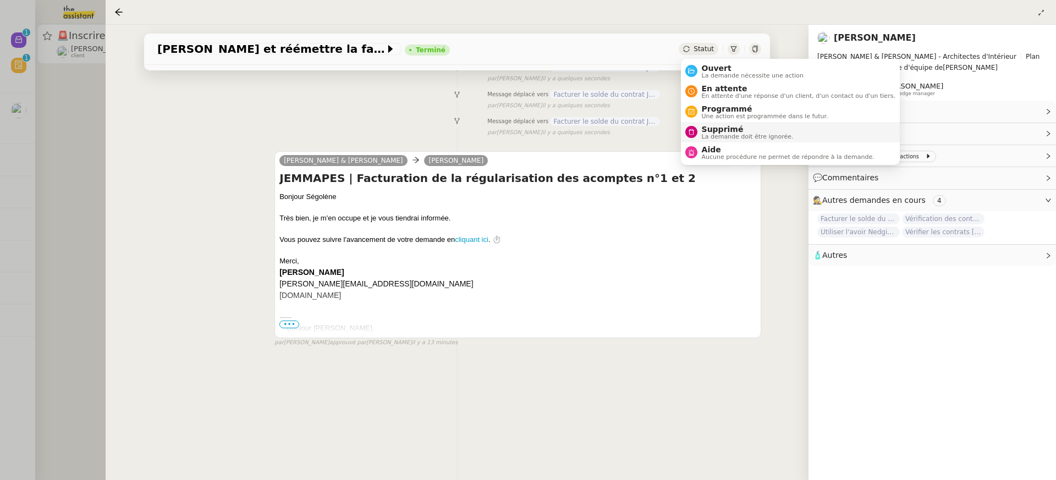
click at [716, 130] on span "Supprimé" at bounding box center [748, 129] width 92 height 9
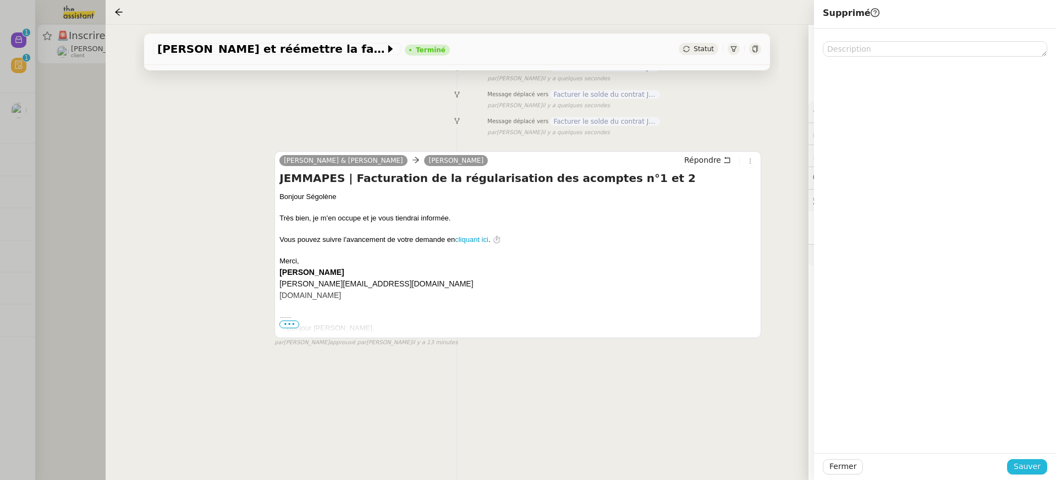
click at [1019, 467] on span "Sauver" at bounding box center [1027, 467] width 27 height 13
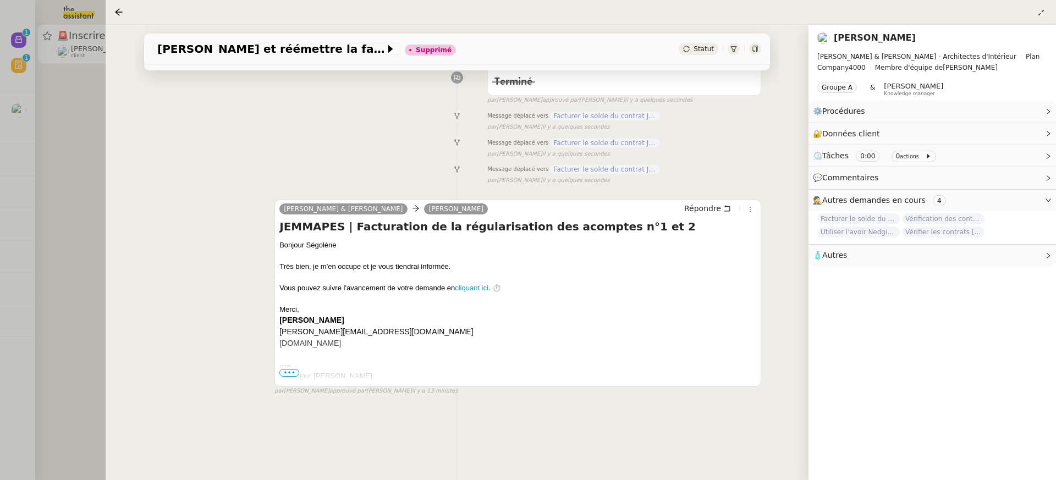
click at [51, 108] on div at bounding box center [528, 240] width 1056 height 480
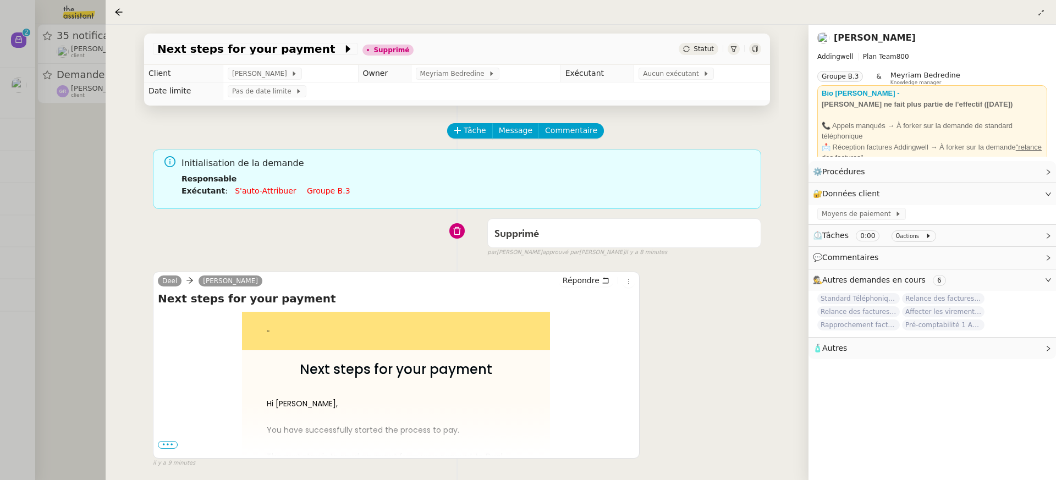
click at [67, 113] on div at bounding box center [528, 240] width 1056 height 480
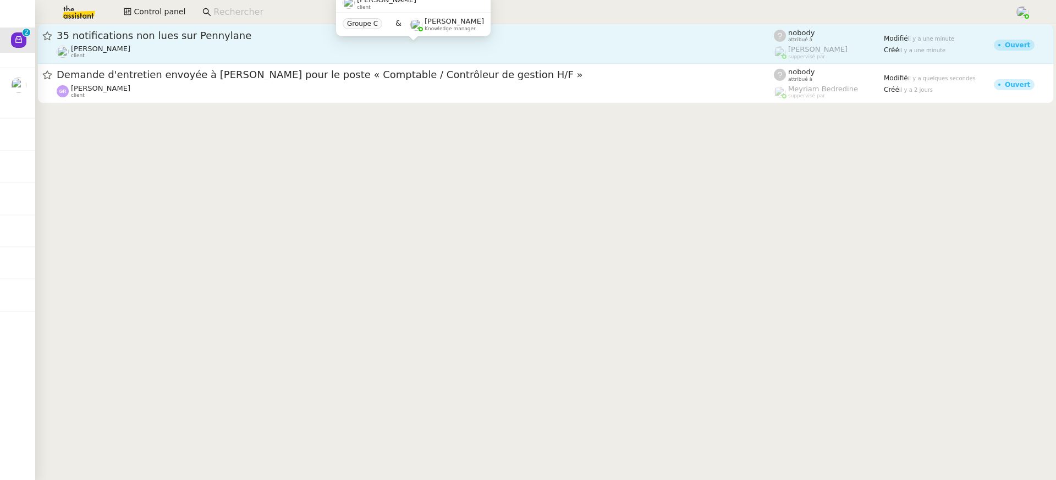
click at [143, 47] on div "[PERSON_NAME] client" at bounding box center [416, 52] width 718 height 14
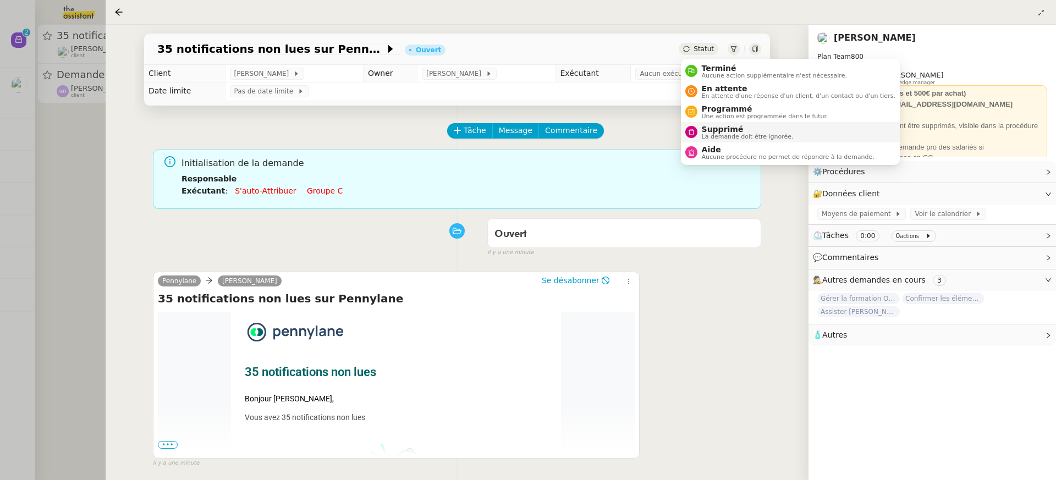
click at [734, 134] on span "La demande doit être ignorée." at bounding box center [748, 137] width 92 height 6
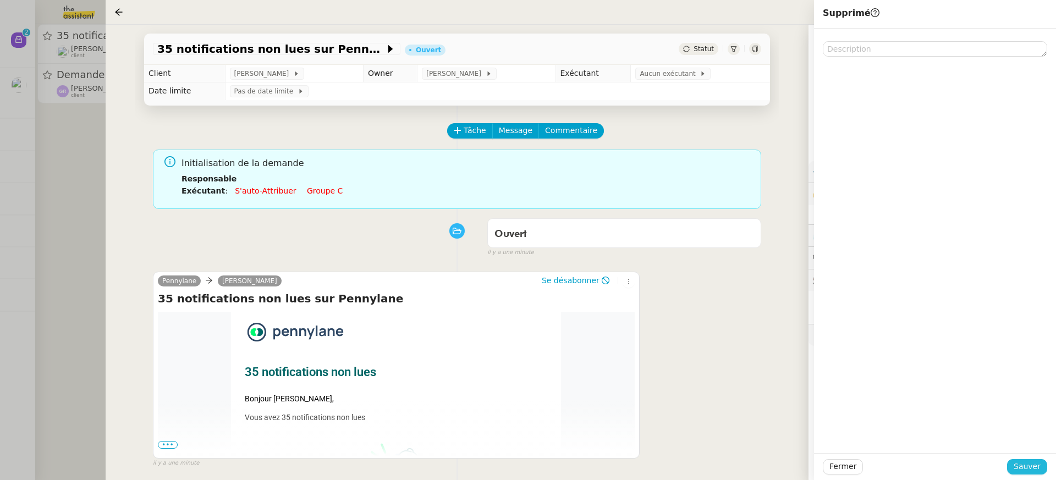
click at [1028, 467] on span "Sauver" at bounding box center [1027, 467] width 27 height 13
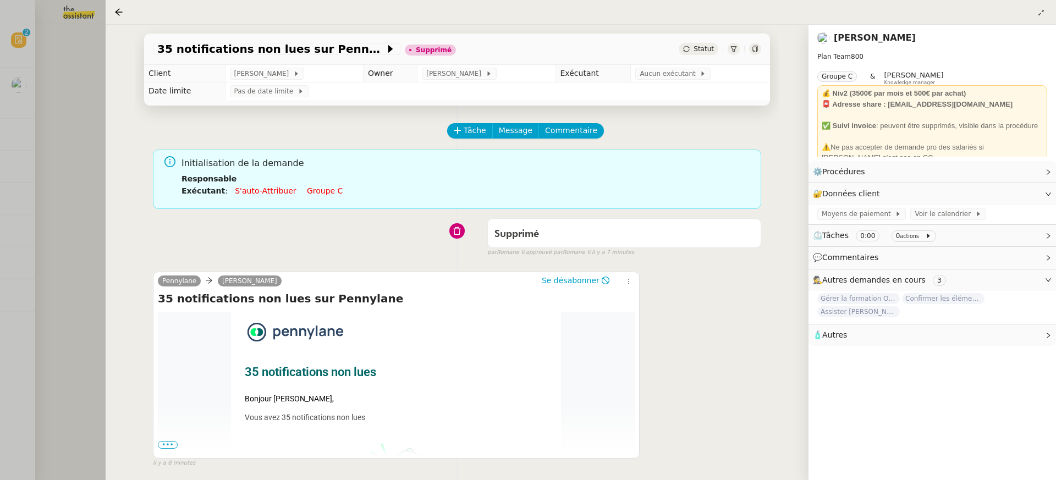
click at [40, 176] on div at bounding box center [528, 240] width 1056 height 480
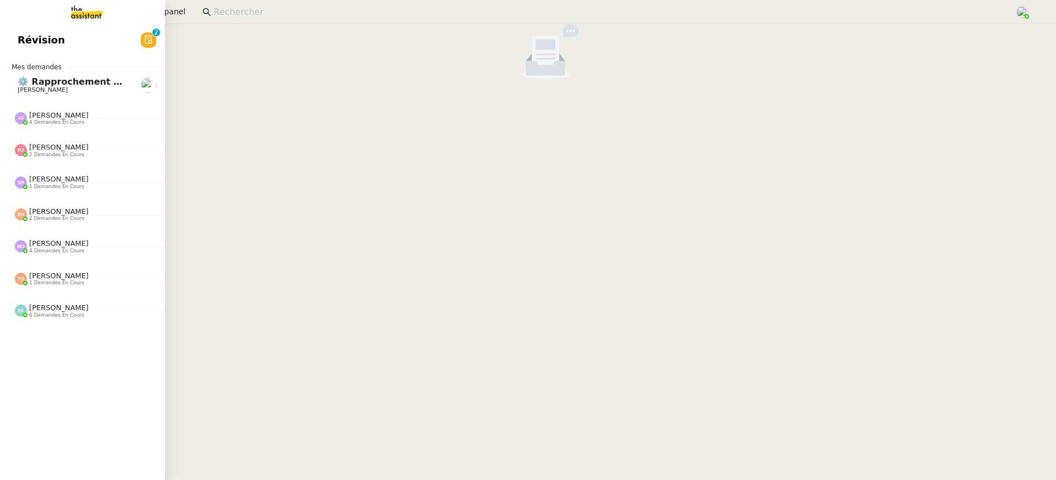
click at [30, 26] on div "Révision 0 1 2 3 4 5 6 7 8 9 Mes demandes ⚙️ Rapprochement bancaire [PERSON_NAM…" at bounding box center [82, 252] width 165 height 456
click at [37, 38] on span "Révision" at bounding box center [41, 40] width 47 height 17
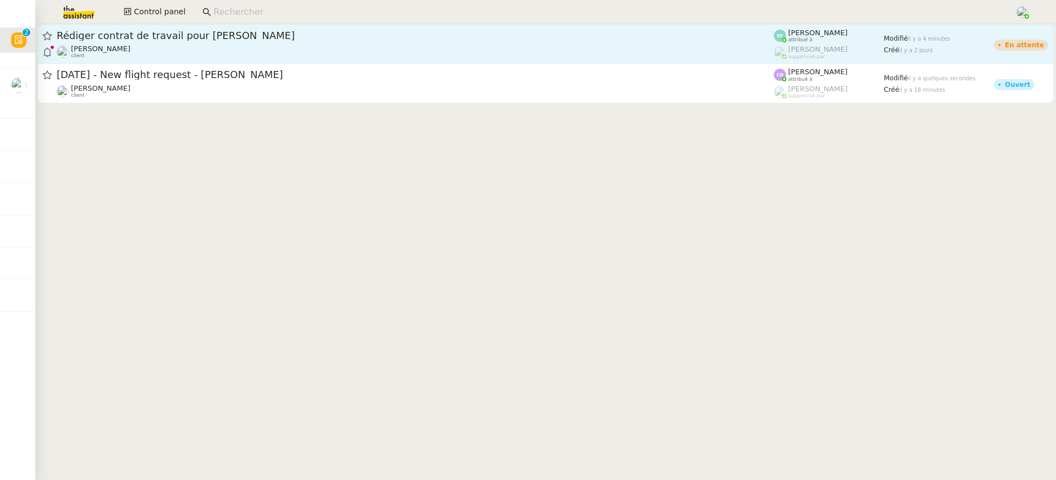
click at [419, 61] on link "Rédiger contrat de travail pour [PERSON_NAME] [PERSON_NAME] client [PERSON_NAME…" at bounding box center [545, 44] width 1017 height 40
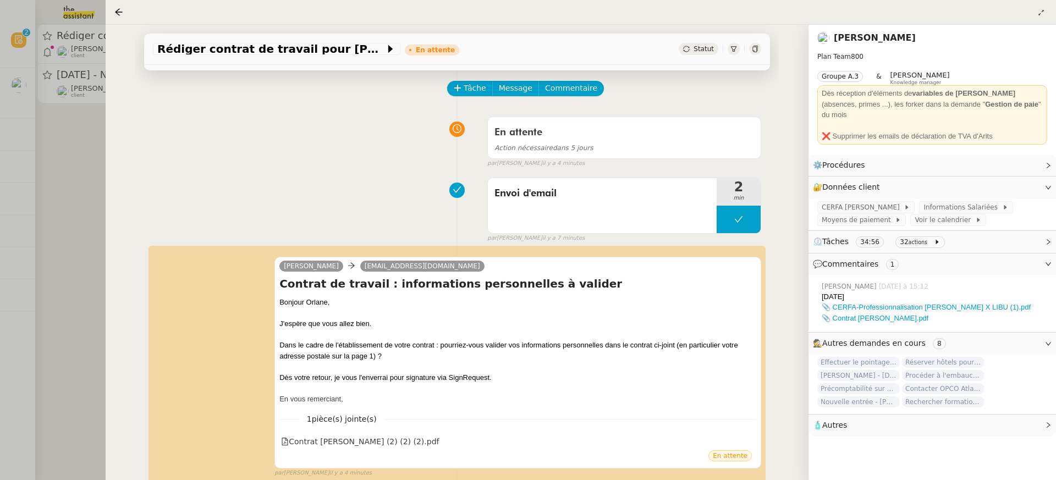
scroll to position [94, 0]
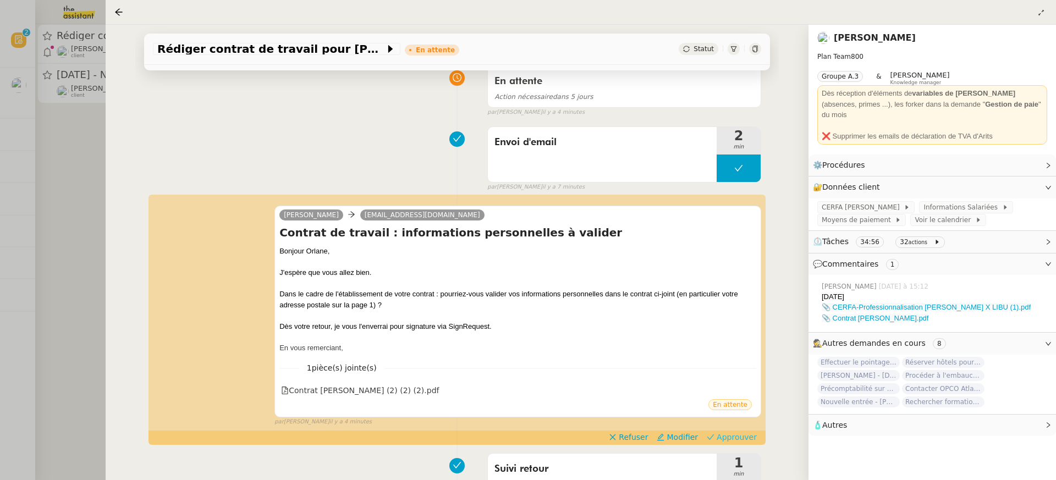
click at [740, 432] on span "Approuver" at bounding box center [737, 437] width 40 height 11
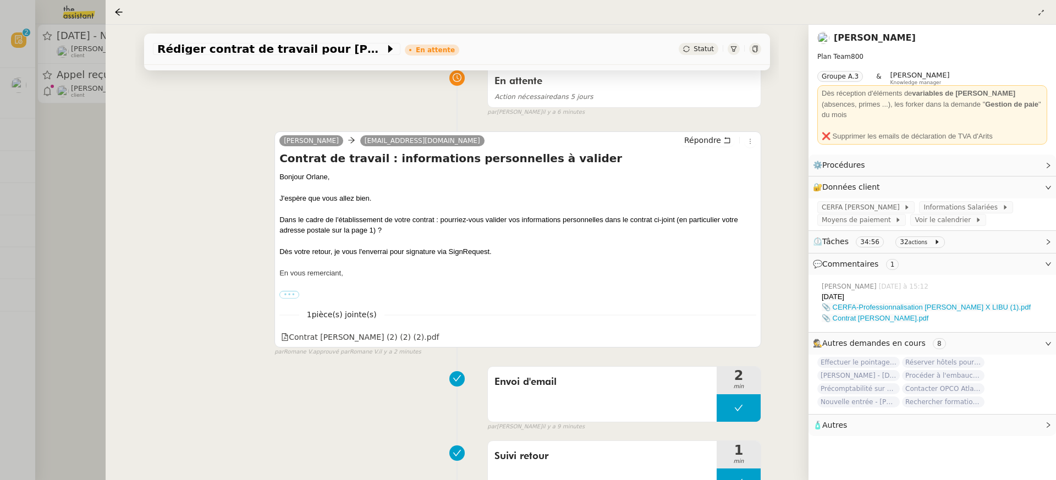
click at [51, 72] on div at bounding box center [528, 240] width 1056 height 480
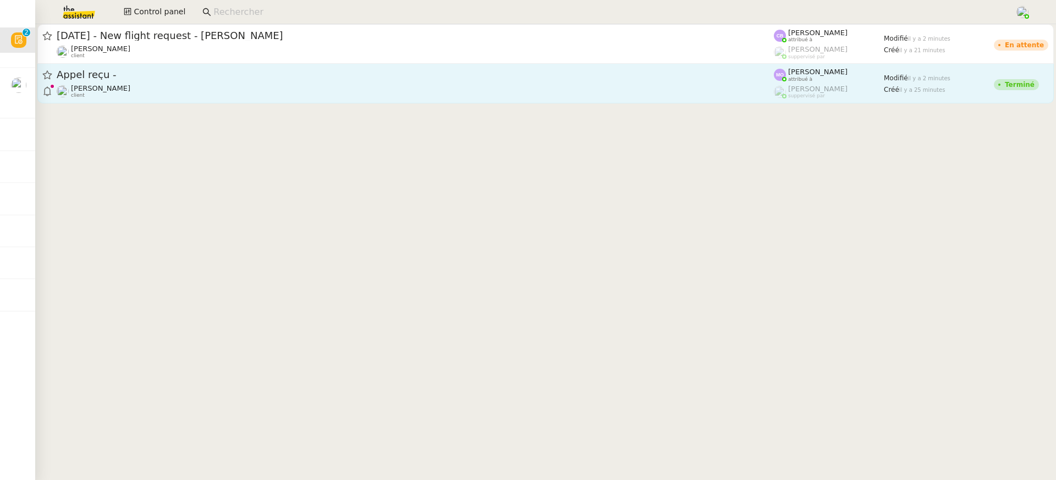
click at [197, 80] on span "Appel reçu -" at bounding box center [416, 75] width 718 height 10
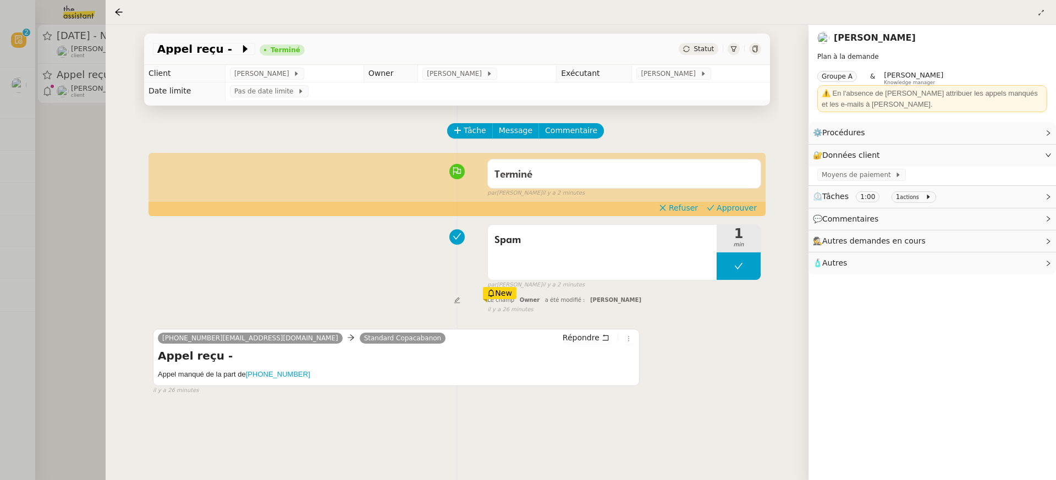
click at [731, 198] on div "Terminé false par [PERSON_NAME] il y a 2 minutes" at bounding box center [457, 176] width 609 height 44
click at [731, 221] on div "Spam 1 min false par [PERSON_NAME] il y a 2 minutes" at bounding box center [457, 255] width 609 height 70
click at [724, 207] on span "Approuver" at bounding box center [737, 207] width 40 height 11
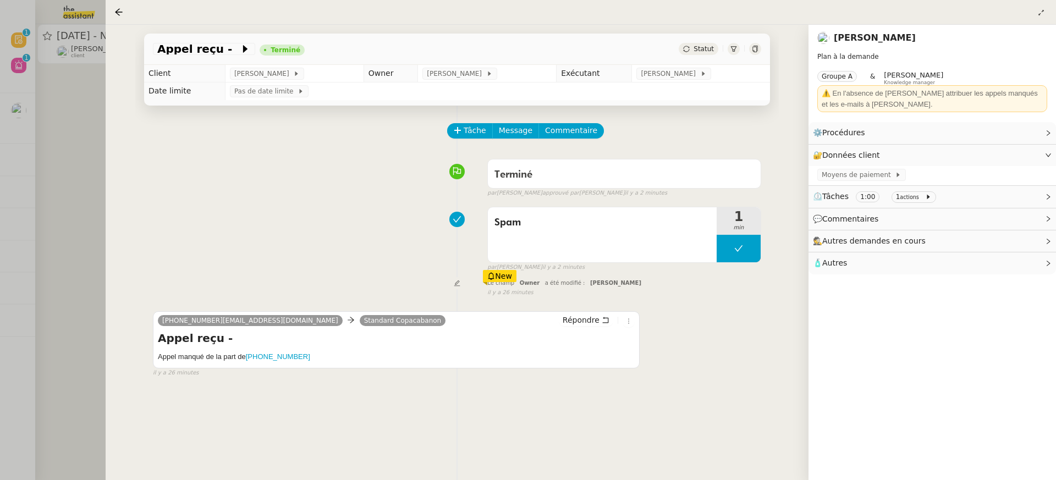
click at [88, 43] on div at bounding box center [528, 240] width 1056 height 480
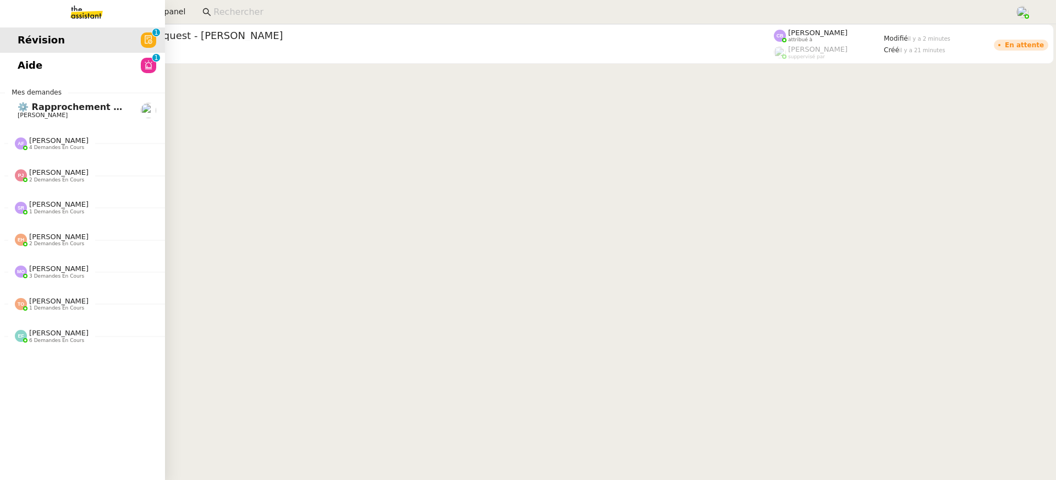
click at [22, 50] on link "Révision 0 1 2 3 4 5 6 7 8 9" at bounding box center [82, 40] width 165 height 25
click at [43, 72] on link "Aide 0 1 2 3 4 5 6 7 8 9" at bounding box center [82, 65] width 165 height 25
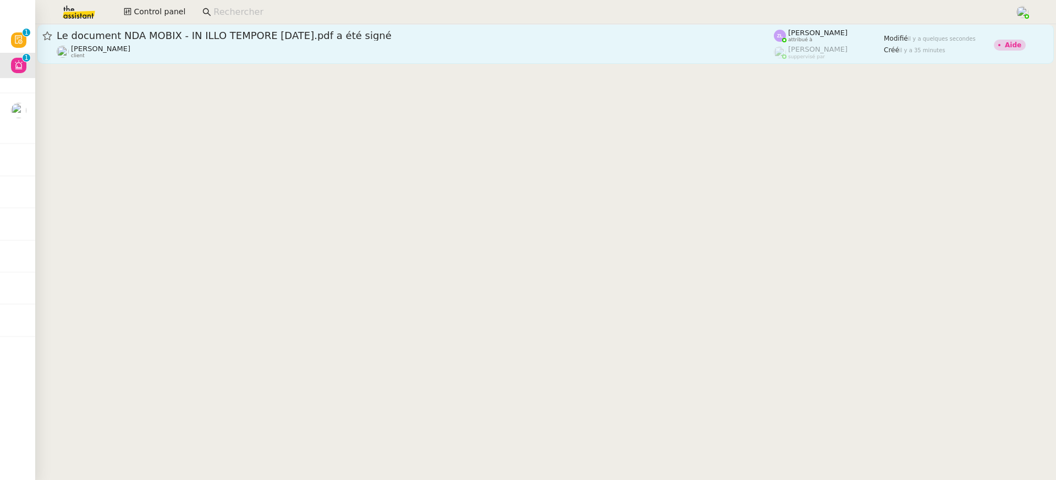
click at [362, 61] on link "Le document NDA MOBIX - IN ILLO TEMPORE [DATE].pdf a été signé [PERSON_NAME] cl…" at bounding box center [545, 44] width 1017 height 40
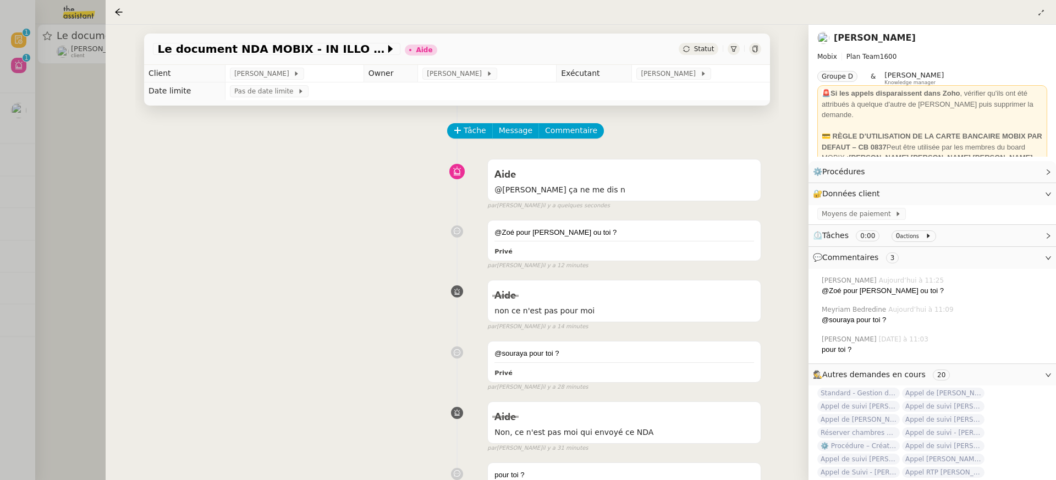
click at [45, 180] on div at bounding box center [528, 240] width 1056 height 480
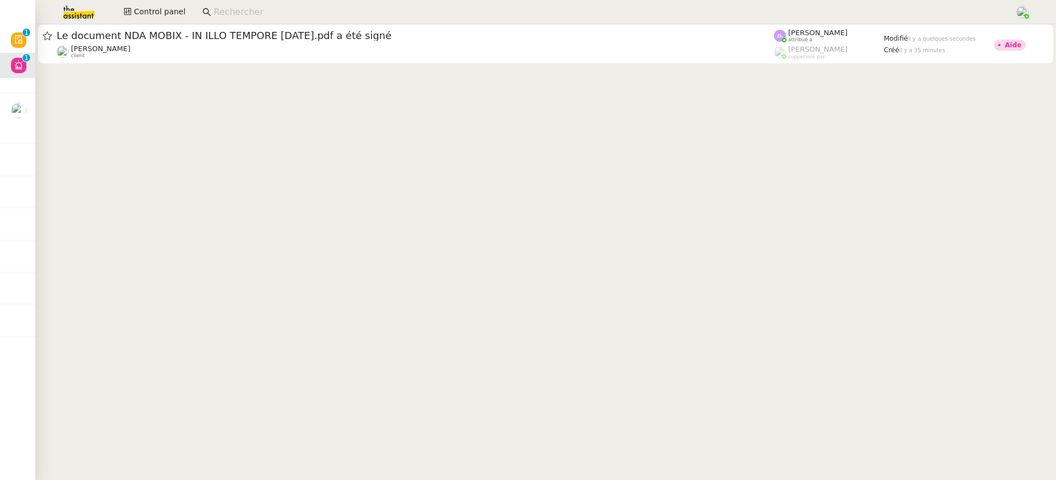
click at [284, 12] on input at bounding box center [608, 12] width 791 height 15
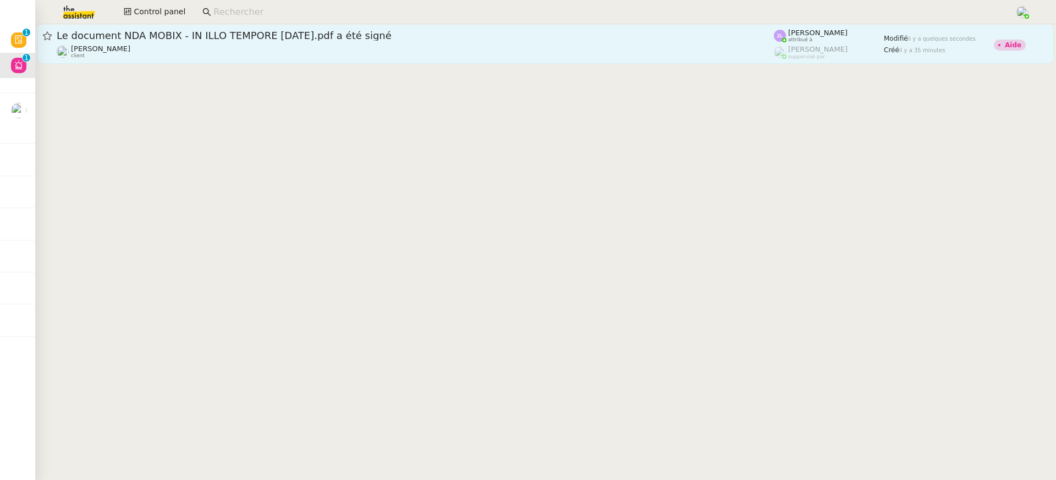
click at [270, 48] on div "[PERSON_NAME] client" at bounding box center [416, 52] width 718 height 14
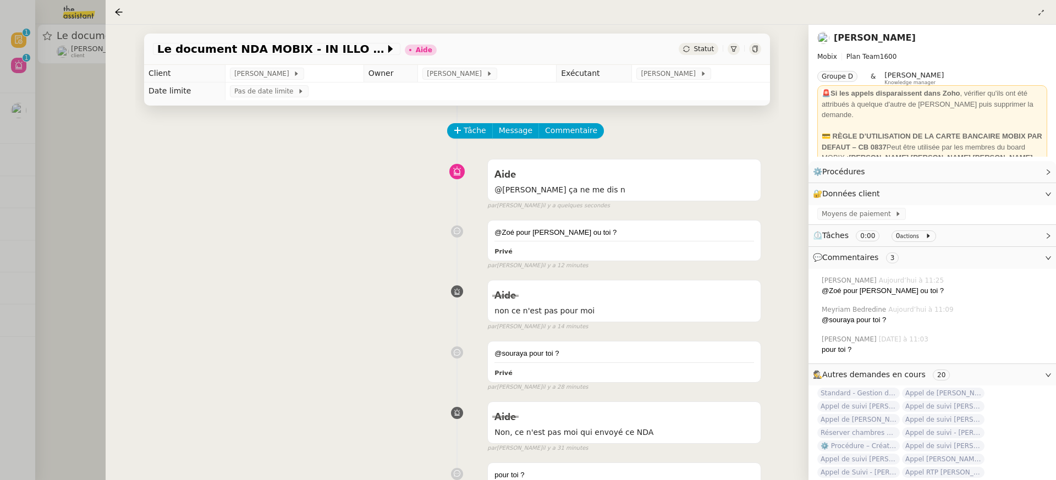
scroll to position [353, 0]
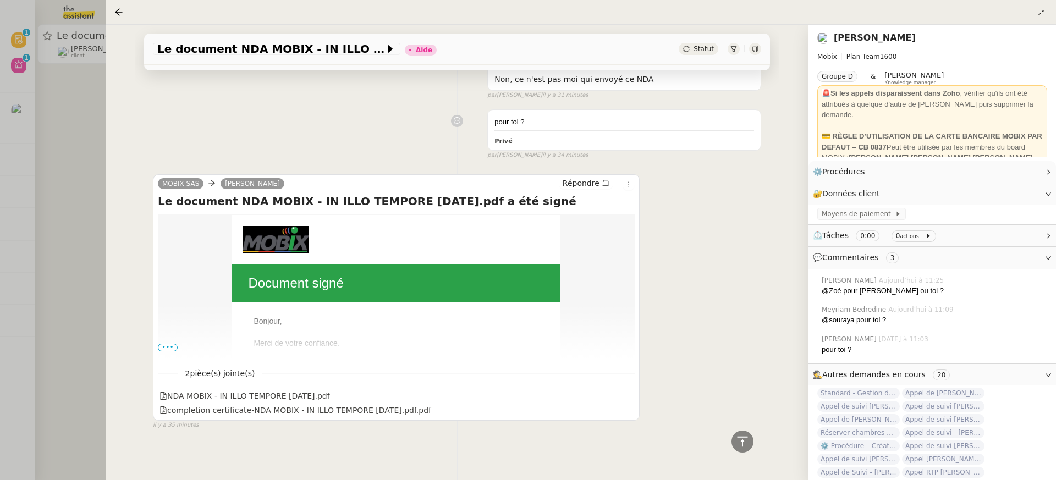
click at [165, 344] on span "•••" at bounding box center [168, 348] width 20 height 8
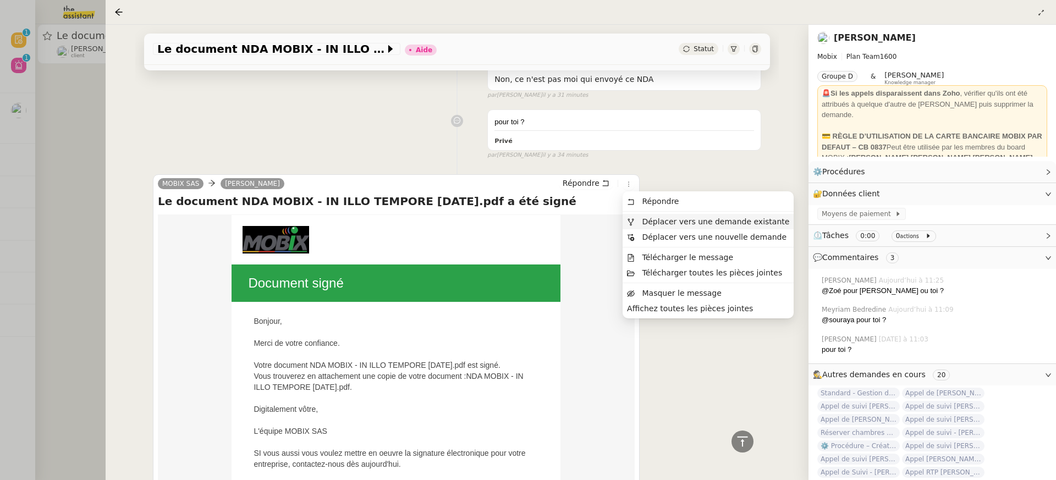
click at [652, 221] on span "Déplacer vers une demande existante" at bounding box center [715, 221] width 147 height 9
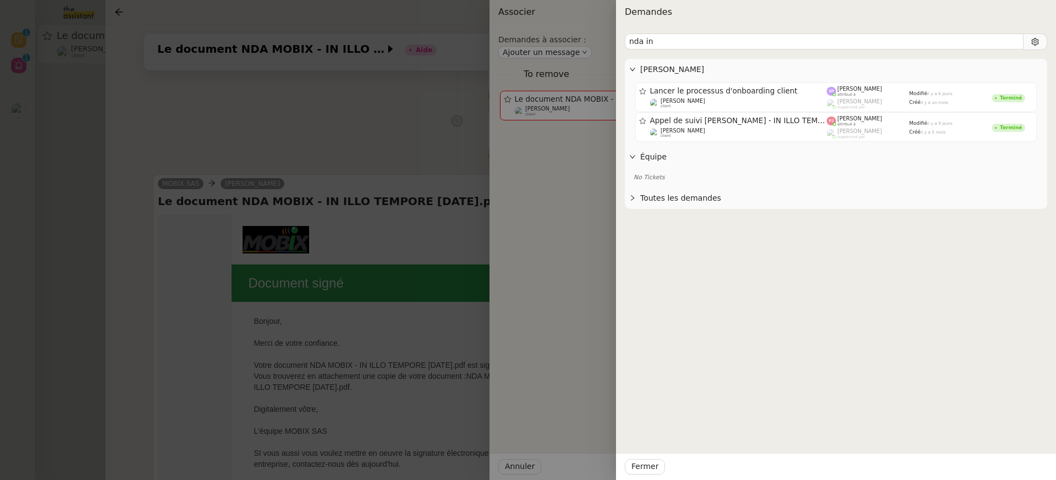
type input "nda in"
click at [312, 159] on div at bounding box center [528, 240] width 1056 height 480
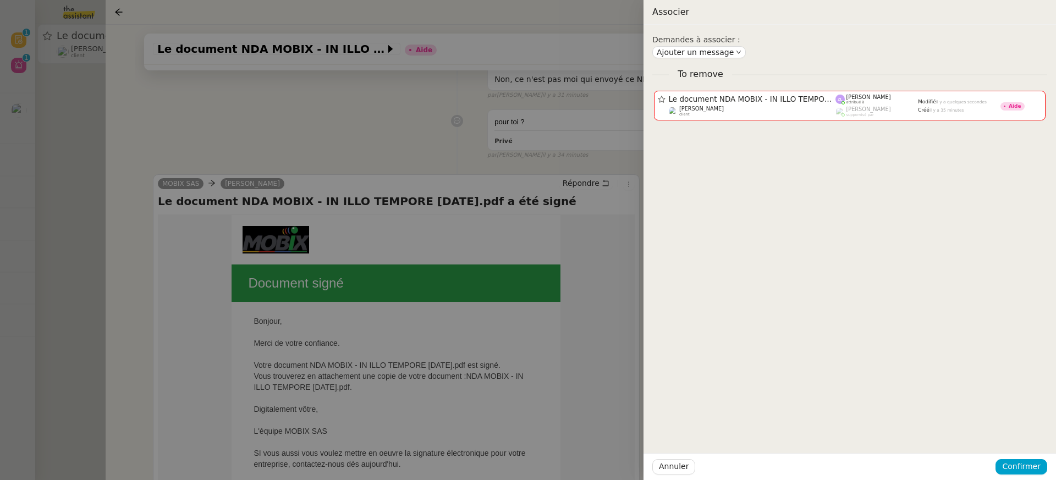
click at [89, 104] on div at bounding box center [528, 240] width 1056 height 480
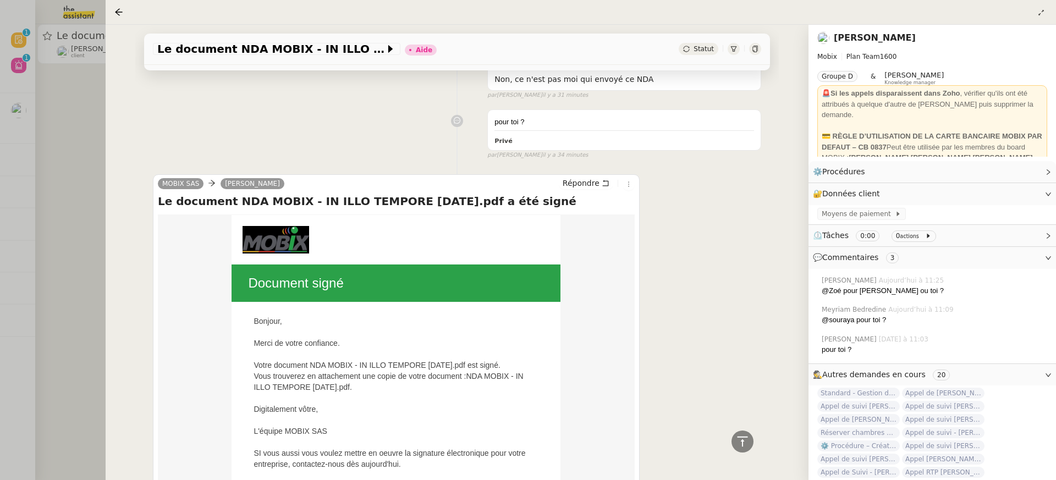
click at [89, 104] on div at bounding box center [528, 240] width 1056 height 480
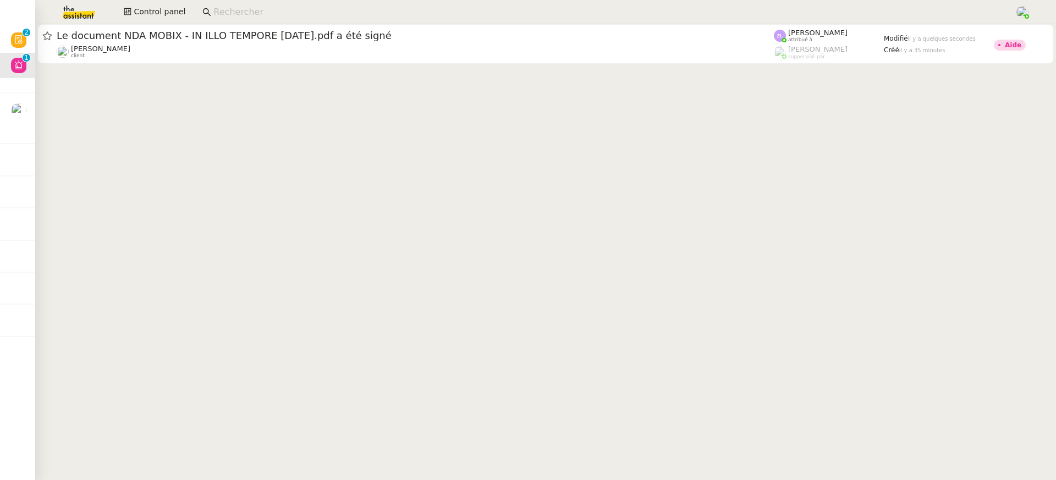
click at [162, 3] on div "Control panel" at bounding box center [528, 12] width 1001 height 24
click at [167, 10] on span "Control panel" at bounding box center [160, 12] width 52 height 13
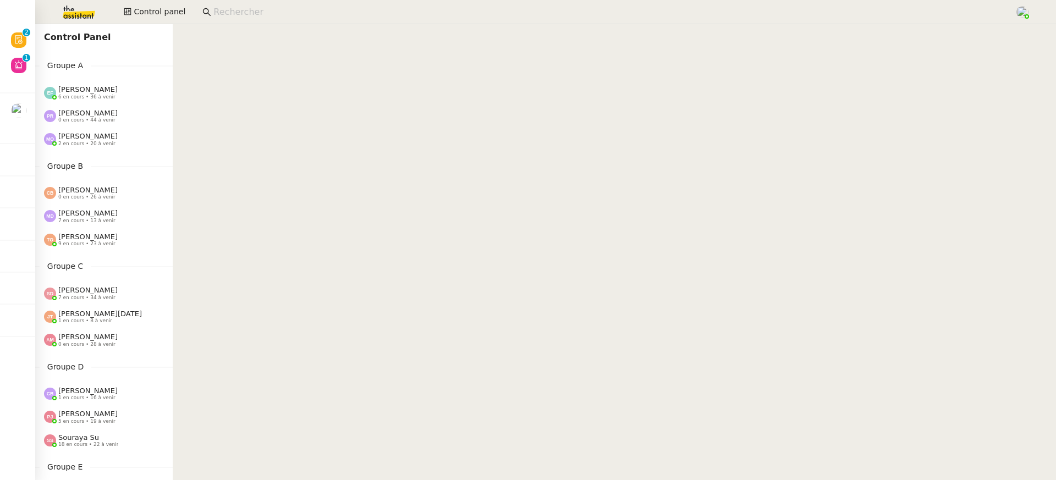
click at [90, 124] on div "[PERSON_NAME] 0 en cours • 44 à venir" at bounding box center [104, 116] width 138 height 23
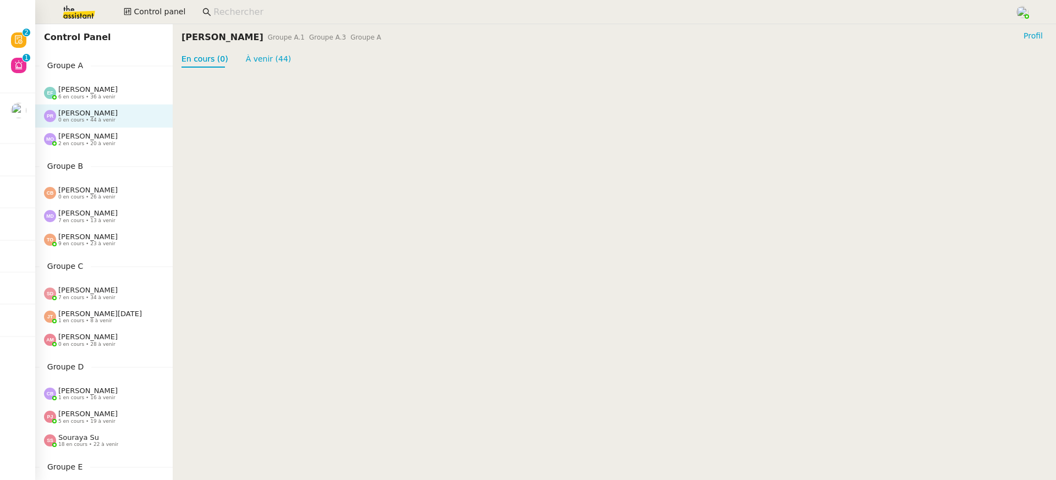
click at [89, 97] on span "6 en cours • 36 à venir" at bounding box center [86, 97] width 57 height 6
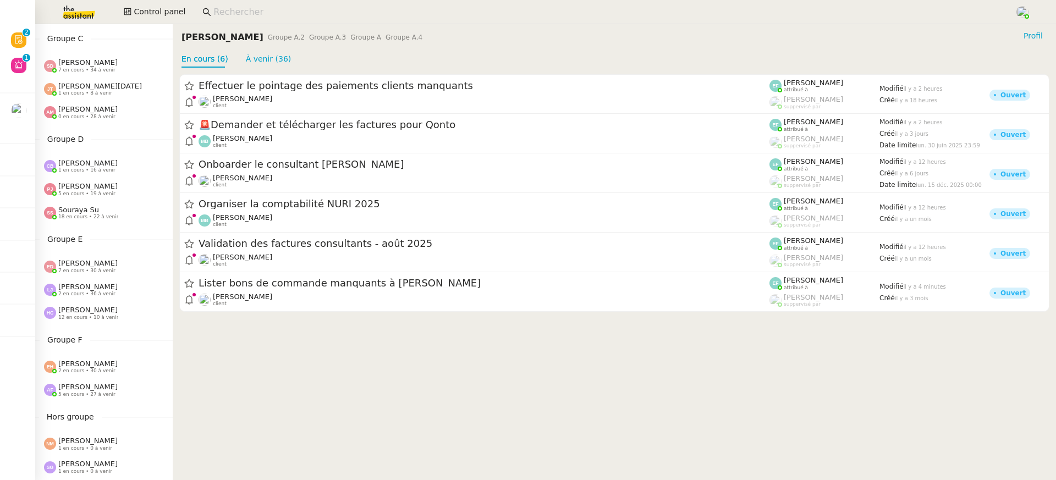
scroll to position [420, 0]
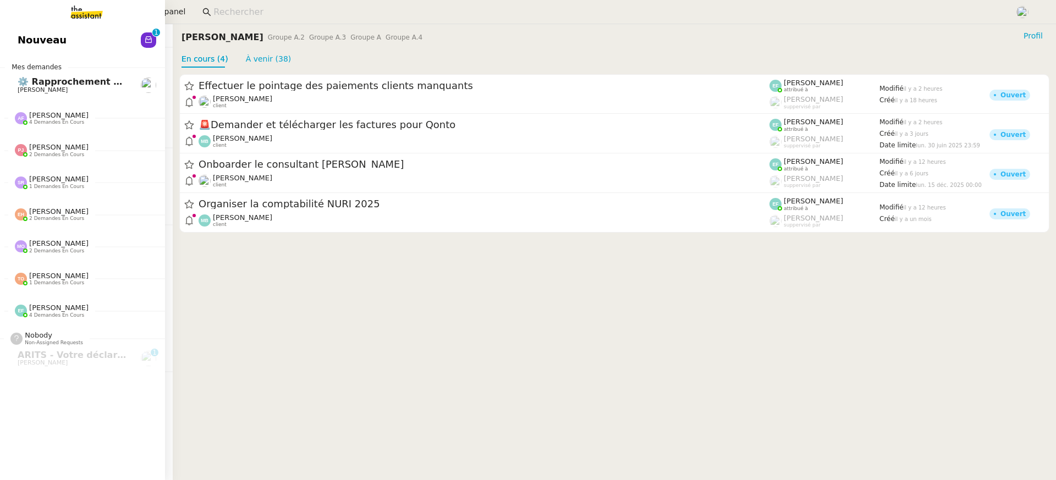
click at [15, 28] on link "Nouveau 0 1 2 3 4 5 6 7 8 9" at bounding box center [82, 40] width 165 height 25
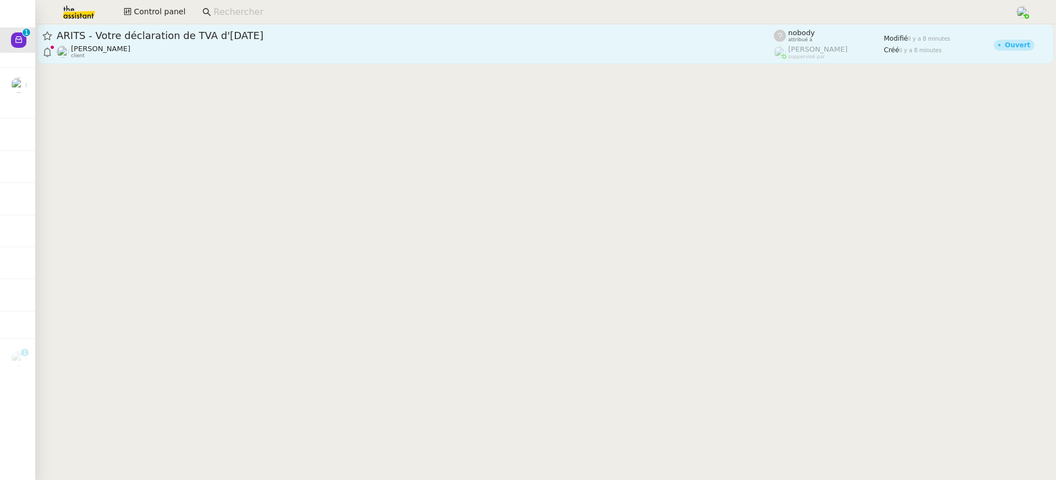
click at [251, 41] on div "ARITS - Votre déclaration de TVA d'[DATE]" at bounding box center [416, 35] width 718 height 13
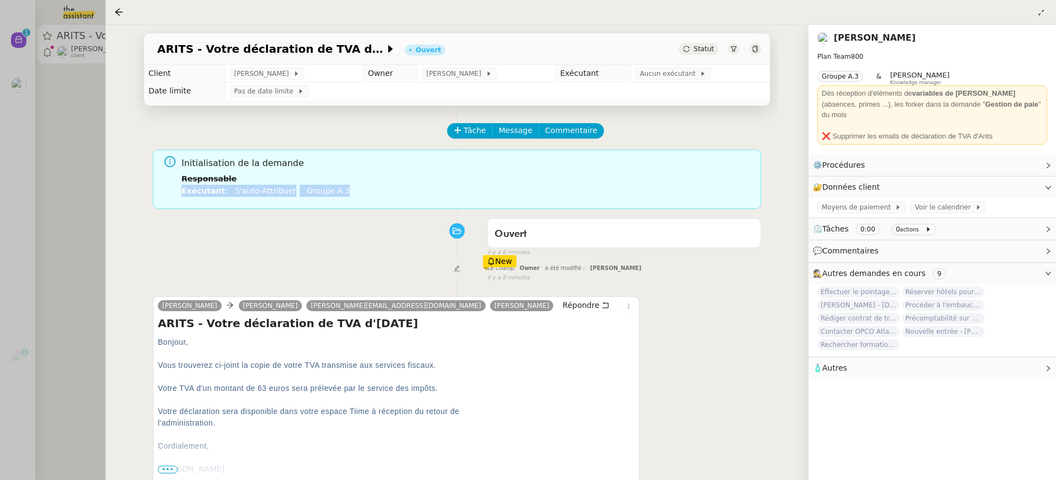
click at [336, 185] on li "Exécutant : S'auto-attribuer Groupe a.3" at bounding box center [467, 191] width 571 height 12
click at [336, 190] on link "Groupe a.3" at bounding box center [328, 191] width 43 height 9
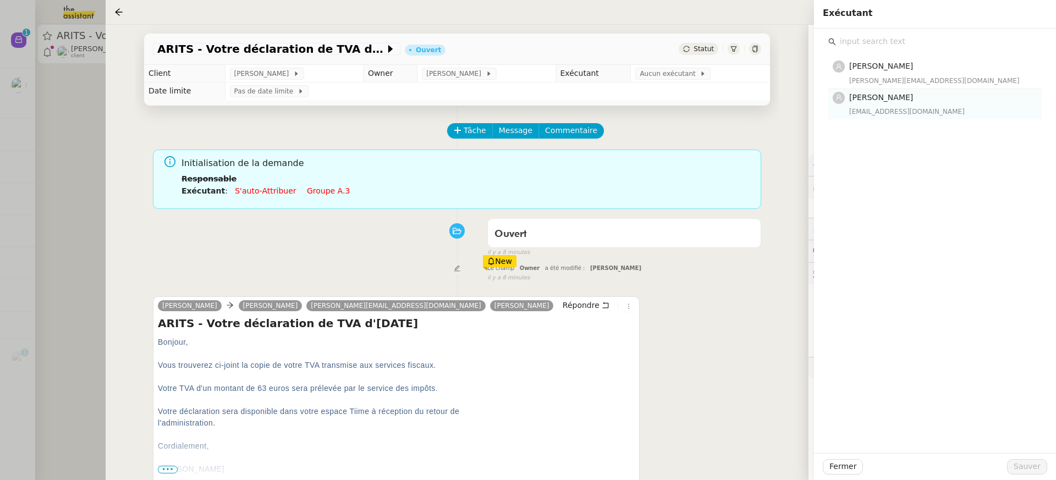
click at [880, 108] on div "[EMAIL_ADDRESS][DOMAIN_NAME]" at bounding box center [943, 111] width 186 height 11
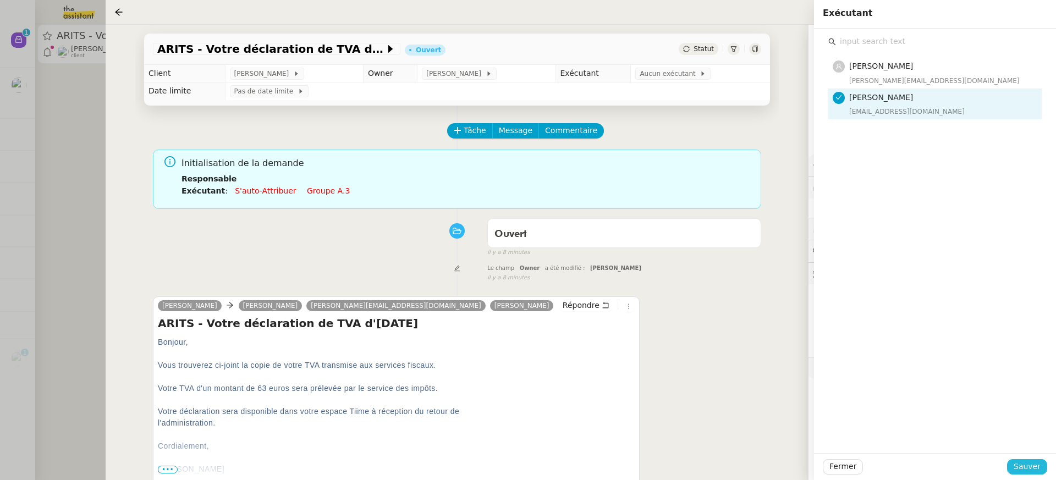
click at [1022, 471] on span "Sauver" at bounding box center [1027, 467] width 27 height 13
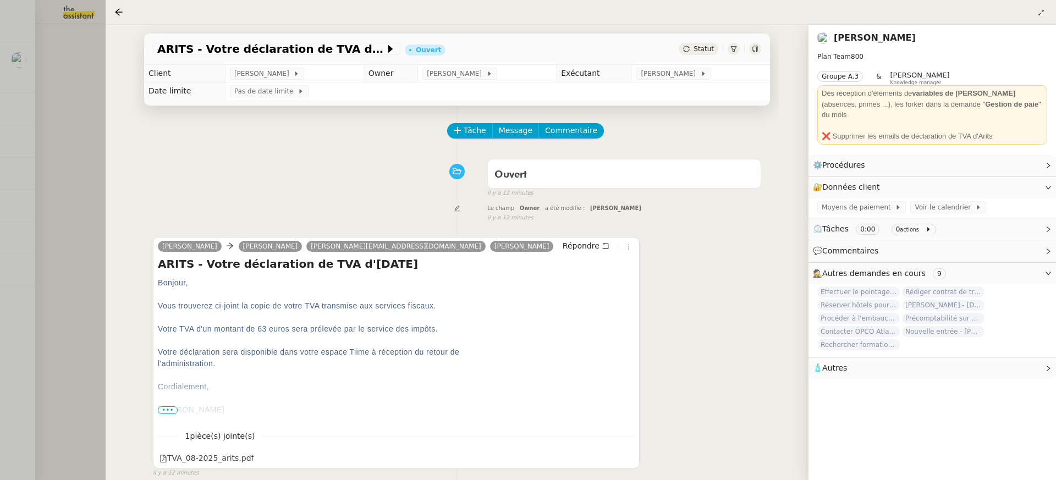
click at [84, 70] on div at bounding box center [528, 240] width 1056 height 480
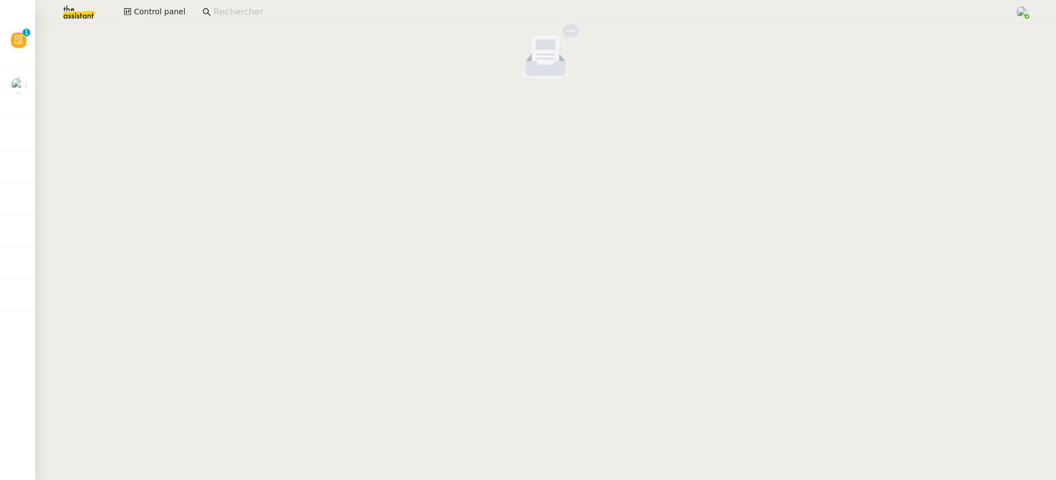
click at [137, 21] on div "Control panel" at bounding box center [528, 12] width 1001 height 24
click at [135, 20] on div "Control panel" at bounding box center [528, 12] width 1001 height 24
click at [130, 17] on span at bounding box center [128, 12] width 8 height 9
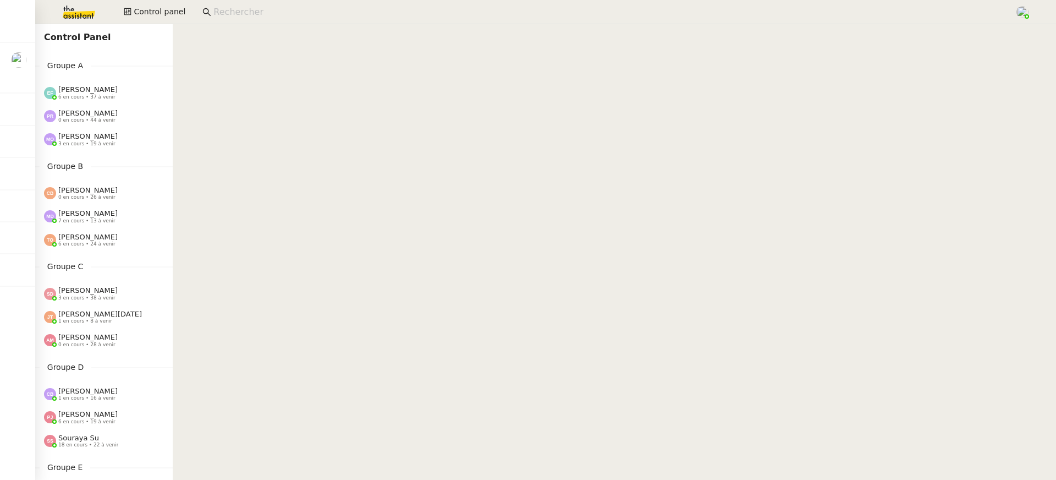
click at [90, 105] on div "[PERSON_NAME] 0 en cours • 44 à venir" at bounding box center [104, 116] width 138 height 23
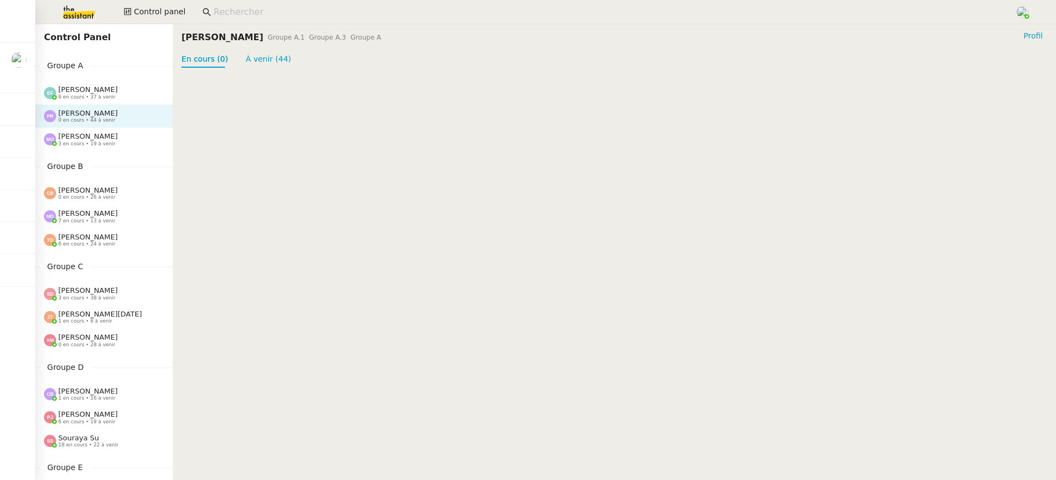
click at [84, 94] on span "6 en cours • 37 à venir" at bounding box center [86, 97] width 57 height 6
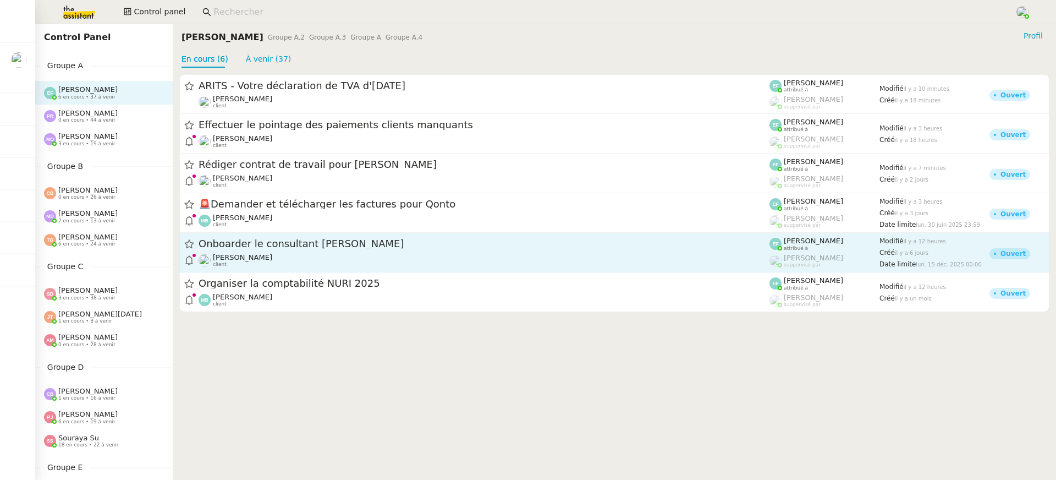
click at [344, 245] on span "Onboarder le consultant [PERSON_NAME]" at bounding box center [484, 244] width 571 height 10
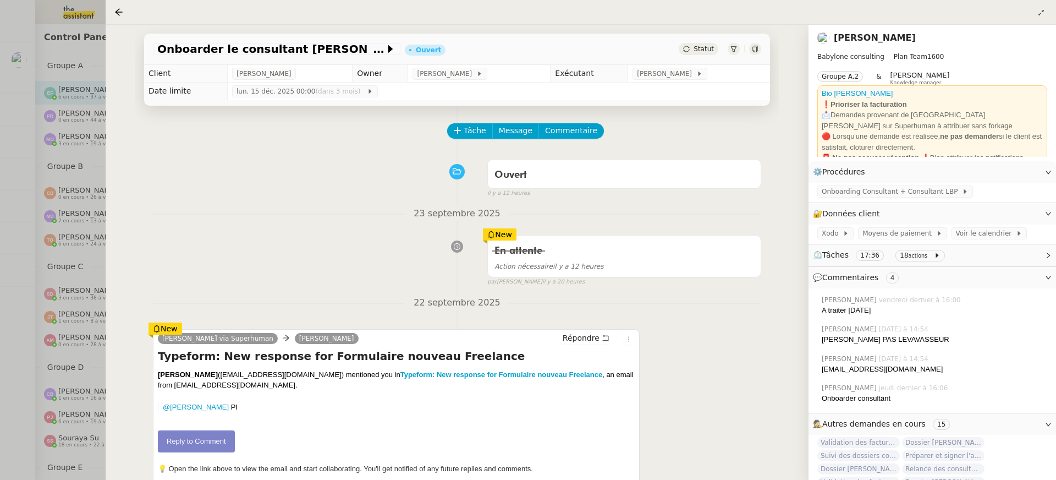
click at [57, 147] on div at bounding box center [528, 240] width 1056 height 480
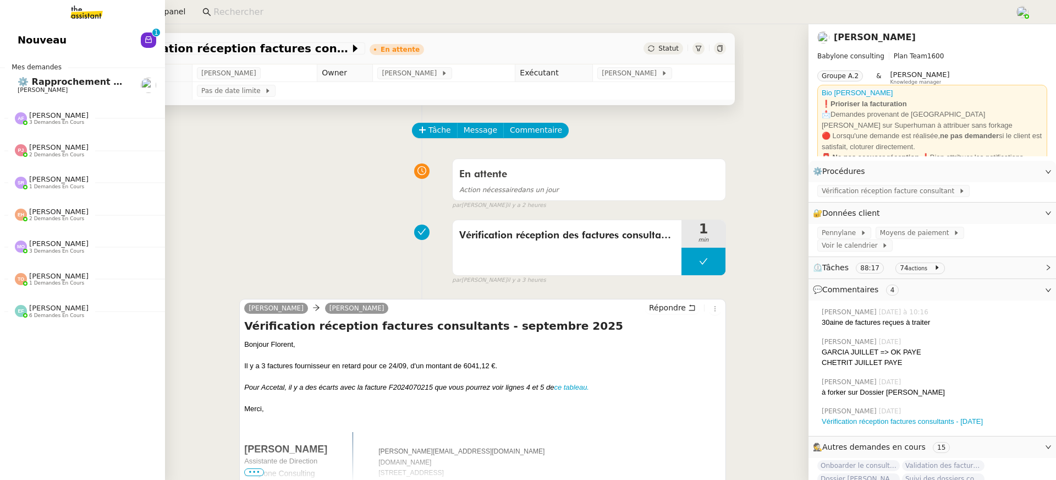
click at [22, 32] on span "Nouveau" at bounding box center [42, 40] width 49 height 17
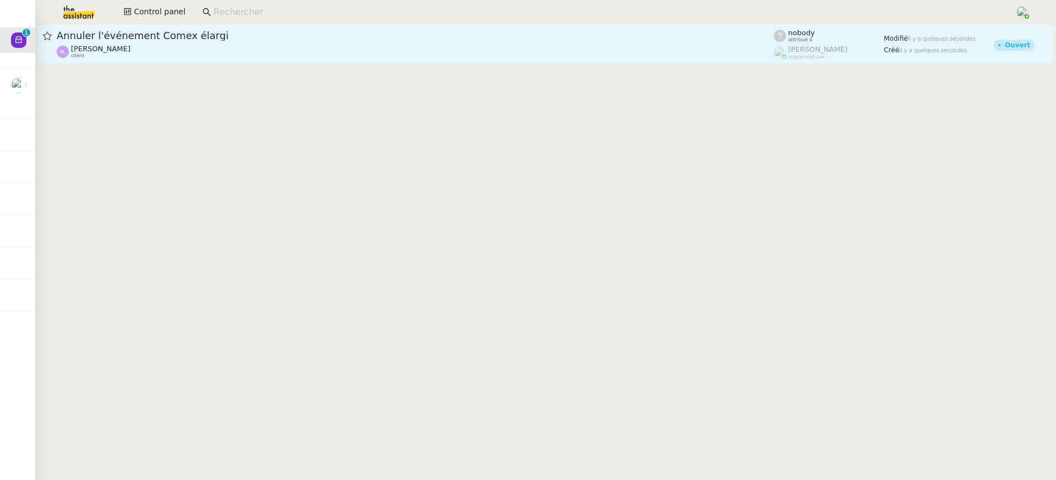
click at [533, 57] on div "Sylvie Legendarme client" at bounding box center [416, 52] width 718 height 14
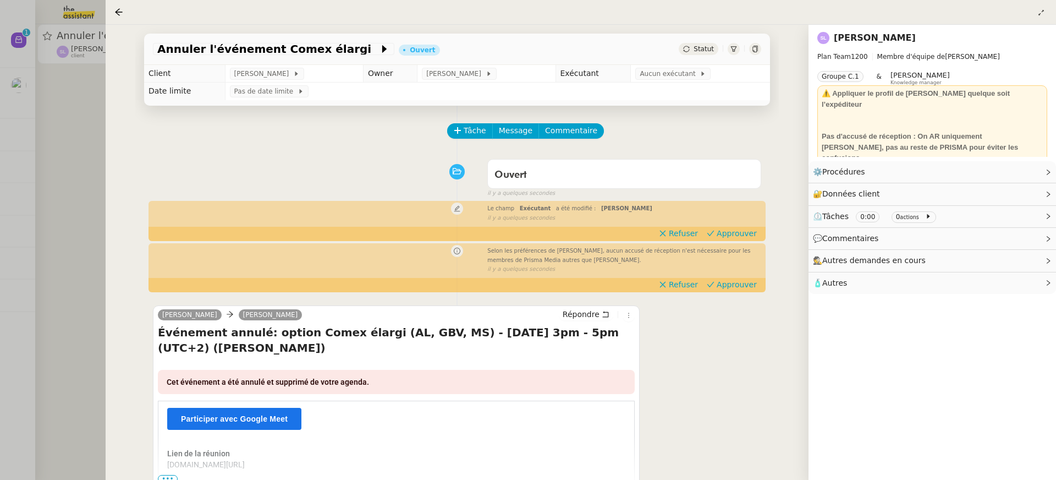
scroll to position [51, 0]
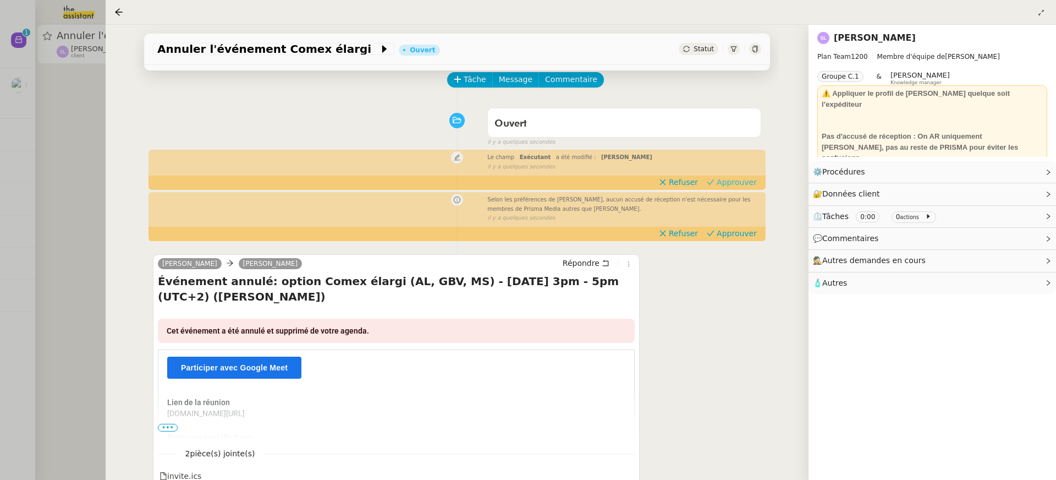
click at [729, 187] on button "Approuver" at bounding box center [732, 182] width 59 height 12
click at [735, 231] on span "Approuver" at bounding box center [737, 233] width 40 height 11
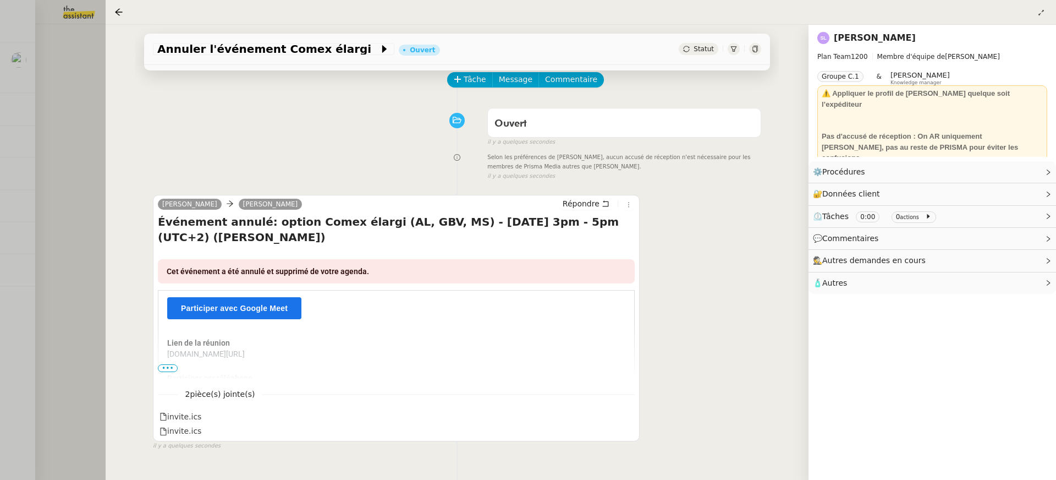
click at [68, 162] on div at bounding box center [528, 240] width 1056 height 480
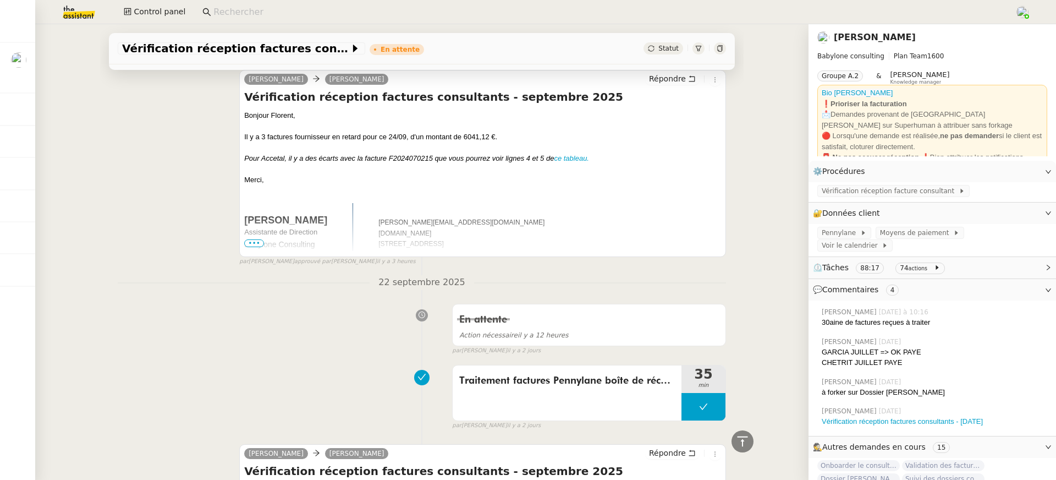
scroll to position [234, 0]
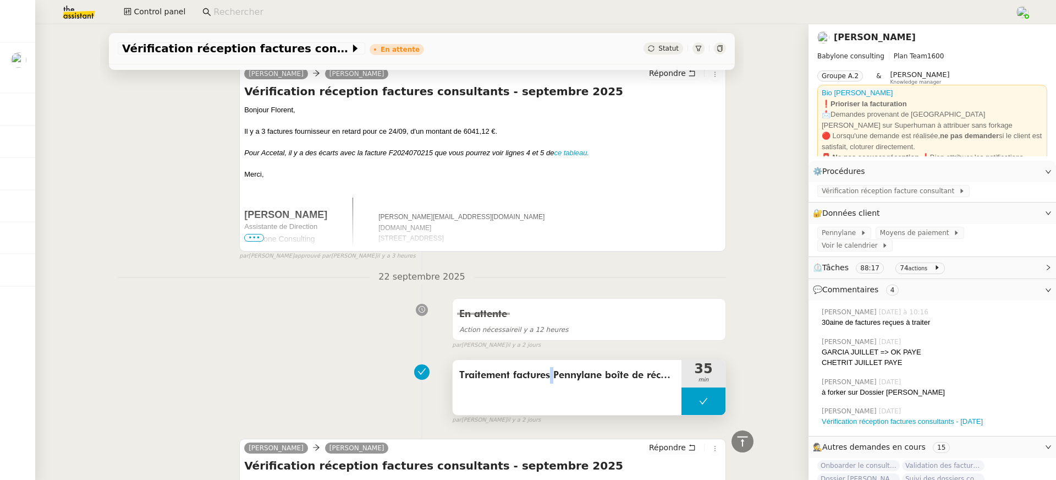
click at [549, 373] on span "Traitement factures Pennylane boîte de réception + vérification et archive de d…" at bounding box center [567, 375] width 216 height 17
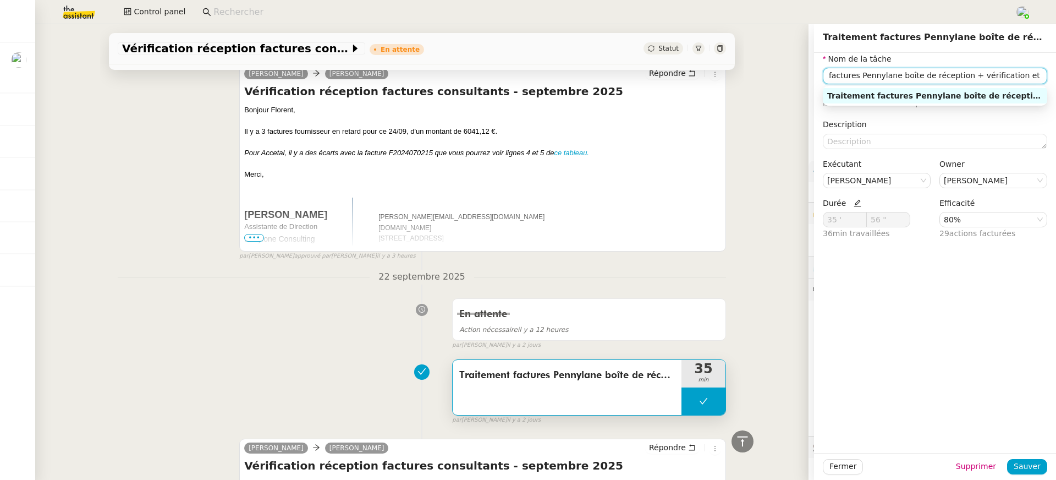
scroll to position [0, 90]
drag, startPoint x: 826, startPoint y: 73, endPoint x: 1052, endPoint y: 71, distance: 225.1
click at [1052, 71] on div "Nom de la tâche Traitement factures Pennylane boîte de réception + vérification…" at bounding box center [935, 151] width 242 height 196
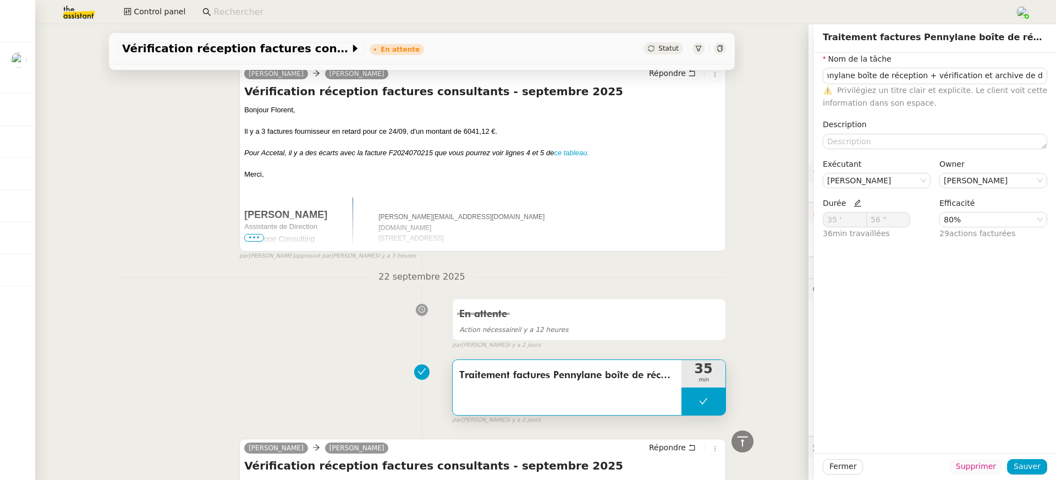
click at [971, 472] on span "Supprimer" at bounding box center [976, 466] width 40 height 13
click at [999, 441] on button "Ok" at bounding box center [1006, 437] width 19 height 12
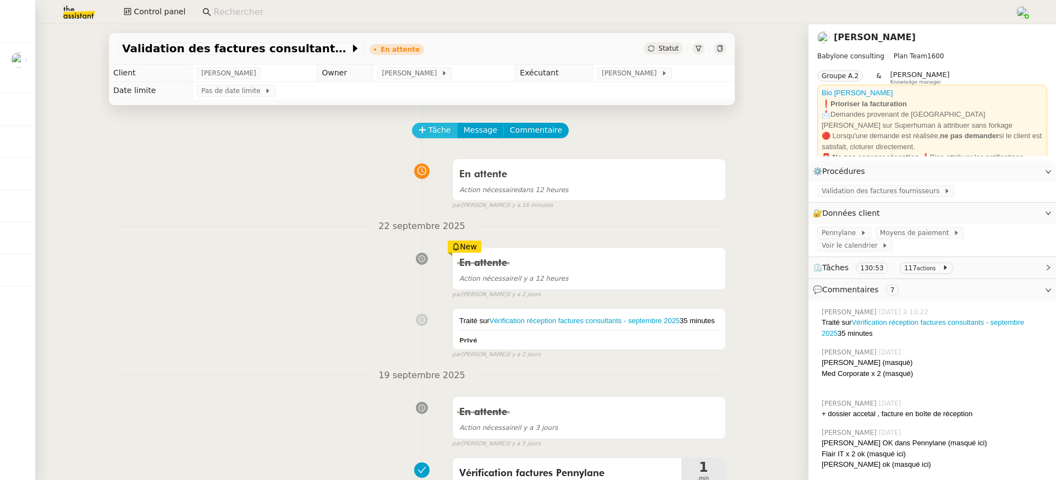
click at [433, 130] on span "Tâche" at bounding box center [440, 130] width 23 height 13
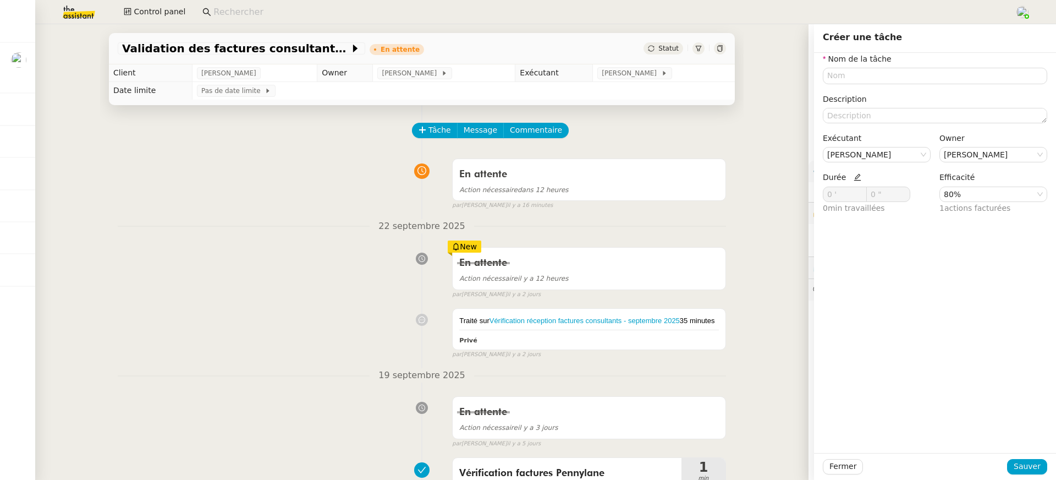
click at [855, 177] on icon at bounding box center [857, 177] width 7 height 7
drag, startPoint x: 850, startPoint y: 200, endPoint x: 792, endPoint y: 191, distance: 58.4
click at [792, 191] on app-ticket "Validation des factures consultants - [DATE] En attente Statut Client [PERSON_N…" at bounding box center [545, 252] width 1021 height 456
type input "35 '"
click at [853, 81] on input "text" at bounding box center [935, 76] width 225 height 16
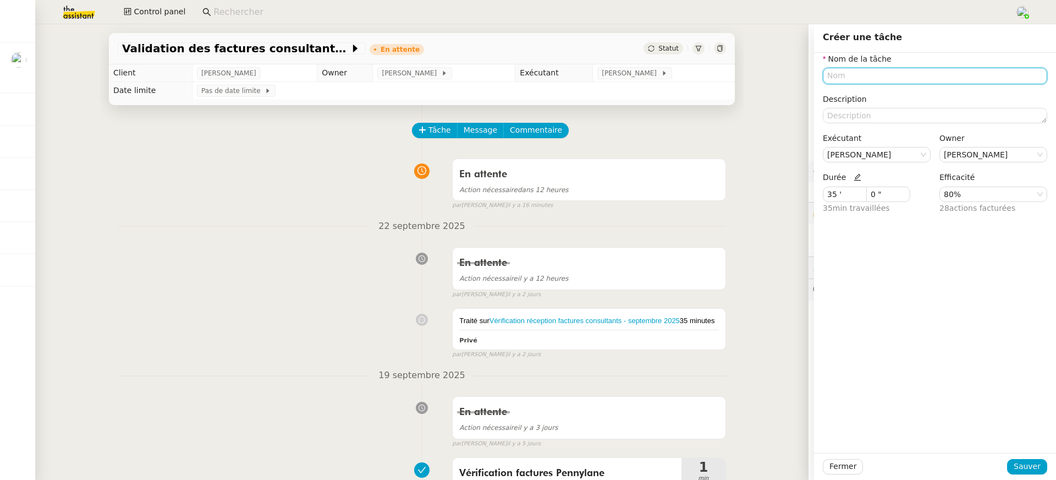
paste input "Traitement factures Pennylane boîte de réception + vérification et archive de d…"
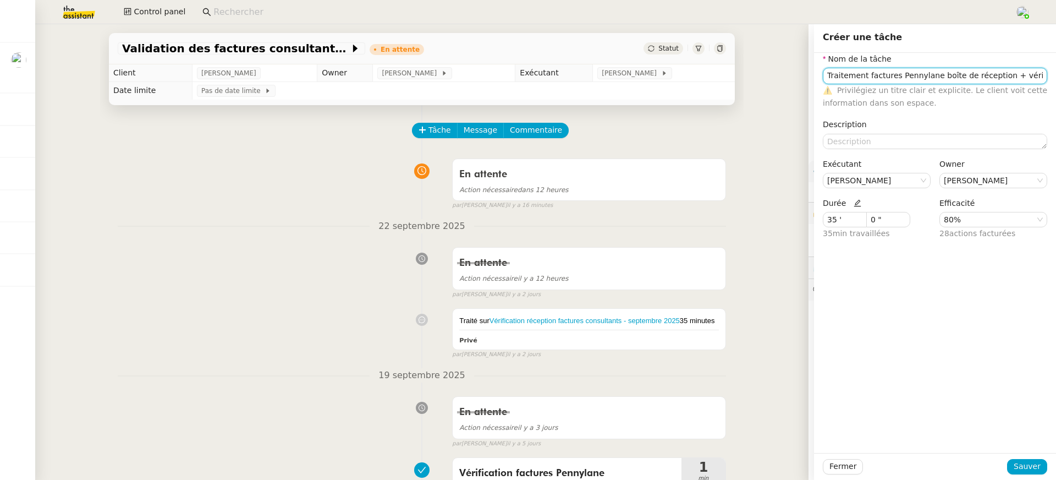
scroll to position [0, 90]
type input "Traitement factures Pennylane boîte de réception + vérification et archive de d…"
click at [877, 161] on nz-form-item "Exécutant [PERSON_NAME]" at bounding box center [877, 173] width 108 height 30
click at [878, 173] on nz-select-item "[PERSON_NAME]" at bounding box center [877, 180] width 99 height 14
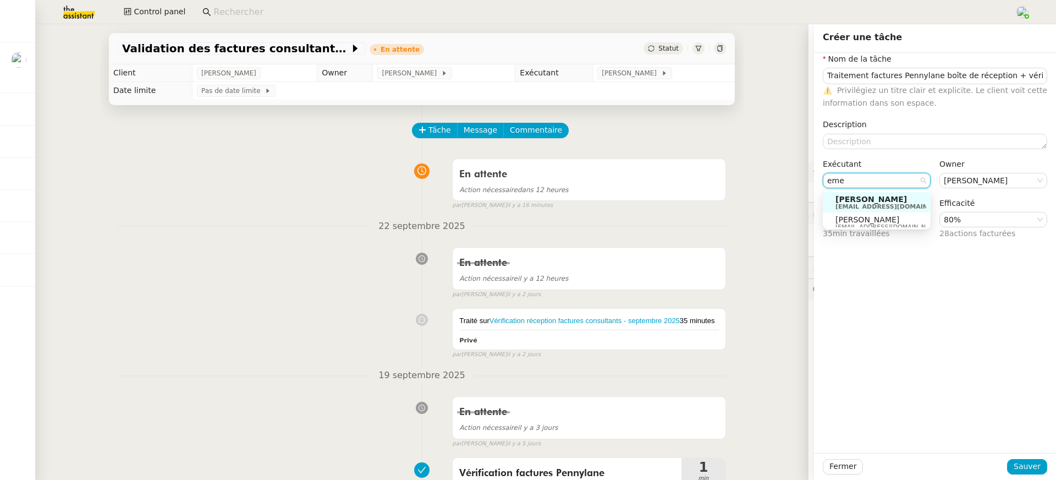
type input "eme"
click at [862, 221] on span "[PERSON_NAME]" at bounding box center [889, 219] width 106 height 9
click at [1040, 468] on span "Sauver" at bounding box center [1027, 466] width 27 height 13
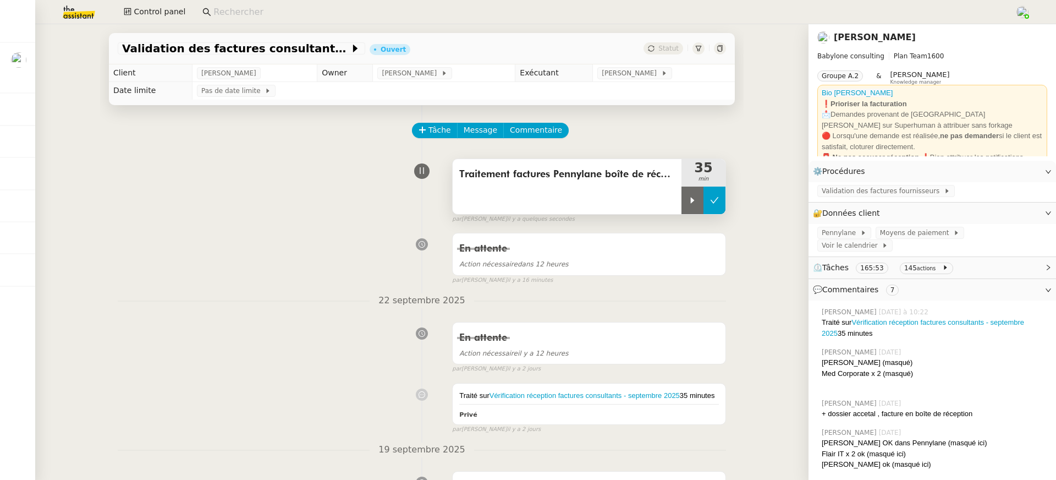
click at [709, 198] on button at bounding box center [715, 201] width 22 height 28
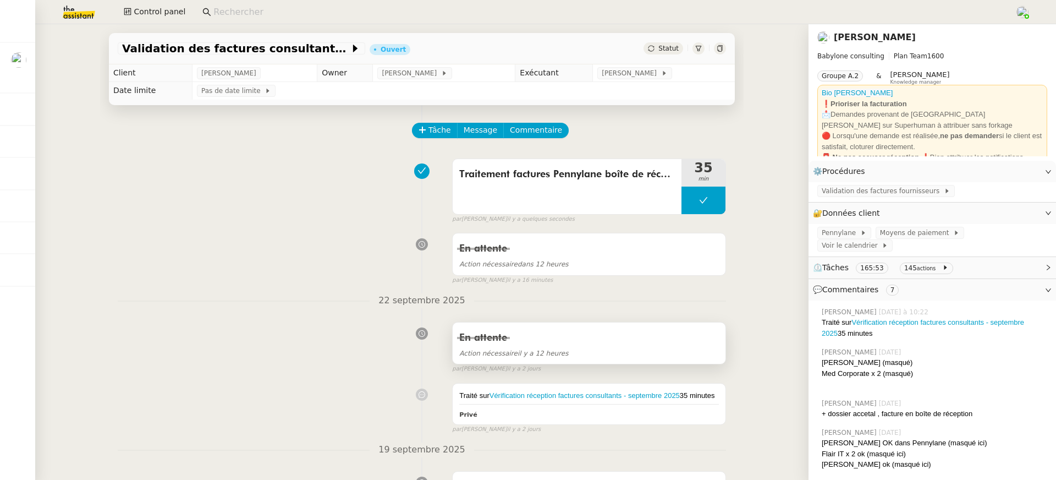
scroll to position [202, 0]
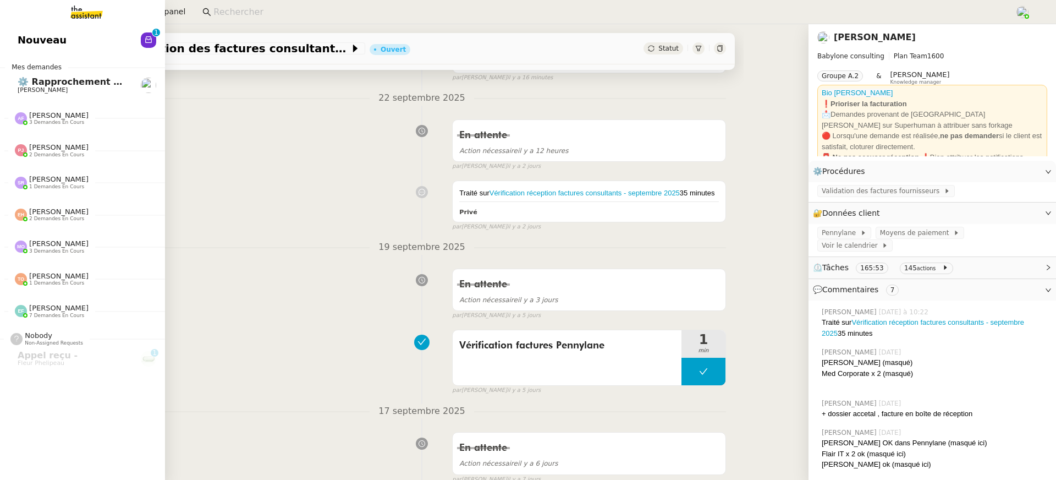
click at [13, 35] on link "Nouveau 0 1 2 3 4 5 6 7 8 9" at bounding box center [82, 40] width 165 height 25
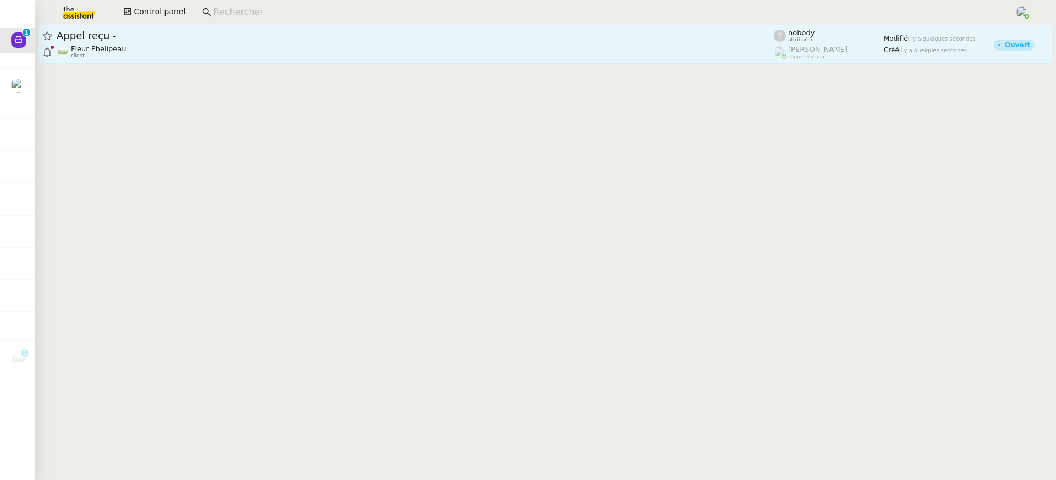
click at [494, 36] on span "Appel reçu -" at bounding box center [416, 36] width 718 height 10
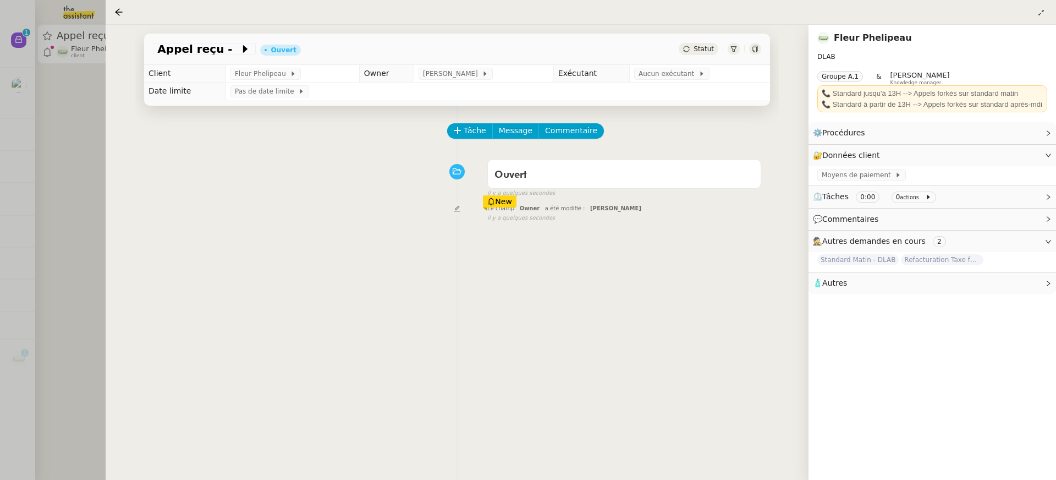
scroll to position [91, 0]
